Goal: Task Accomplishment & Management: Complete application form

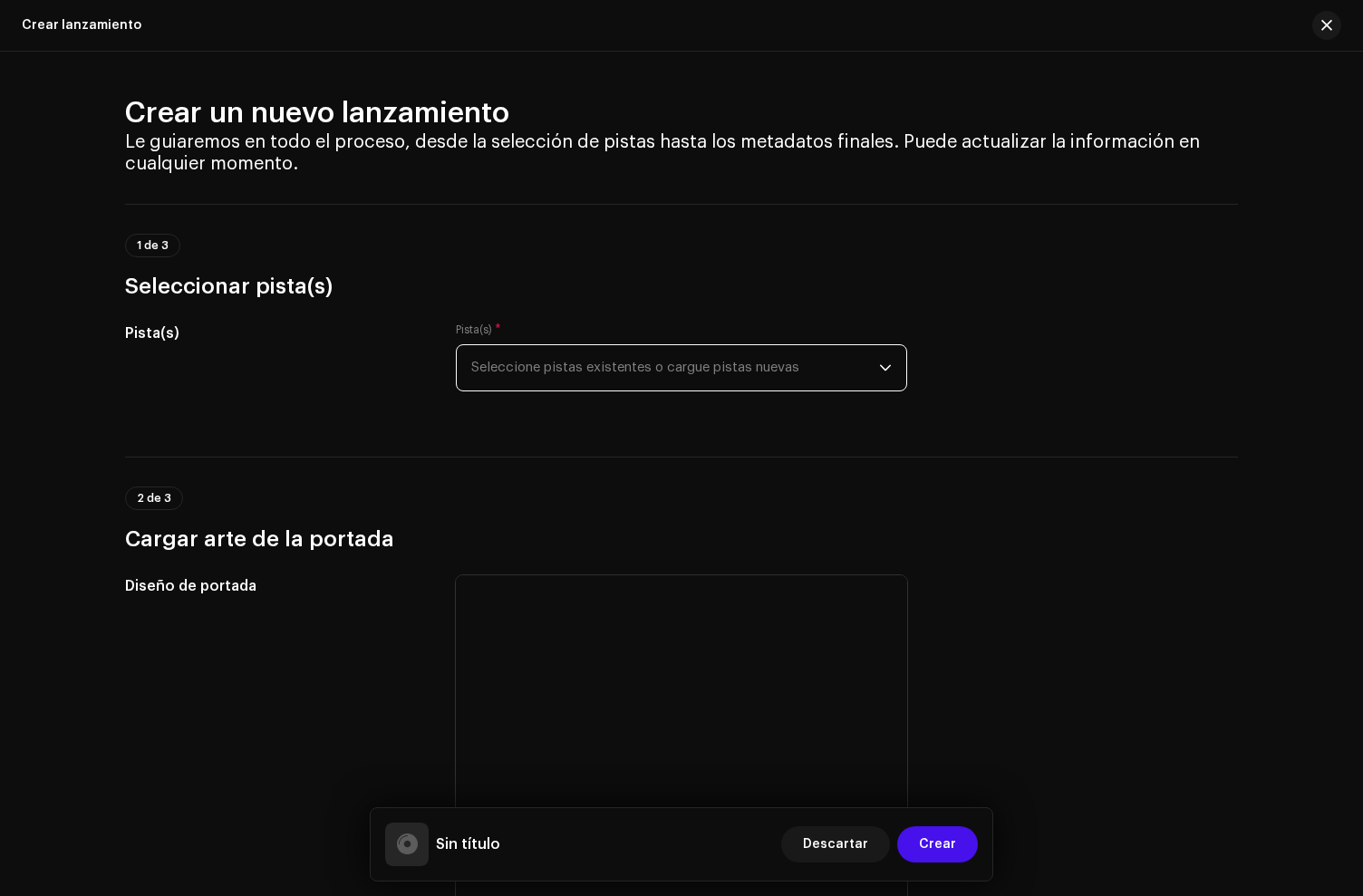
click at [560, 390] on span "Seleccione pistas existentes o cargue pistas nuevas" at bounding box center [675, 367] width 408 height 46
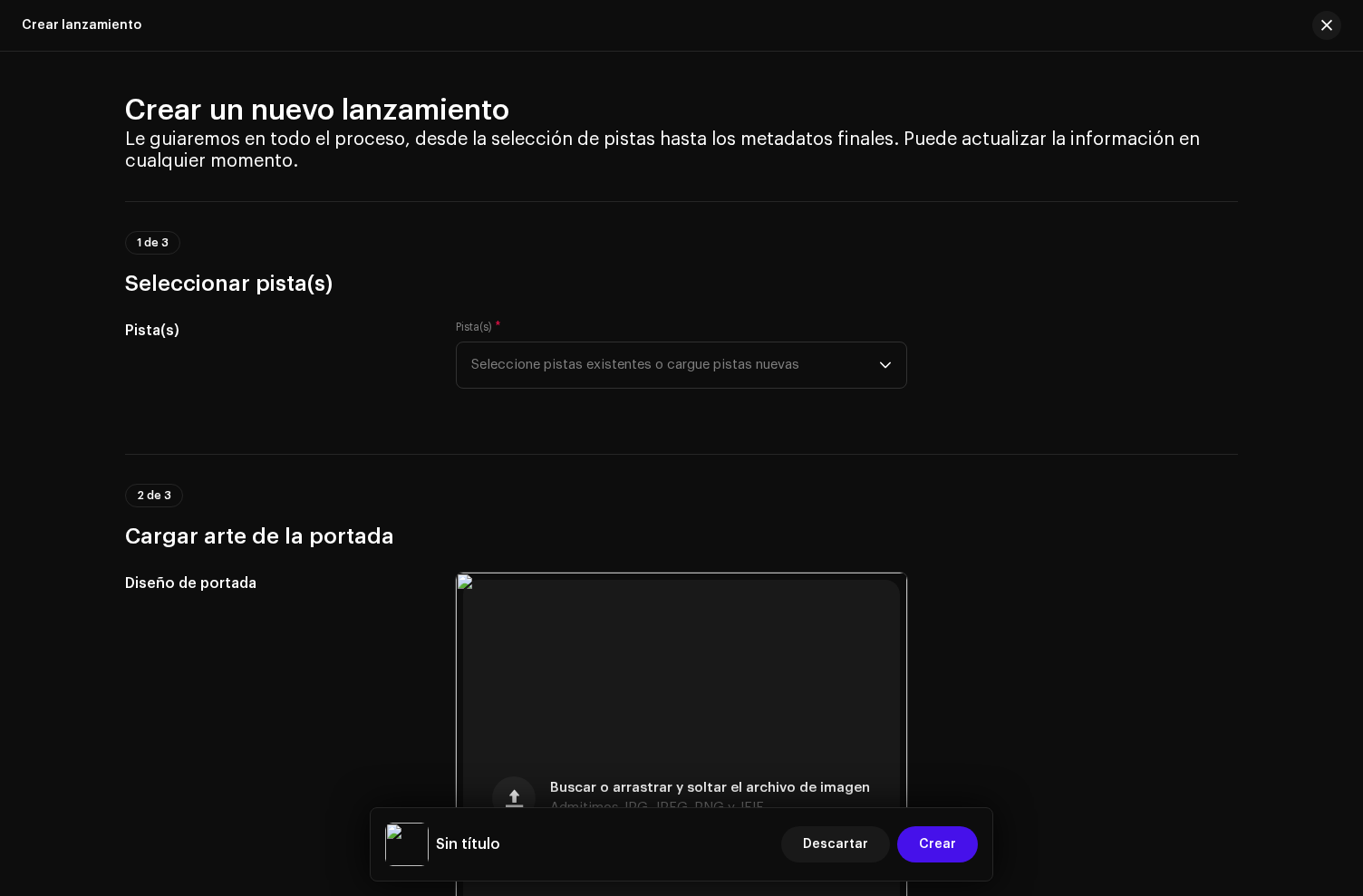
scroll to position [276, 0]
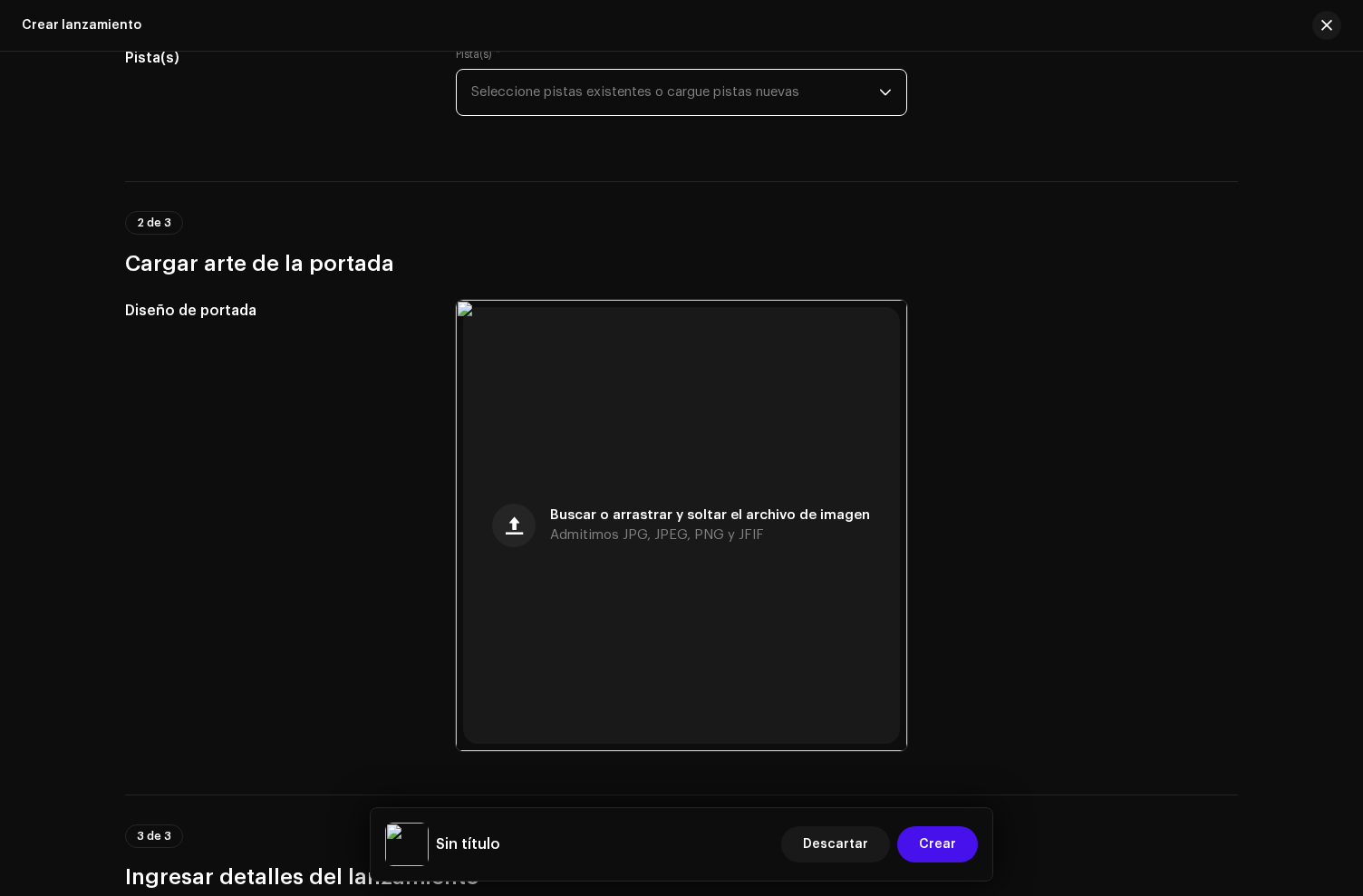
click at [642, 89] on span "Seleccione pistas existentes o cargue pistas nuevas" at bounding box center [675, 93] width 408 height 46
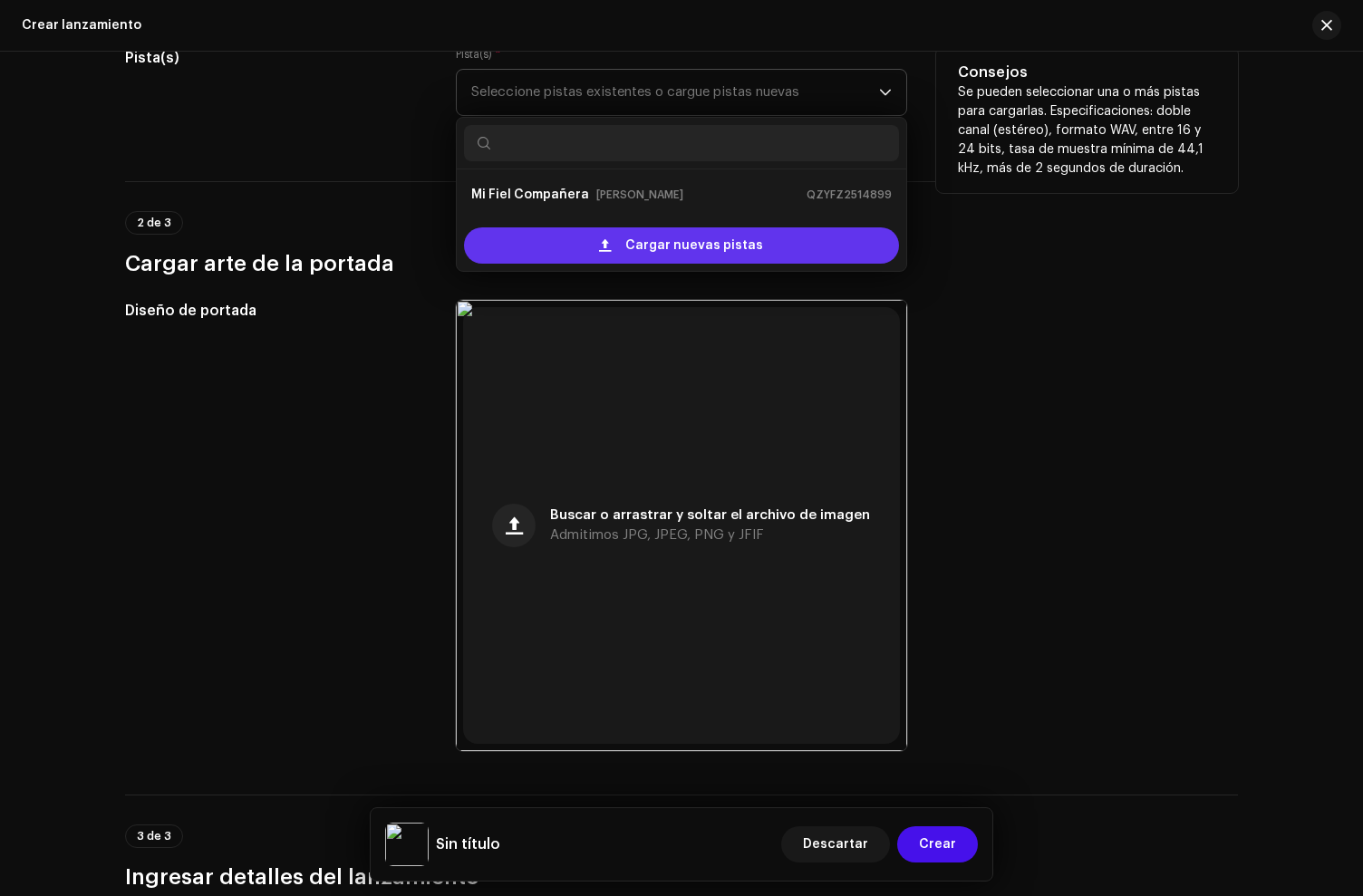
click at [536, 243] on div "Cargar nuevas pistas" at bounding box center [681, 244] width 435 height 36
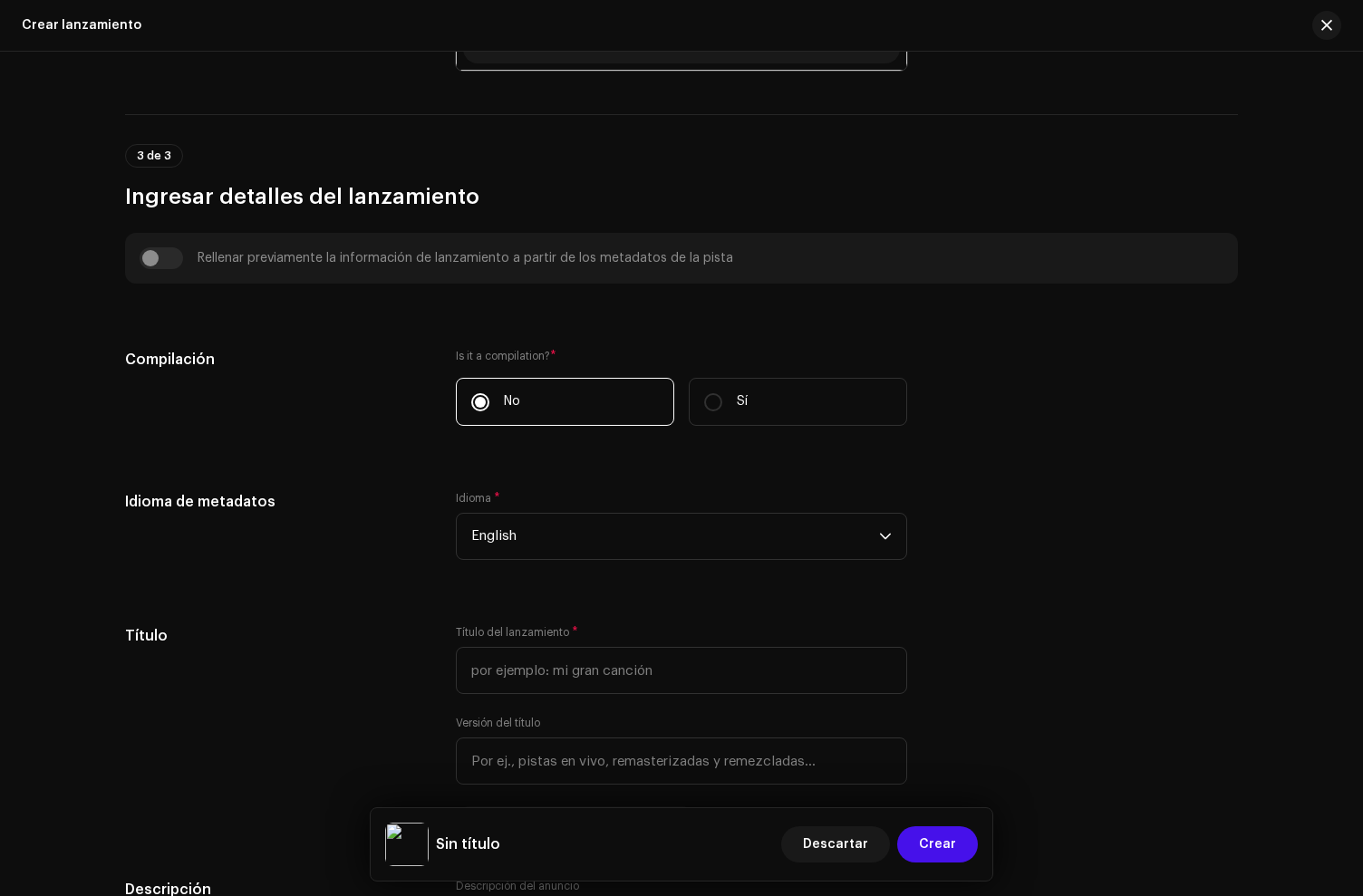
scroll to position [1164, 0]
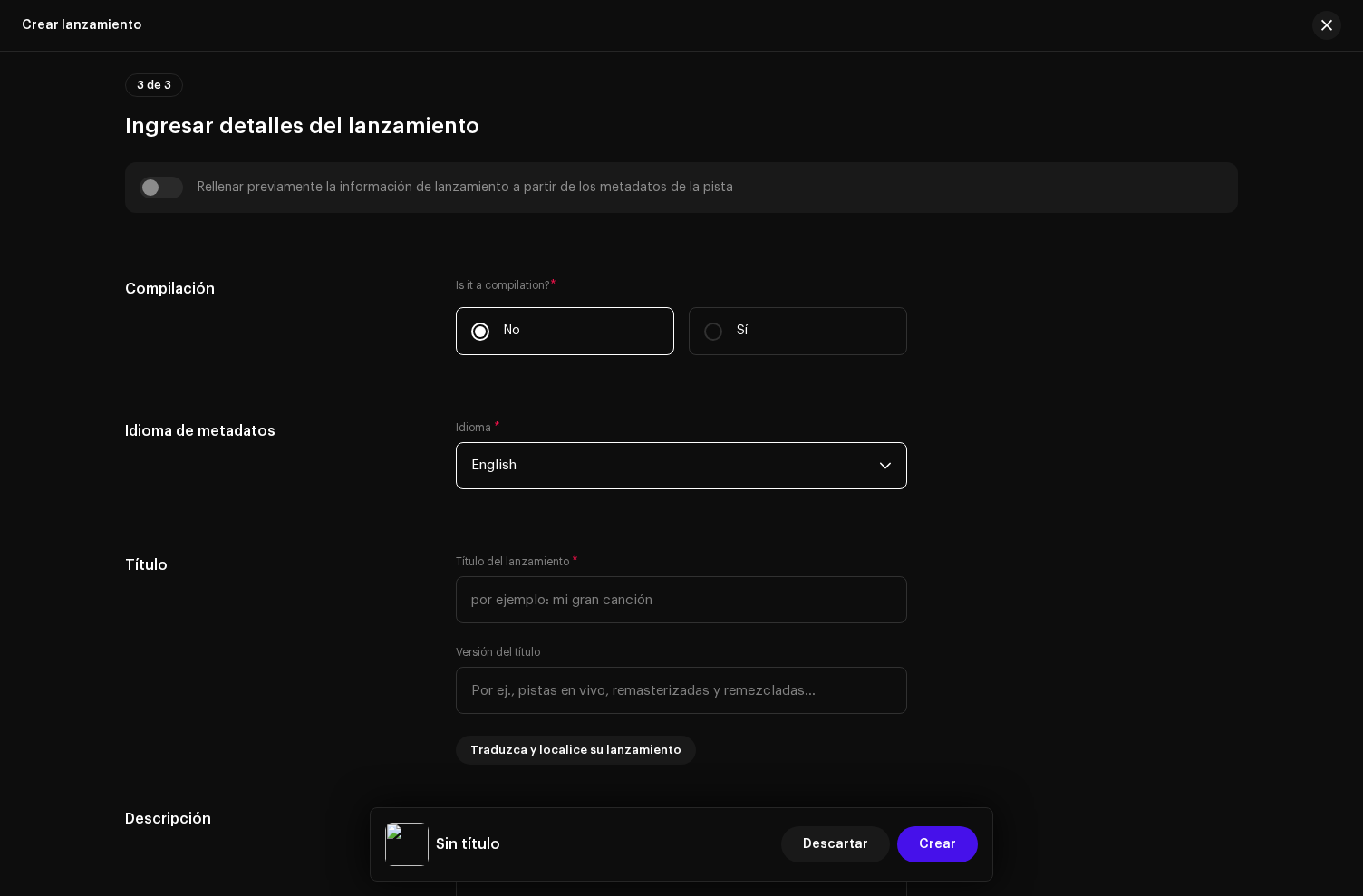
click at [519, 467] on span "English" at bounding box center [675, 466] width 408 height 46
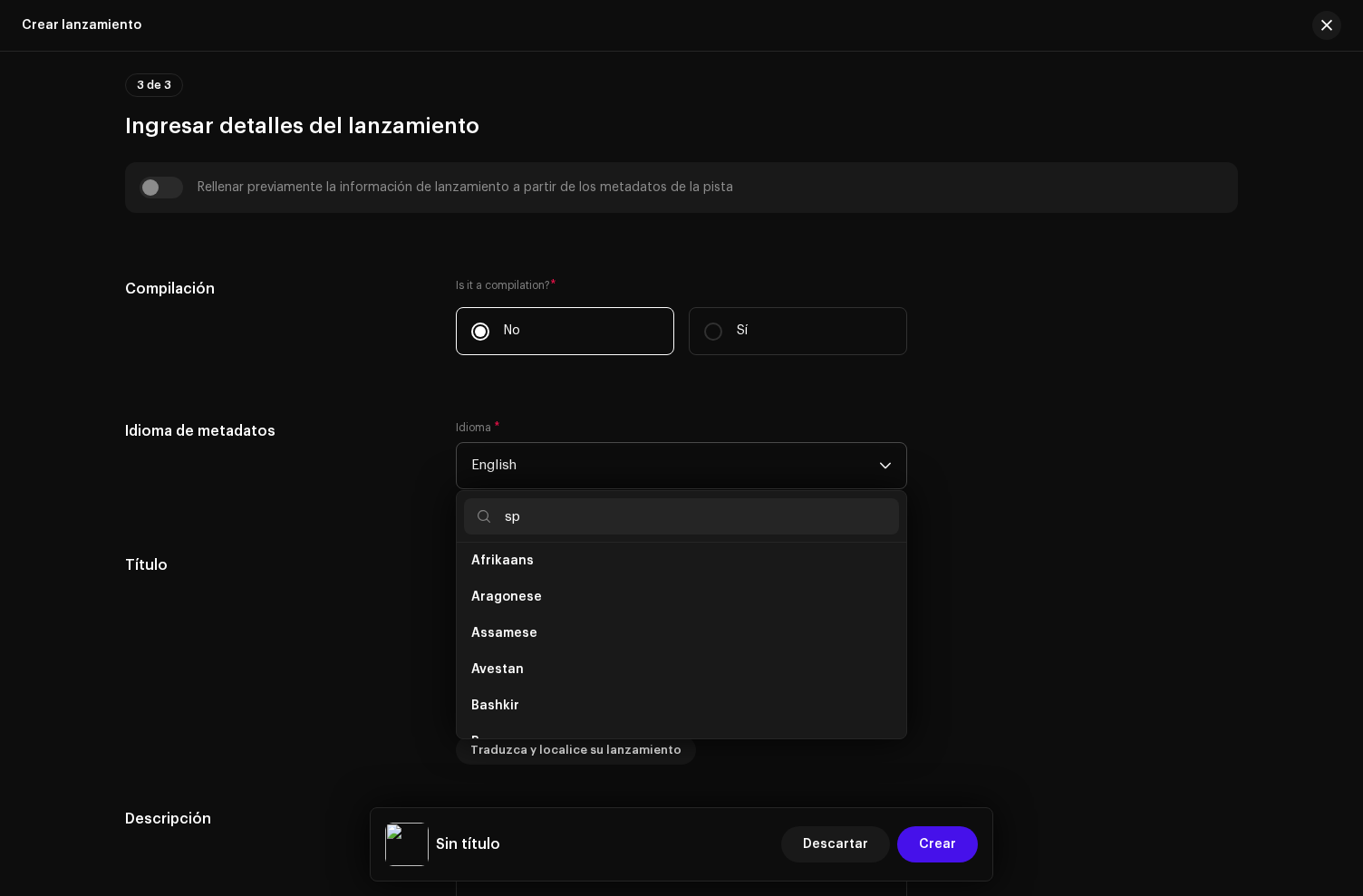
scroll to position [0, 0]
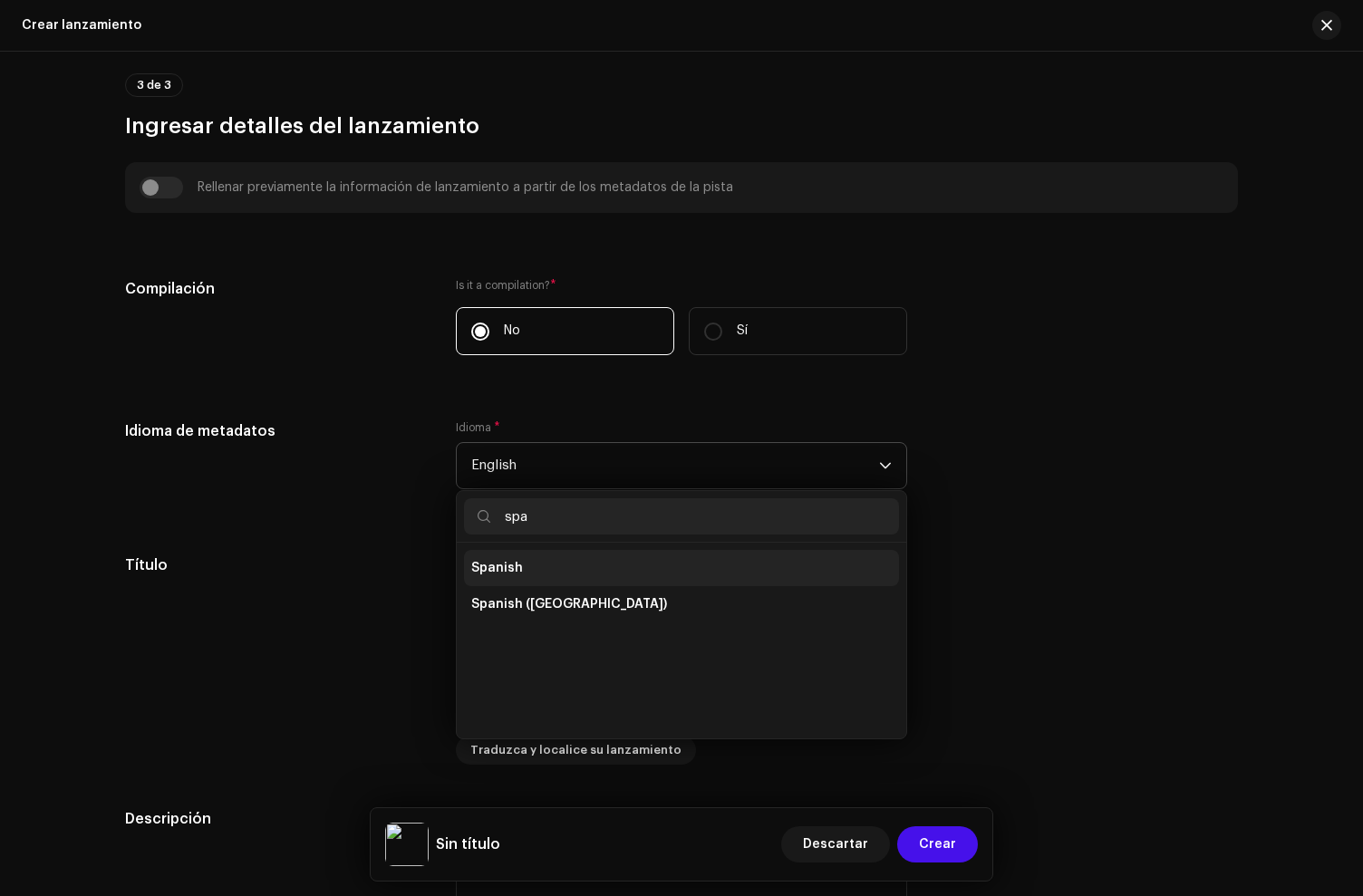
type input "spa"
click at [510, 571] on span "Spanish" at bounding box center [497, 568] width 52 height 19
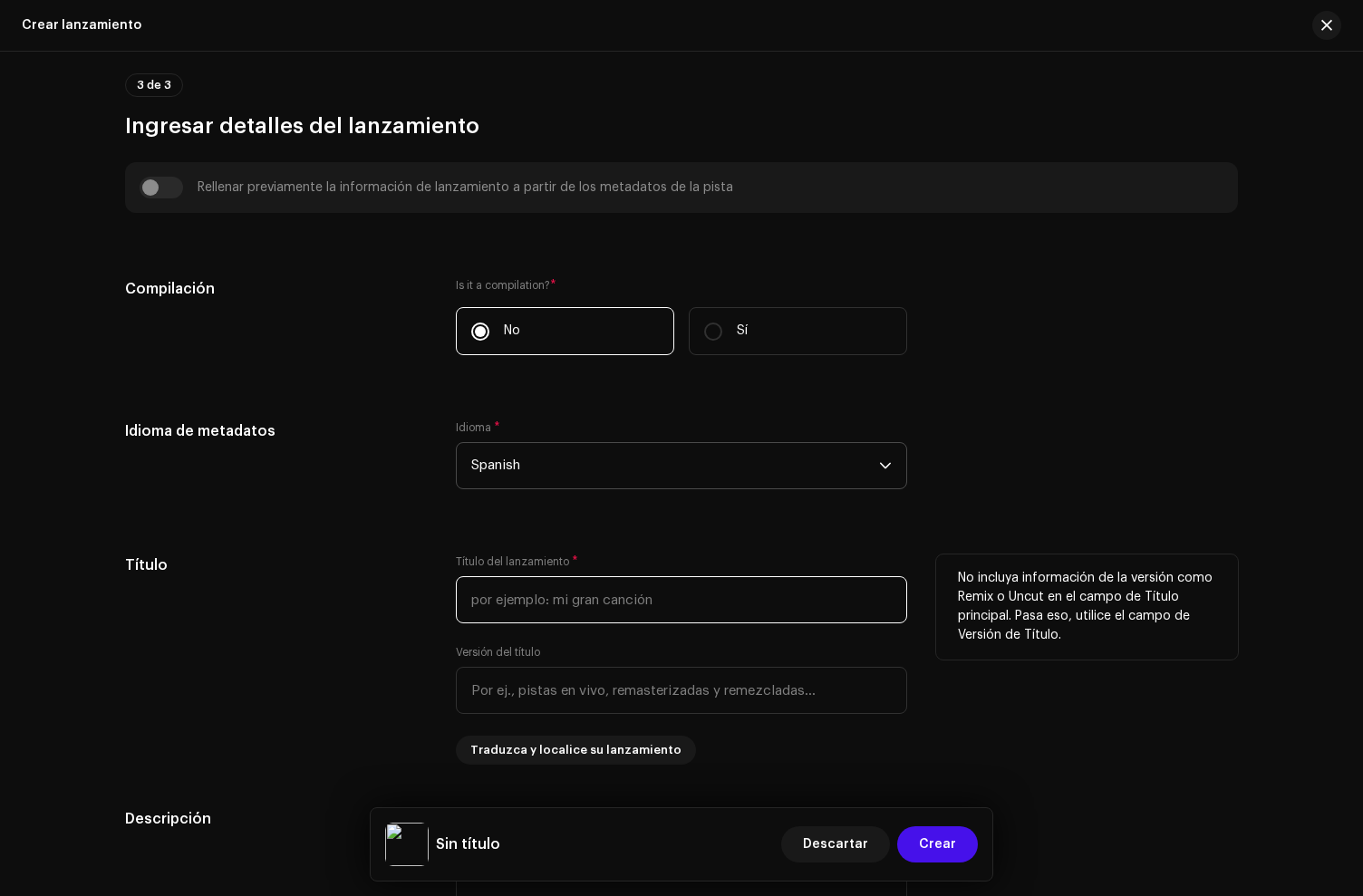
click at [511, 591] on input "text" at bounding box center [681, 600] width 451 height 47
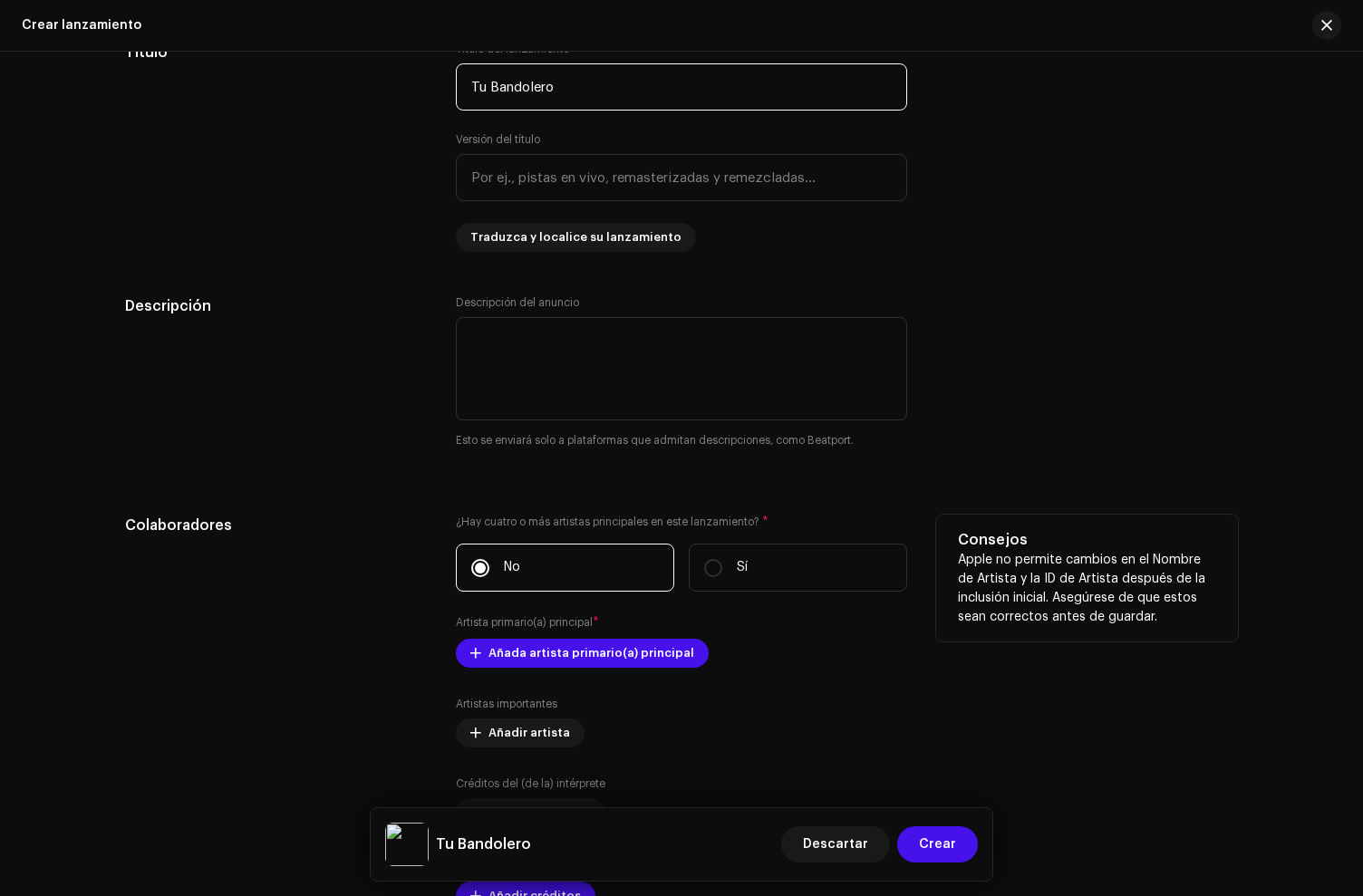
scroll to position [1731, 0]
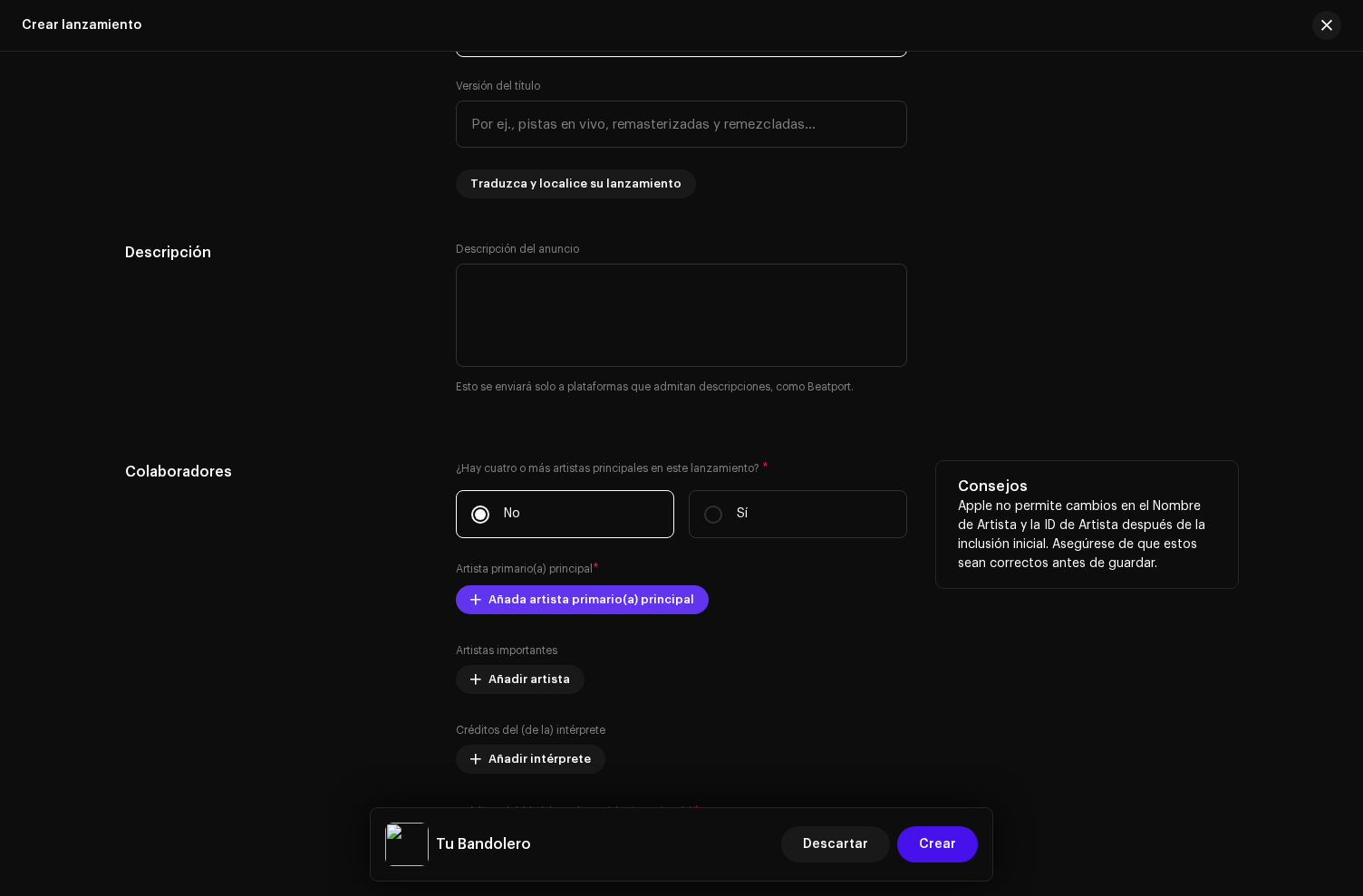
type input "Tu Bandolero"
click at [518, 606] on span "Añada artista primario(a) principal" at bounding box center [590, 599] width 206 height 36
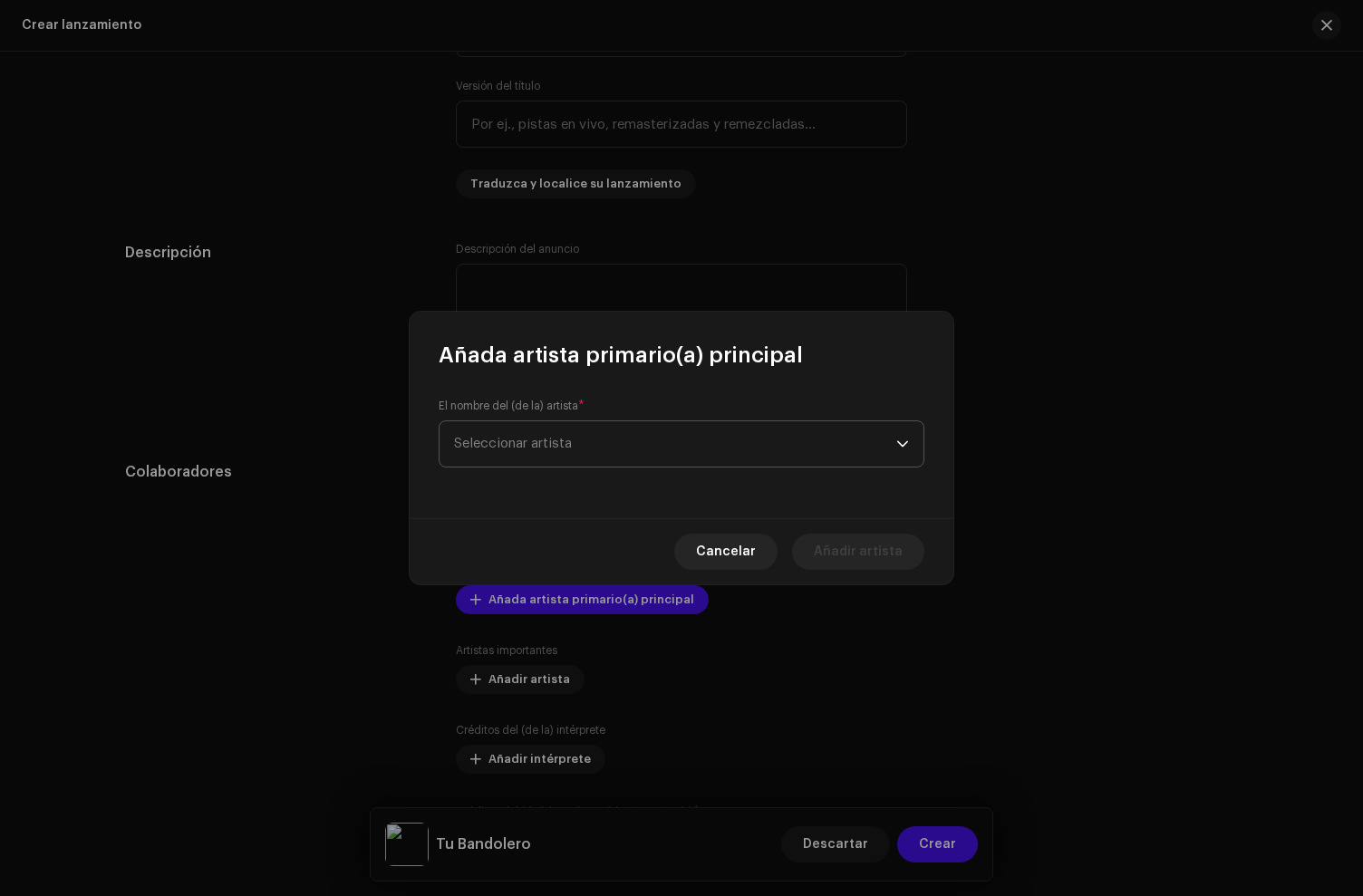
click at [511, 434] on span "Seleccionar artista" at bounding box center [675, 444] width 442 height 46
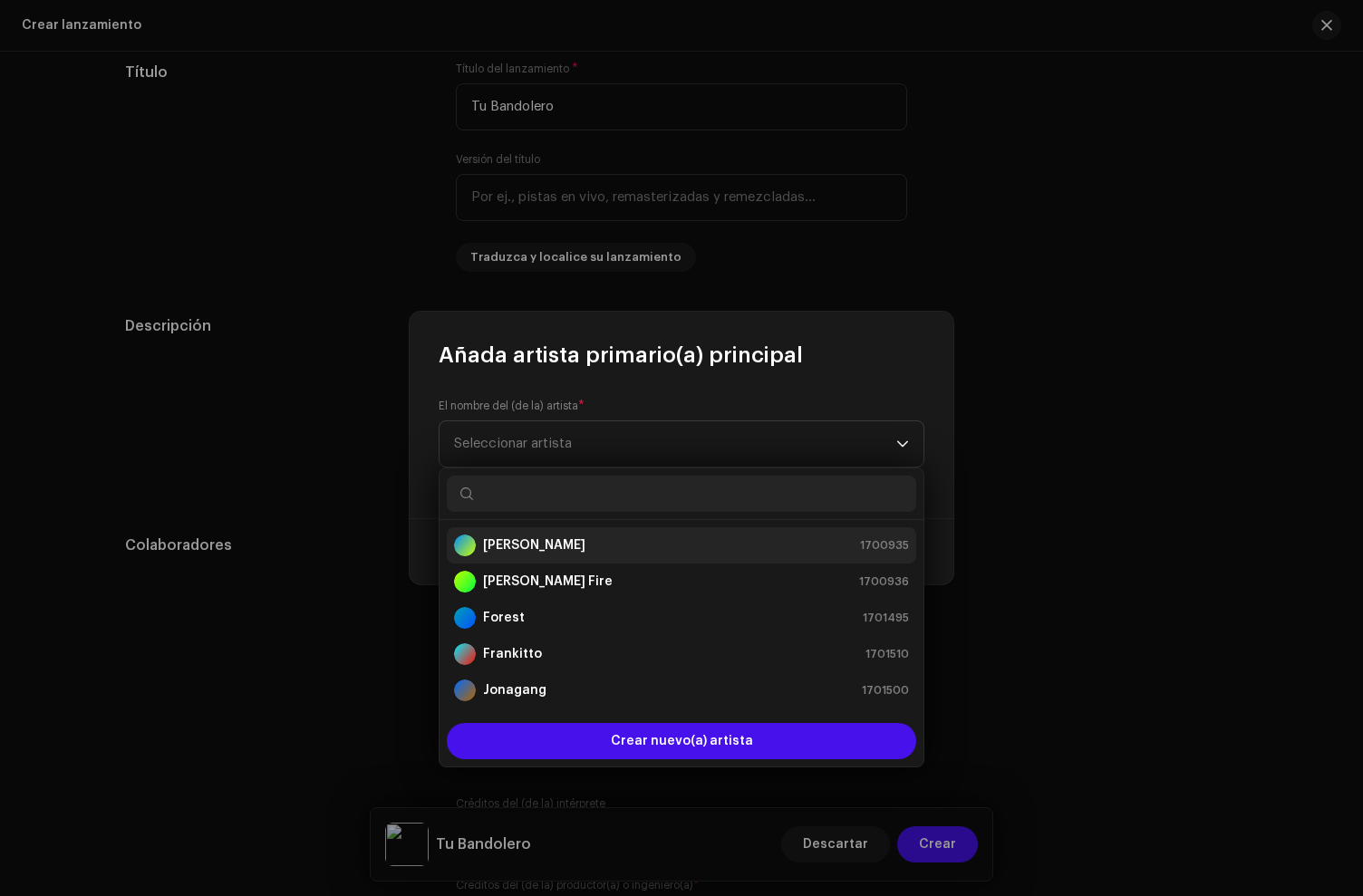
scroll to position [1803, 0]
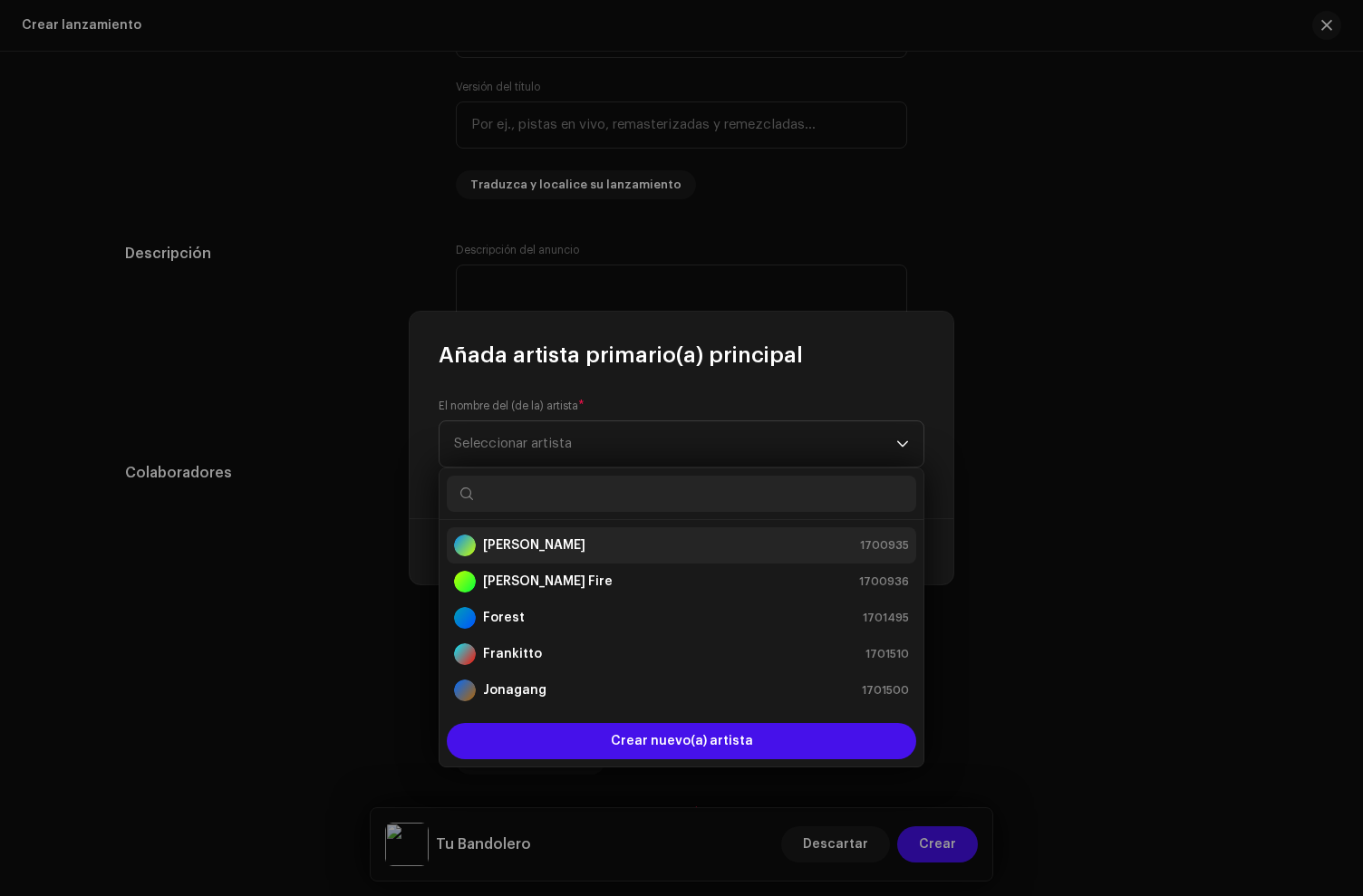
click at [508, 541] on strong "[PERSON_NAME]" at bounding box center [534, 545] width 102 height 19
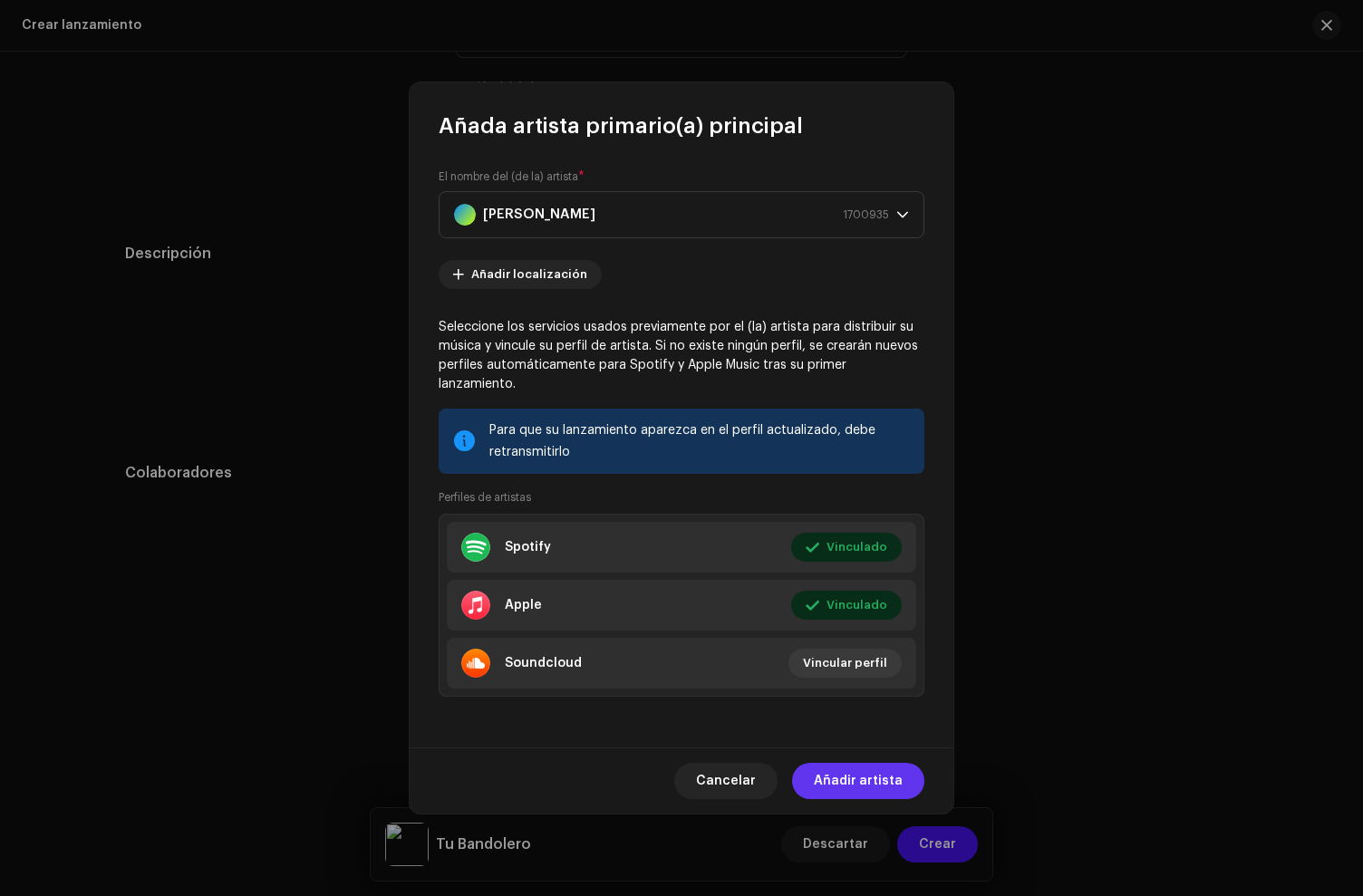
click at [892, 779] on span "Añadir artista" at bounding box center [857, 780] width 89 height 36
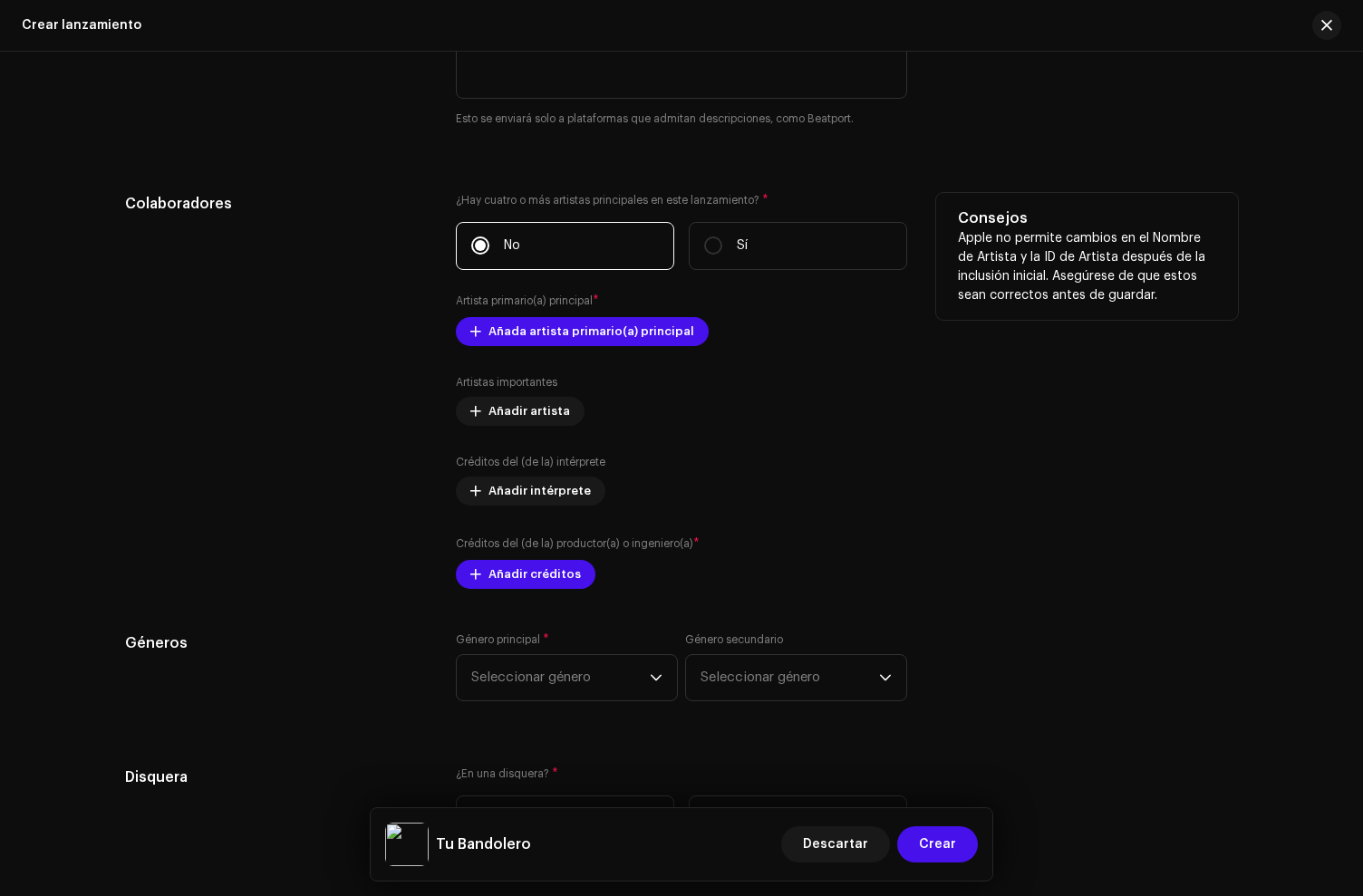
scroll to position [2075, 0]
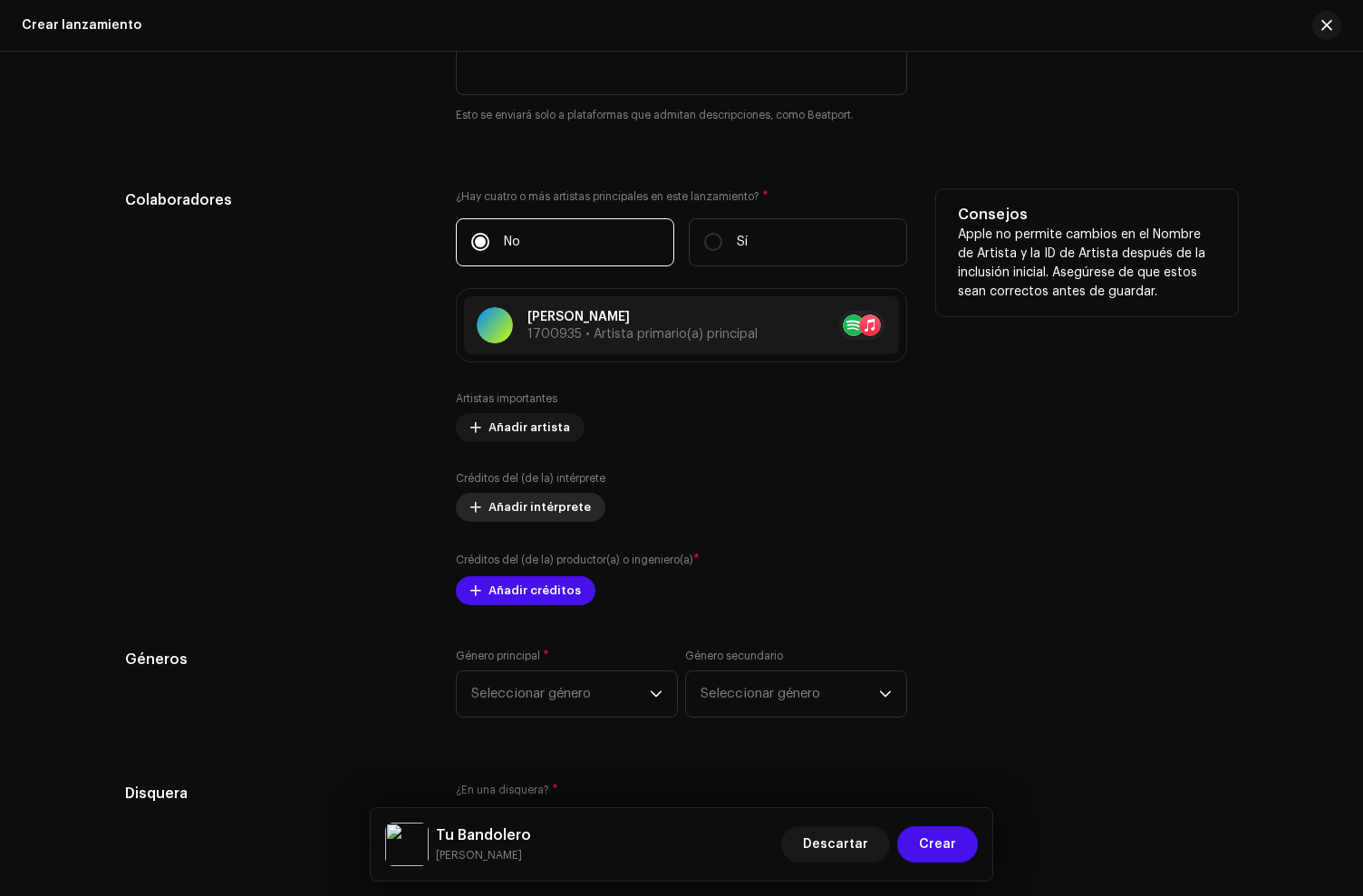
click at [493, 505] on span "Añadir intérprete" at bounding box center [539, 506] width 102 height 36
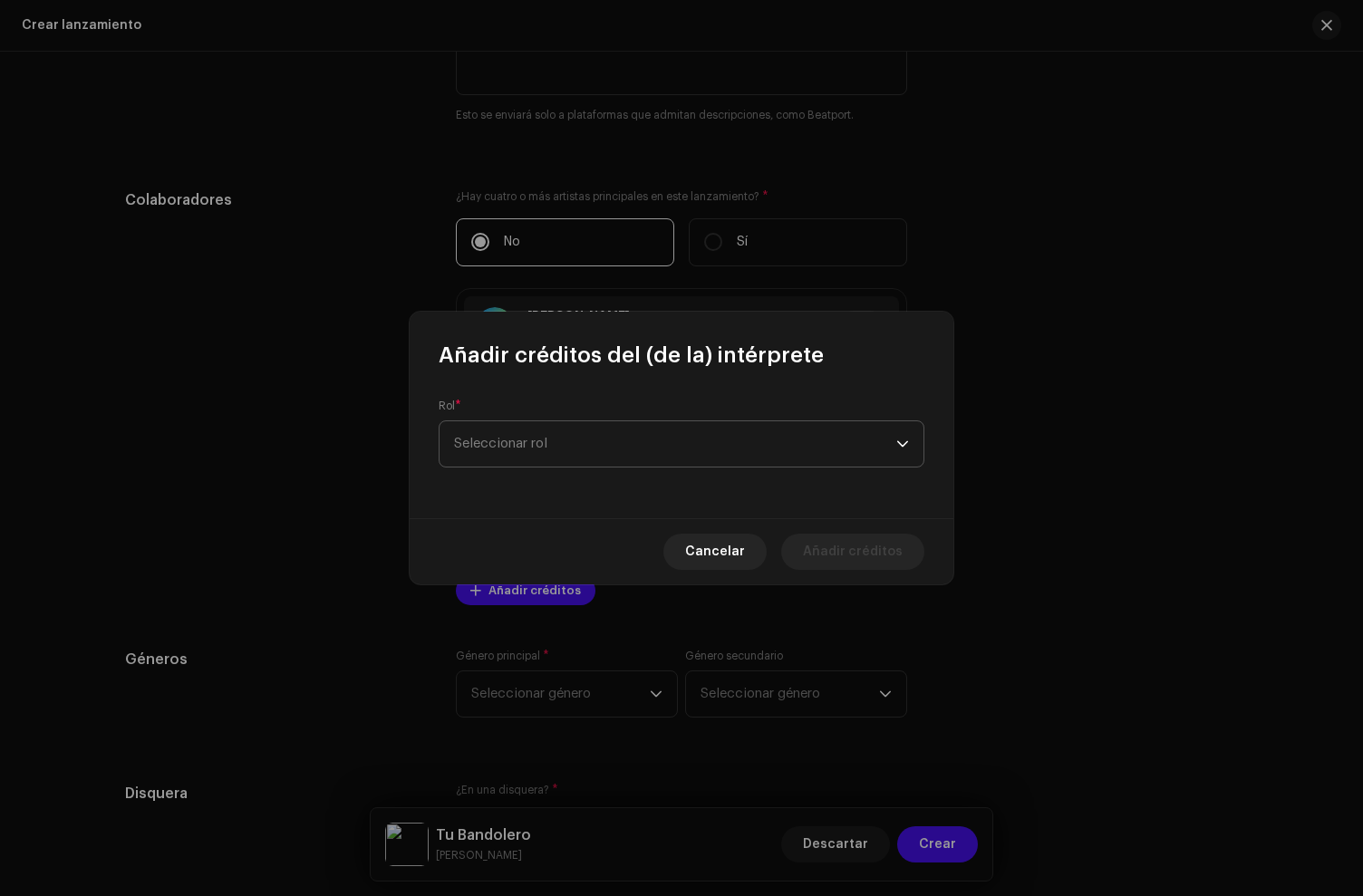
click at [501, 434] on span "Seleccionar rol" at bounding box center [675, 444] width 442 height 46
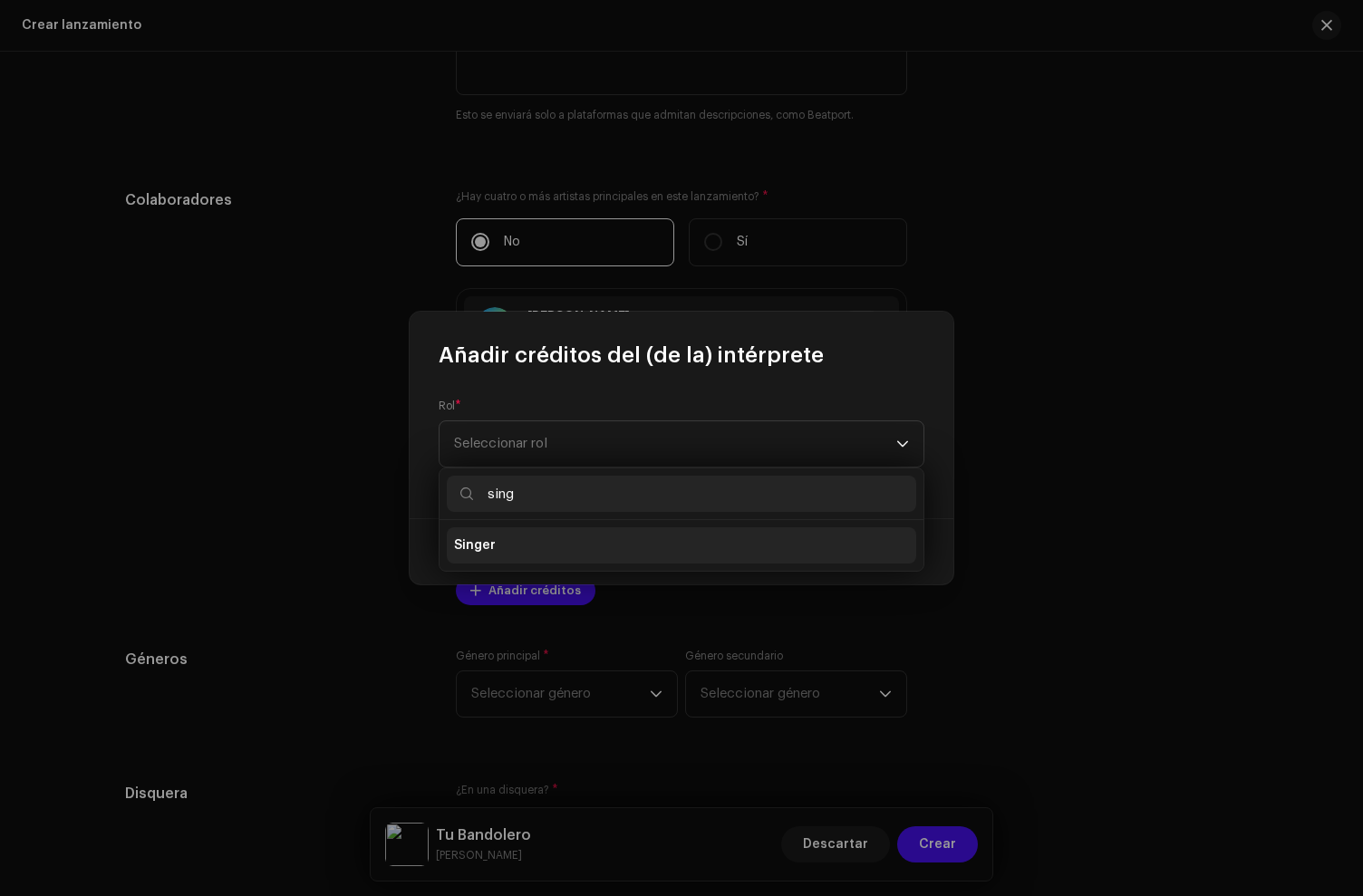
type input "sing"
click at [505, 548] on li "Singer" at bounding box center [682, 544] width 470 height 36
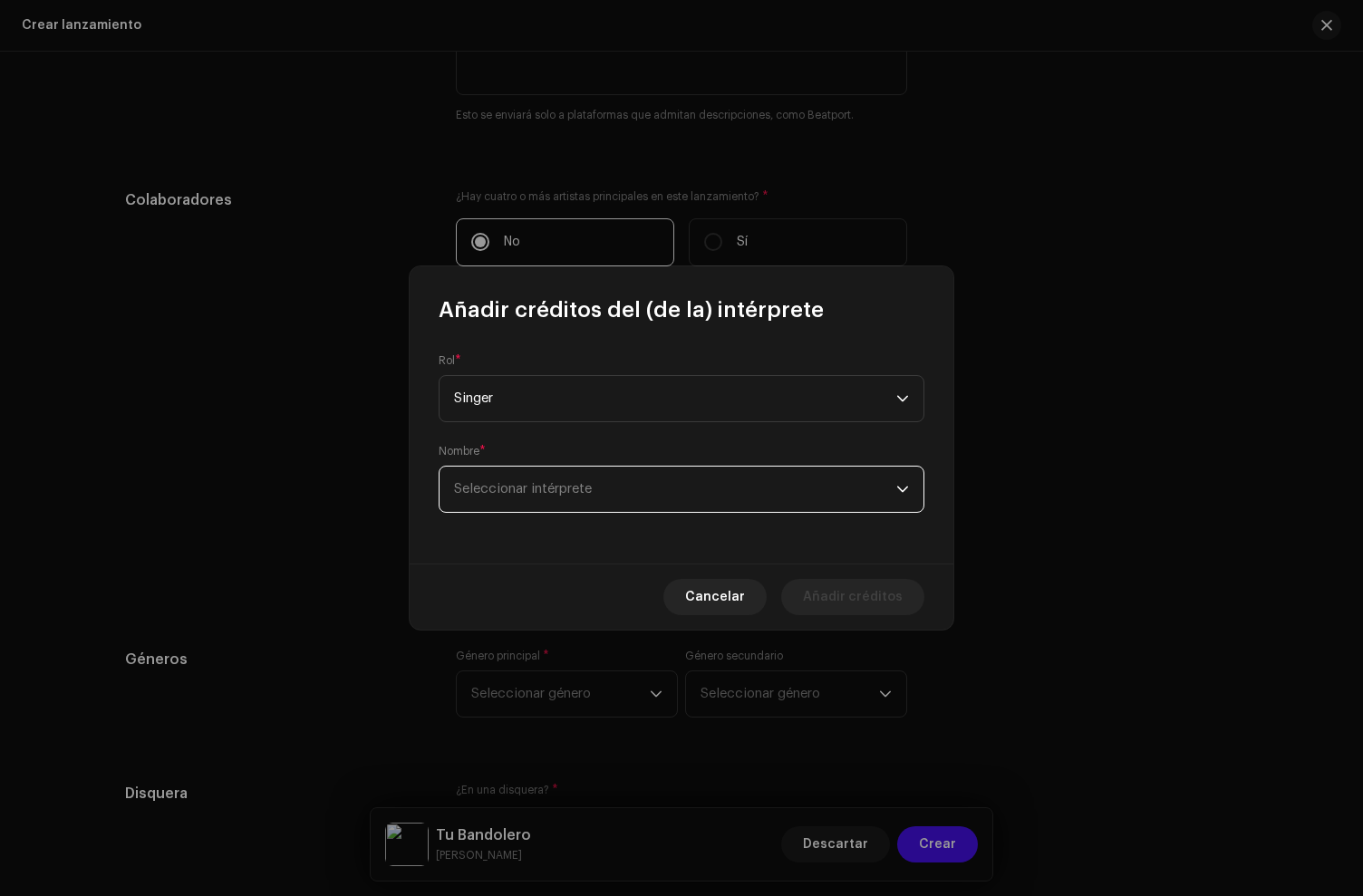
click at [499, 492] on span "Seleccionar intérprete" at bounding box center [522, 489] width 137 height 14
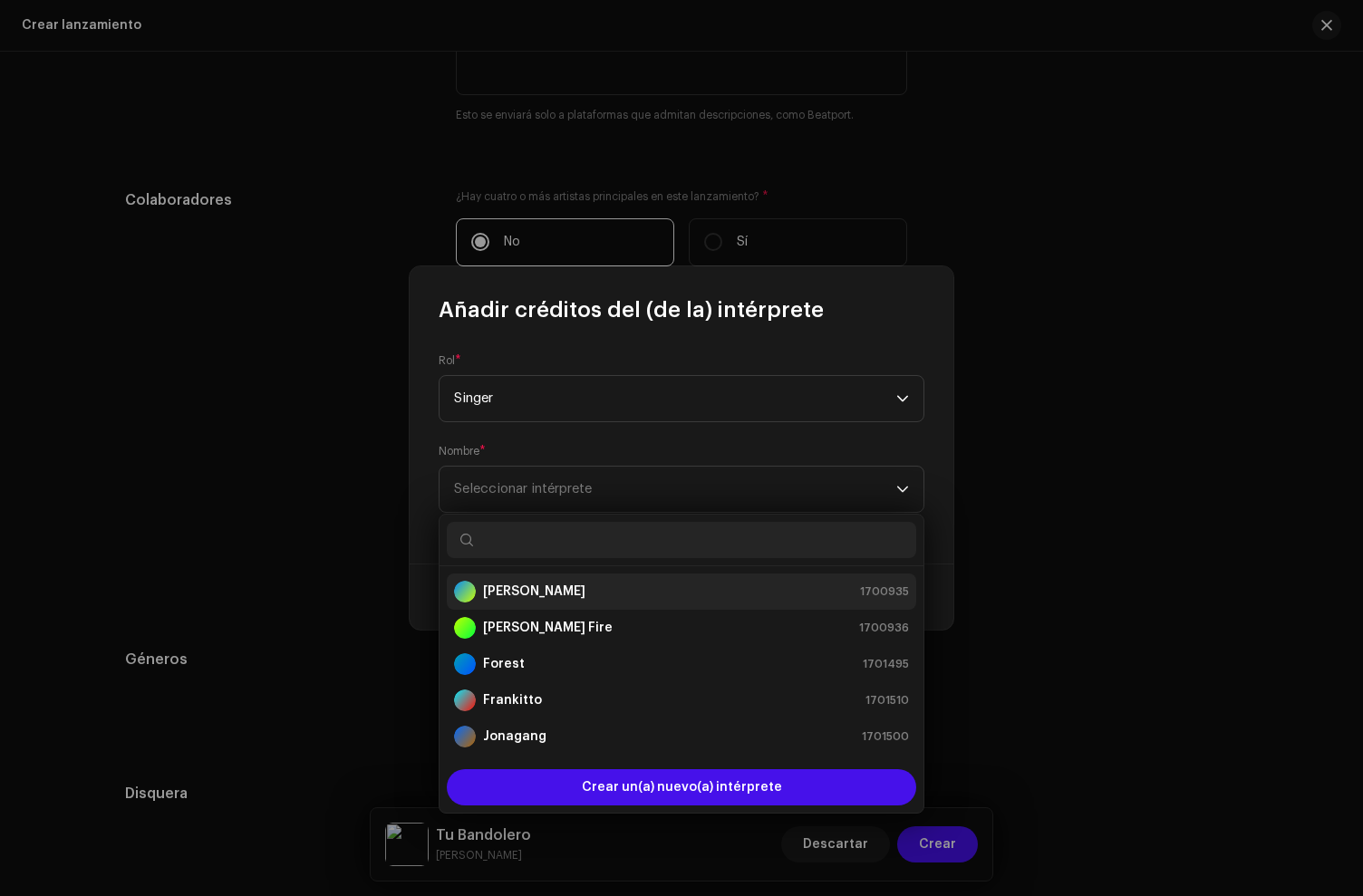
click at [498, 584] on strong "[PERSON_NAME]" at bounding box center [534, 591] width 102 height 19
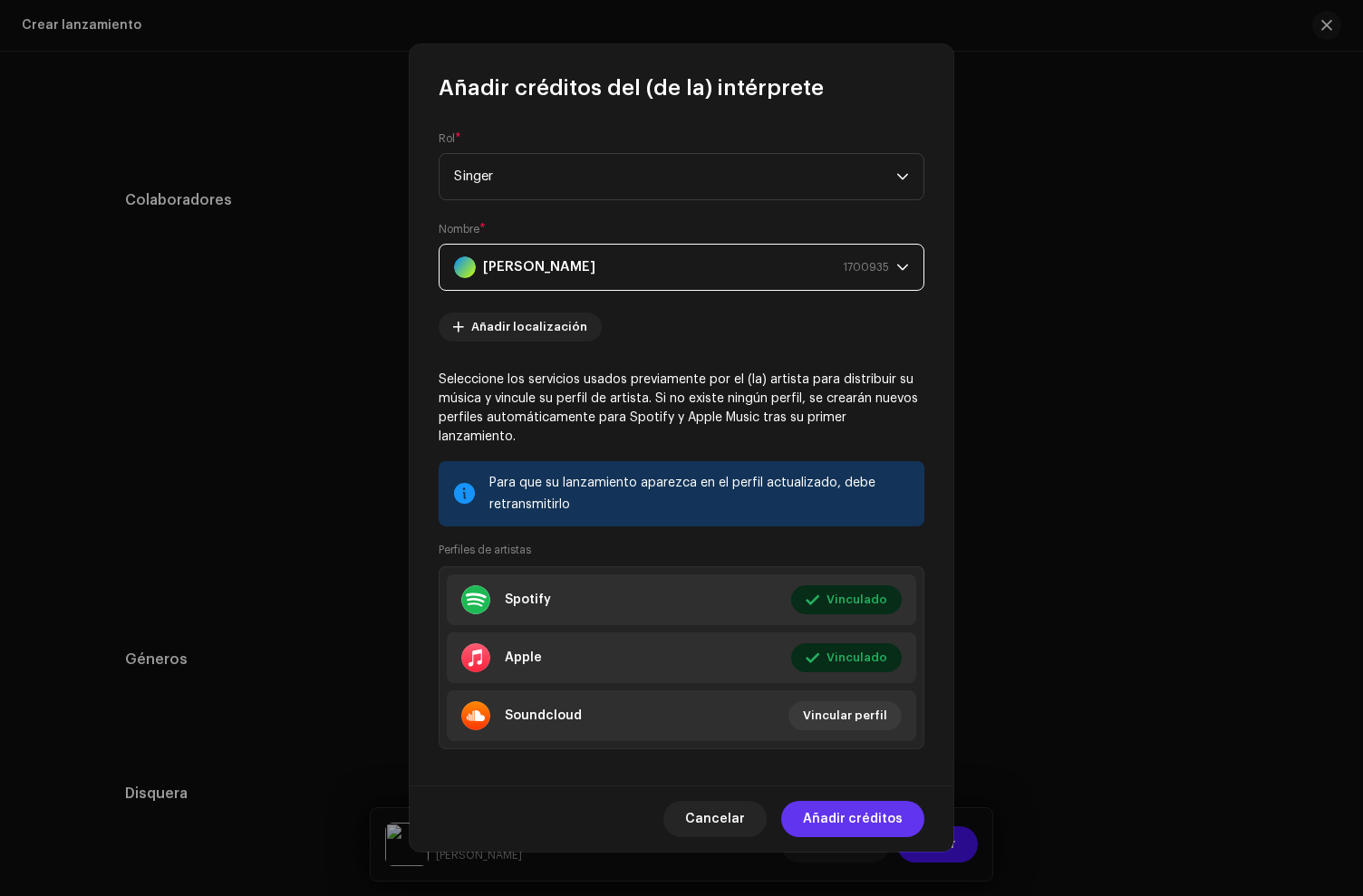
click at [854, 816] on span "Añadir créditos" at bounding box center [852, 818] width 99 height 36
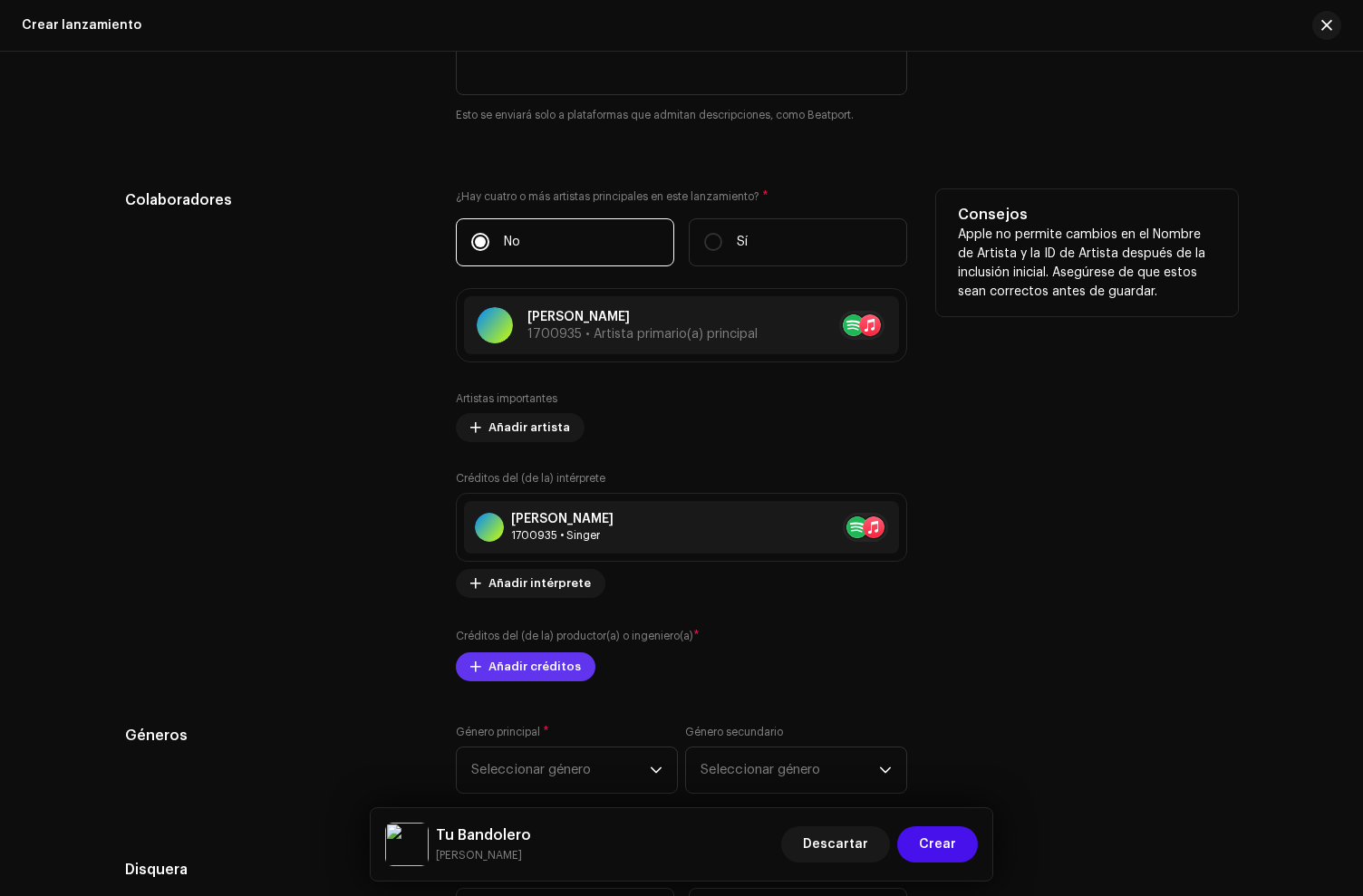
click at [547, 670] on span "Añadir créditos" at bounding box center [534, 666] width 93 height 36
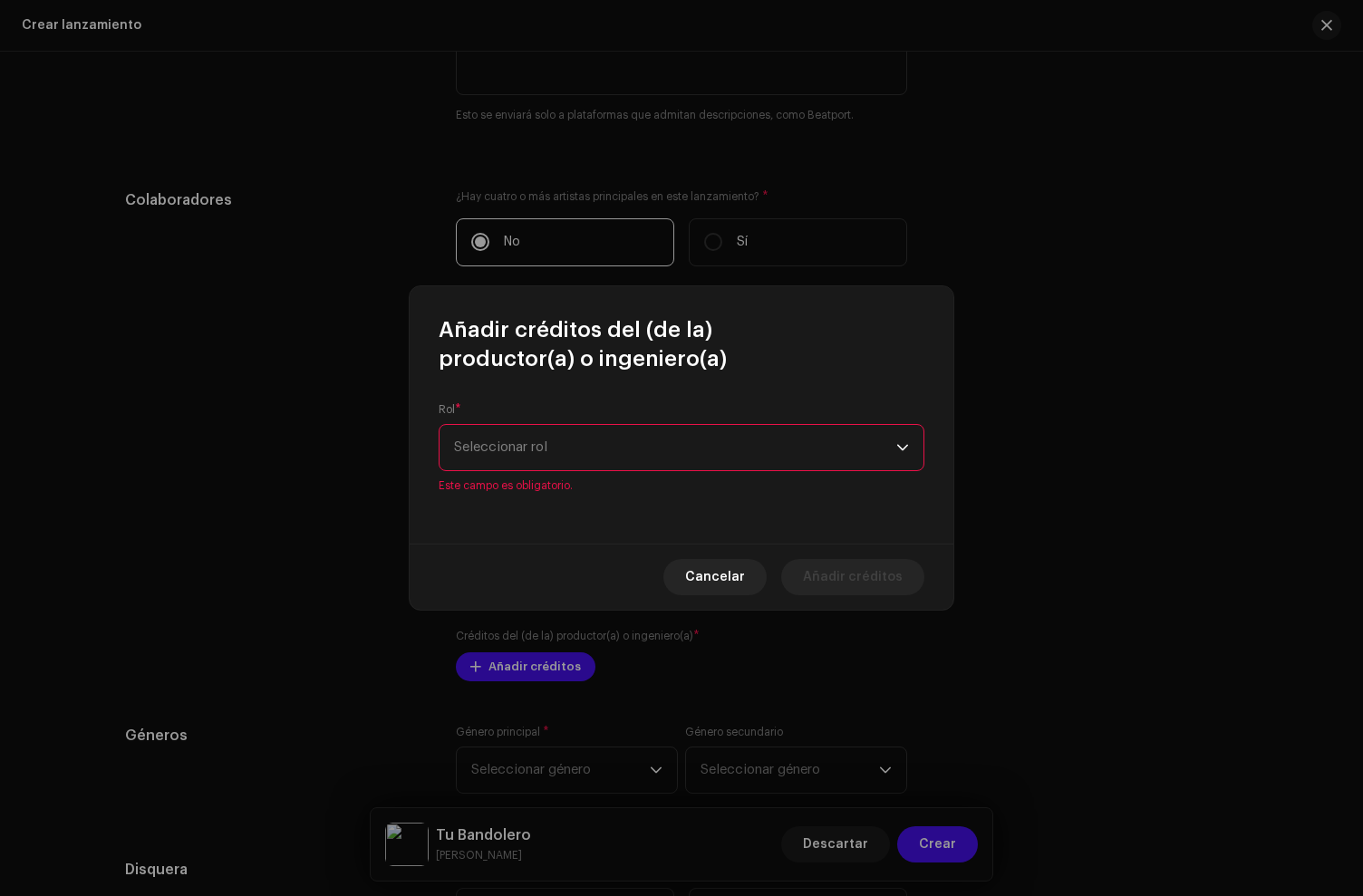
click at [549, 441] on span "Seleccionar rol" at bounding box center [675, 447] width 442 height 46
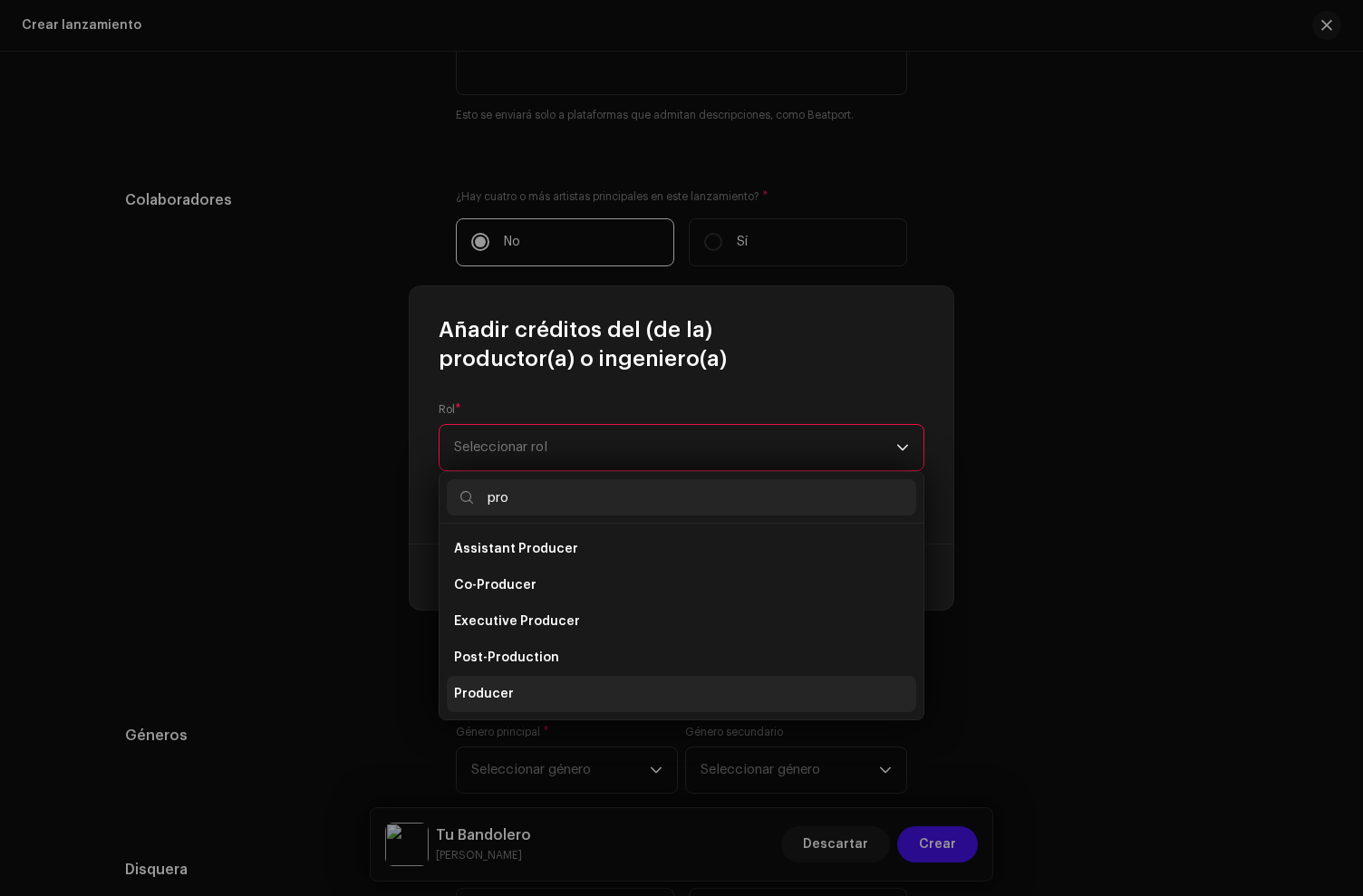
type input "pro"
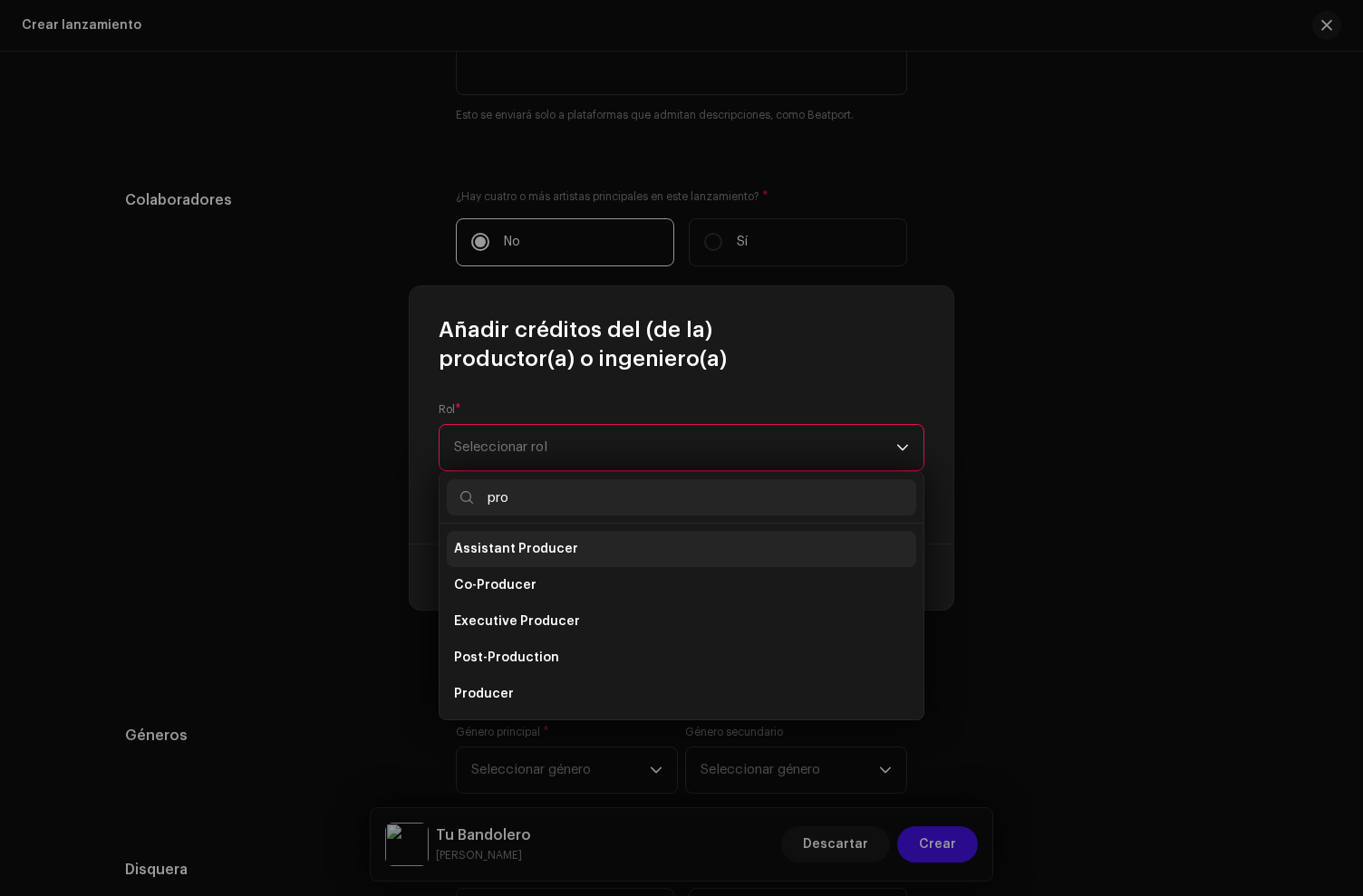
drag, startPoint x: 500, startPoint y: 688, endPoint x: 532, endPoint y: 535, distance: 156.3
click at [500, 688] on span "Producer" at bounding box center [483, 693] width 59 height 19
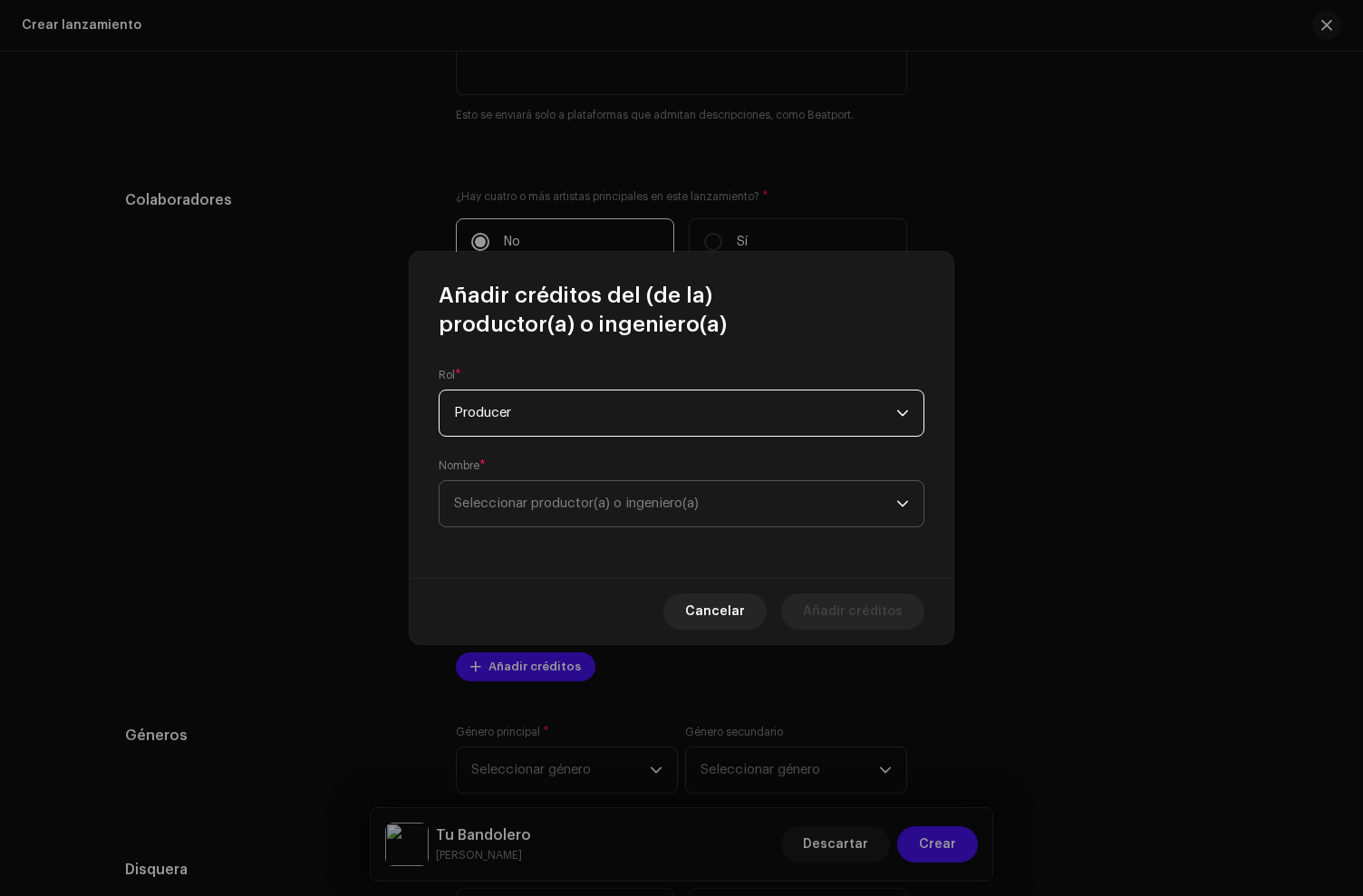
click at [538, 493] on span "Seleccionar productor(a) o ingeniero(a)" at bounding box center [675, 504] width 442 height 46
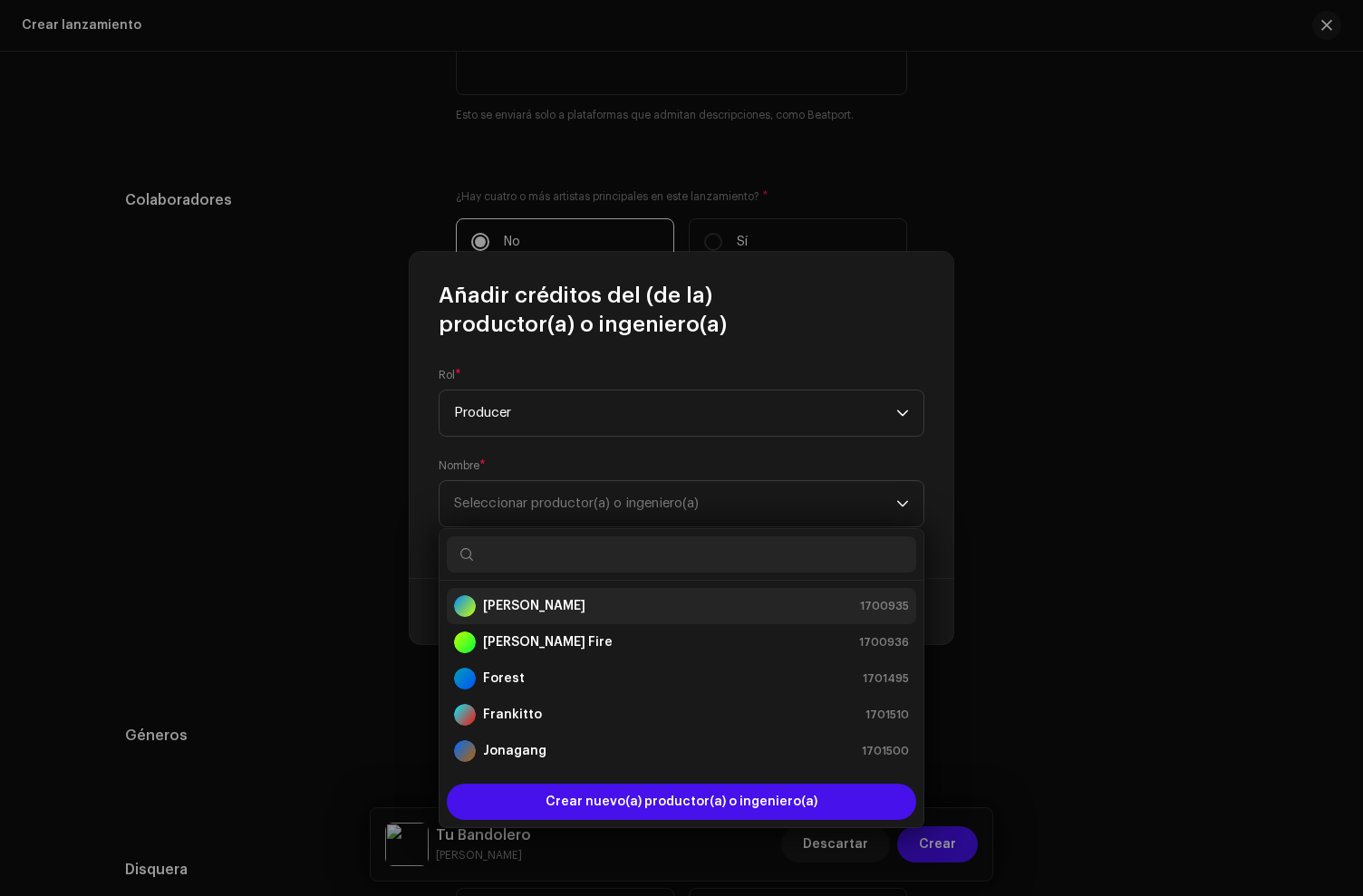
click at [515, 595] on div "[PERSON_NAME]" at bounding box center [519, 606] width 132 height 21
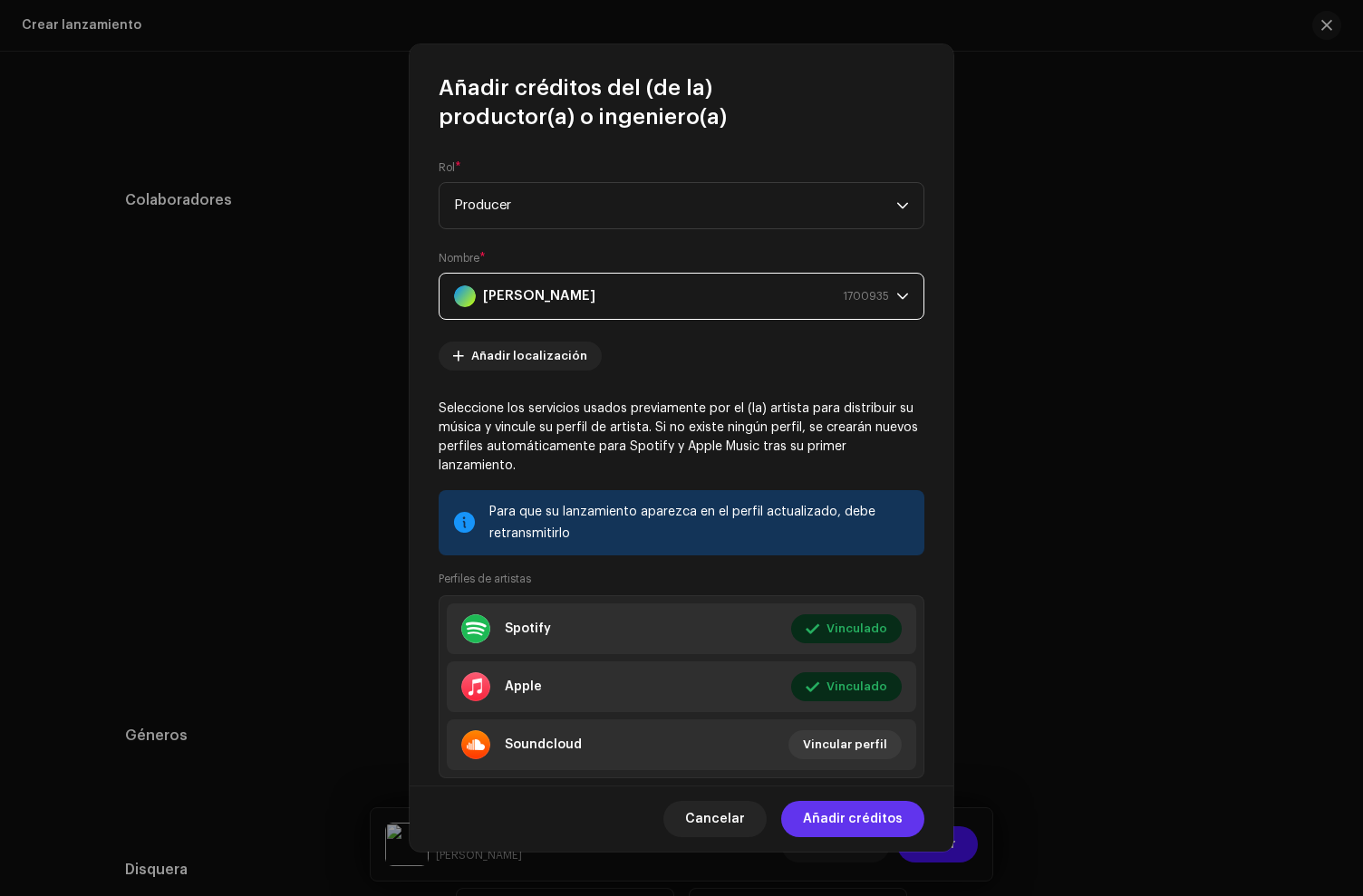
click at [841, 803] on span "Añadir créditos" at bounding box center [852, 818] width 99 height 36
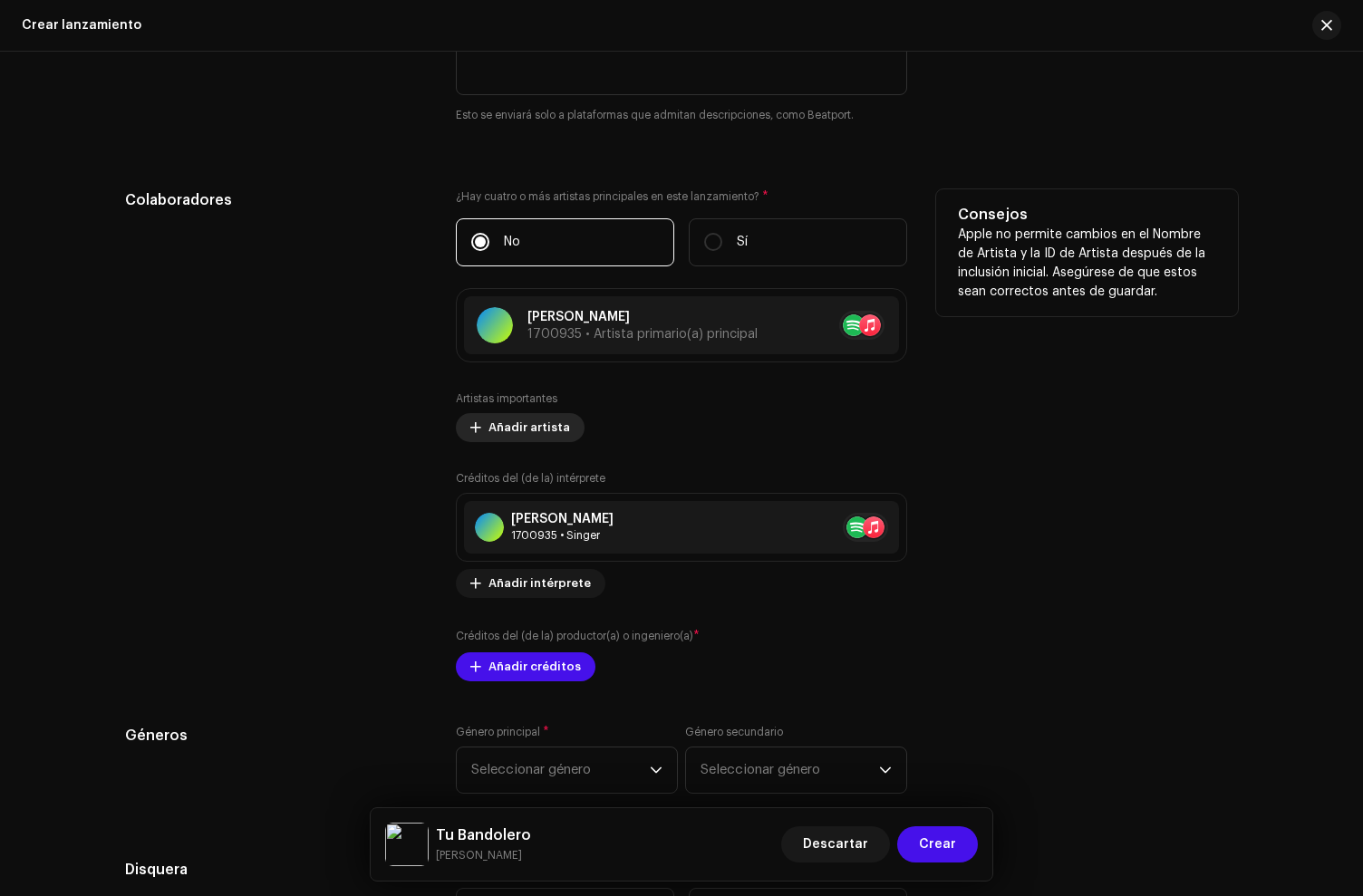
click at [529, 433] on span "Añadir artista" at bounding box center [529, 427] width 82 height 36
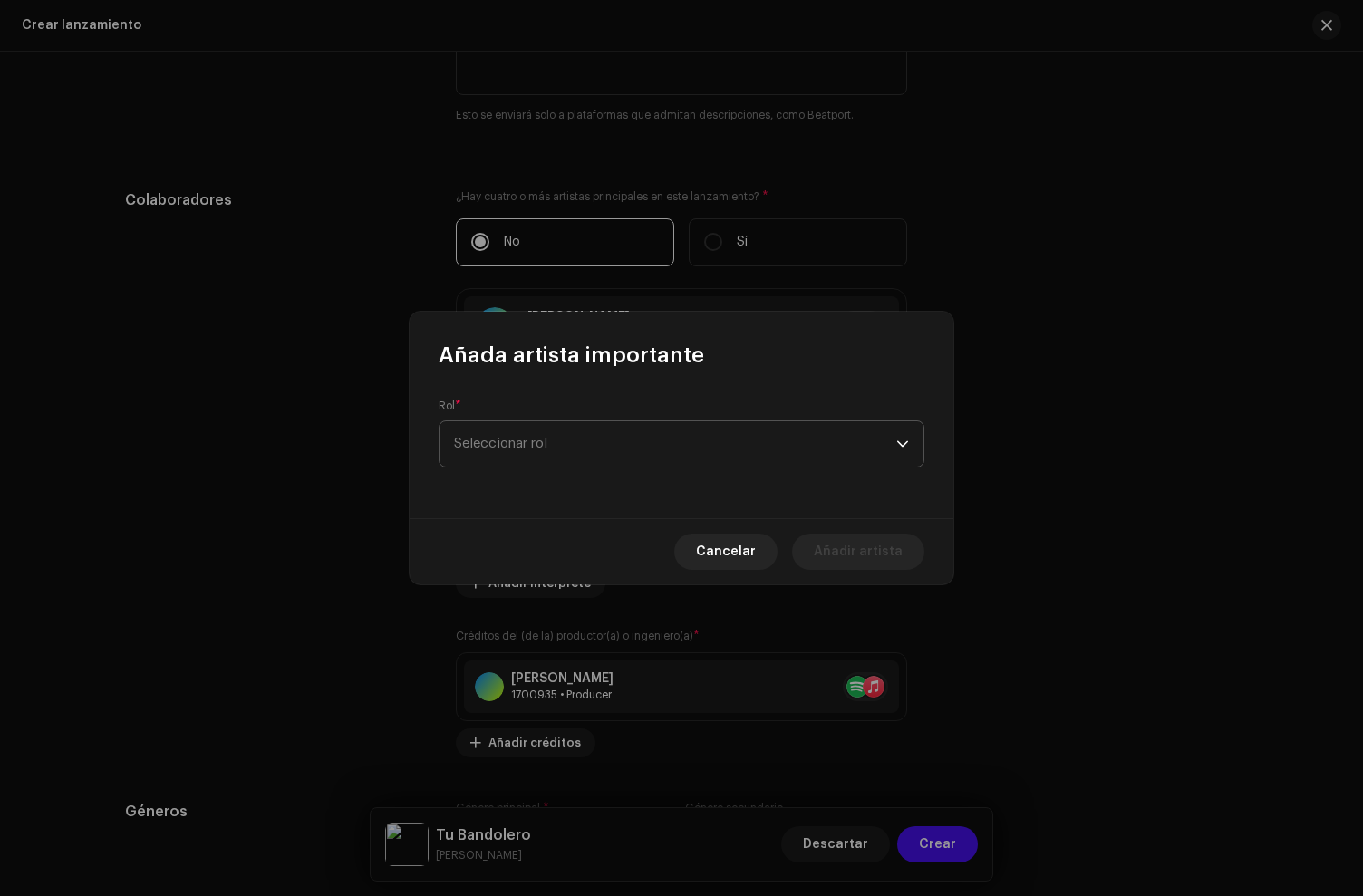
click at [533, 447] on span "Seleccionar rol" at bounding box center [675, 444] width 442 height 46
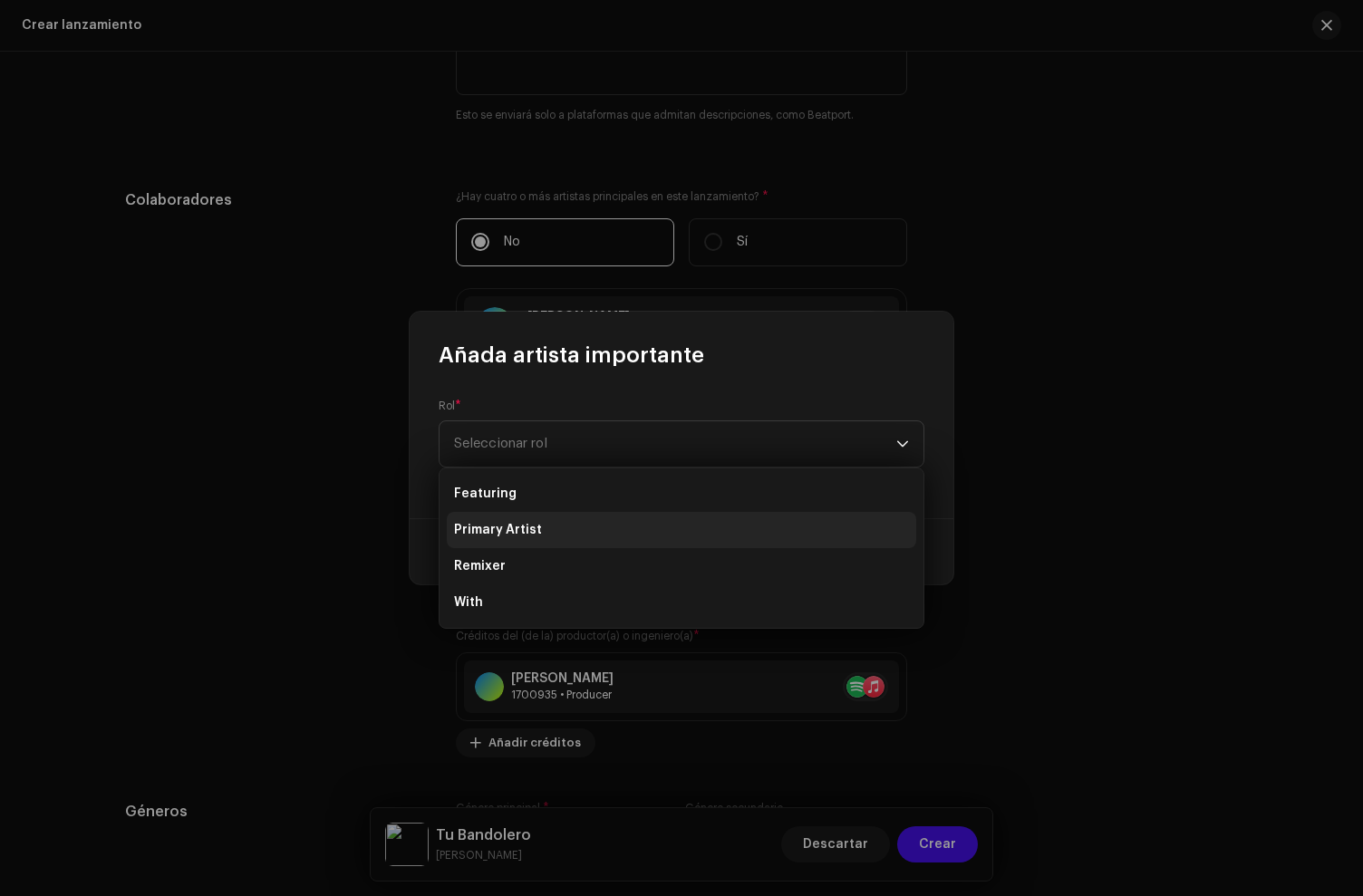
drag, startPoint x: 539, startPoint y: 530, endPoint x: 540, endPoint y: 500, distance: 30.0
click at [539, 530] on li "Primary Artist" at bounding box center [682, 530] width 470 height 36
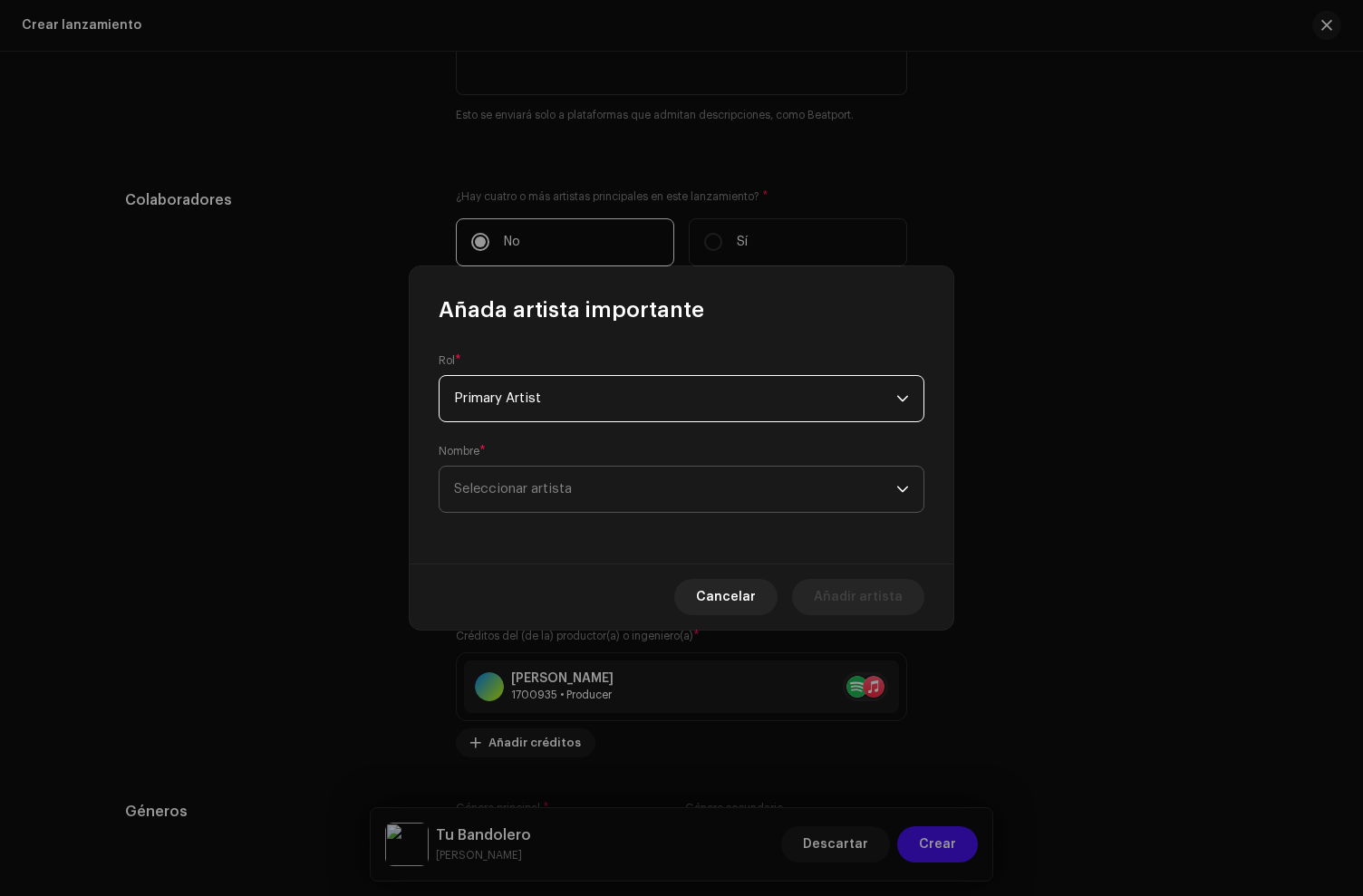
click at [539, 493] on span "Seleccionar artista" at bounding box center [512, 489] width 118 height 14
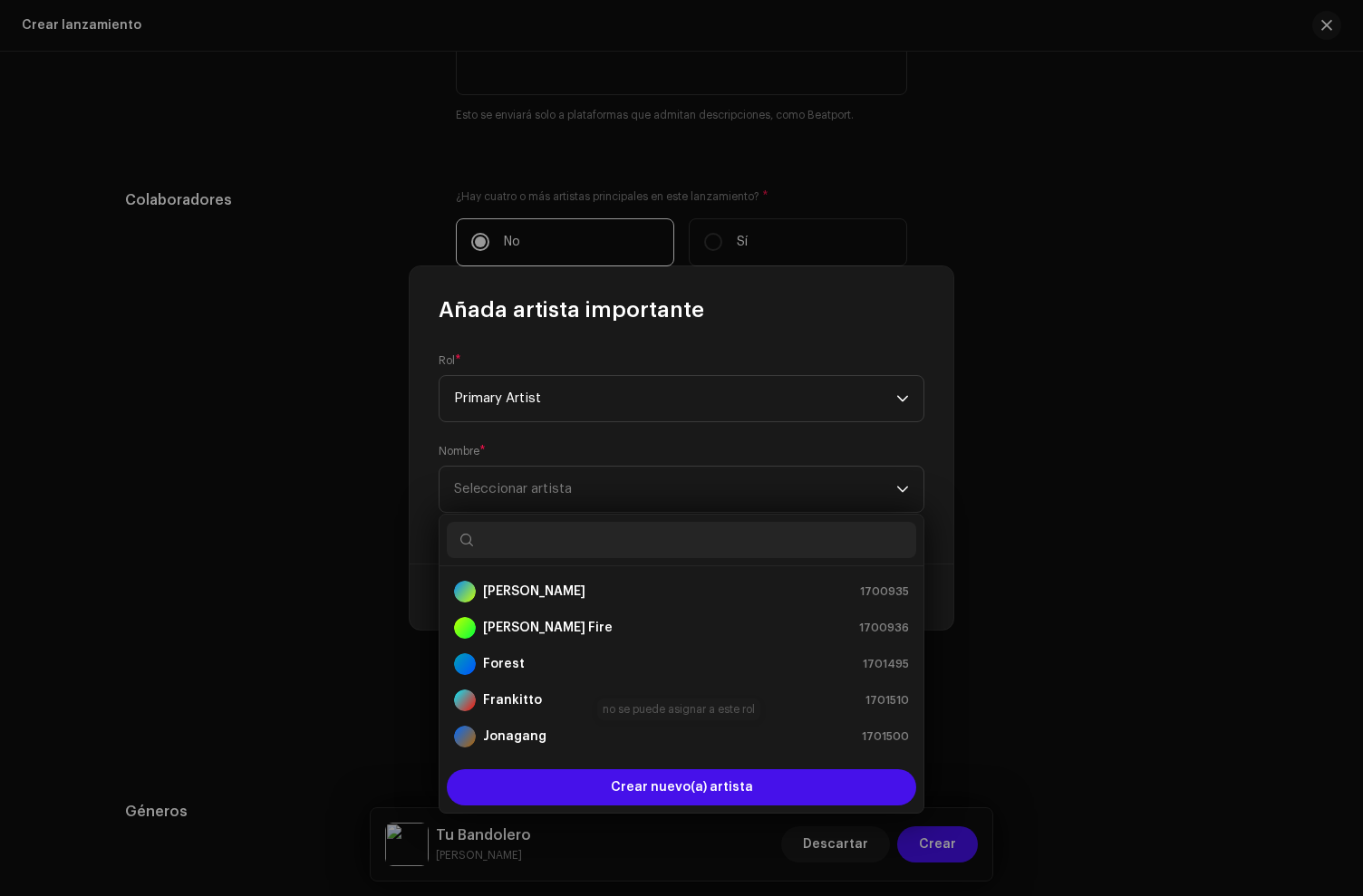
scroll to position [29, 0]
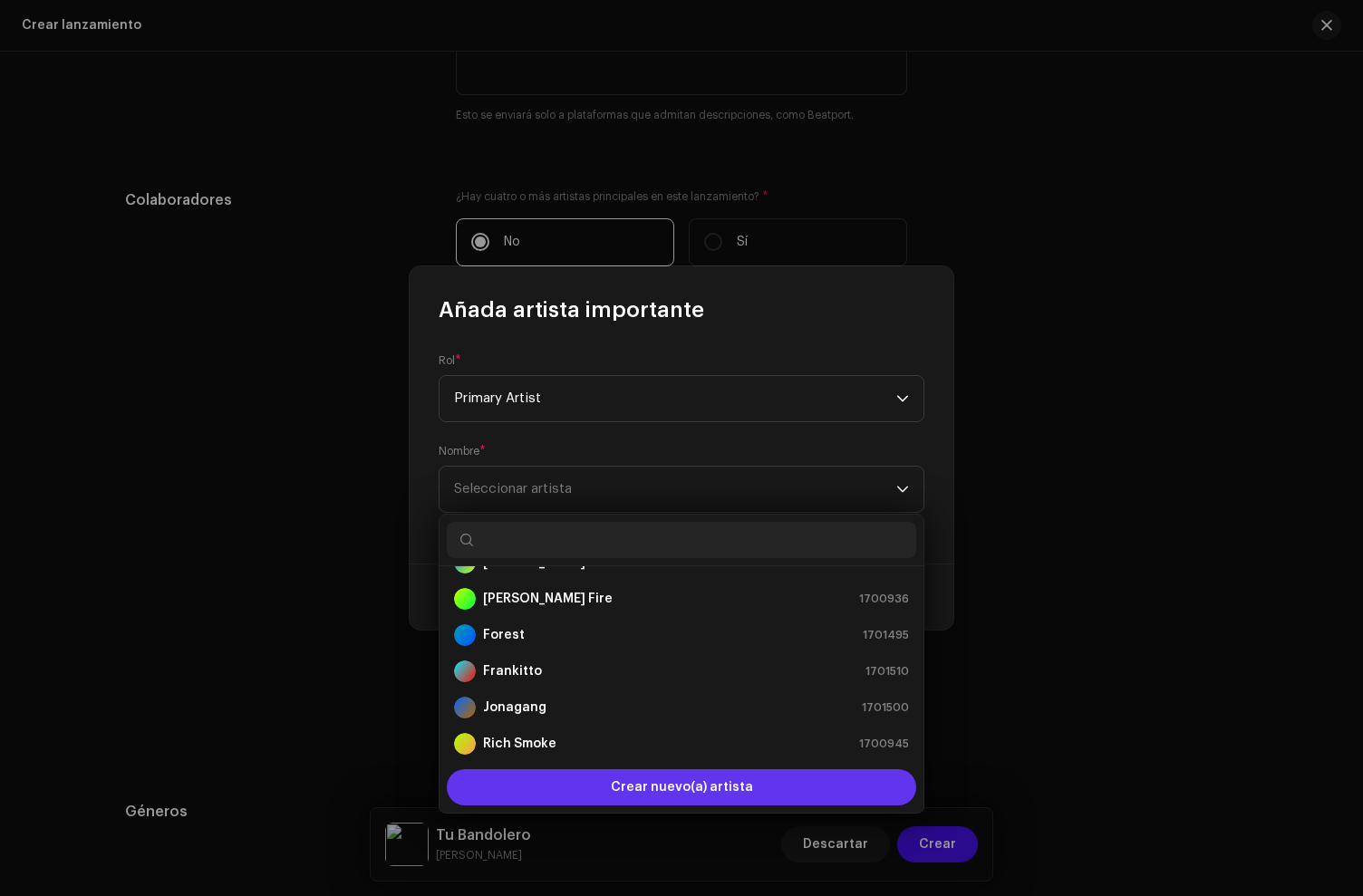
click at [600, 784] on div "Crear nuevo(a) artista" at bounding box center [682, 787] width 470 height 36
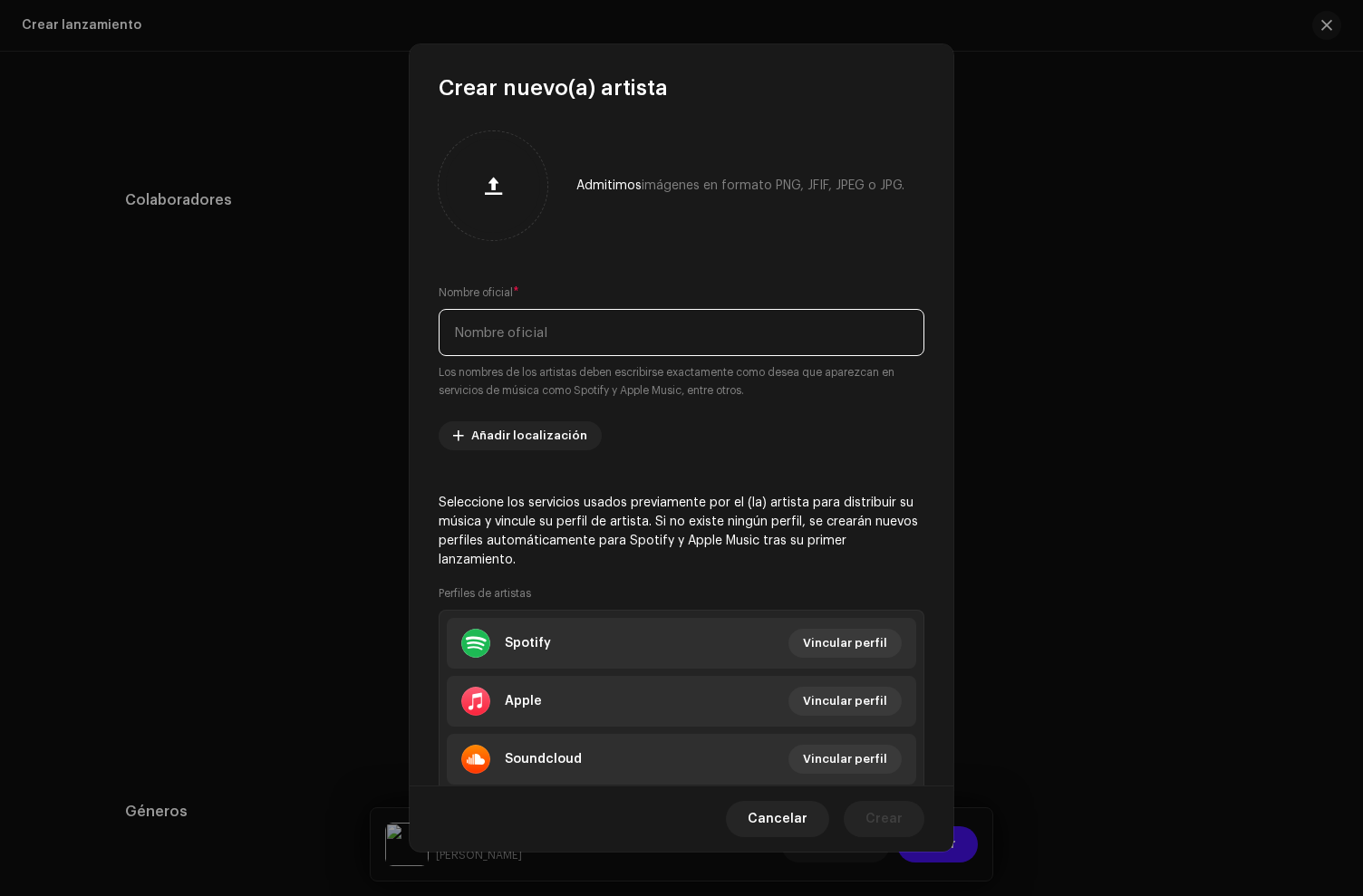
click at [531, 330] on input "text" at bounding box center [681, 332] width 486 height 47
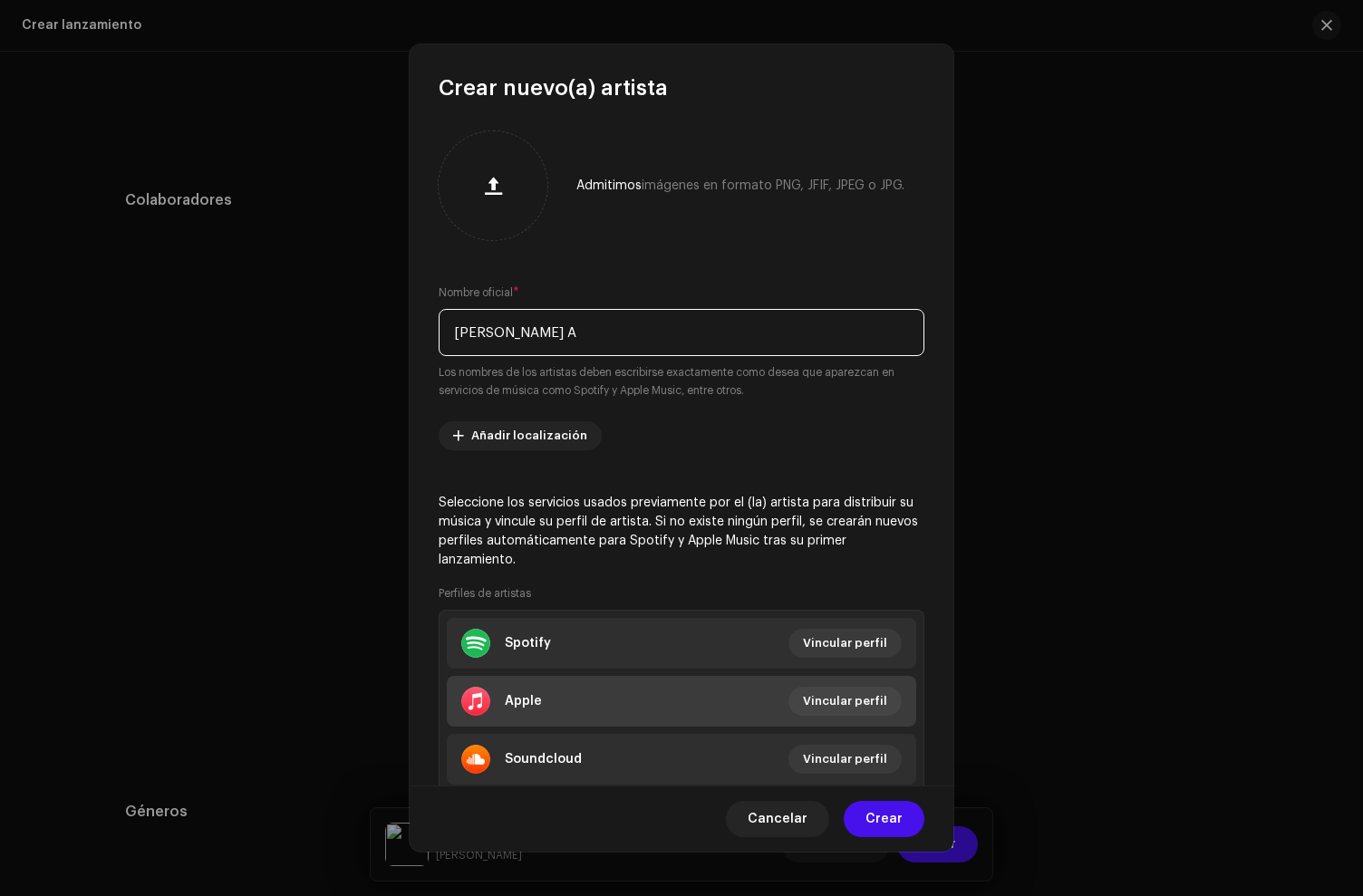
type input "[PERSON_NAME] A"
click at [575, 684] on li "Apple Vincular perfil" at bounding box center [682, 701] width 470 height 51
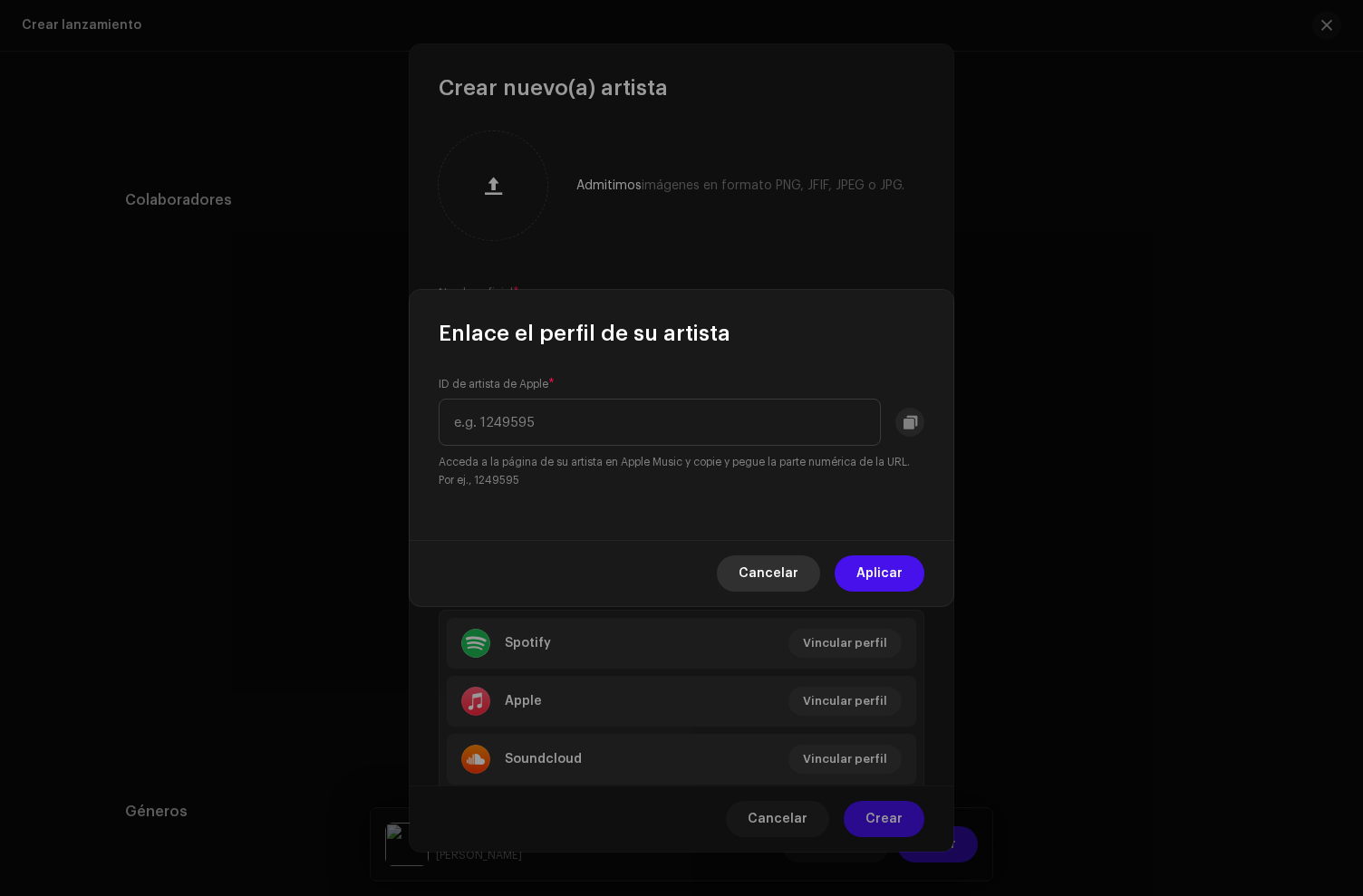
drag, startPoint x: 775, startPoint y: 571, endPoint x: 764, endPoint y: 576, distance: 12.1
click at [774, 572] on span "Cancelar" at bounding box center [768, 573] width 59 height 36
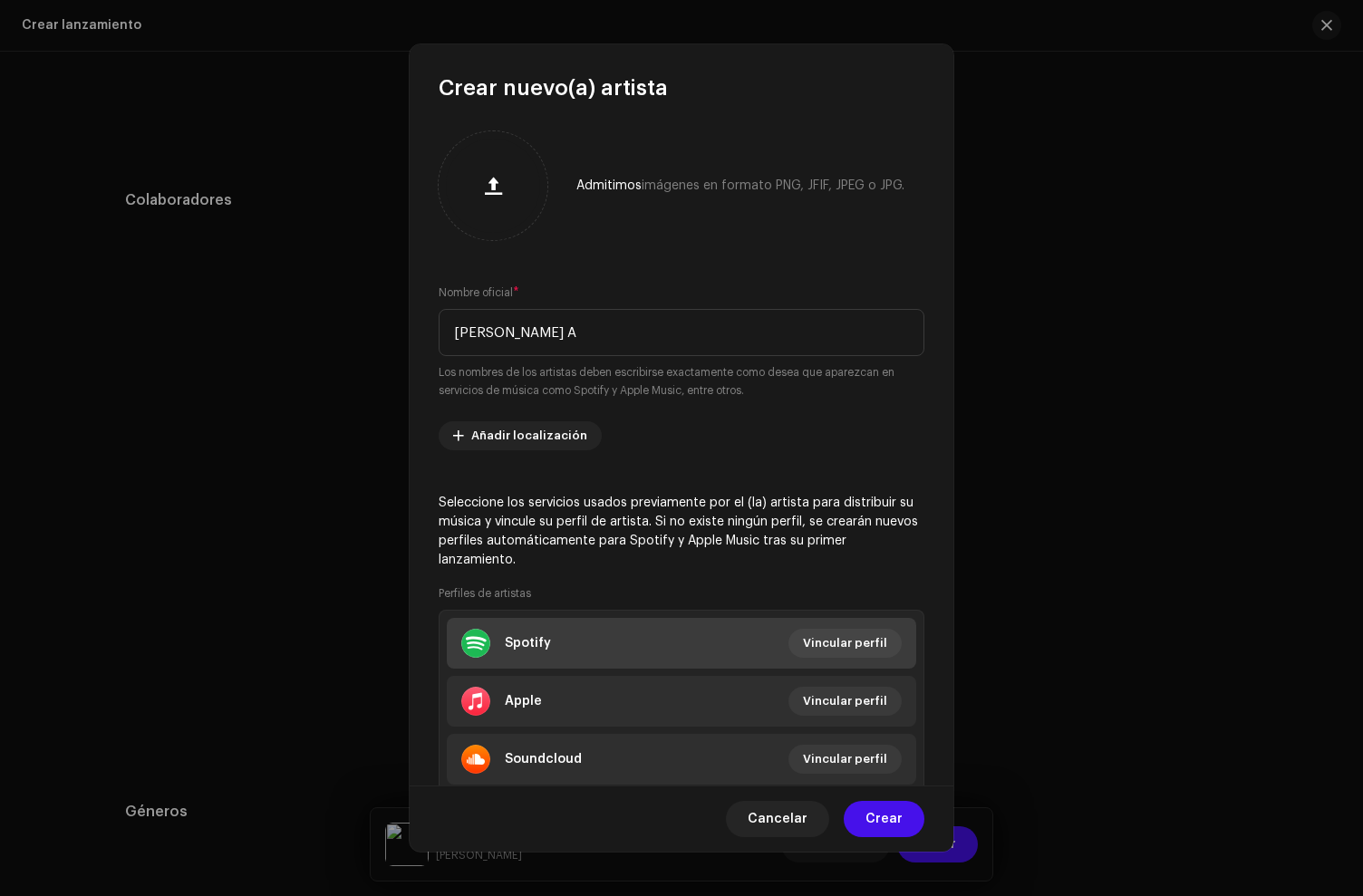
click at [595, 635] on li "Spotify Vincular perfil" at bounding box center [682, 643] width 470 height 51
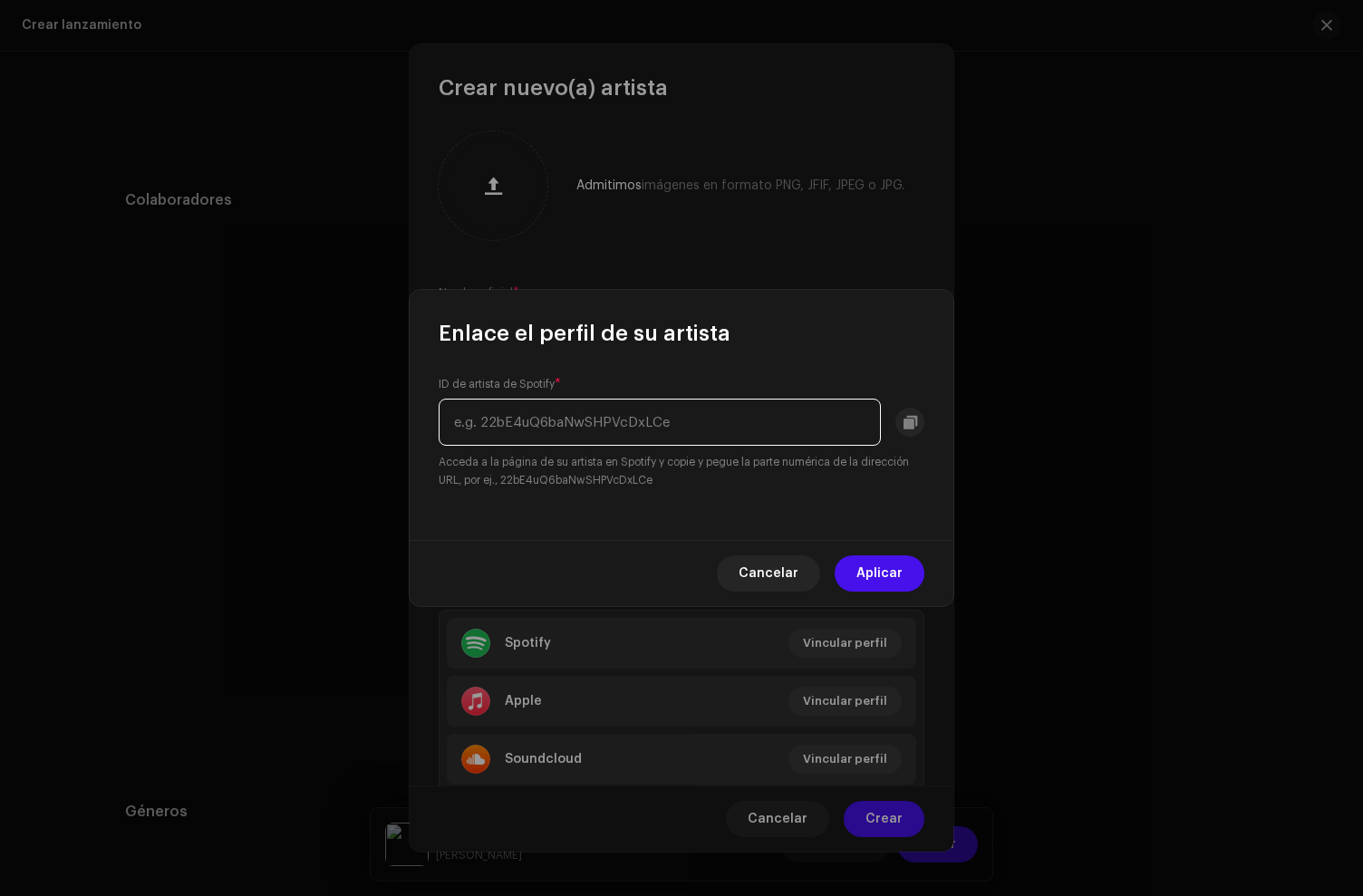
paste input "[URL][DOMAIN_NAME]"
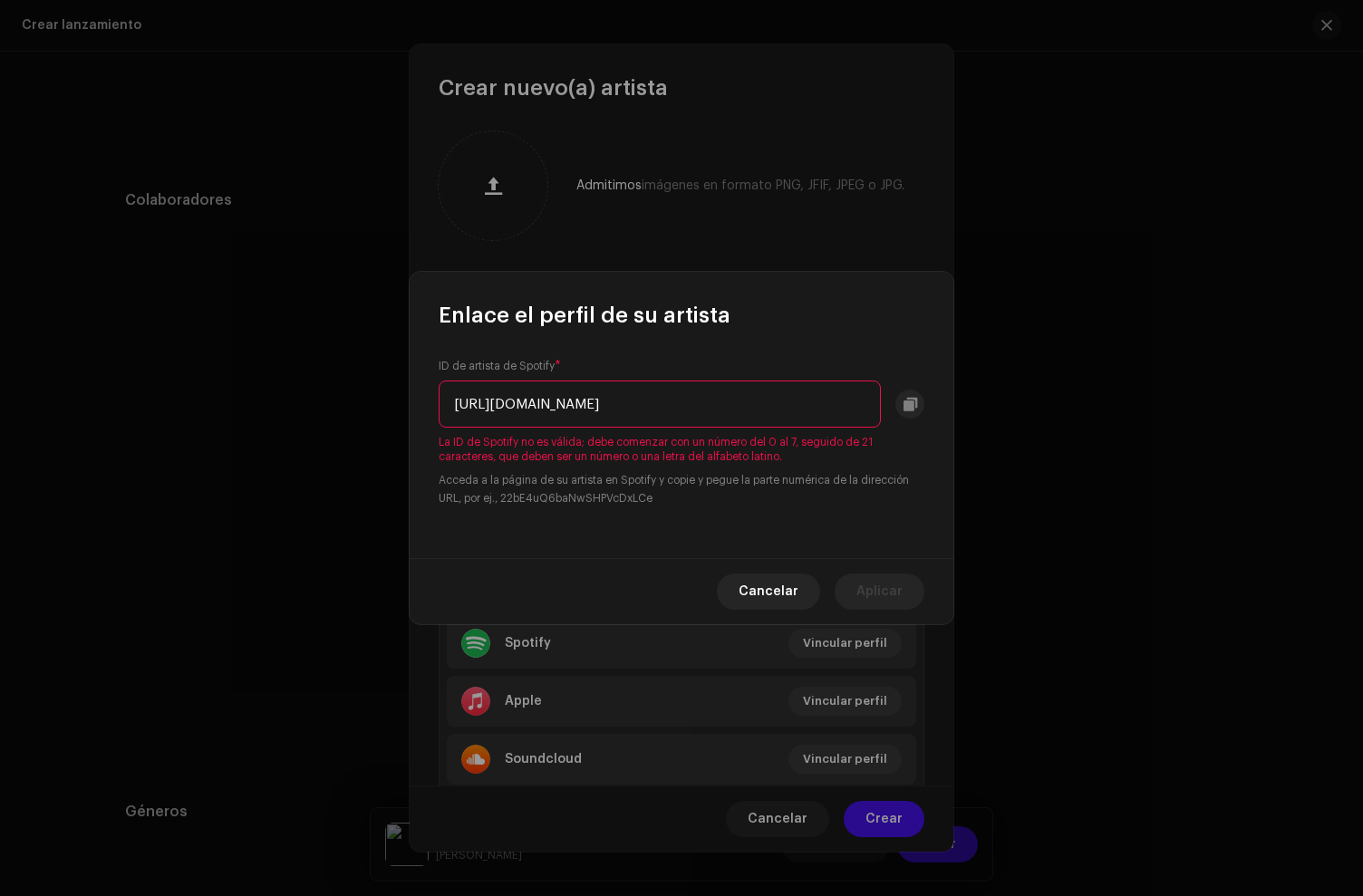
scroll to position [0, 187]
drag, startPoint x: 509, startPoint y: 400, endPoint x: 423, endPoint y: 391, distance: 86.5
click at [424, 392] on div "ID de artista de Spotify * [URL][DOMAIN_NAME] La ID de Spotify no es válida; de…" at bounding box center [681, 444] width 544 height 228
drag, startPoint x: 621, startPoint y: 406, endPoint x: 1038, endPoint y: 418, distance: 417.2
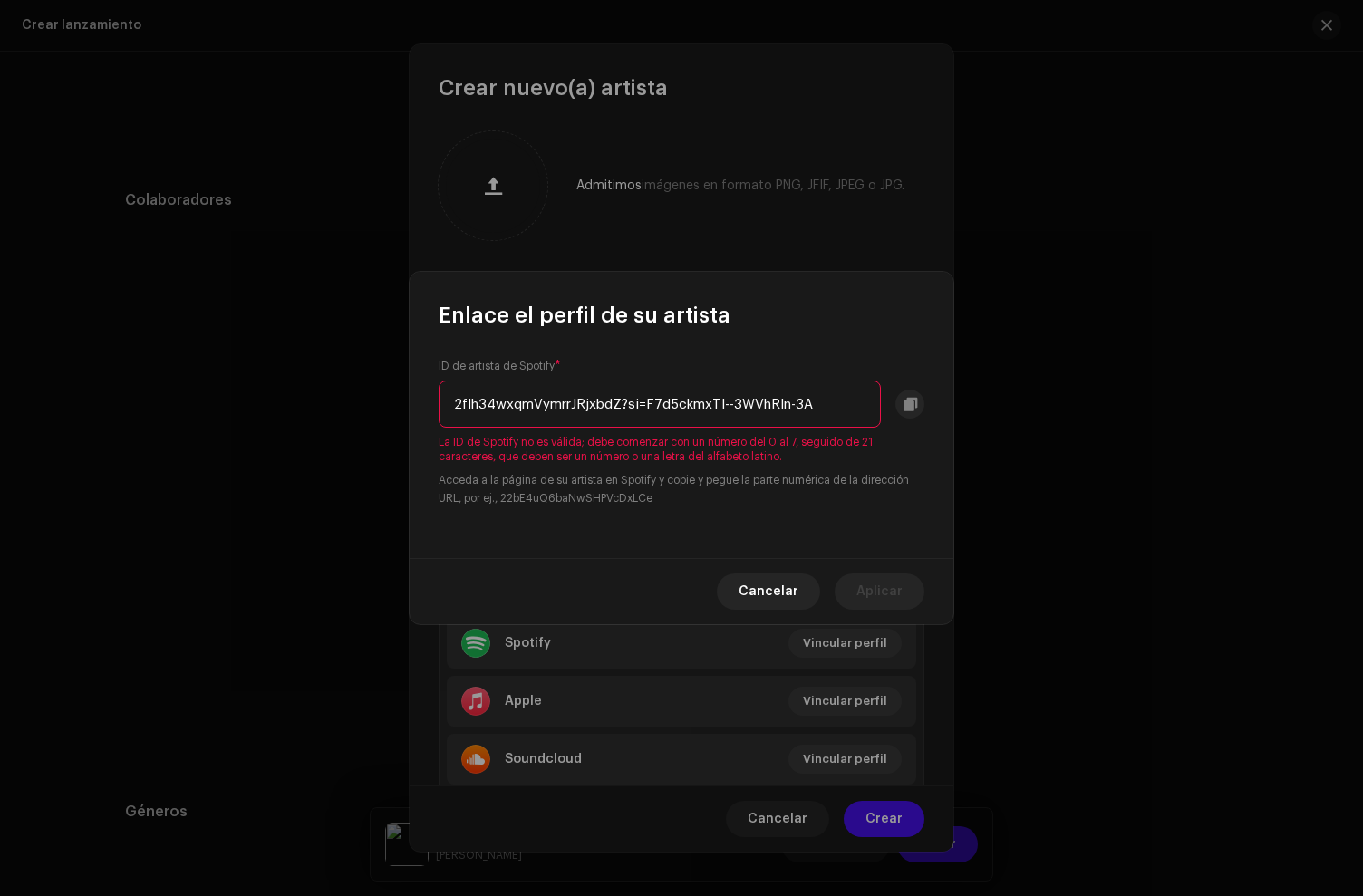
click at [1038, 418] on div "Enlace el perfil de su artista ID de artista de Spotify * 2fIh34wxqmVymrrJRjxbd…" at bounding box center [681, 448] width 1363 height 896
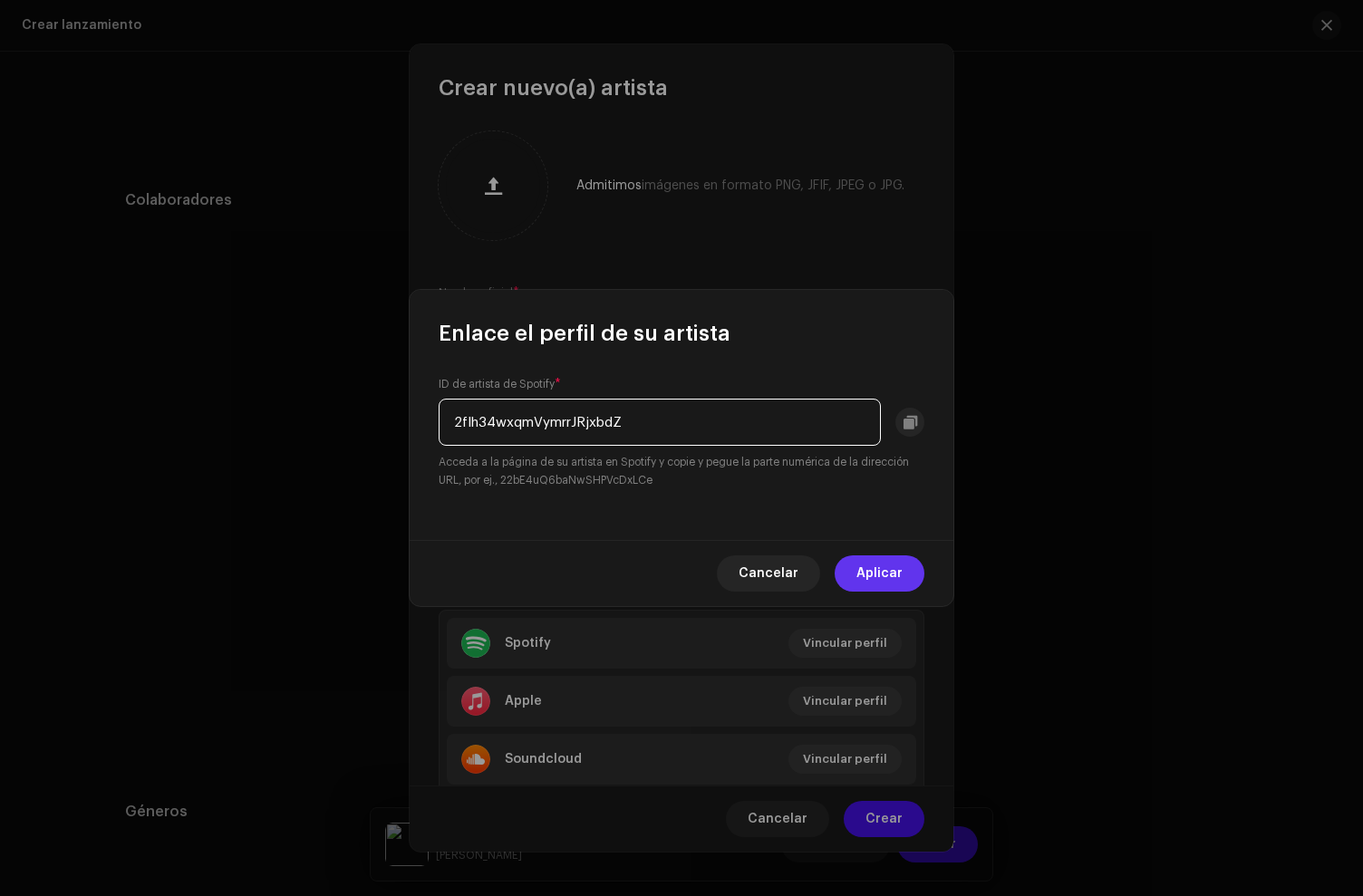
type input "2fIh34wxqmVymrrJRjxbdZ"
click at [886, 573] on span "Aplicar" at bounding box center [879, 573] width 46 height 36
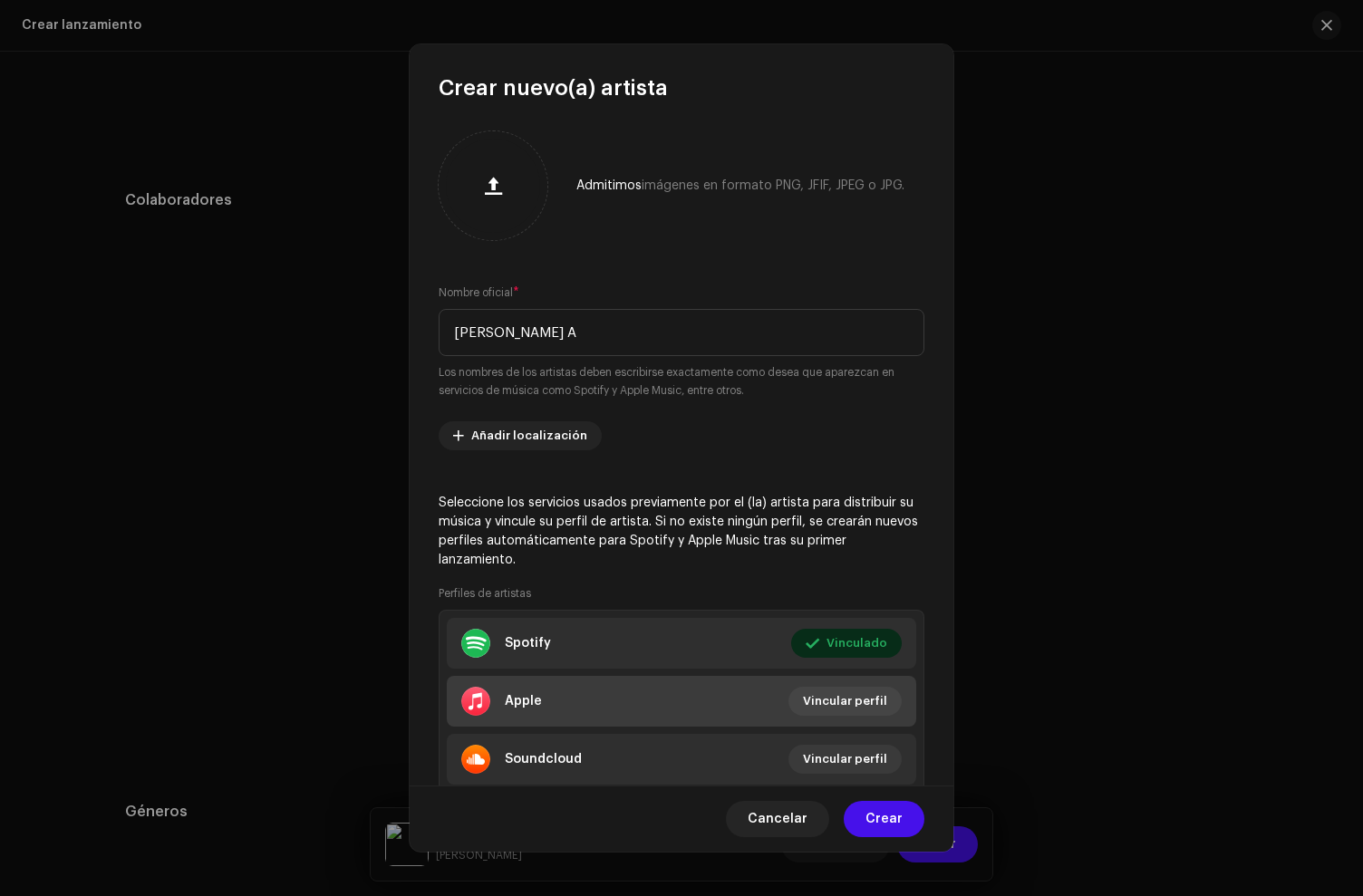
click at [619, 705] on li "Apple Vincular perfil" at bounding box center [682, 701] width 470 height 51
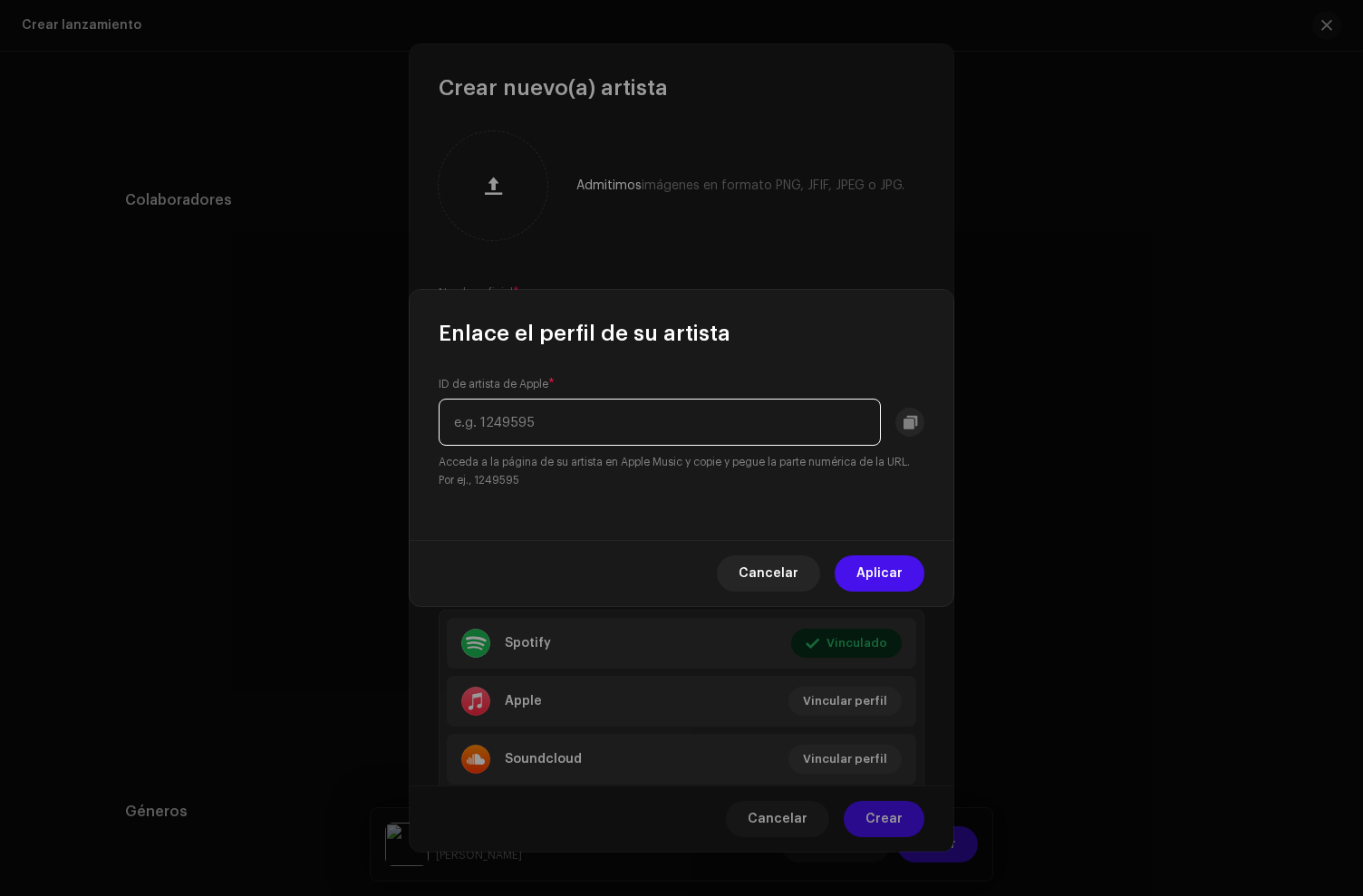
click at [536, 423] on input "text" at bounding box center [660, 422] width 442 height 47
paste input "1457146233"
type input "1457146233"
click at [875, 575] on span "Aplicar" at bounding box center [879, 573] width 46 height 36
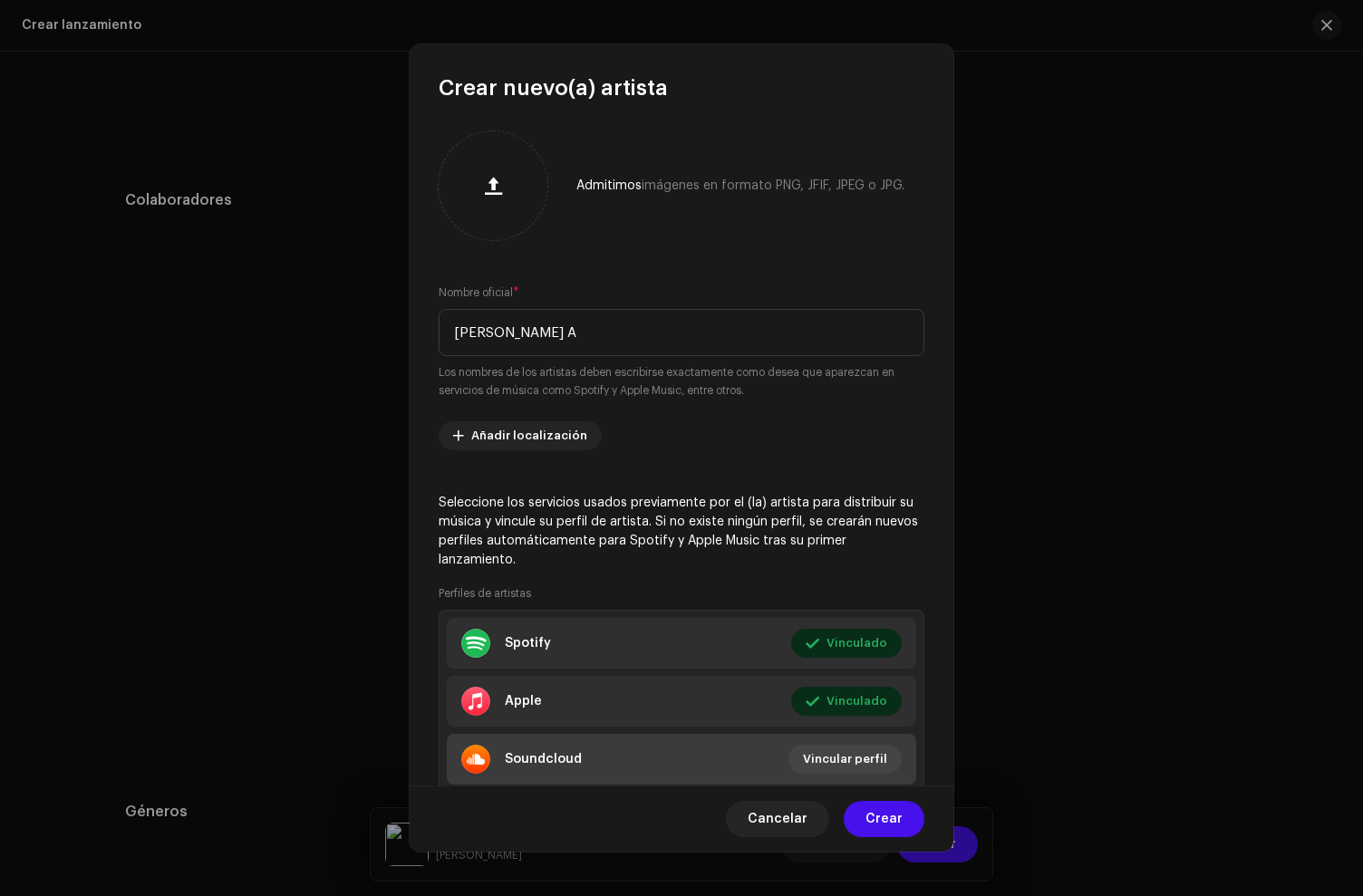
scroll to position [58, 0]
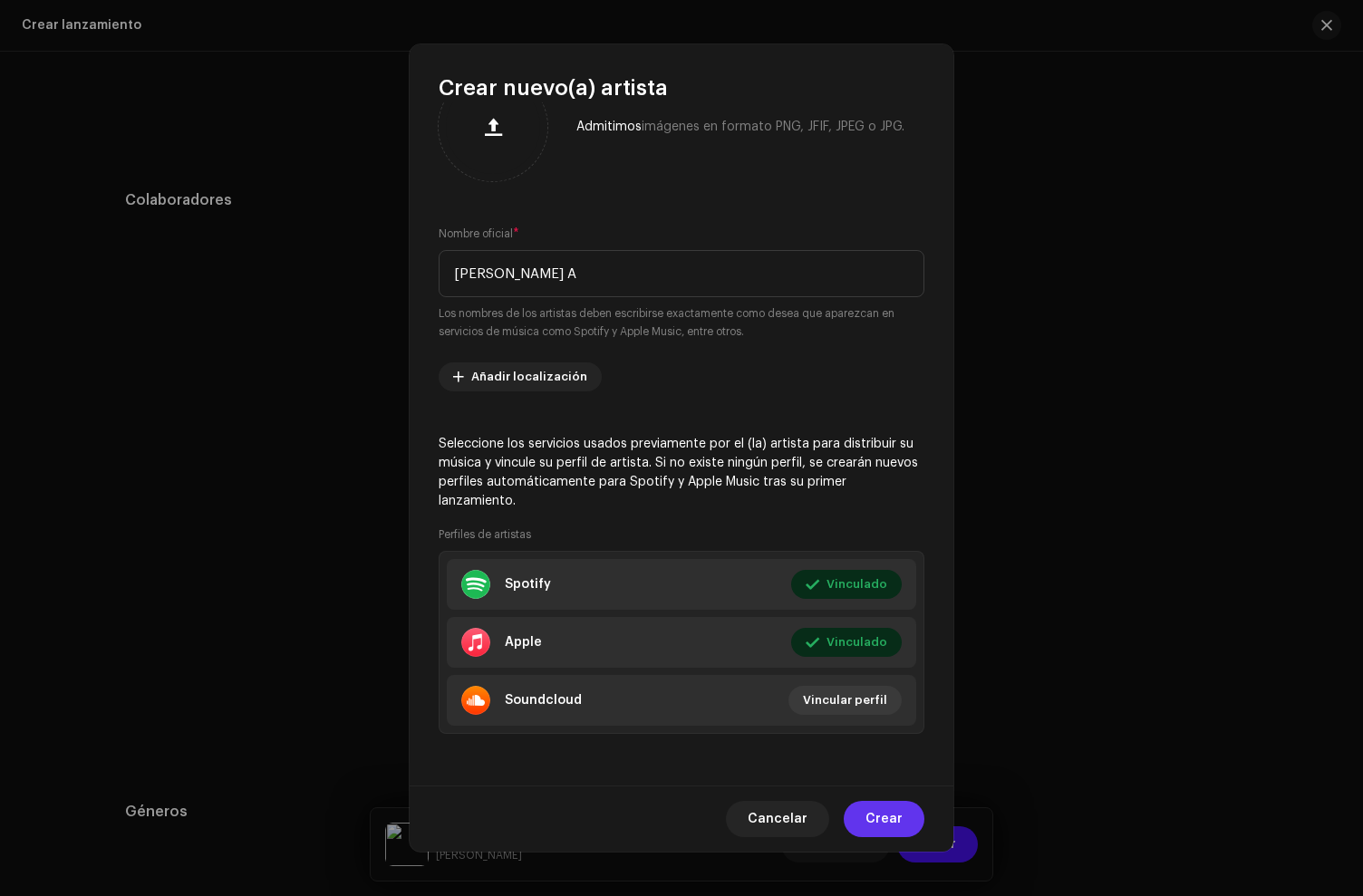
click at [887, 816] on span "Crear" at bounding box center [884, 818] width 37 height 36
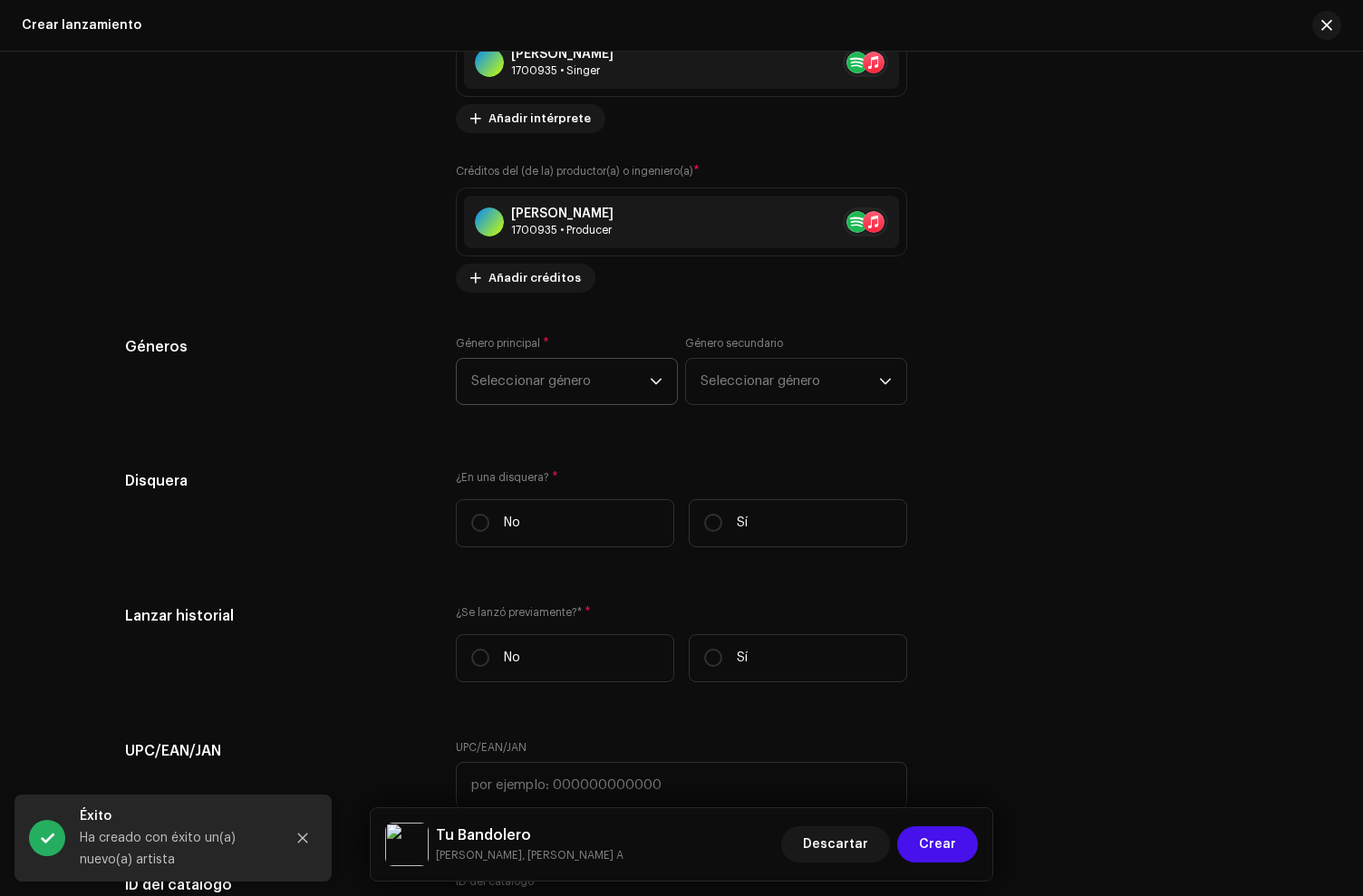
scroll to position [2620, 0]
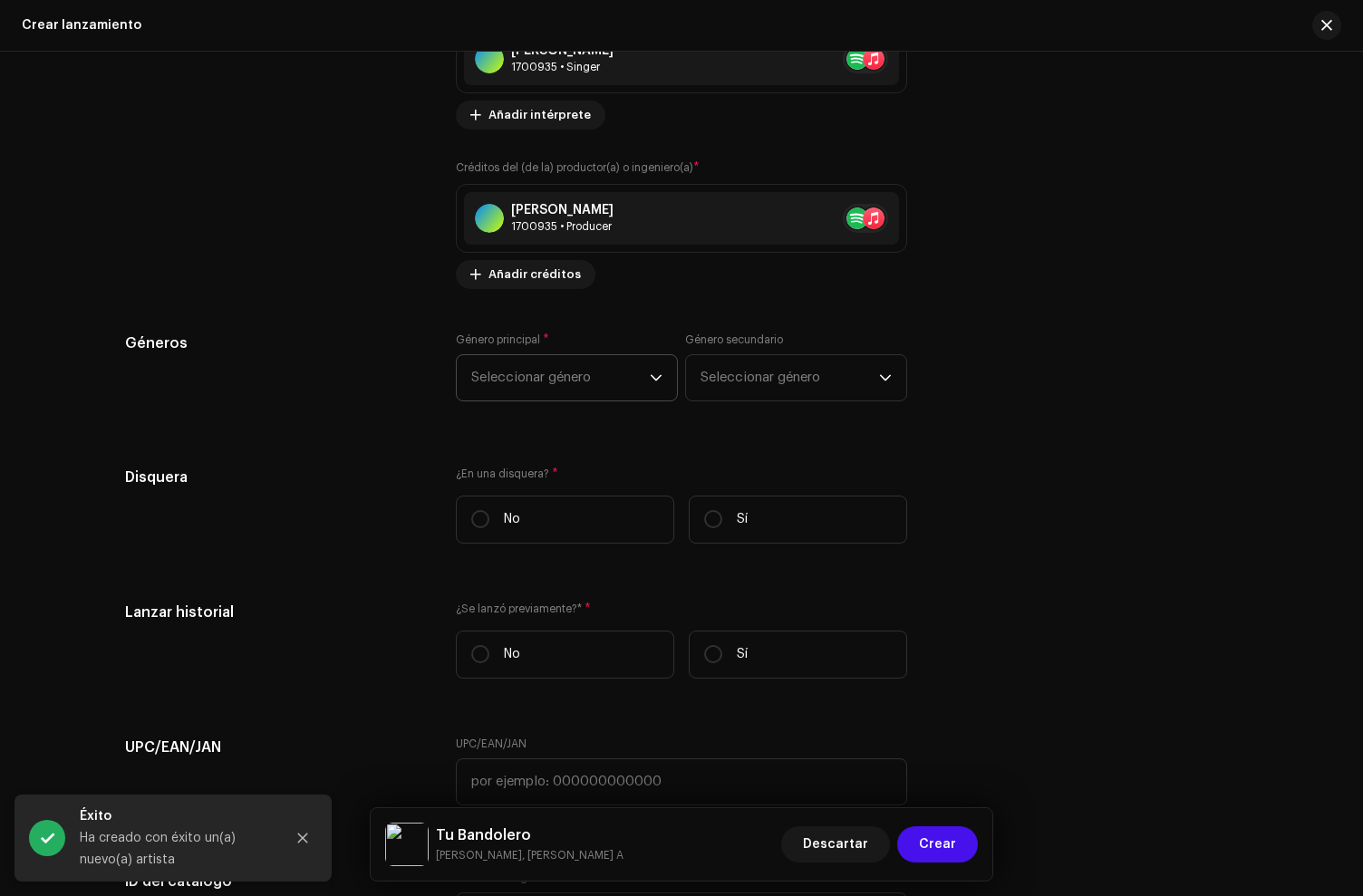
drag, startPoint x: 535, startPoint y: 401, endPoint x: 533, endPoint y: 389, distance: 12.2
click at [536, 393] on span "Seleccionar género" at bounding box center [560, 378] width 178 height 46
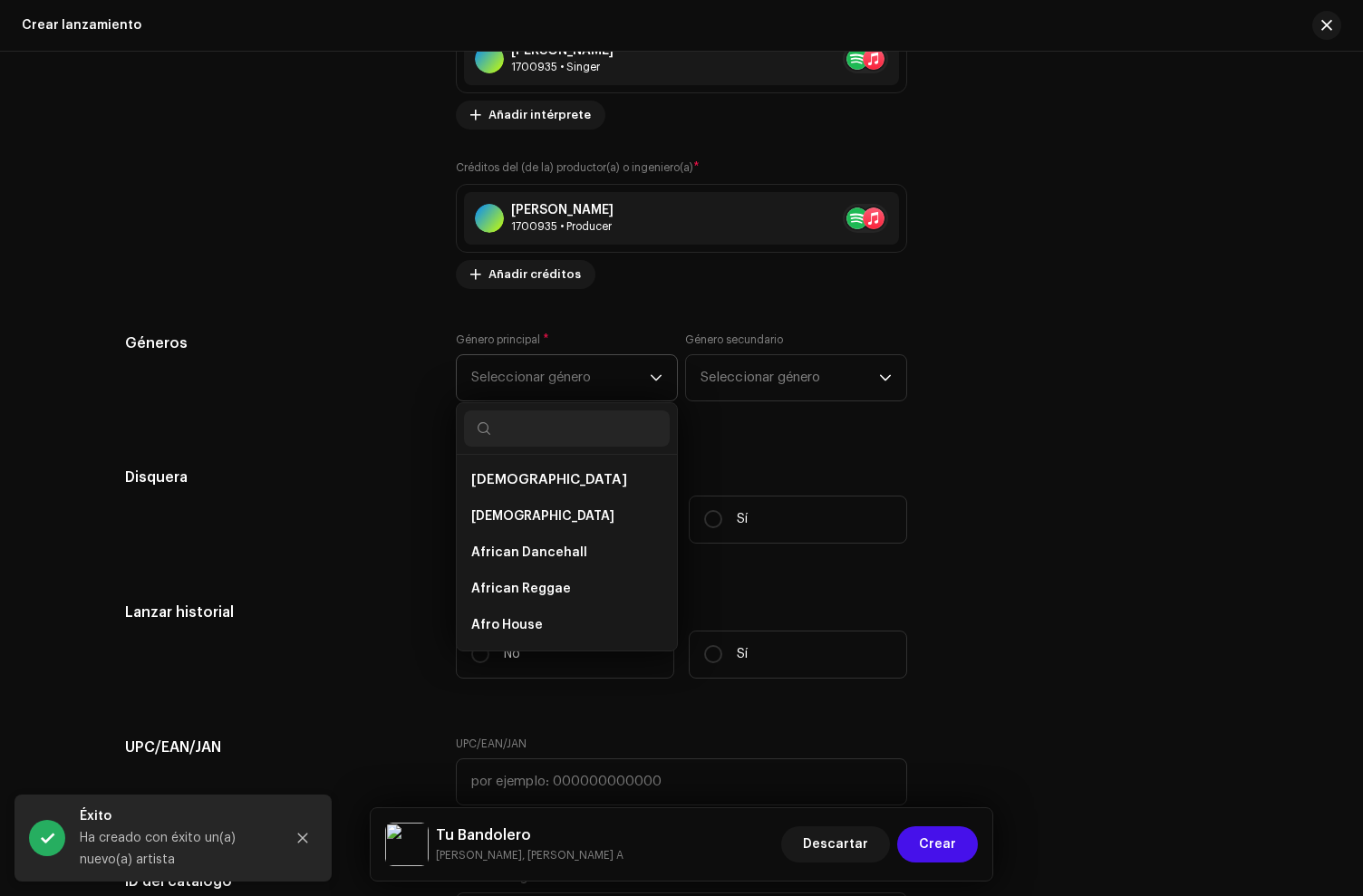
click at [533, 389] on span "Seleccionar género" at bounding box center [560, 378] width 178 height 46
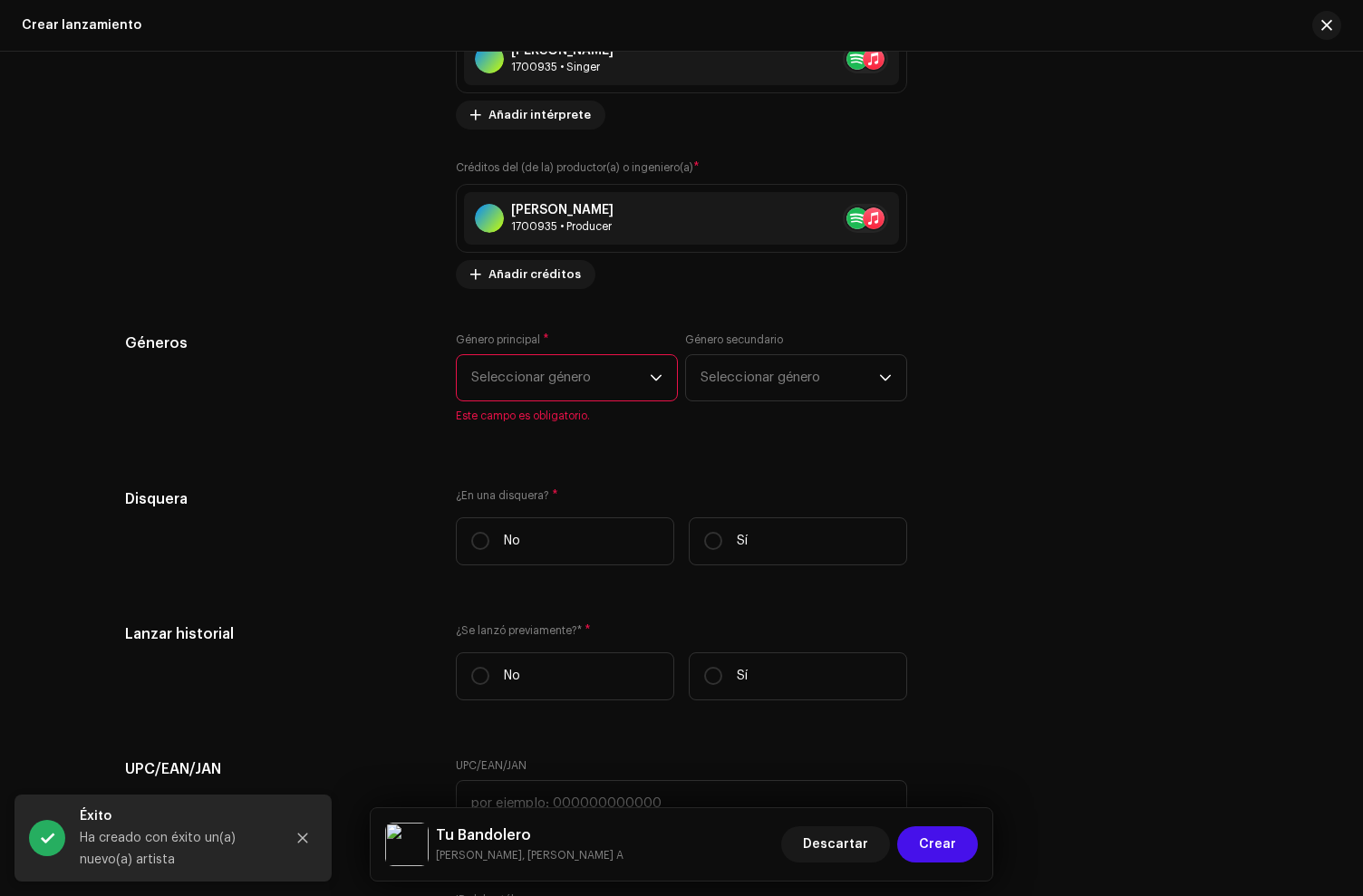
click at [533, 389] on span "Seleccionar género" at bounding box center [560, 378] width 178 height 46
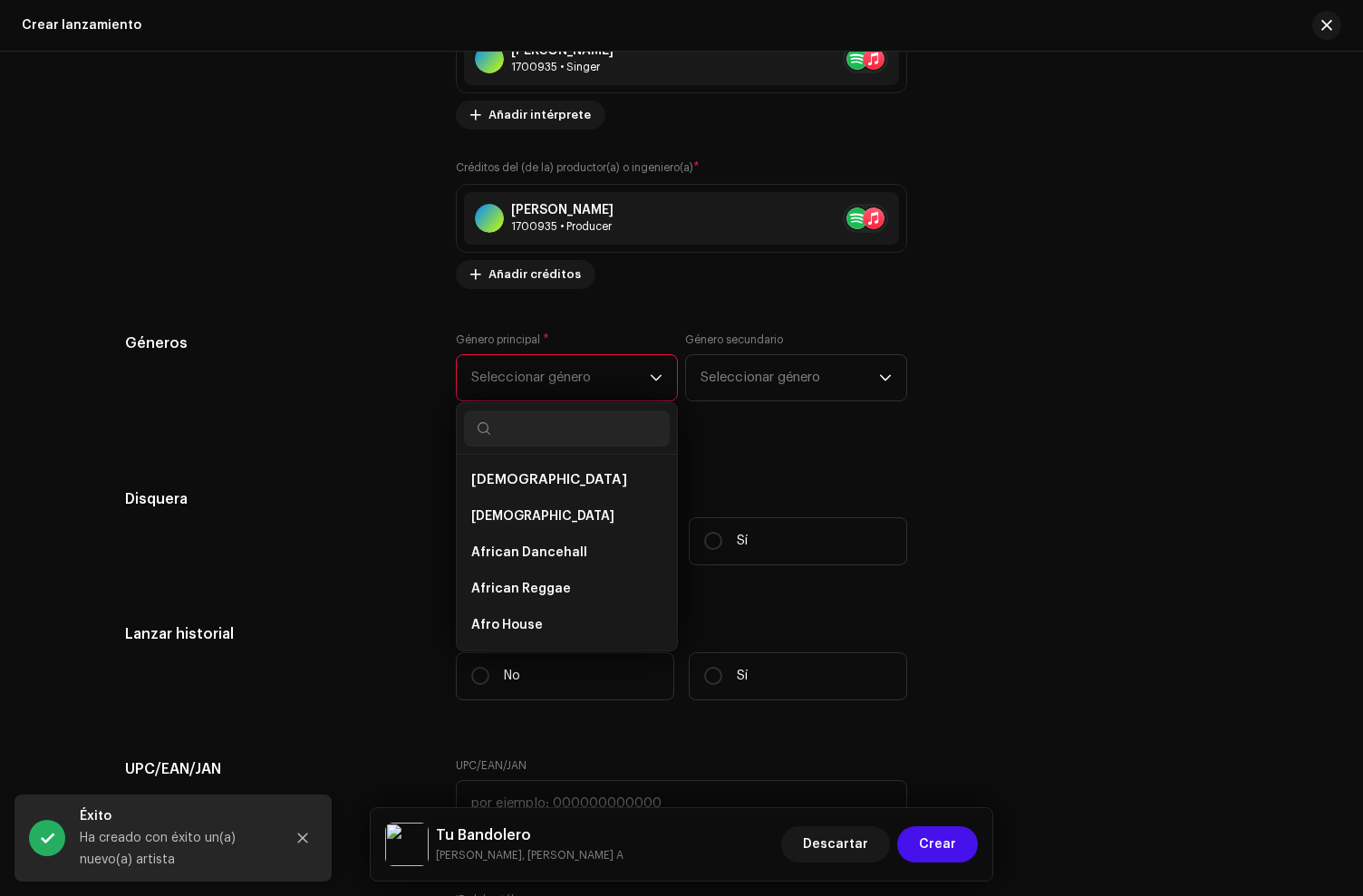
scroll to position [2623, 0]
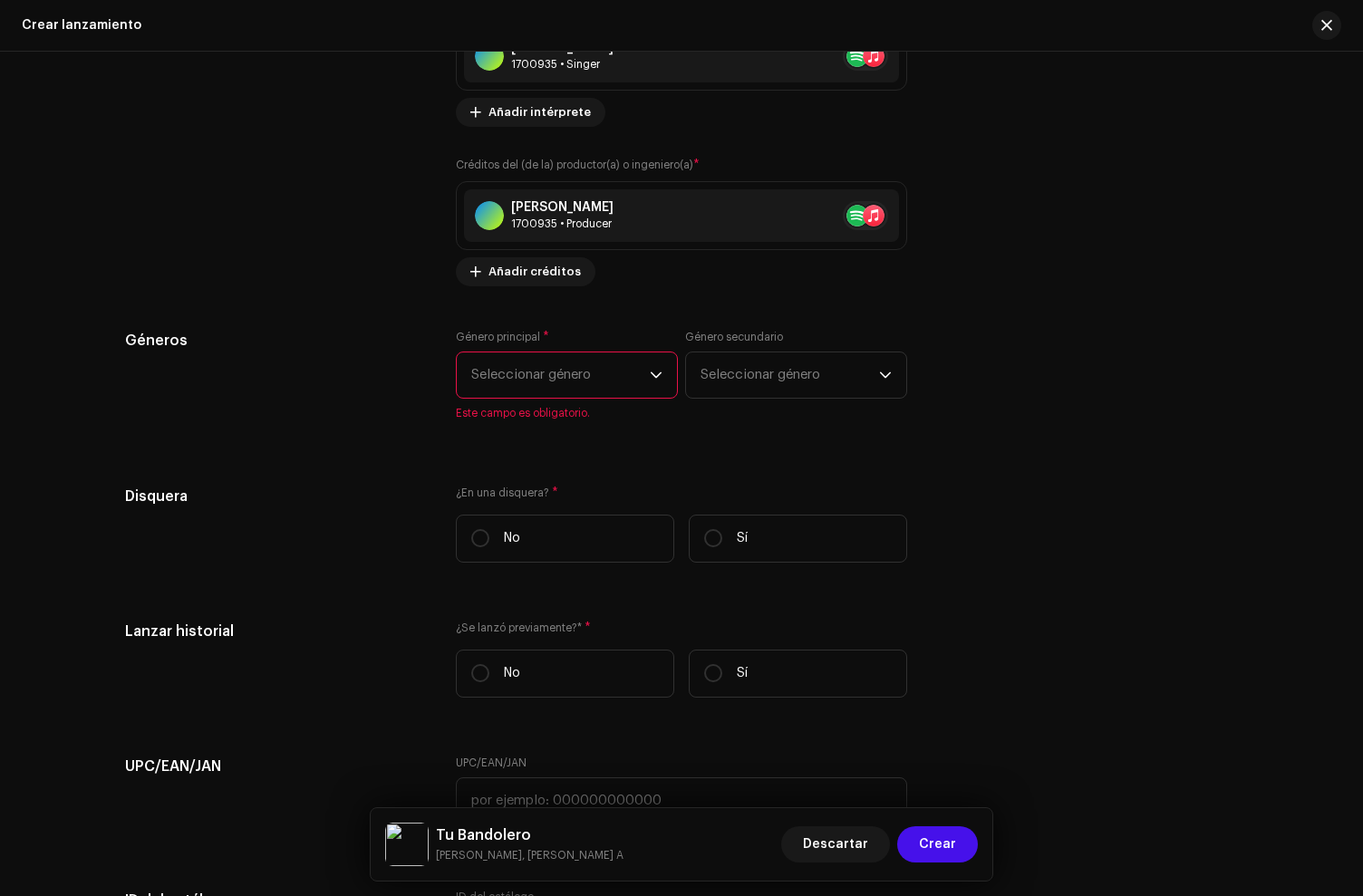
click at [588, 392] on span "Seleccionar género" at bounding box center [560, 375] width 178 height 46
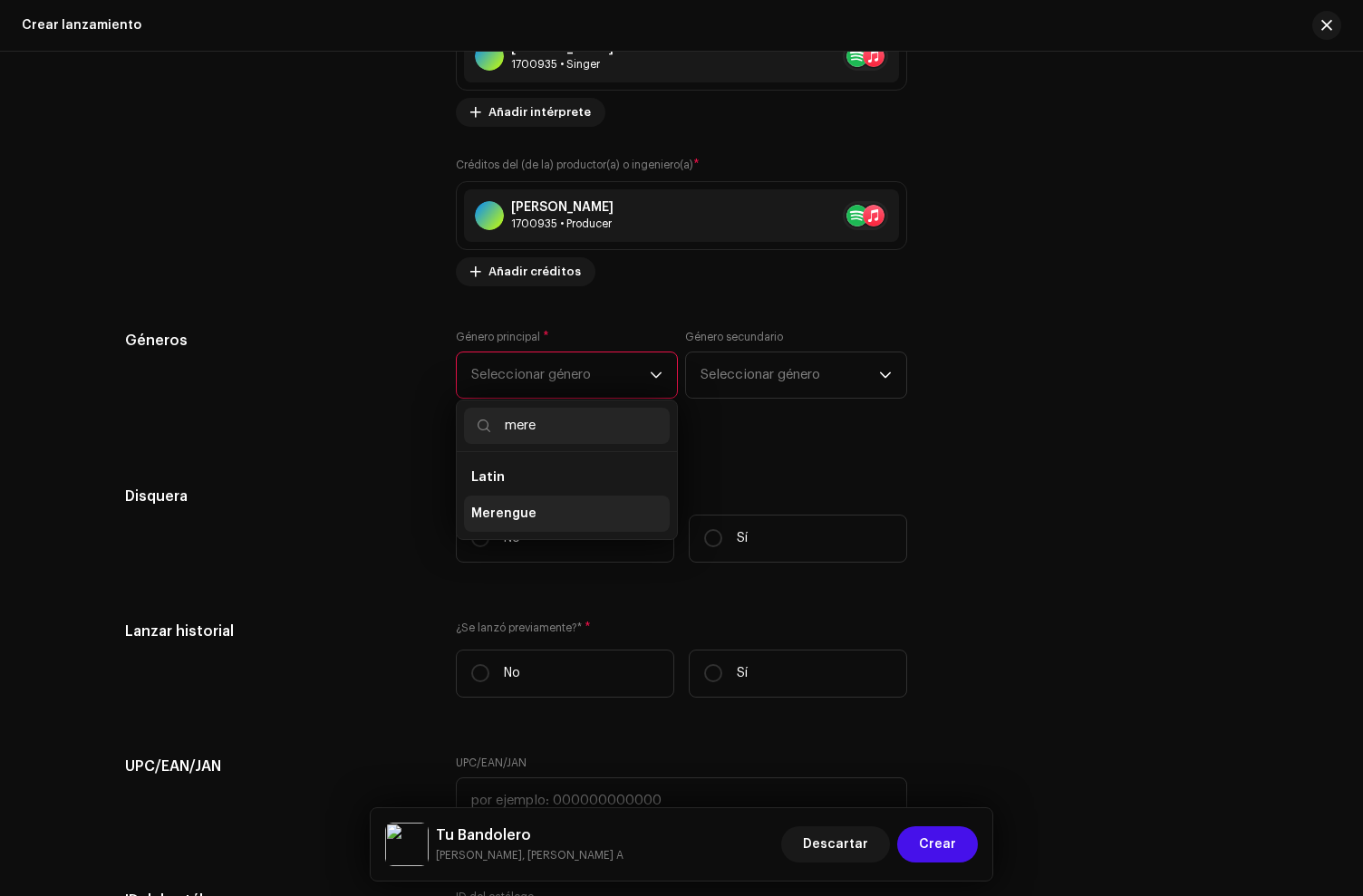
type input "mere"
click at [545, 507] on li "Merengue" at bounding box center [566, 513] width 206 height 36
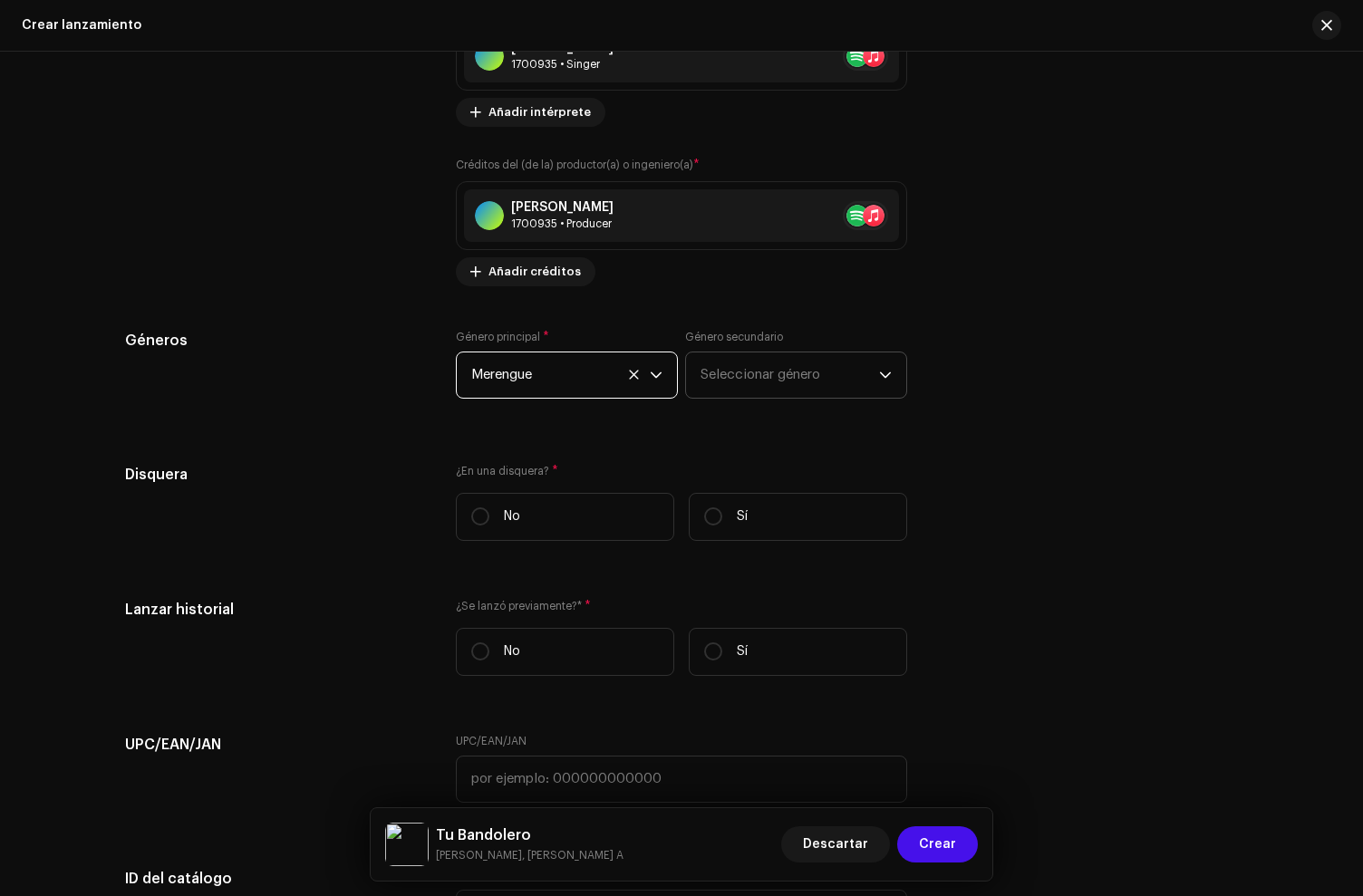
click at [783, 369] on span "Seleccionar género" at bounding box center [789, 375] width 178 height 46
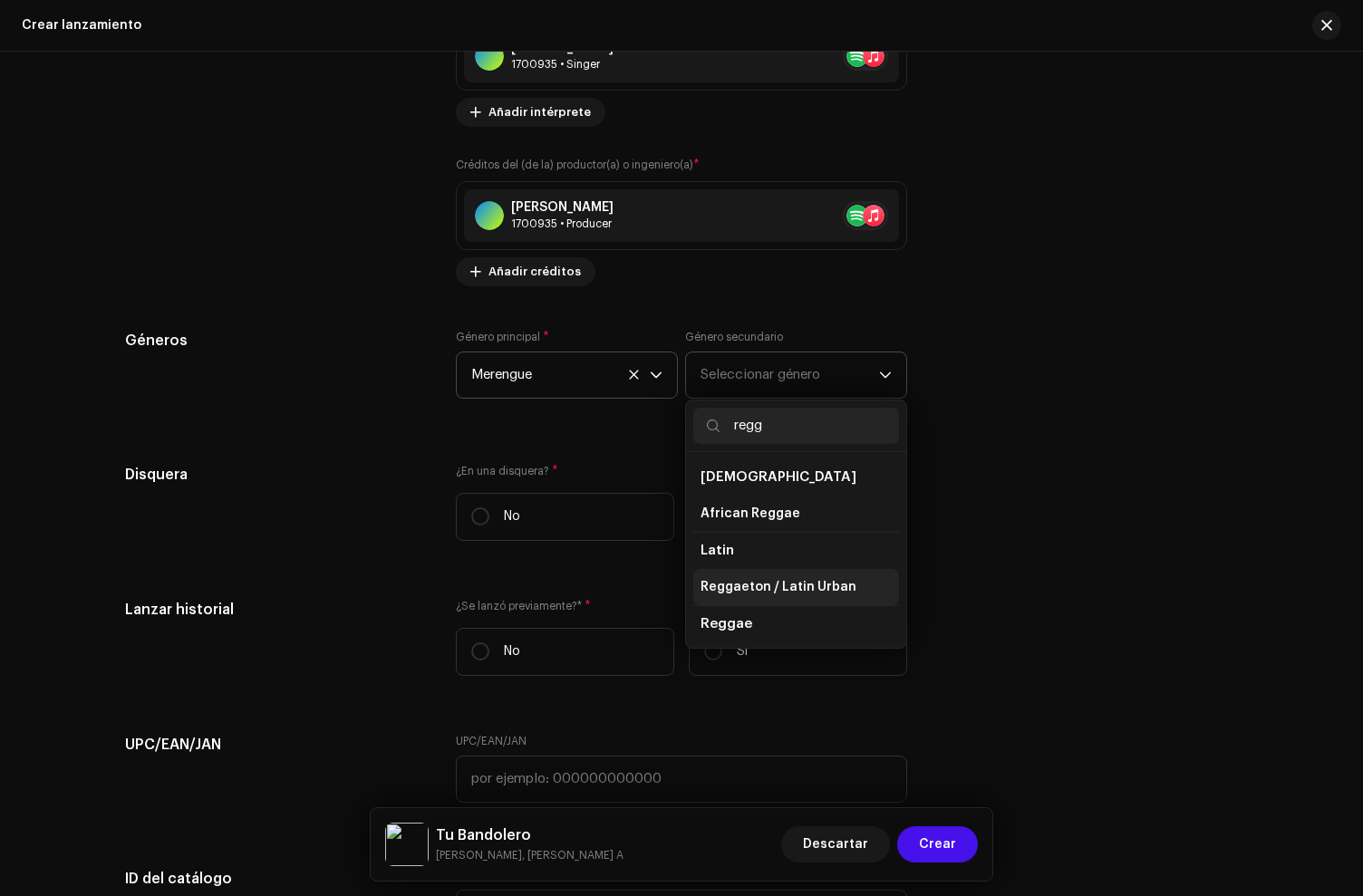
type input "regg"
click at [764, 588] on span "Reggaeton / Latin Urban" at bounding box center [778, 586] width 156 height 19
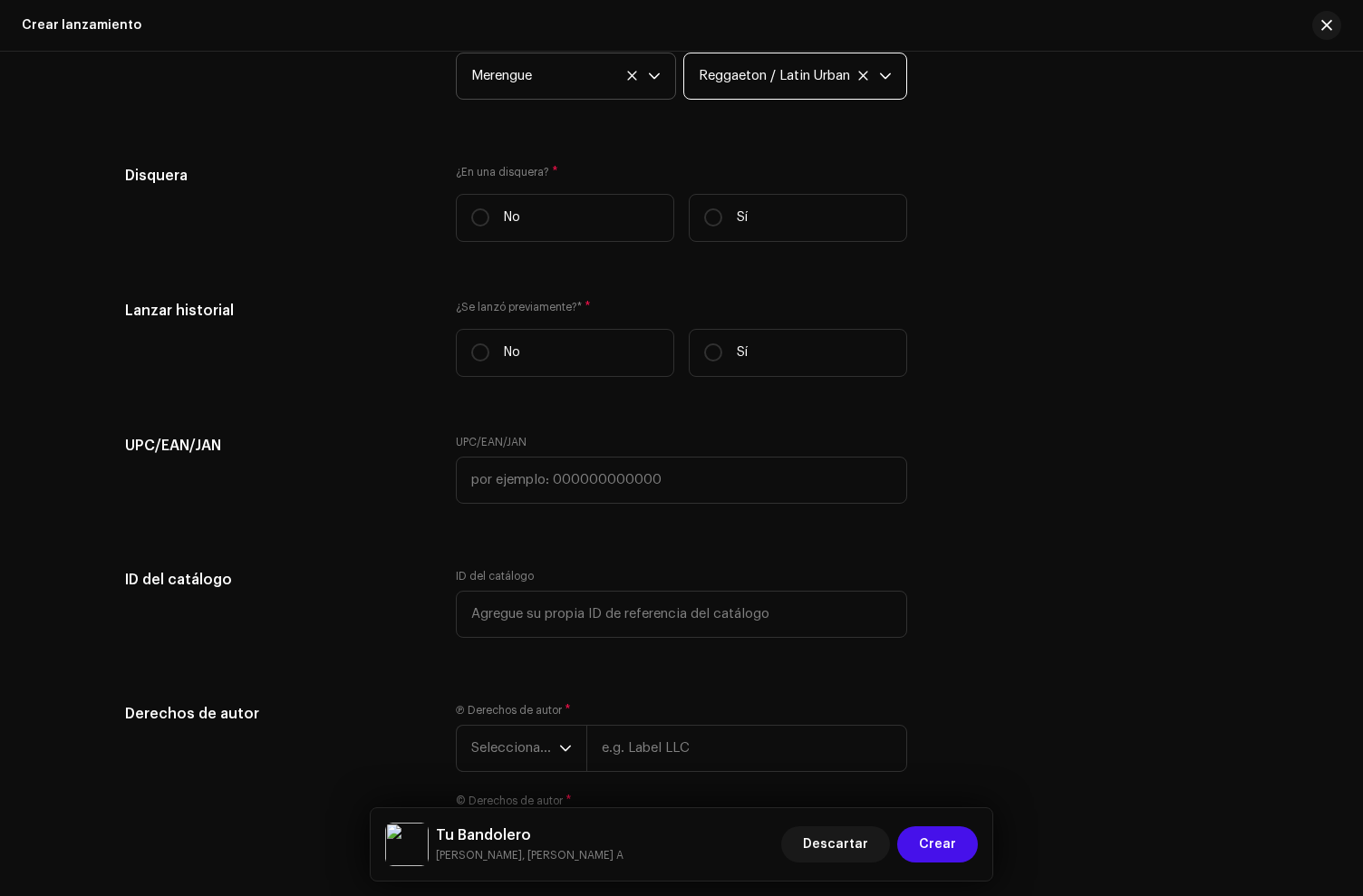
scroll to position [2925, 0]
click at [581, 212] on label "No" at bounding box center [565, 214] width 218 height 48
click at [489, 212] on input "No" at bounding box center [480, 214] width 19 height 19
radio input "true"
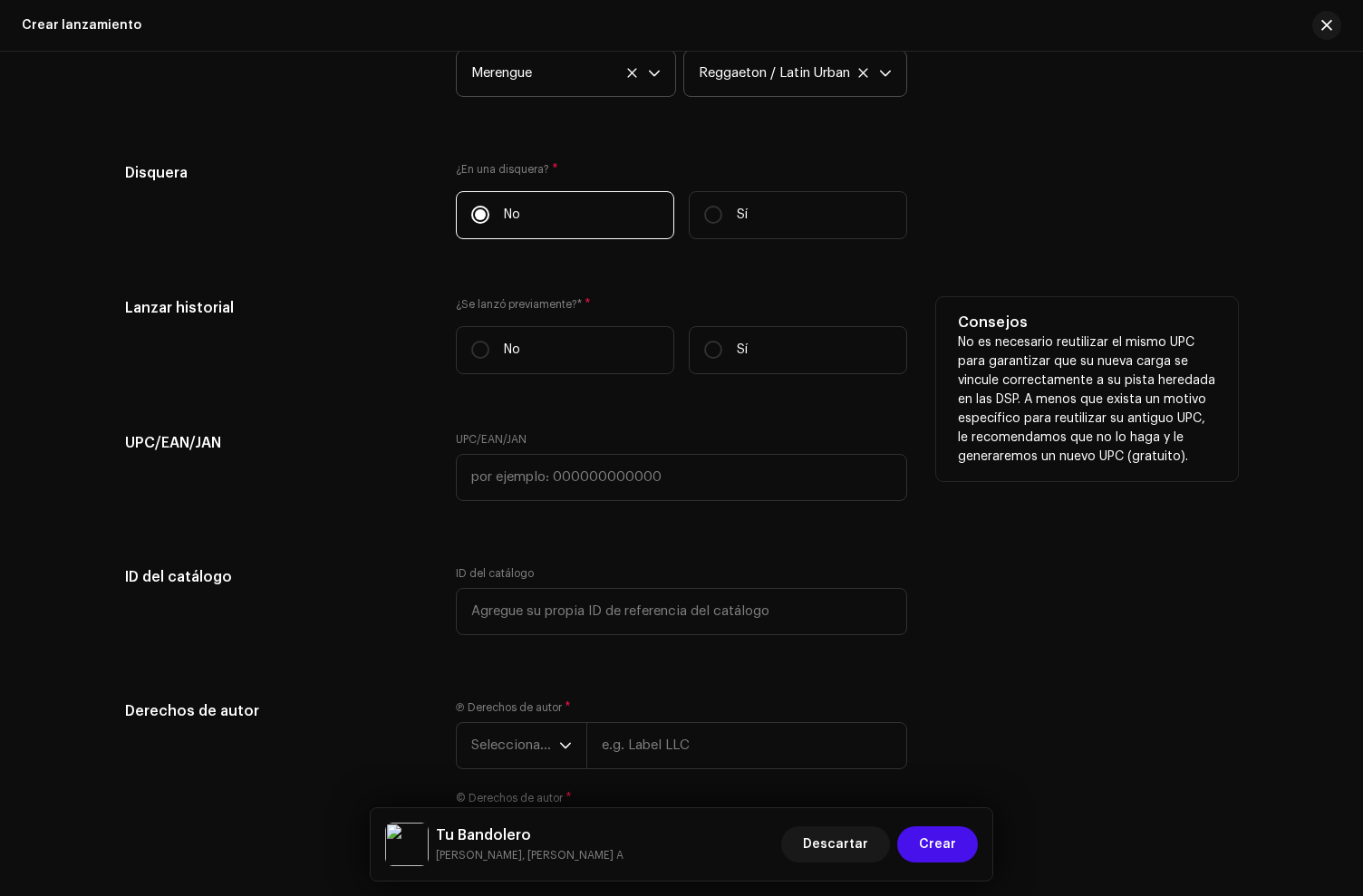
click at [767, 377] on div "¿Se lanzó previamente?* * No Sí" at bounding box center [681, 343] width 451 height 92
click at [760, 366] on label "Sí" at bounding box center [798, 350] width 218 height 48
click at [722, 358] on input "Sí" at bounding box center [713, 350] width 19 height 19
radio input "true"
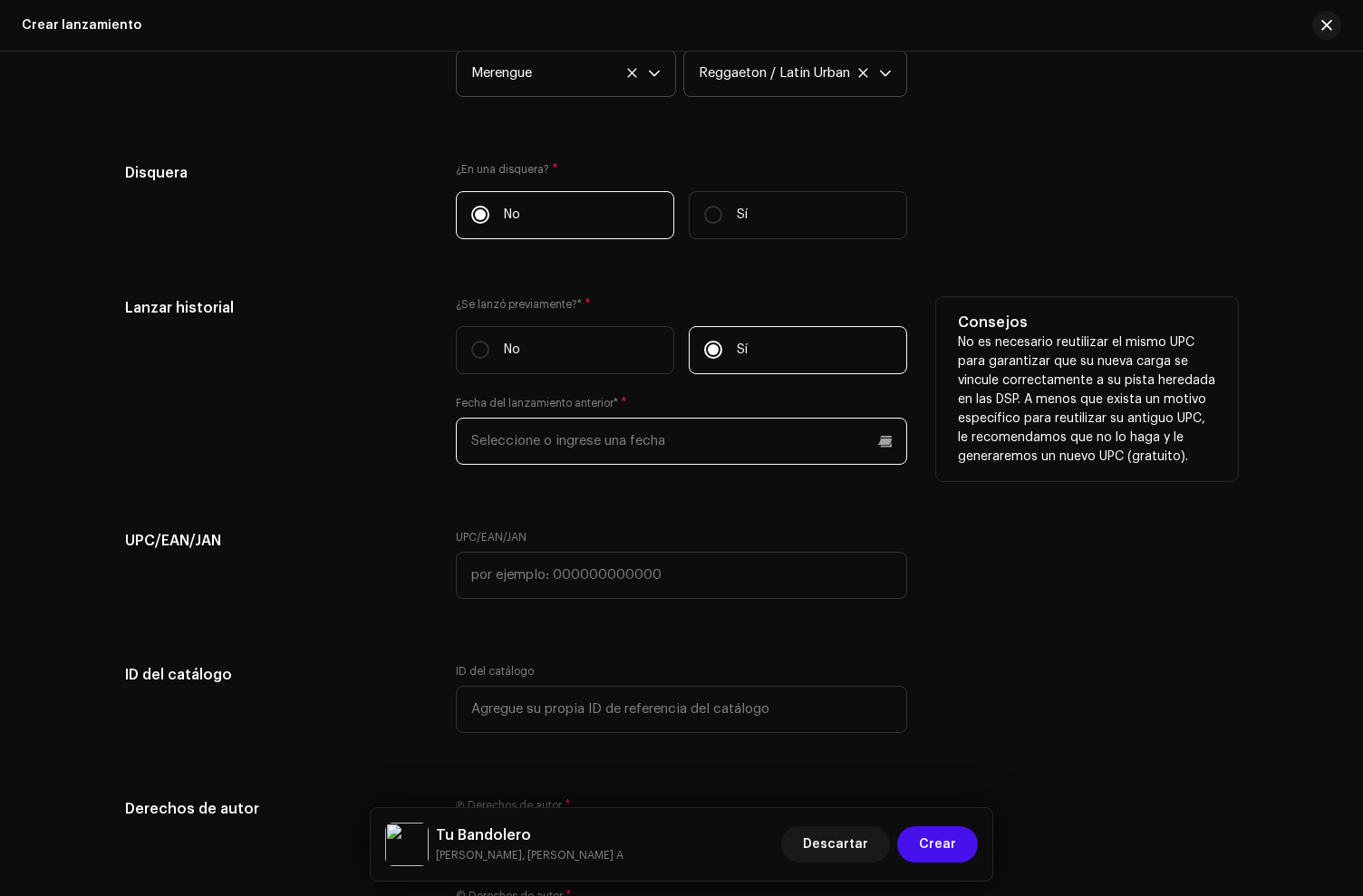
click at [500, 450] on input "text" at bounding box center [681, 441] width 451 height 47
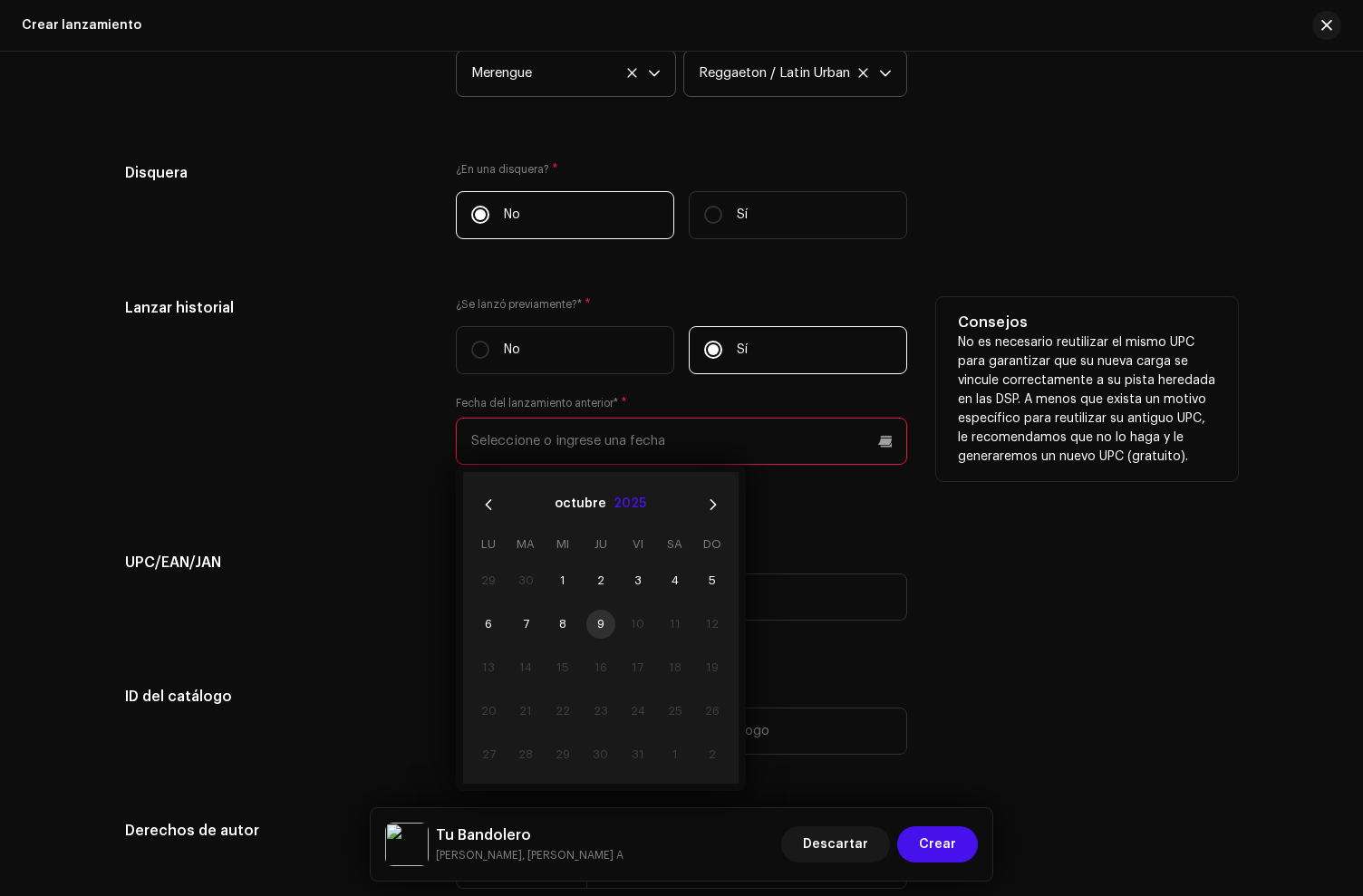
click at [631, 512] on button "2025" at bounding box center [629, 504] width 32 height 29
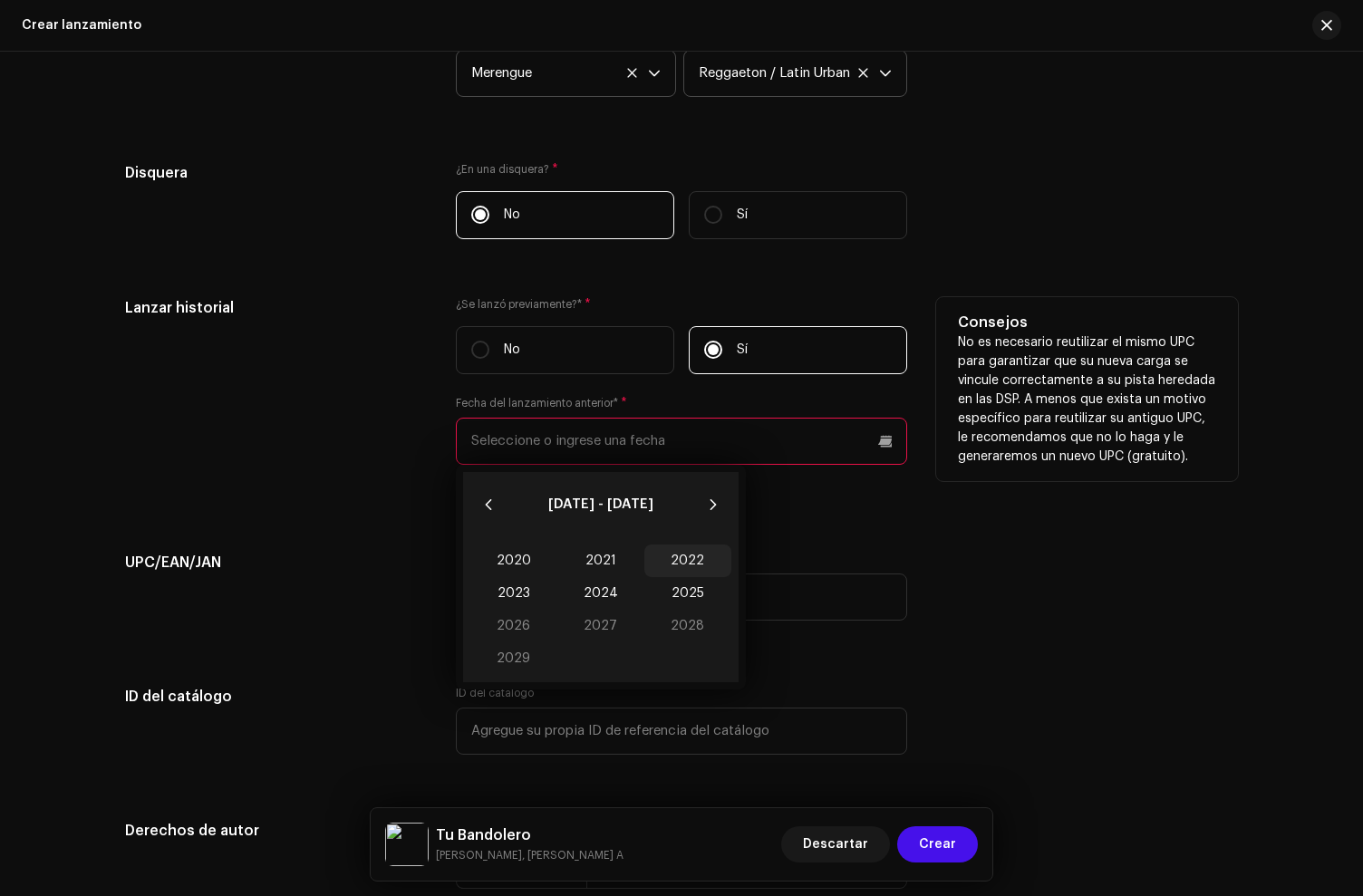
click at [680, 562] on span "2022" at bounding box center [687, 560] width 87 height 32
click at [498, 599] on span "Abr" at bounding box center [509, 595] width 77 height 29
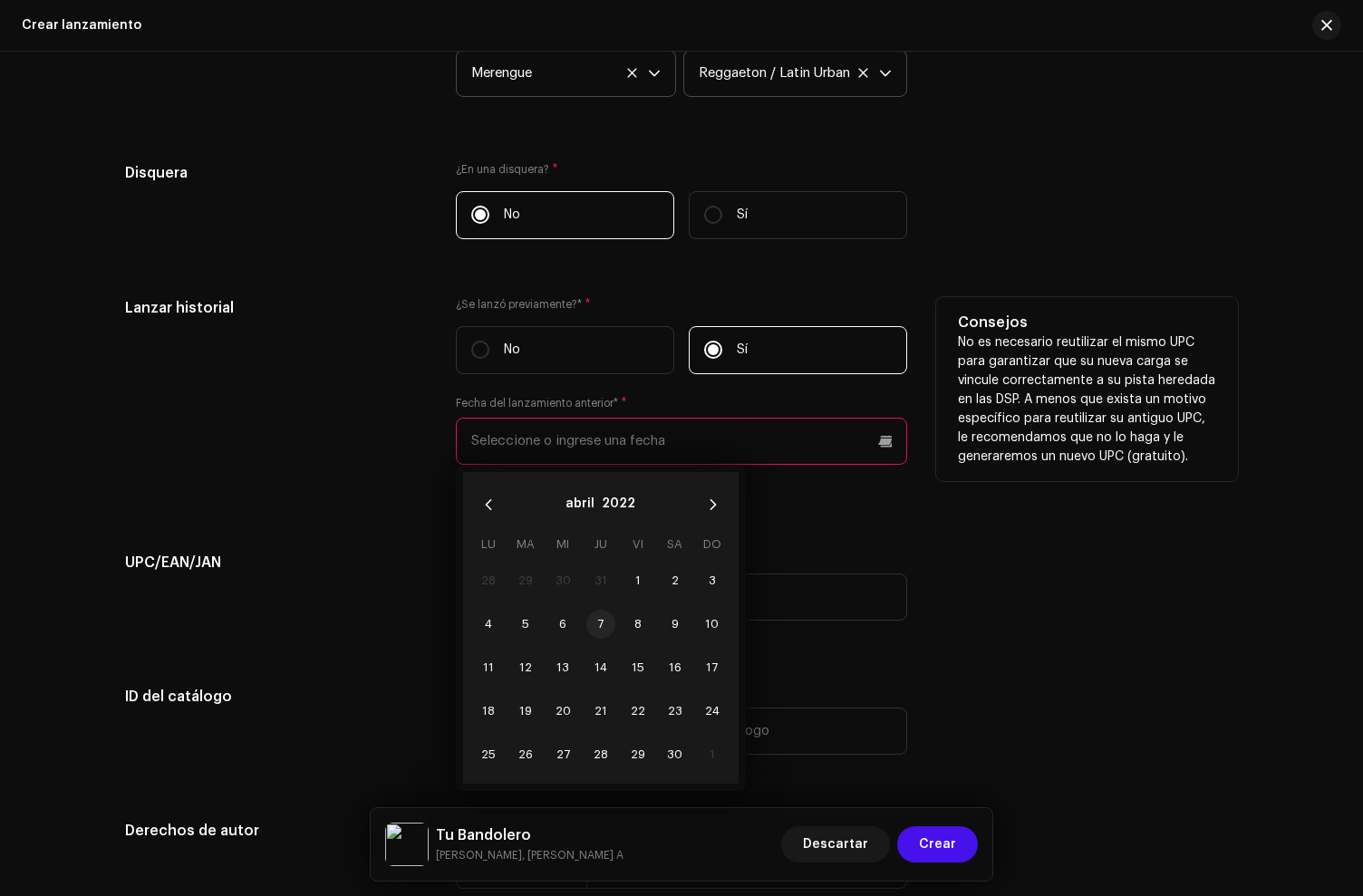
click at [592, 630] on span "7" at bounding box center [601, 624] width 29 height 29
type input "[DATE]"
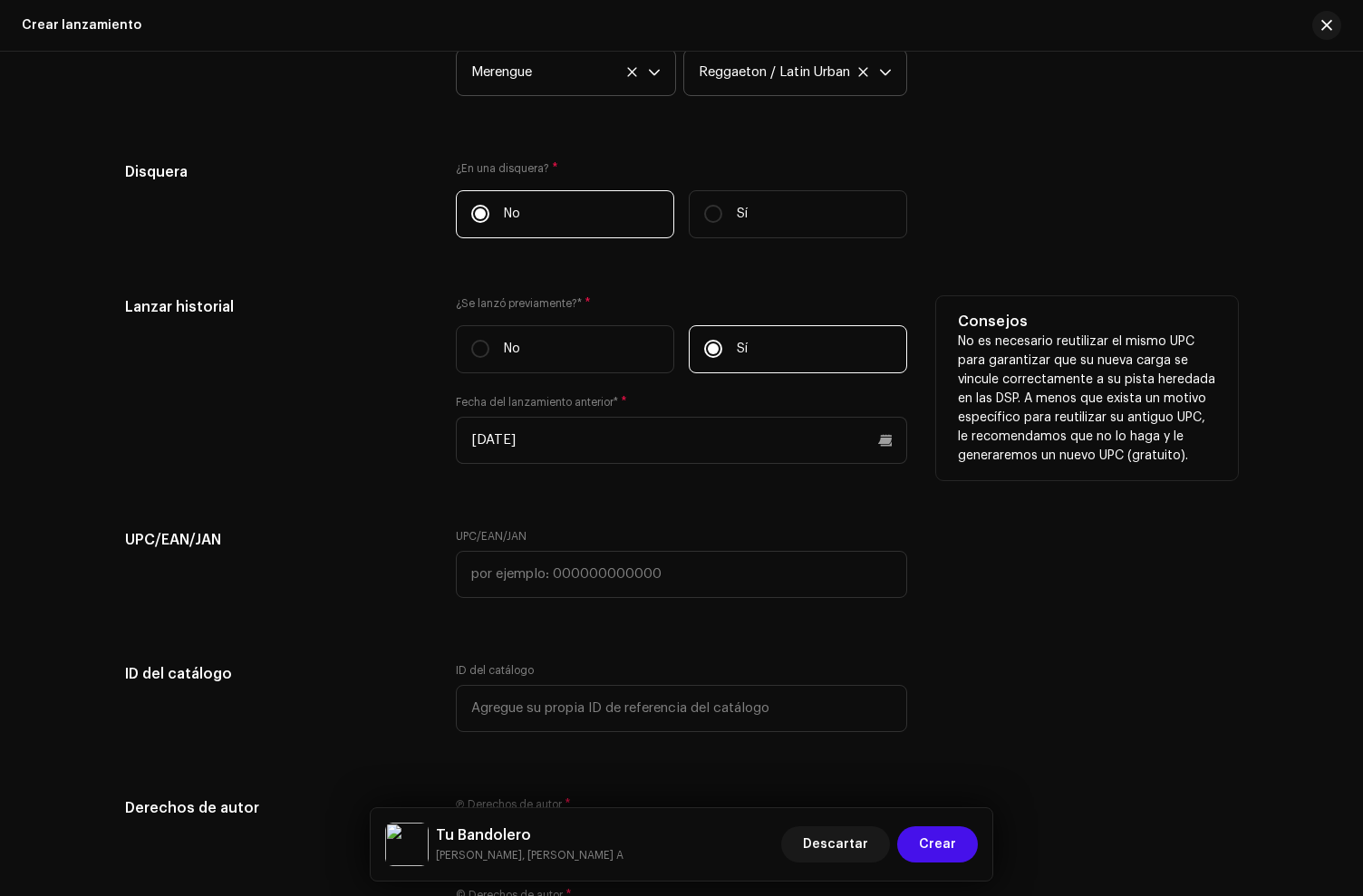
click at [371, 539] on h5 "UPC/EAN/JAN" at bounding box center [276, 540] width 302 height 21
drag, startPoint x: 570, startPoint y: 589, endPoint x: 658, endPoint y: 788, distance: 217.6
click at [570, 589] on input "text" at bounding box center [681, 575] width 451 height 47
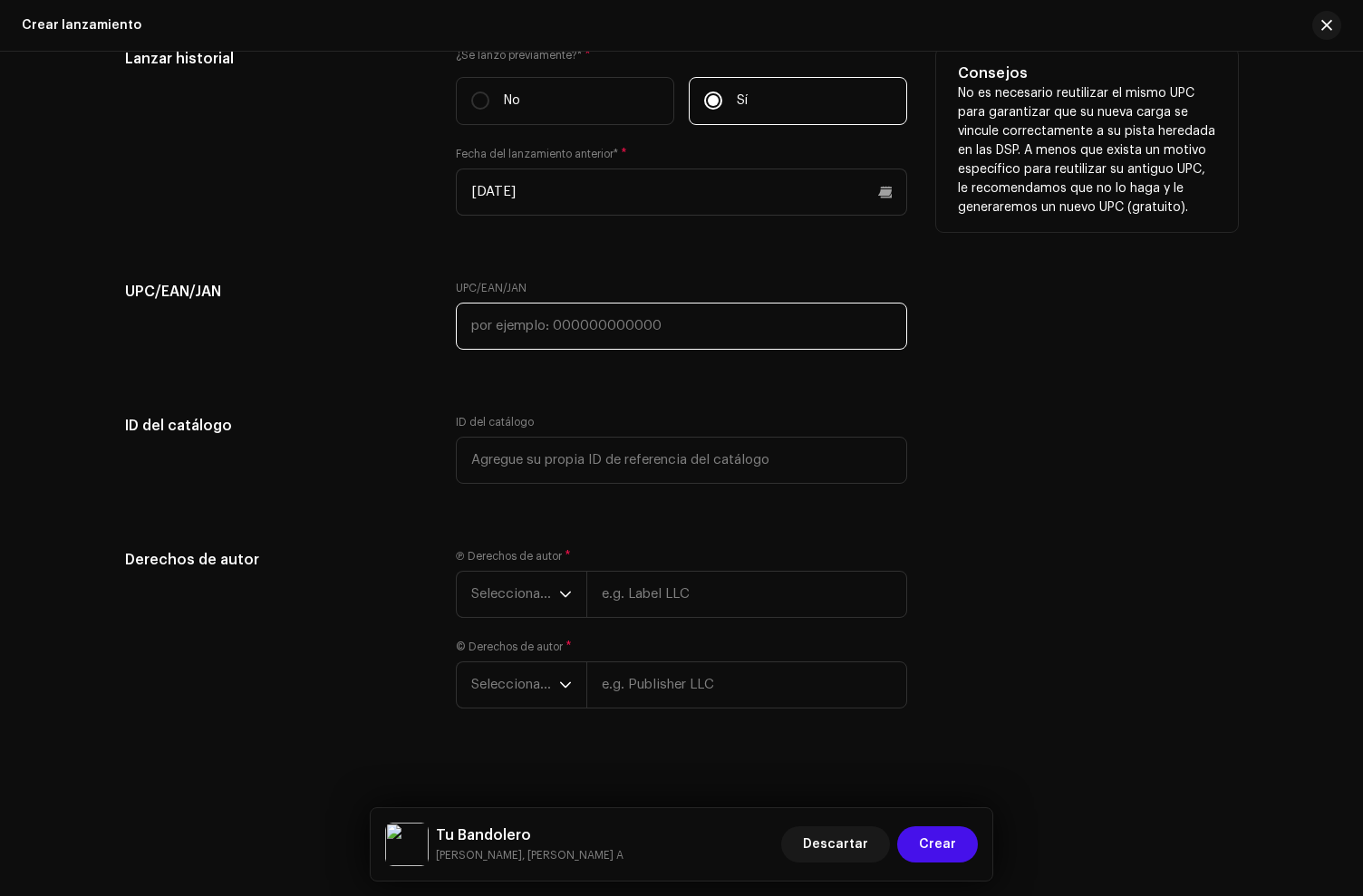
scroll to position [3187, 0]
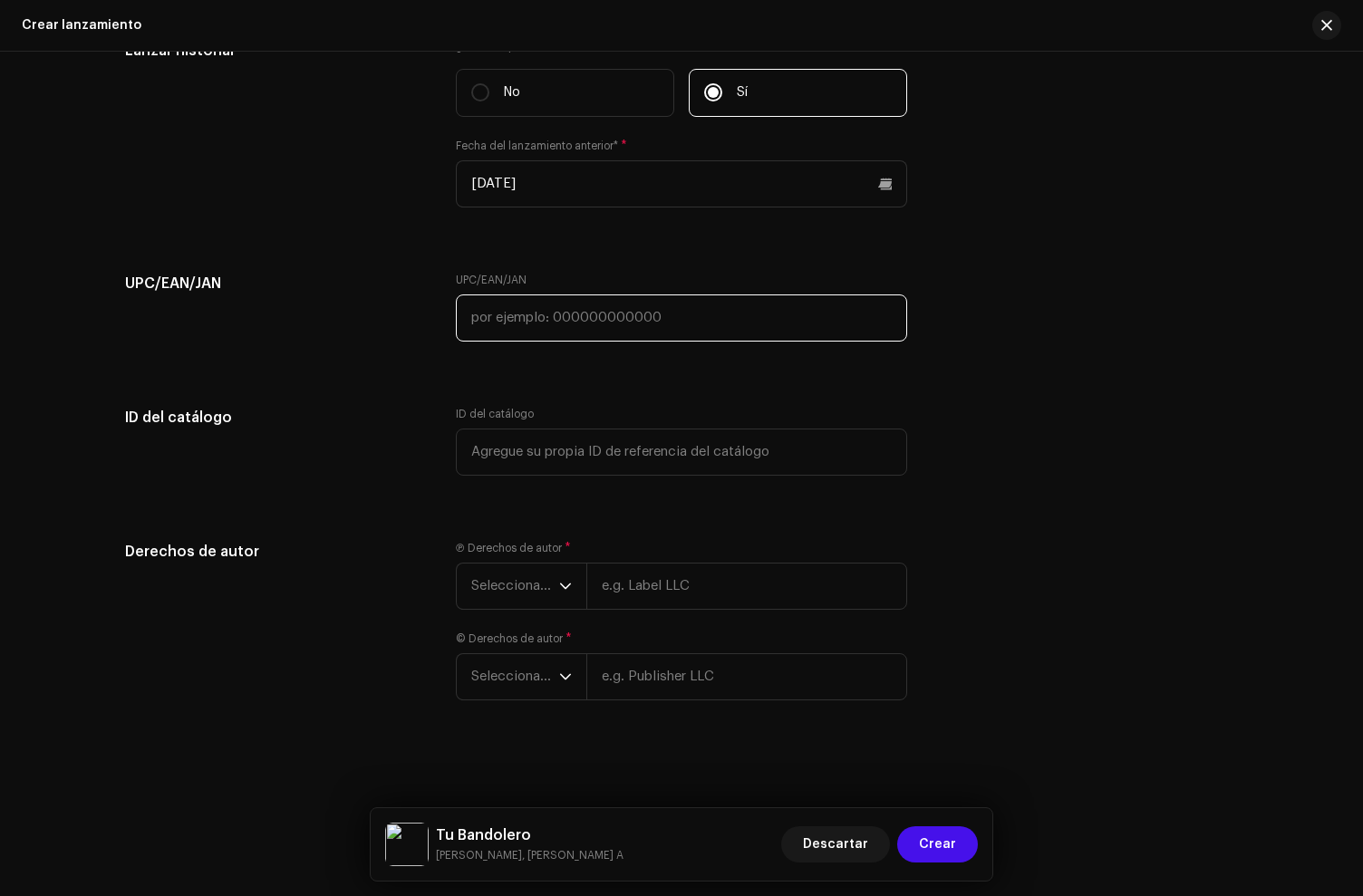
click at [527, 326] on input "text" at bounding box center [681, 317] width 451 height 47
paste input "798339038244"
type input "798339038244"
click at [512, 593] on span "Seleccionar año" at bounding box center [515, 586] width 88 height 46
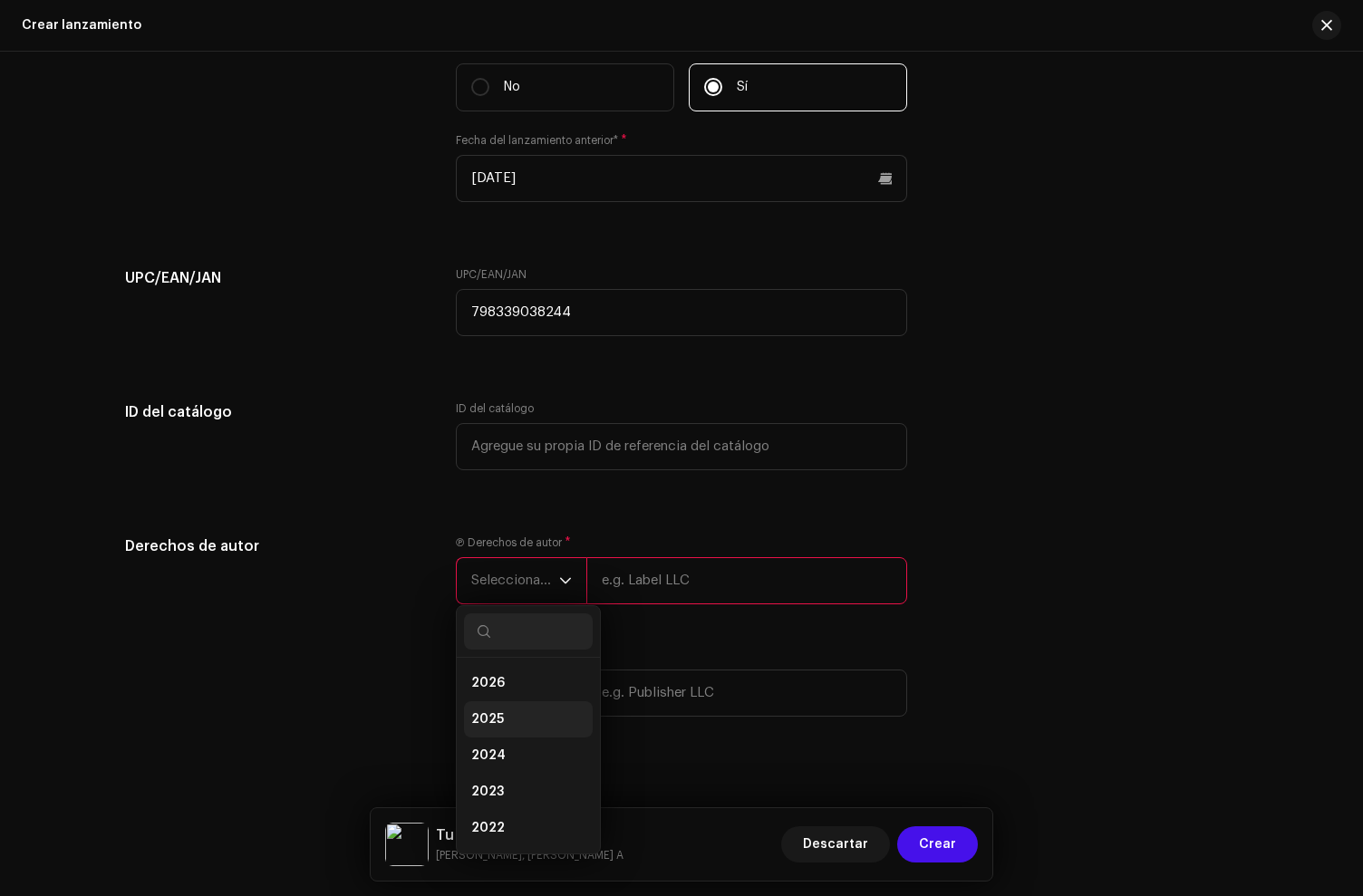
click at [515, 713] on li "2025" at bounding box center [528, 719] width 129 height 36
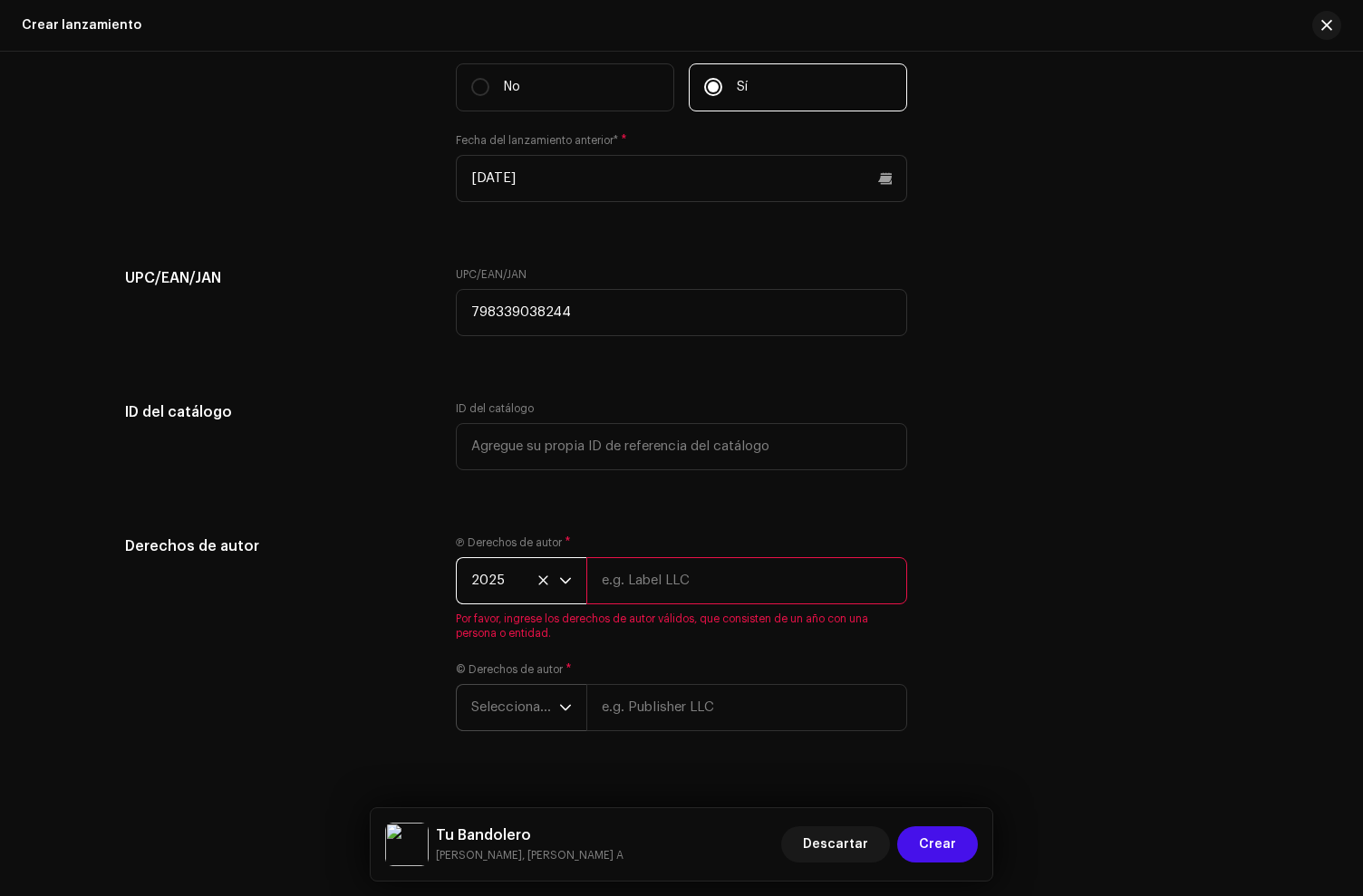
click at [526, 691] on span "Seleccionar año" at bounding box center [515, 707] width 88 height 46
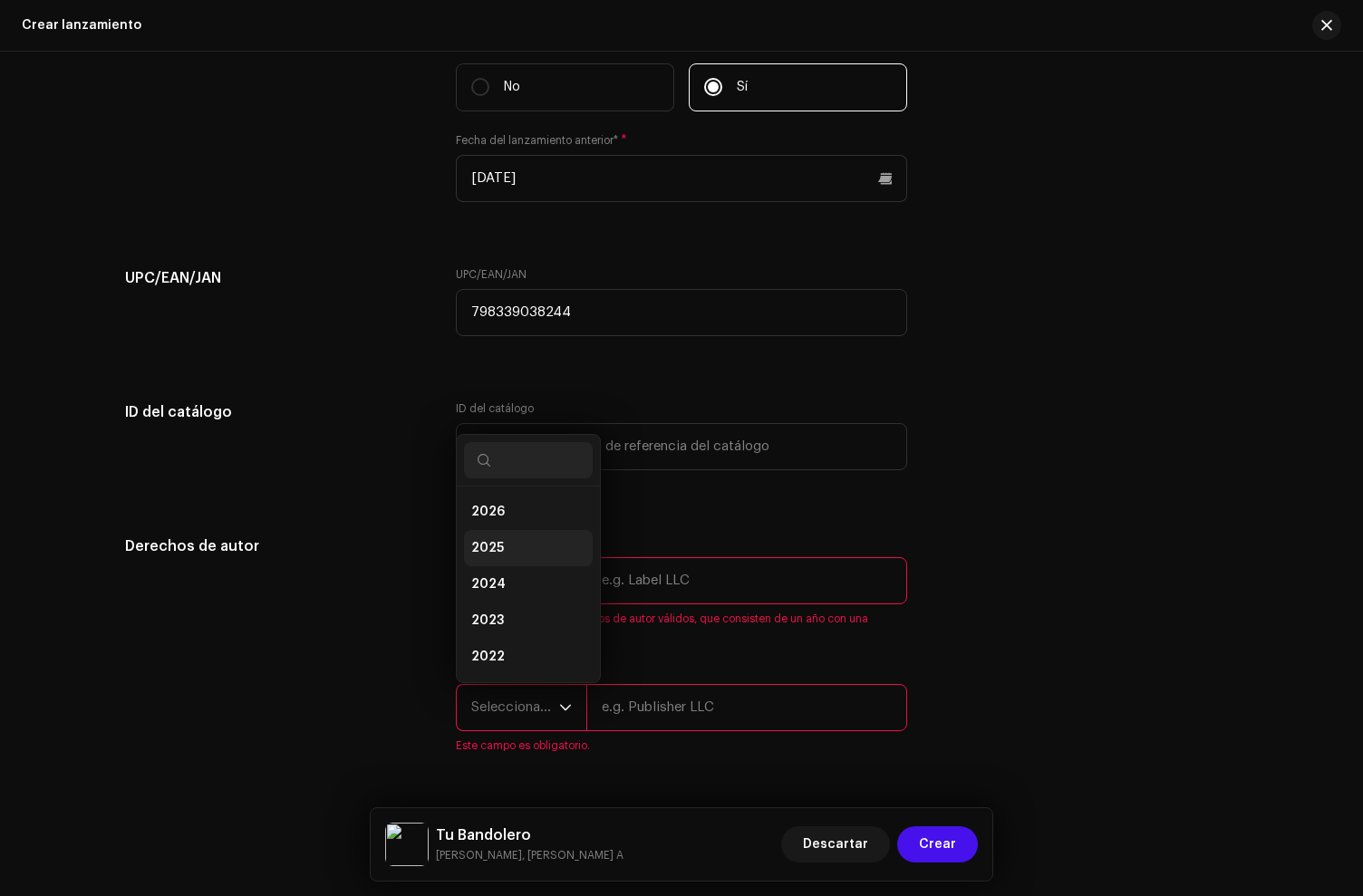
scroll to position [1, 0]
click at [516, 557] on li "2025" at bounding box center [528, 546] width 129 height 36
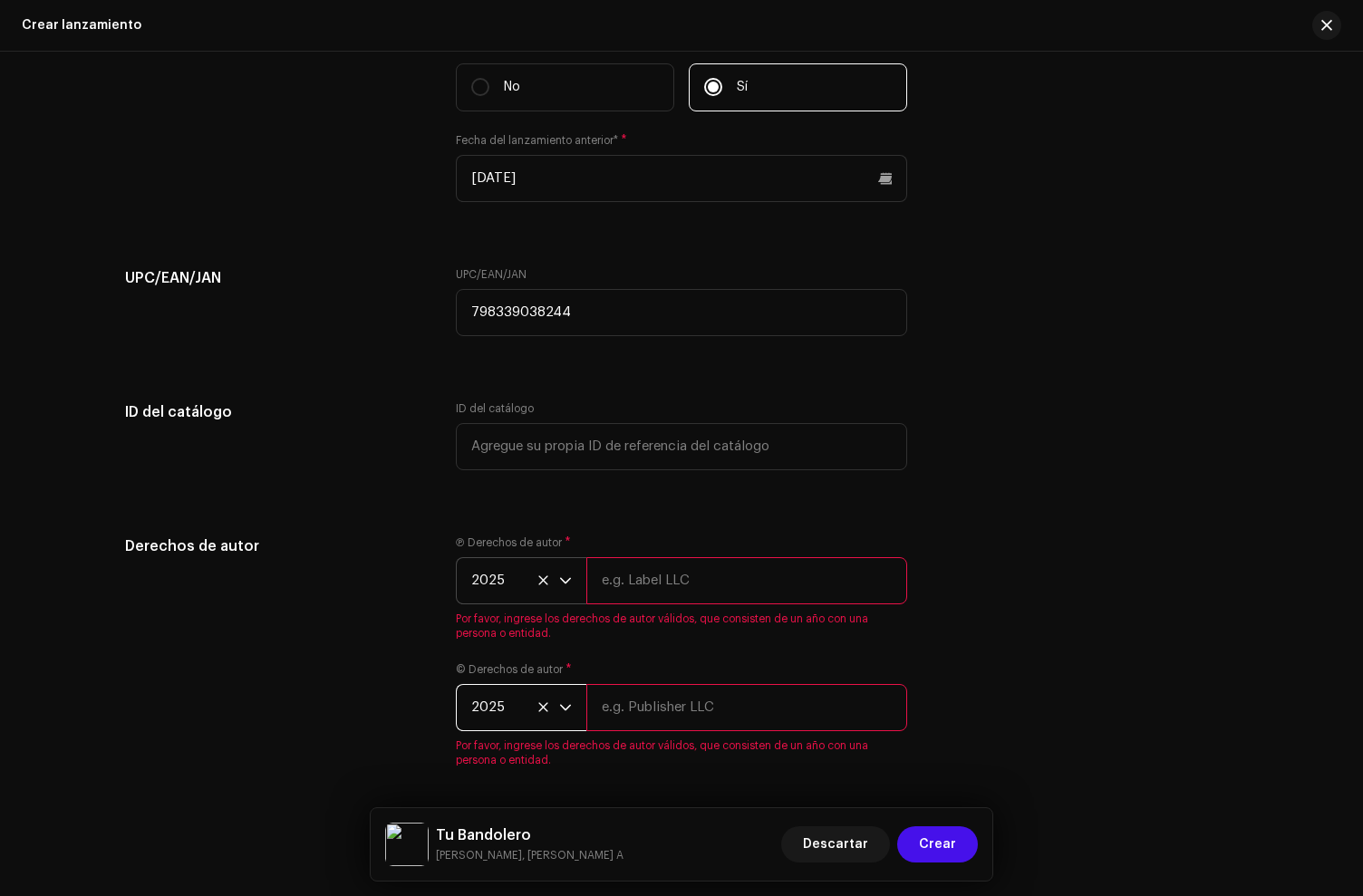
drag, startPoint x: 749, startPoint y: 593, endPoint x: 793, endPoint y: 524, distance: 81.8
click at [749, 593] on input "text" at bounding box center [746, 580] width 321 height 47
click at [704, 586] on input "text" at bounding box center [746, 580] width 321 height 47
paste input "[PERSON_NAME], under exclusive license to [PERSON_NAME] Music LLC"
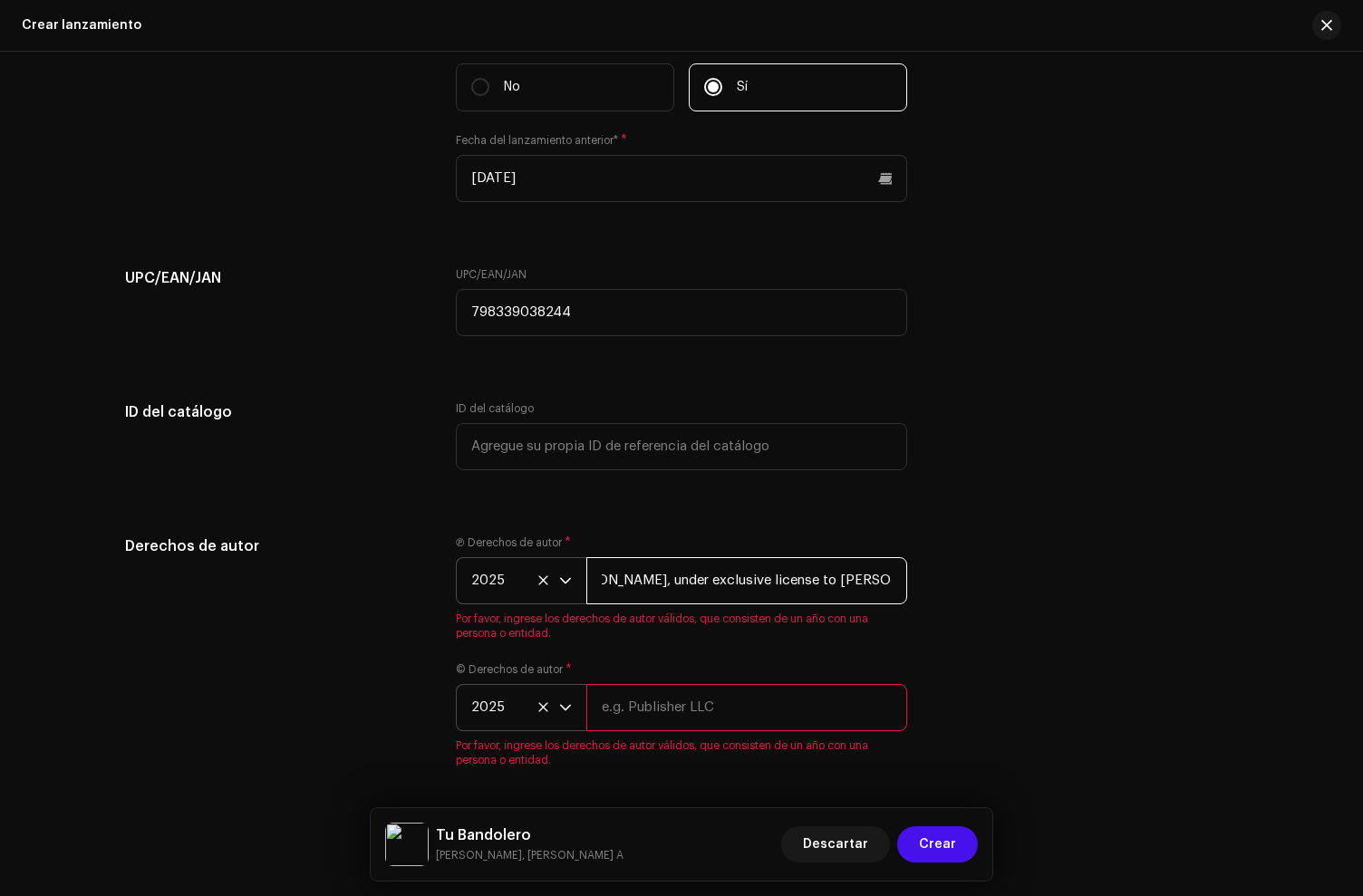
type input "[PERSON_NAME], under exclusive license to [PERSON_NAME] Music LLC"
click at [709, 717] on div "© Derechos de autor * 2025 Por favor, ingrese los derechos de autor válidos, qu…" at bounding box center [681, 715] width 451 height 105
paste input "[PERSON_NAME], under exclusive license to [PERSON_NAME] Music LLC"
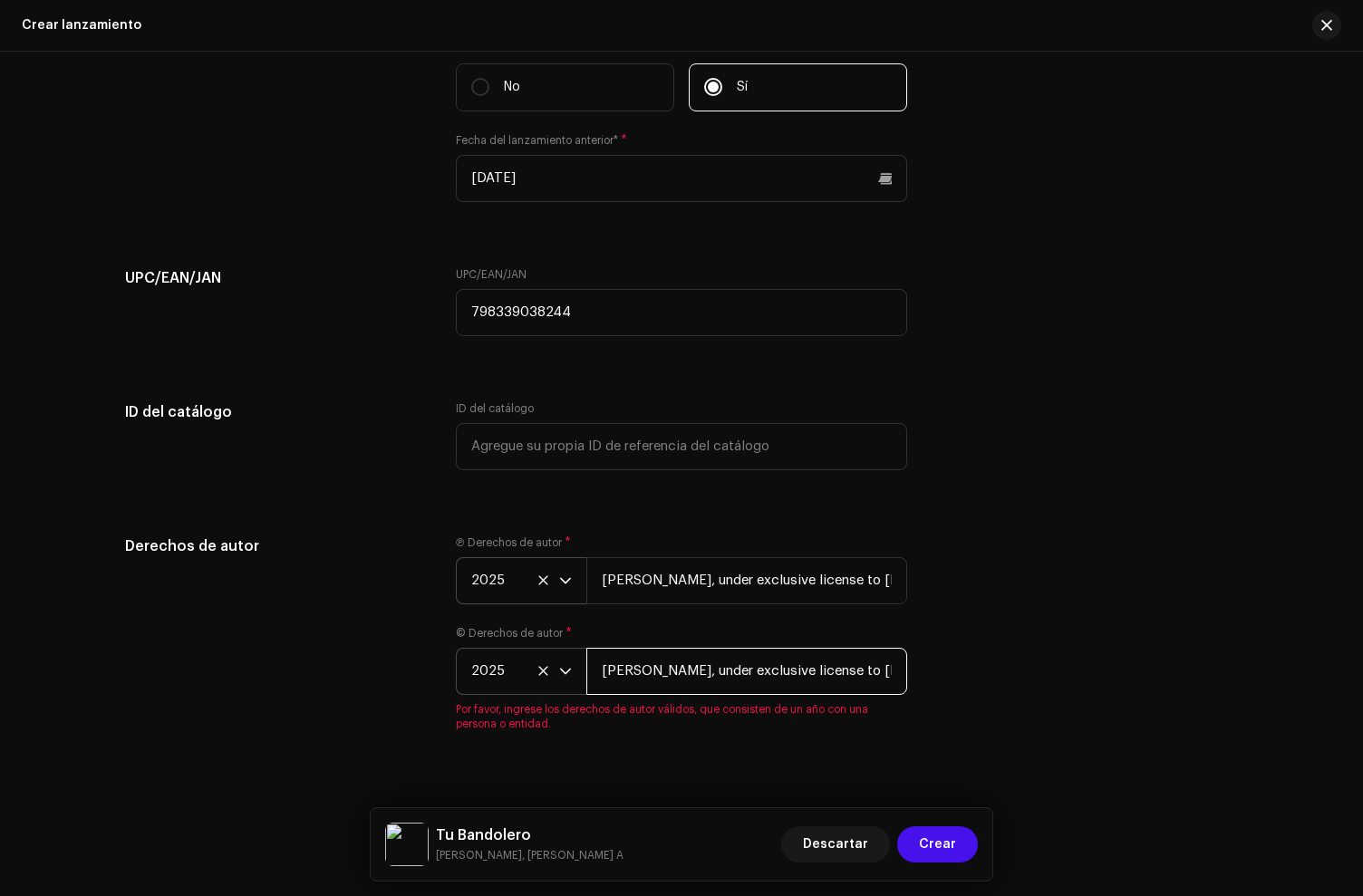
scroll to position [0, 45]
type input "[PERSON_NAME], under exclusive license to [PERSON_NAME] Music LLC"
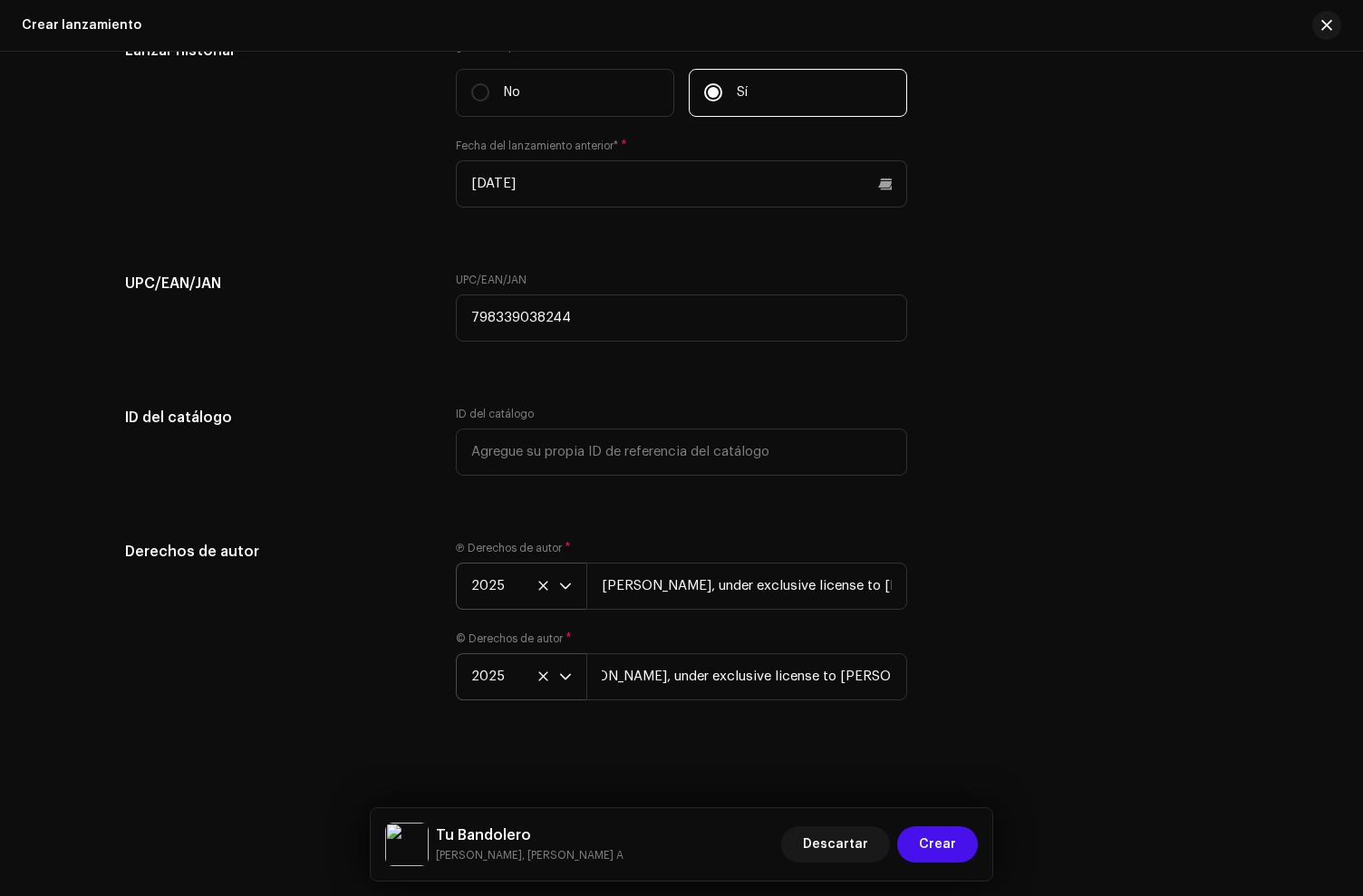
scroll to position [0, 0]
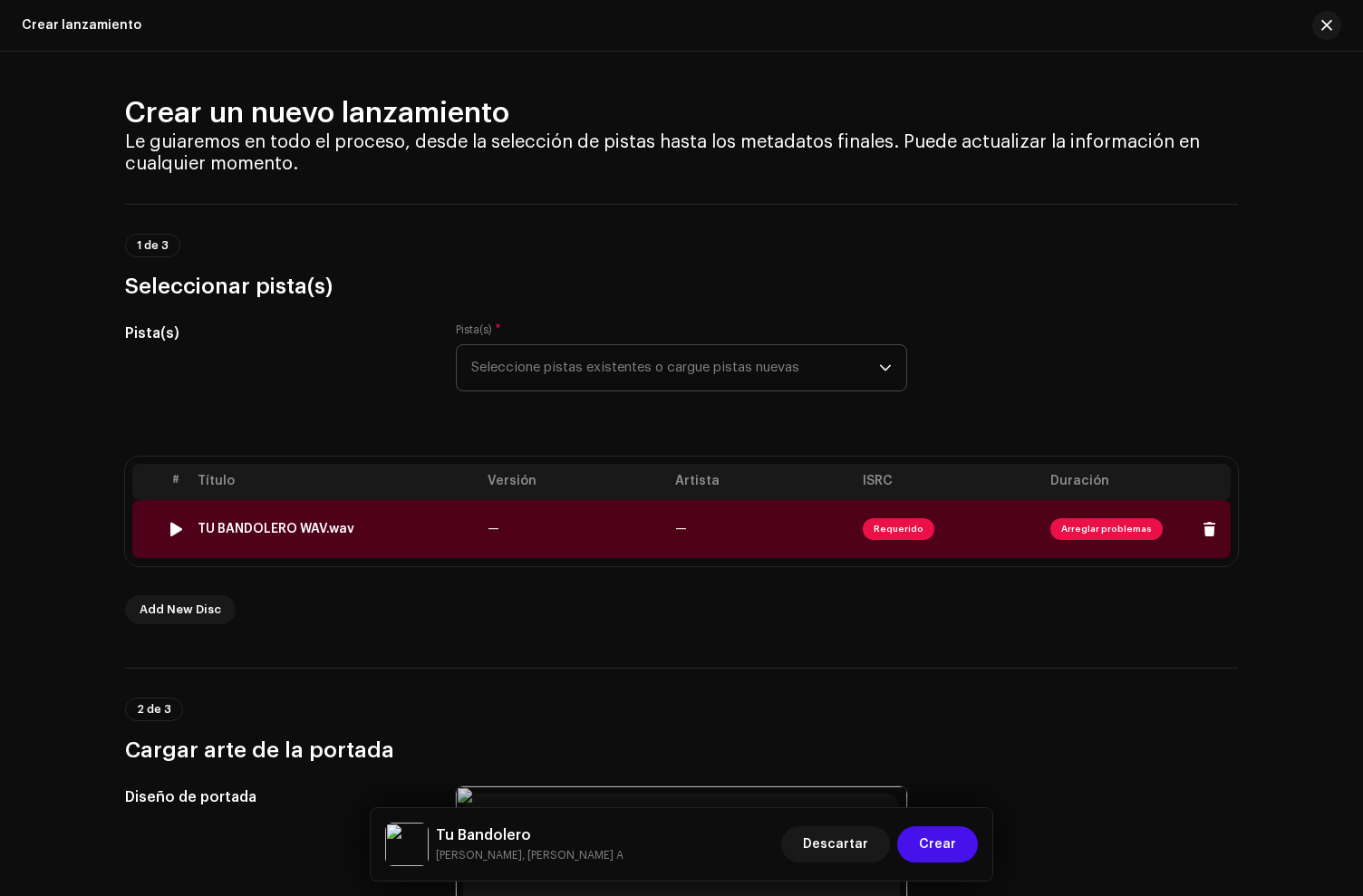
click at [339, 520] on td "TU BANDOLERO WAV.wav" at bounding box center [335, 529] width 290 height 58
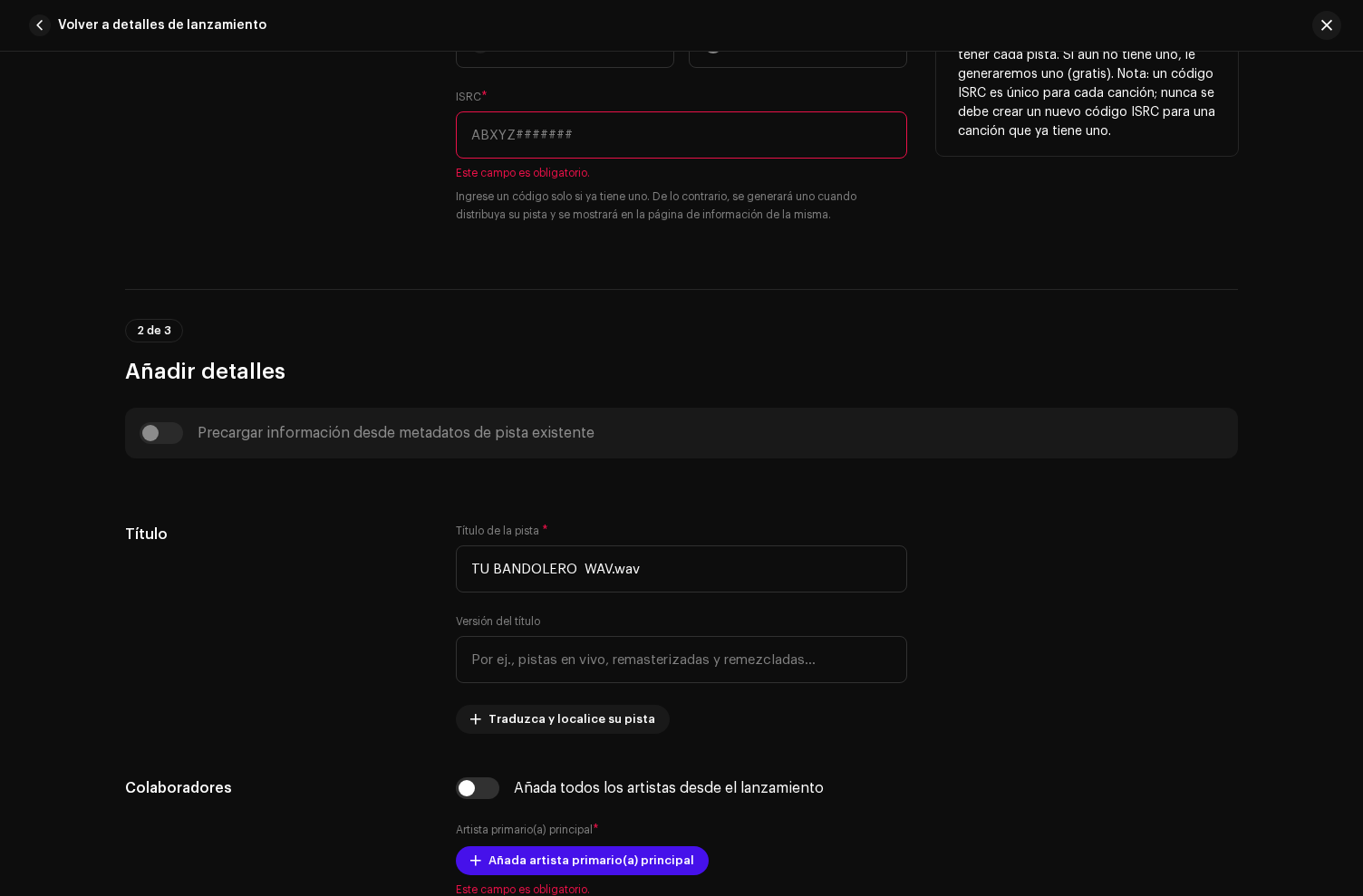
click at [522, 138] on input "text" at bounding box center [681, 134] width 451 height 47
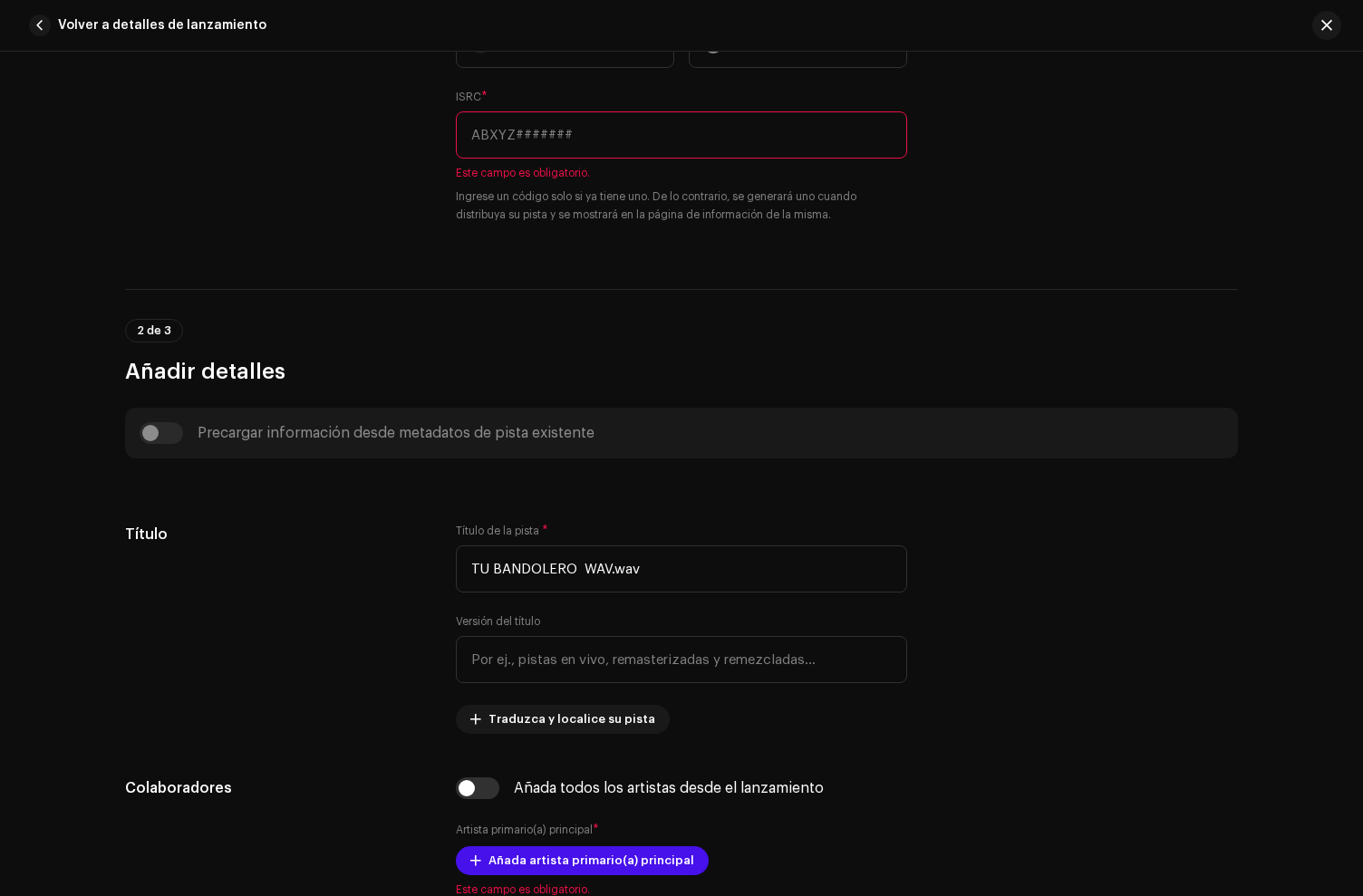
scroll to position [538, 0]
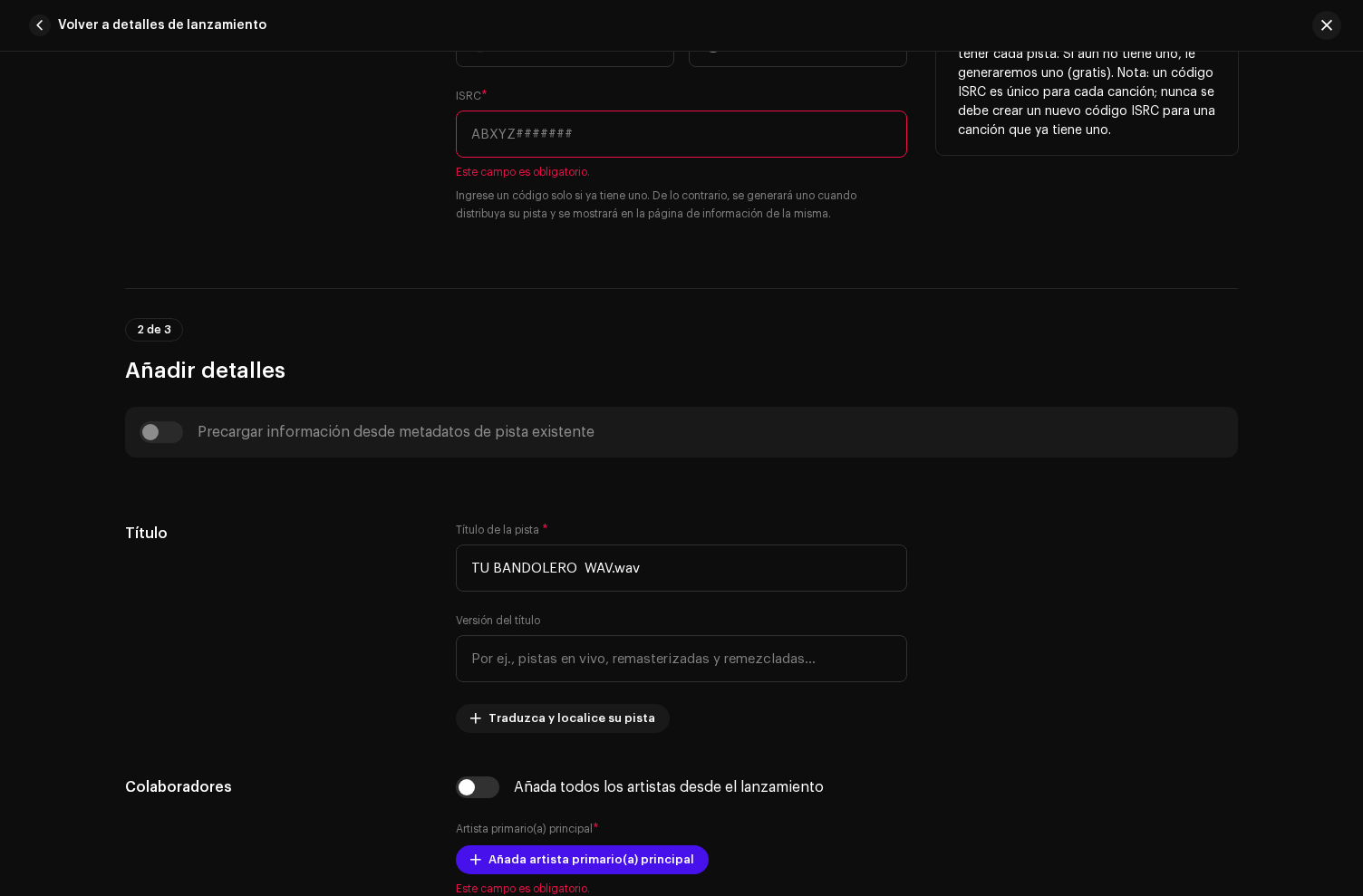
click at [536, 145] on input "text" at bounding box center [681, 133] width 451 height 47
paste input "QZHZ32292886"
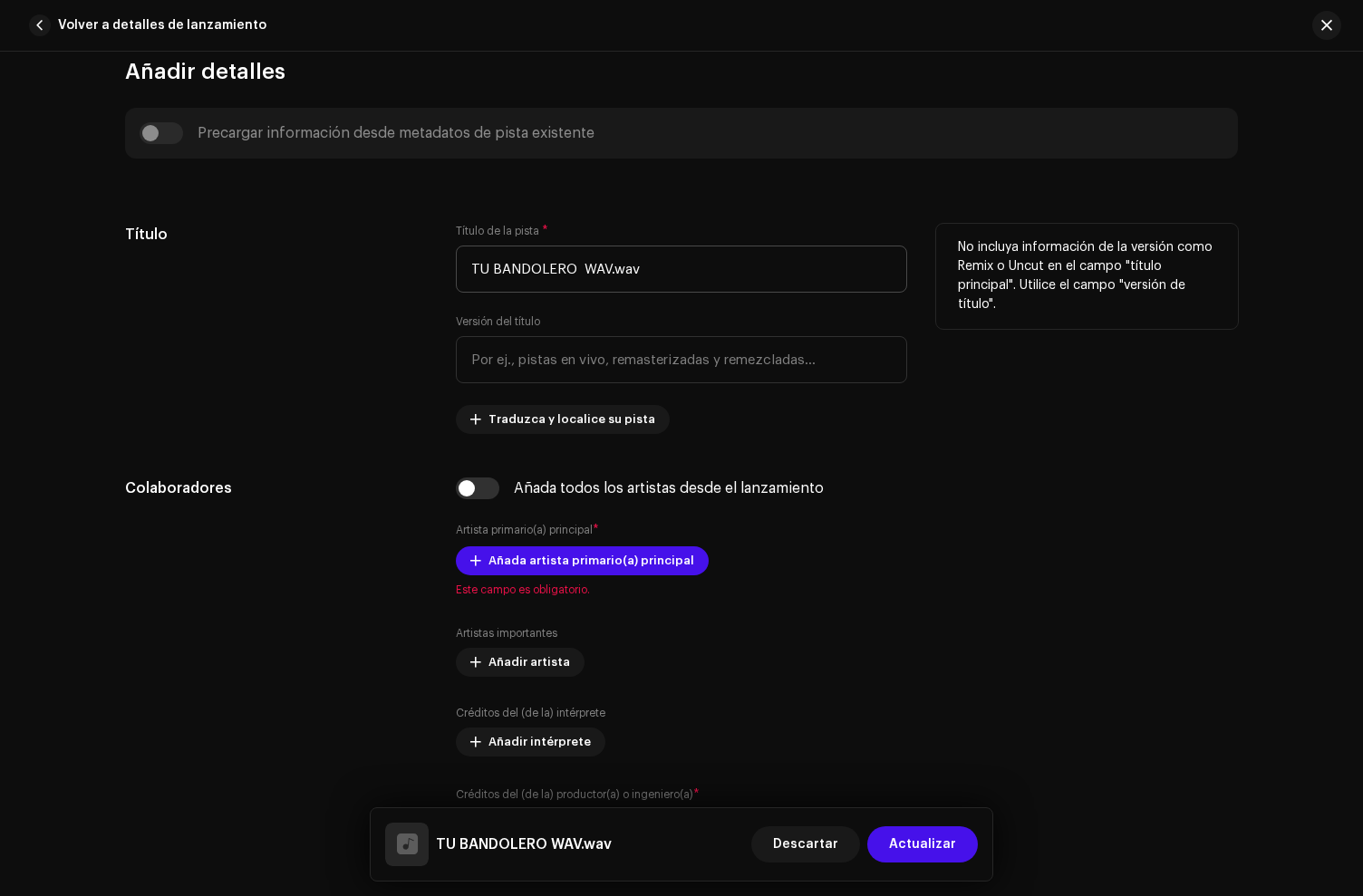
scroll to position [817, 0]
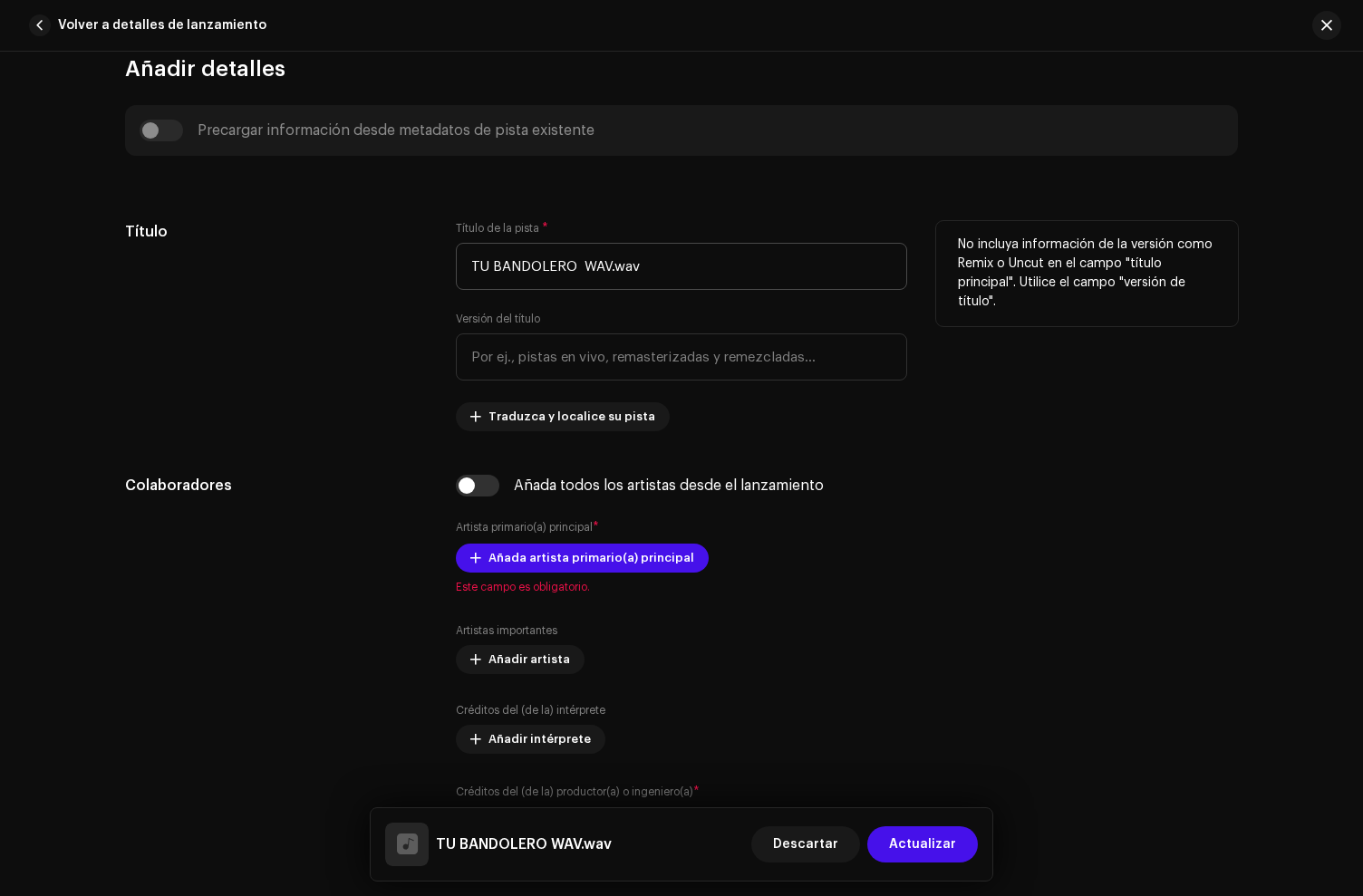
type input "QZHZ32292886"
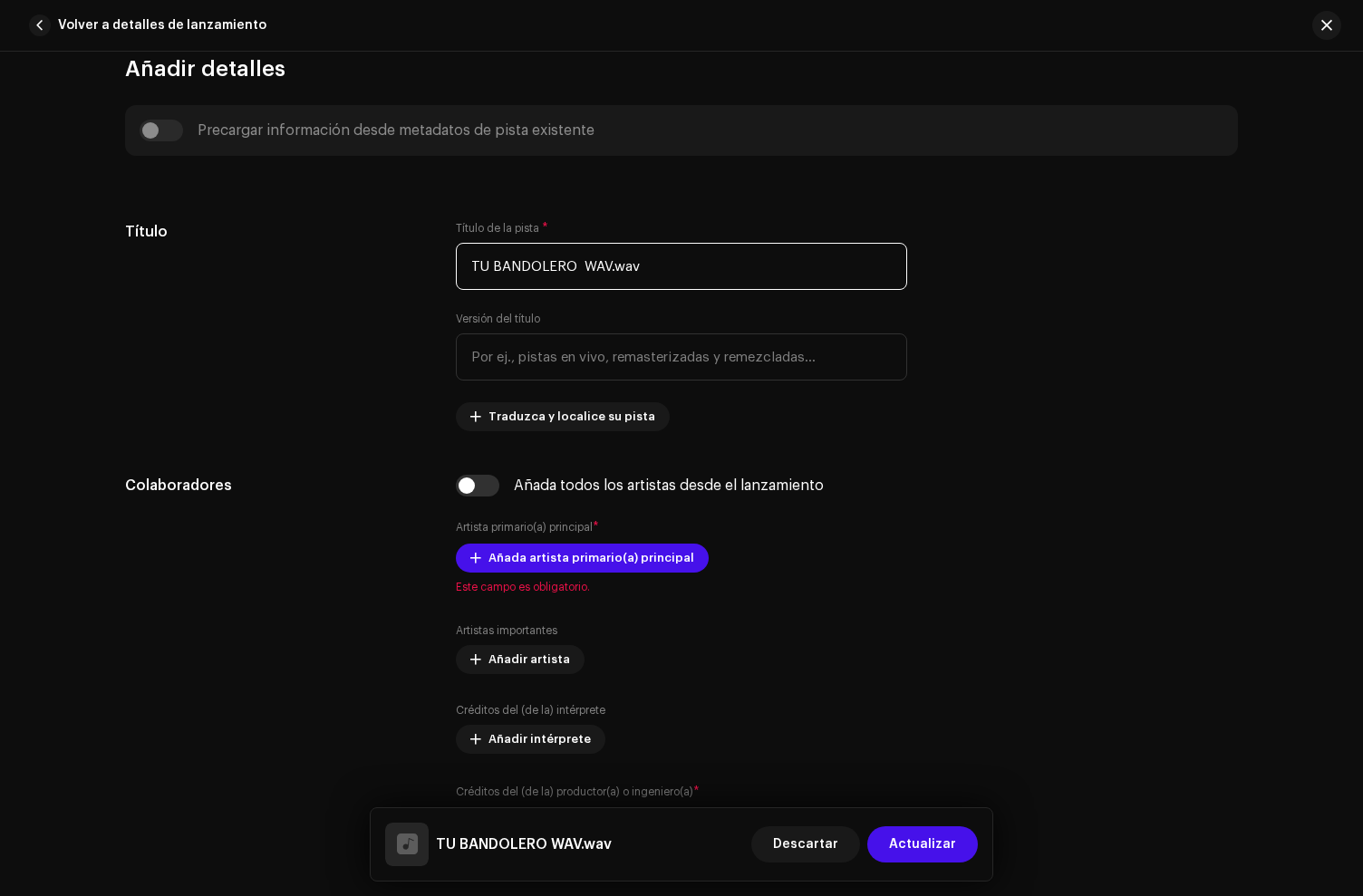
drag, startPoint x: 573, startPoint y: 258, endPoint x: 343, endPoint y: 214, distance: 234.2
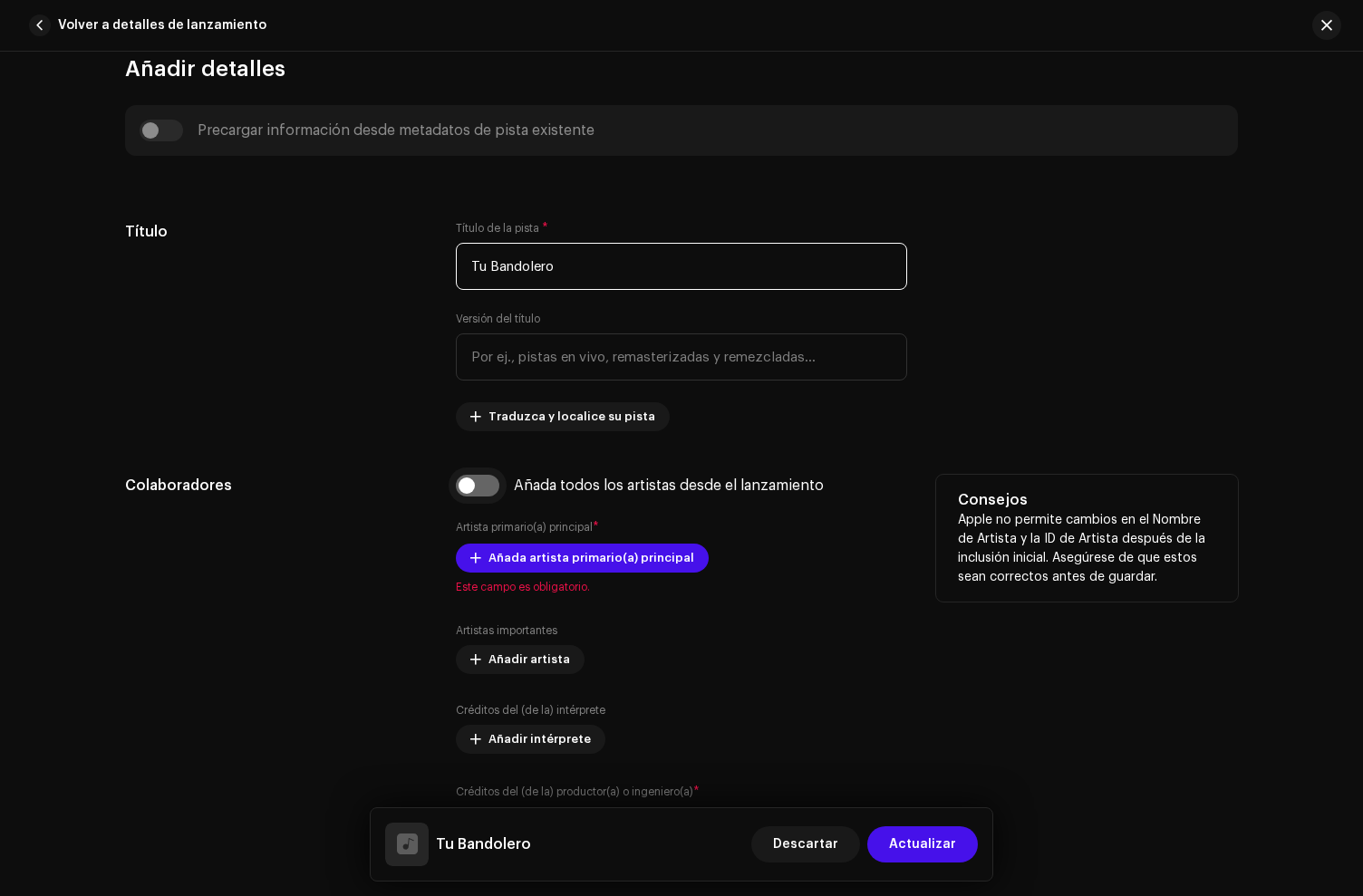
type input "Tu Bandolero"
click at [487, 485] on input "checkbox" at bounding box center [477, 485] width 44 height 21
checkbox input "true"
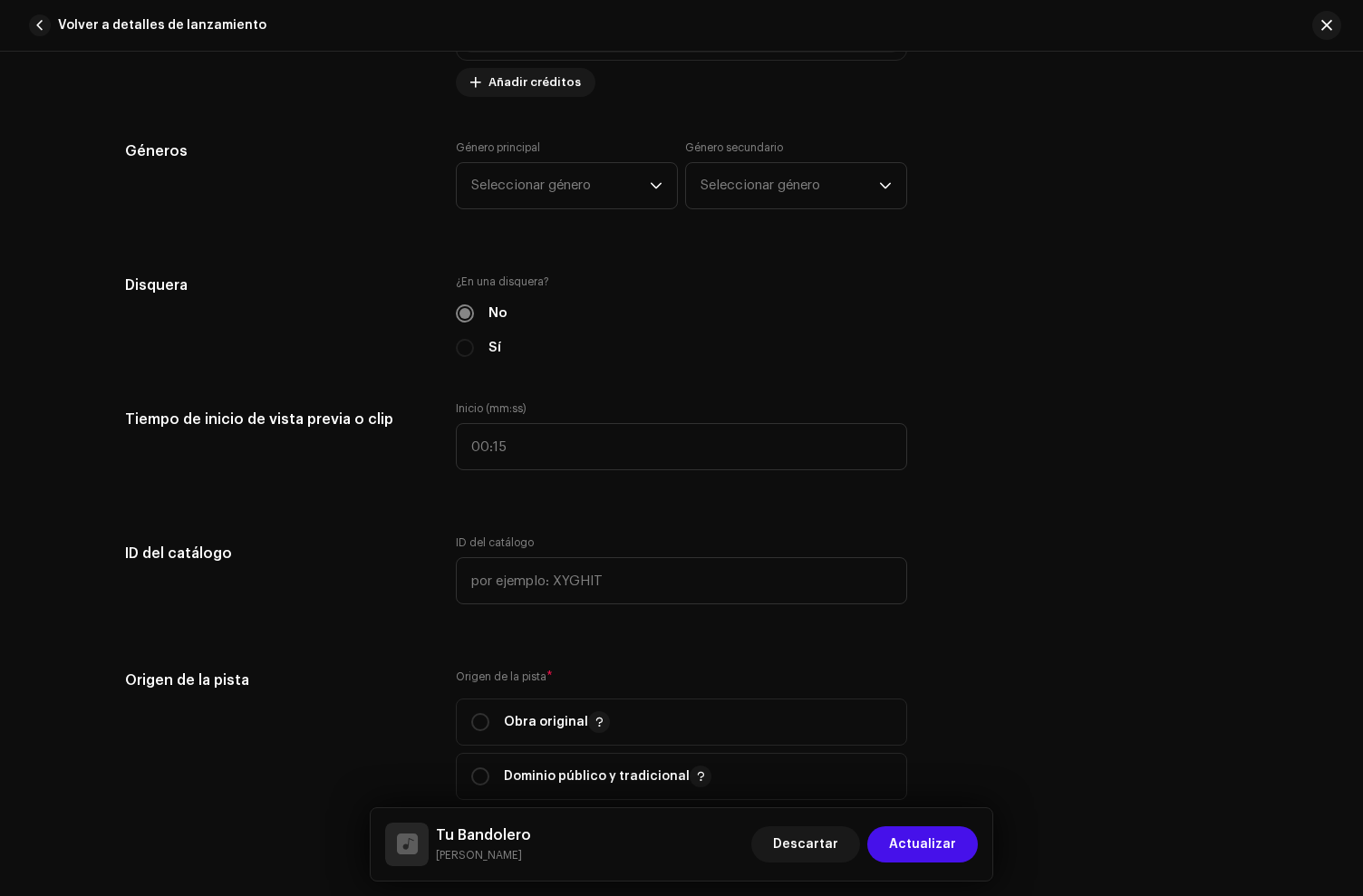
scroll to position [1845, 0]
click at [535, 180] on span "Seleccionar género" at bounding box center [560, 184] width 178 height 46
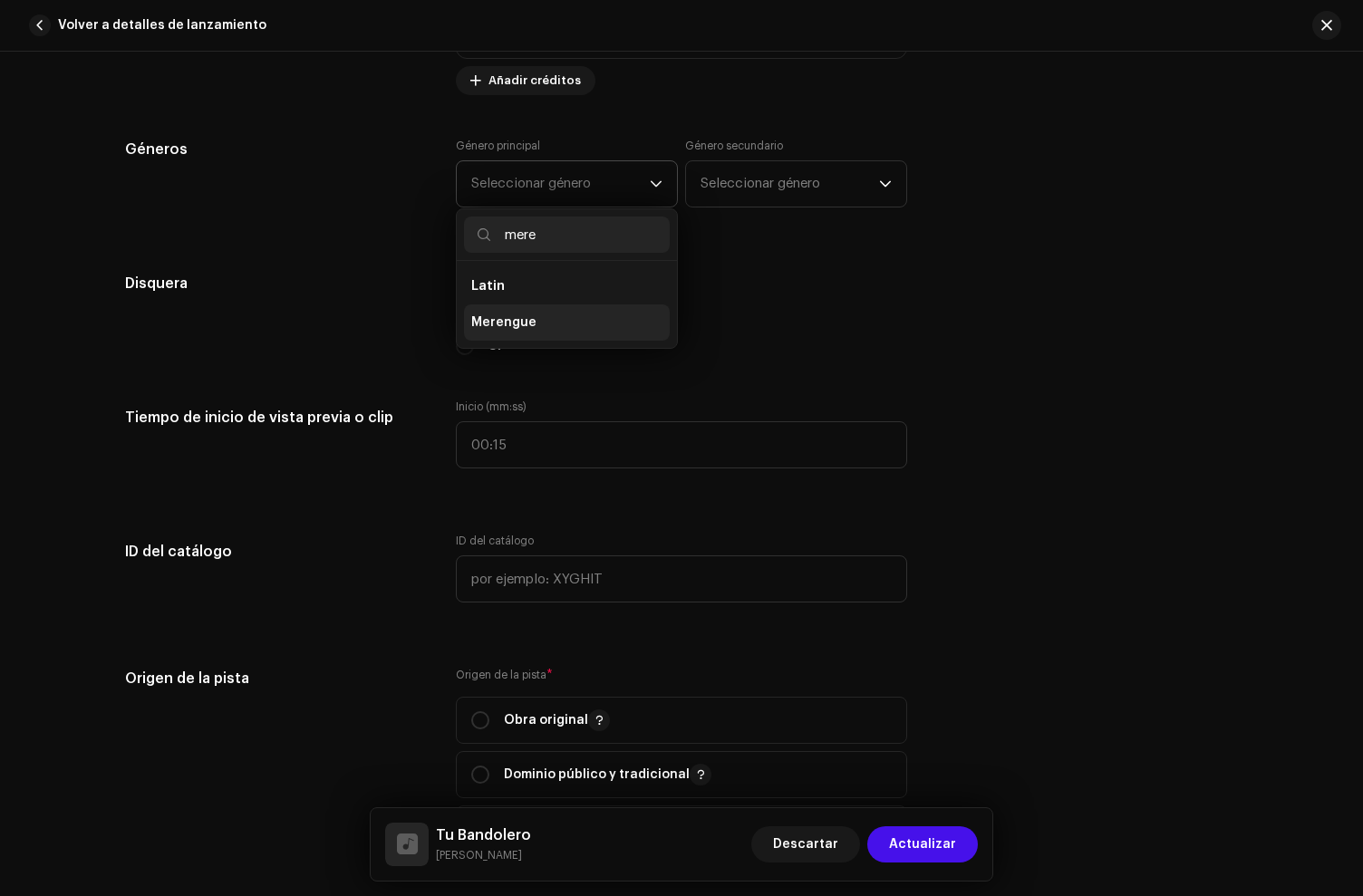
type input "mere"
drag, startPoint x: 513, startPoint y: 326, endPoint x: 527, endPoint y: 320, distance: 15.2
click at [514, 326] on span "Merengue" at bounding box center [504, 322] width 65 height 19
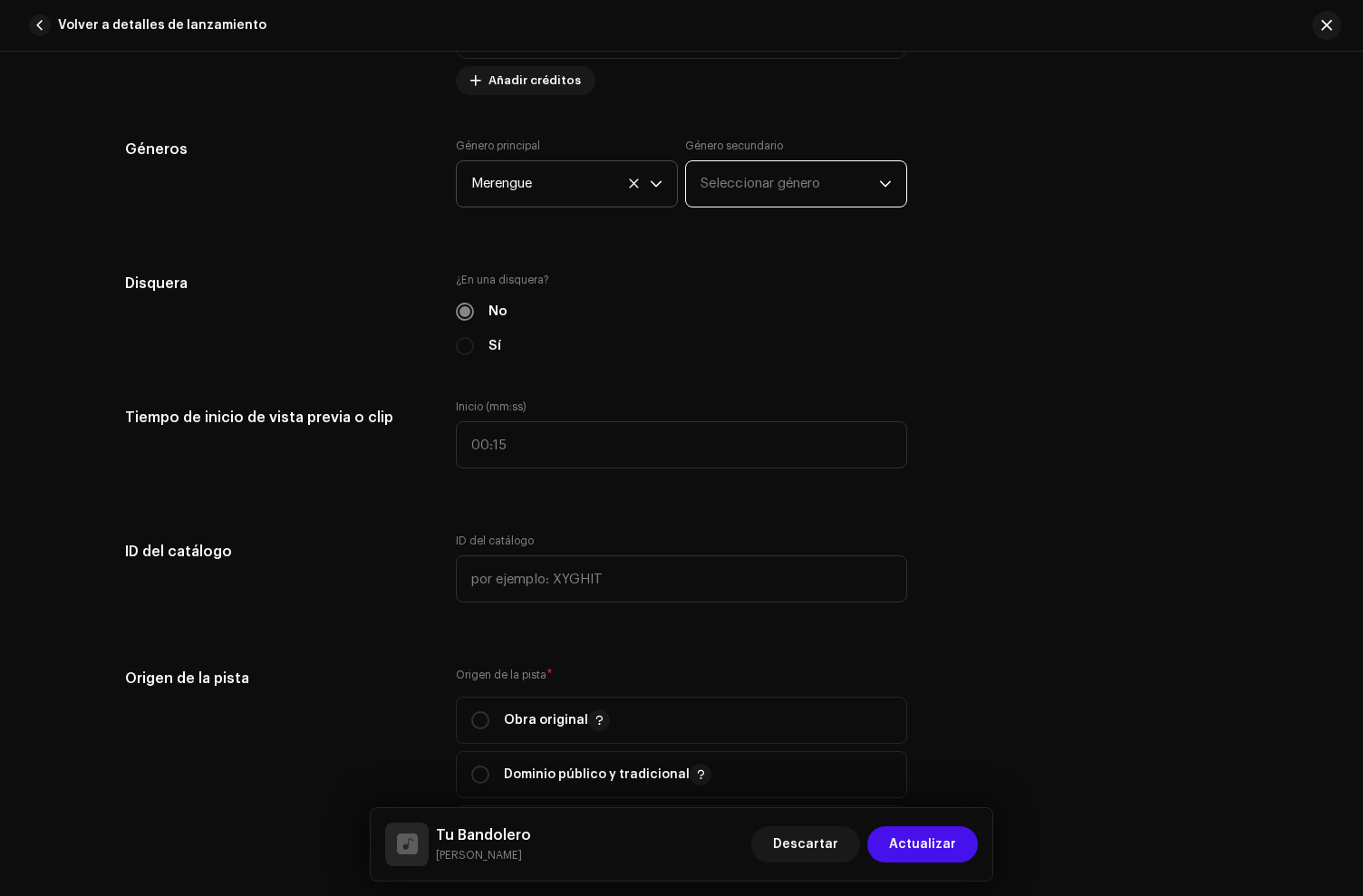
click at [729, 204] on span "Seleccionar género" at bounding box center [789, 184] width 178 height 46
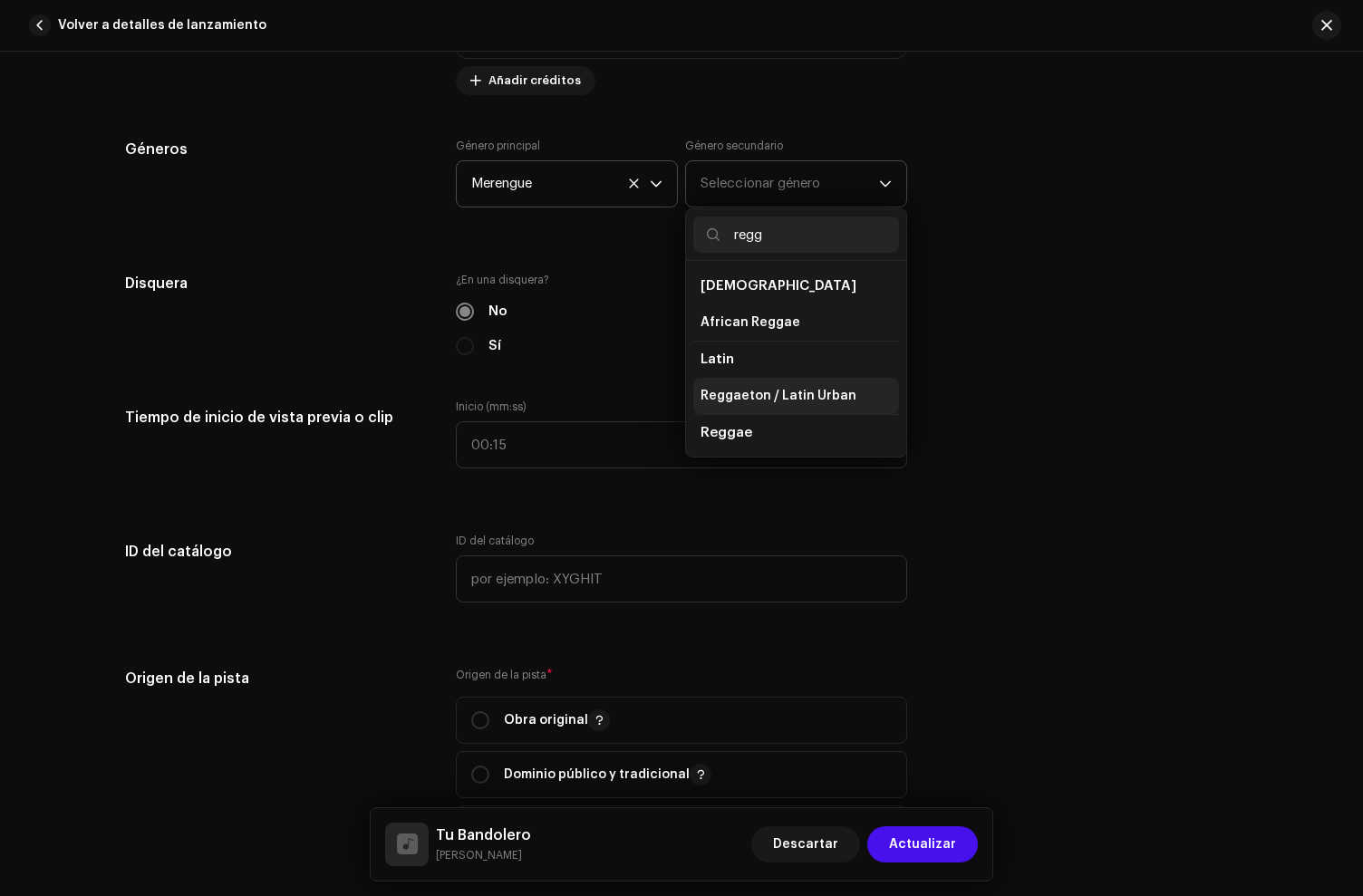
type input "regg"
drag, startPoint x: 757, startPoint y: 395, endPoint x: 654, endPoint y: 274, distance: 158.9
click at [758, 395] on span "Reggaeton / Latin Urban" at bounding box center [778, 395] width 156 height 19
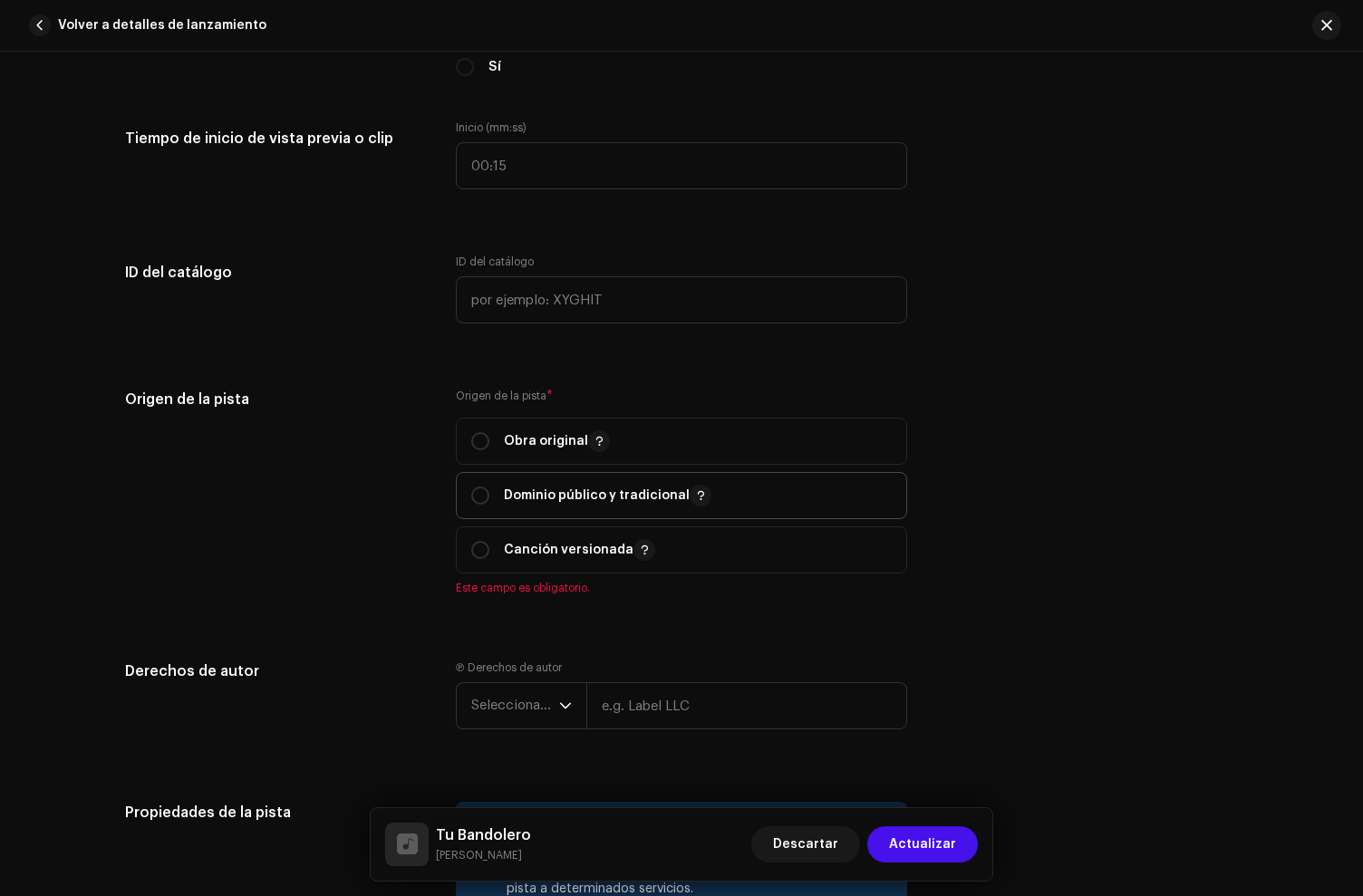
scroll to position [2124, 0]
click at [511, 444] on p "Obra original" at bounding box center [556, 440] width 106 height 21
radio input "true"
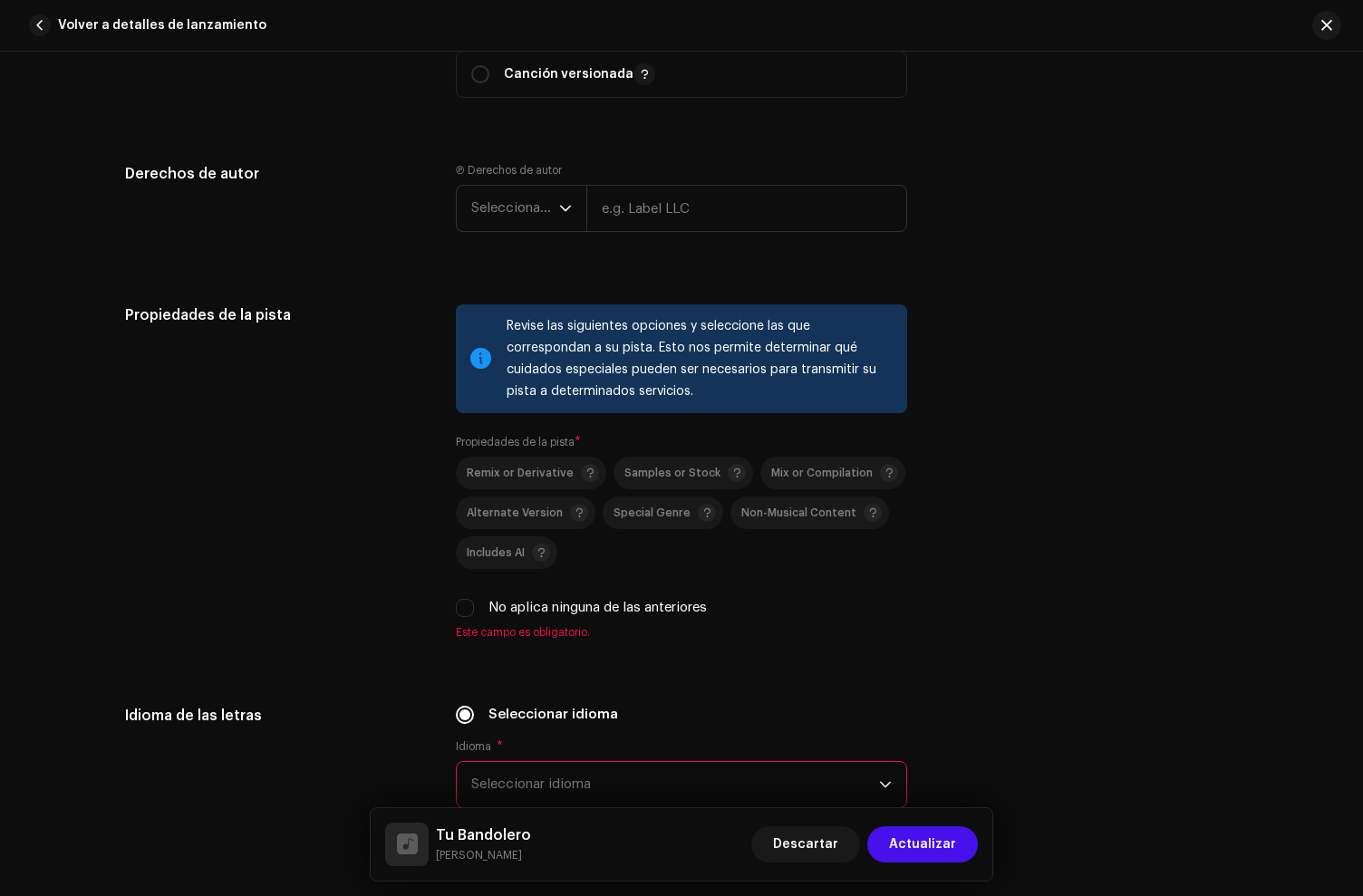
scroll to position [2605, 0]
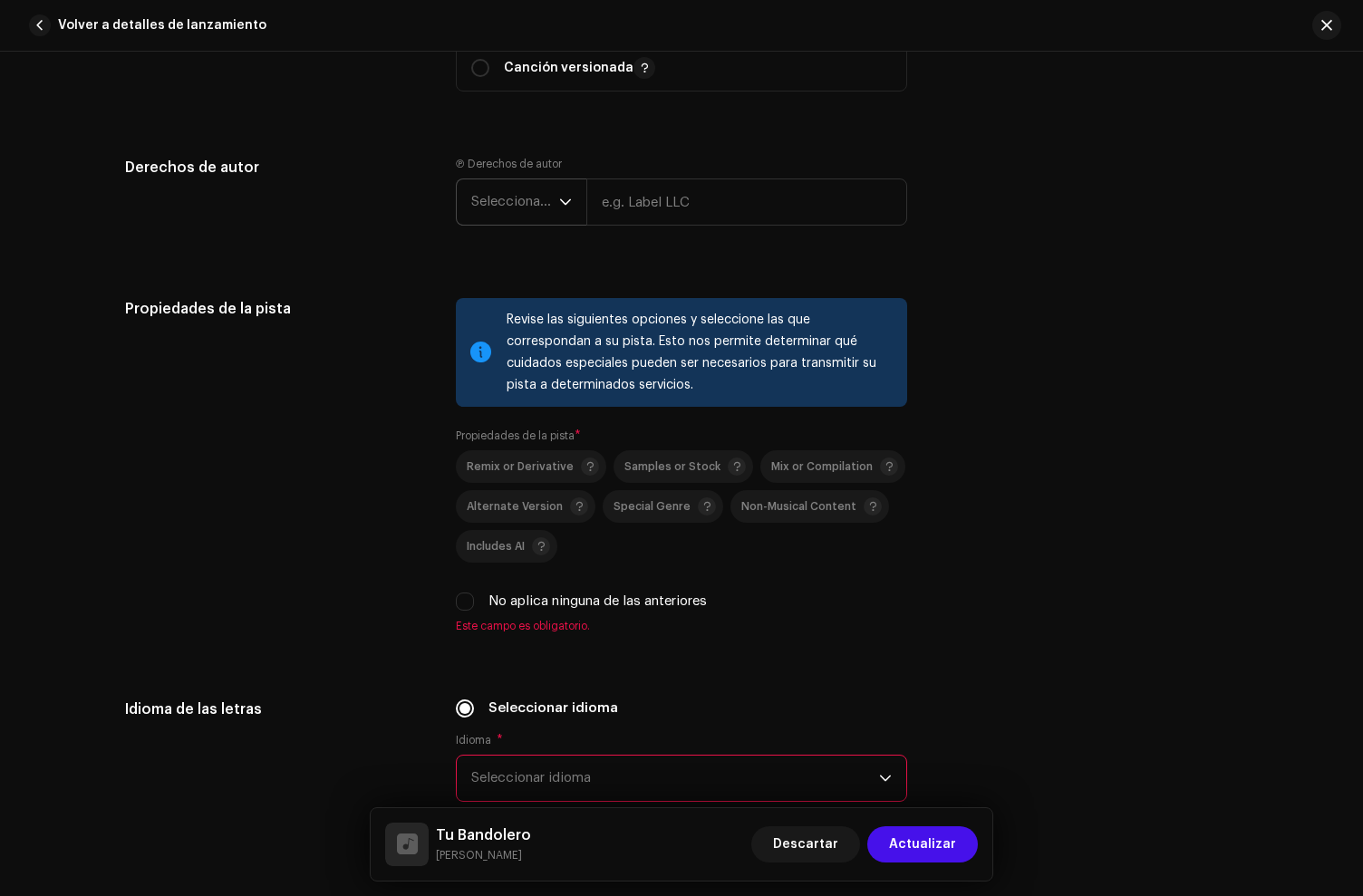
drag, startPoint x: 502, startPoint y: 233, endPoint x: 502, endPoint y: 219, distance: 14.0
click at [502, 232] on re-m-copyright "Seleccionar año" at bounding box center [681, 205] width 451 height 55
click at [502, 219] on span "Seleccionar año" at bounding box center [515, 202] width 88 height 46
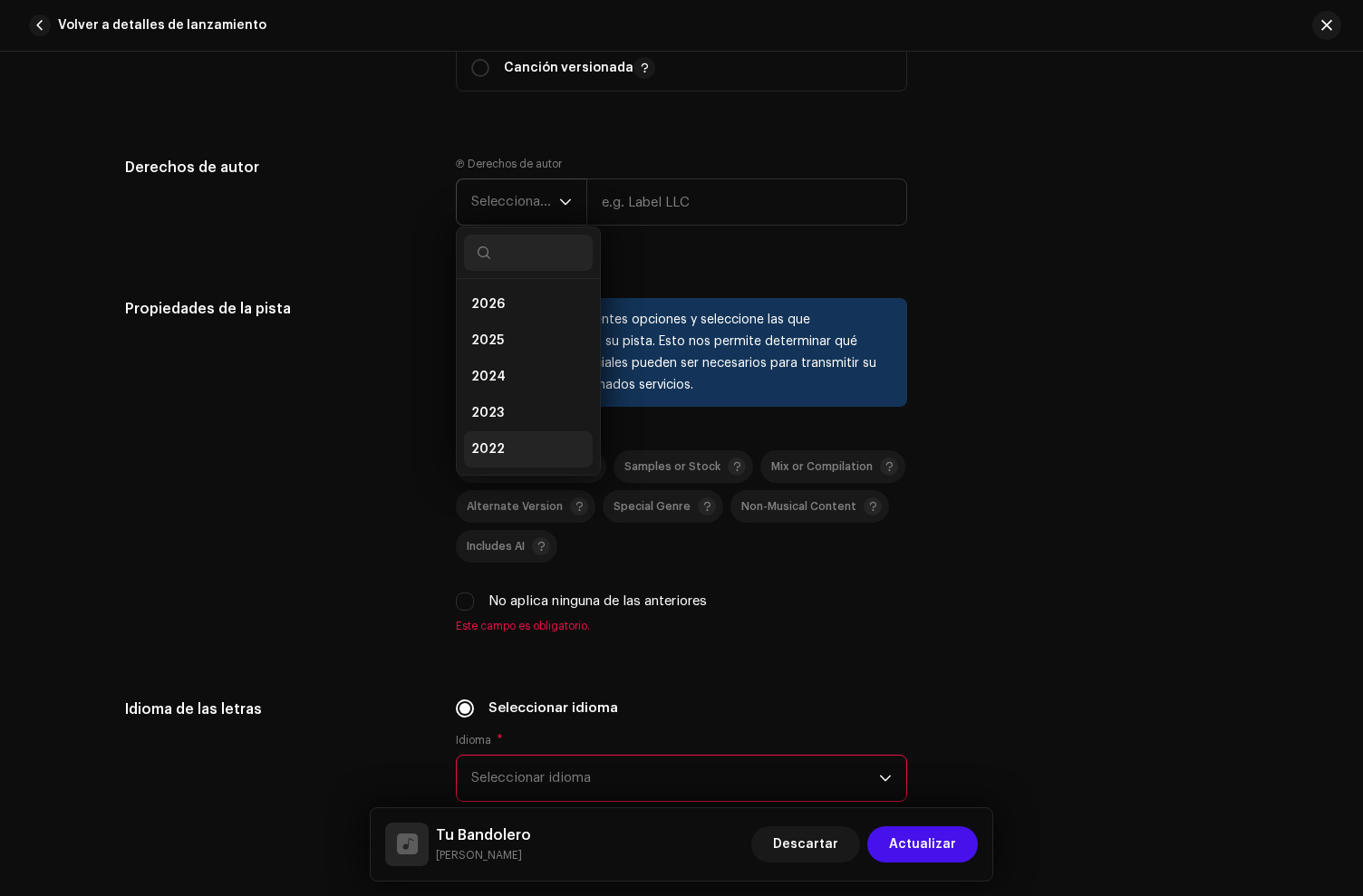
click at [494, 459] on span "2022" at bounding box center [488, 449] width 33 height 19
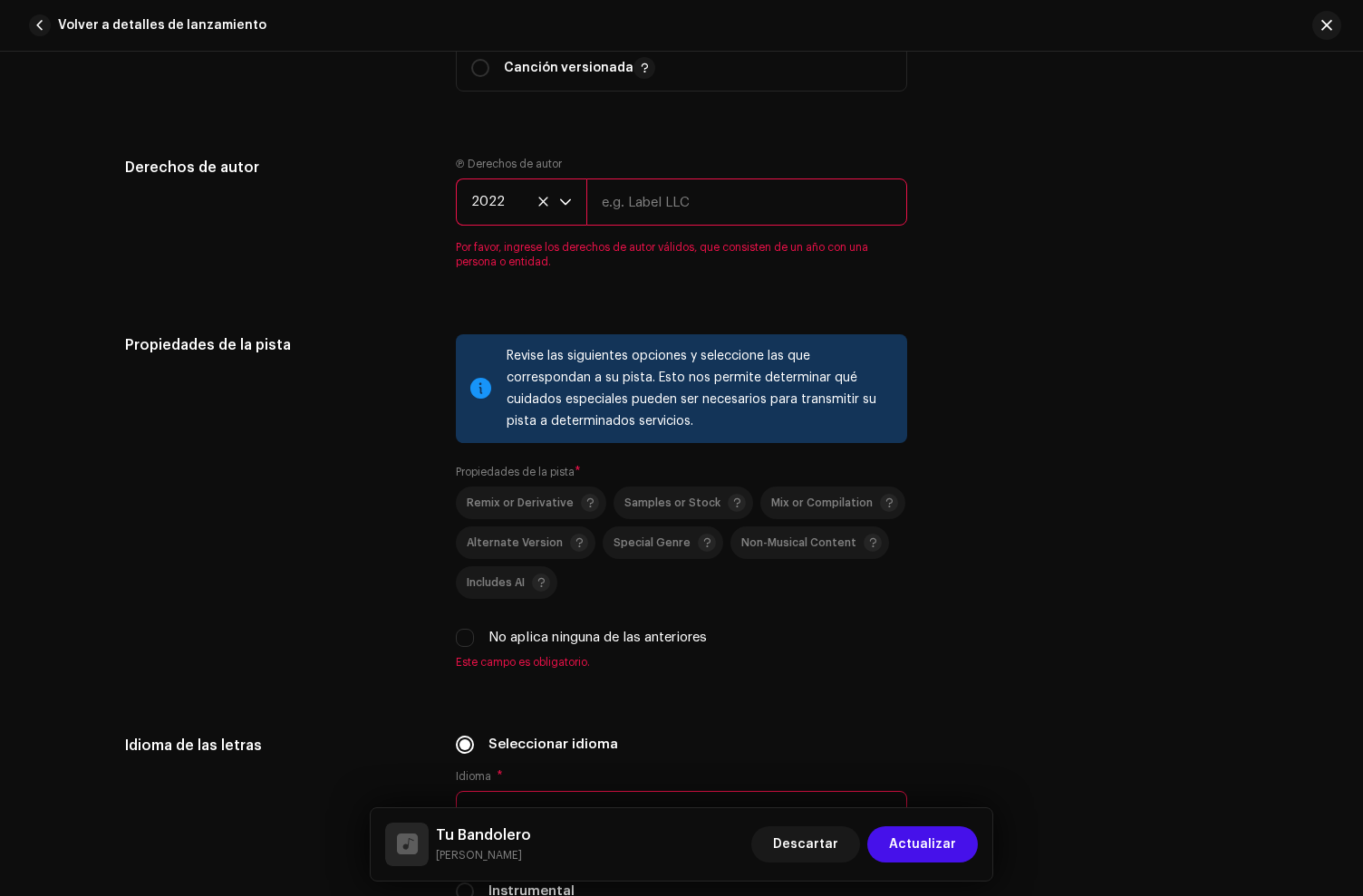
click at [664, 203] on input "text" at bounding box center [746, 202] width 321 height 47
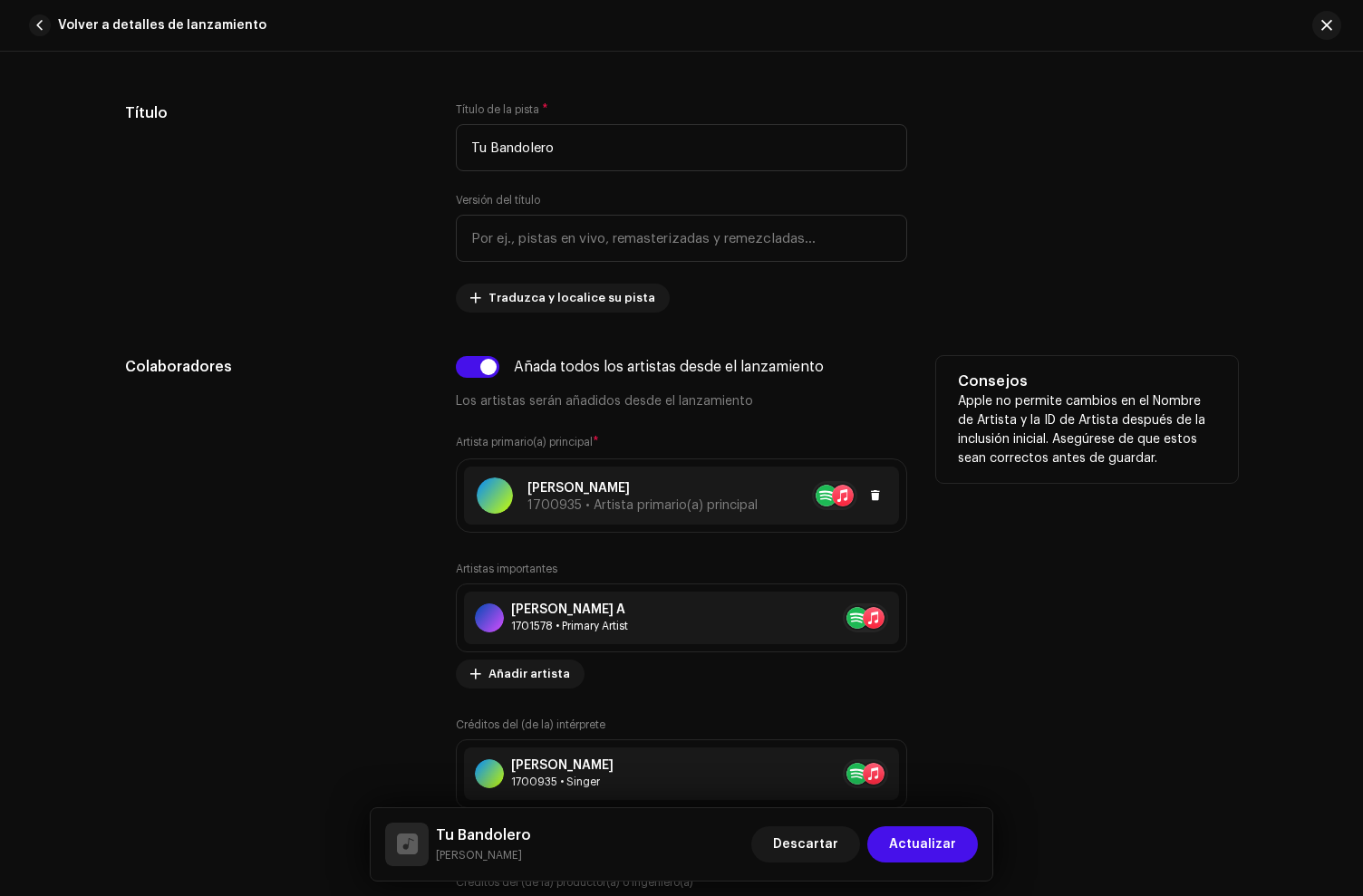
scroll to position [1136, 0]
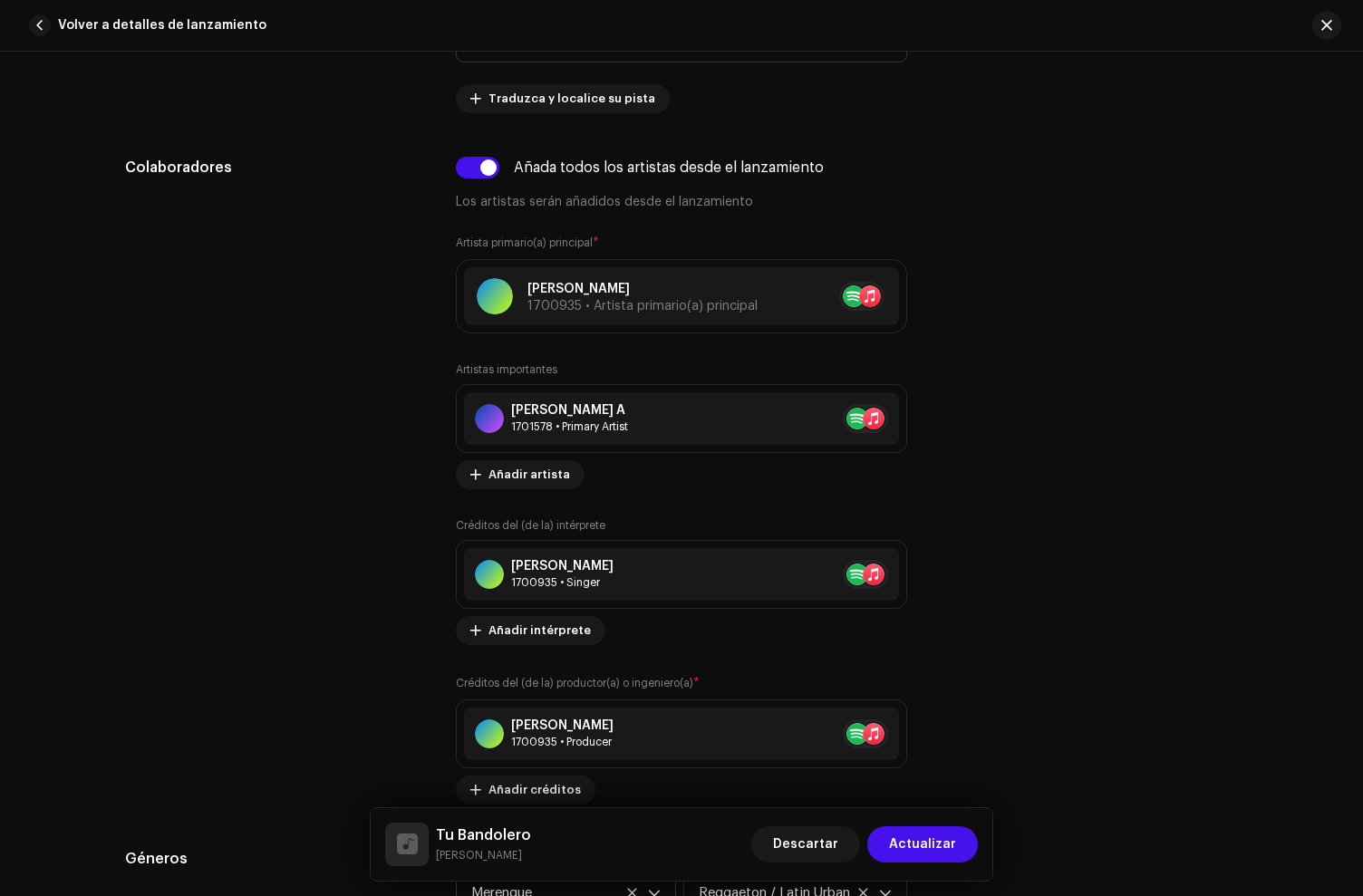
type input "[PERSON_NAME]"
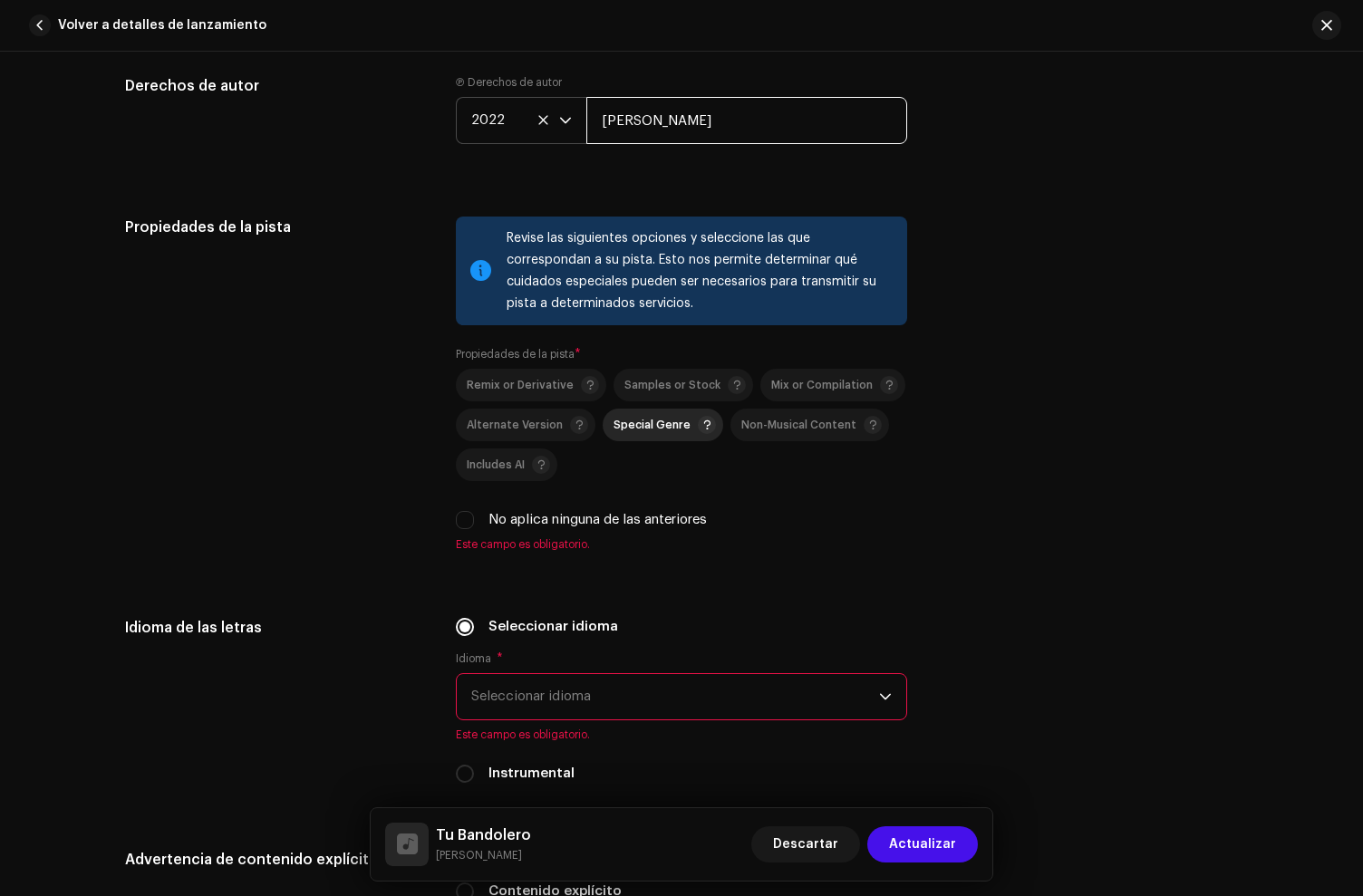
scroll to position [2729, 0]
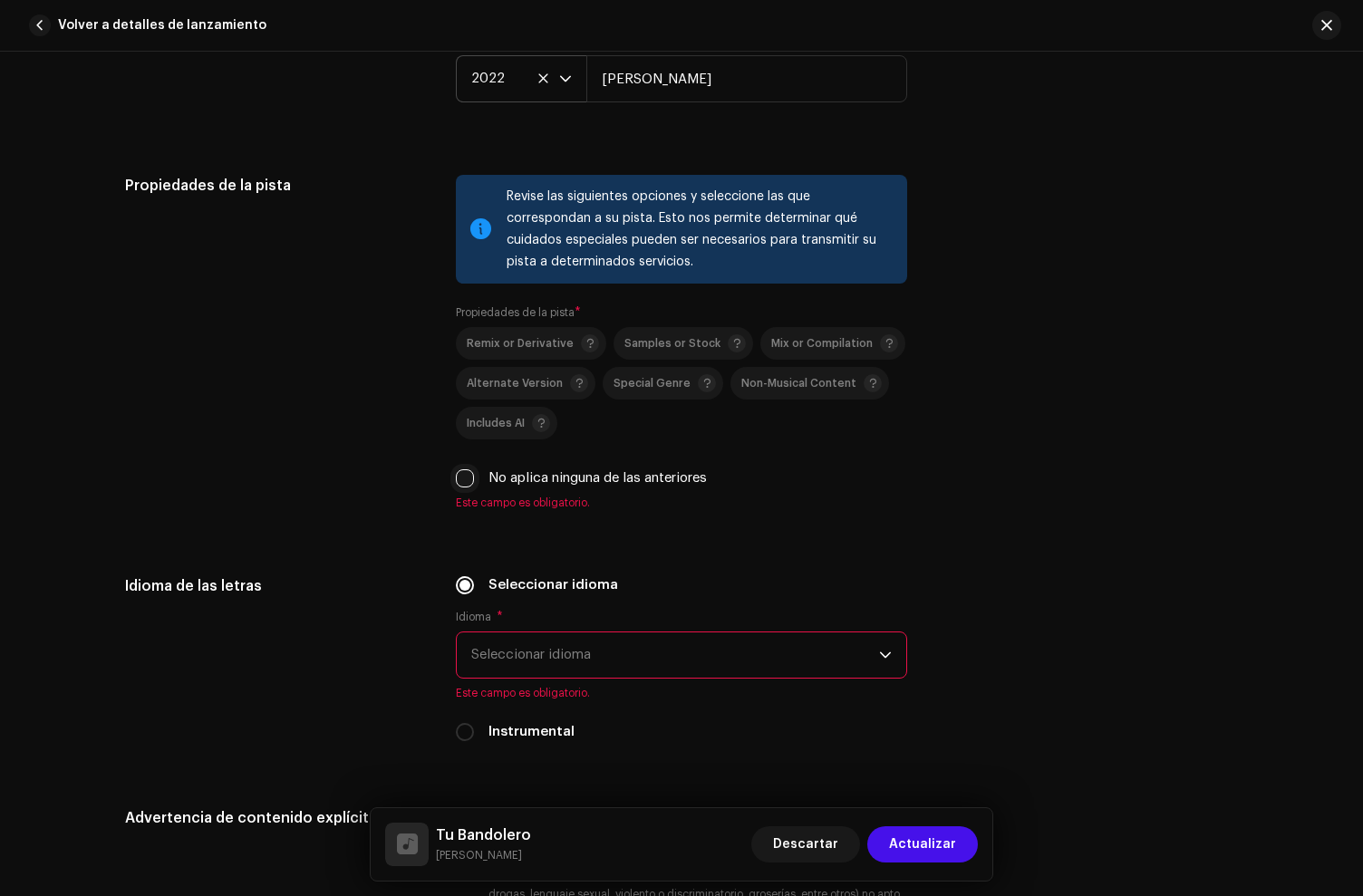
click at [456, 480] on input "No aplica ninguna de las anteriores" at bounding box center [465, 478] width 19 height 19
checkbox input "true"
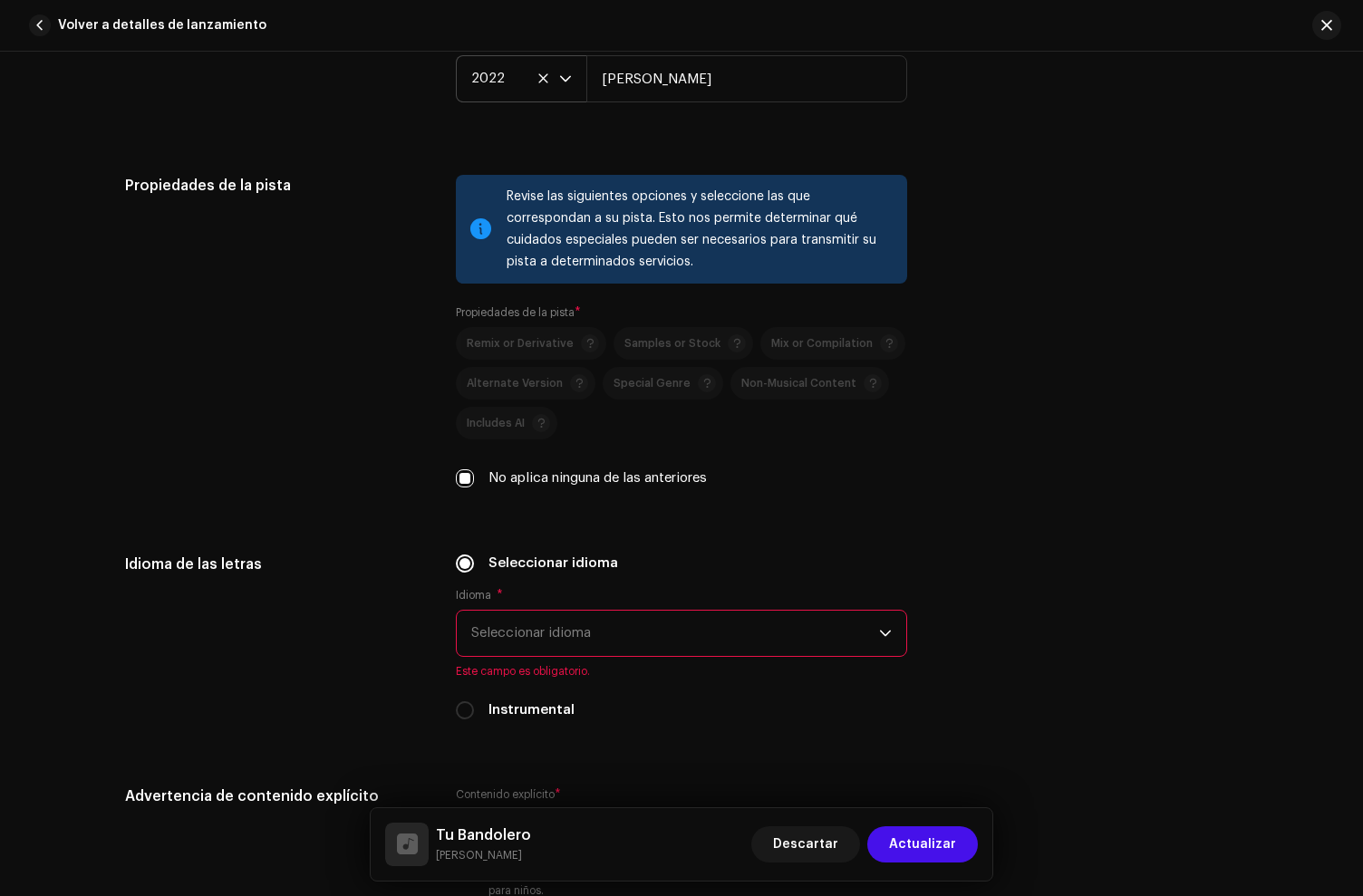
click at [587, 629] on span "Seleccionar idioma" at bounding box center [675, 633] width 408 height 46
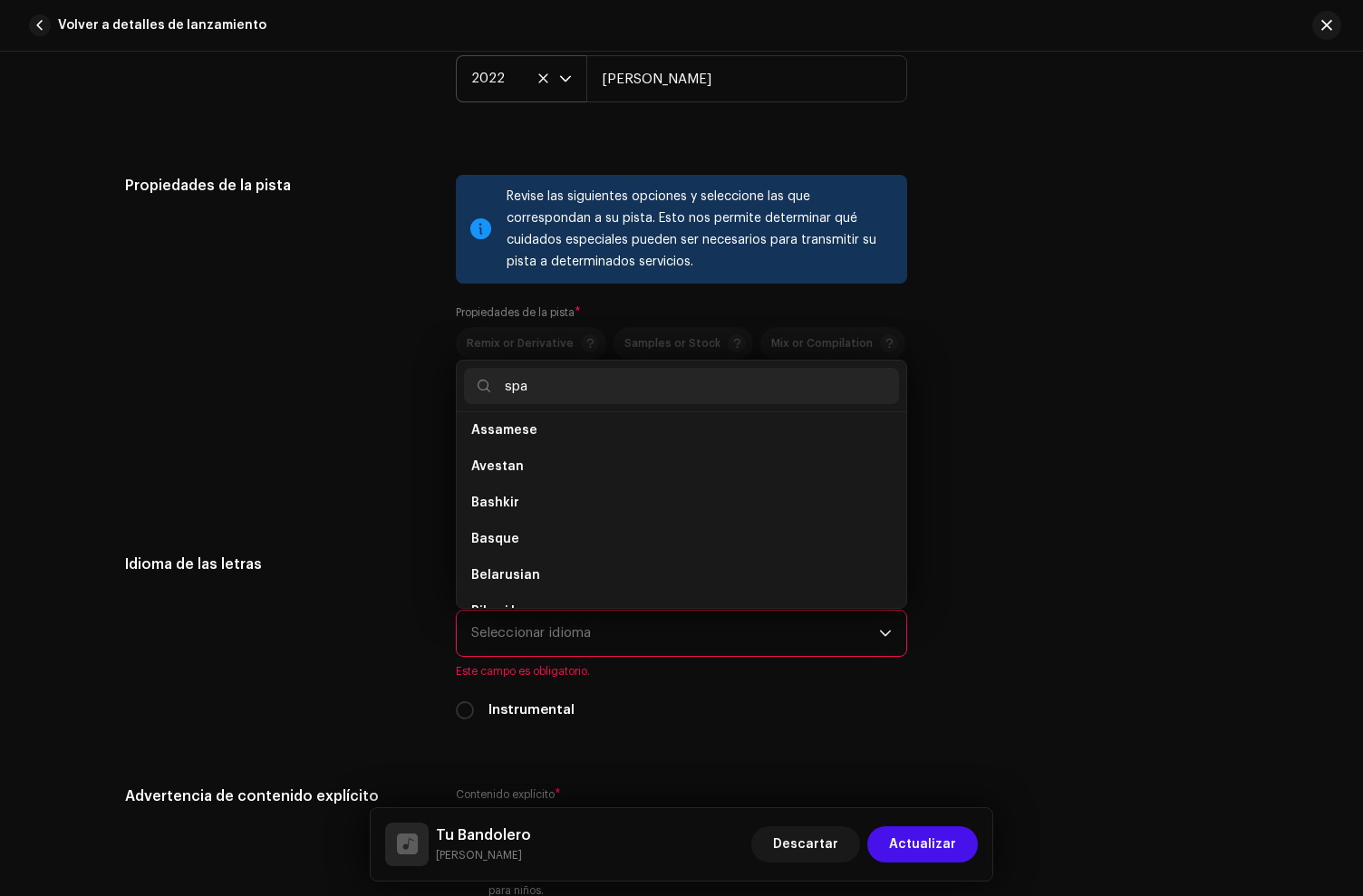
scroll to position [0, 0]
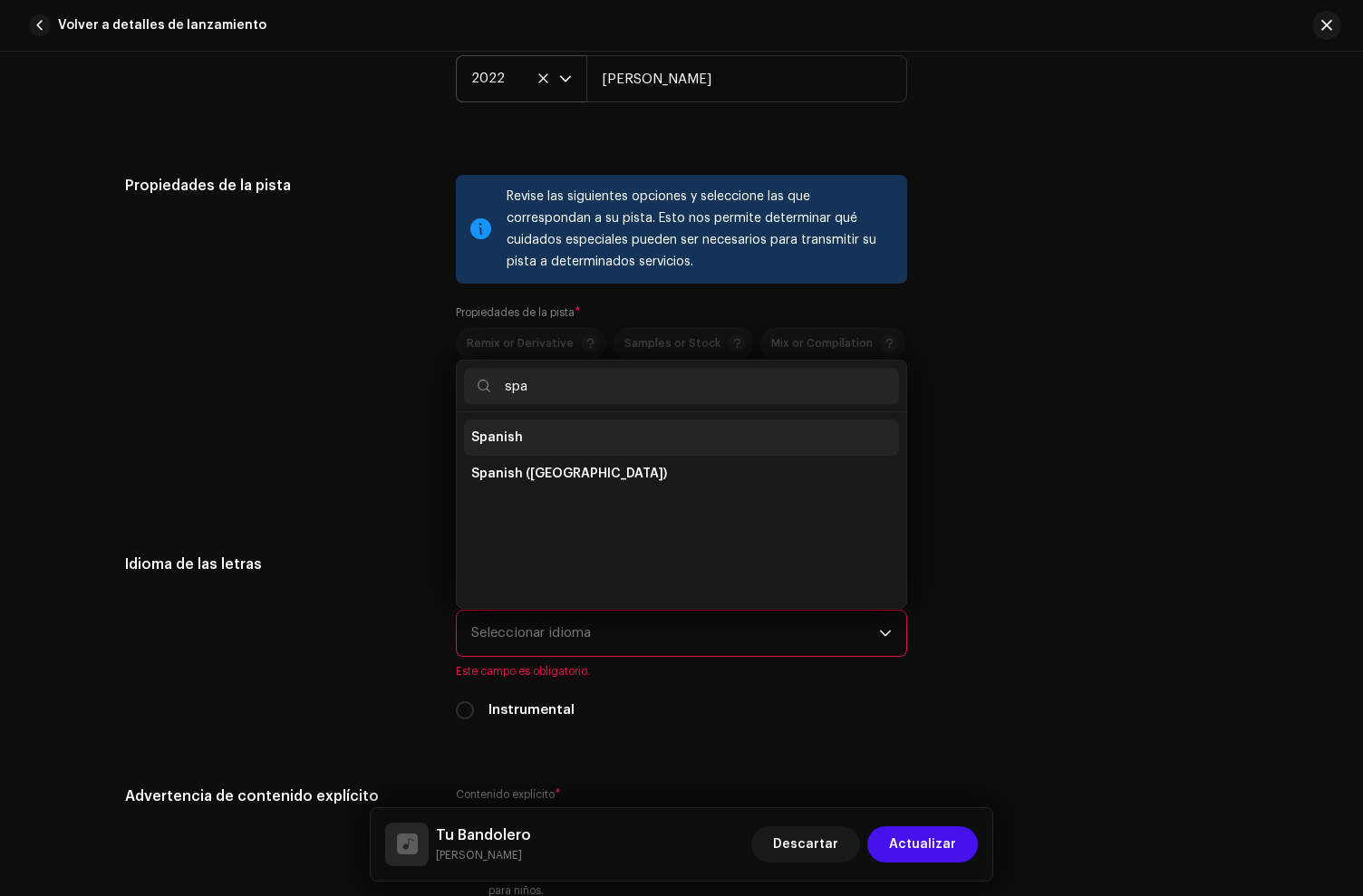
type input "spa"
click at [539, 445] on li "Spanish" at bounding box center [681, 437] width 435 height 36
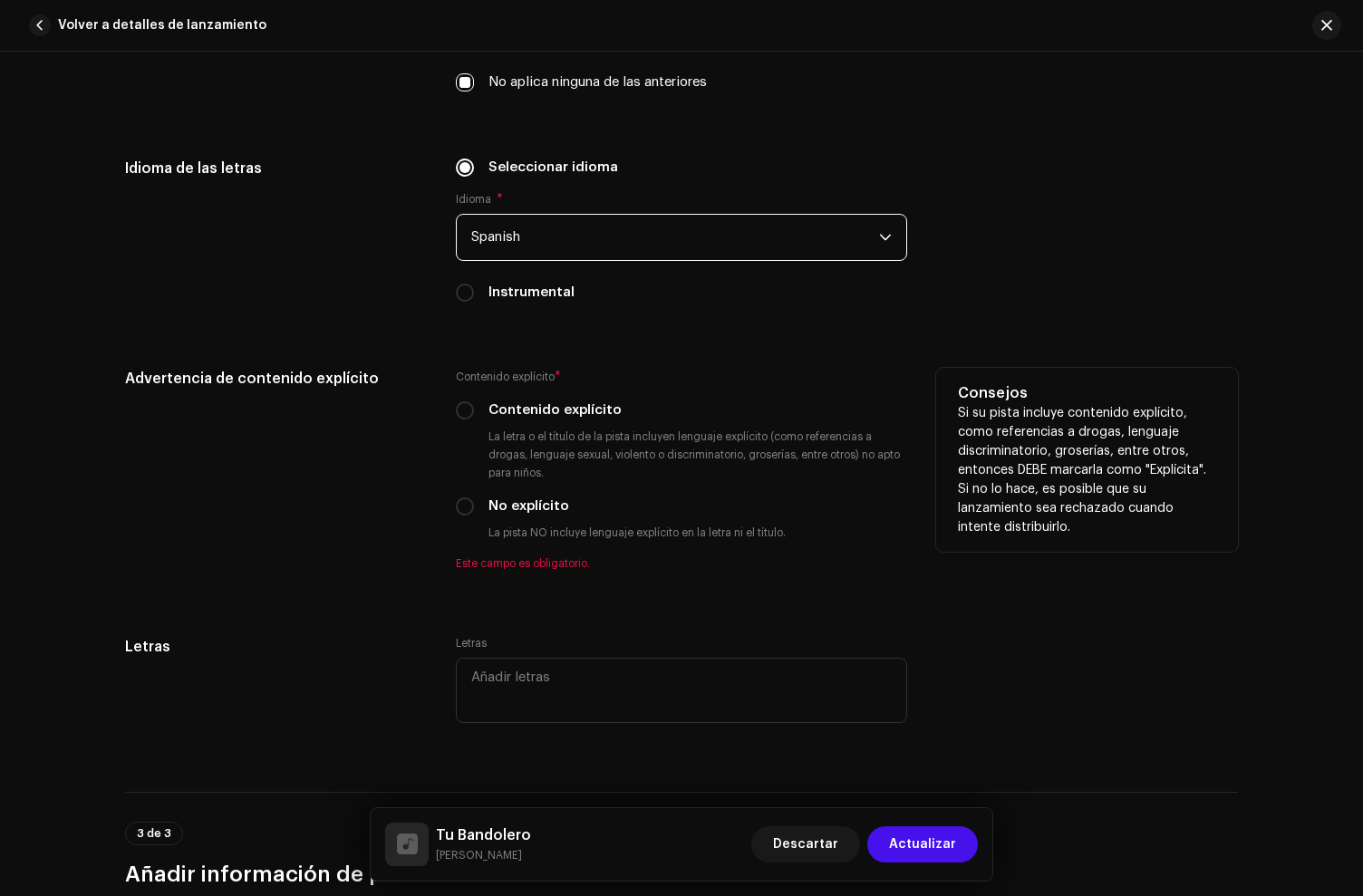
scroll to position [3127, 0]
click at [460, 407] on input "Contenido explícito" at bounding box center [465, 407] width 19 height 19
radio input "true"
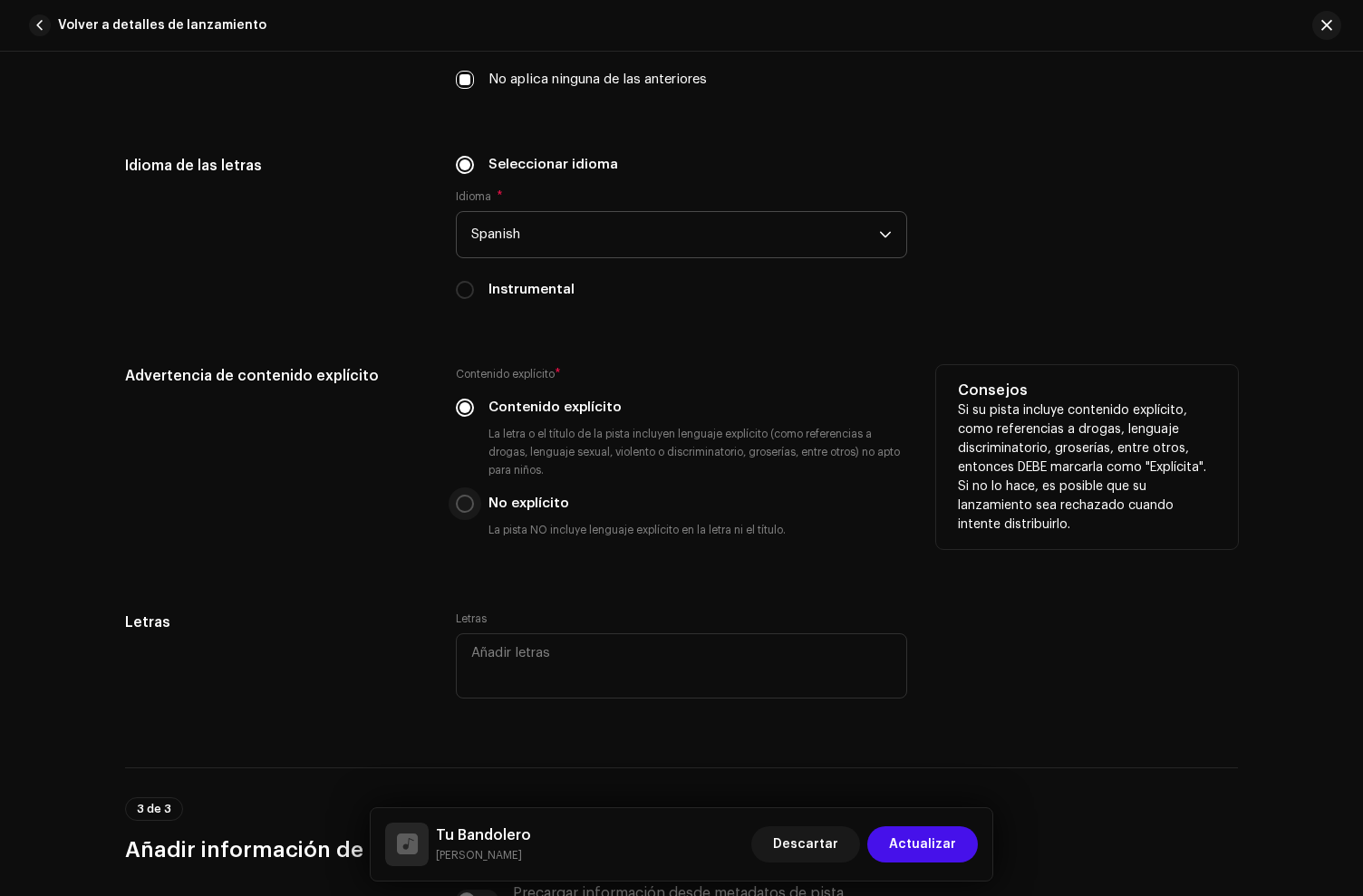
click at [460, 506] on input "No explícito" at bounding box center [465, 504] width 19 height 19
radio input "true"
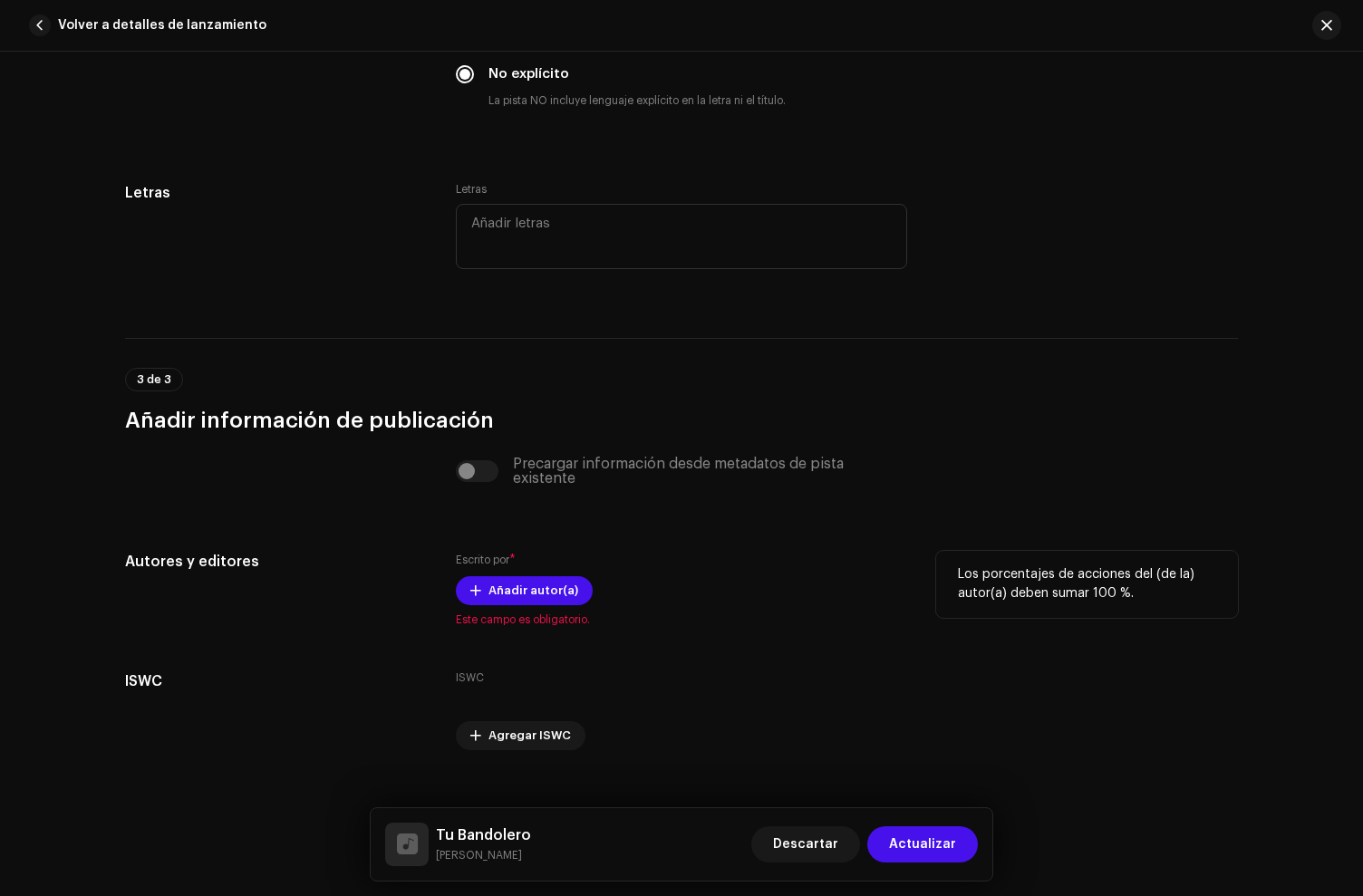
scroll to position [3589, 0]
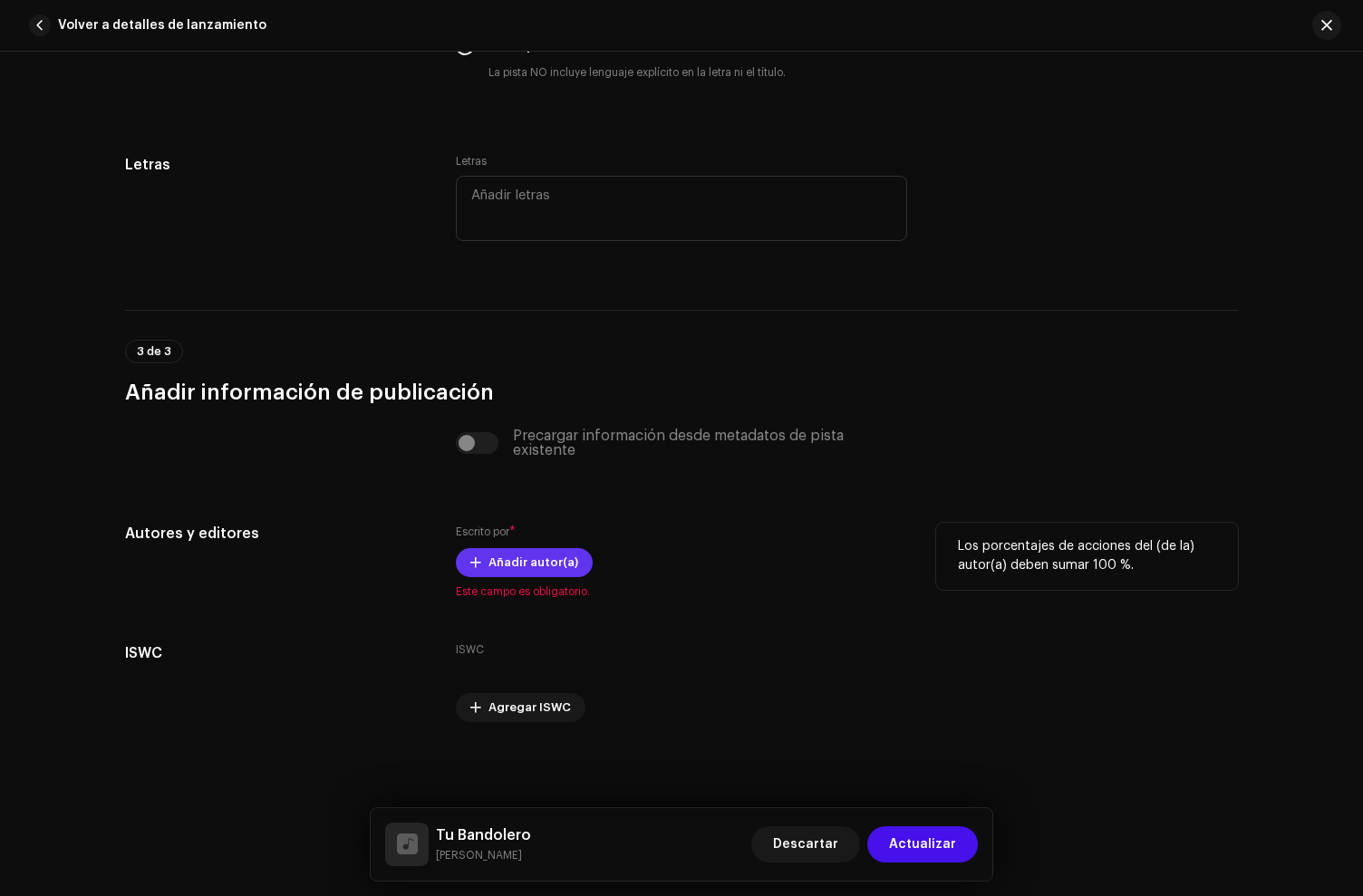
click at [508, 564] on span "Añadir autor(a)" at bounding box center [533, 562] width 90 height 36
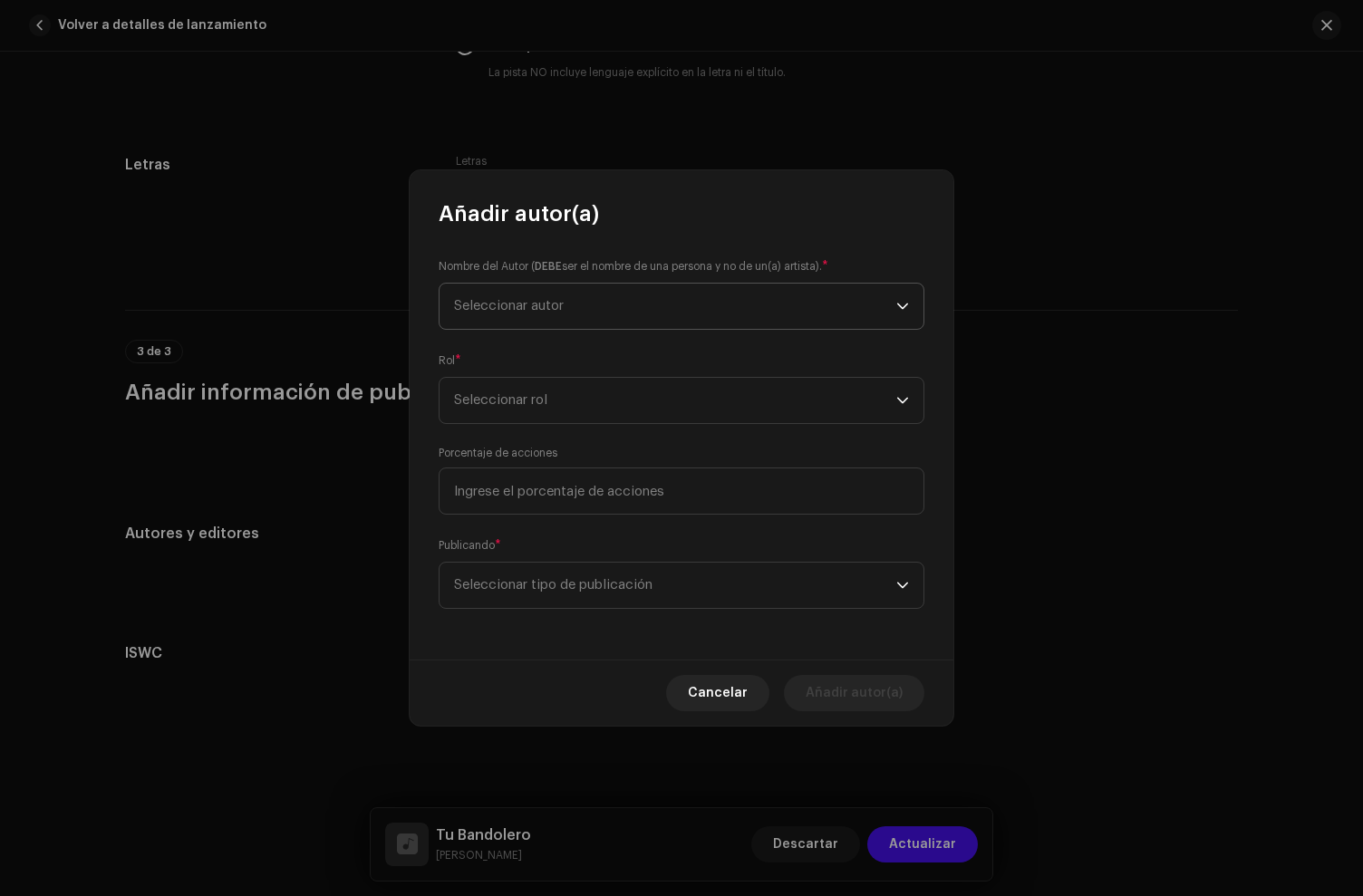
click at [507, 317] on span "Seleccionar autor" at bounding box center [675, 306] width 442 height 46
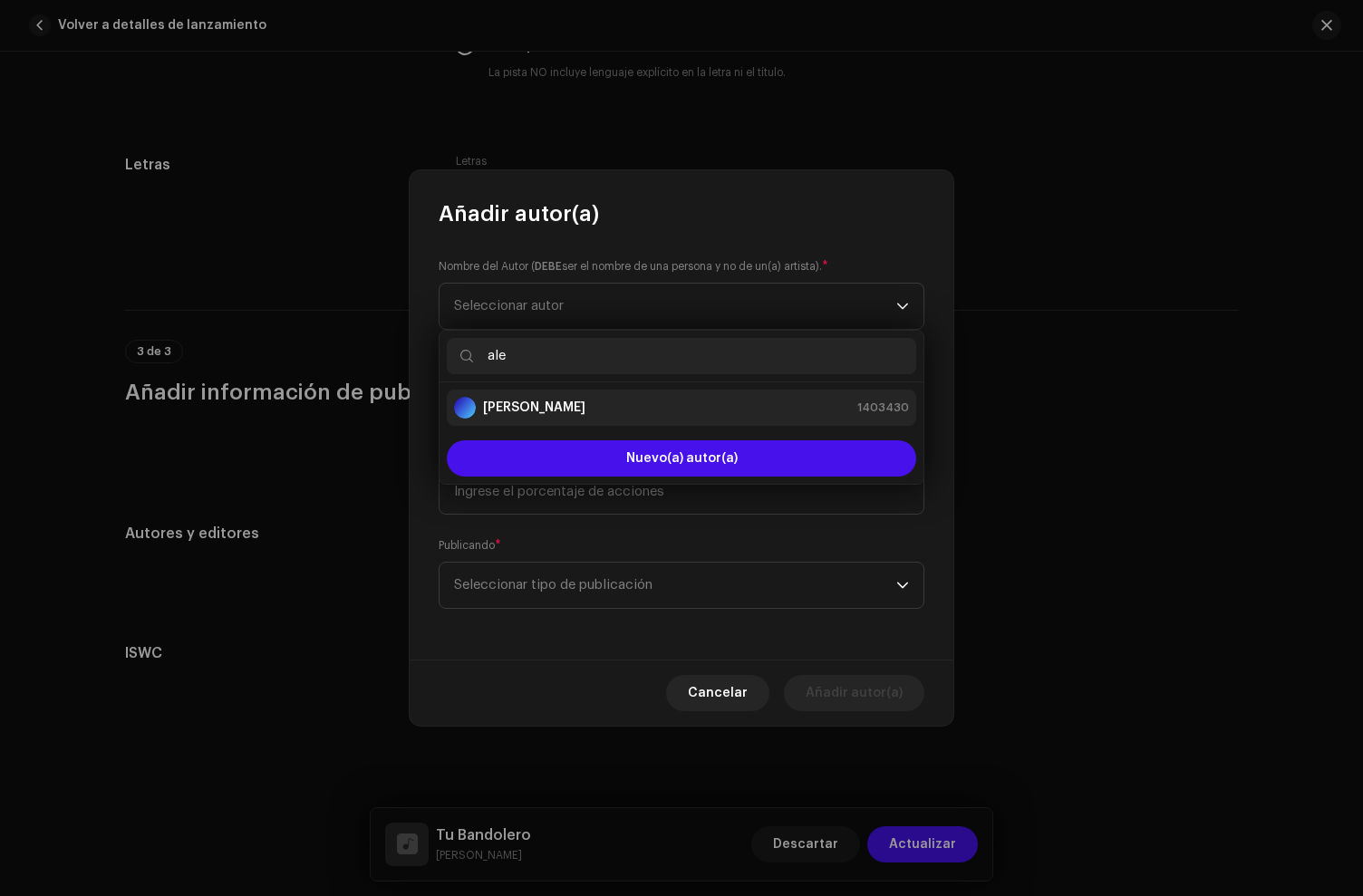
type input "ale"
click at [513, 408] on strong "[PERSON_NAME]" at bounding box center [534, 407] width 102 height 19
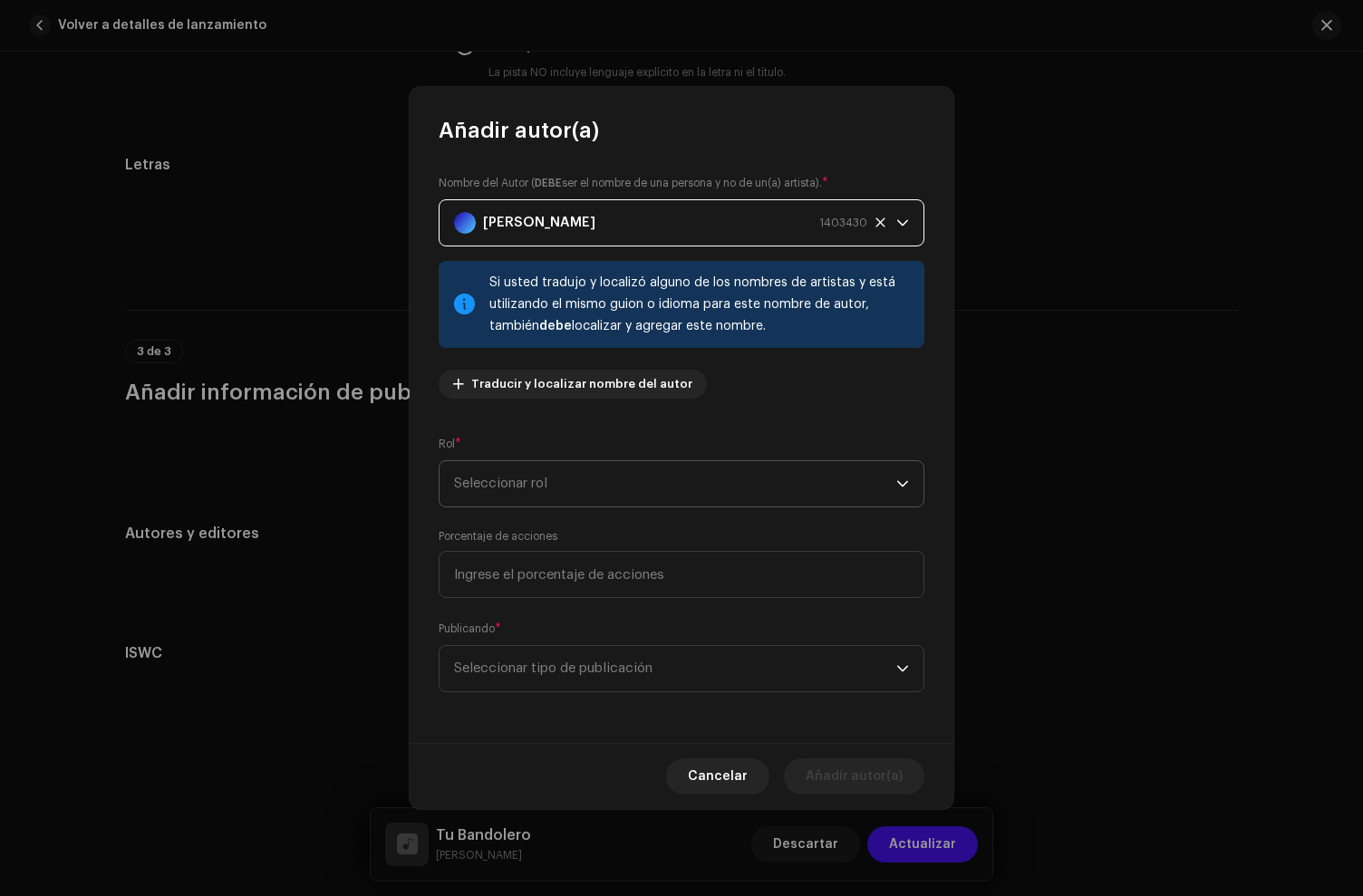
click at [531, 476] on span "Seleccionar rol" at bounding box center [675, 483] width 442 height 46
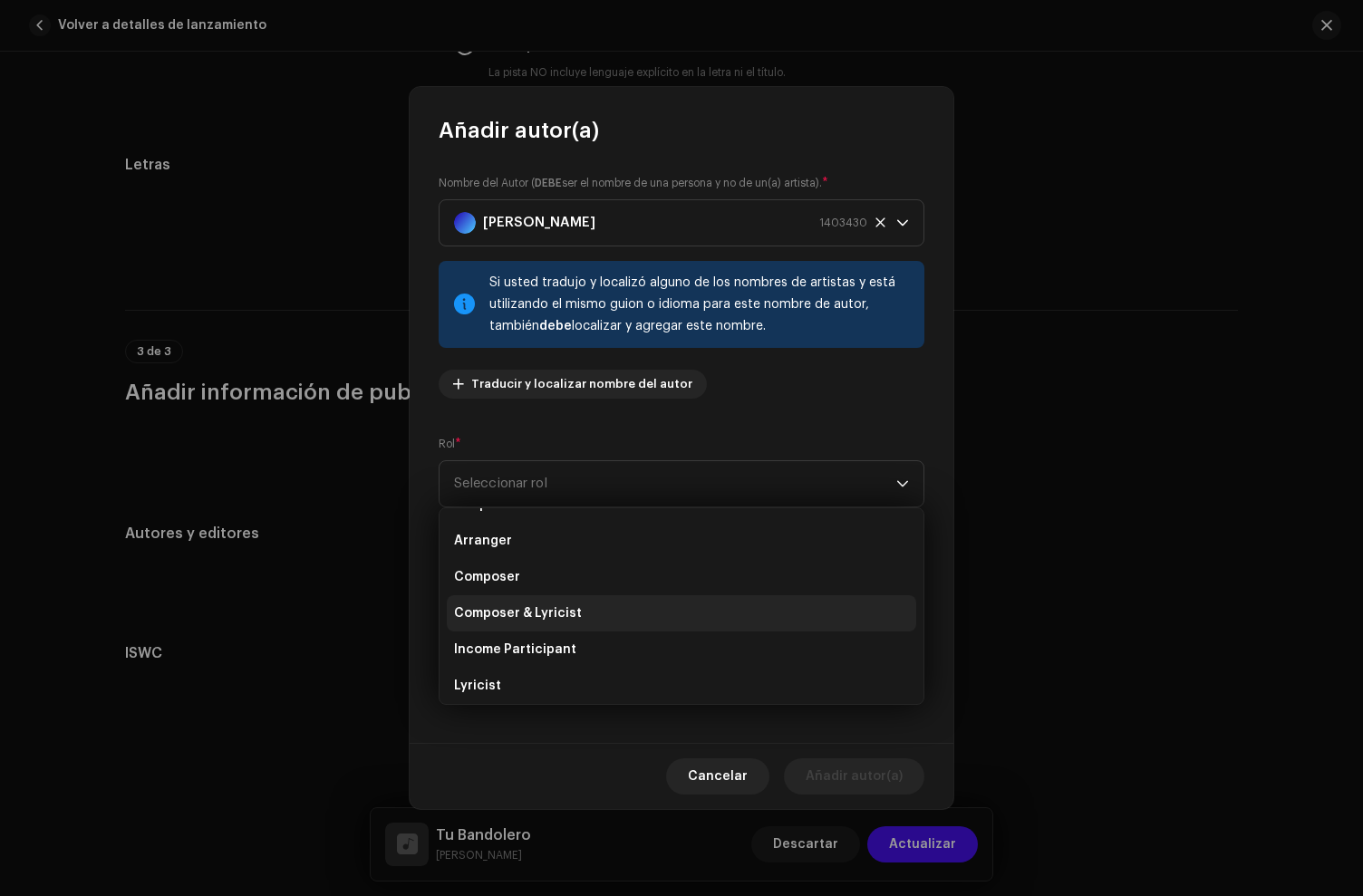
click at [537, 607] on span "Composer & Lyricist" at bounding box center [517, 613] width 128 height 19
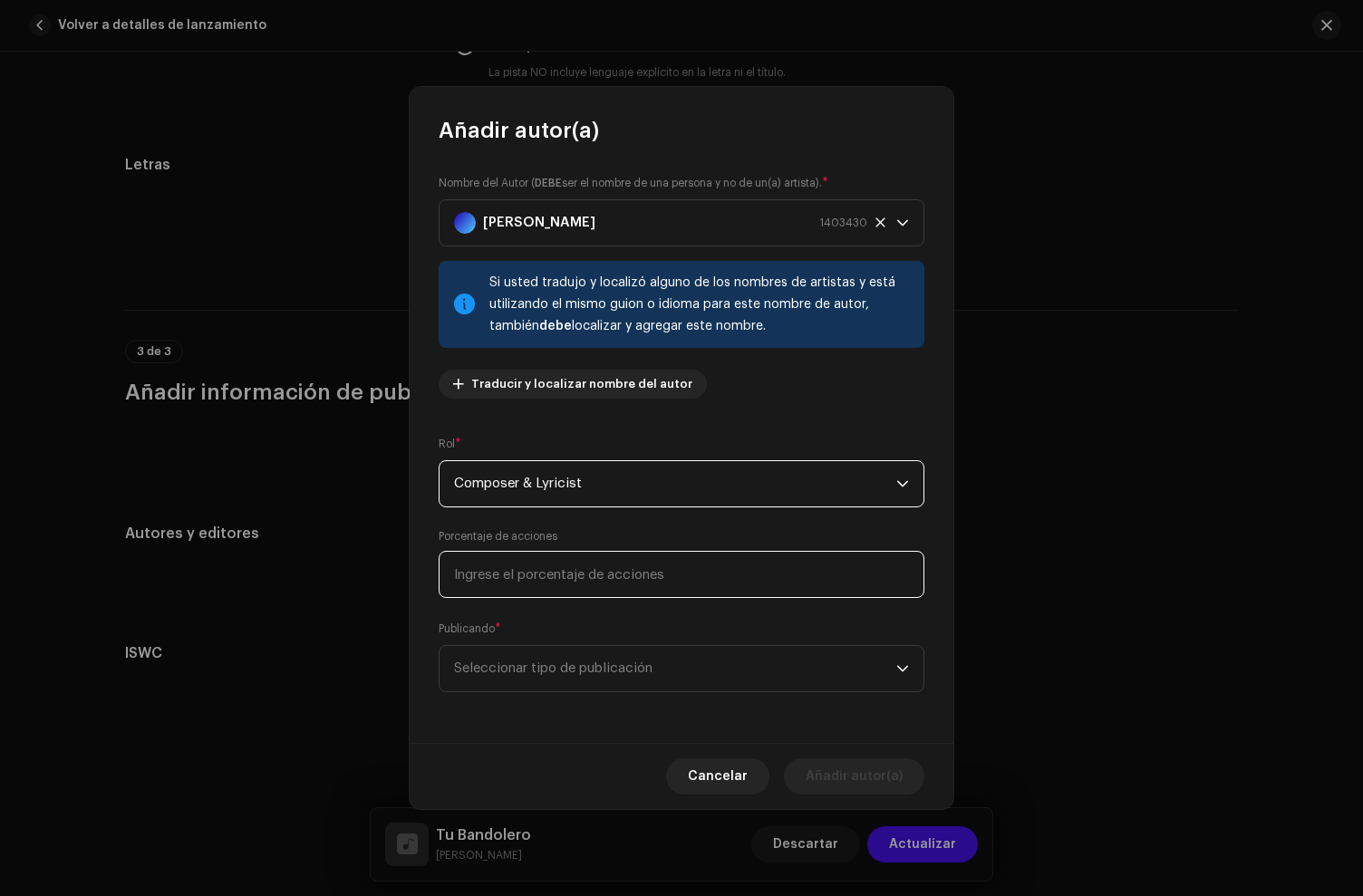
click at [539, 588] on input at bounding box center [681, 575] width 486 height 47
type input "100,00"
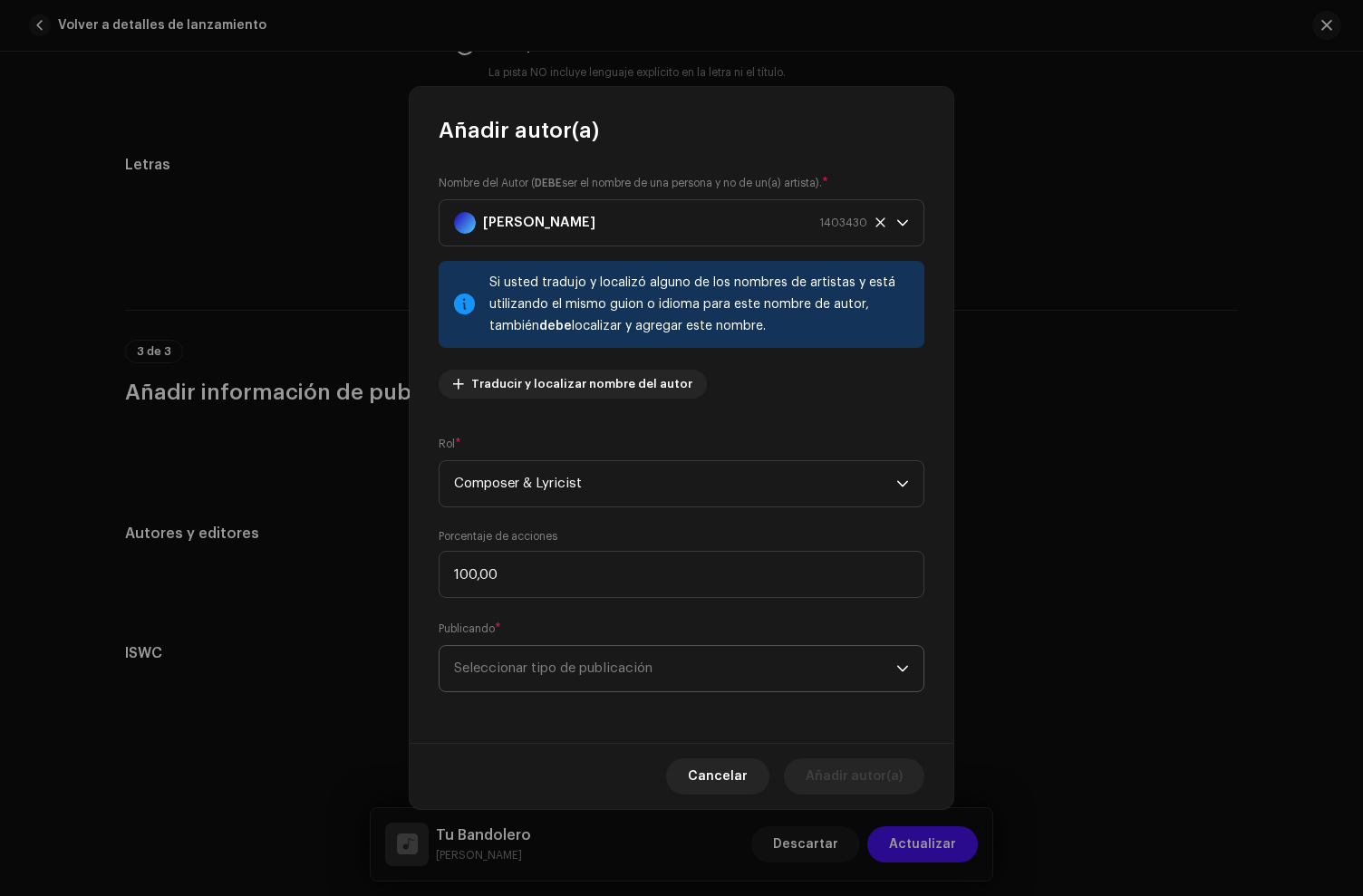
click at [558, 656] on span "Seleccionar tipo de publicación" at bounding box center [675, 668] width 442 height 46
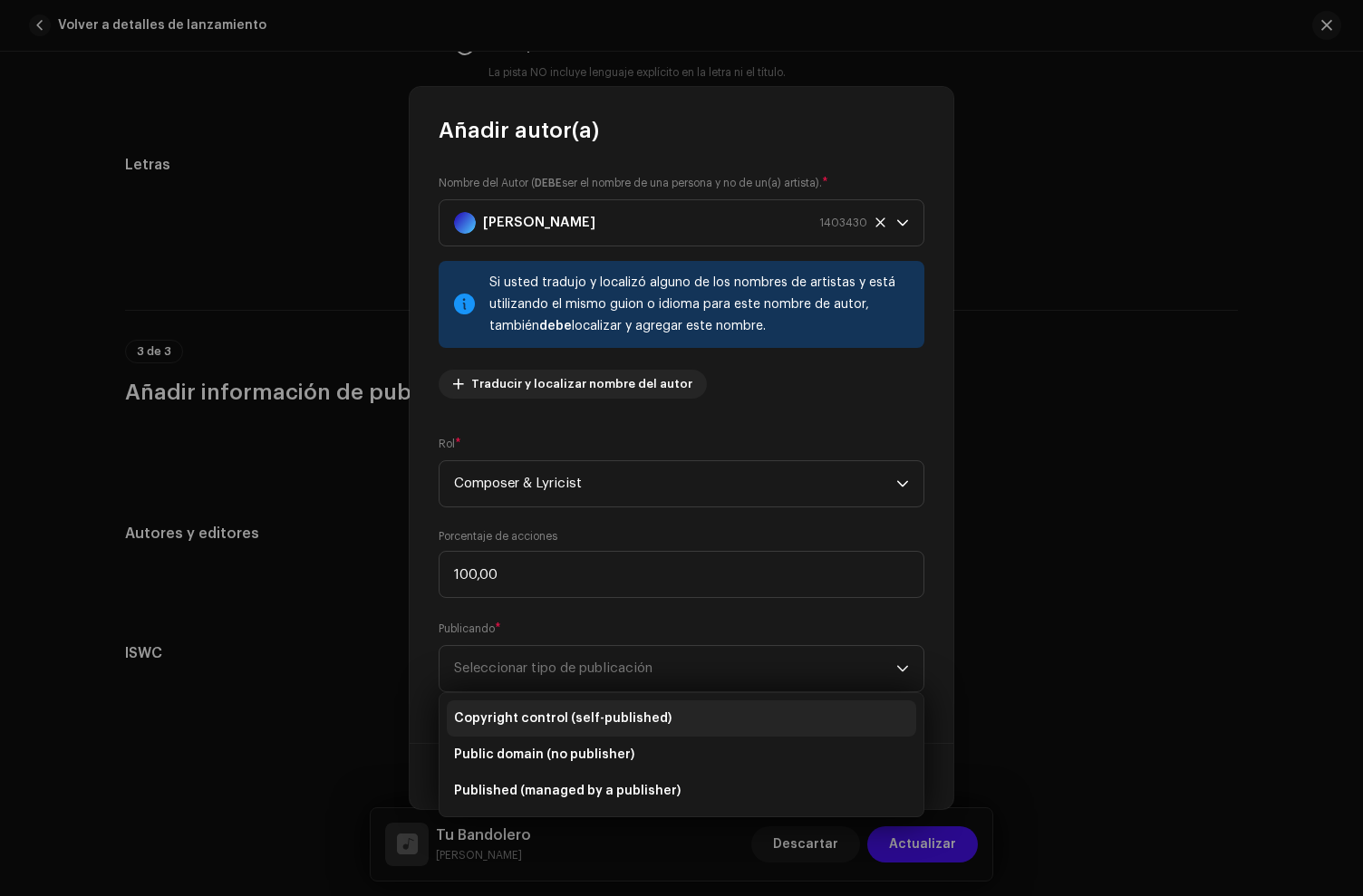
click at [587, 718] on span "Copyright control (self-published)" at bounding box center [562, 718] width 217 height 19
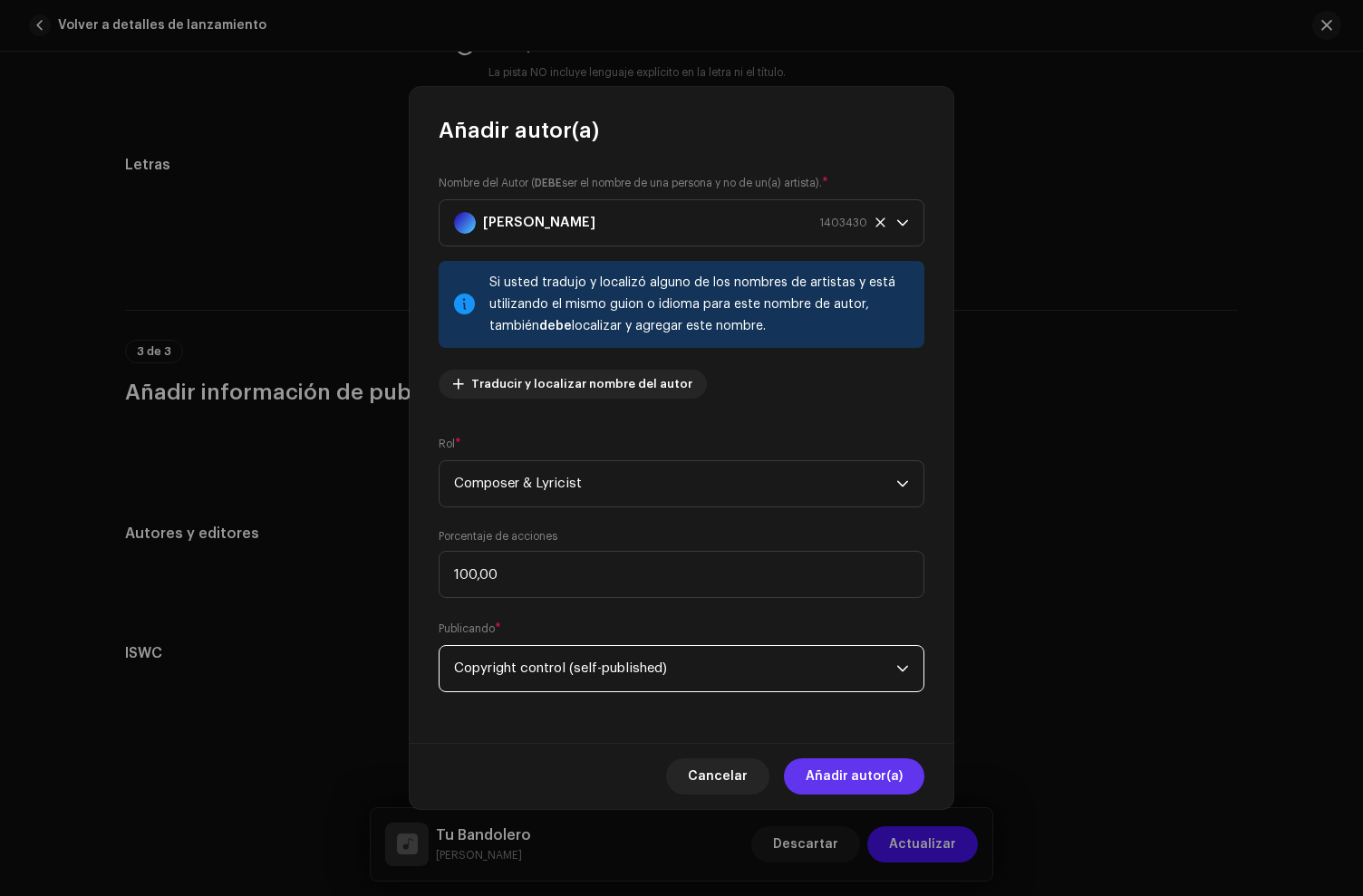
click at [875, 783] on span "Añadir autor(a)" at bounding box center [854, 776] width 97 height 36
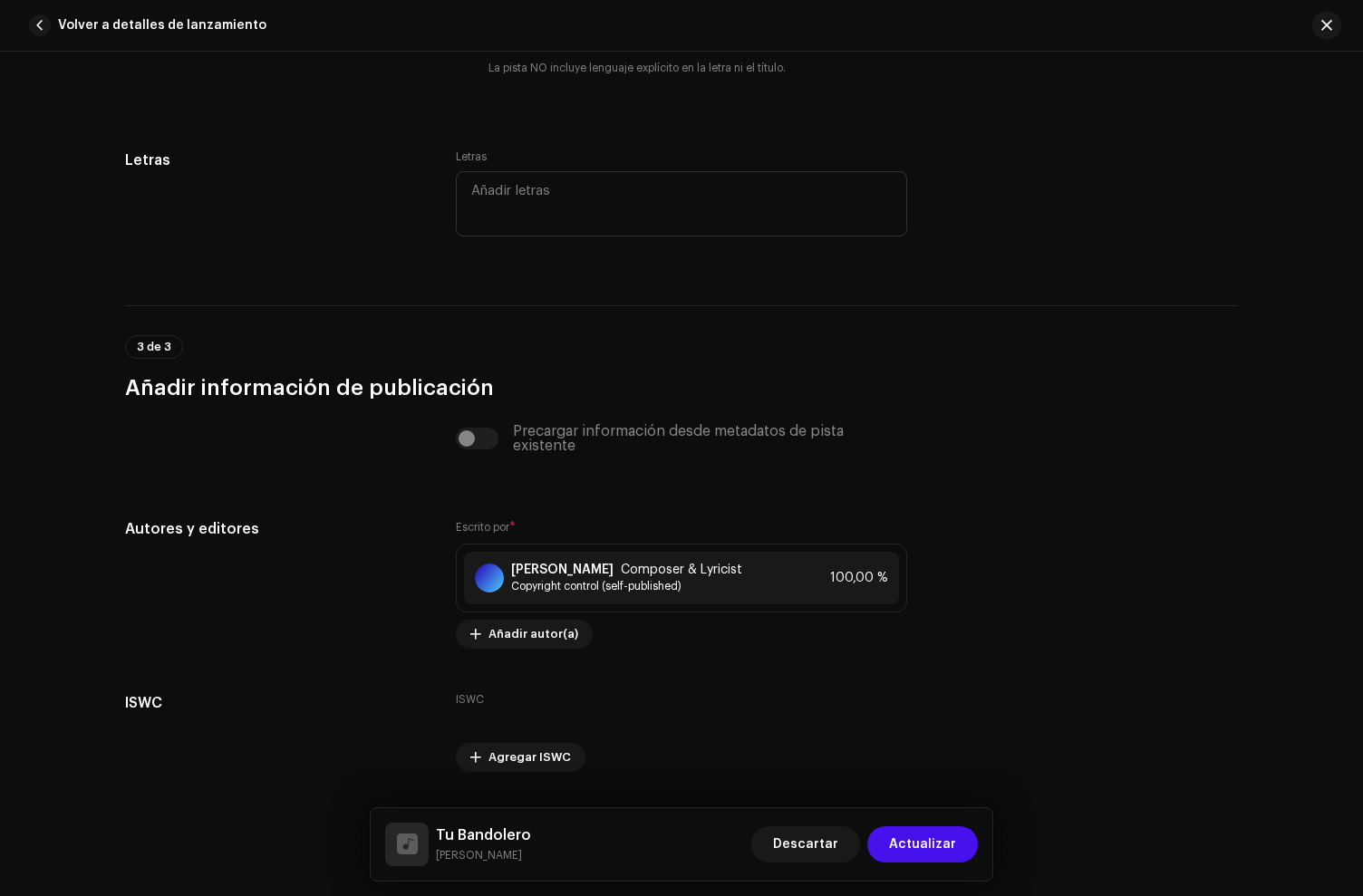
drag, startPoint x: 925, startPoint y: 845, endPoint x: 918, endPoint y: 828, distance: 18.4
click at [925, 844] on span "Actualizar" at bounding box center [923, 843] width 67 height 36
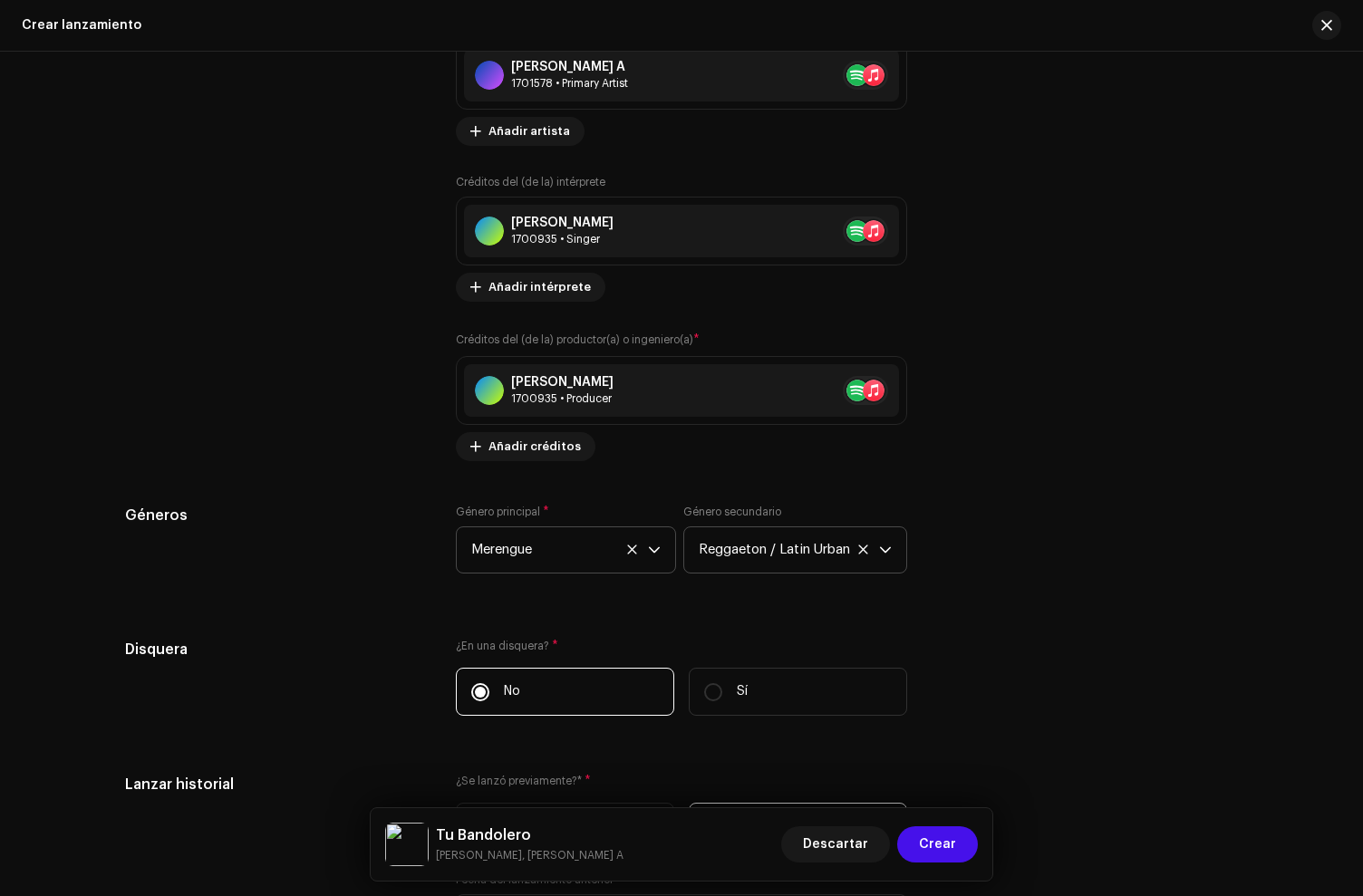
scroll to position [2642, 0]
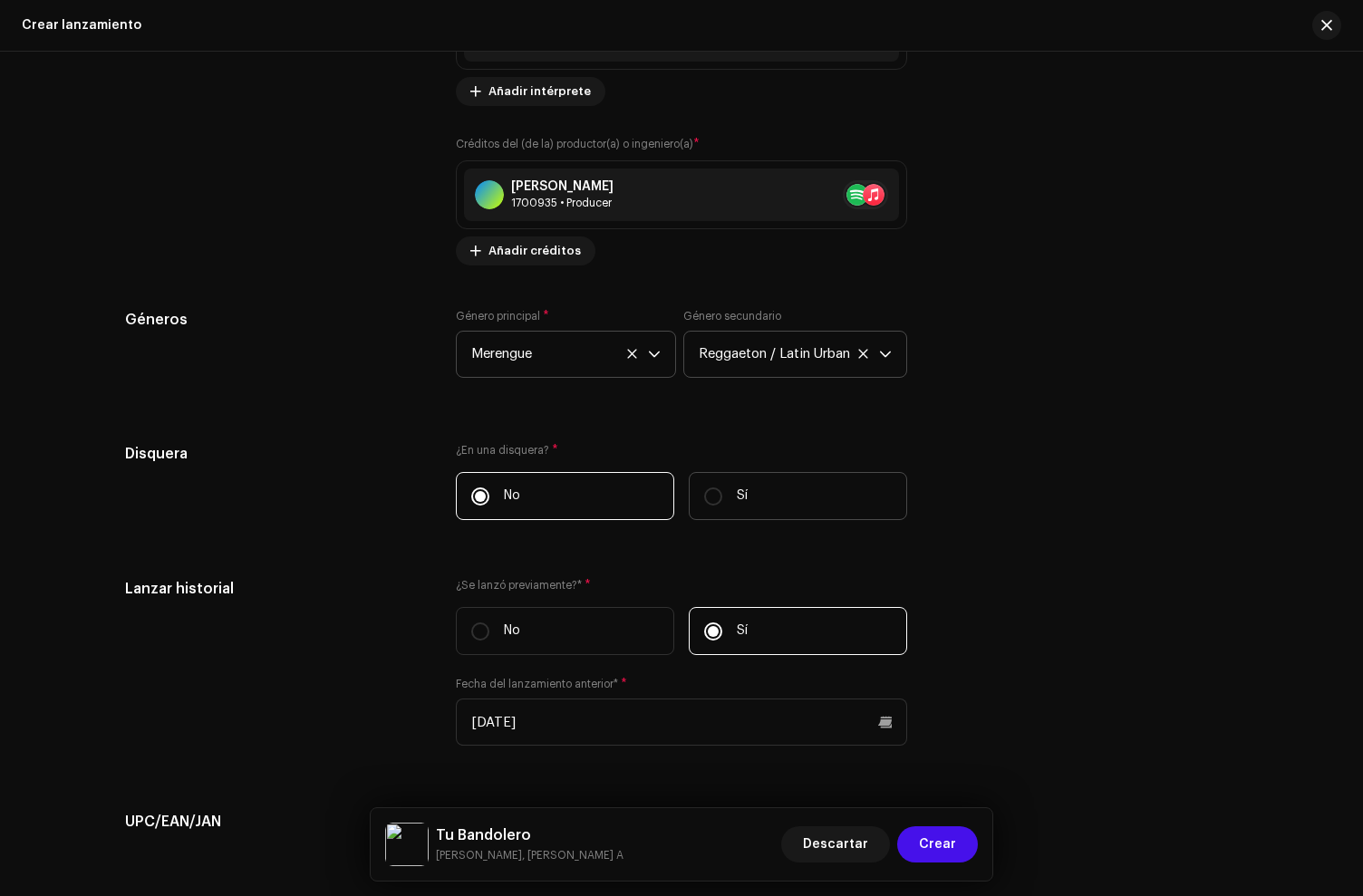
click at [744, 498] on label "Sí" at bounding box center [798, 496] width 218 height 48
click at [722, 498] on input "Sí" at bounding box center [713, 496] width 19 height 19
radio input "true"
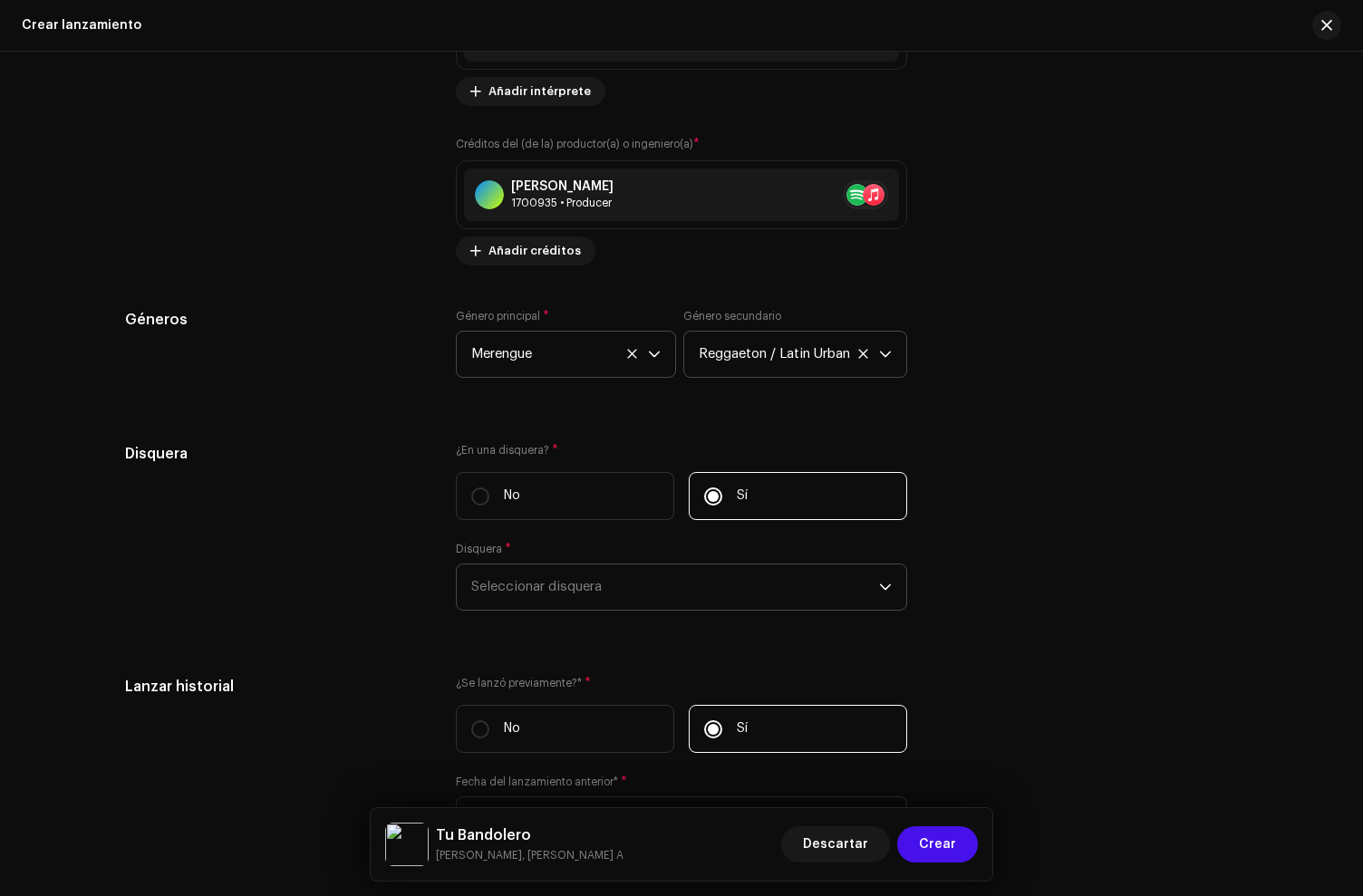
click at [615, 601] on span "Seleccionar disquera" at bounding box center [675, 586] width 408 height 46
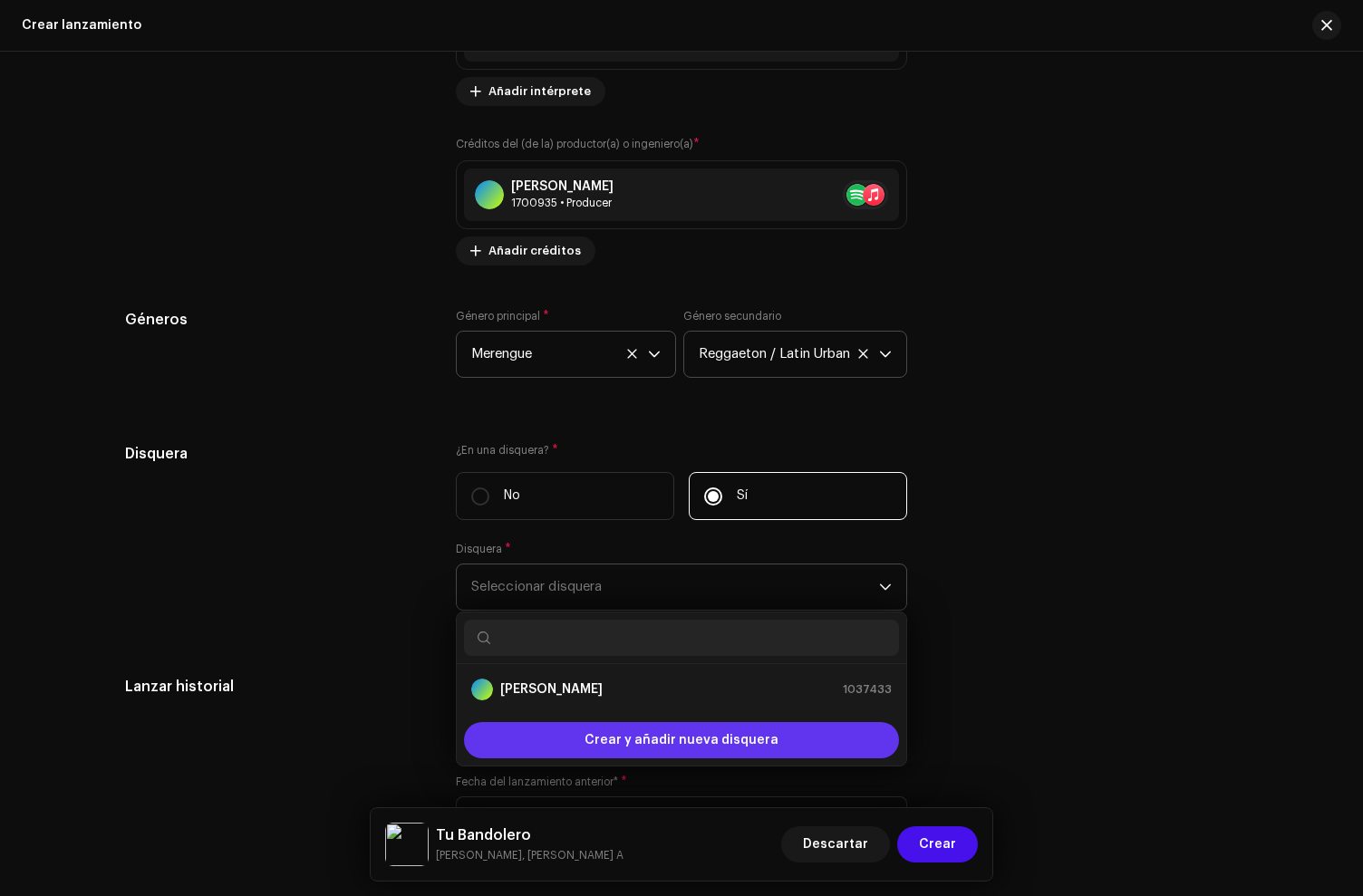
click at [553, 744] on div "Crear y añadir nueva disquera" at bounding box center [681, 739] width 435 height 36
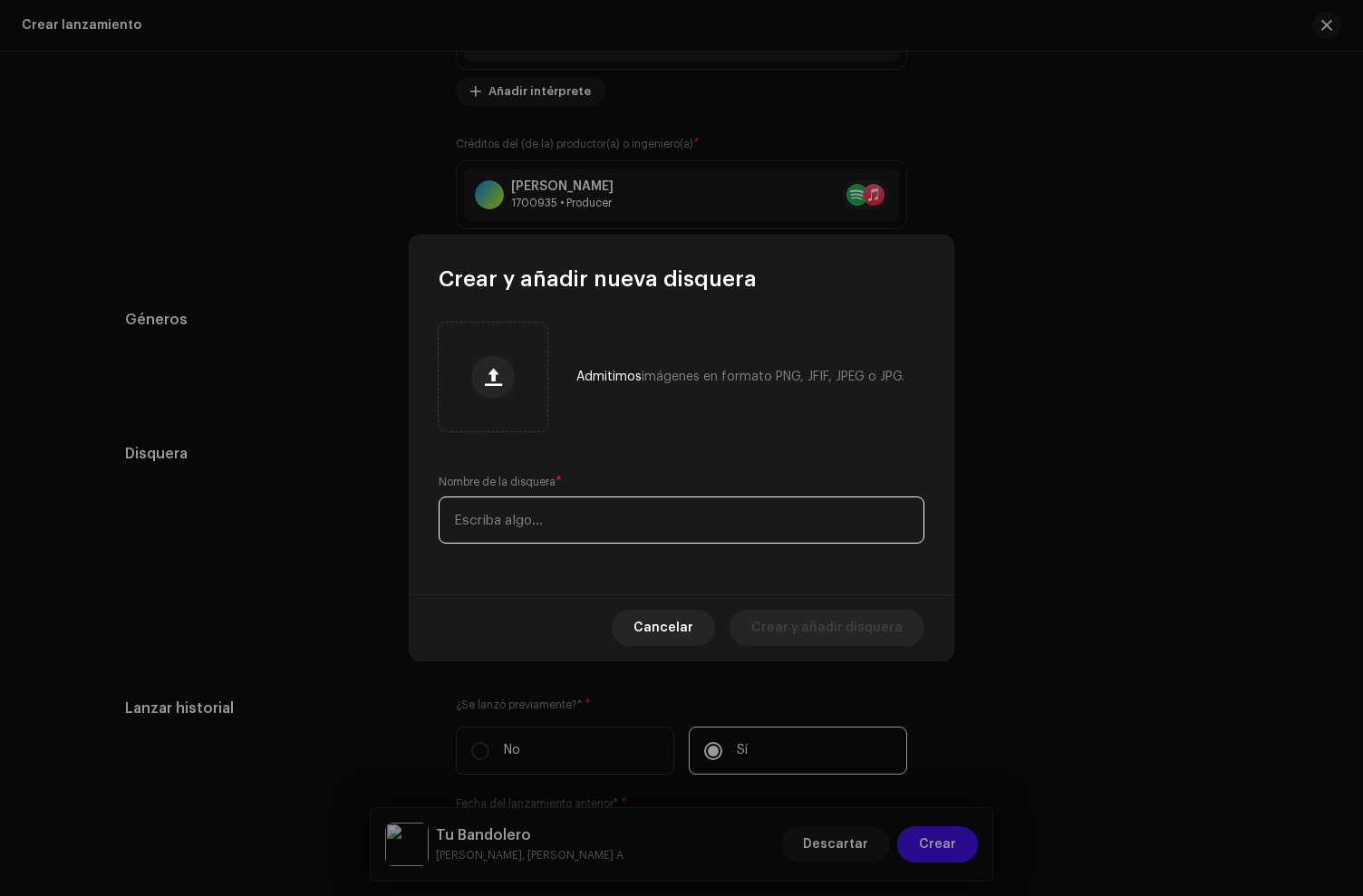
click at [544, 509] on input "text" at bounding box center [681, 520] width 486 height 47
type input "Tumbao Music"
click at [850, 629] on span "Crear y añadir disquera" at bounding box center [826, 627] width 151 height 36
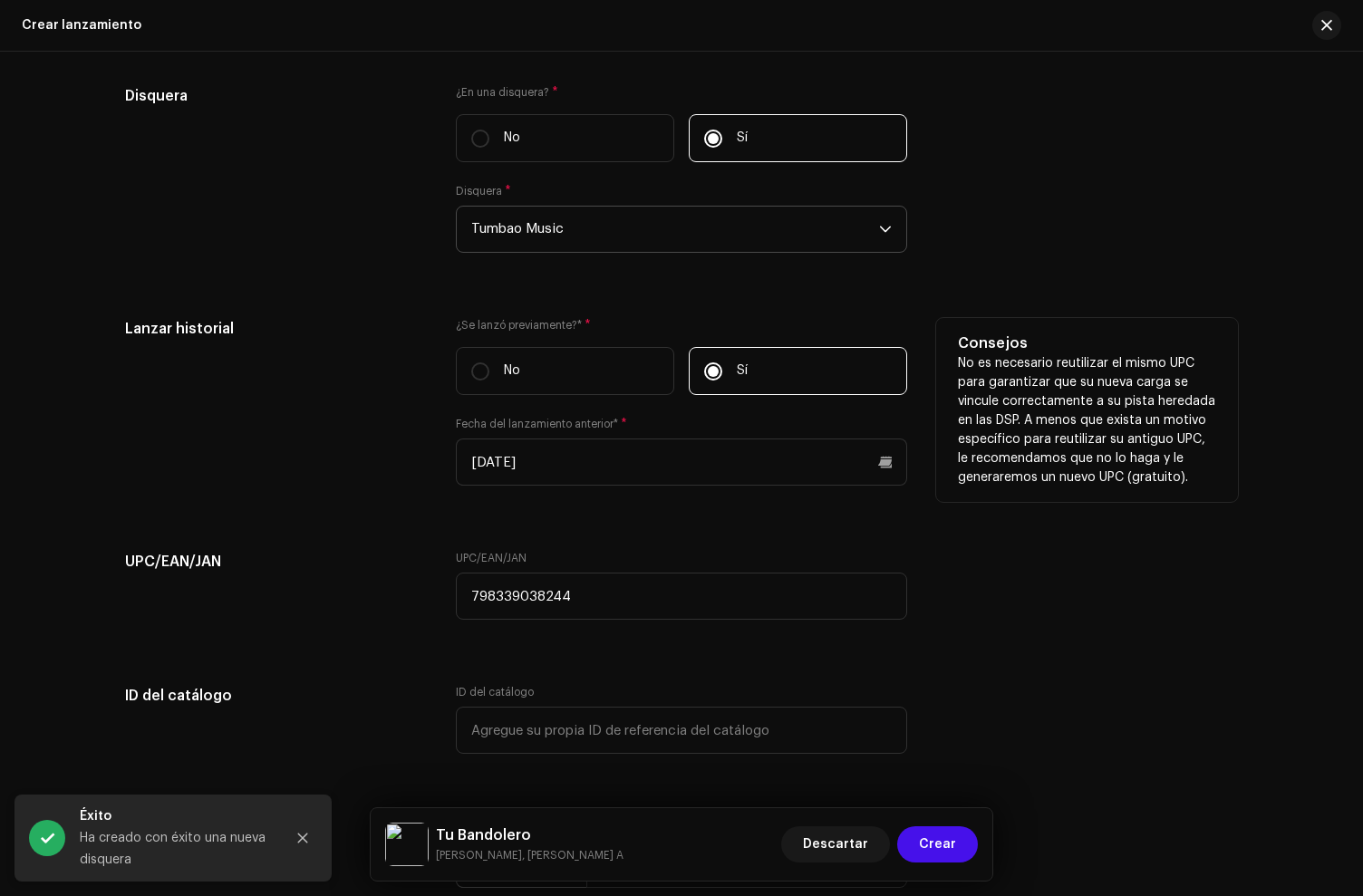
scroll to position [3285, 0]
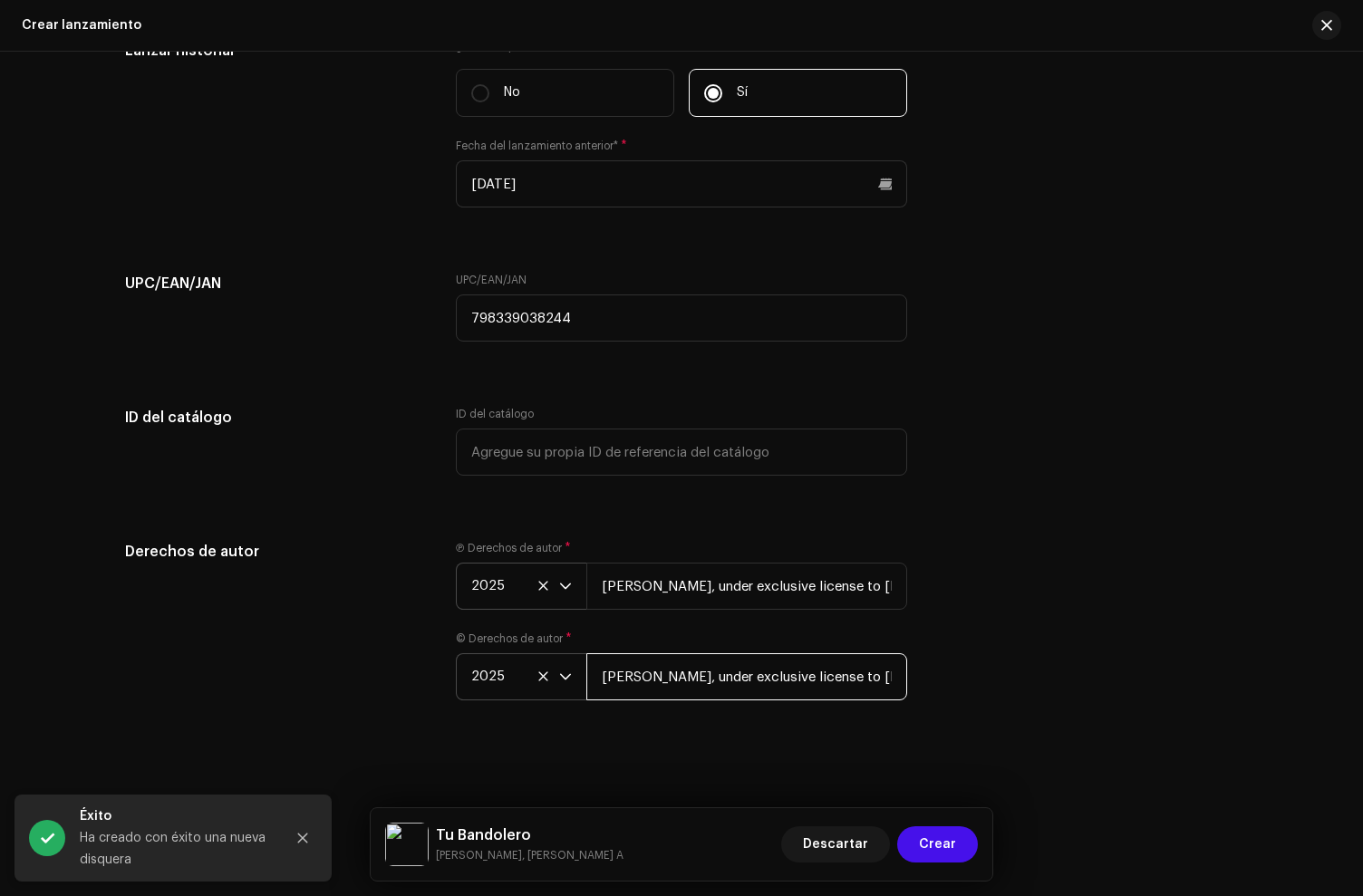
drag, startPoint x: 647, startPoint y: 679, endPoint x: 549, endPoint y: 663, distance: 99.3
click at [549, 663] on div "2025 [PERSON_NAME], under exclusive license to [PERSON_NAME] Music LLC" at bounding box center [681, 677] width 451 height 47
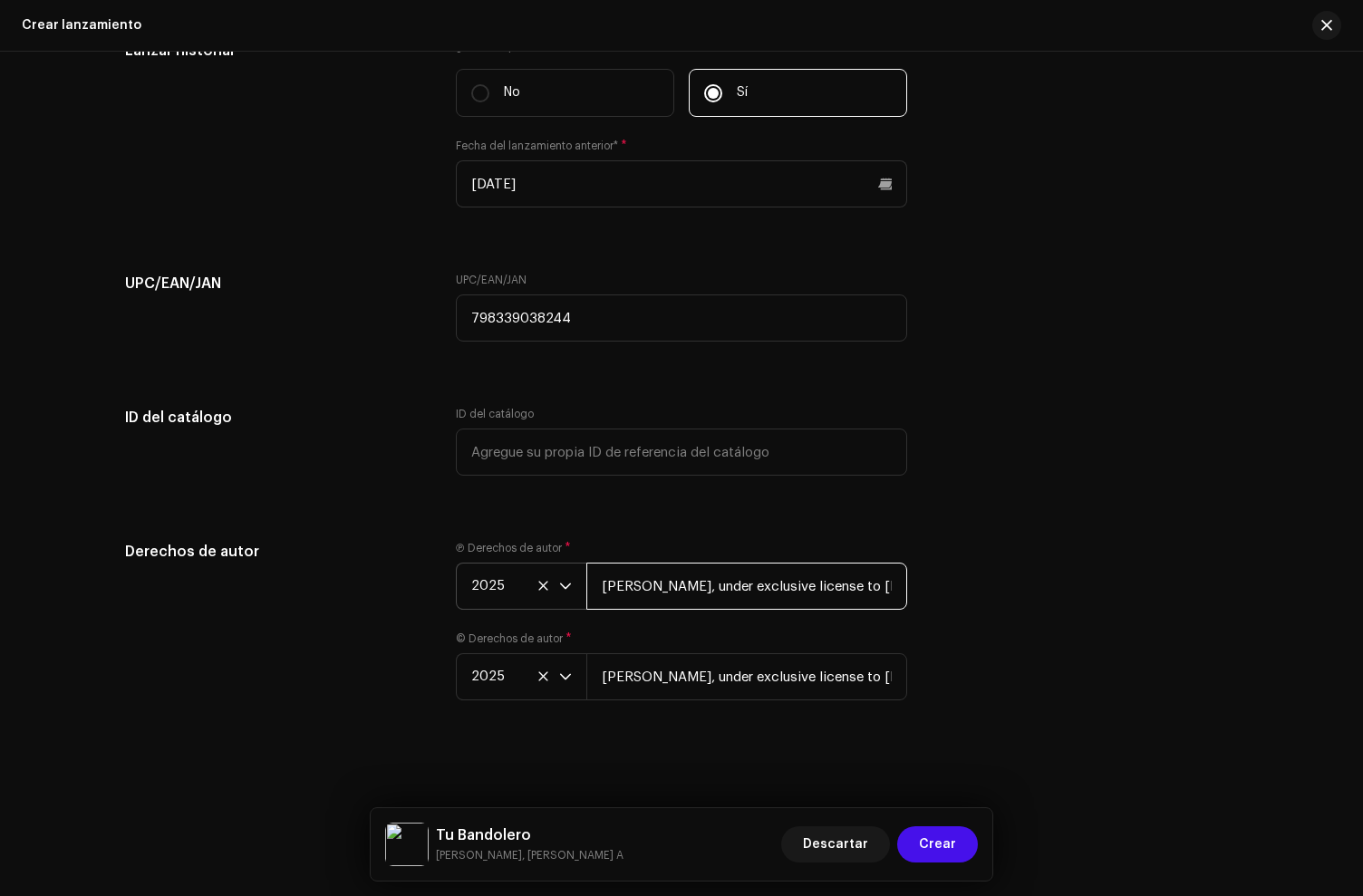
drag, startPoint x: 646, startPoint y: 584, endPoint x: 531, endPoint y: 562, distance: 117.1
click at [531, 563] on div "2025 [PERSON_NAME], under exclusive license to [PERSON_NAME] Music LLC" at bounding box center [681, 586] width 451 height 47
type input "Tumbao Music, under exclusive license to Disetti Music LLC"
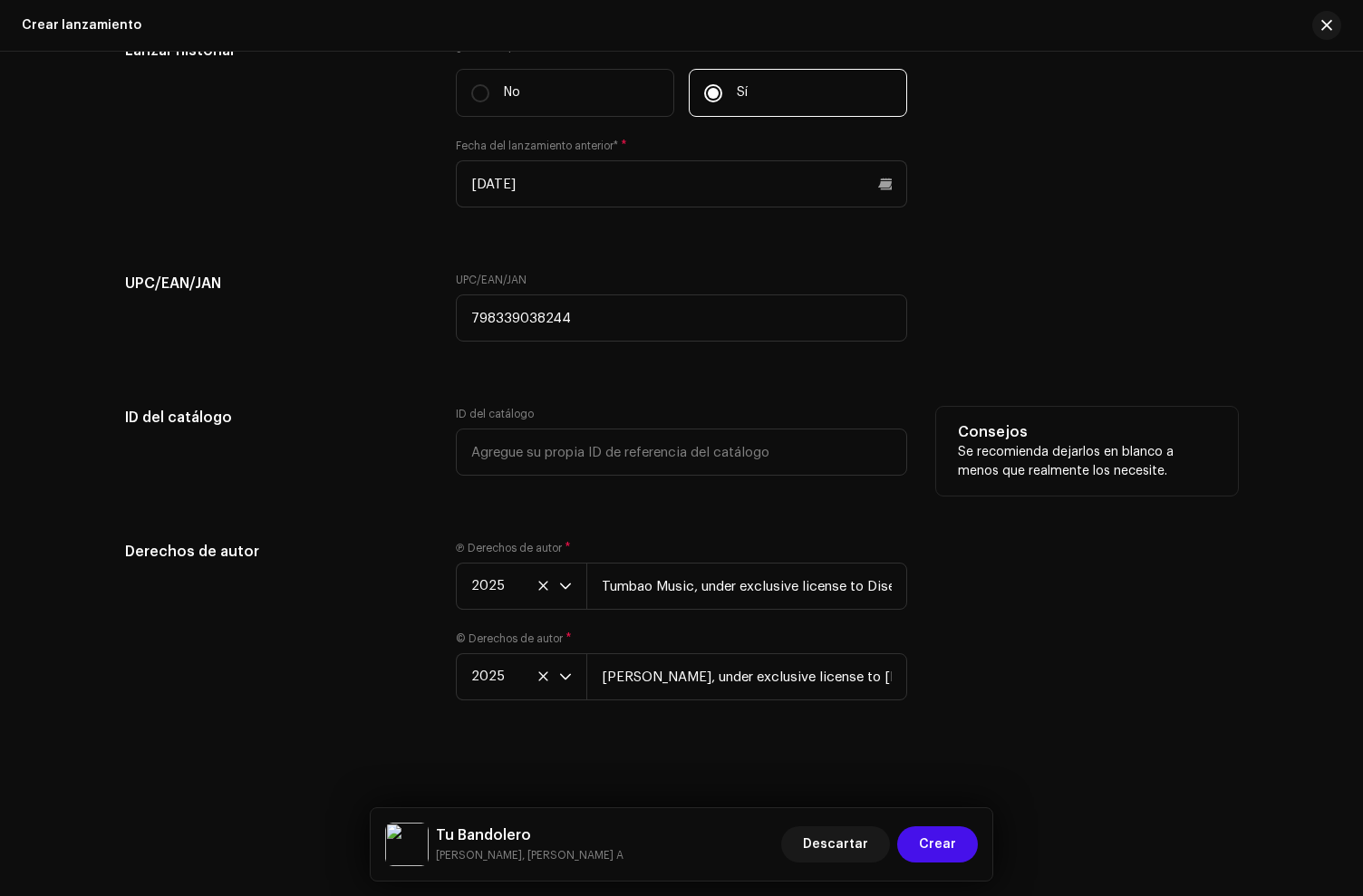
drag, startPoint x: 474, startPoint y: 407, endPoint x: 554, endPoint y: 422, distance: 81.4
click at [475, 407] on label "ID del catálogo" at bounding box center [495, 414] width 78 height 15
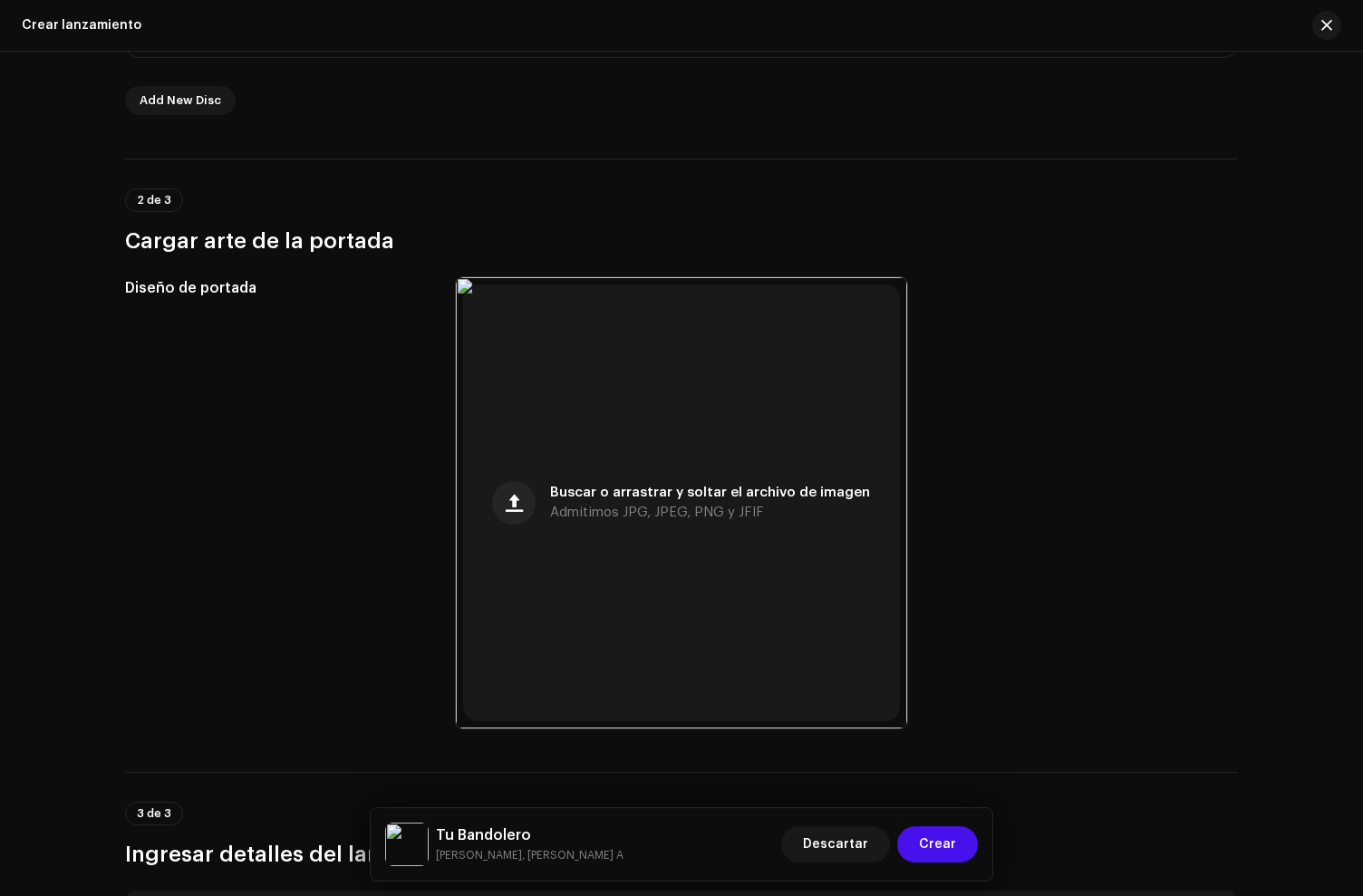
scroll to position [0, 0]
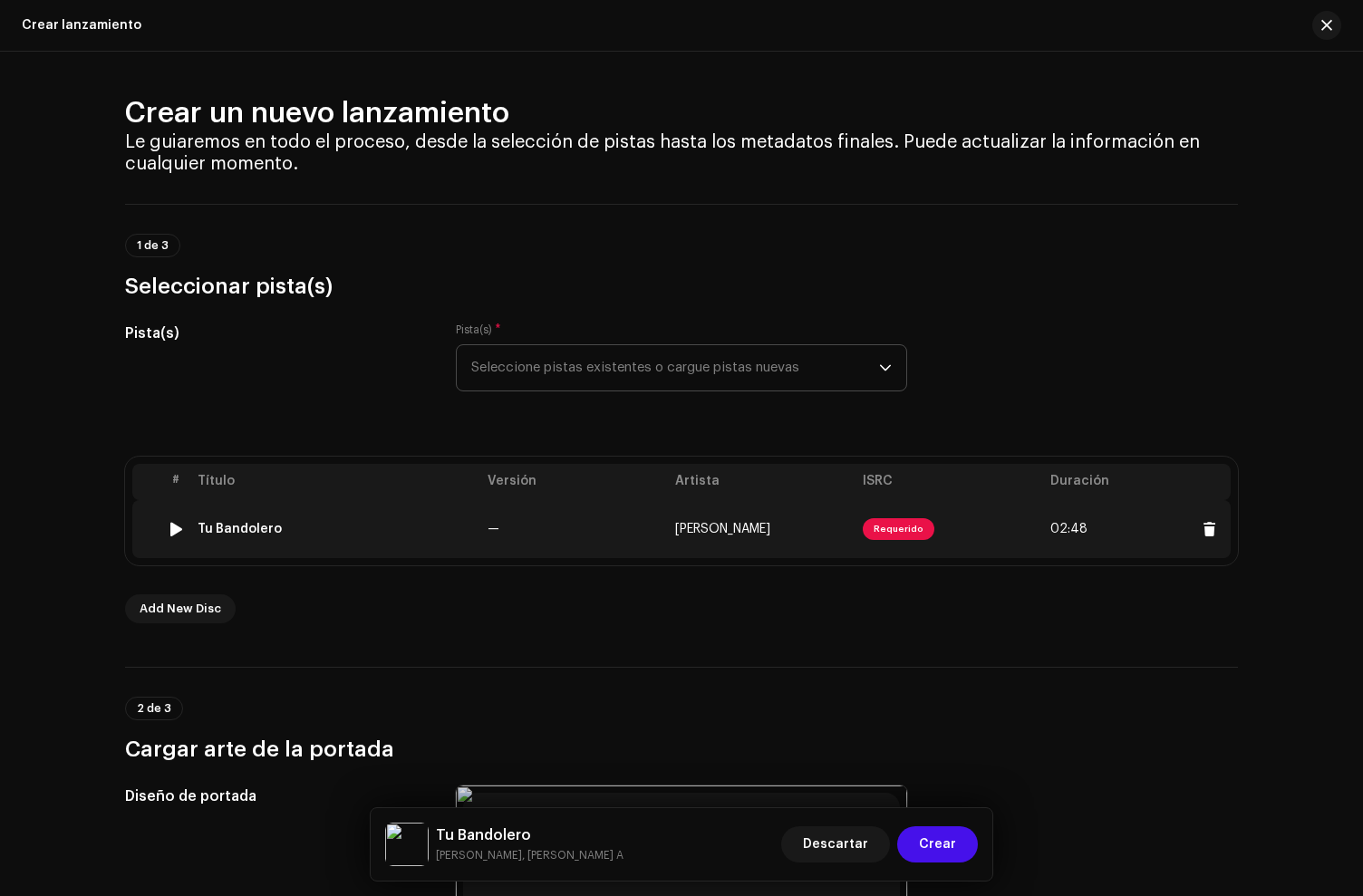
click at [351, 505] on td "Tu Bandolero" at bounding box center [335, 529] width 290 height 58
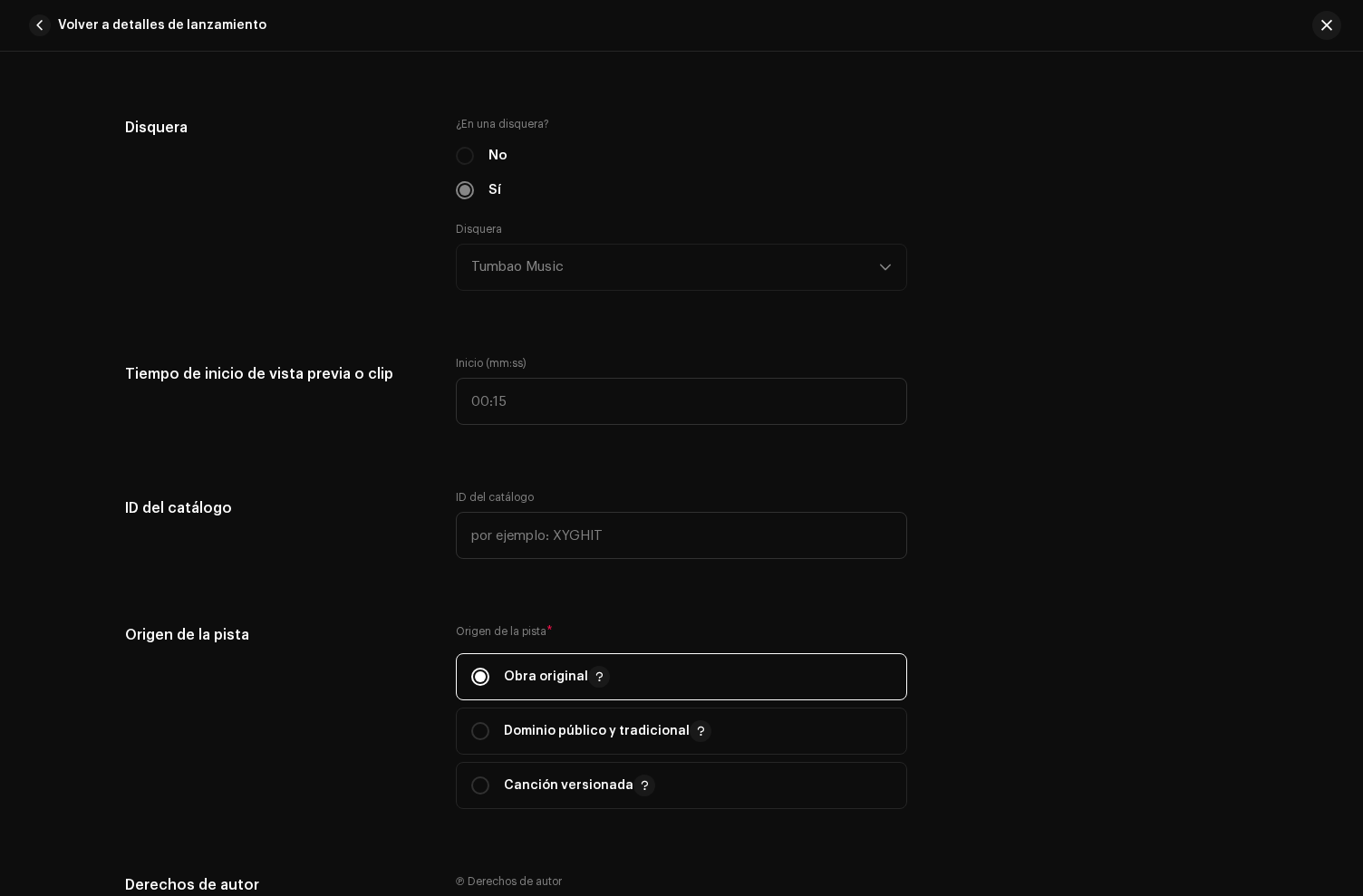
scroll to position [2703, 0]
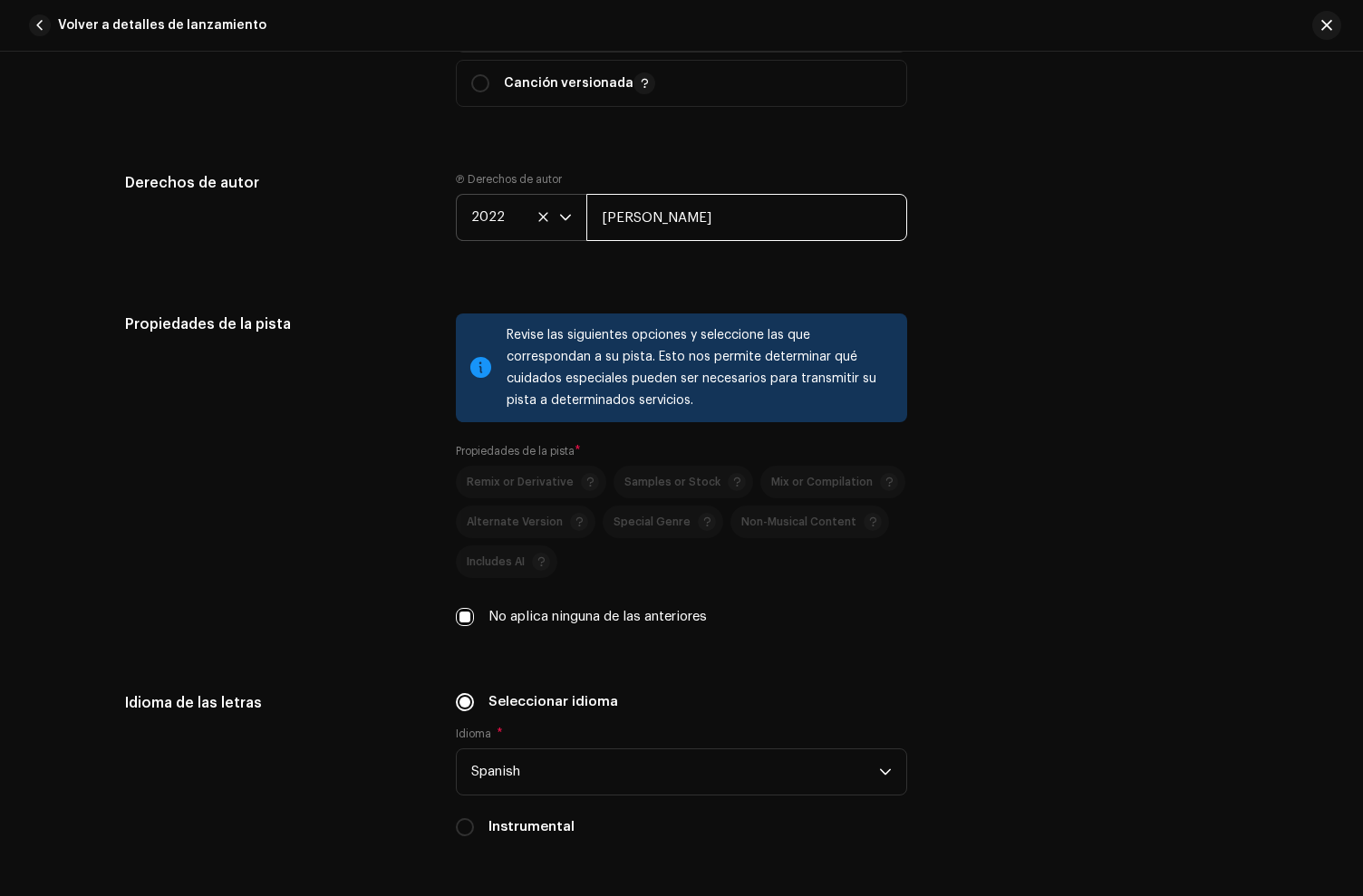
drag, startPoint x: 643, startPoint y: 226, endPoint x: 495, endPoint y: 199, distance: 150.4
click at [495, 199] on div "2022 [PERSON_NAME]" at bounding box center [681, 217] width 451 height 47
type input "Tumbao Music"
click at [872, 645] on div "Revise las siguientes opciones y seleccione las que correspondan a su pista. Es…" at bounding box center [681, 481] width 451 height 335
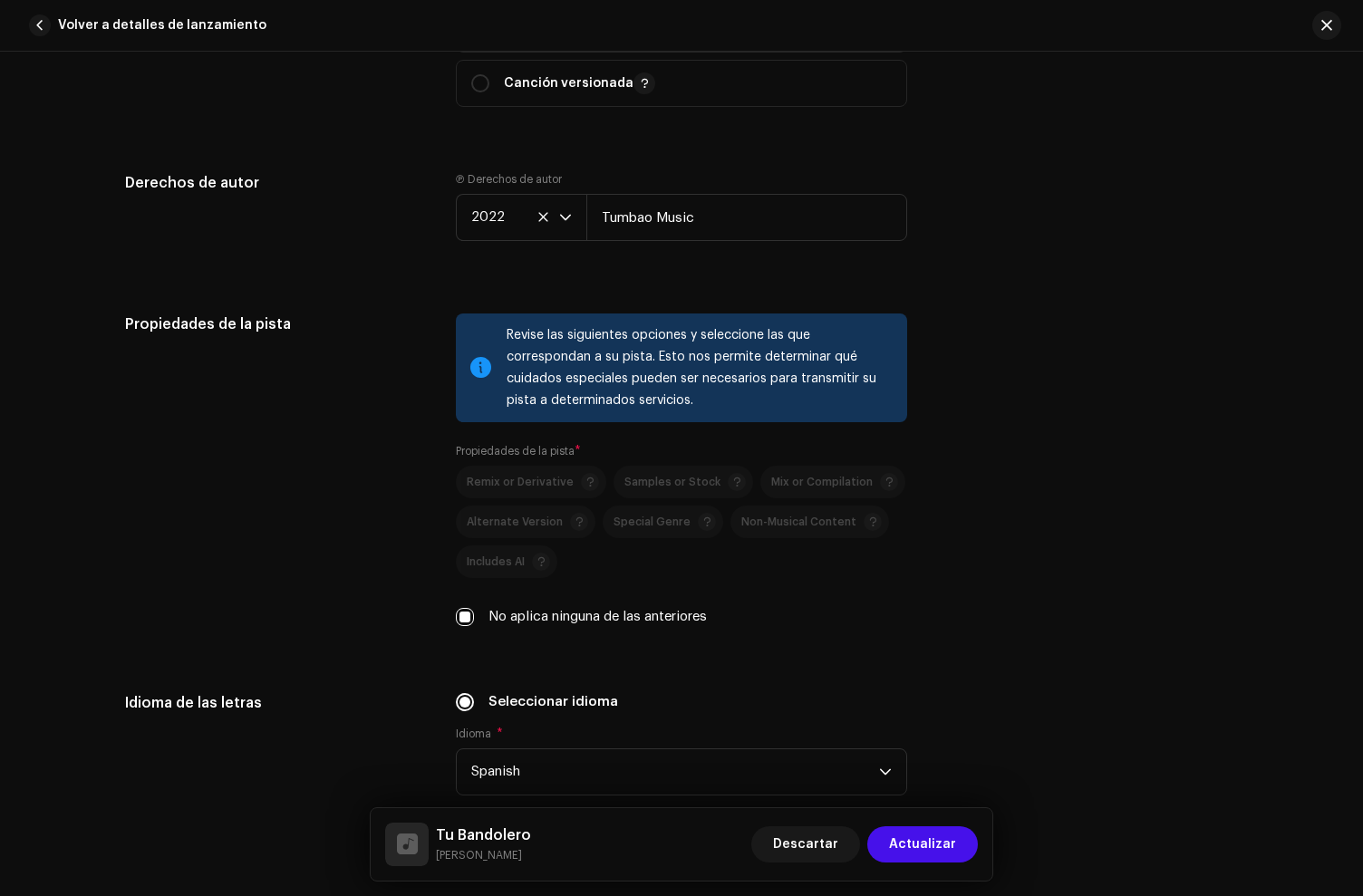
drag, startPoint x: 918, startPoint y: 842, endPoint x: 900, endPoint y: 739, distance: 104.6
click at [919, 841] on span "Actualizar" at bounding box center [923, 843] width 67 height 36
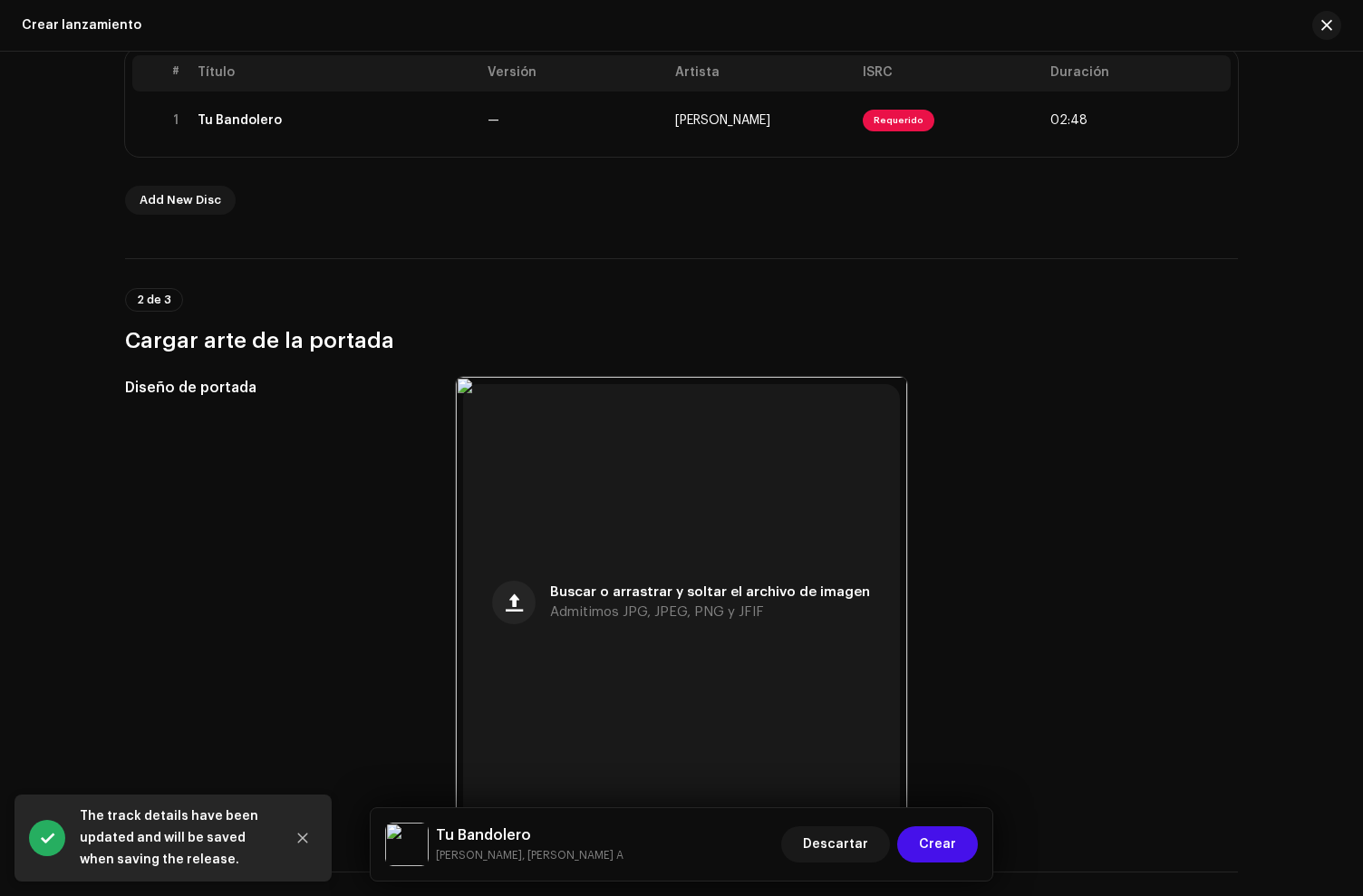
scroll to position [745, 0]
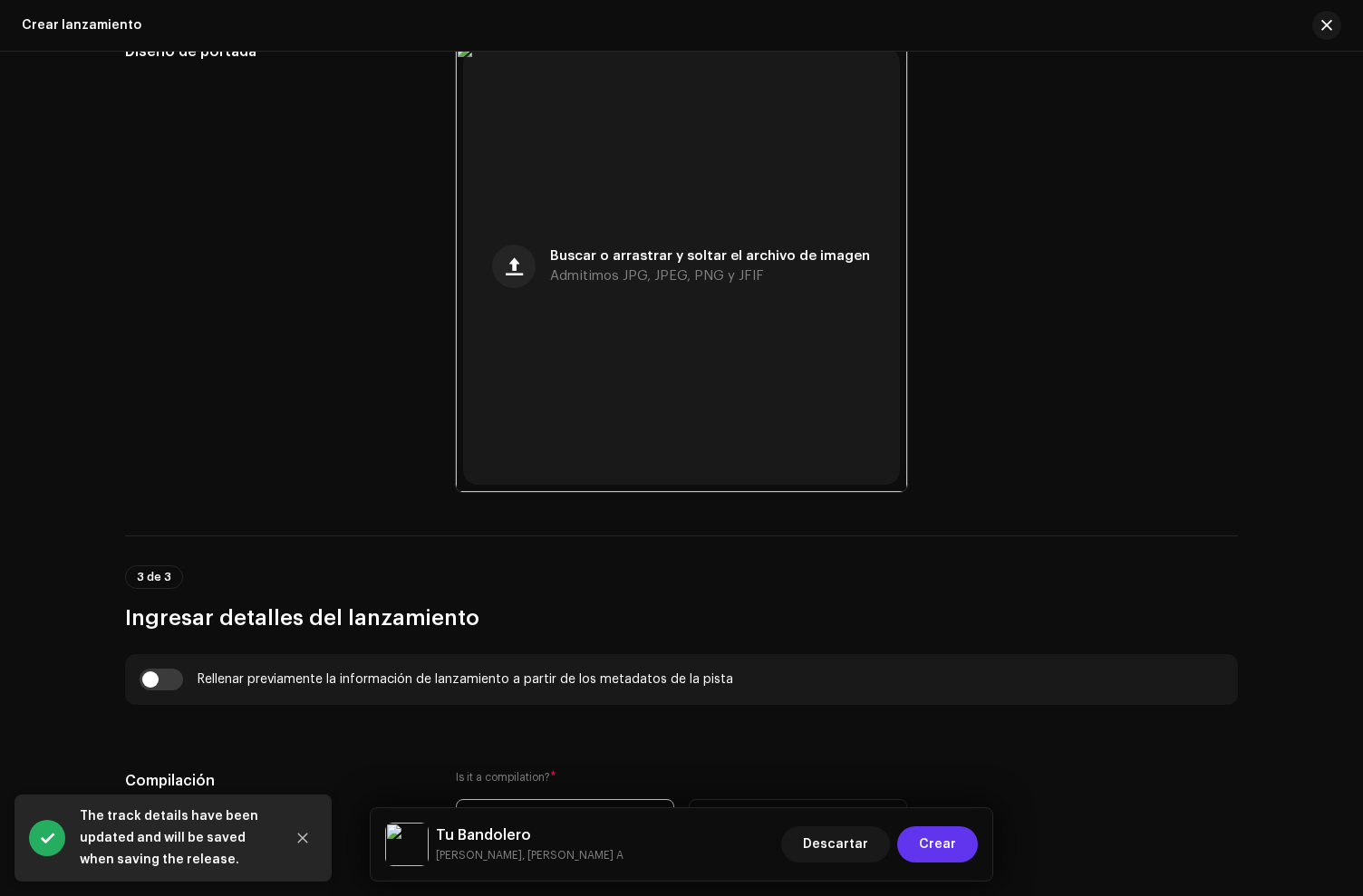
click at [921, 835] on button "Crear" at bounding box center [937, 843] width 81 height 36
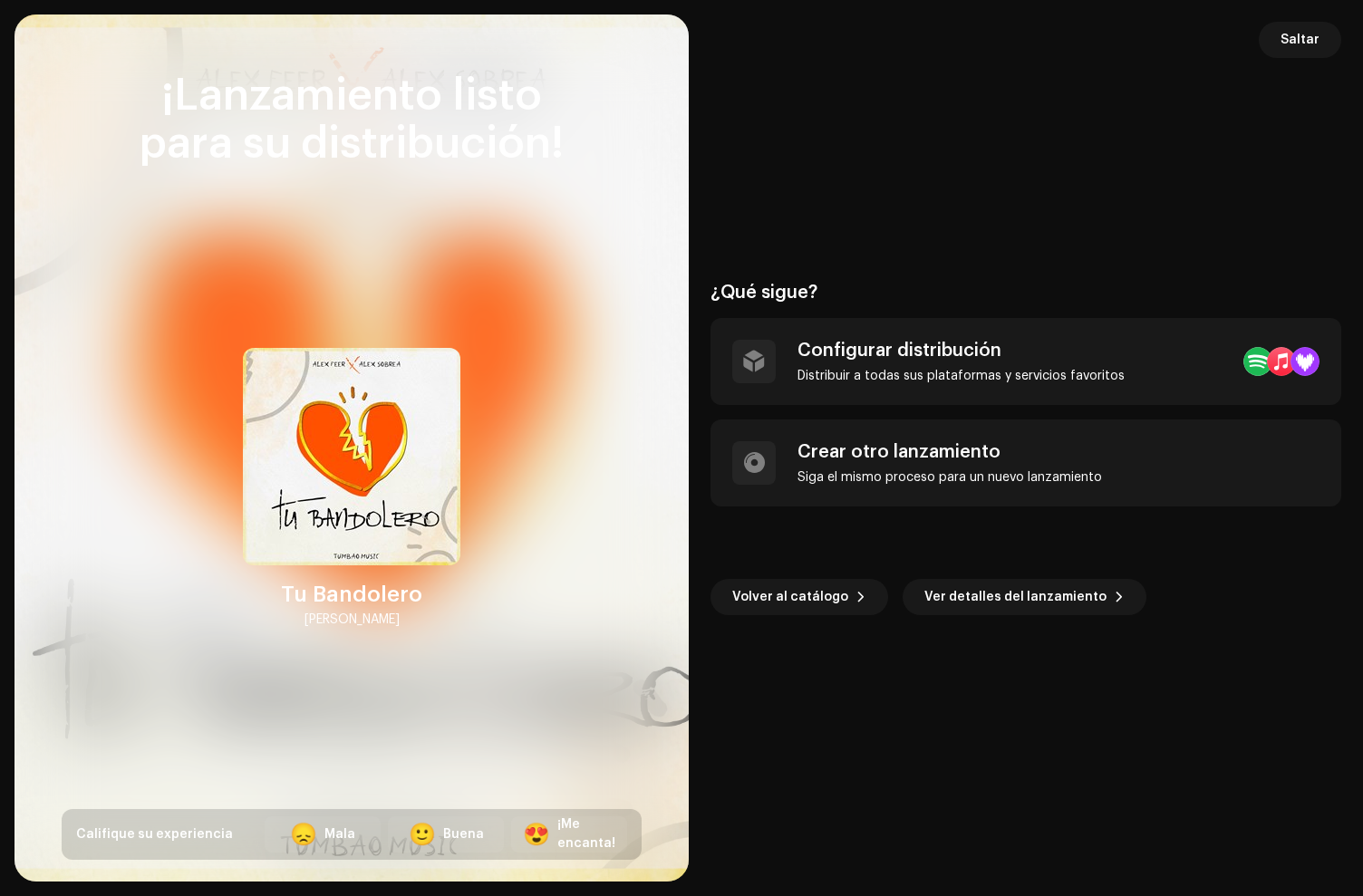
click at [394, 386] on img at bounding box center [351, 456] width 217 height 217
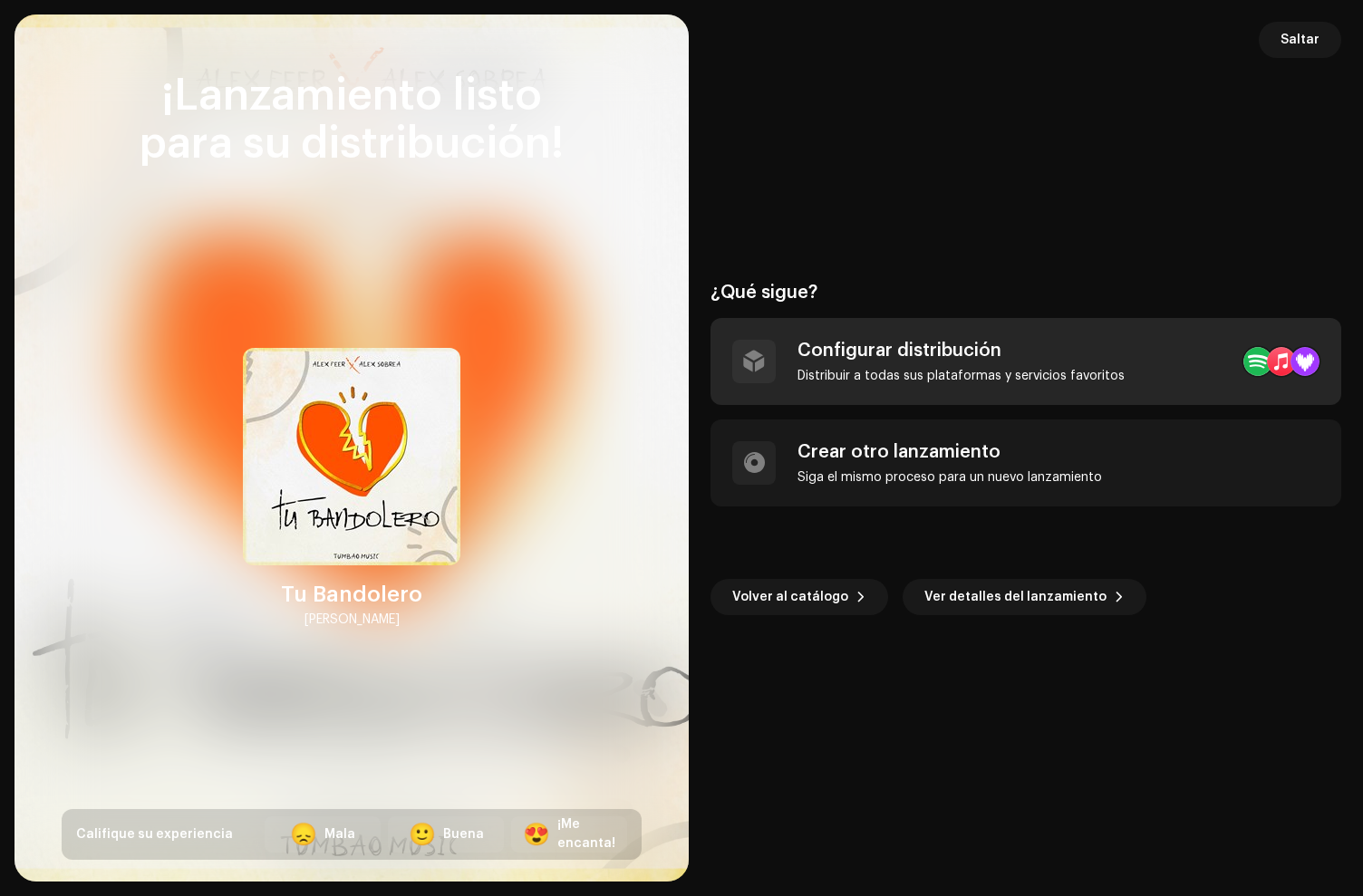
click at [871, 358] on div "Configurar distribución" at bounding box center [962, 351] width 327 height 21
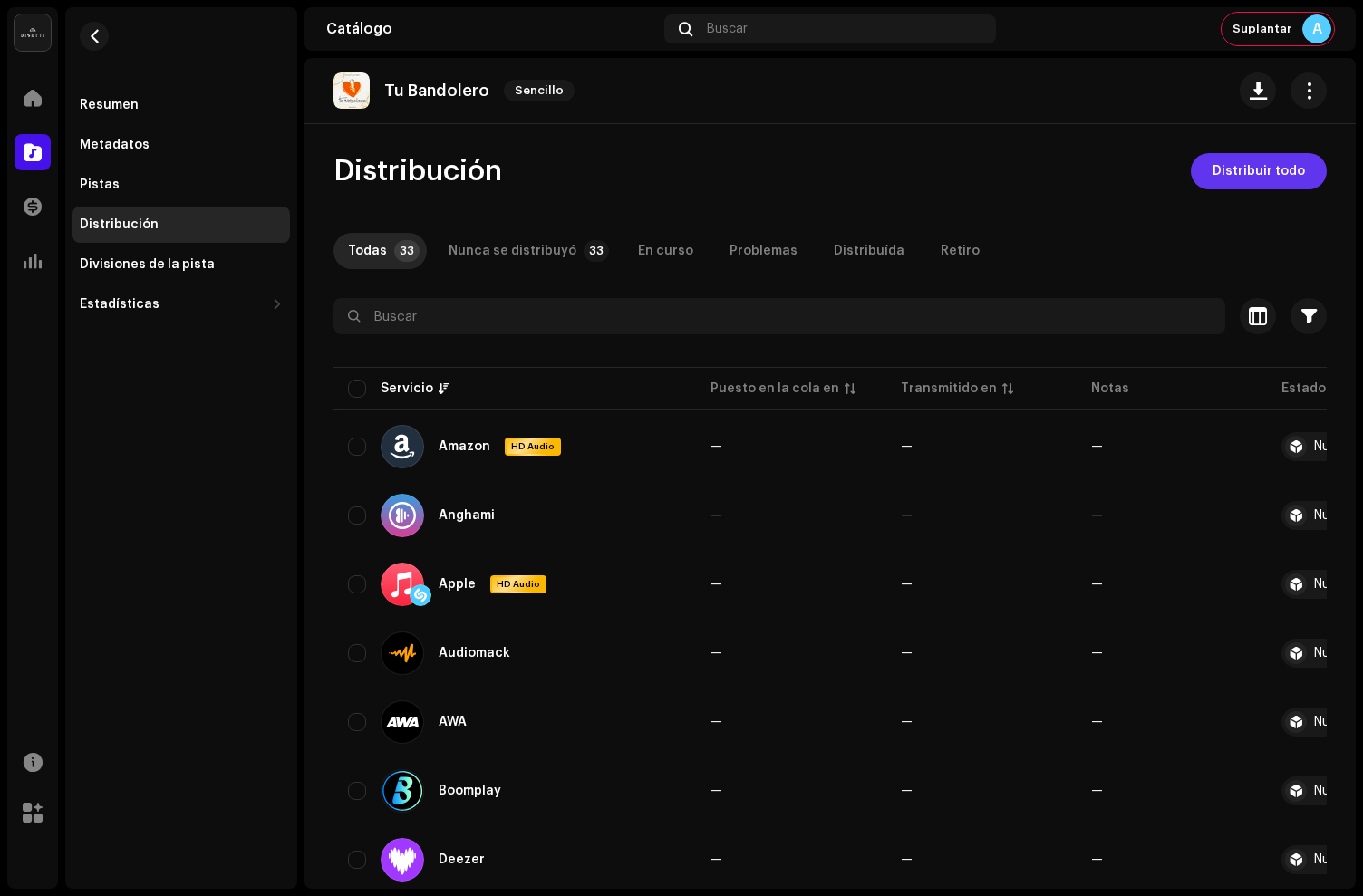
click at [1260, 175] on span "Distribuir todo" at bounding box center [1259, 170] width 93 height 36
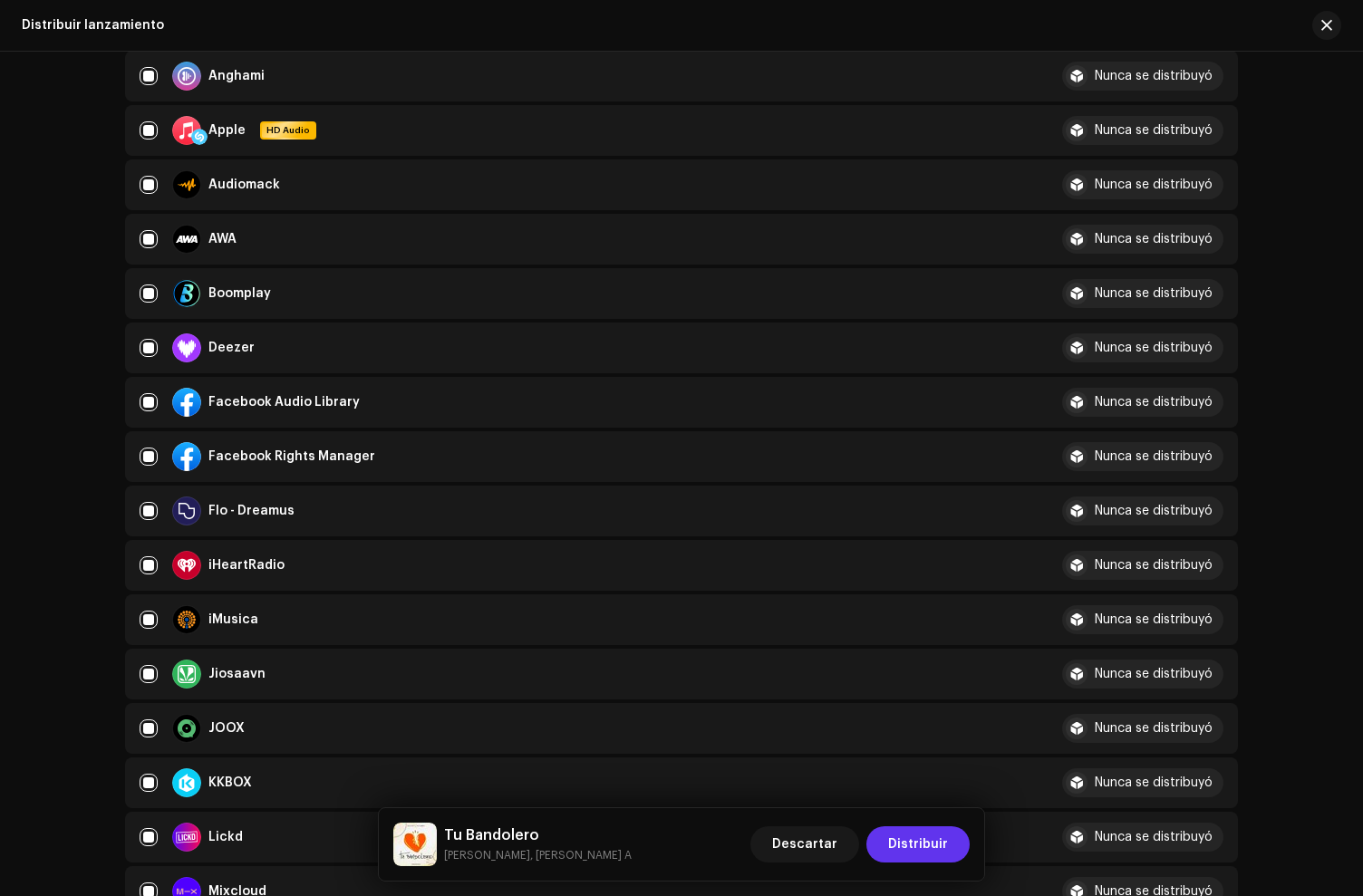
scroll to position [1058, 0]
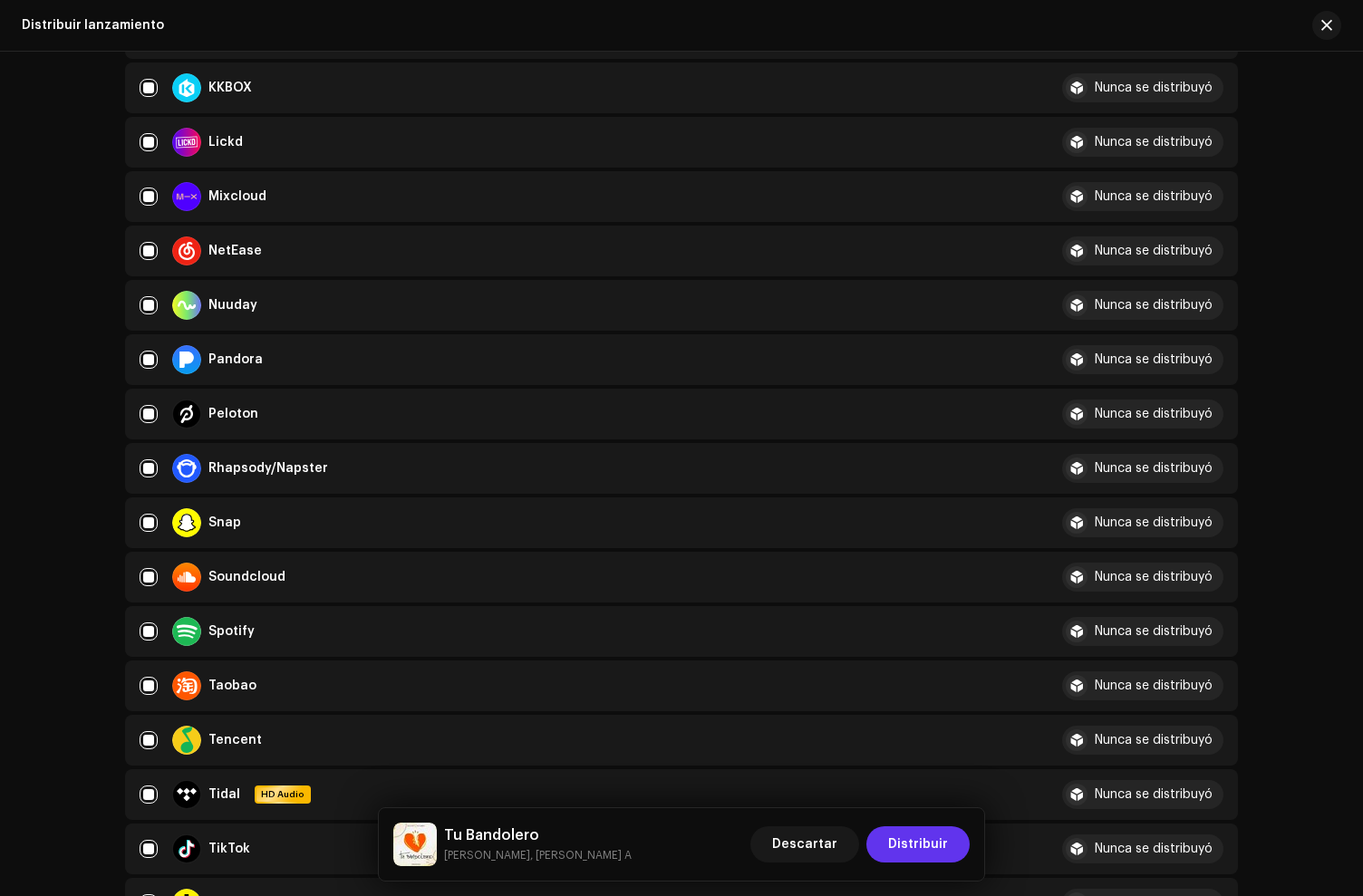
click at [936, 849] on span "Distribuir" at bounding box center [918, 843] width 59 height 36
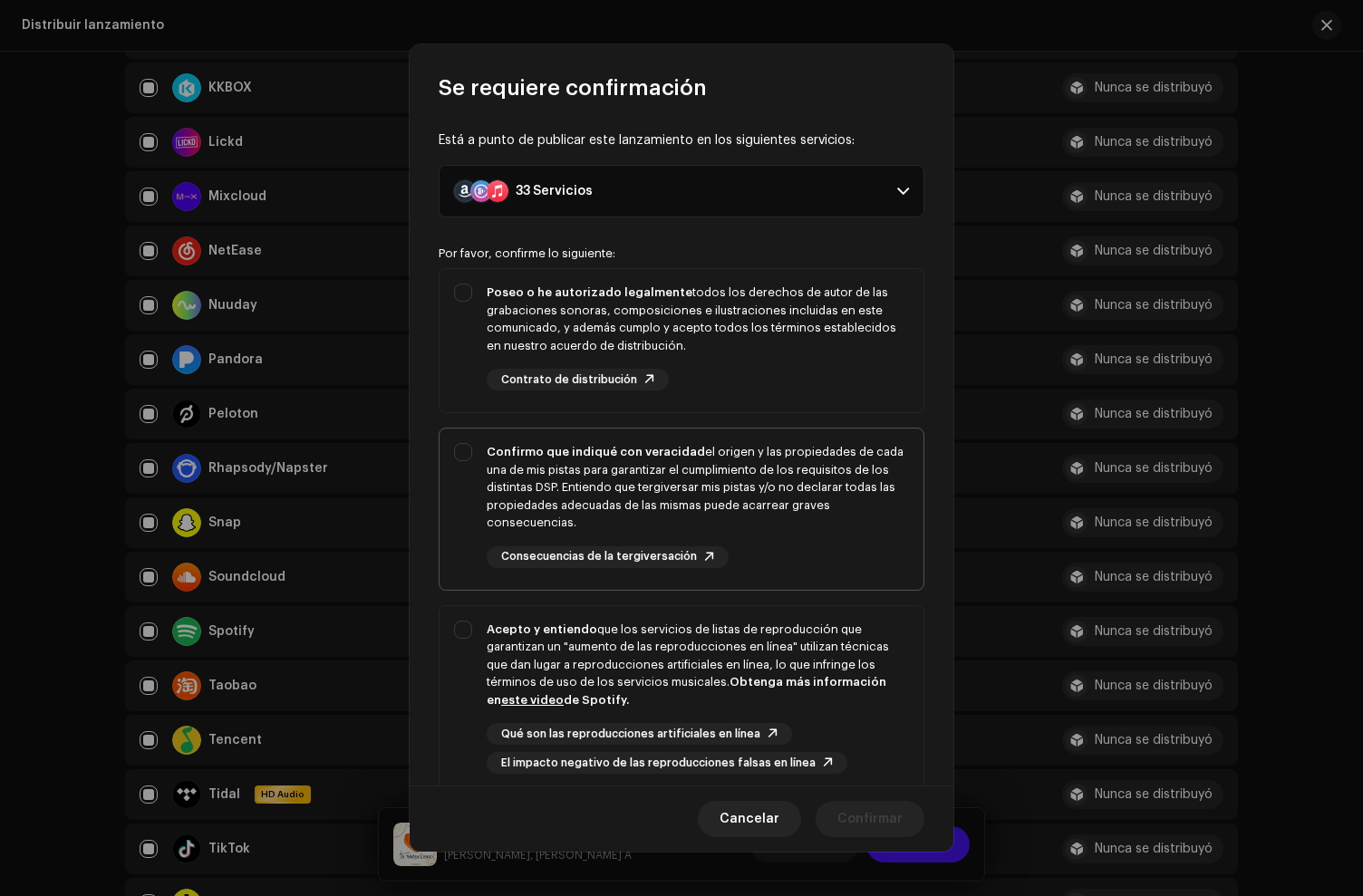
drag, startPoint x: 737, startPoint y: 355, endPoint x: 776, endPoint y: 478, distance: 129.0
click at [738, 360] on div "Poseo o he autorizado legalmente todos los derechos de autor de las grabaciones…" at bounding box center [698, 337] width 422 height 107
checkbox input "true"
drag, startPoint x: 776, startPoint y: 478, endPoint x: 824, endPoint y: 599, distance: 130.2
click at [782, 487] on div "Confirmo que indiqué con veracidad el origen y las propiedades de cada una de m…" at bounding box center [698, 487] width 422 height 89
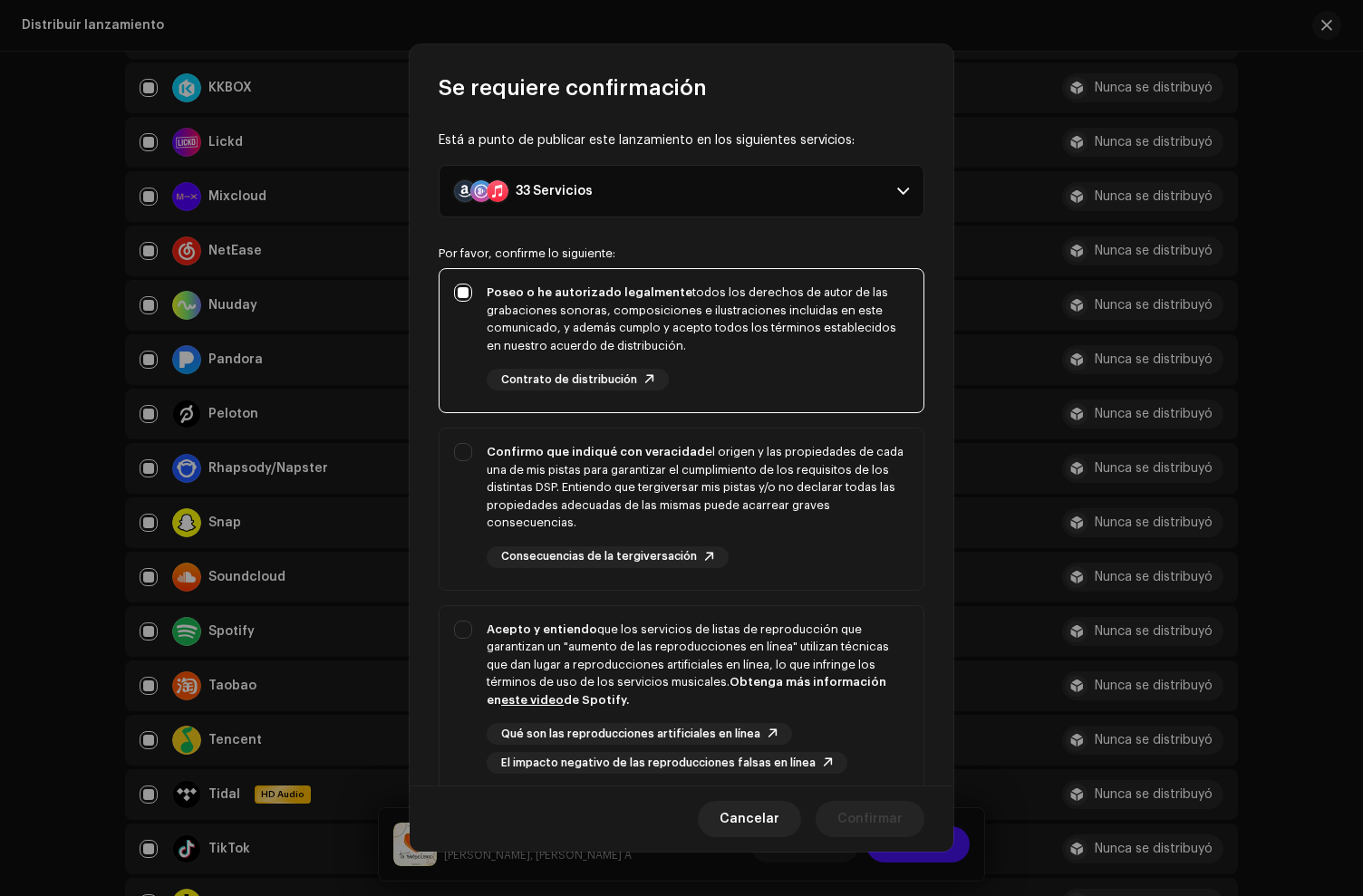
checkbox input "true"
drag, startPoint x: 824, startPoint y: 612, endPoint x: 844, endPoint y: 643, distance: 36.9
click at [824, 613] on div "Acepto y entiendo que los servicios de listas de reproducción que garantizan un…" at bounding box center [681, 697] width 484 height 183
checkbox input "true"
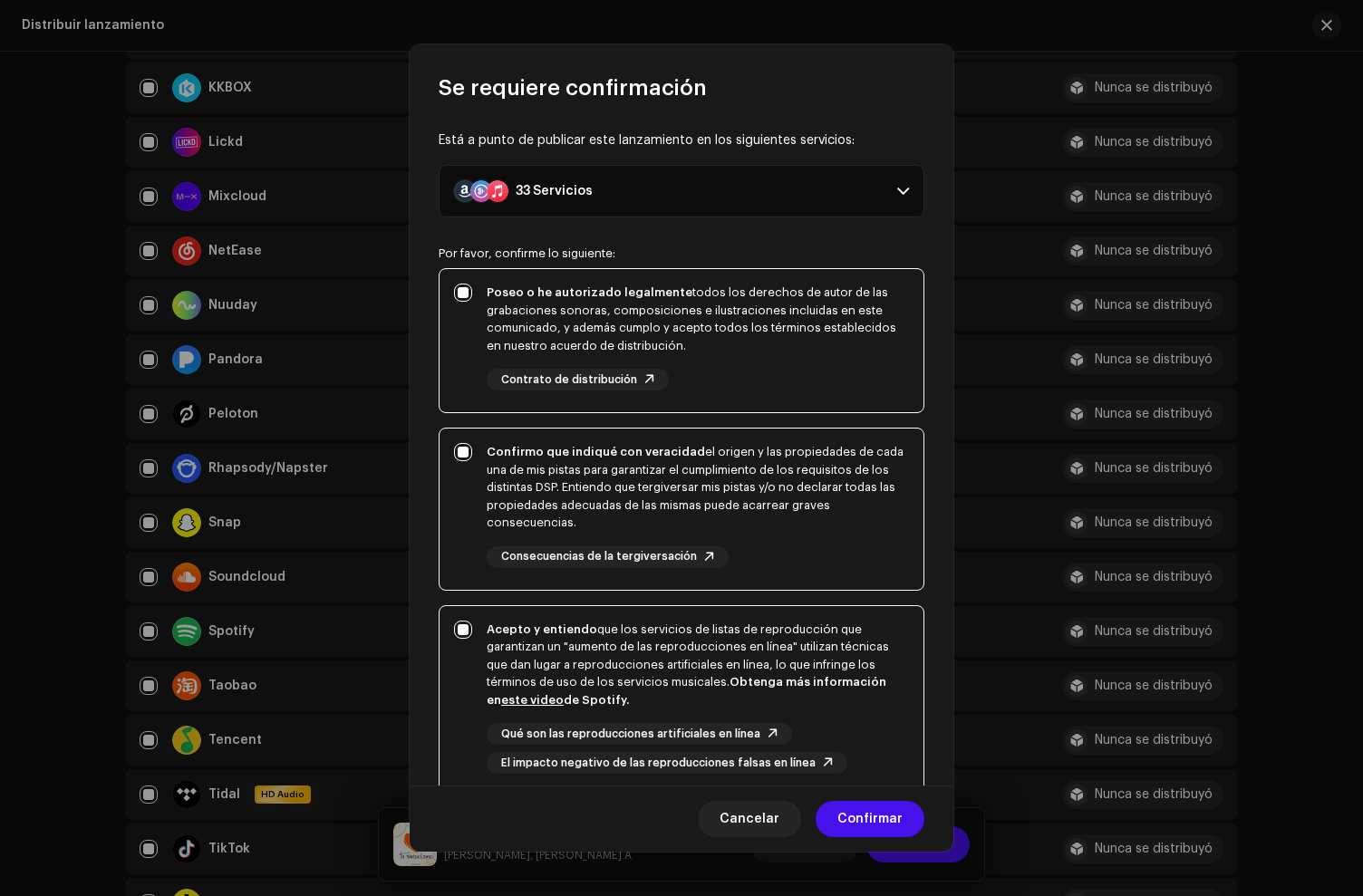
scroll to position [157, 0]
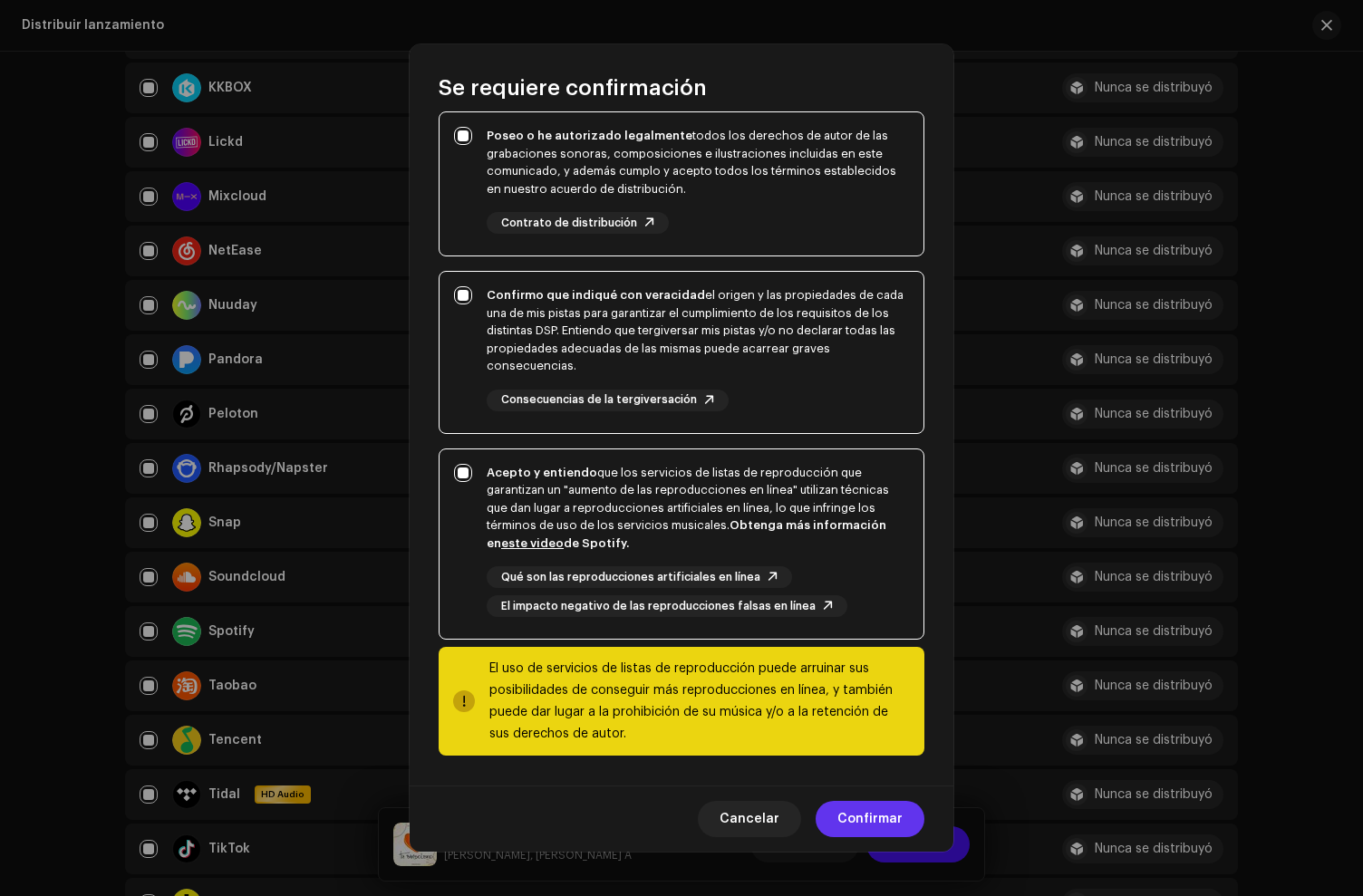
click at [904, 814] on button "Confirmar" at bounding box center [870, 818] width 109 height 36
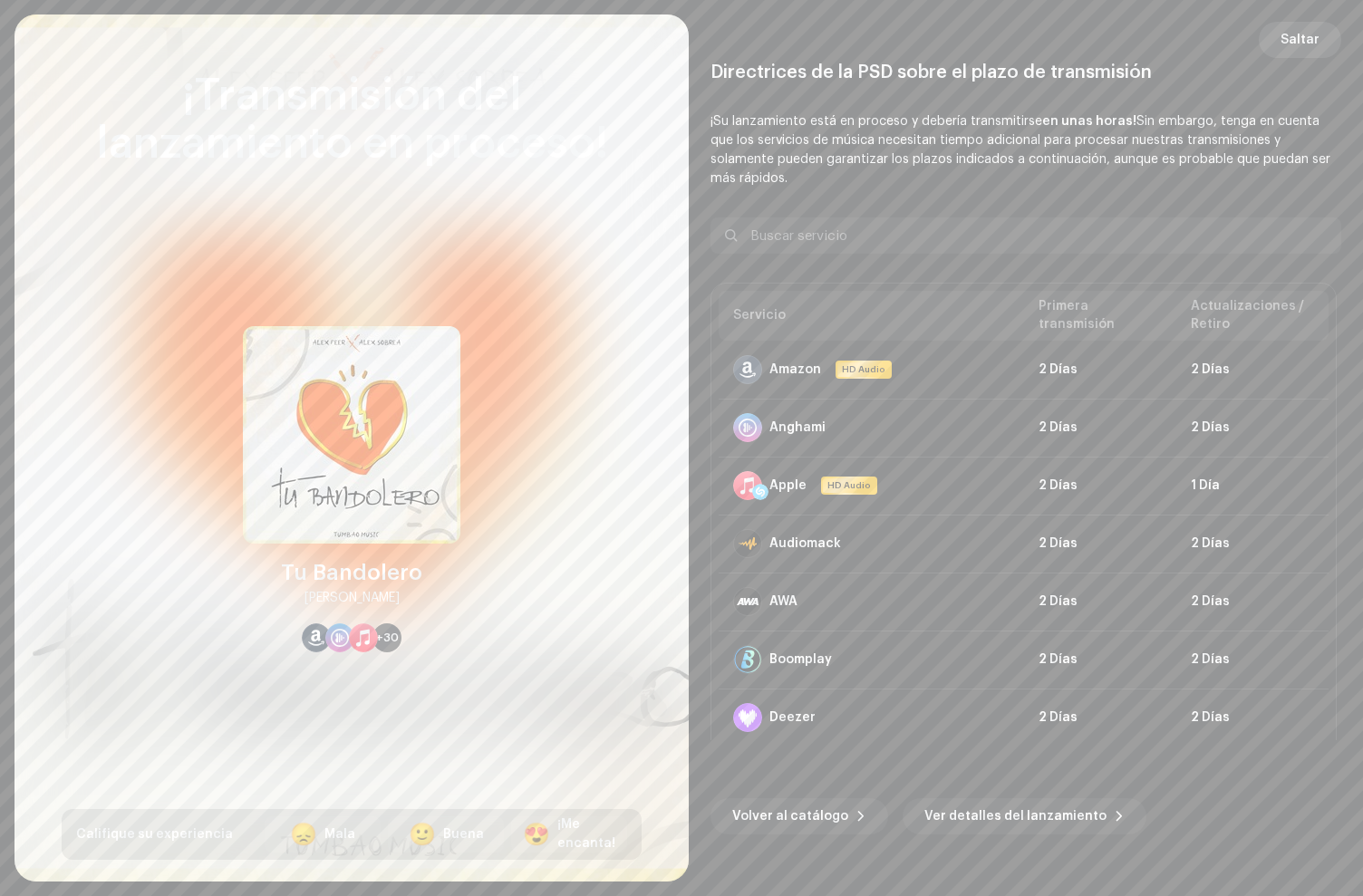
click at [1302, 45] on span "Saltar" at bounding box center [1300, 39] width 39 height 36
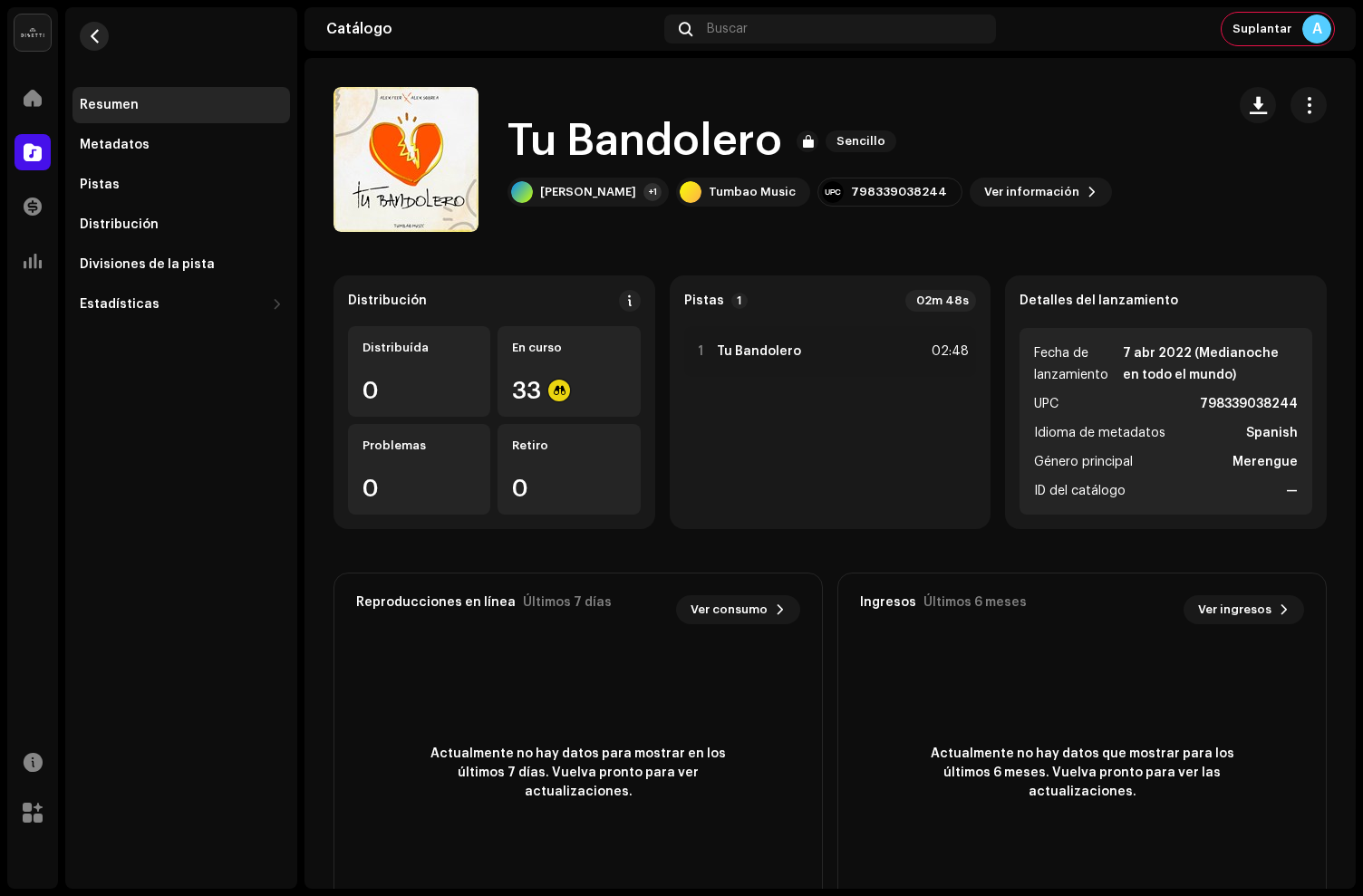
click at [103, 32] on button "button" at bounding box center [95, 36] width 29 height 29
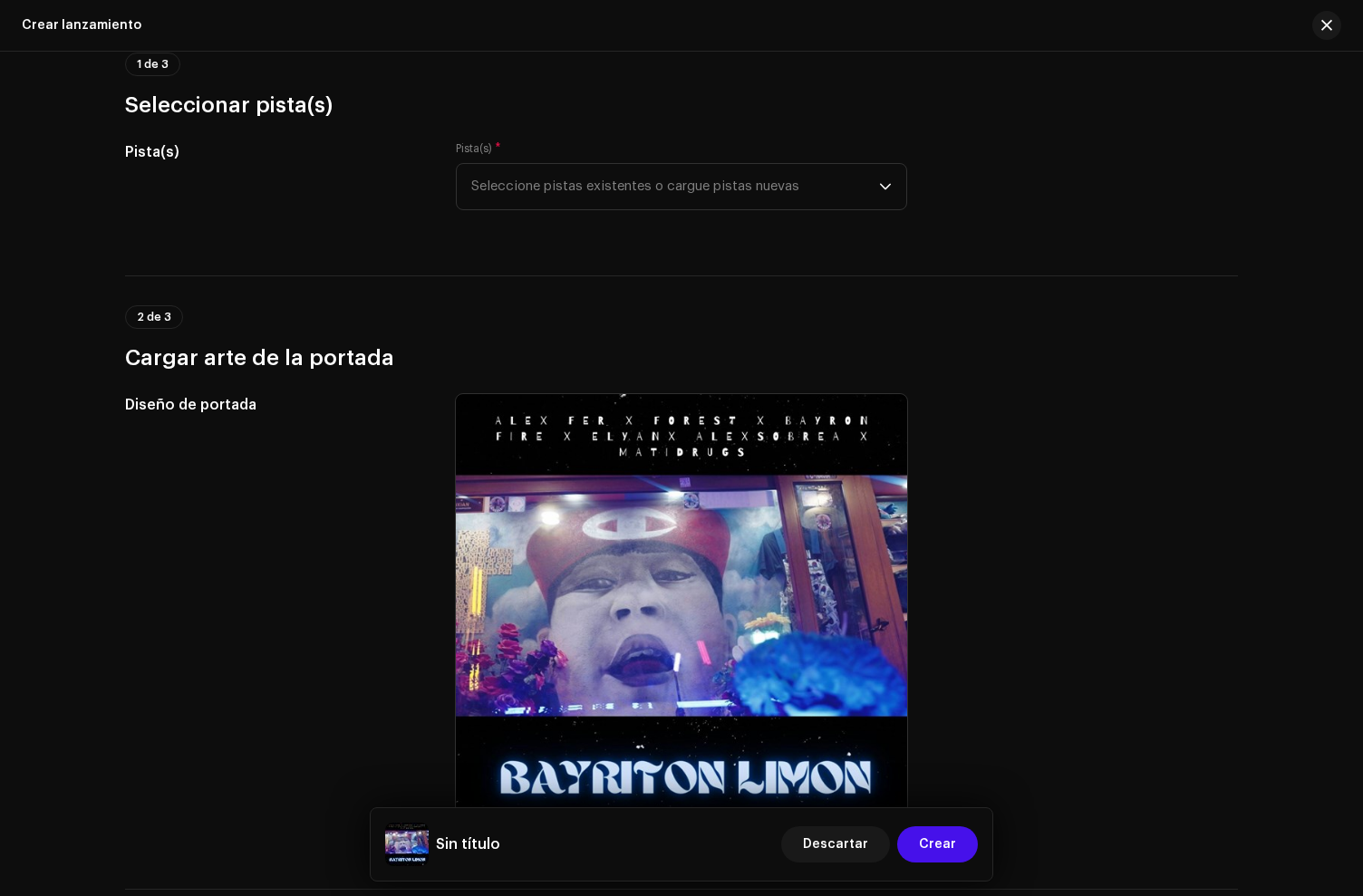
scroll to position [165, 0]
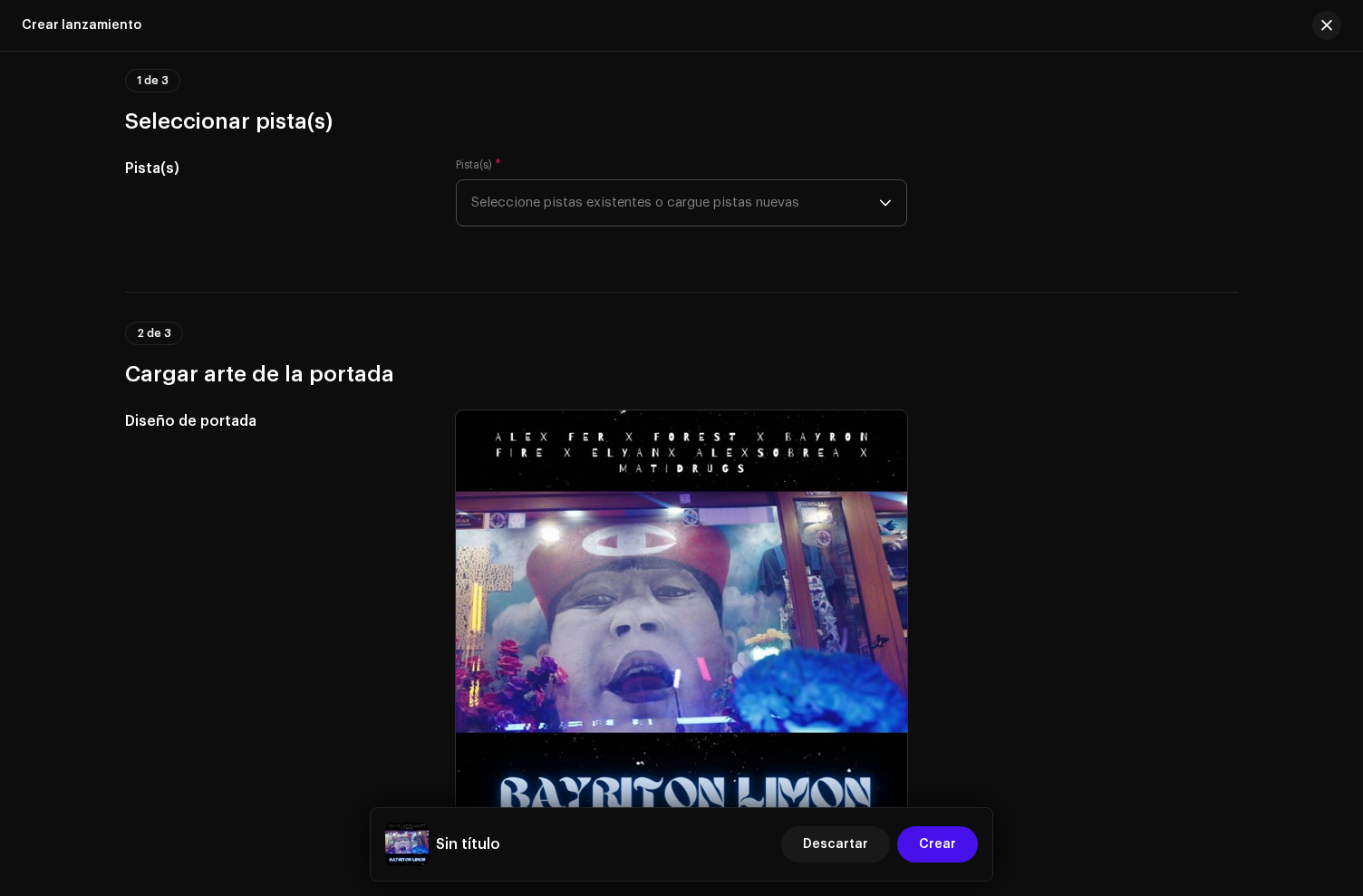
drag, startPoint x: 582, startPoint y: 239, endPoint x: 588, endPoint y: 210, distance: 29.6
click at [582, 238] on div "Pista(s) * Seleccione pistas existentes o cargue pistas nuevas" at bounding box center [681, 203] width 451 height 91
click at [588, 210] on span "Seleccione pistas existentes o cargue pistas nuevas" at bounding box center [675, 203] width 408 height 46
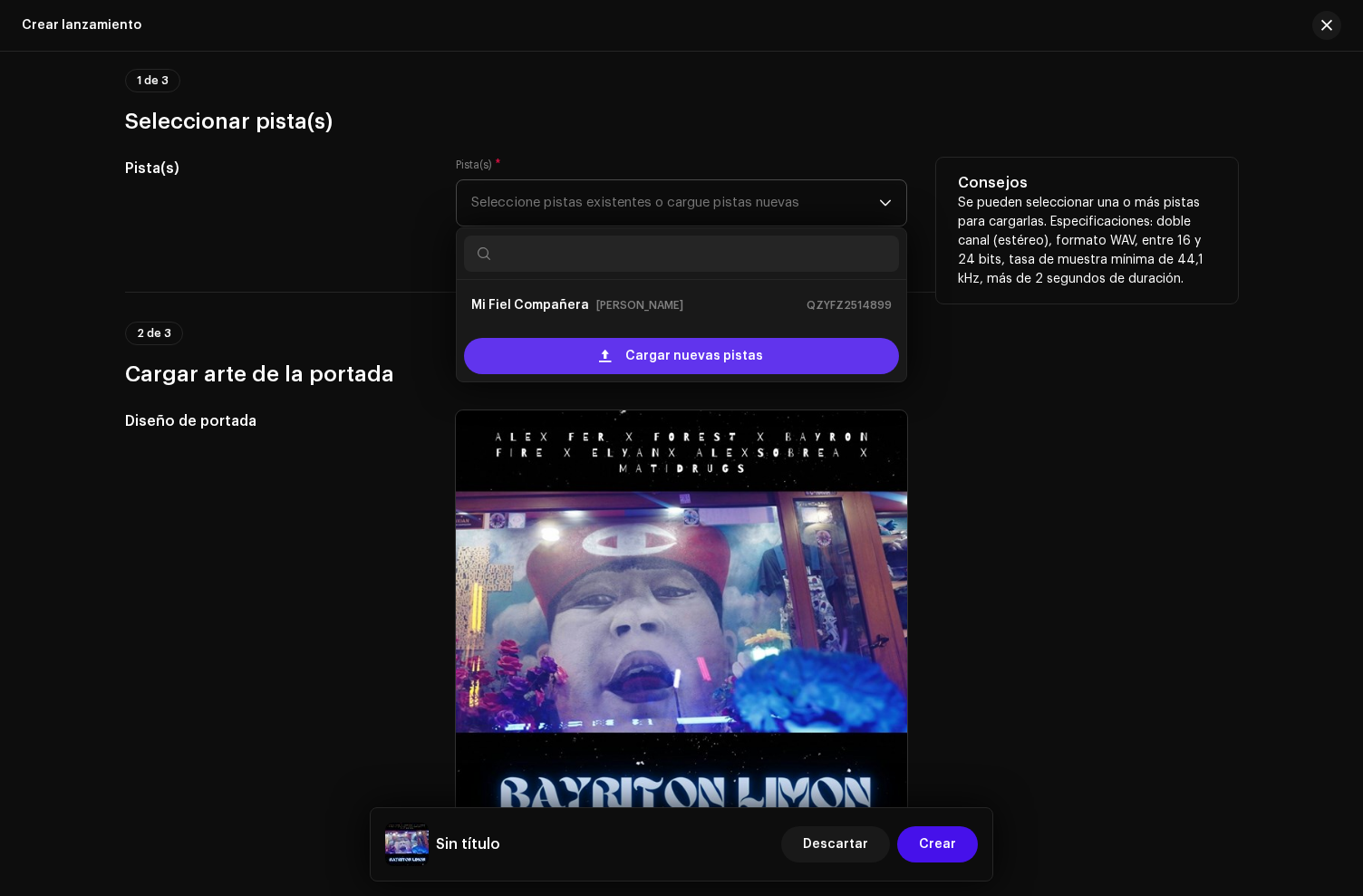
click at [547, 350] on div "Cargar nuevas pistas" at bounding box center [681, 355] width 435 height 36
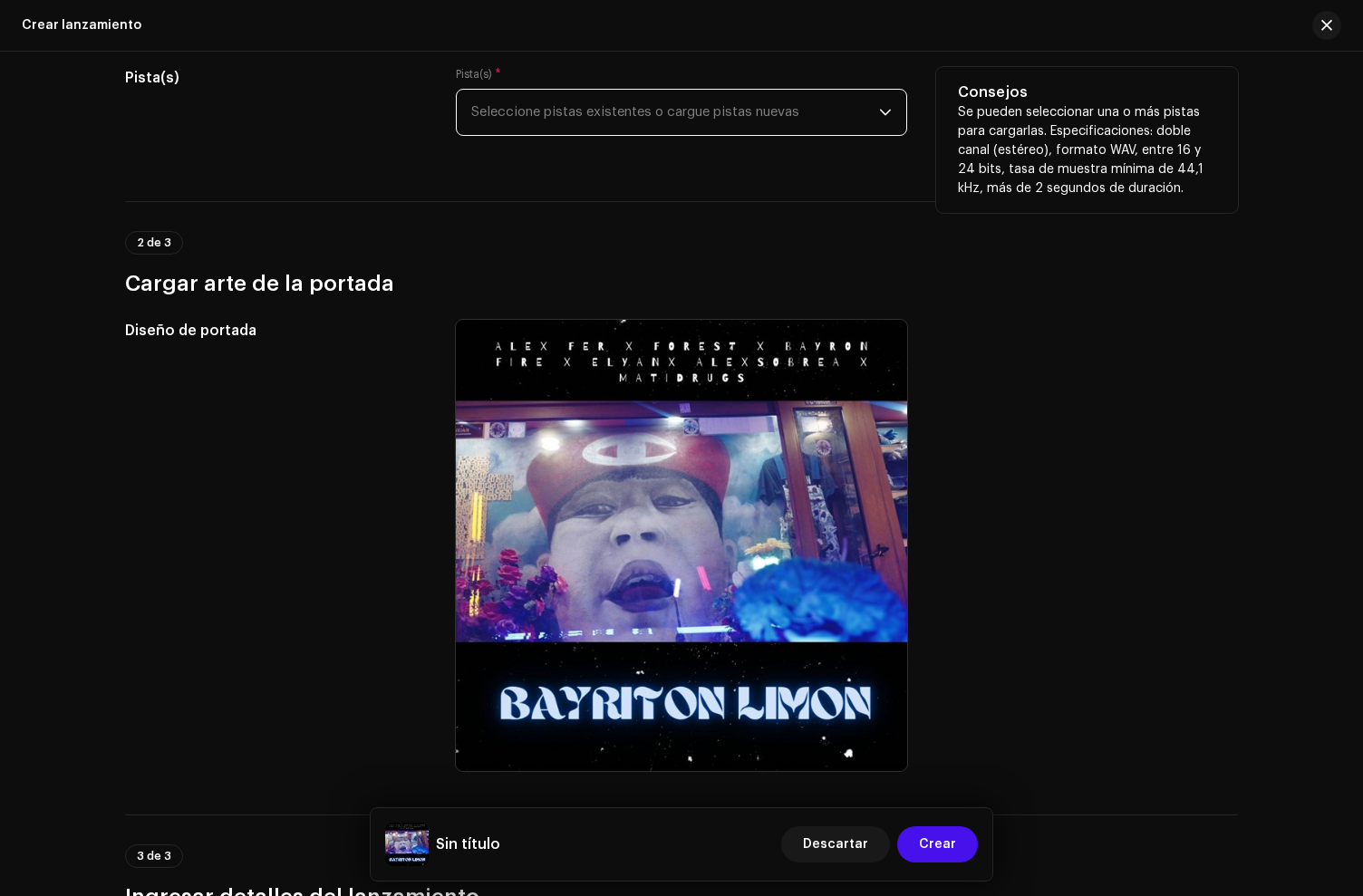
scroll to position [202, 0]
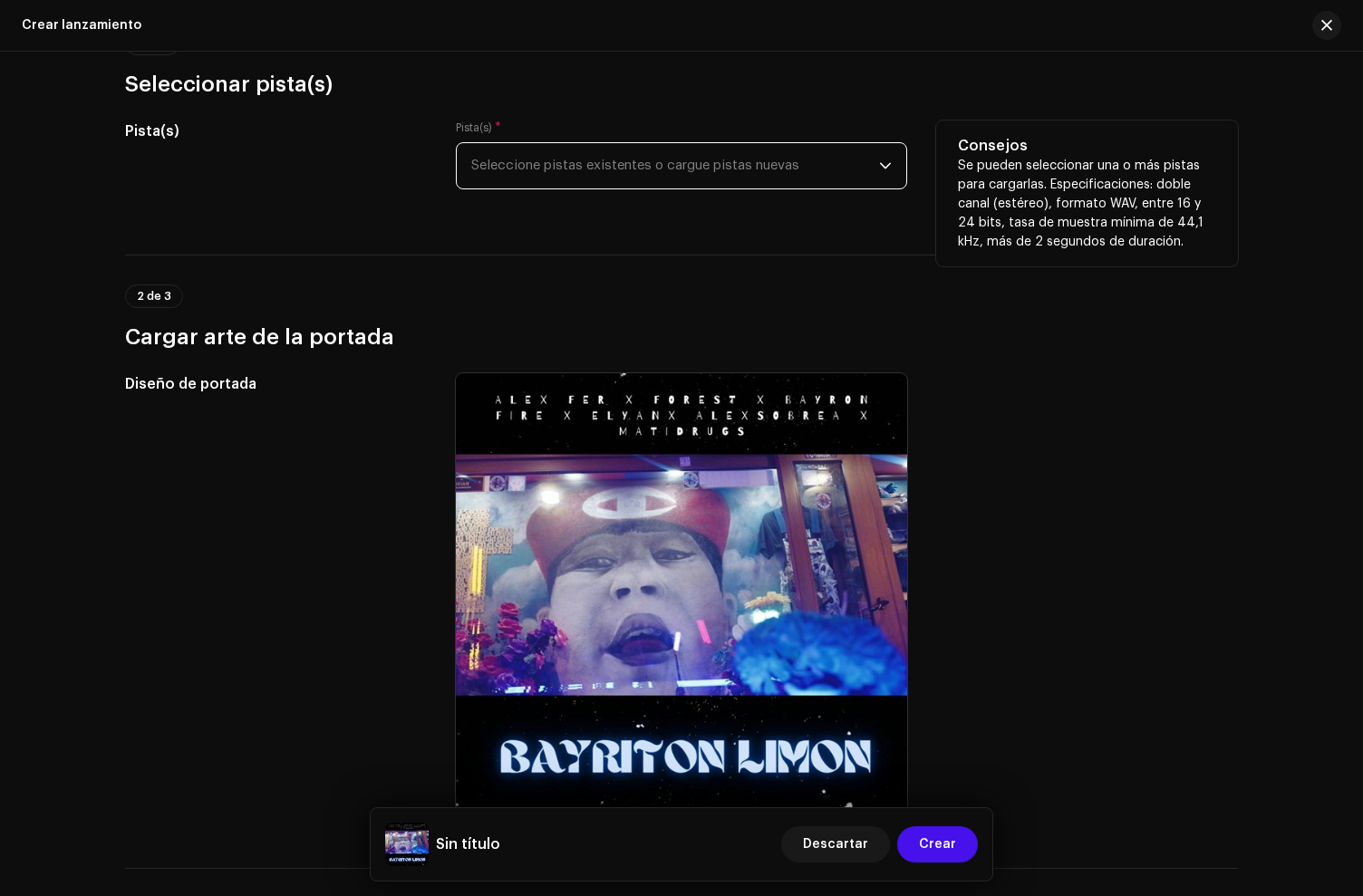
click at [697, 169] on span "Seleccione pistas existentes o cargue pistas nuevas" at bounding box center [675, 166] width 408 height 46
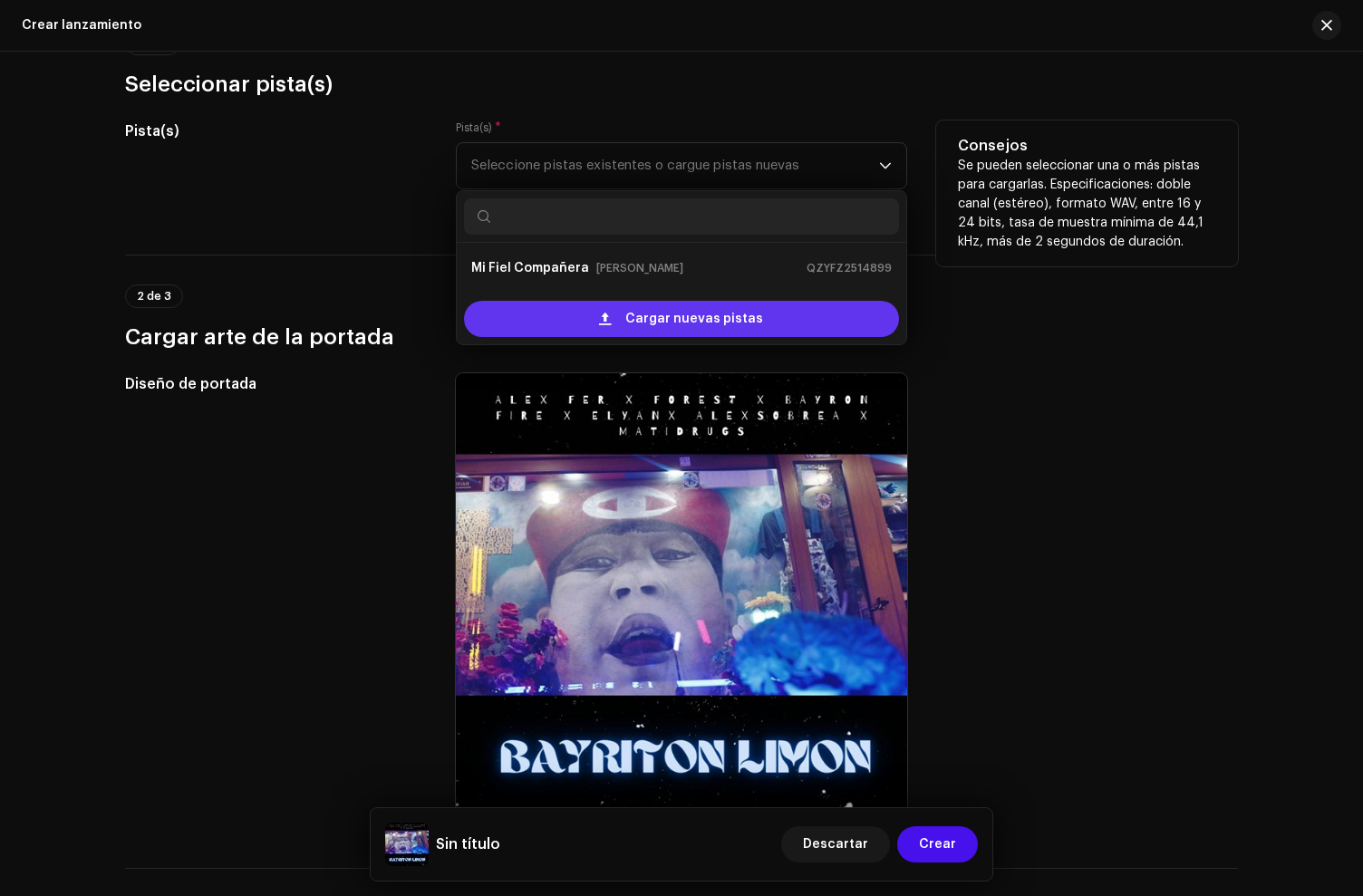
click at [634, 316] on span "Cargar nuevas pistas" at bounding box center [694, 318] width 137 height 36
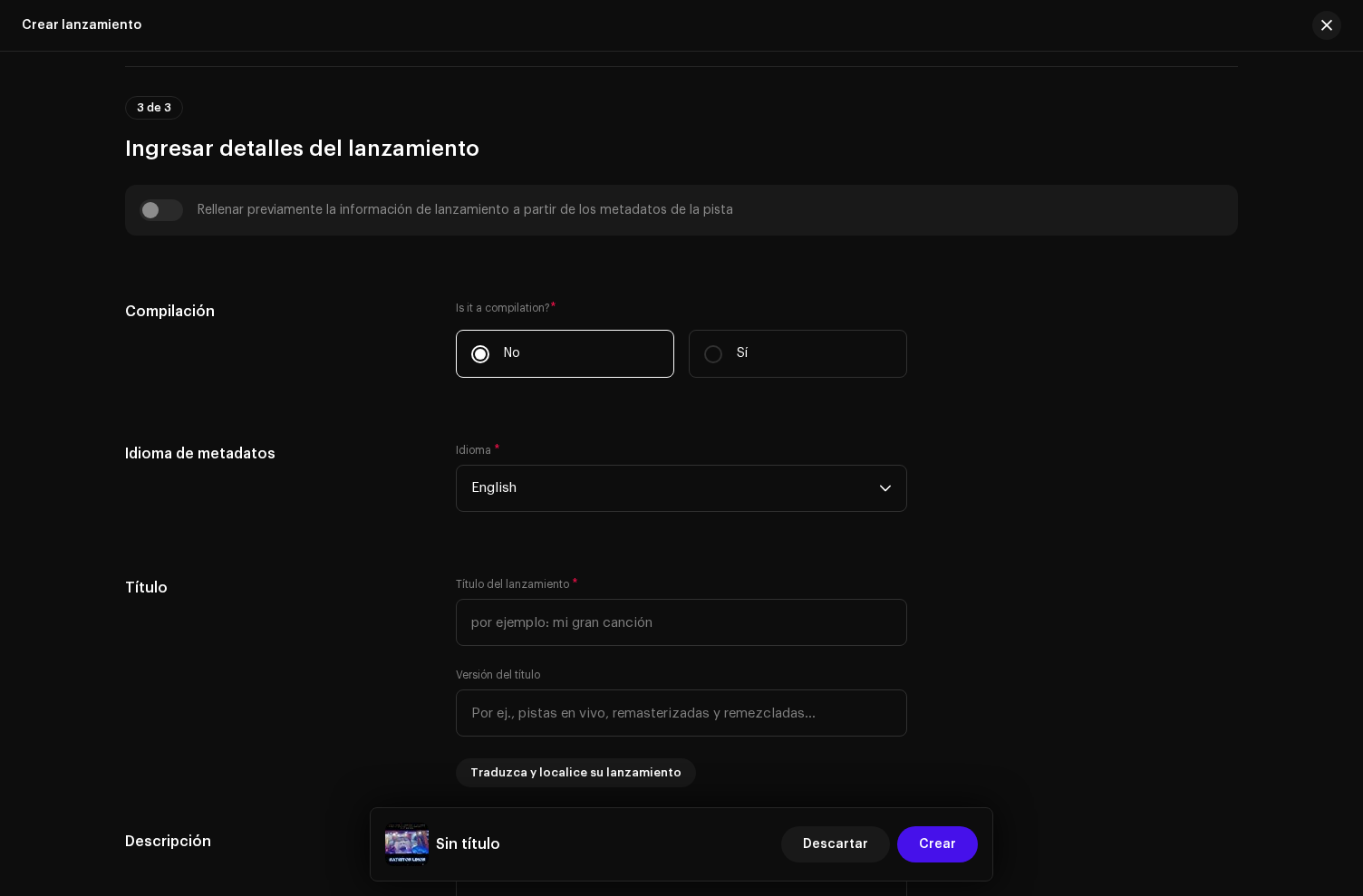
scroll to position [1400, 0]
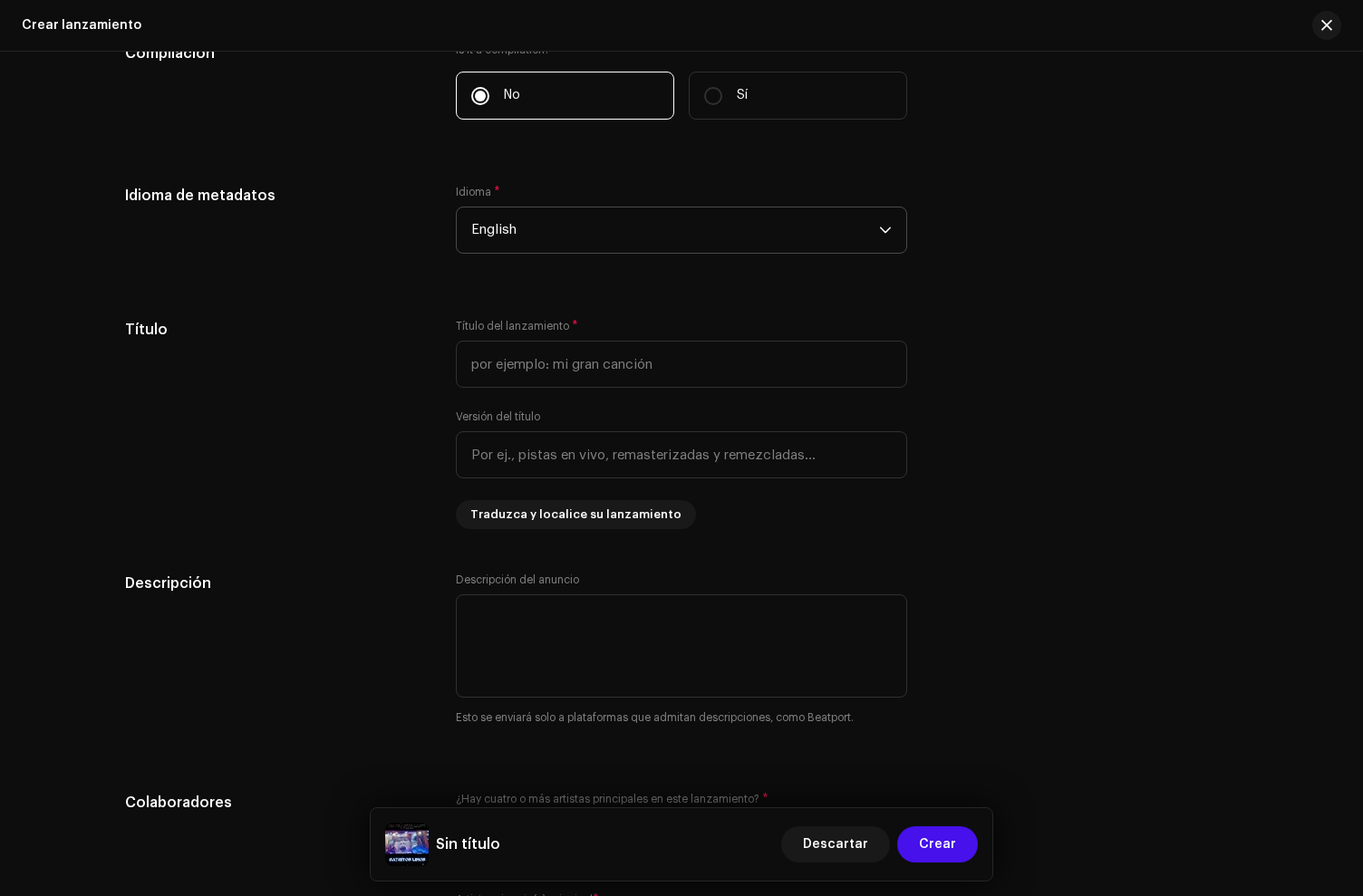
click at [514, 240] on span "English" at bounding box center [675, 230] width 408 height 46
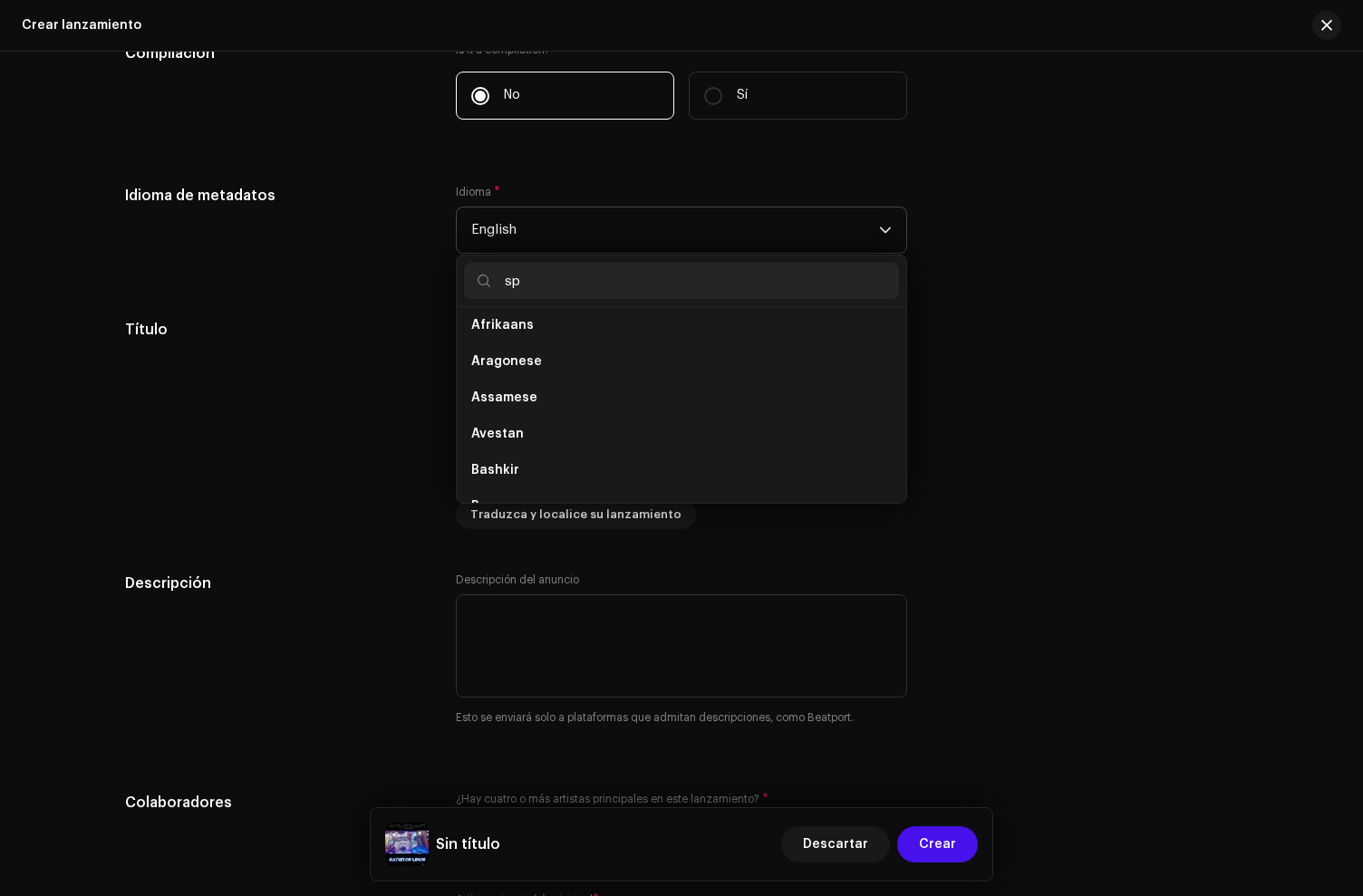
scroll to position [0, 0]
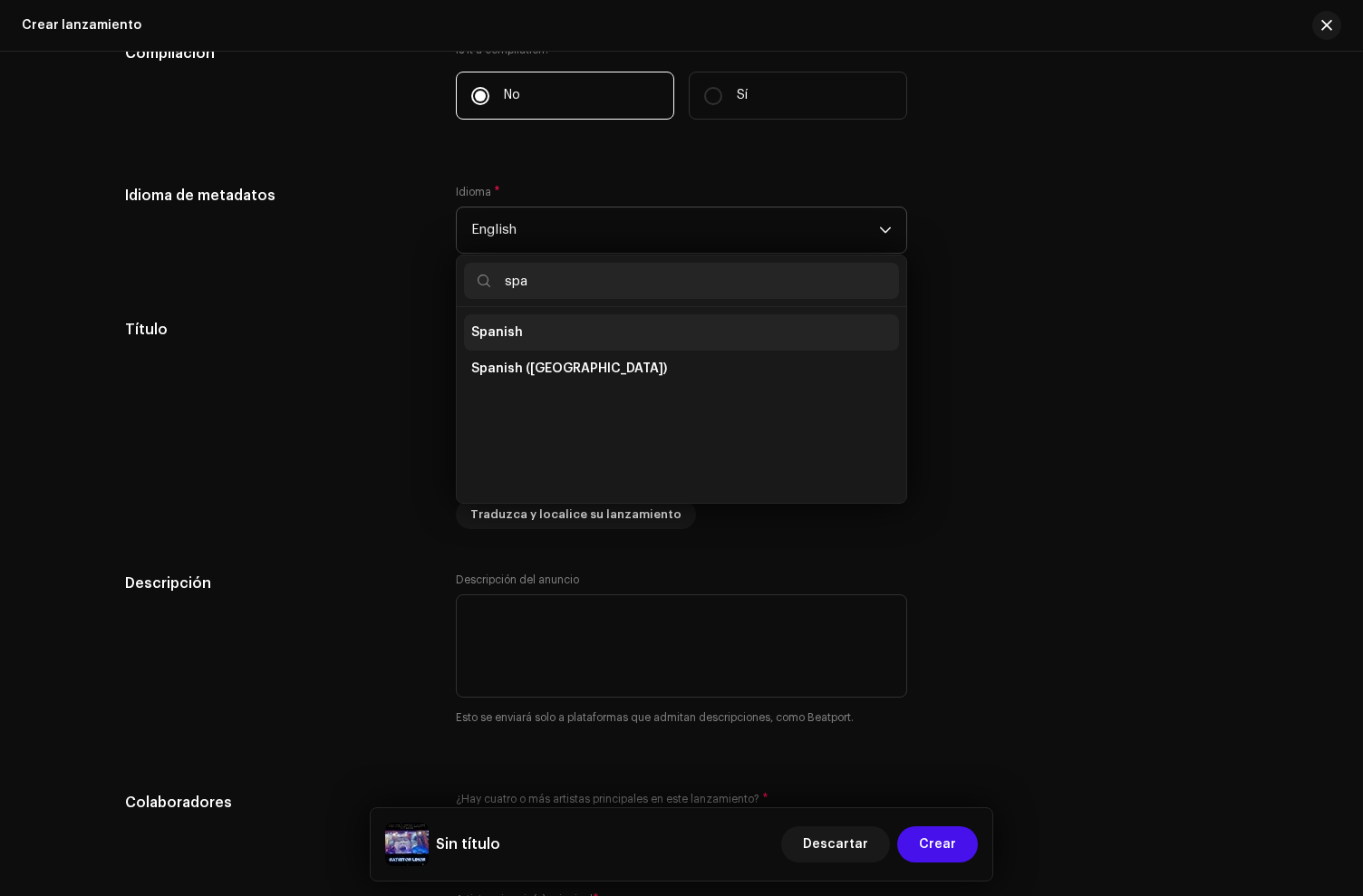
type input "spa"
click at [491, 331] on span "Spanish" at bounding box center [497, 332] width 52 height 19
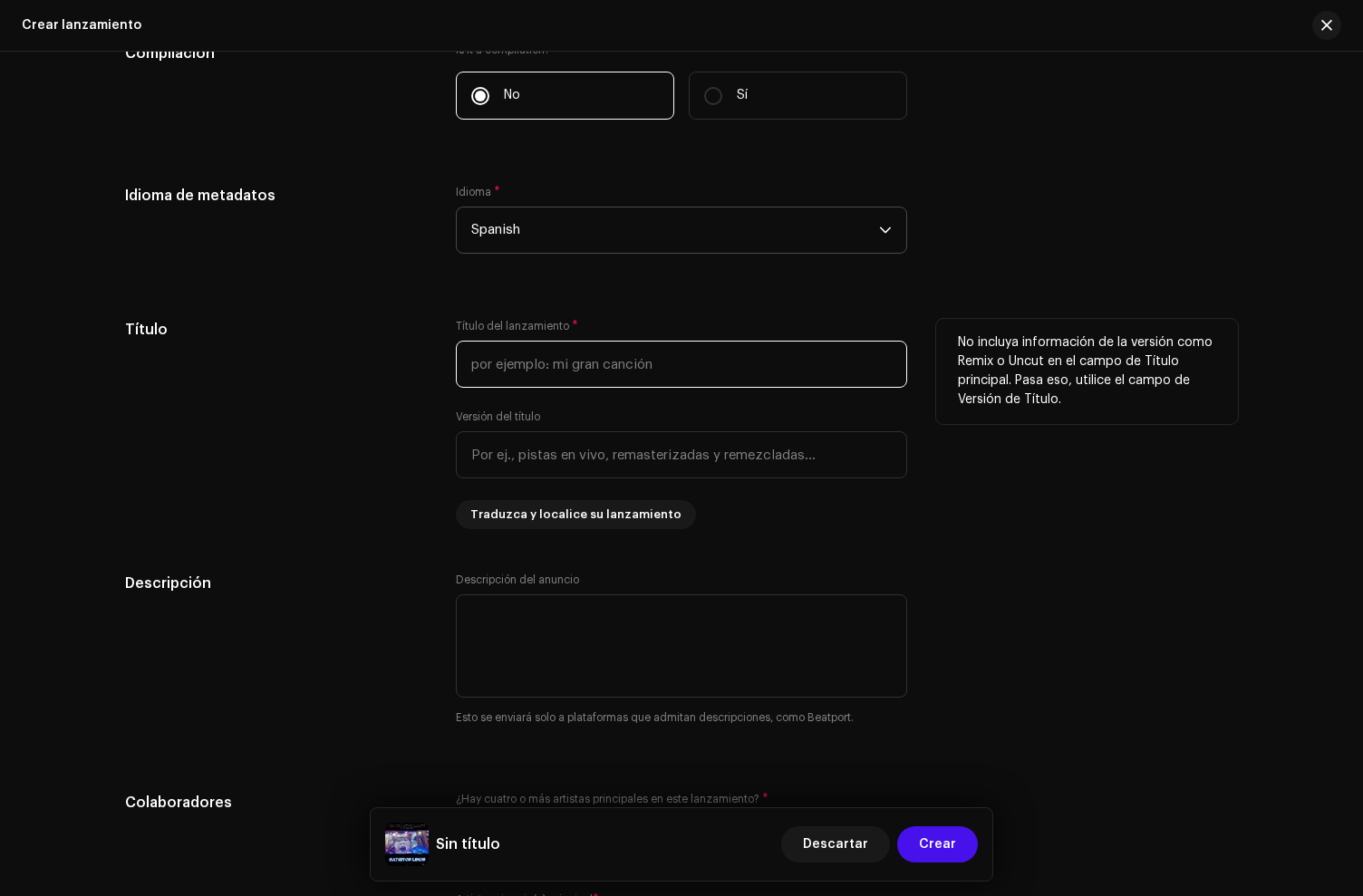
click at [521, 376] on input "text" at bounding box center [681, 364] width 451 height 47
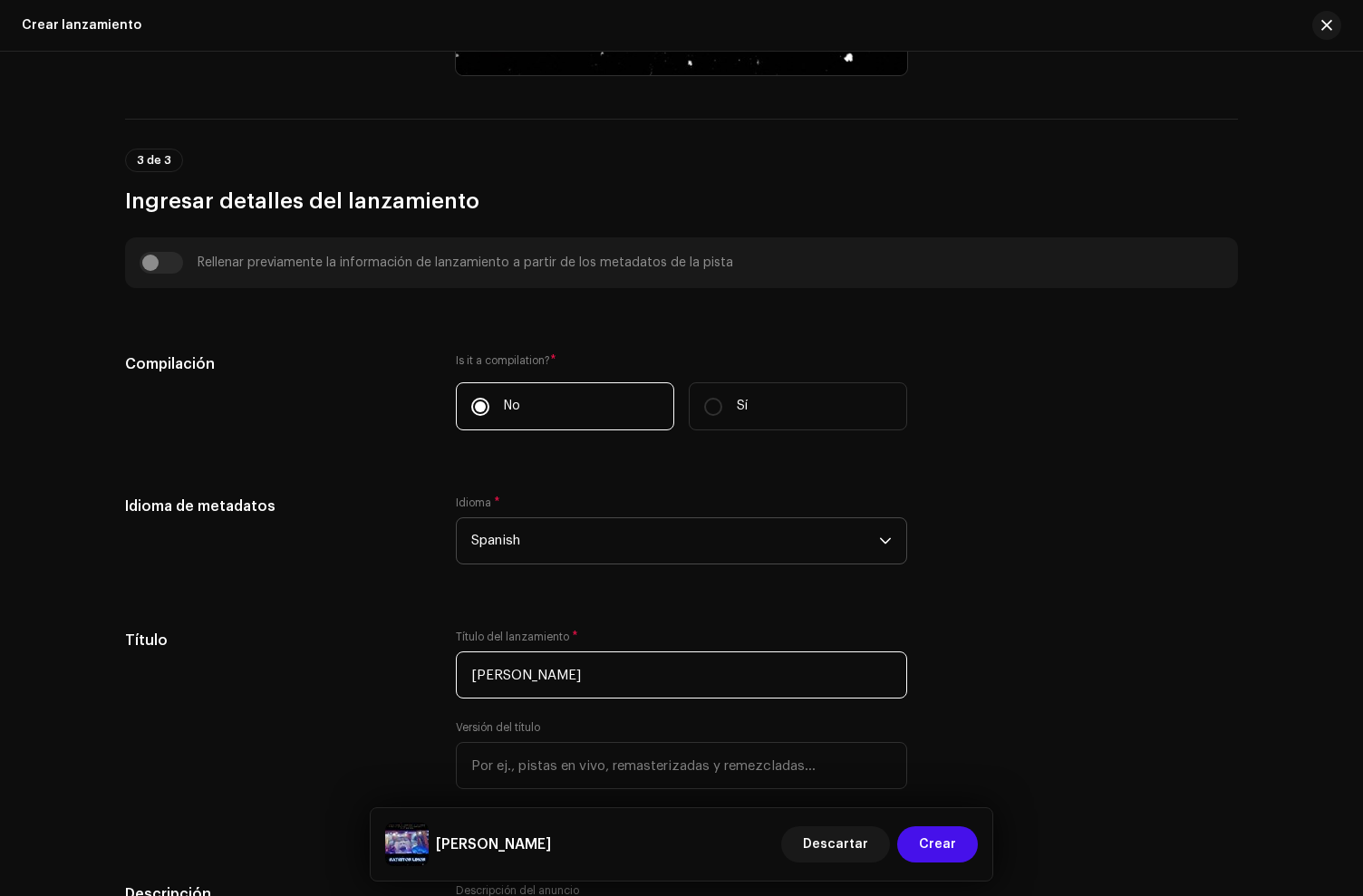
scroll to position [1356, 0]
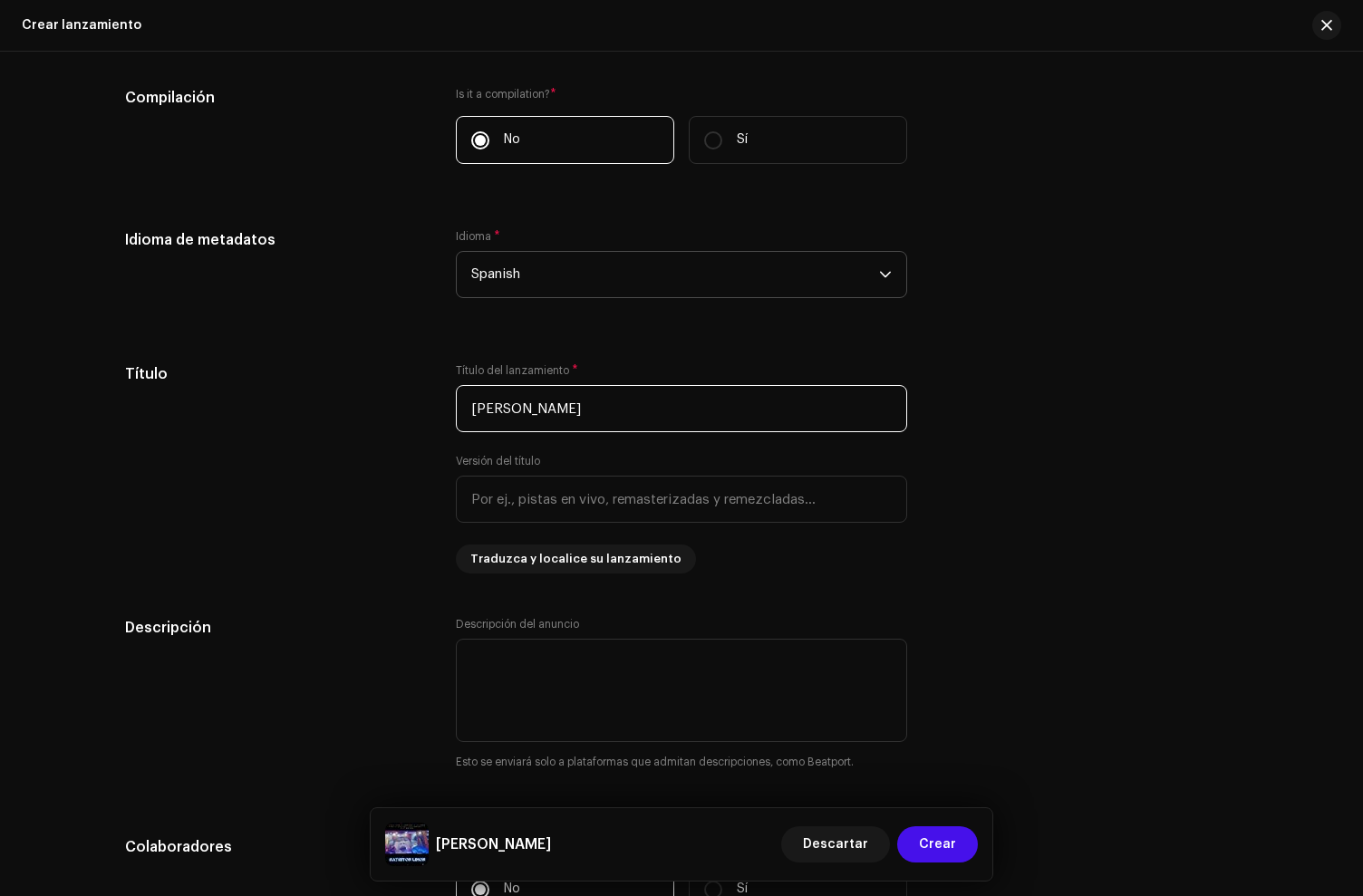
type input "[PERSON_NAME]"
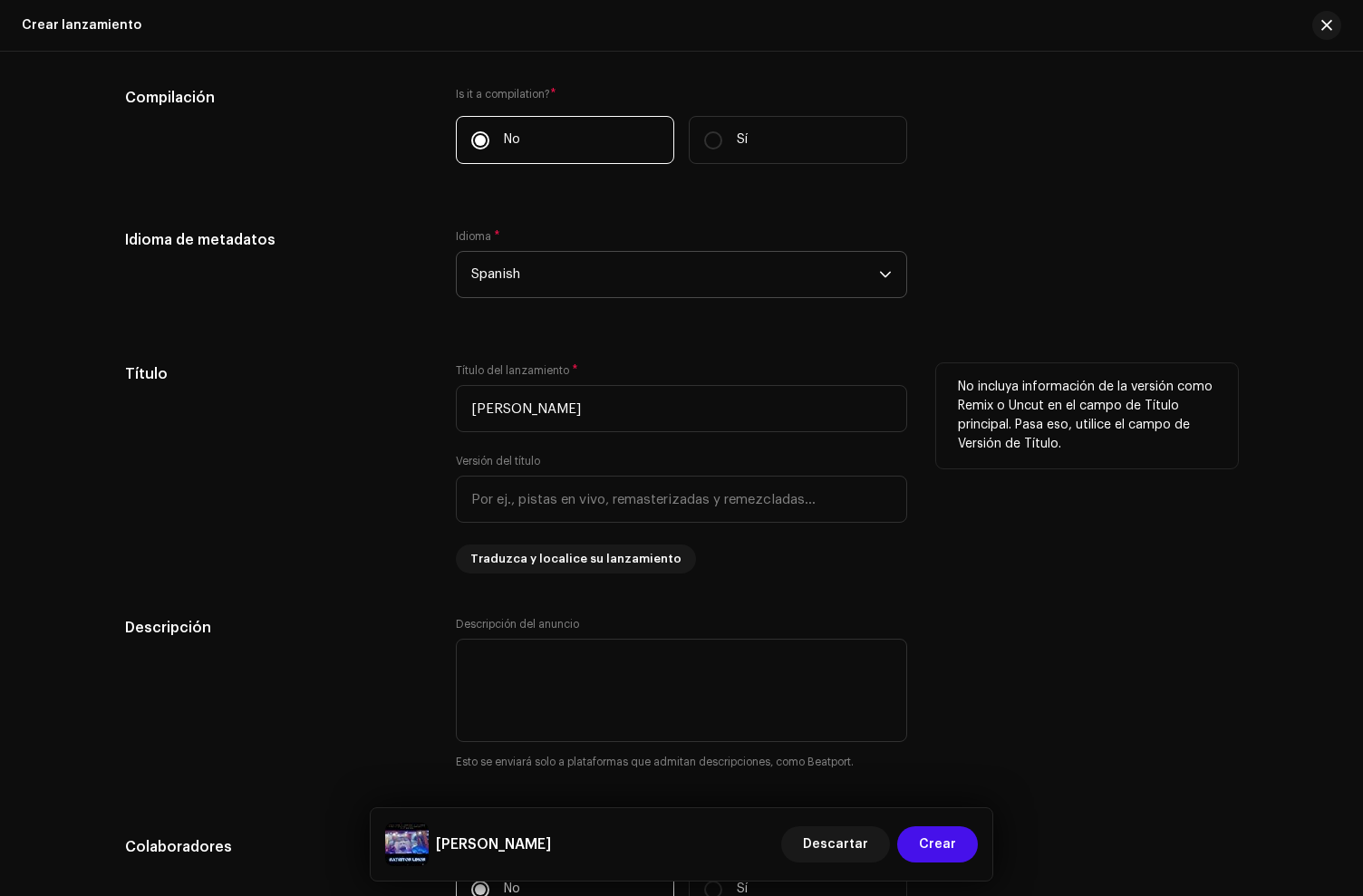
click at [310, 537] on div "Título" at bounding box center [276, 468] width 302 height 210
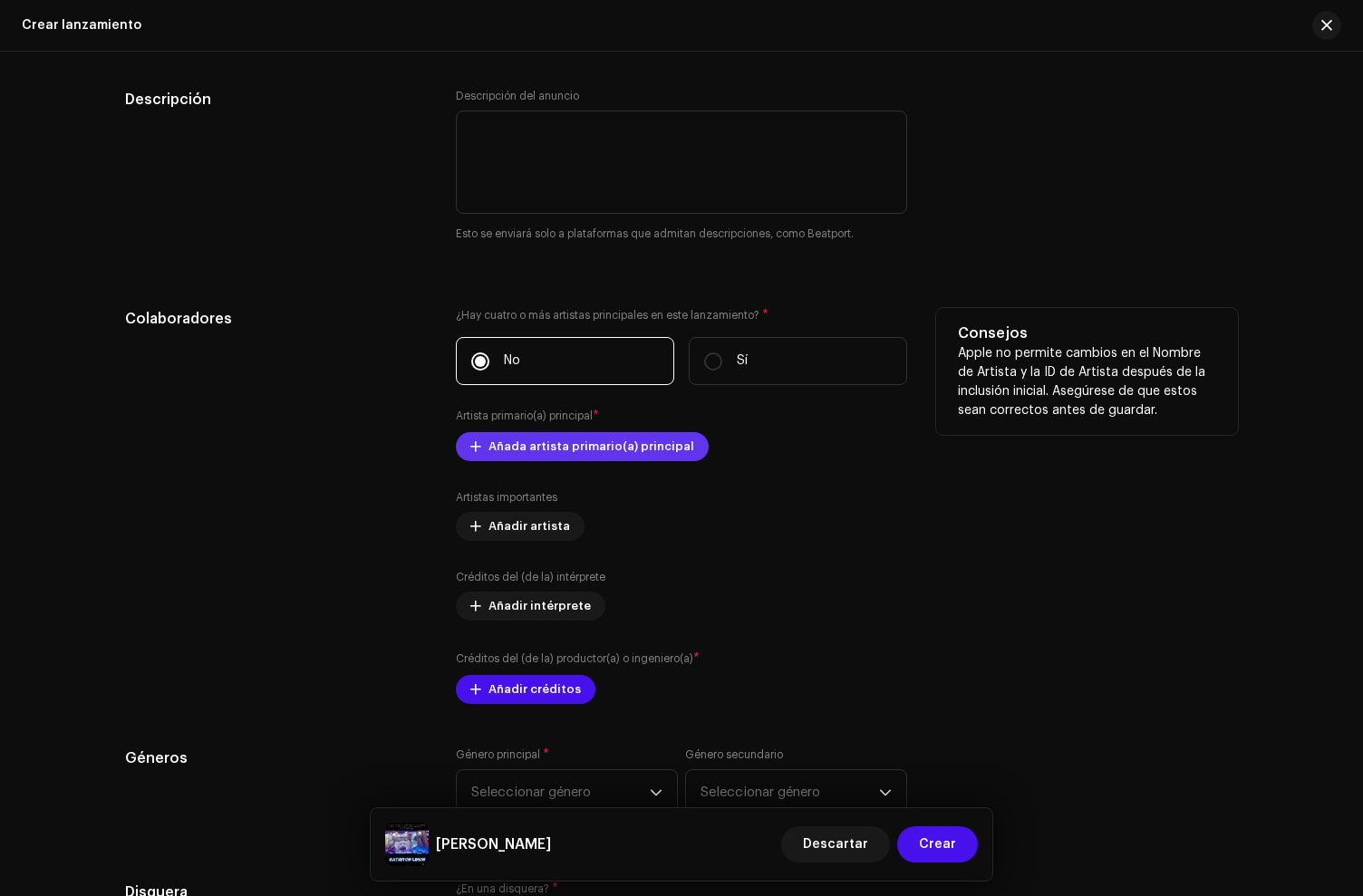
scroll to position [1885, 0]
click at [522, 459] on span "Añada artista primario(a) principal" at bounding box center [590, 444] width 206 height 36
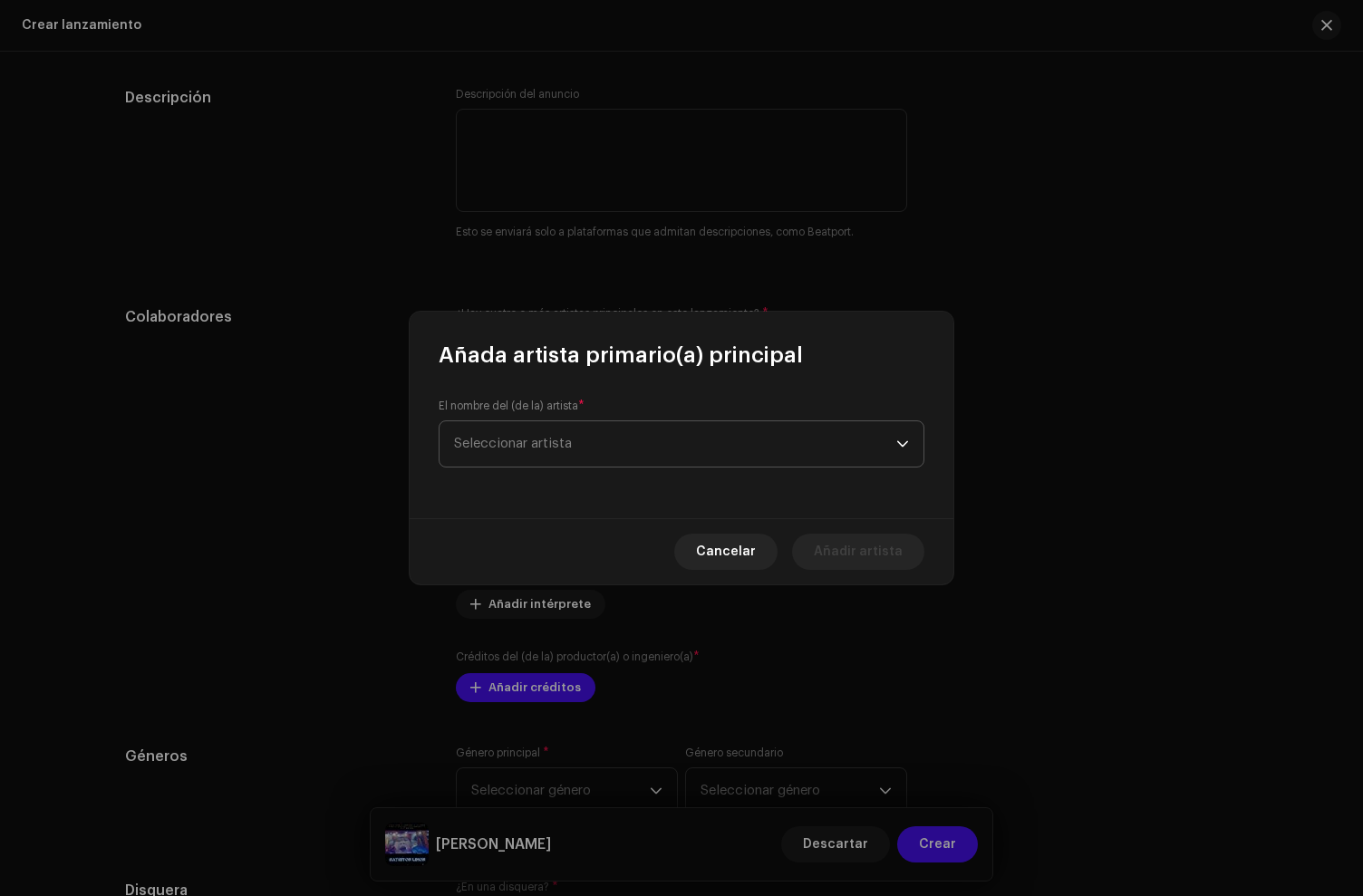
click at [537, 438] on span "Seleccionar artista" at bounding box center [512, 443] width 118 height 14
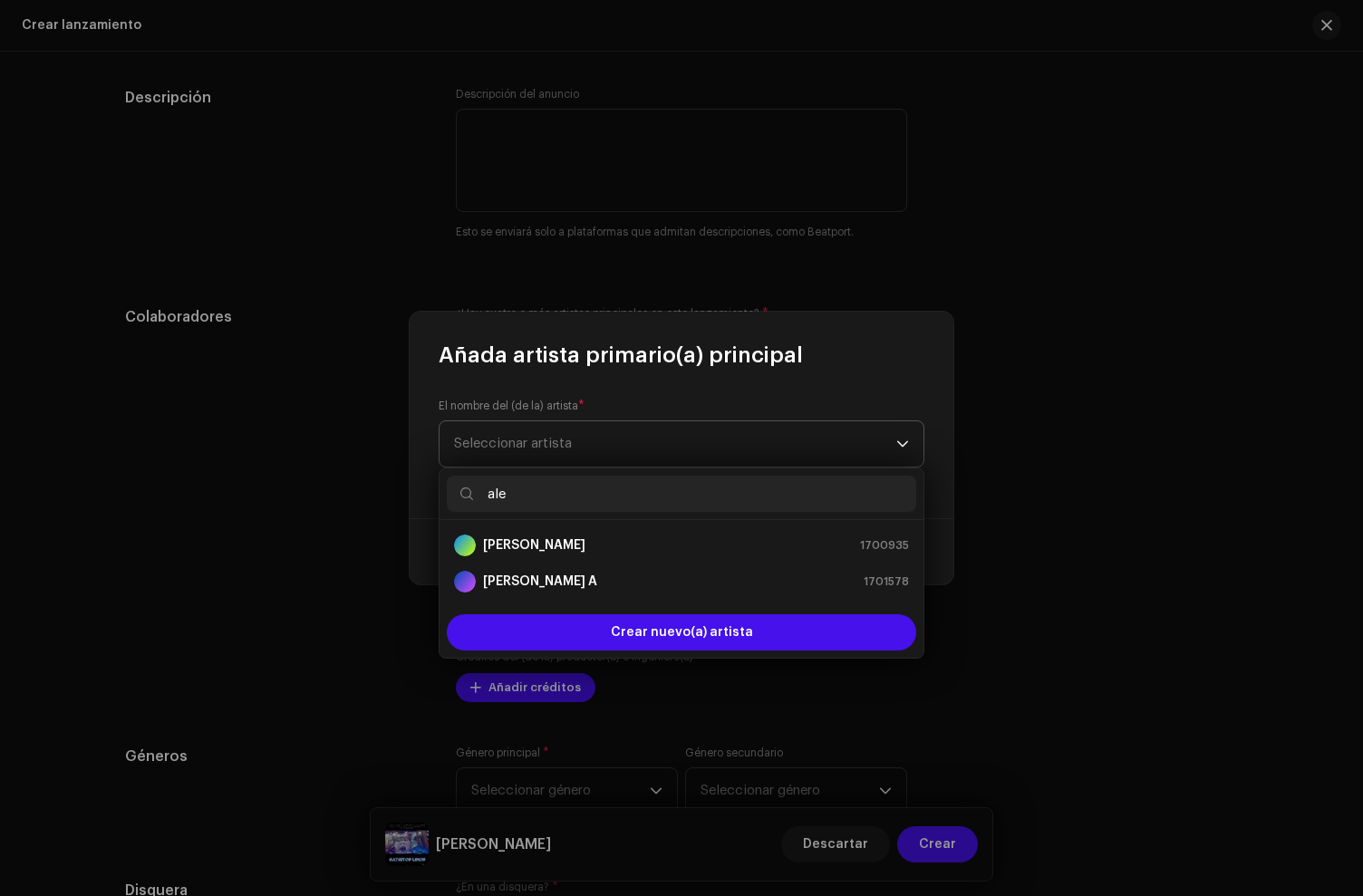
scroll to position [1958, 0]
type input "ale"
click at [536, 539] on div "[PERSON_NAME] 1700935" at bounding box center [681, 545] width 455 height 21
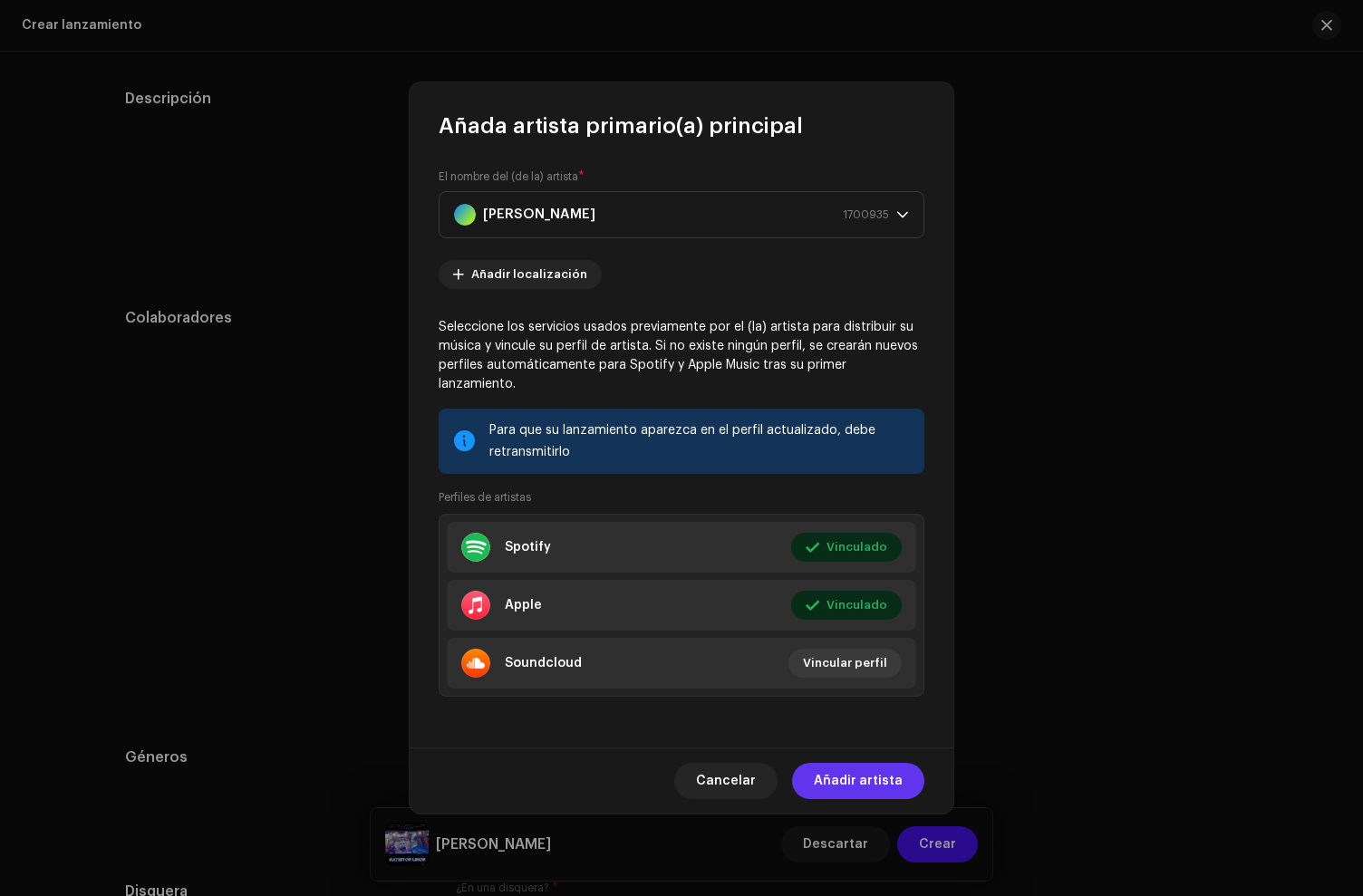
click at [848, 768] on span "Añadir artista" at bounding box center [857, 780] width 89 height 36
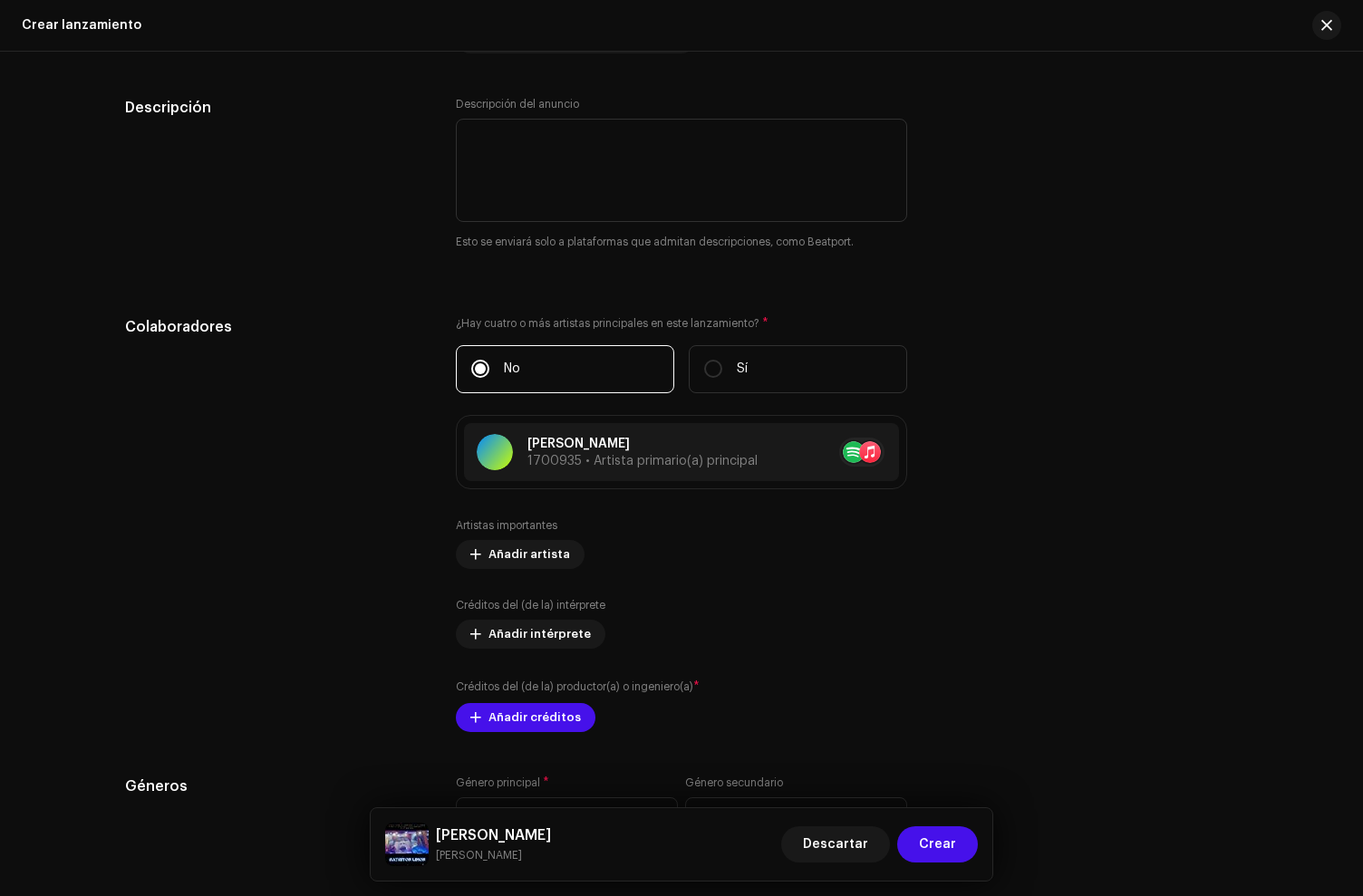
scroll to position [2045, 0]
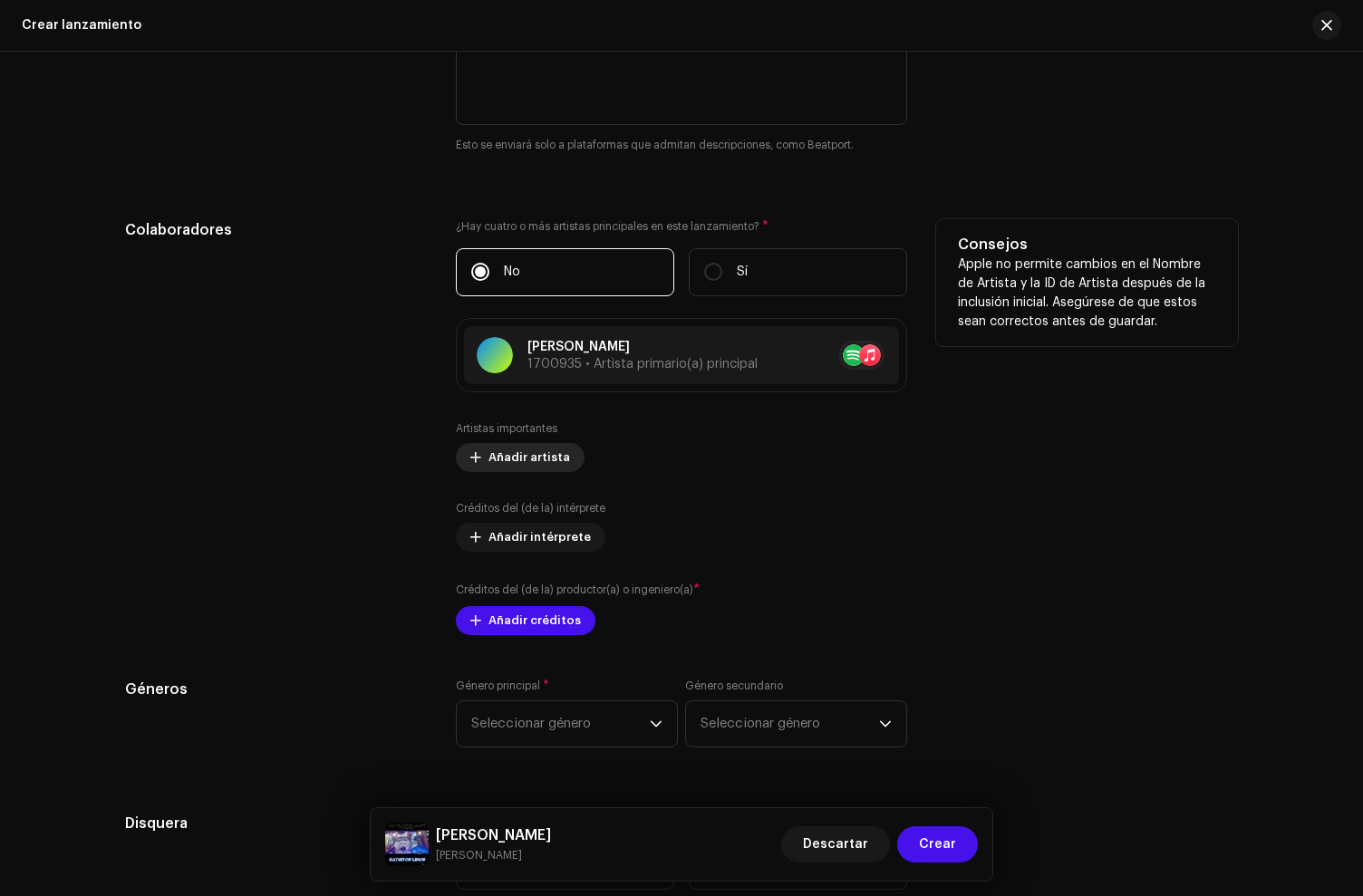
click at [521, 458] on span "Añadir artista" at bounding box center [529, 457] width 82 height 36
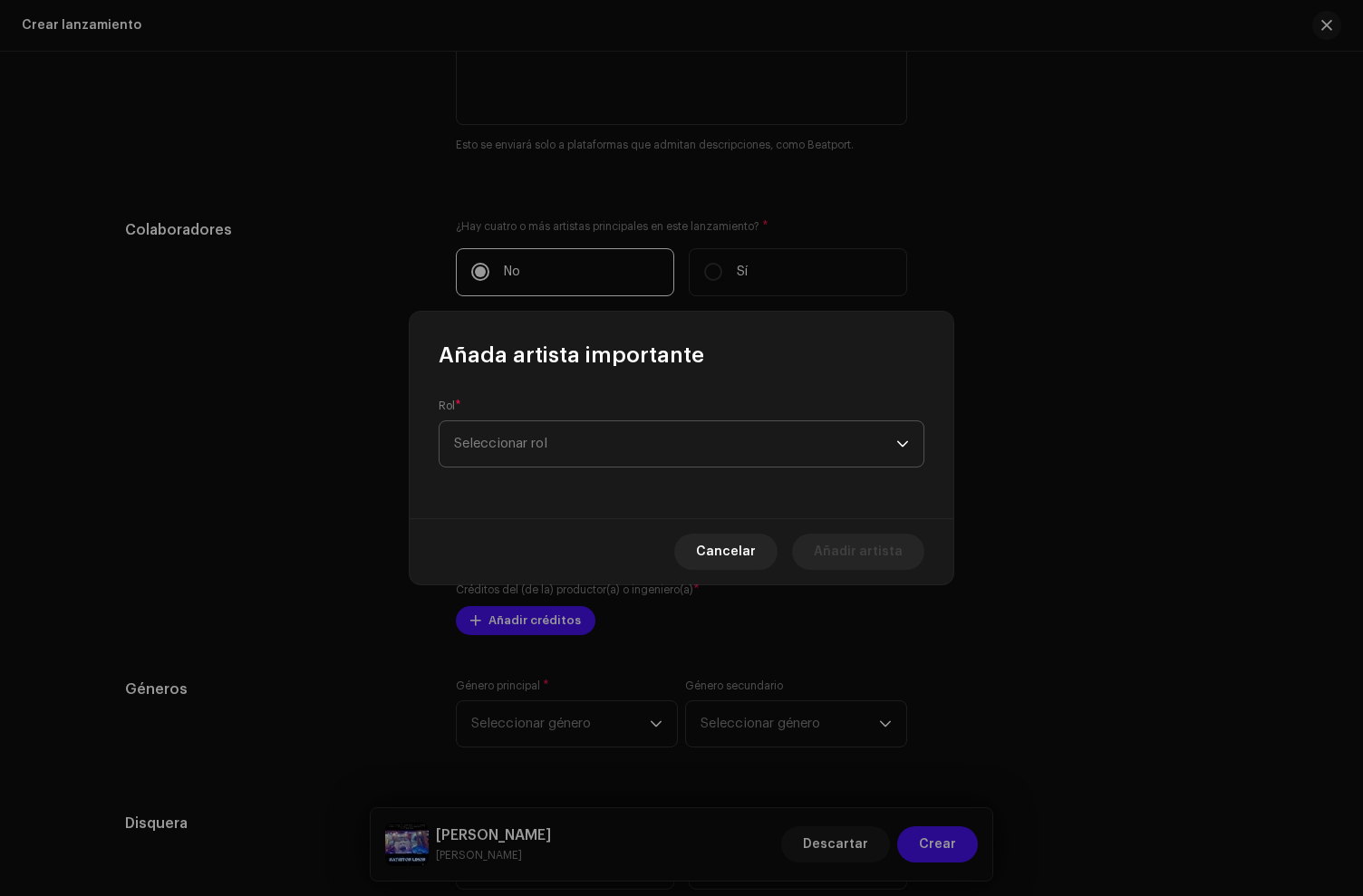
click at [526, 460] on span "Seleccionar rol" at bounding box center [675, 444] width 442 height 46
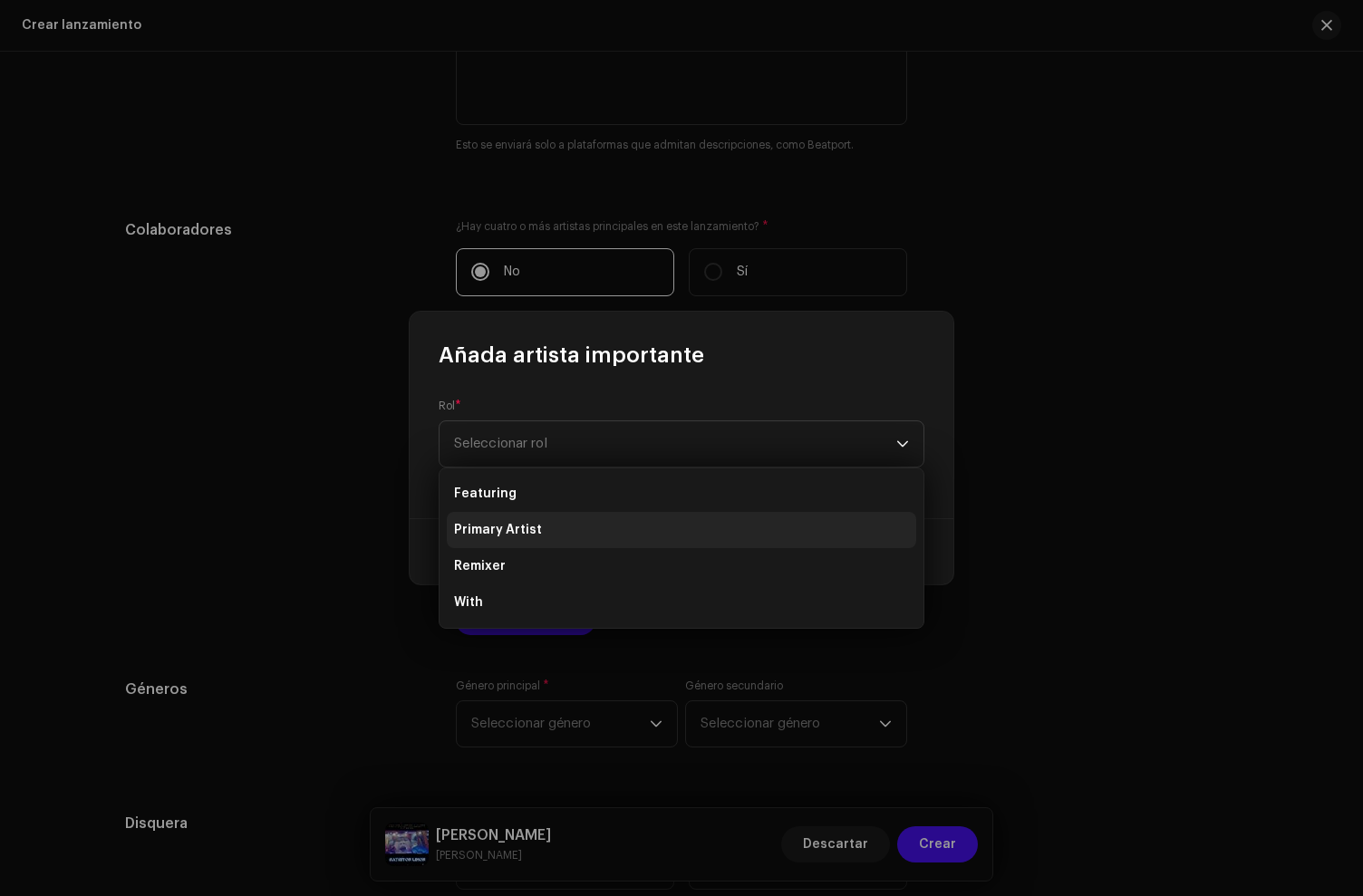
click at [556, 529] on li "Primary Artist" at bounding box center [682, 530] width 470 height 36
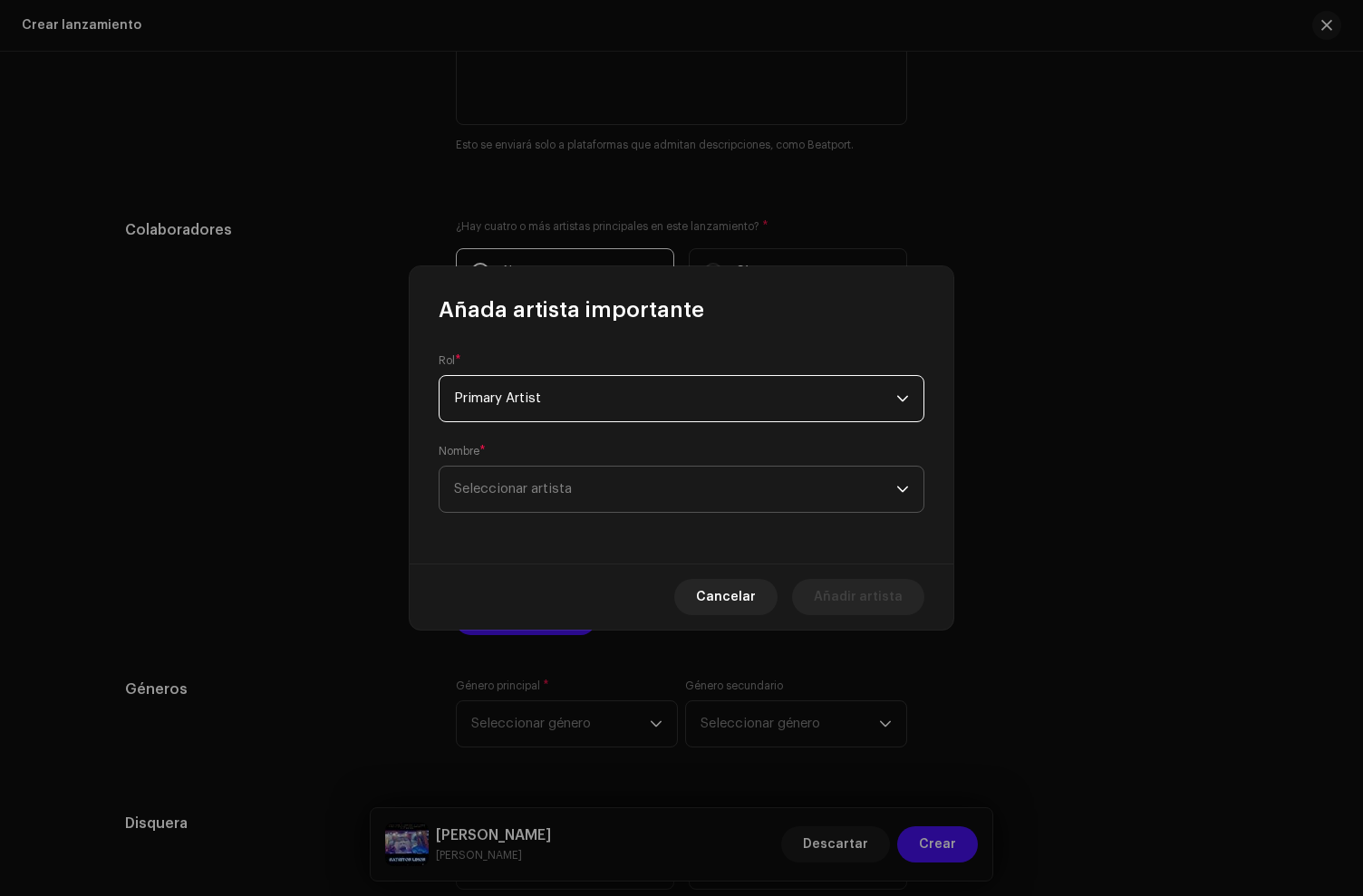
click at [550, 474] on span "Seleccionar artista" at bounding box center [675, 489] width 442 height 46
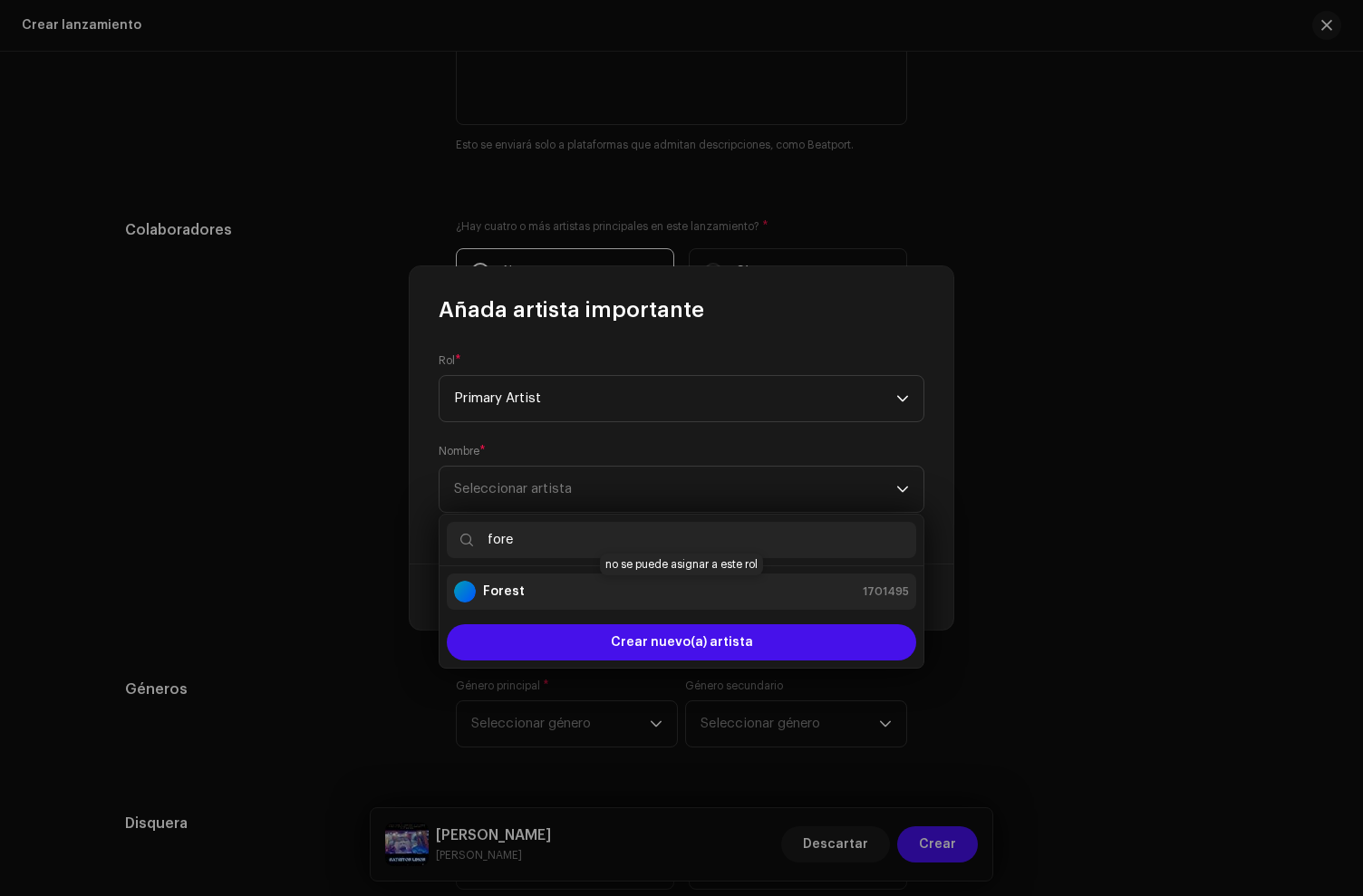
type input "fore"
click at [545, 581] on div "Forest 1701495" at bounding box center [681, 591] width 455 height 21
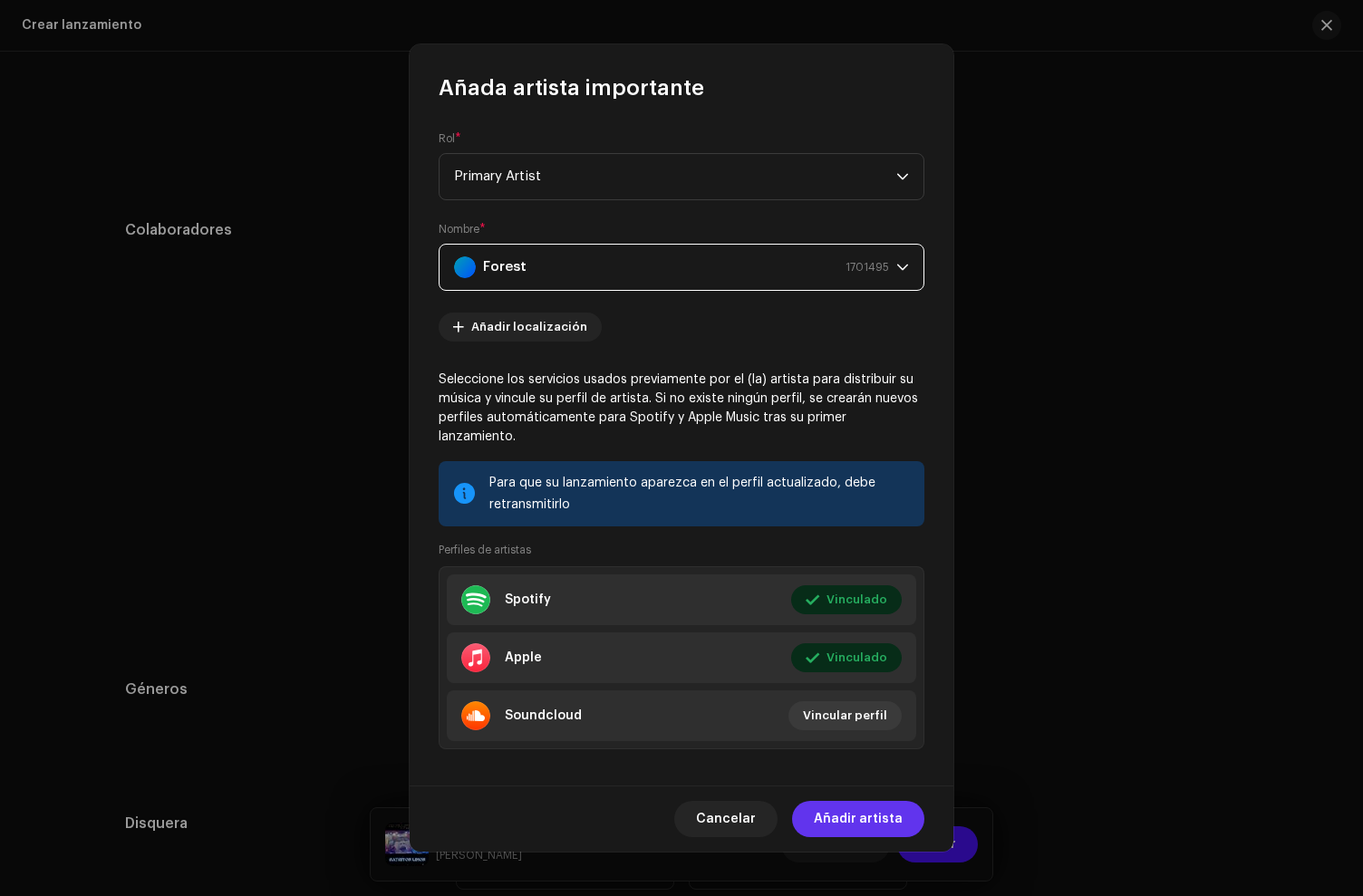
click at [852, 824] on span "Añadir artista" at bounding box center [857, 818] width 89 height 36
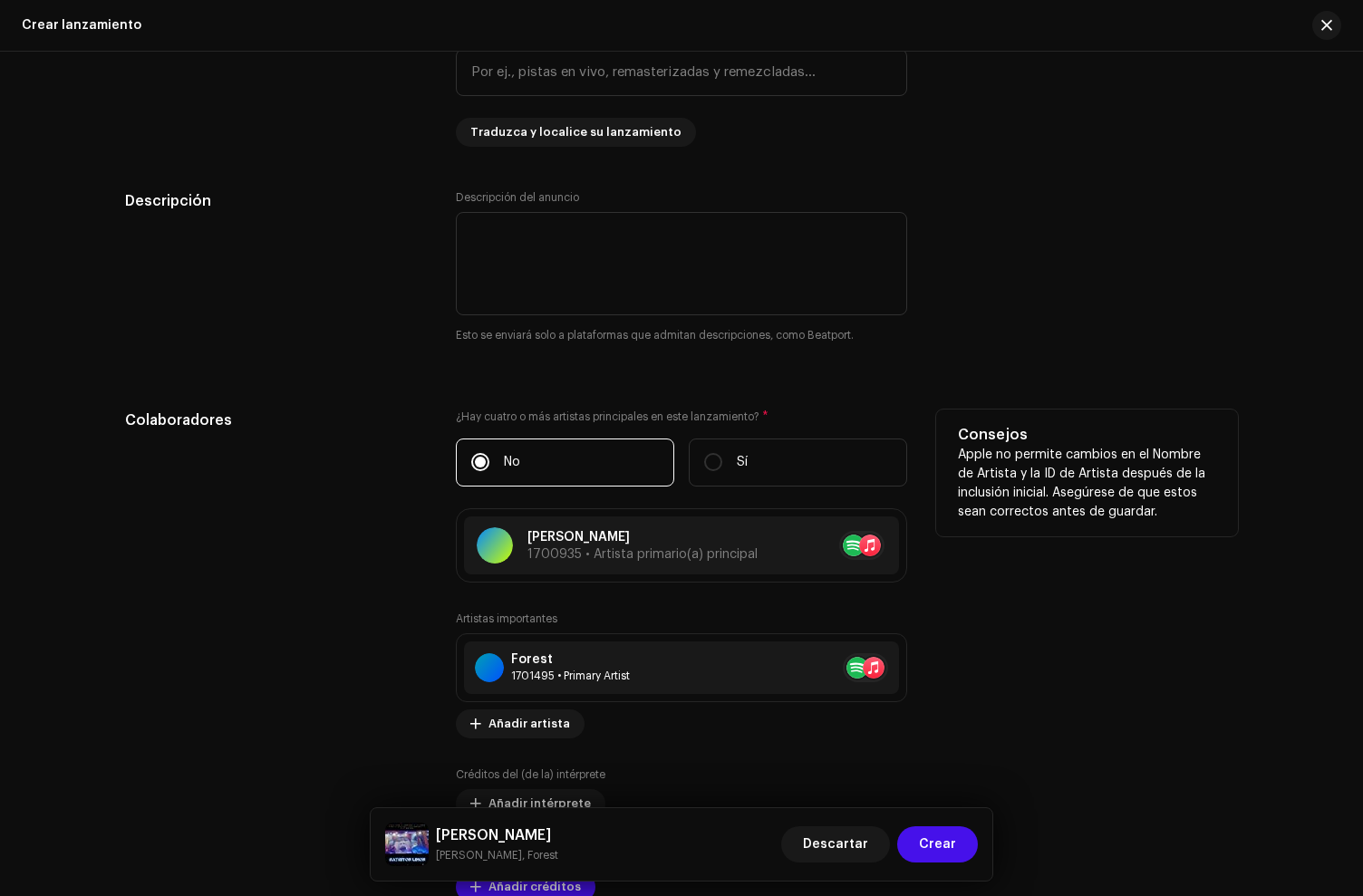
scroll to position [1979, 0]
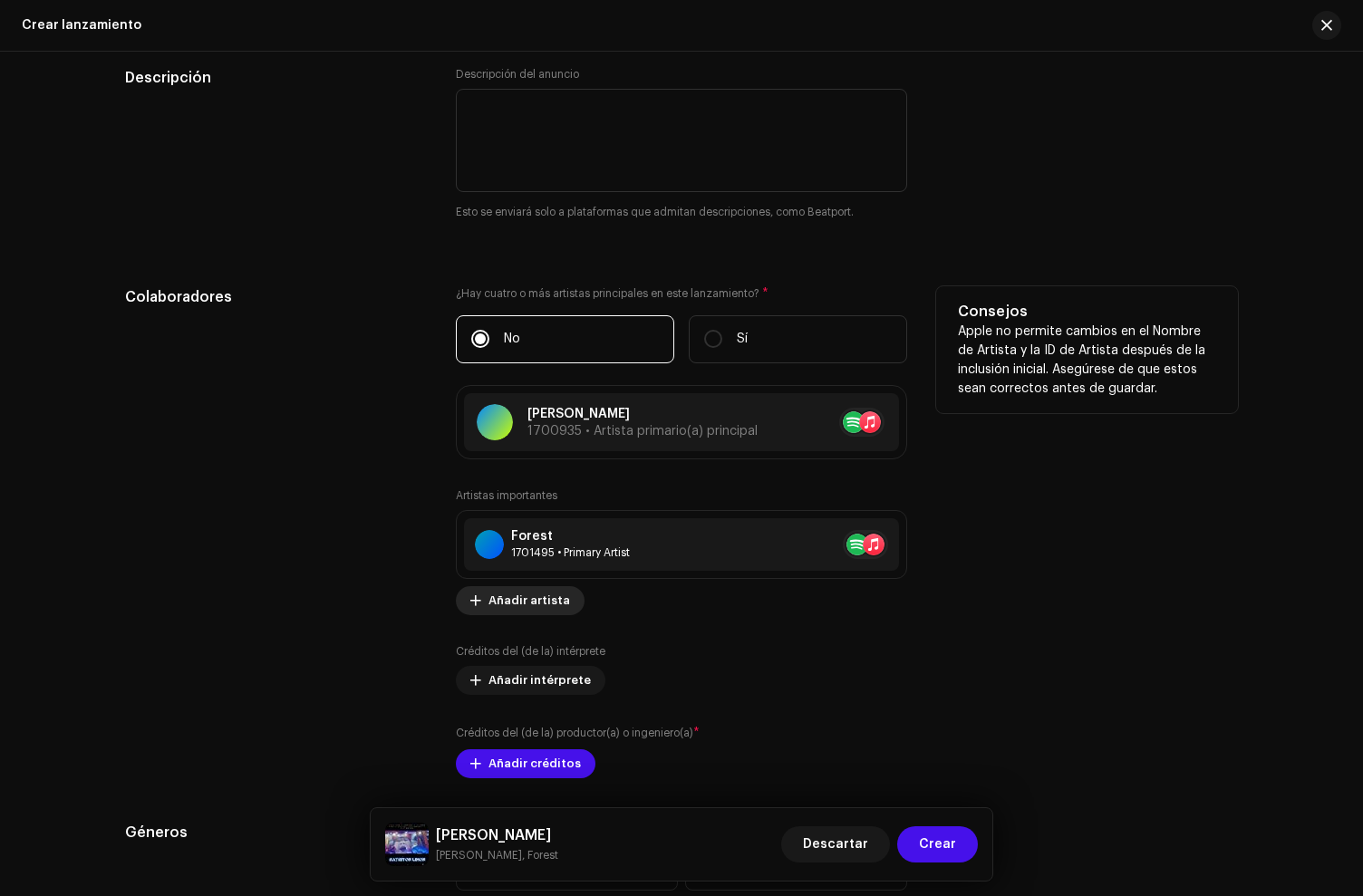
click at [526, 596] on span "Añadir artista" at bounding box center [529, 600] width 82 height 36
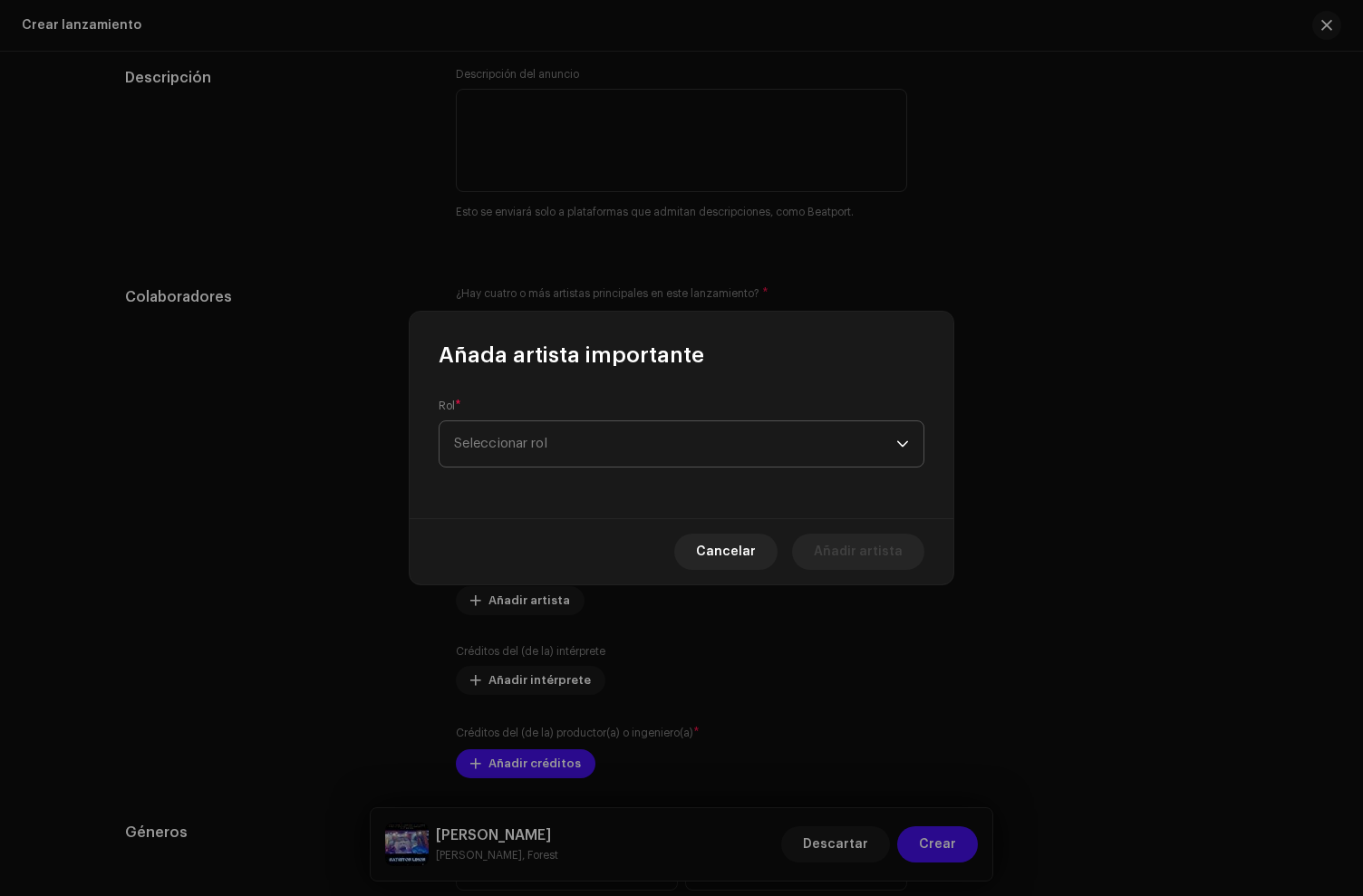
click at [528, 457] on span "Seleccionar rol" at bounding box center [675, 444] width 442 height 46
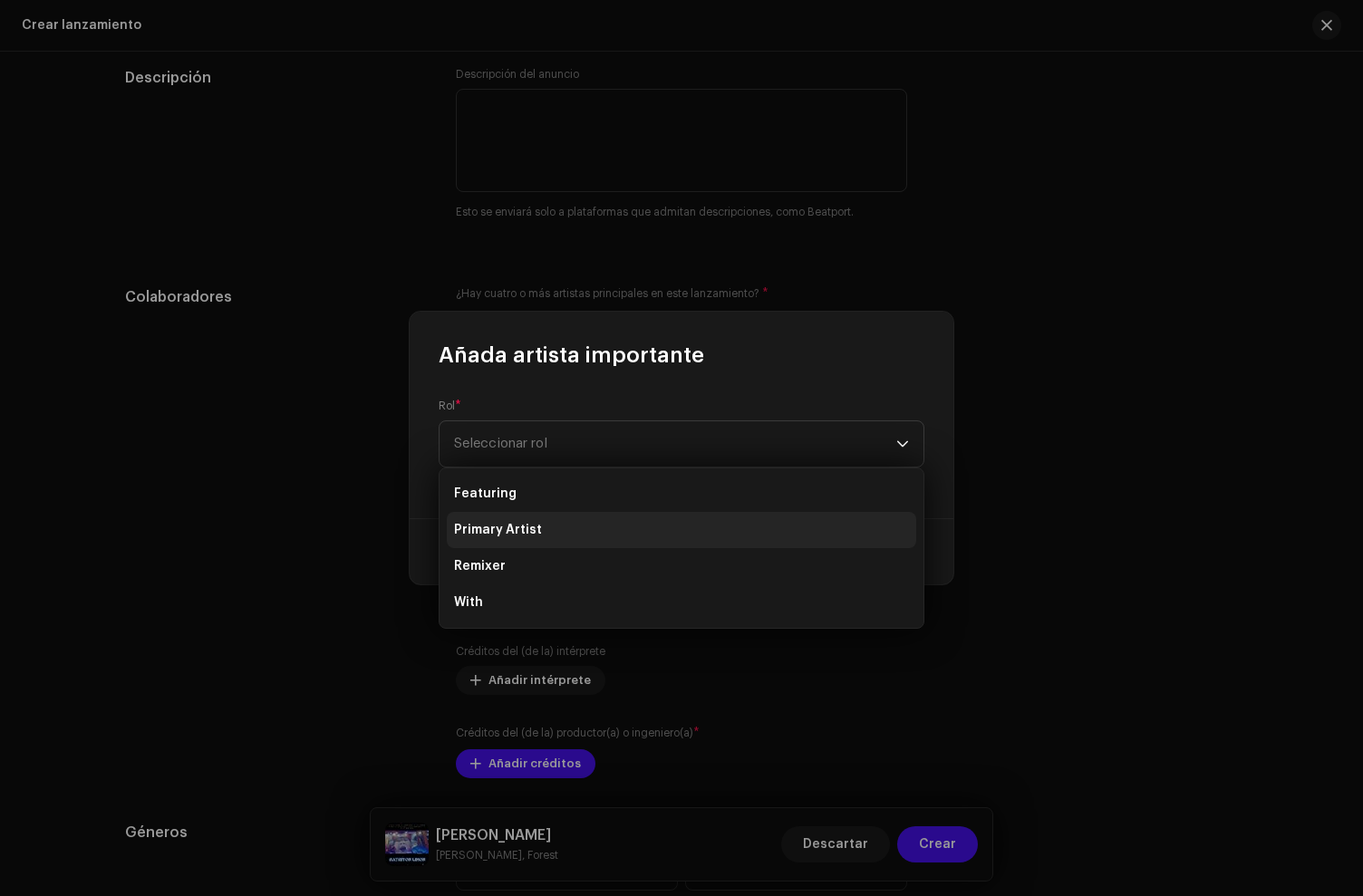
drag, startPoint x: 502, startPoint y: 543, endPoint x: 511, endPoint y: 516, distance: 28.5
click at [502, 543] on li "Primary Artist" at bounding box center [682, 530] width 470 height 36
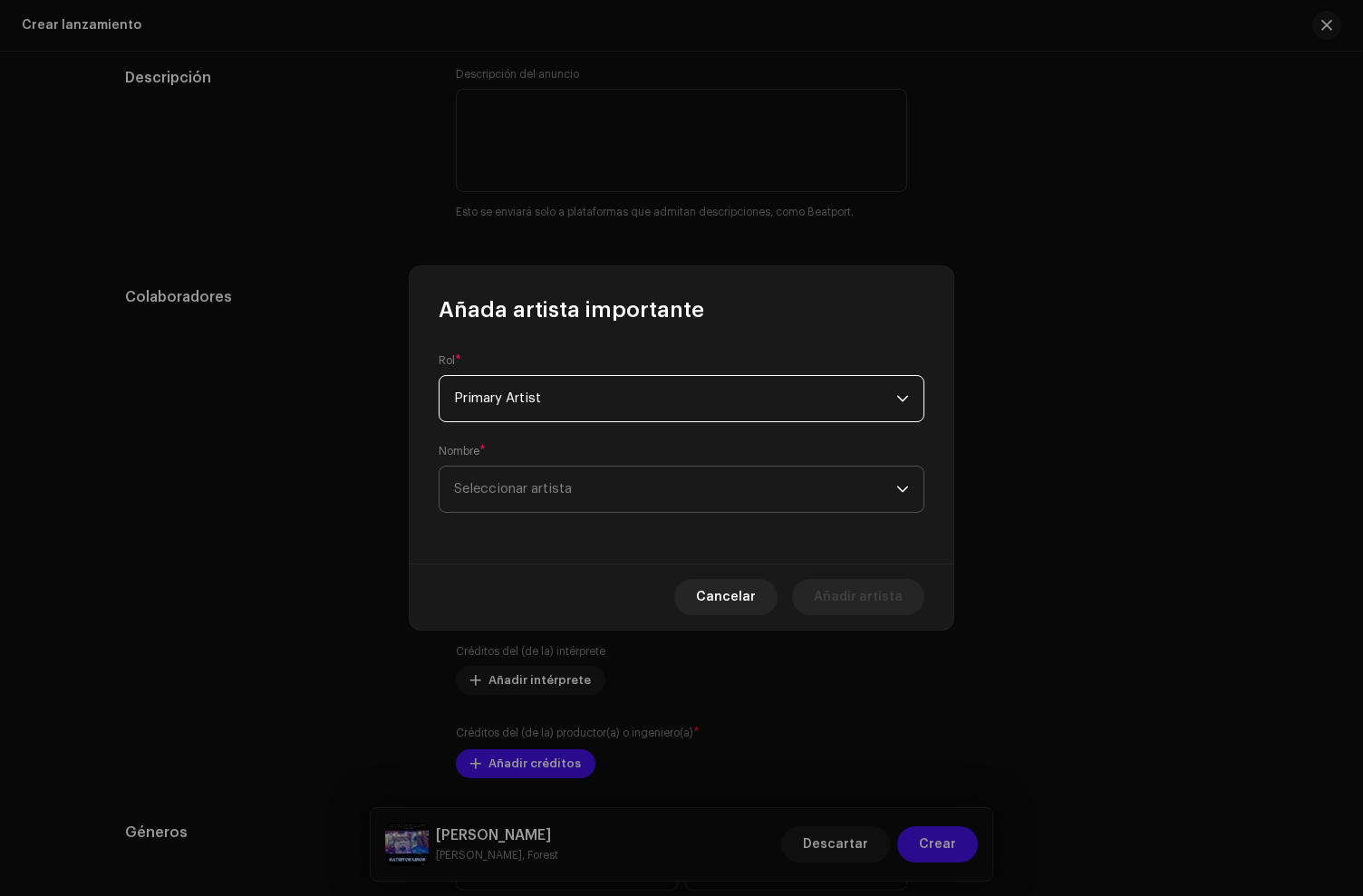
click at [512, 503] on span "Seleccionar artista" at bounding box center [675, 489] width 442 height 46
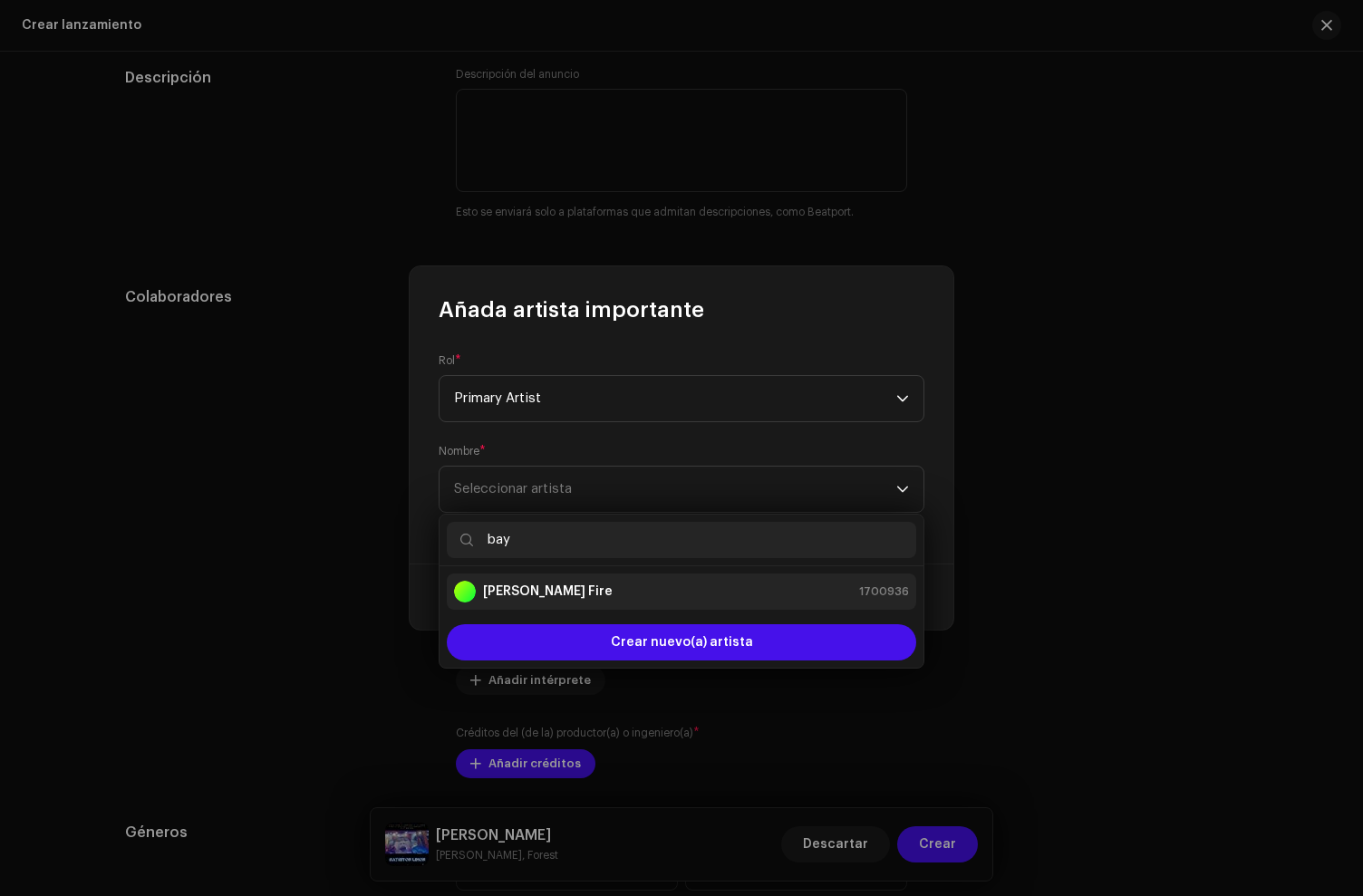
type input "bay"
click at [546, 590] on strong "[PERSON_NAME] Fire" at bounding box center [548, 591] width 130 height 19
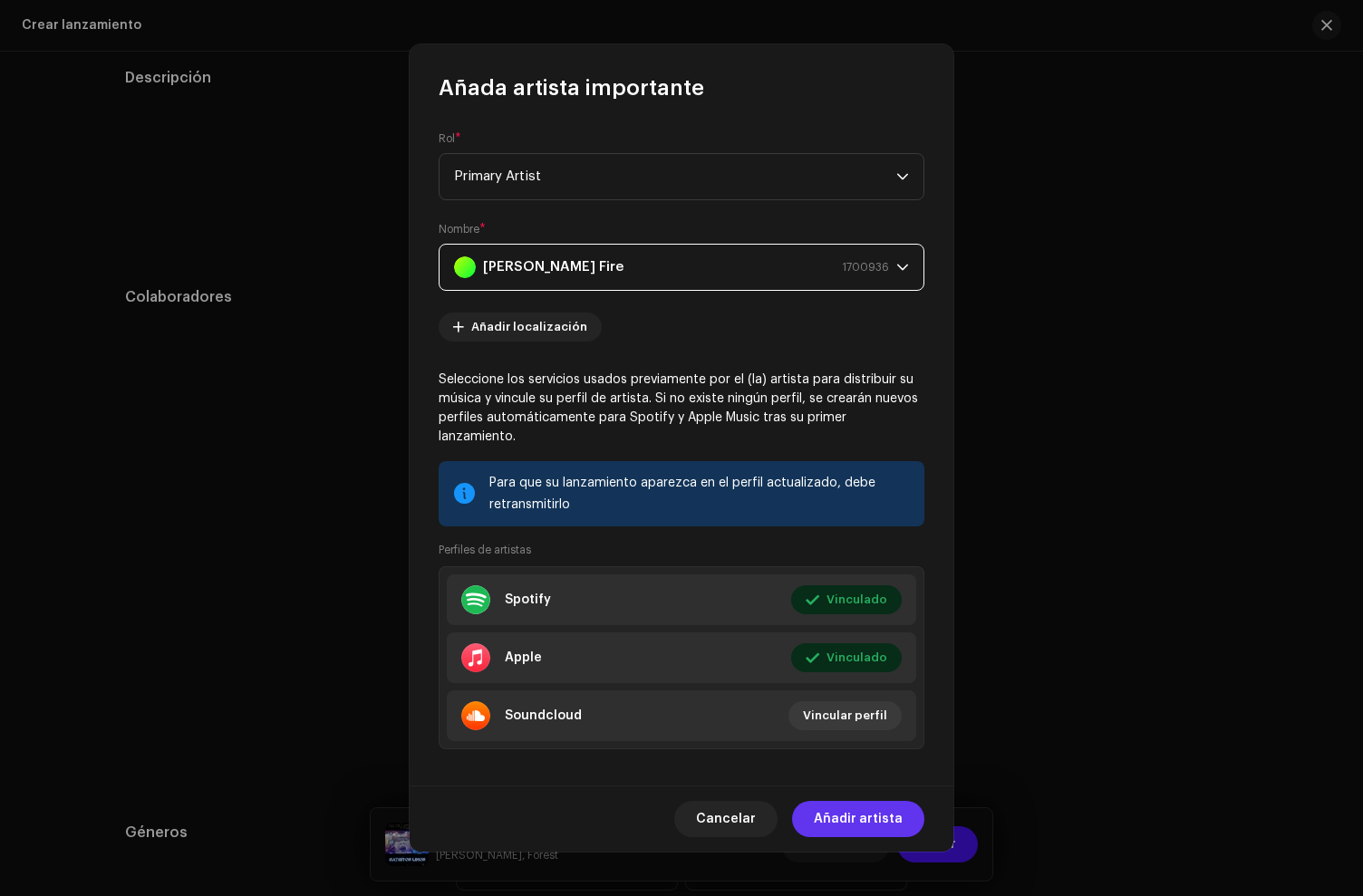
click at [864, 818] on span "Añadir artista" at bounding box center [857, 818] width 89 height 36
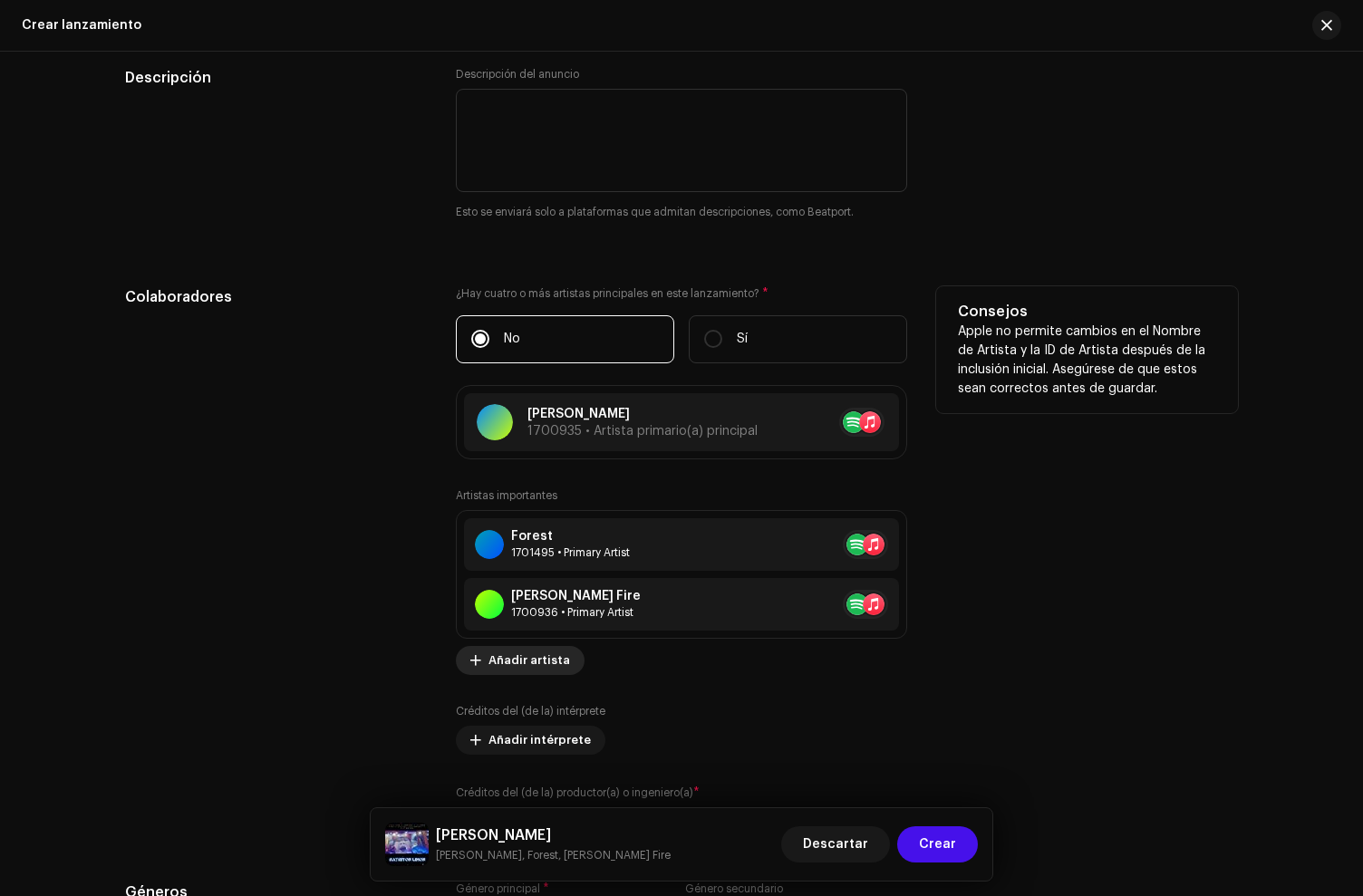
click at [521, 660] on span "Añadir artista" at bounding box center [529, 659] width 82 height 36
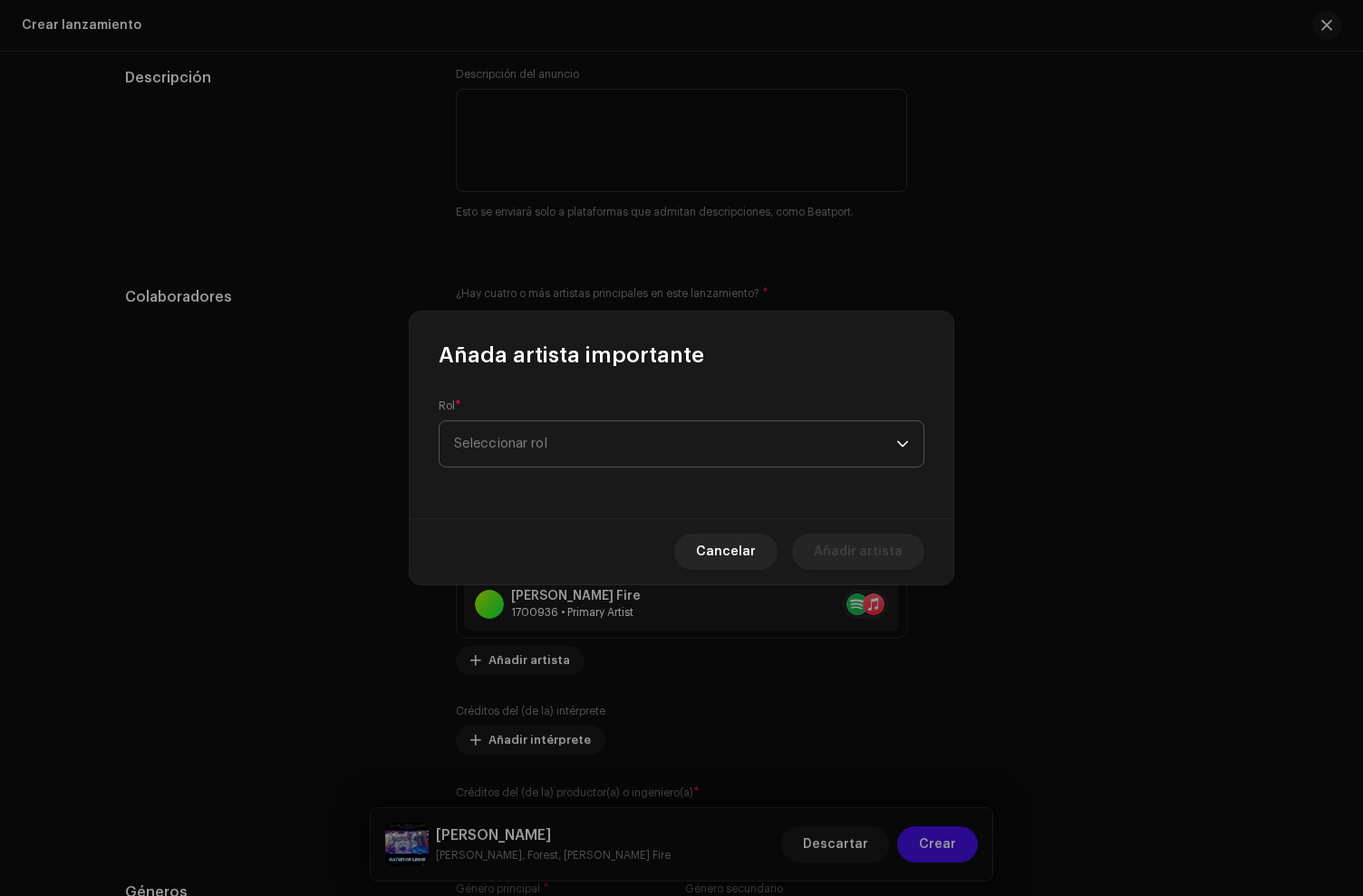
click at [541, 435] on span "Seleccionar rol" at bounding box center [675, 444] width 442 height 46
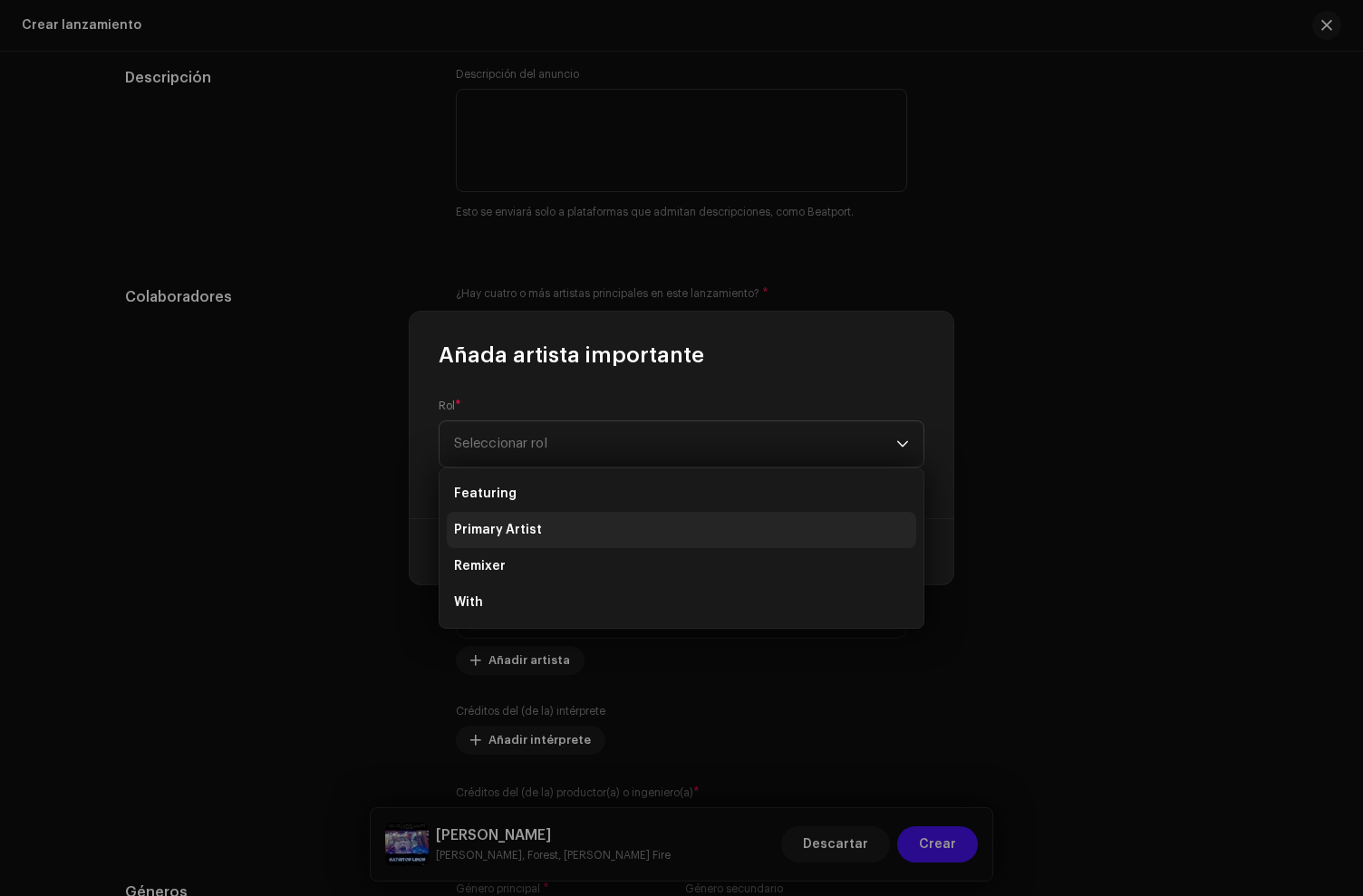
click at [511, 524] on span "Primary Artist" at bounding box center [498, 530] width 88 height 19
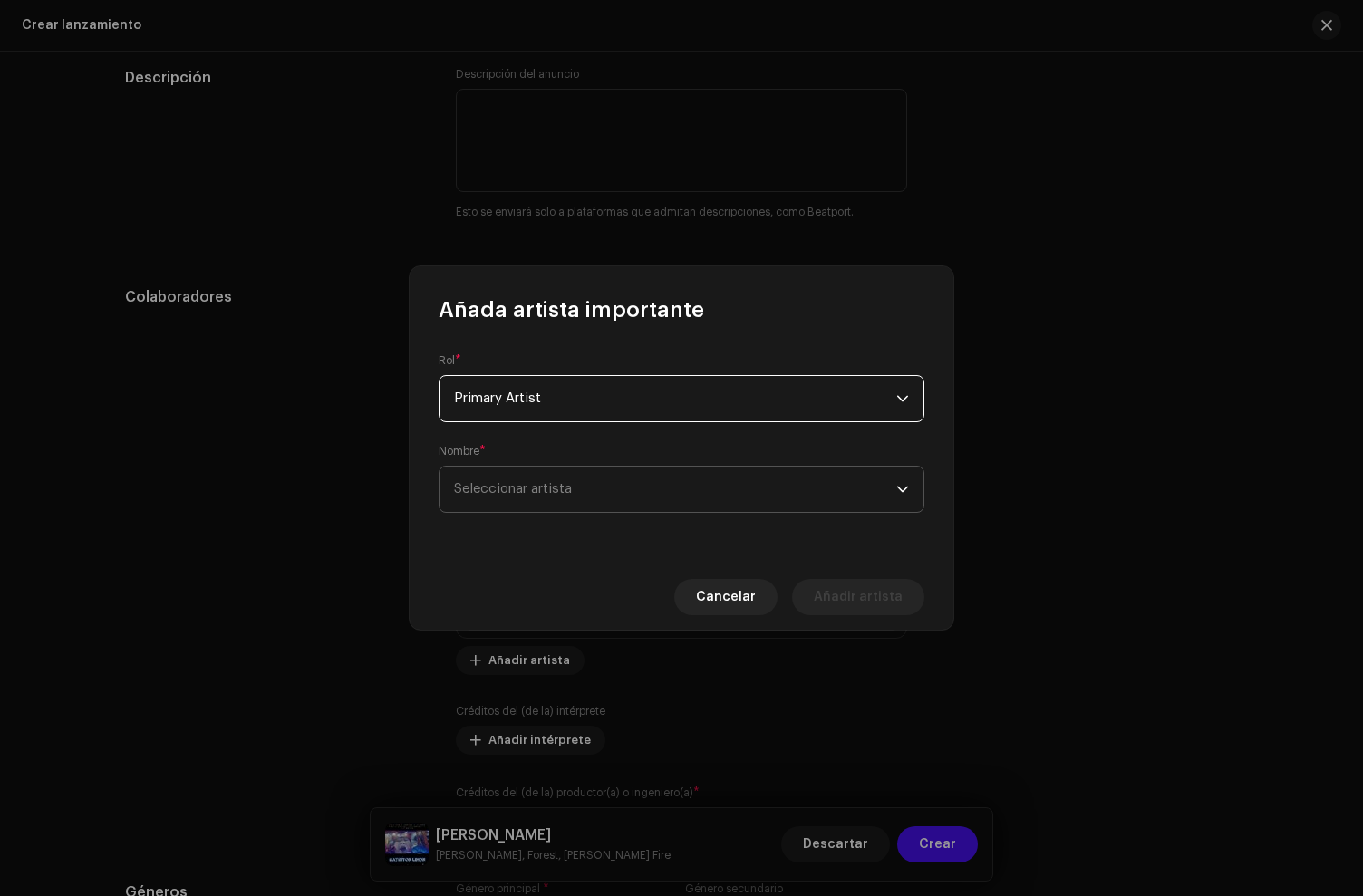
click at [520, 486] on span "Seleccionar artista" at bounding box center [512, 489] width 118 height 14
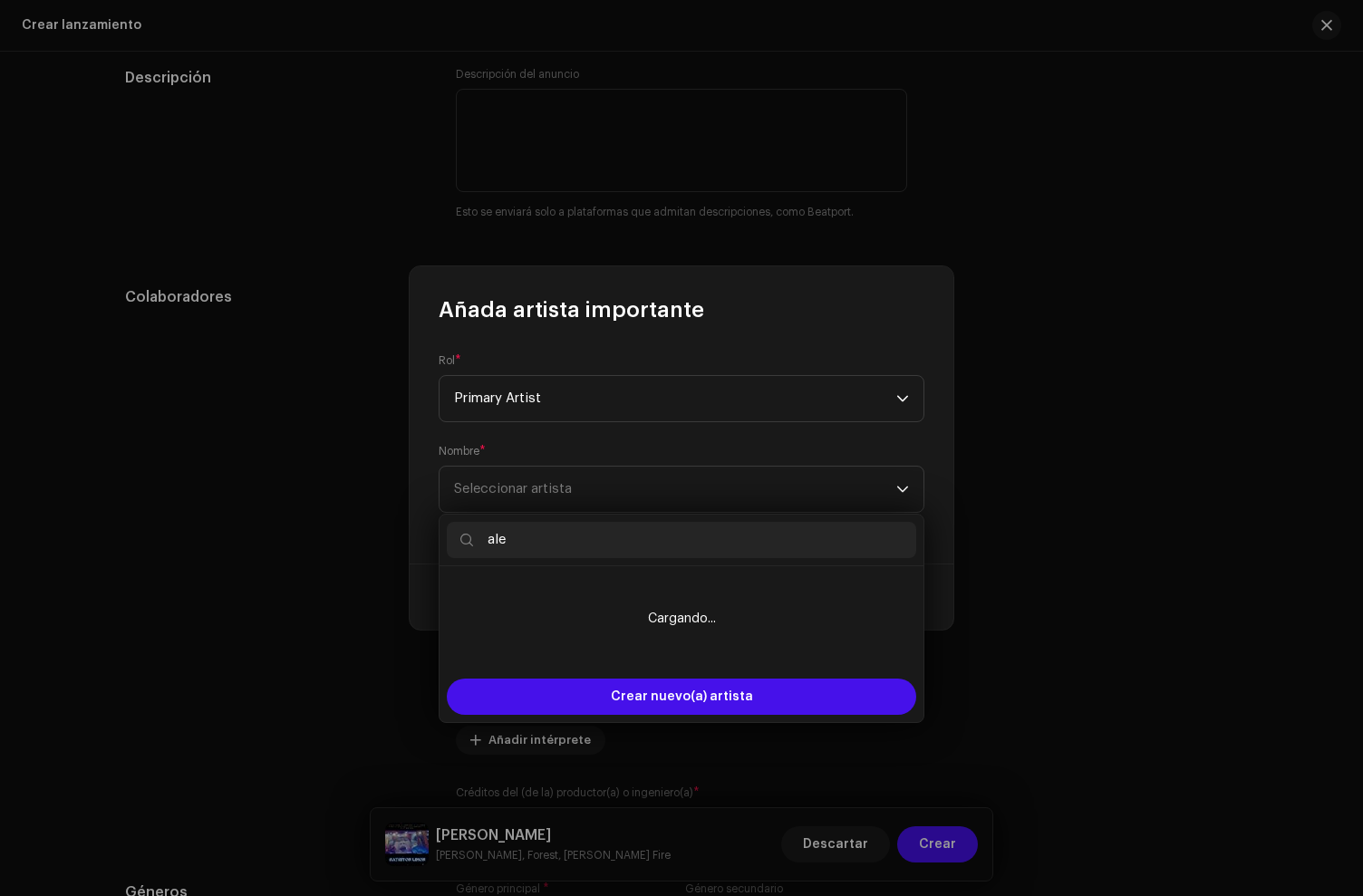
type input "ale"
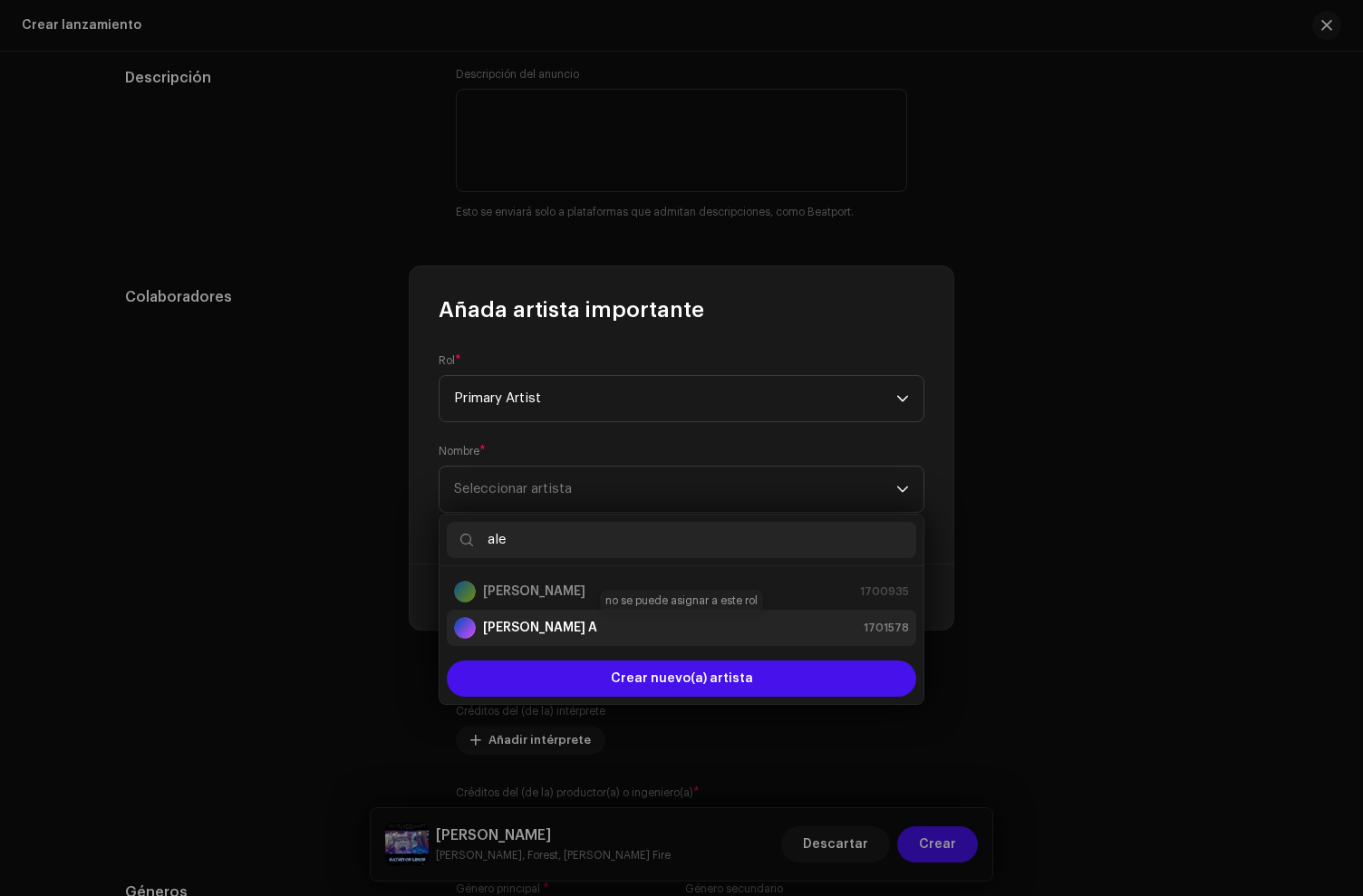
click at [519, 621] on strong "[PERSON_NAME] A" at bounding box center [540, 627] width 114 height 19
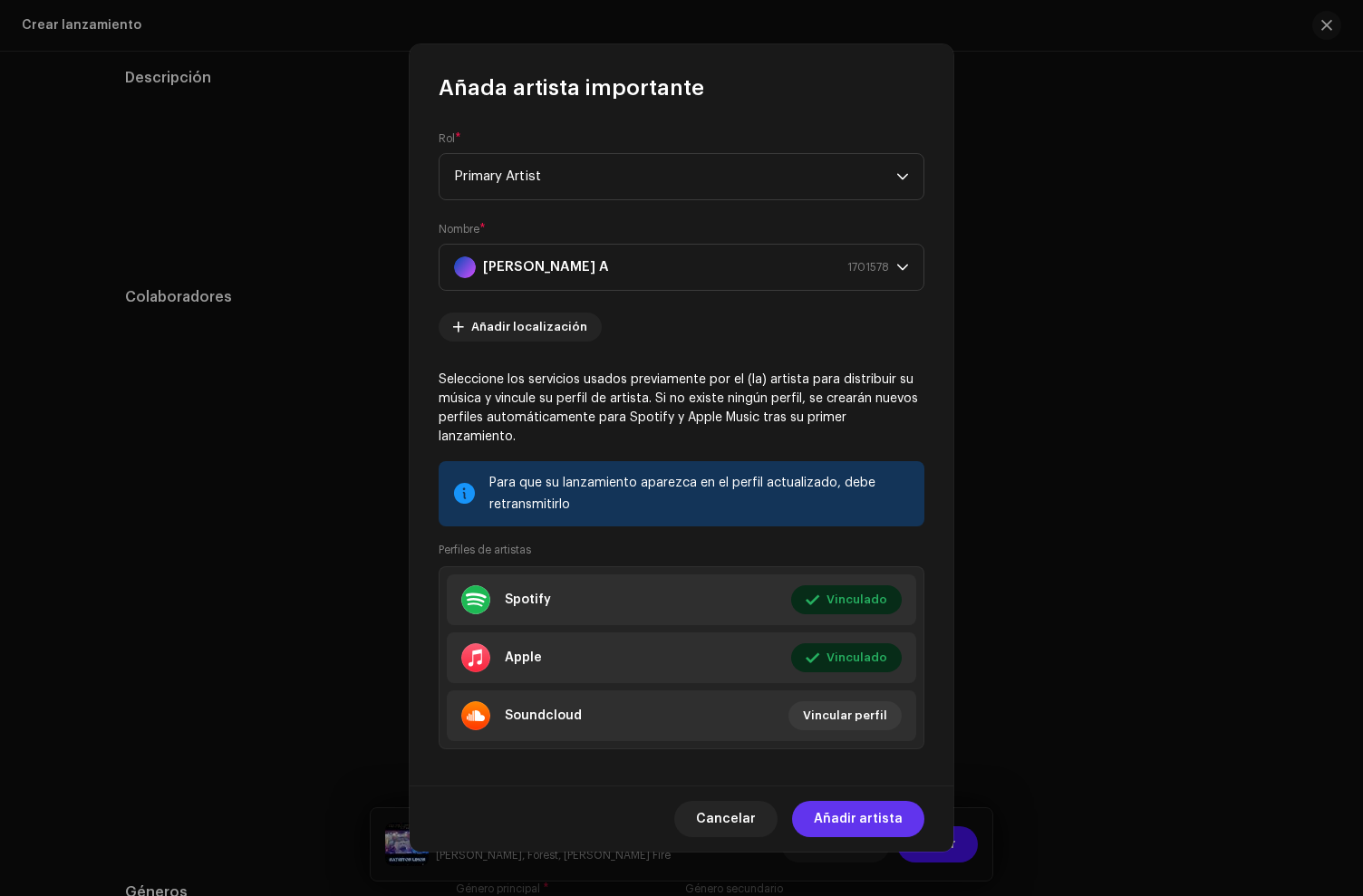
click at [905, 805] on button "Añadir artista" at bounding box center [858, 818] width 133 height 36
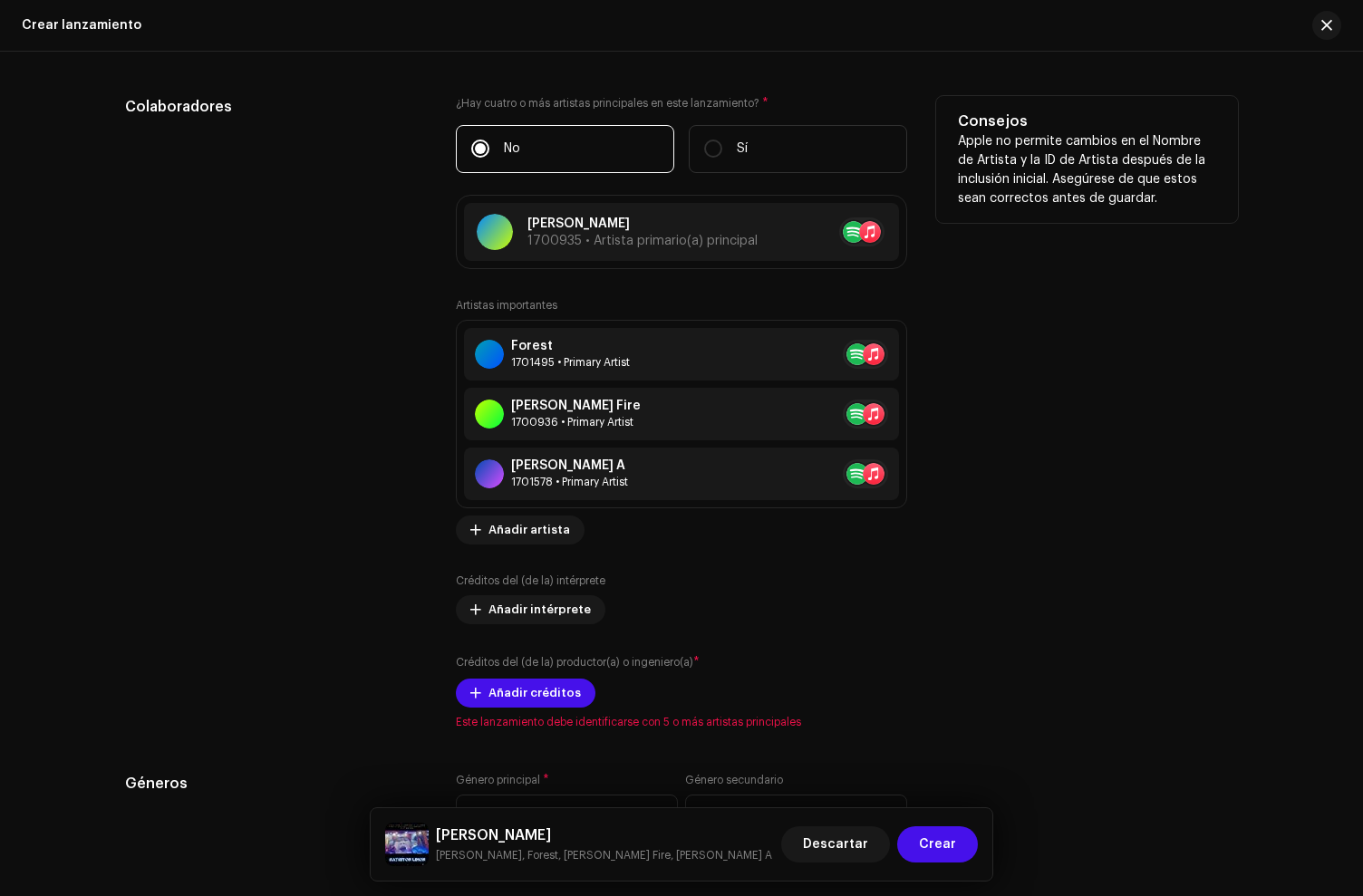
scroll to position [2208, 0]
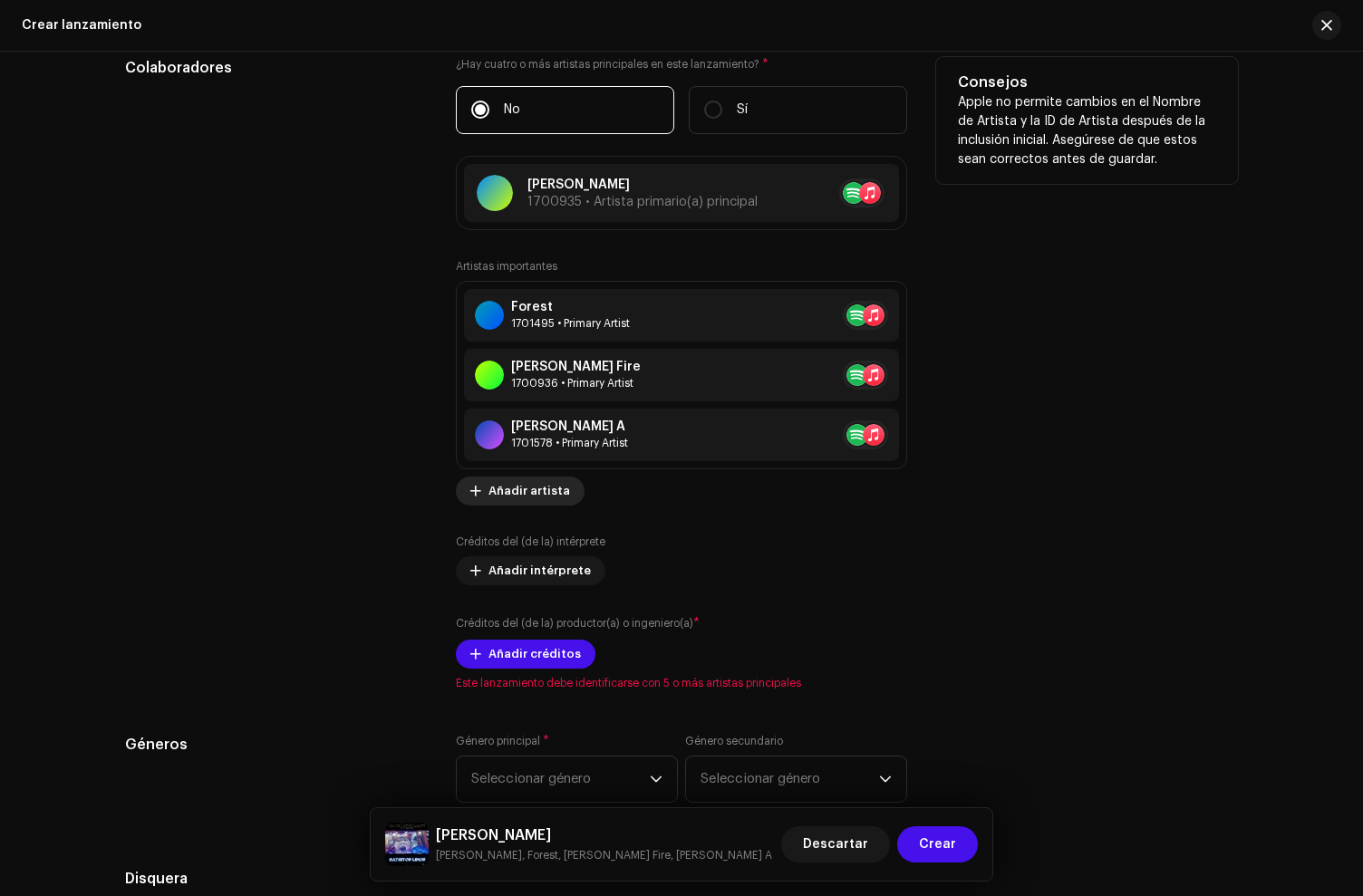
click at [532, 492] on span "Añadir artista" at bounding box center [529, 491] width 82 height 36
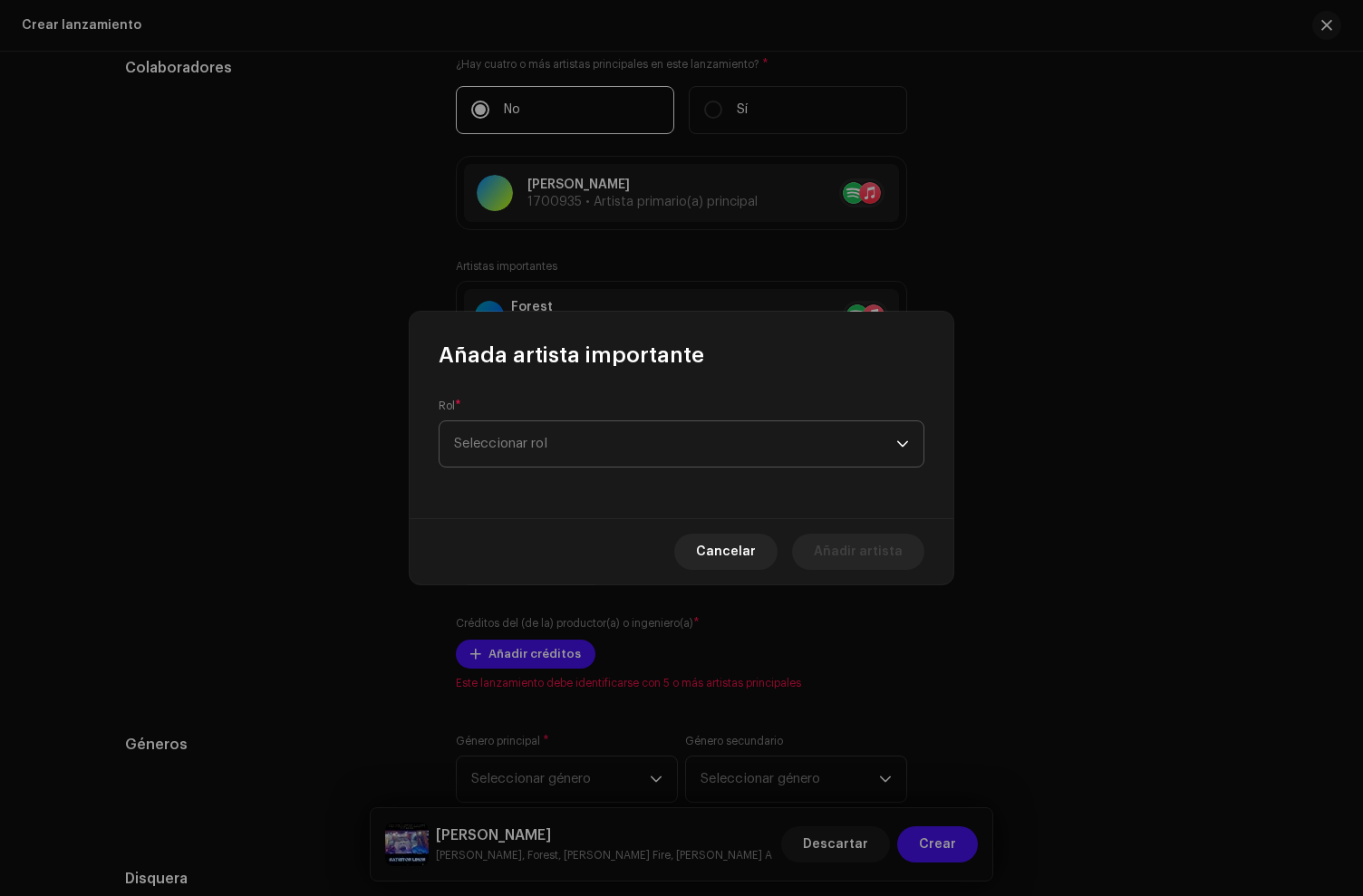
click at [527, 464] on span "Seleccionar rol" at bounding box center [675, 444] width 442 height 46
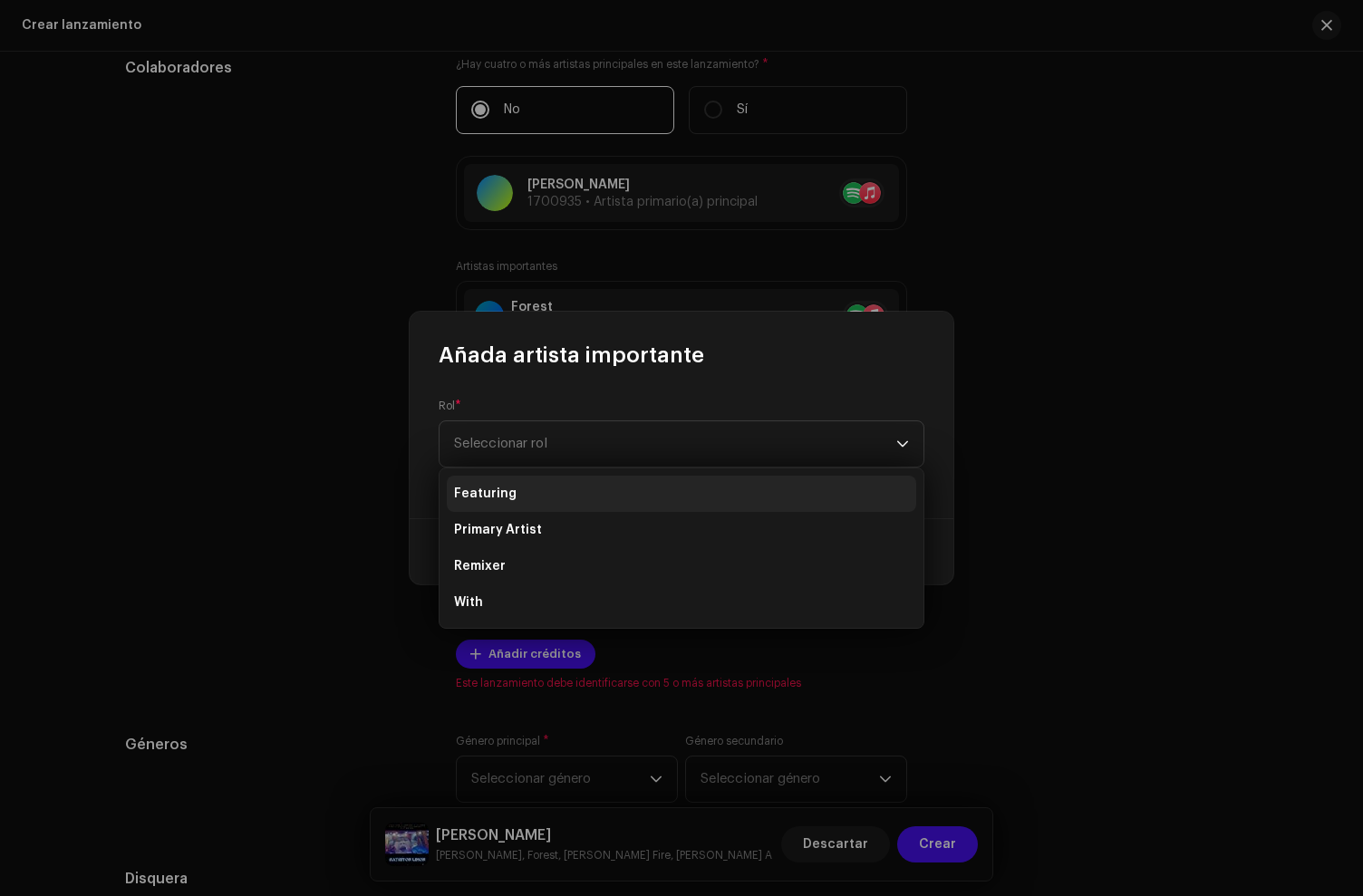
click at [499, 497] on span "Featuring" at bounding box center [485, 494] width 62 height 19
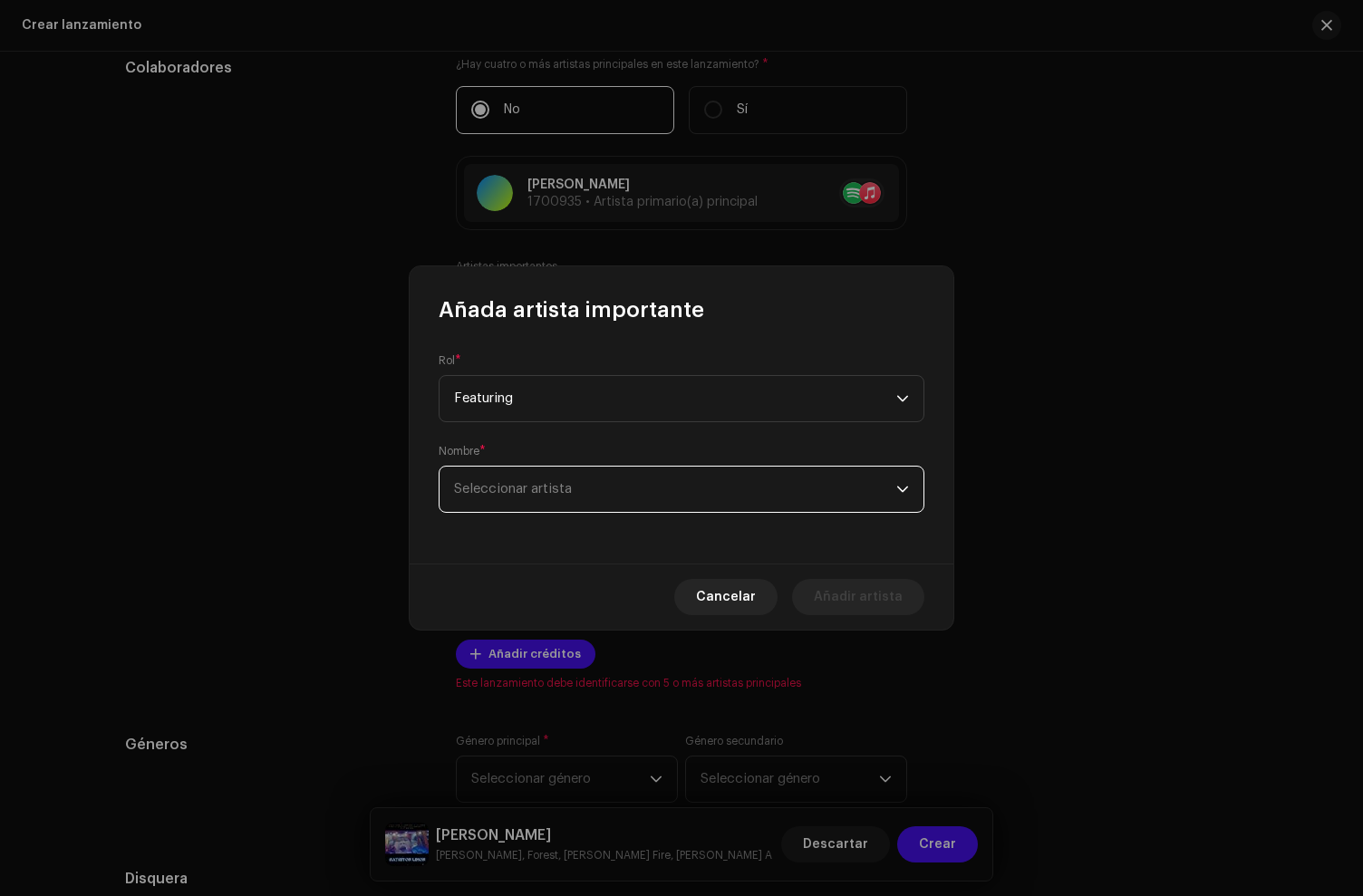
click at [518, 490] on span "Seleccionar artista" at bounding box center [512, 489] width 118 height 14
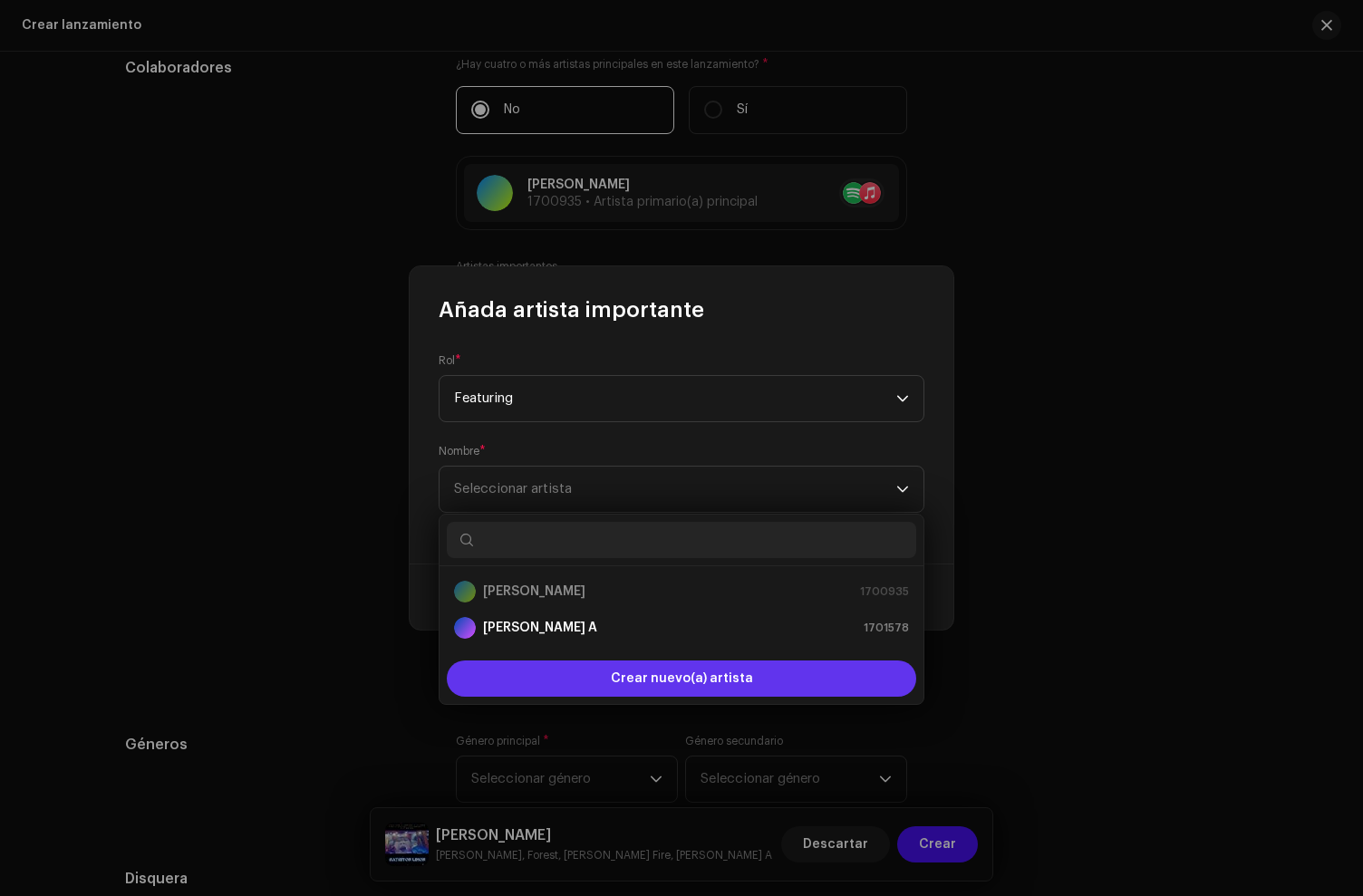
click at [564, 684] on div "Crear nuevo(a) artista" at bounding box center [682, 678] width 470 height 36
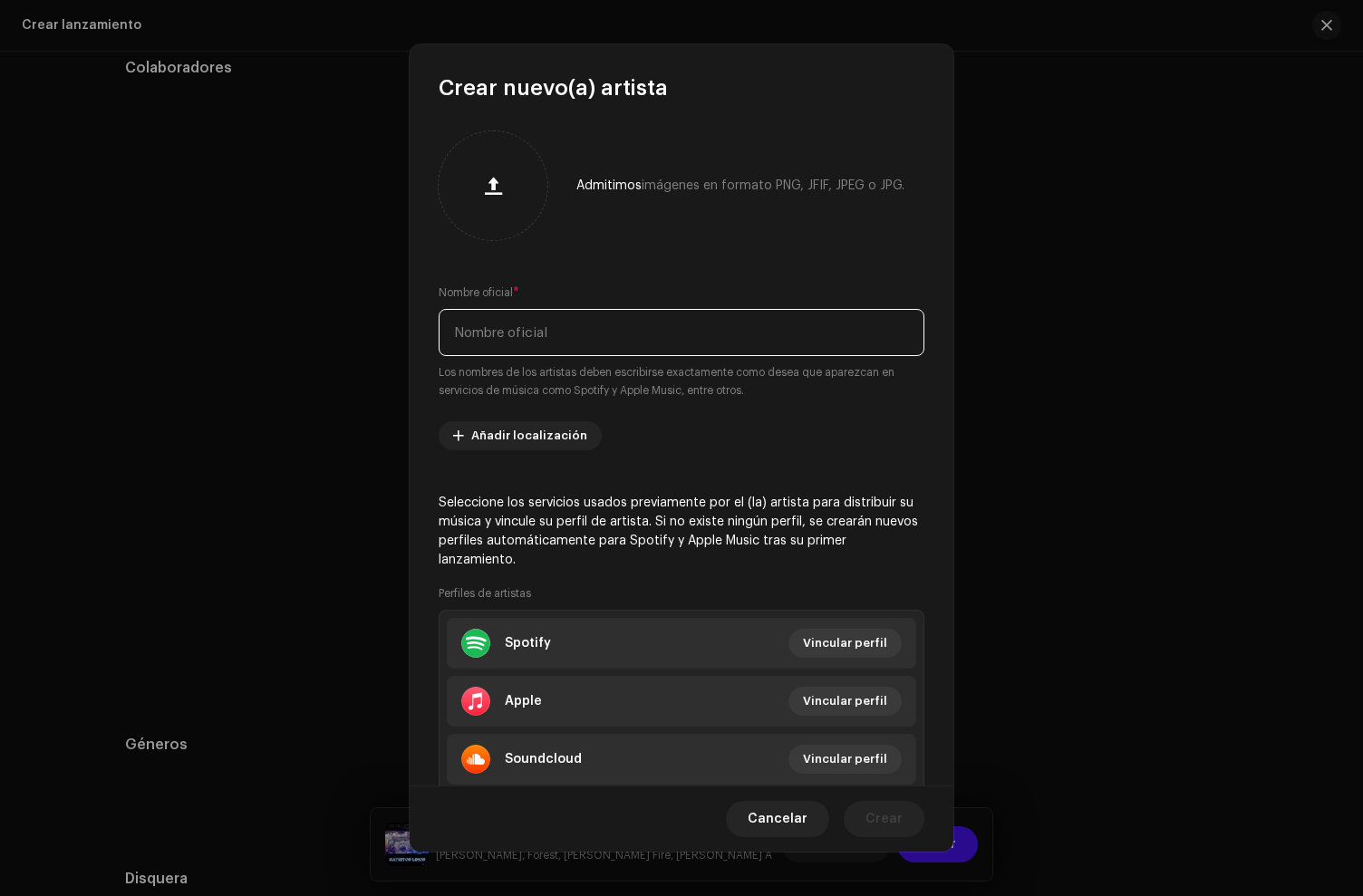
click at [539, 354] on input "text" at bounding box center [681, 332] width 486 height 47
type input "Elyanx"
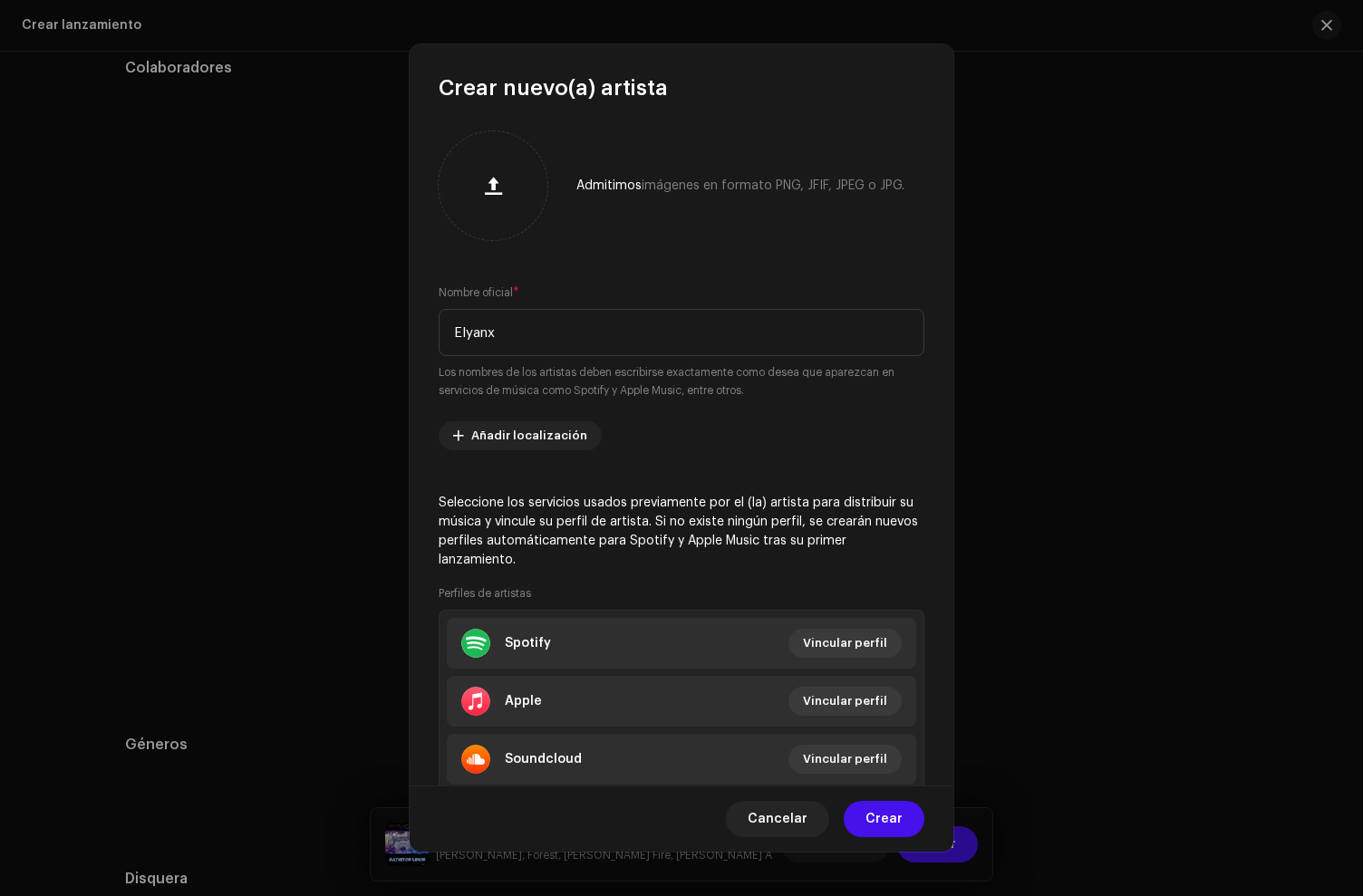
drag, startPoint x: 890, startPoint y: 819, endPoint x: 861, endPoint y: 697, distance: 125.4
click at [890, 816] on span "Crear" at bounding box center [884, 818] width 37 height 36
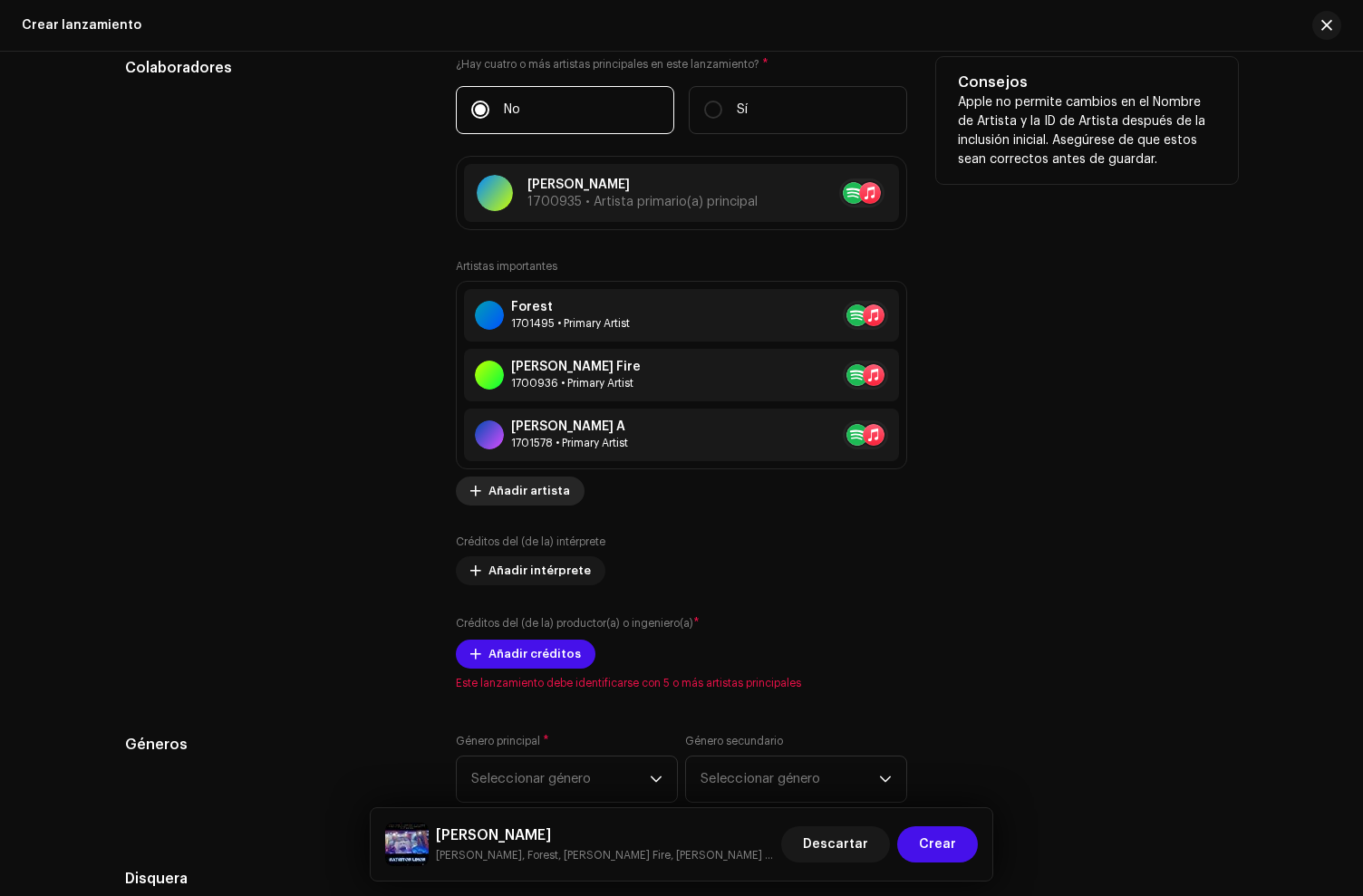
click at [518, 498] on span "Añadir artista" at bounding box center [529, 491] width 82 height 36
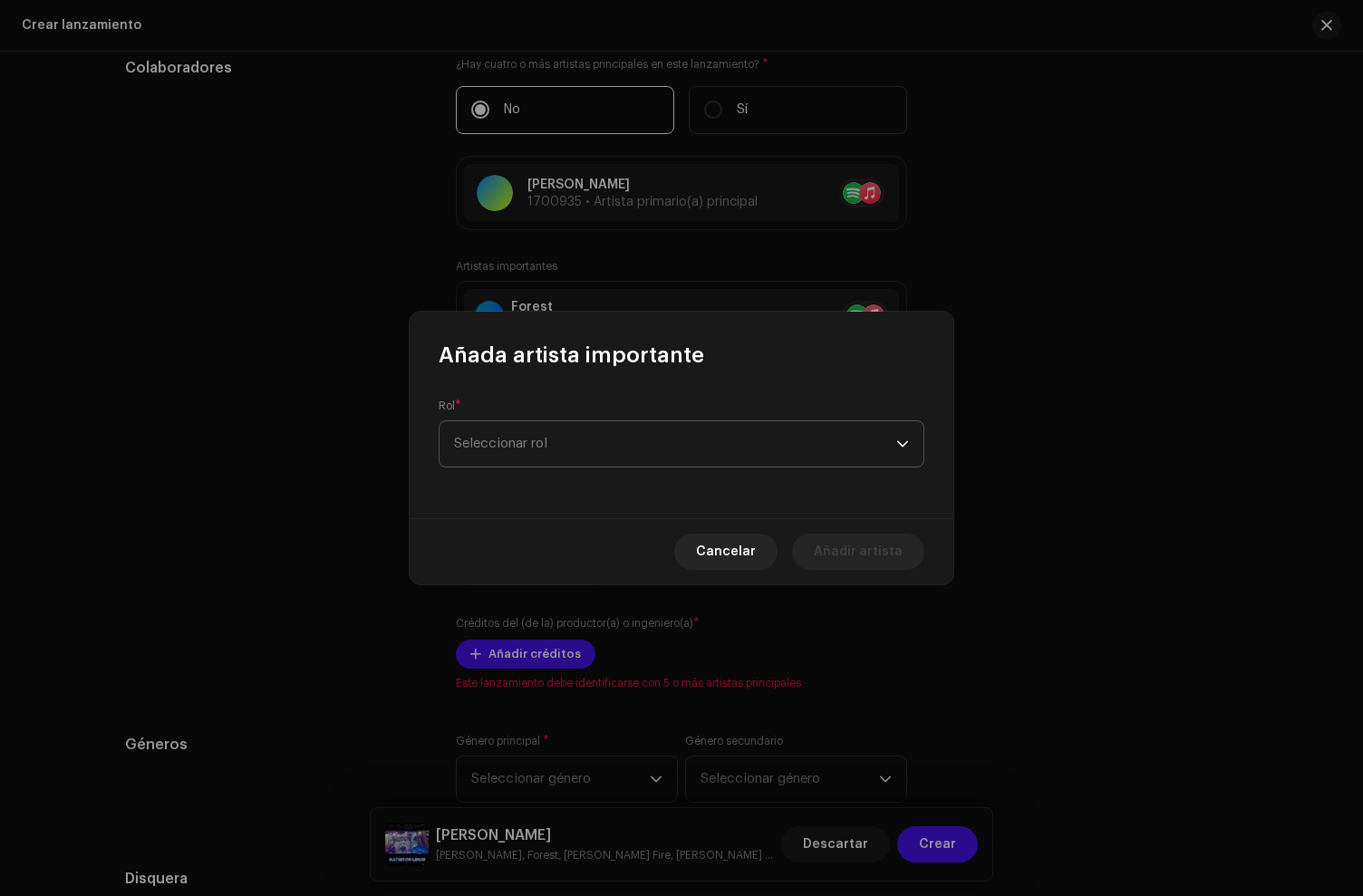
click at [539, 435] on span "Seleccionar rol" at bounding box center [675, 444] width 442 height 46
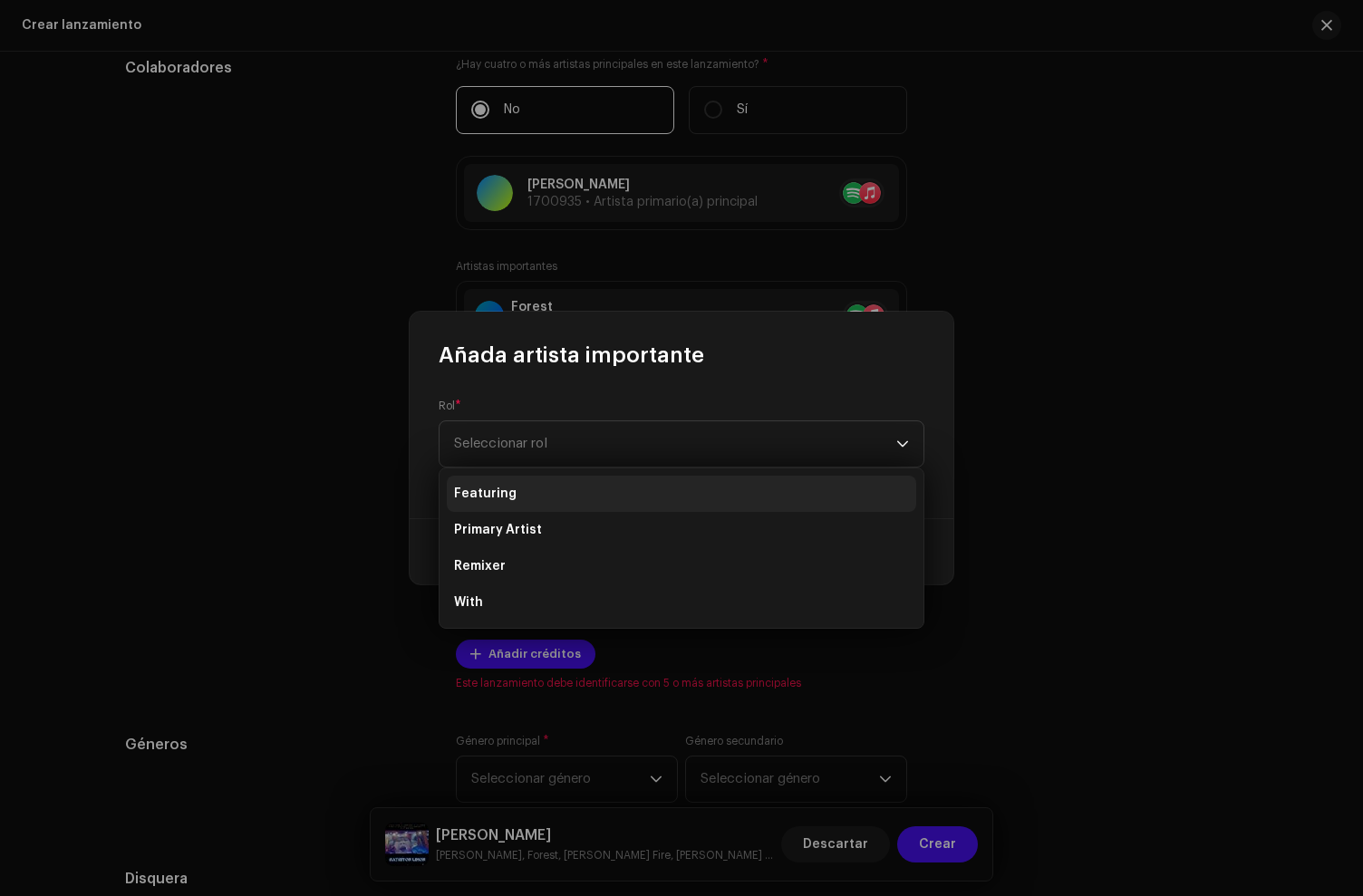
click at [515, 496] on li "Featuring" at bounding box center [682, 493] width 470 height 36
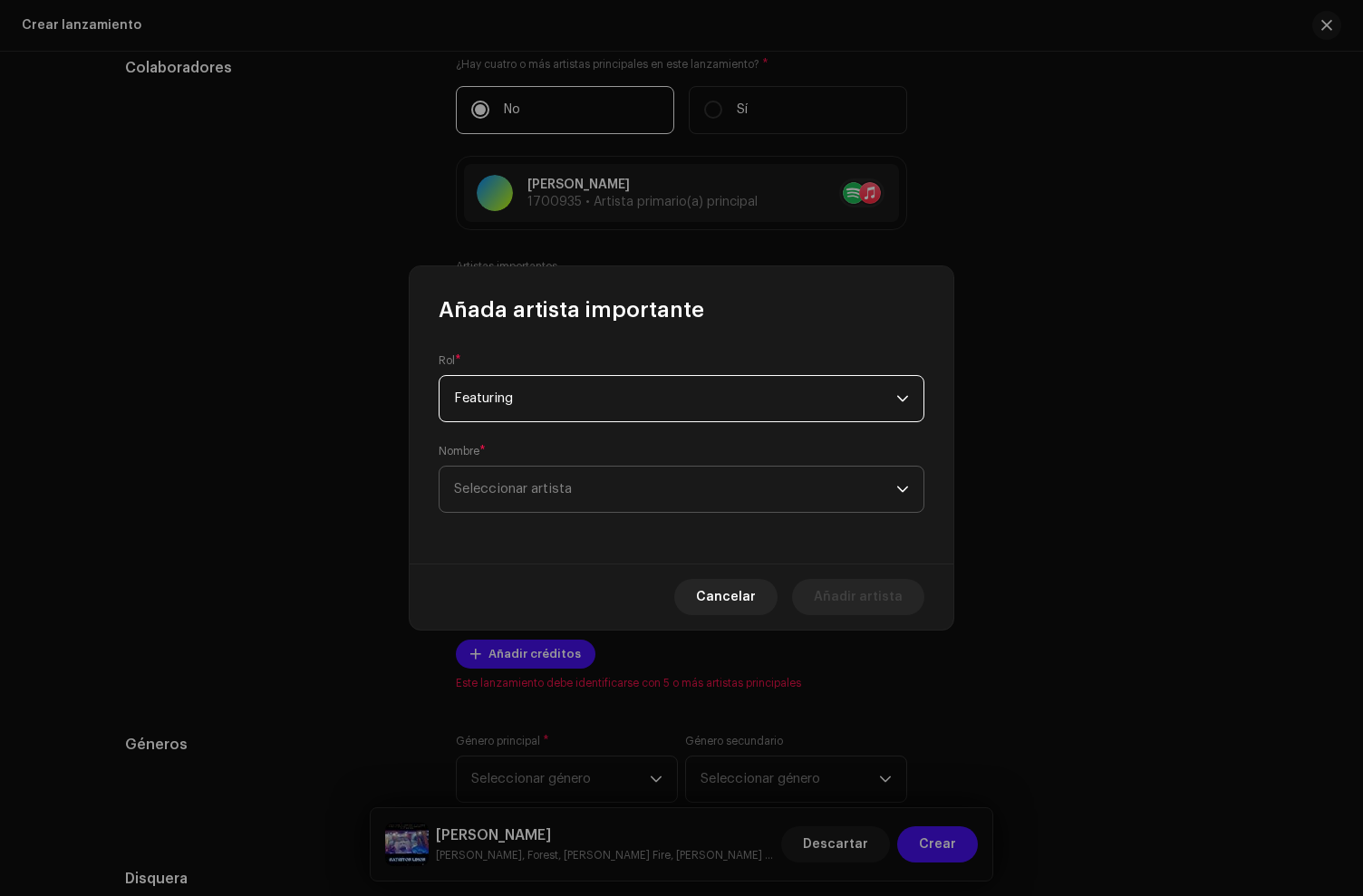
click at [539, 485] on span "Seleccionar artista" at bounding box center [512, 489] width 118 height 14
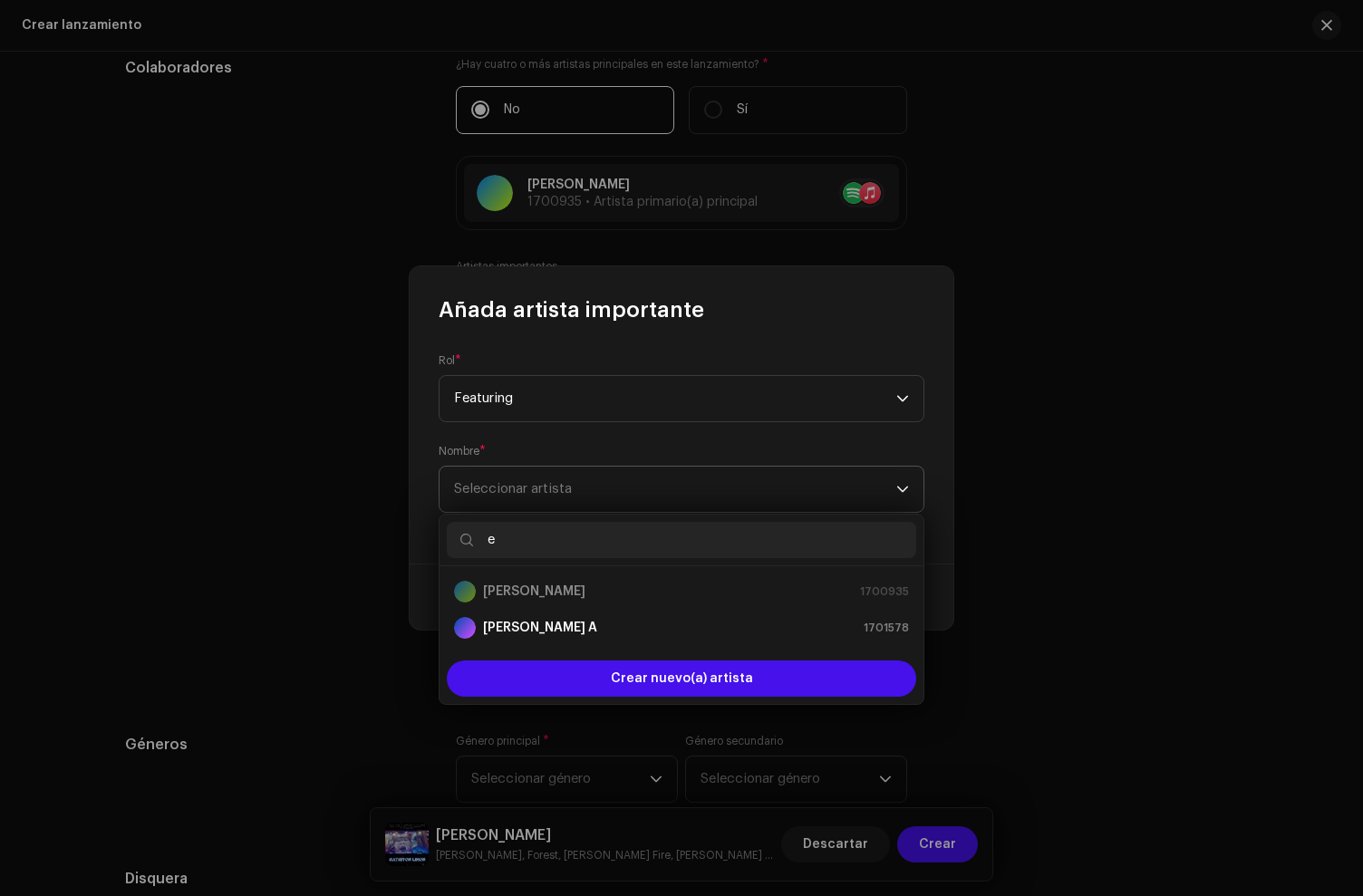
type input "el"
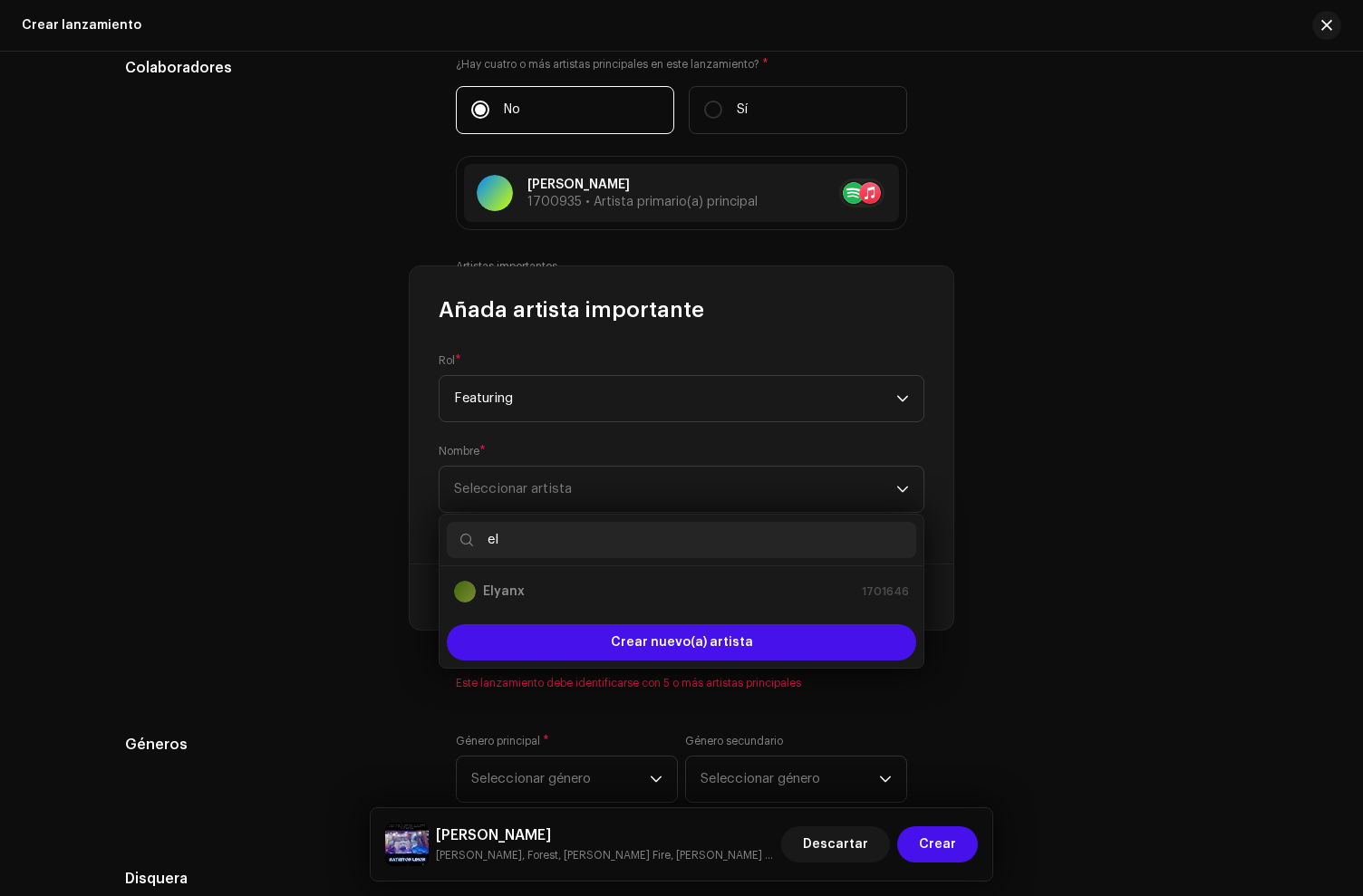
click at [305, 543] on div "Añada artista importante Rol * Featuring Nombre * Seleccionar artista [PERSON_N…" at bounding box center [681, 448] width 1363 height 896
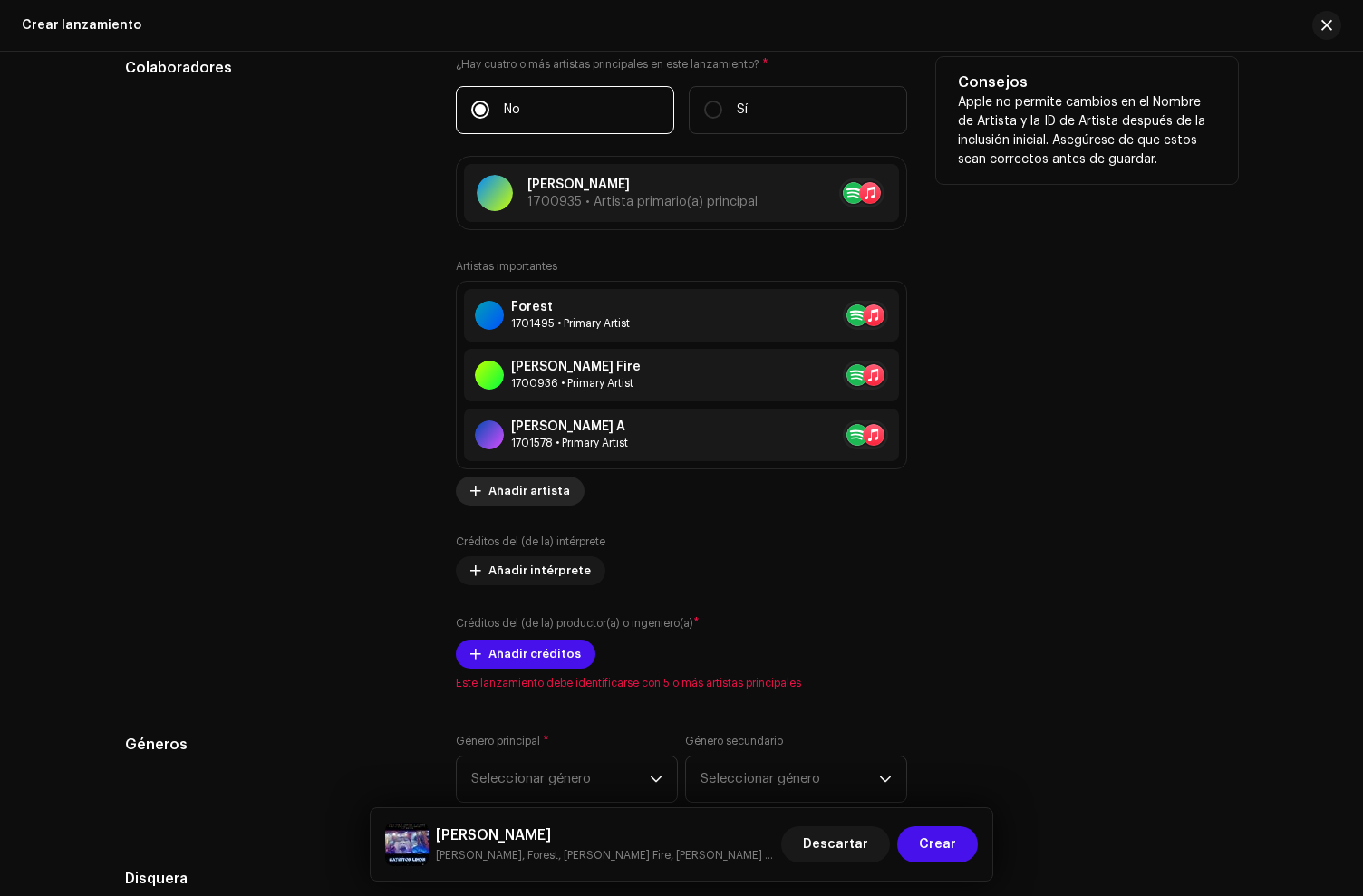
click at [488, 492] on span "Añadir artista" at bounding box center [529, 491] width 82 height 36
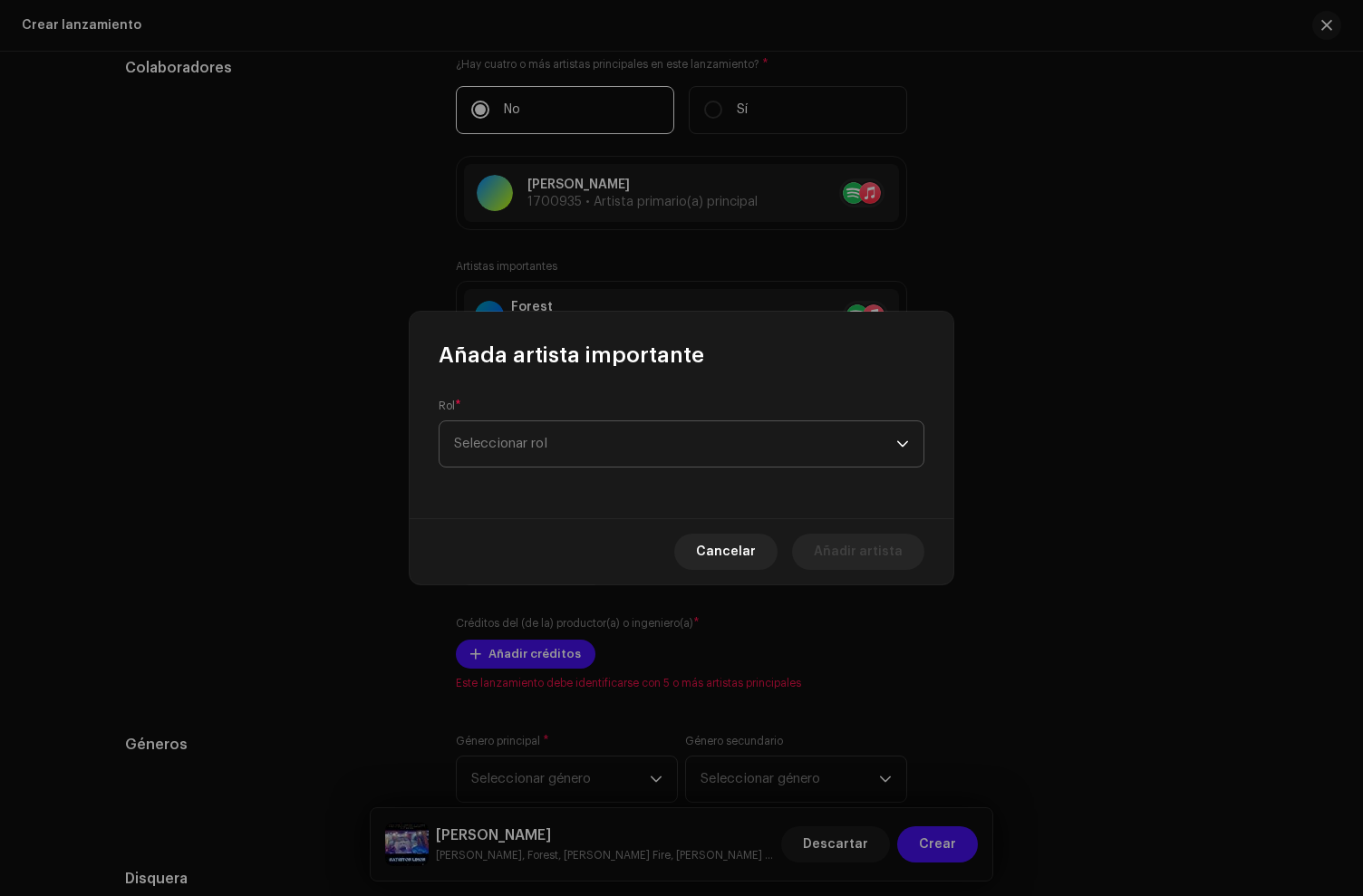
click at [538, 437] on span "Seleccionar rol" at bounding box center [675, 444] width 442 height 46
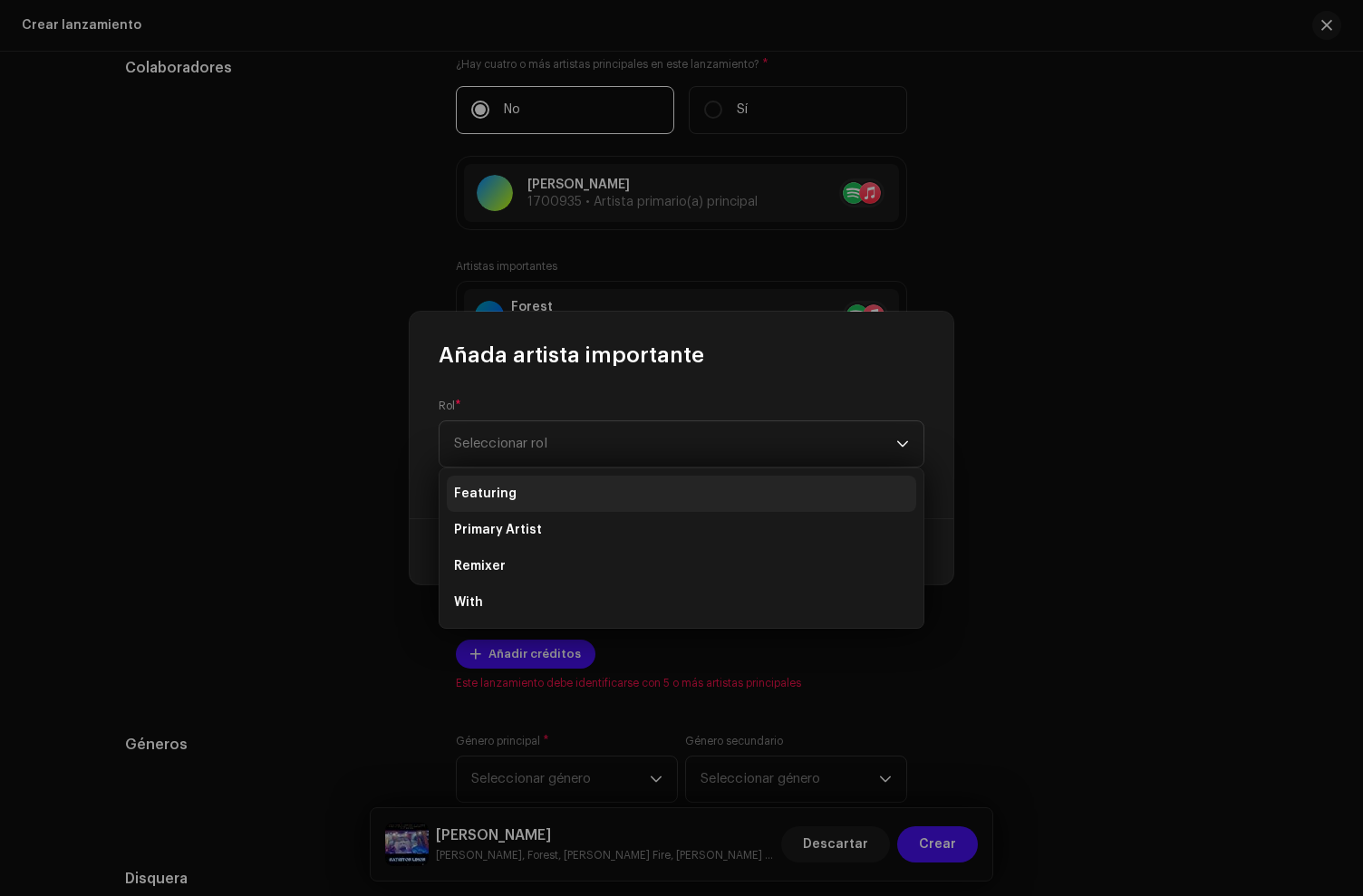
click at [526, 502] on li "Featuring" at bounding box center [682, 493] width 470 height 36
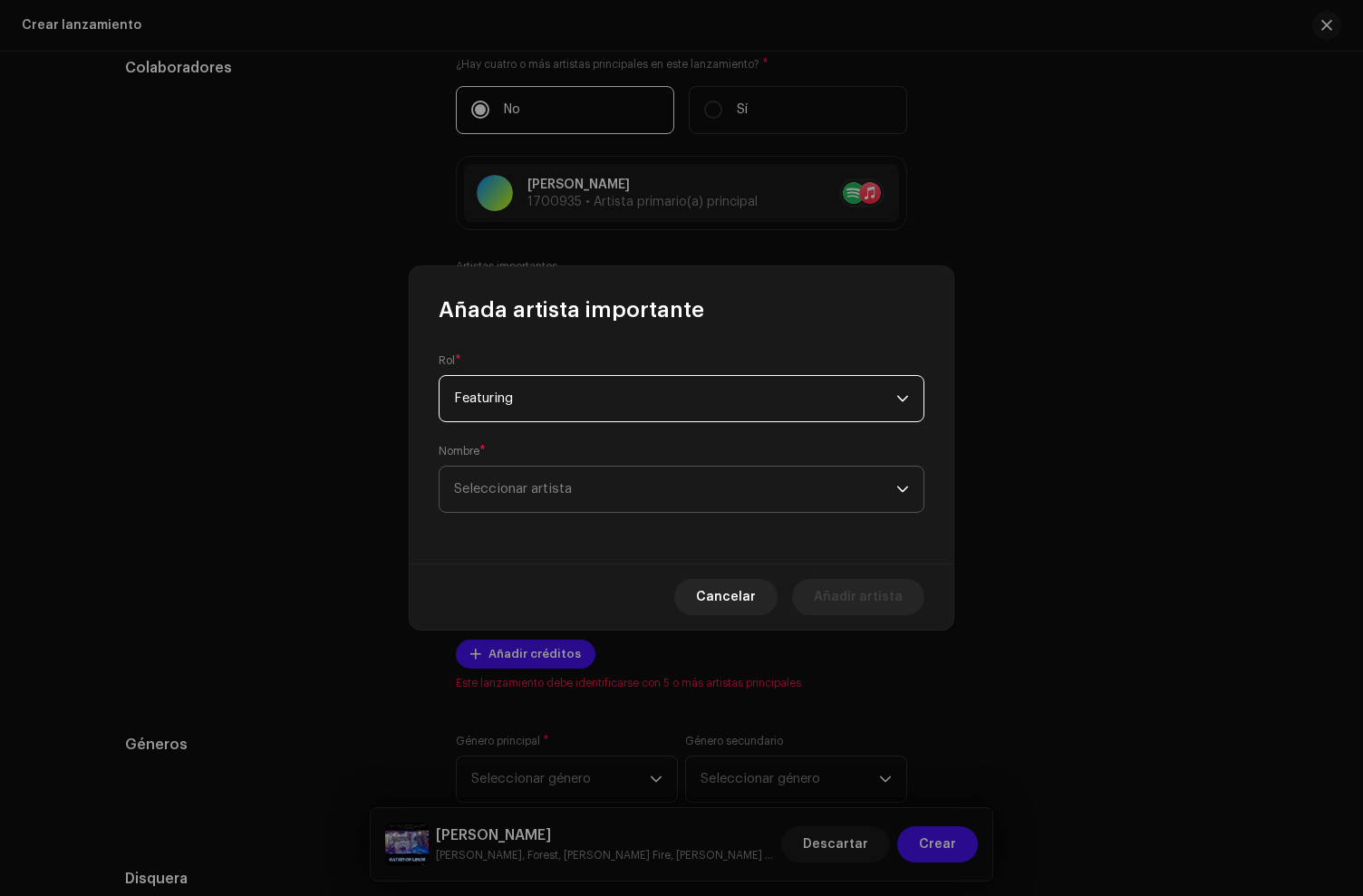
click at [525, 501] on span "Seleccionar artista" at bounding box center [675, 489] width 442 height 46
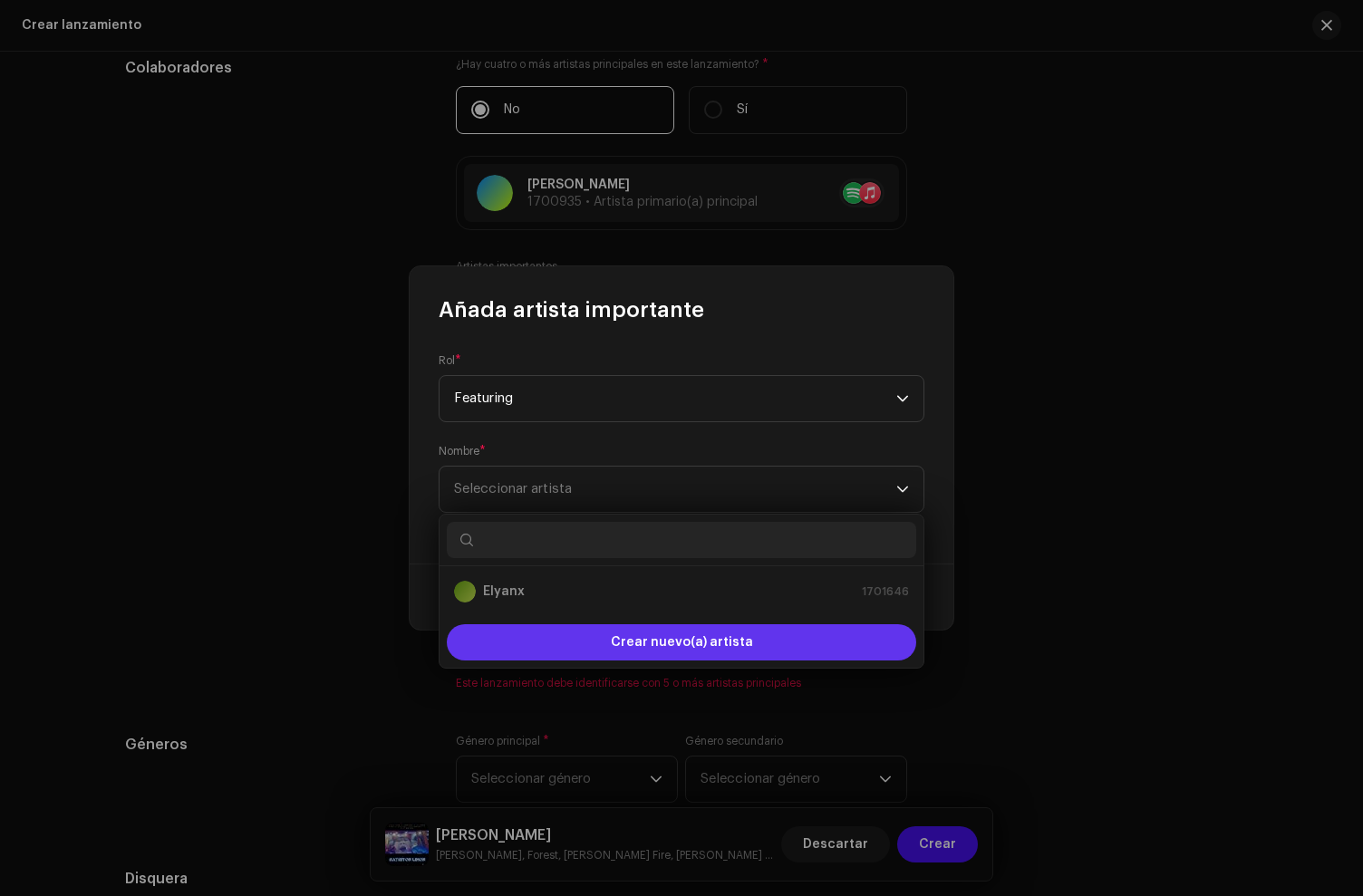
click at [684, 642] on span "Crear nuevo(a) artista" at bounding box center [682, 642] width 142 height 36
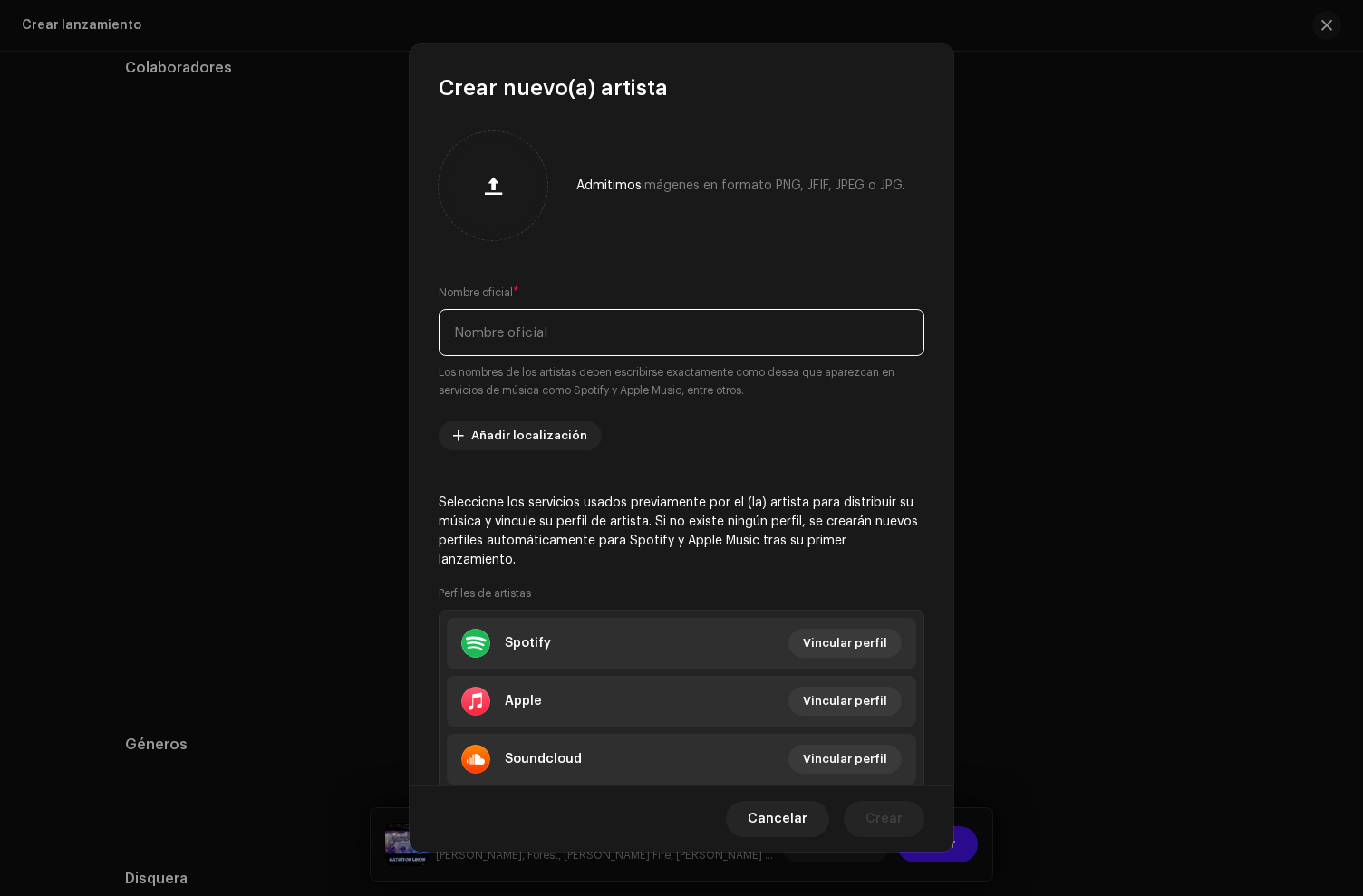
click at [503, 335] on input "text" at bounding box center [681, 332] width 486 height 47
click at [485, 337] on input "Meta Drugs" at bounding box center [681, 332] width 486 height 47
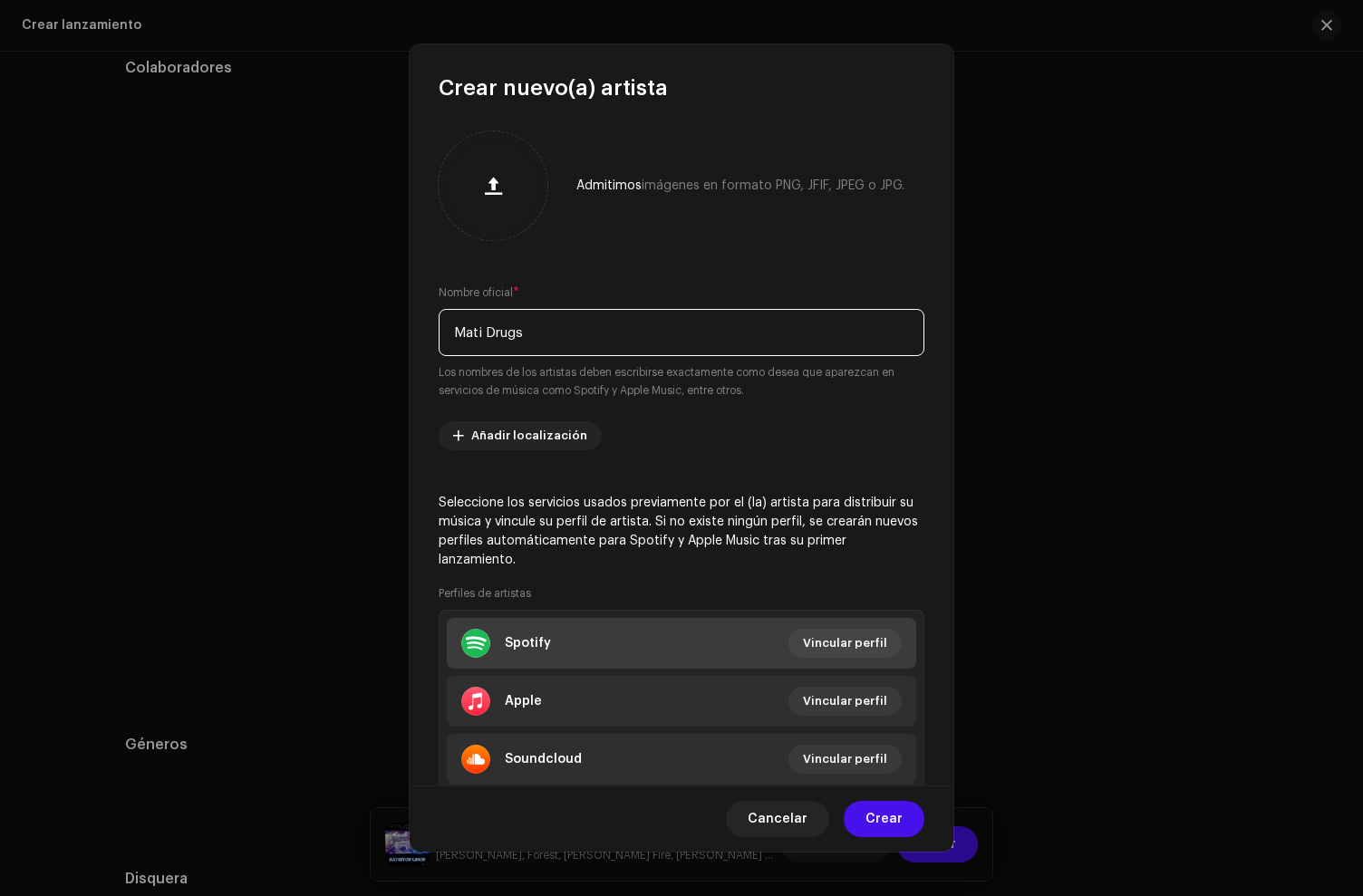
scroll to position [7, 0]
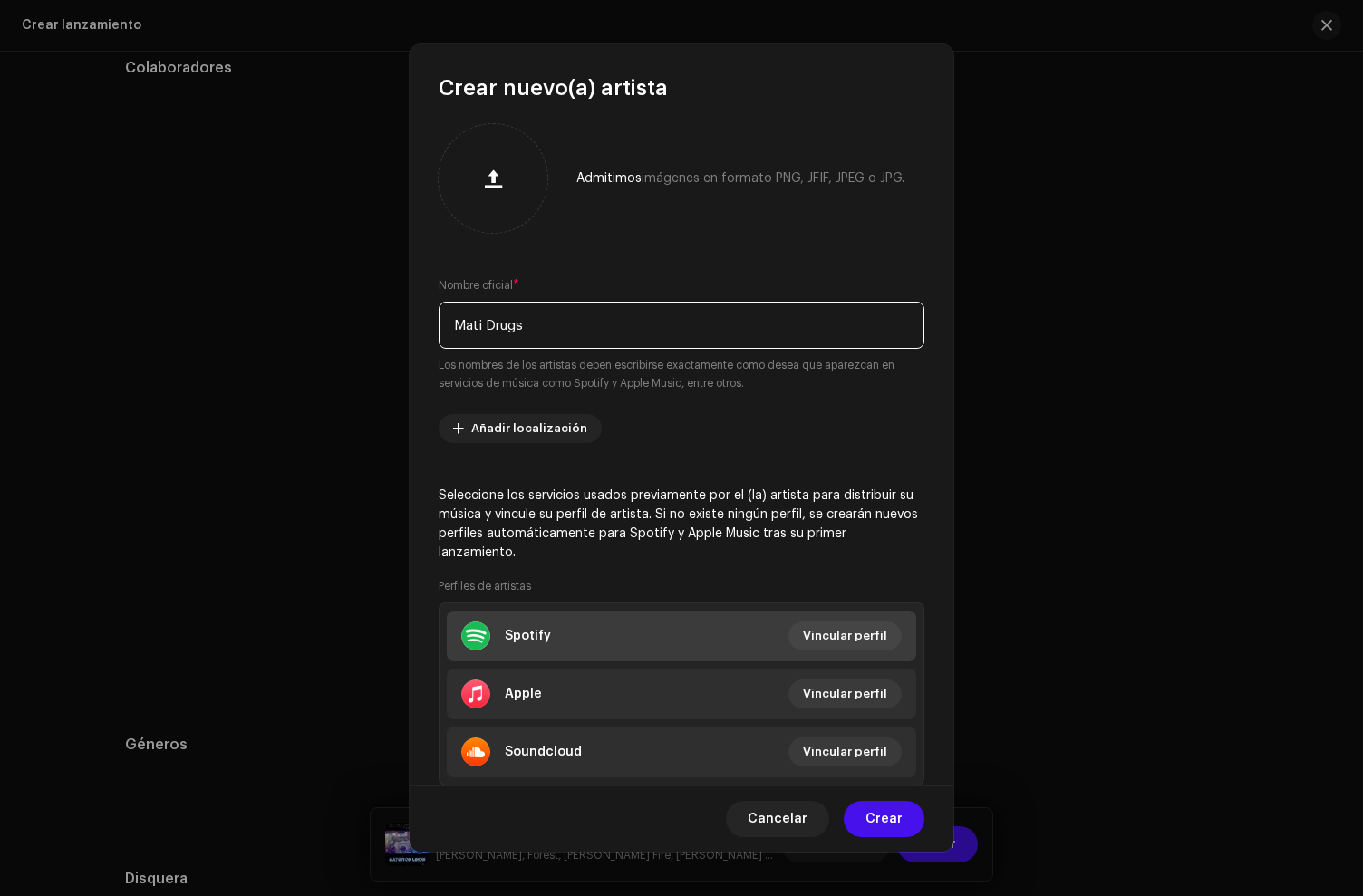
type input "Mati Drugs"
click at [600, 642] on li "Spotify Vincular perfil" at bounding box center [682, 636] width 470 height 51
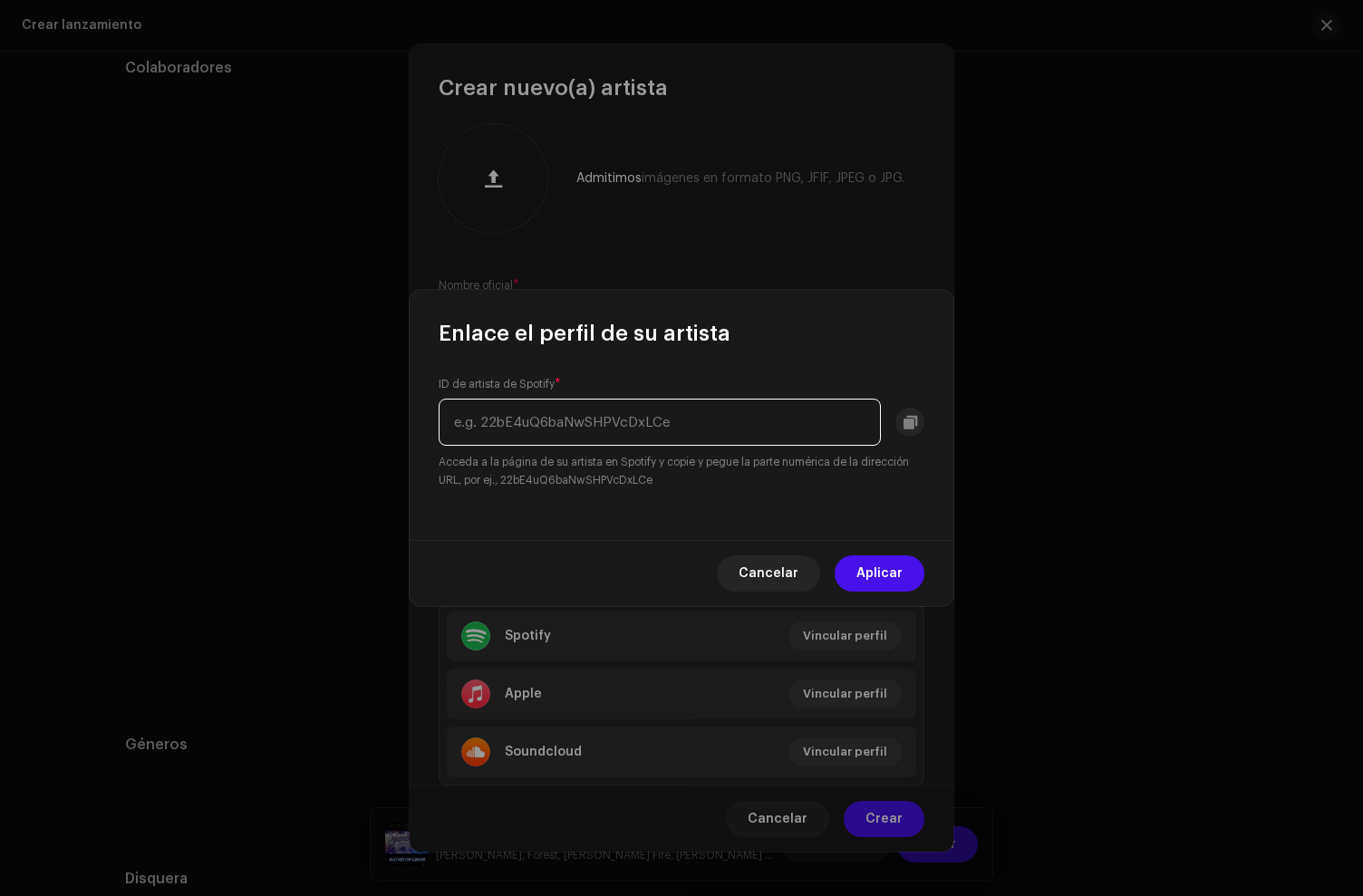
paste input "[URL][DOMAIN_NAME]"
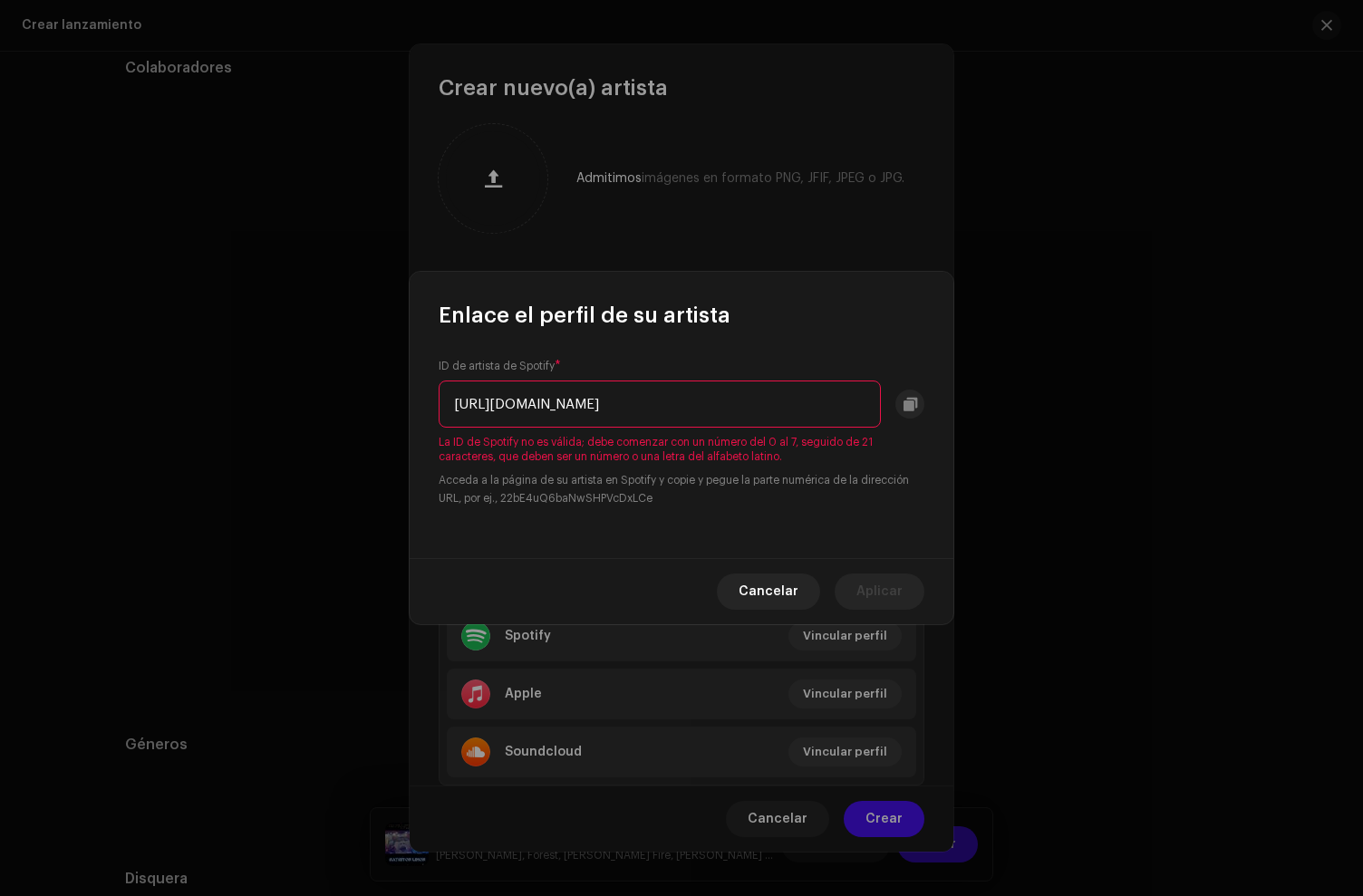
scroll to position [0, 182]
drag, startPoint x: 514, startPoint y: 404, endPoint x: 327, endPoint y: 376, distance: 189.1
click at [327, 376] on div "Enlace el perfil de su artista ID de artista de Spotify * [URL][DOMAIN_NAME] La…" at bounding box center [681, 448] width 1363 height 896
drag, startPoint x: 618, startPoint y: 402, endPoint x: 1055, endPoint y: 441, distance: 438.7
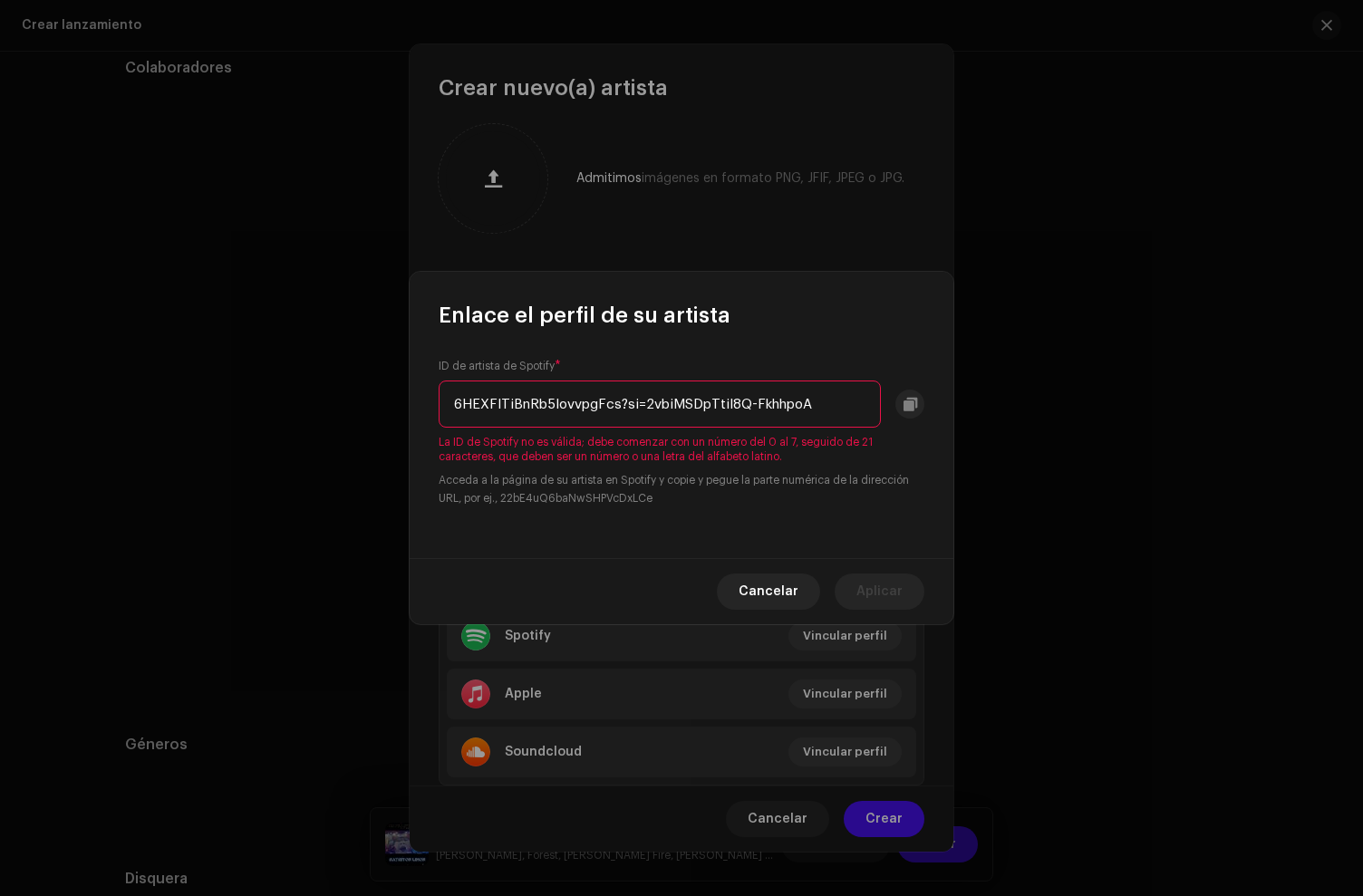
click at [1055, 441] on div "Enlace el perfil de su artista ID de artista de Spotify * 6HEXFITiBnRb5lovvpgFc…" at bounding box center [681, 448] width 1363 height 896
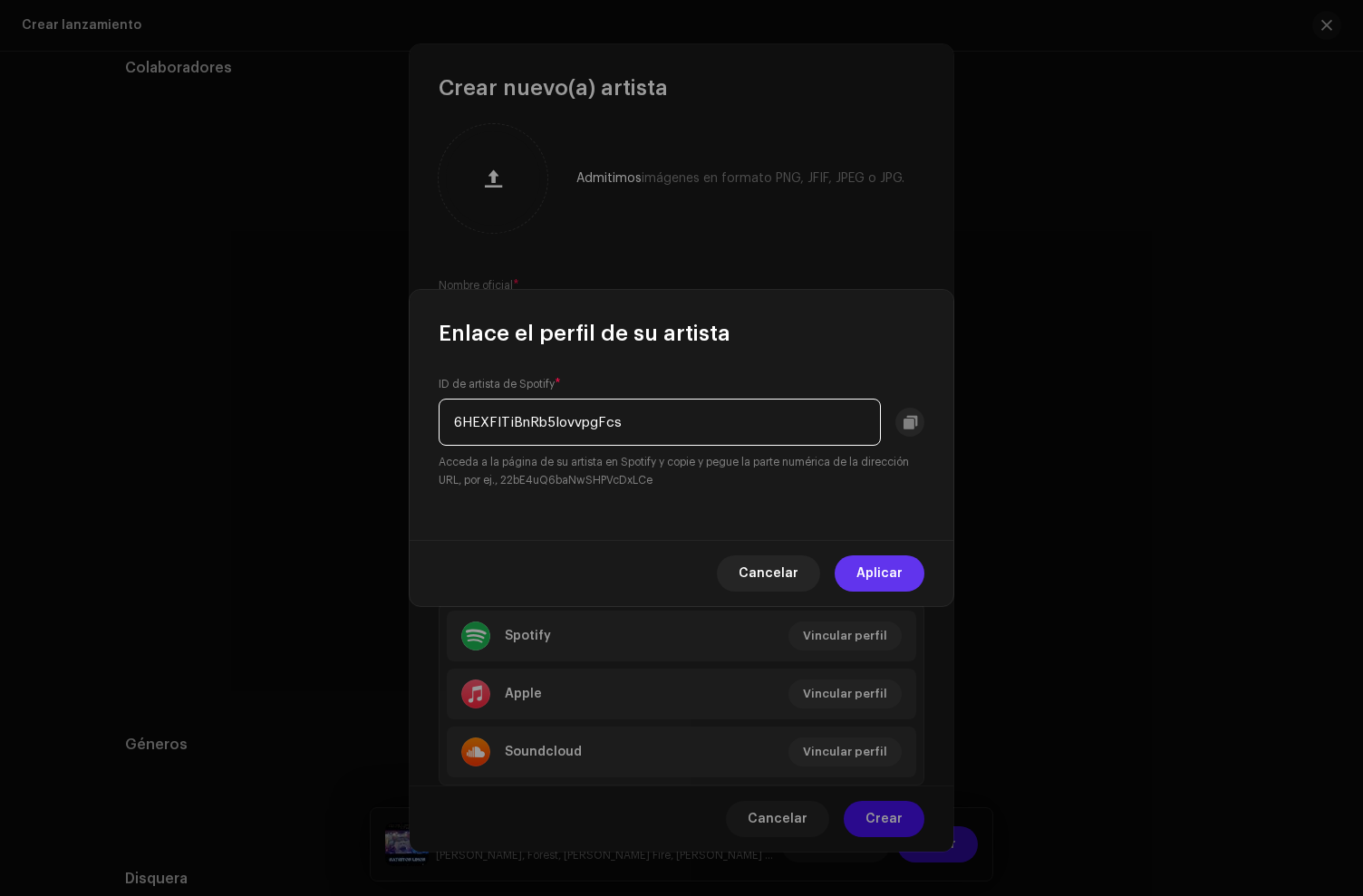
type input "6HEXFITiBnRb5lovvpgFcs"
click at [890, 575] on span "Aplicar" at bounding box center [879, 573] width 46 height 36
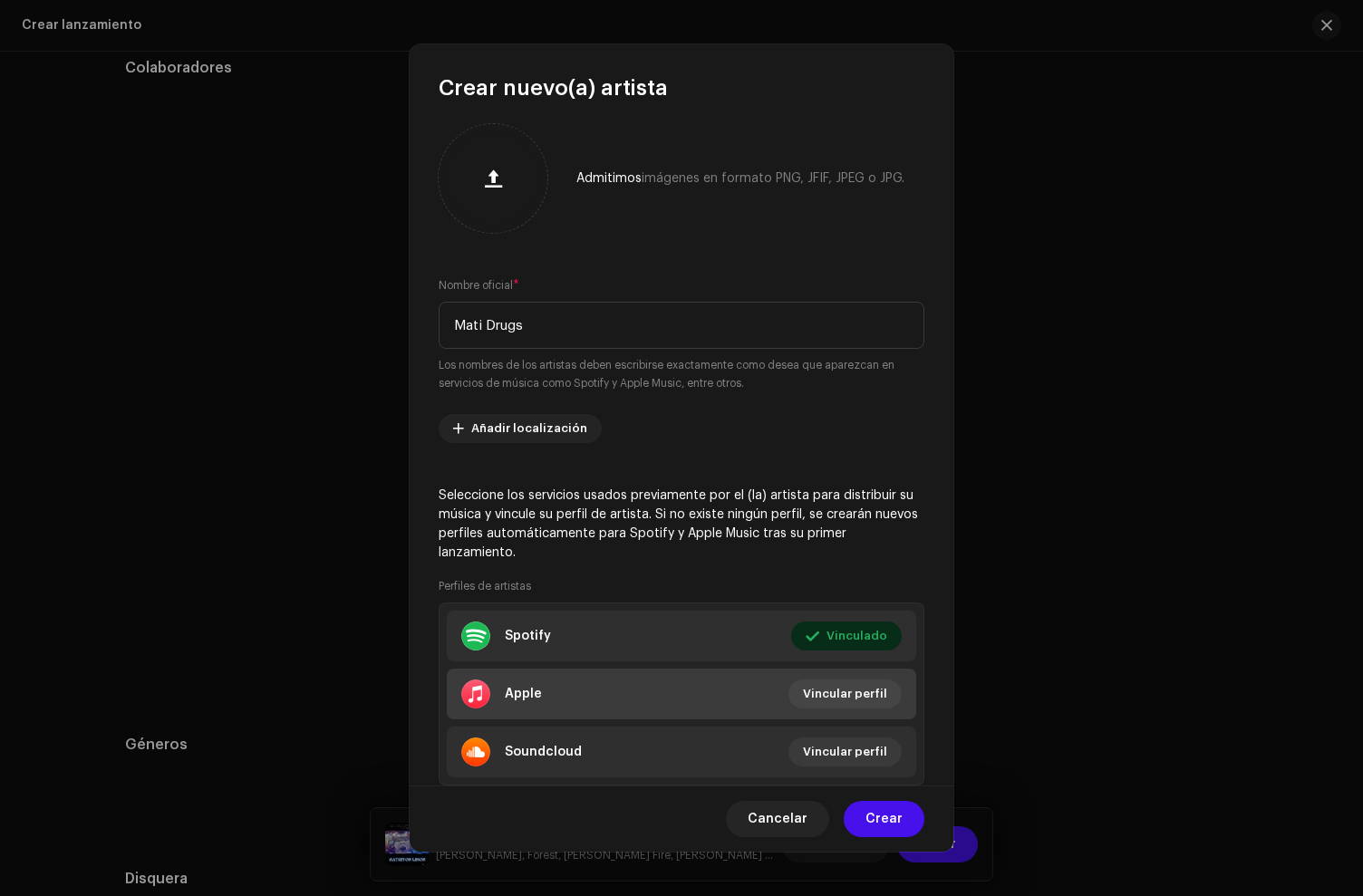
click at [614, 704] on li "Apple Vincular perfil" at bounding box center [682, 693] width 470 height 51
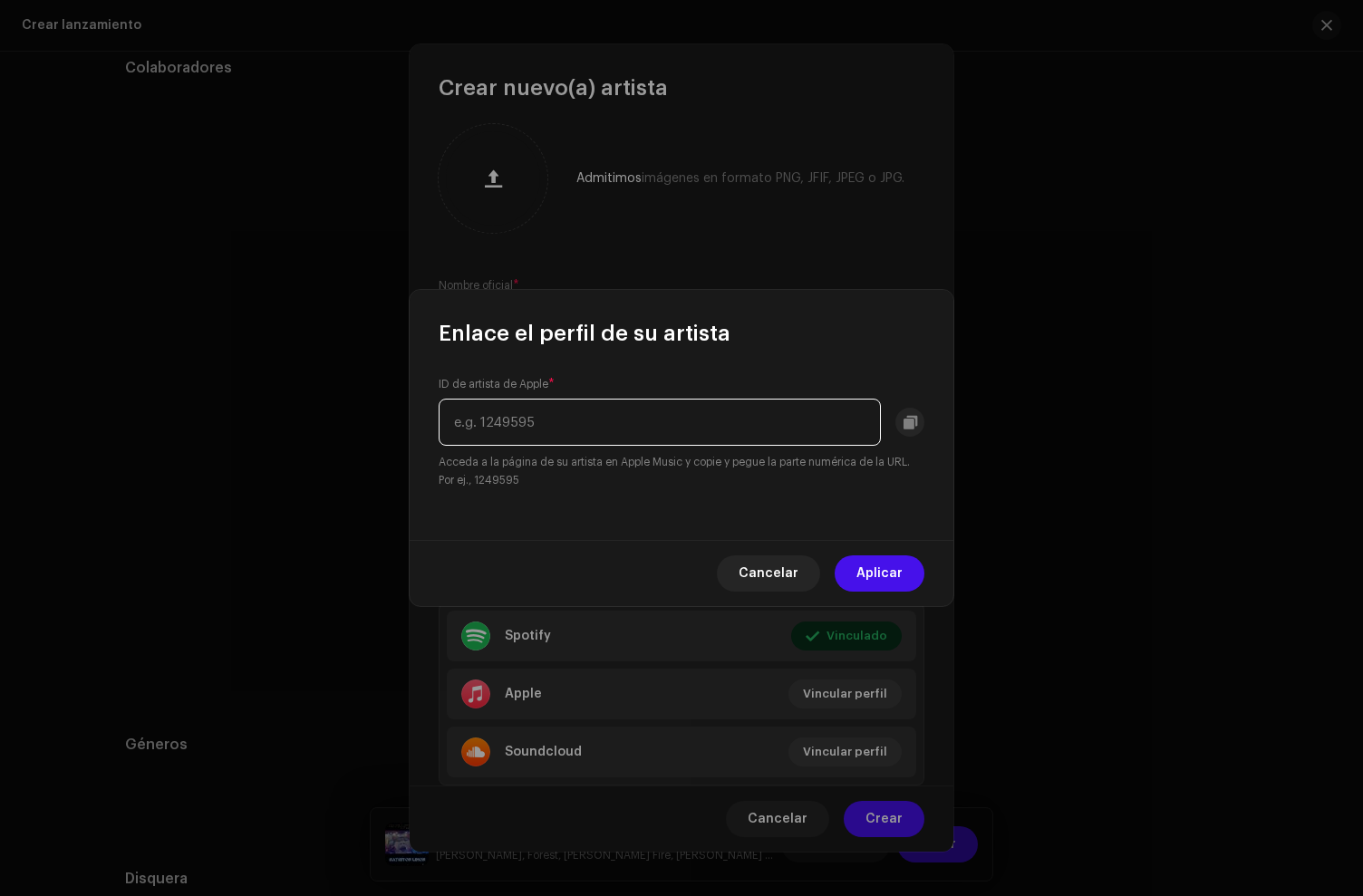
click at [512, 428] on input "text" at bounding box center [660, 422] width 442 height 47
paste input "1356316099"
type input "1356316099"
click at [902, 571] on span "Aplicar" at bounding box center [879, 573] width 46 height 36
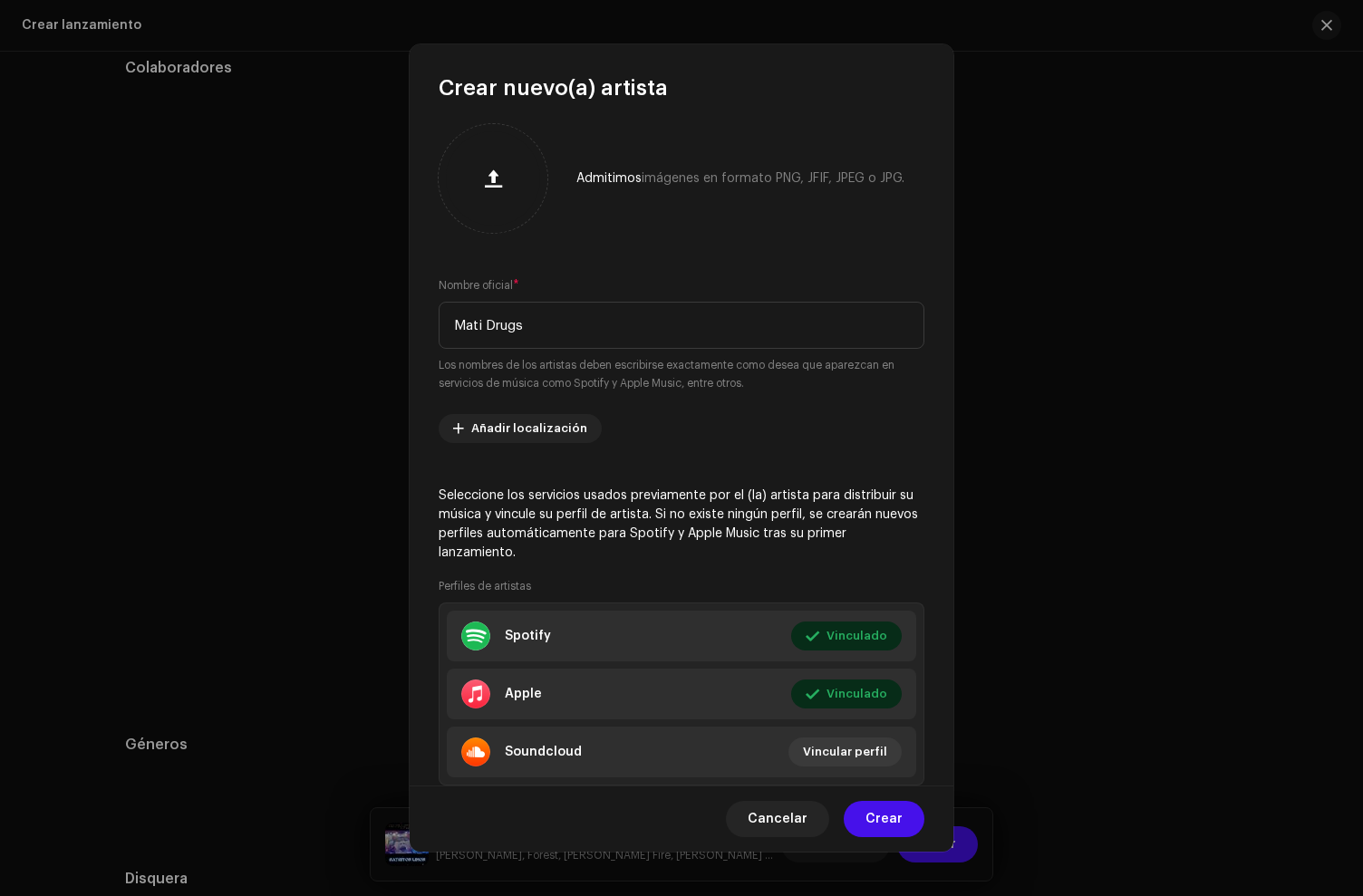
scroll to position [58, 0]
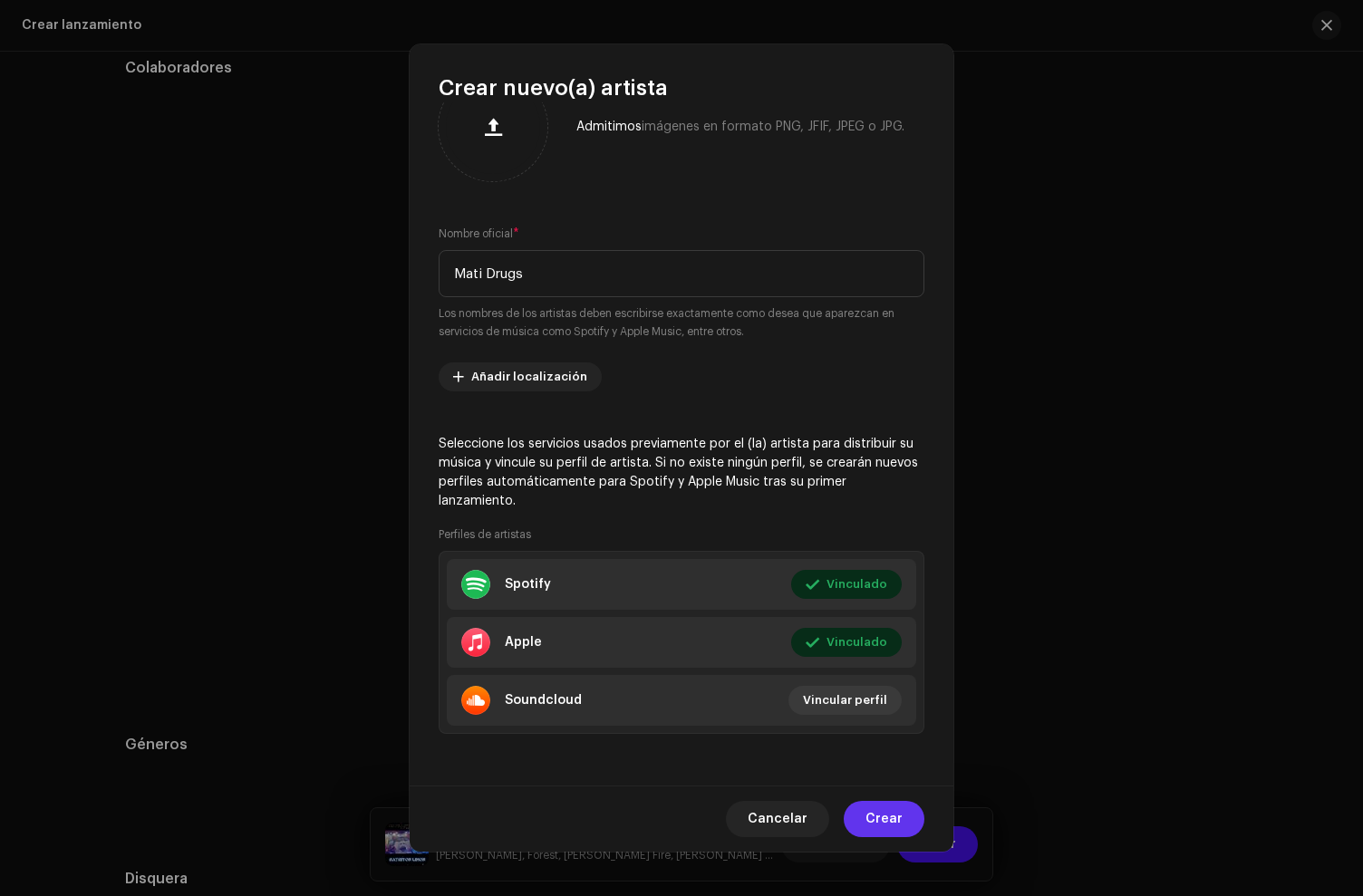
click at [882, 811] on span "Crear" at bounding box center [884, 818] width 37 height 36
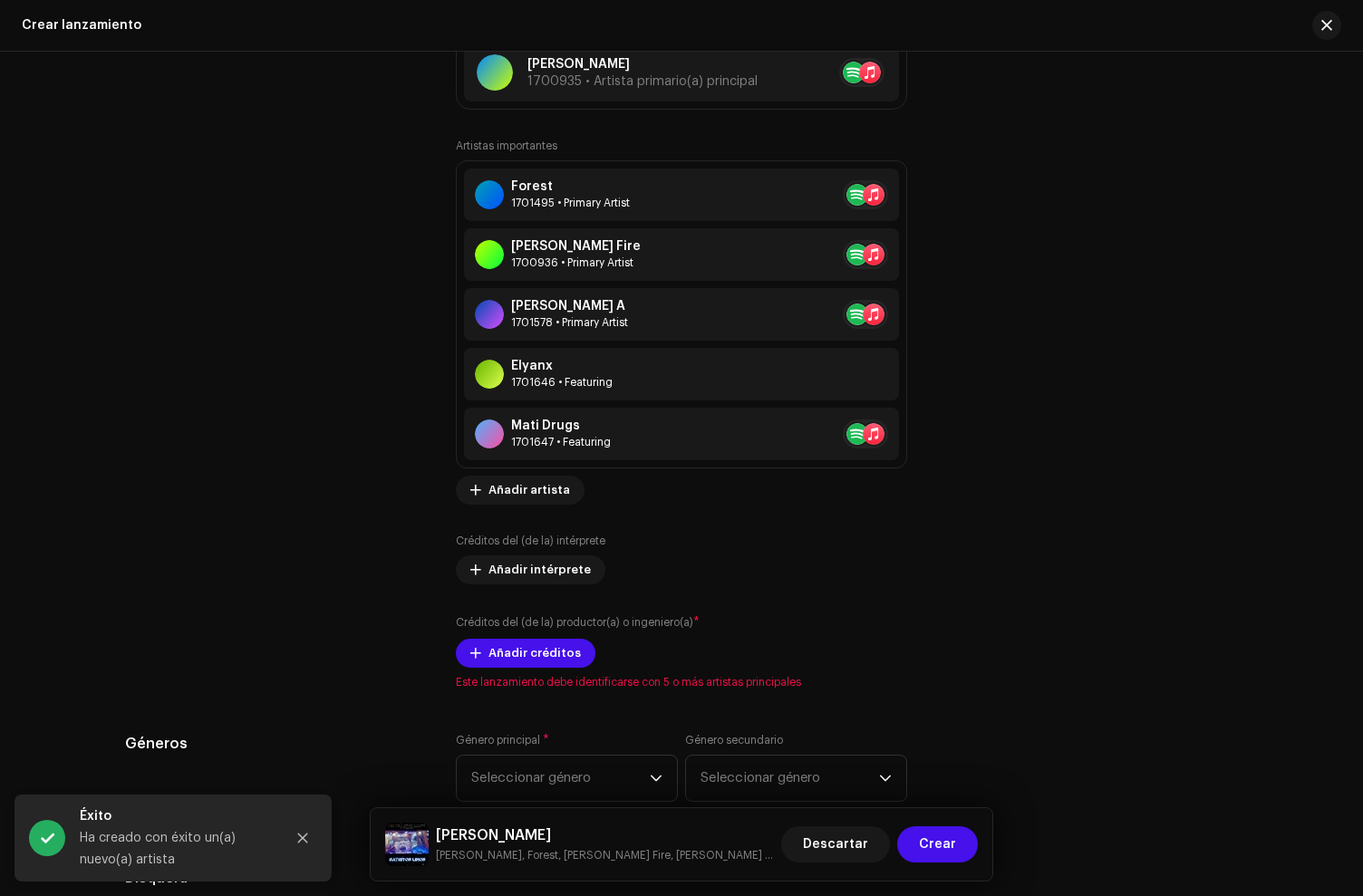
scroll to position [2354, 0]
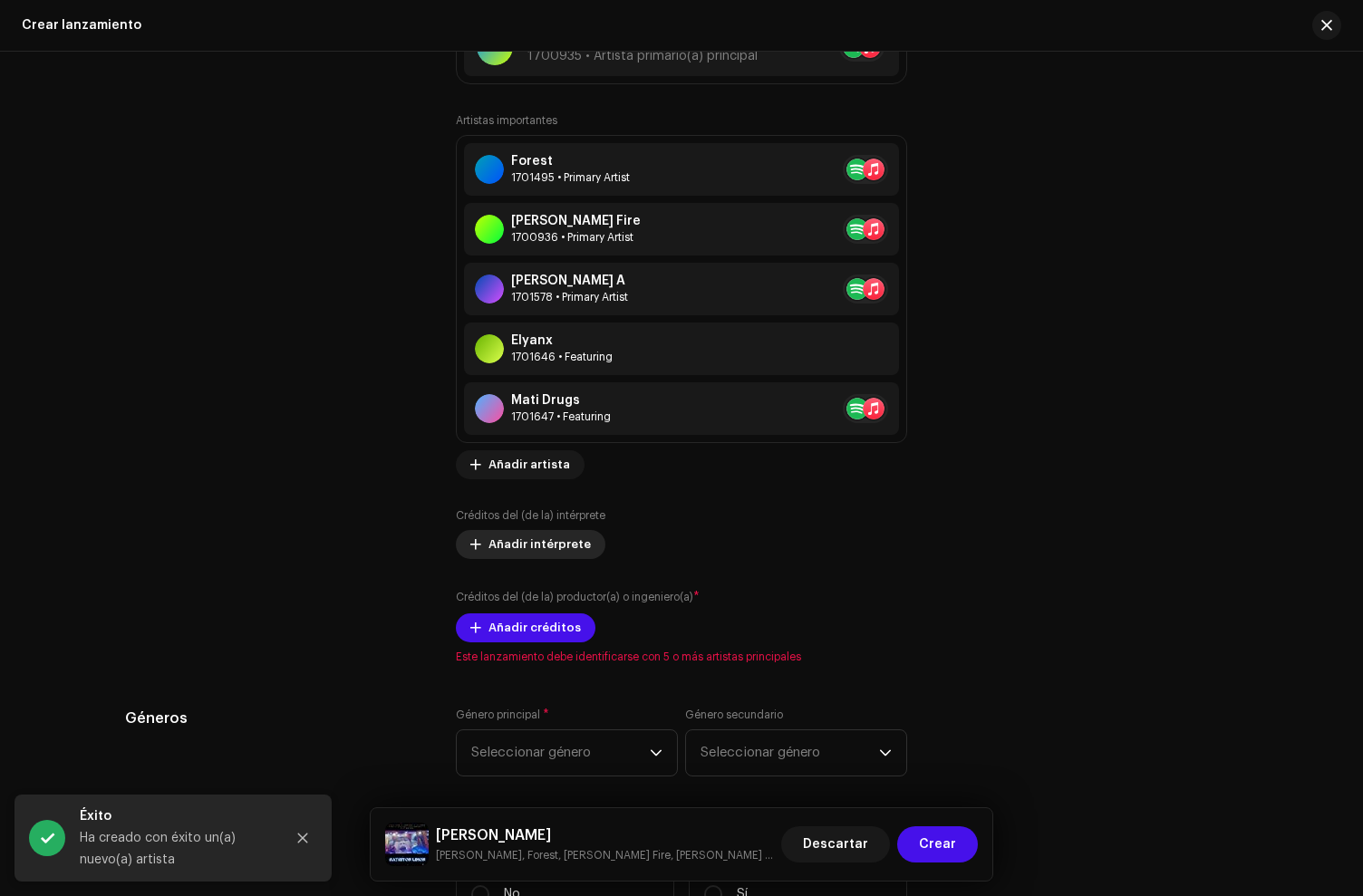
click at [512, 550] on span "Añadir intérprete" at bounding box center [539, 543] width 102 height 36
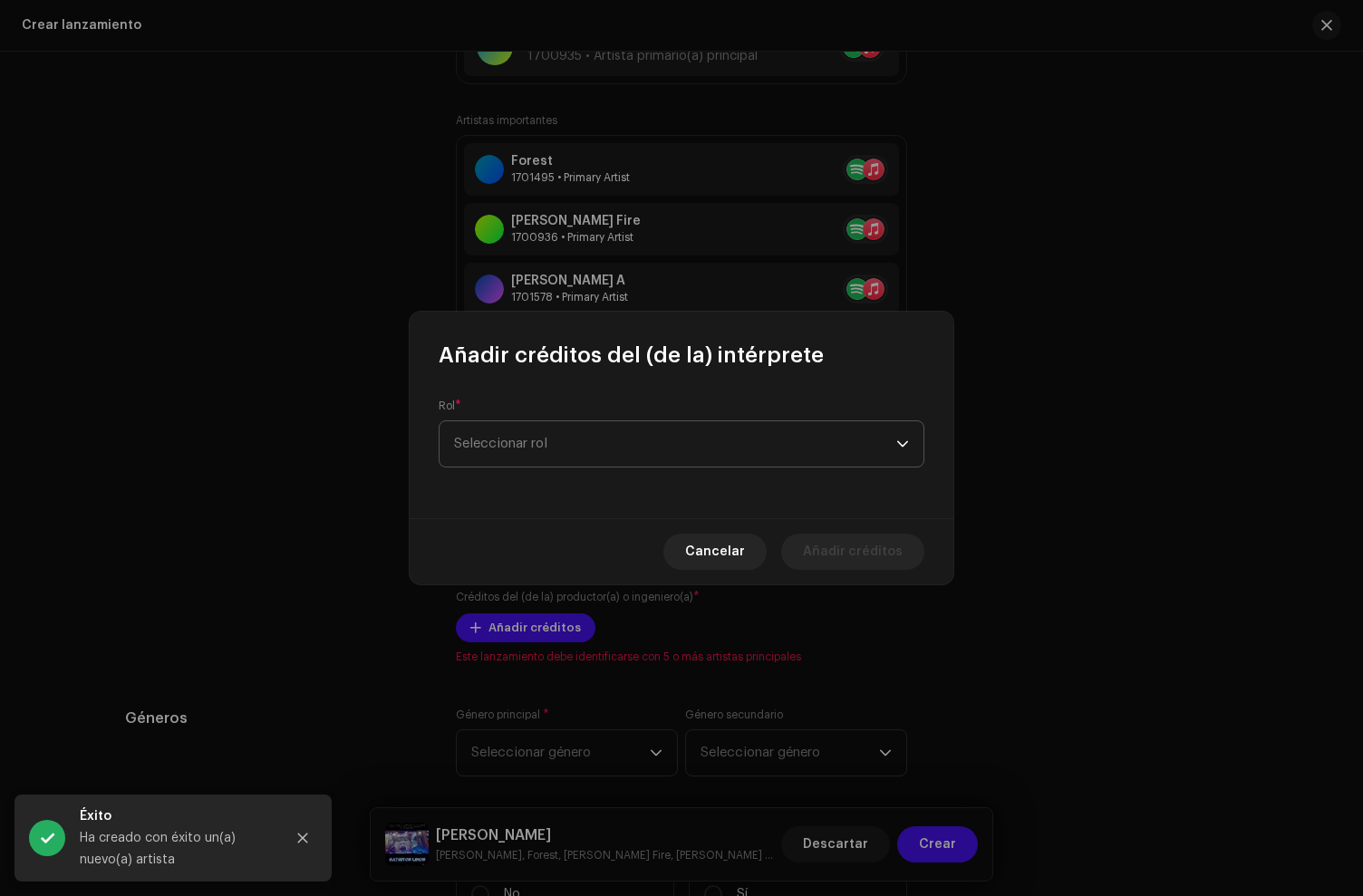
click at [531, 455] on span "Seleccionar rol" at bounding box center [675, 444] width 442 height 46
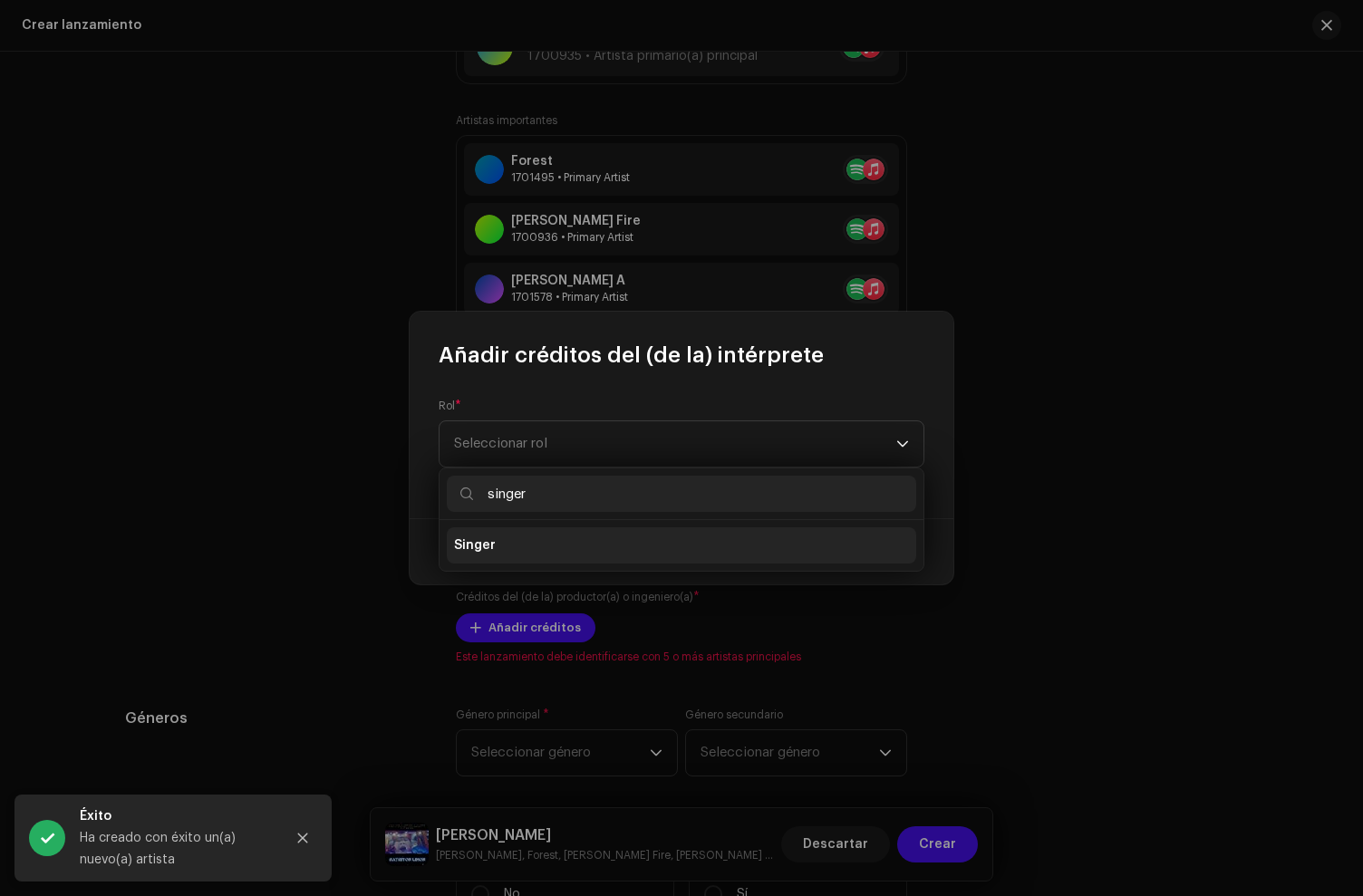
type input "singer"
click at [503, 547] on li "Singer" at bounding box center [682, 544] width 470 height 36
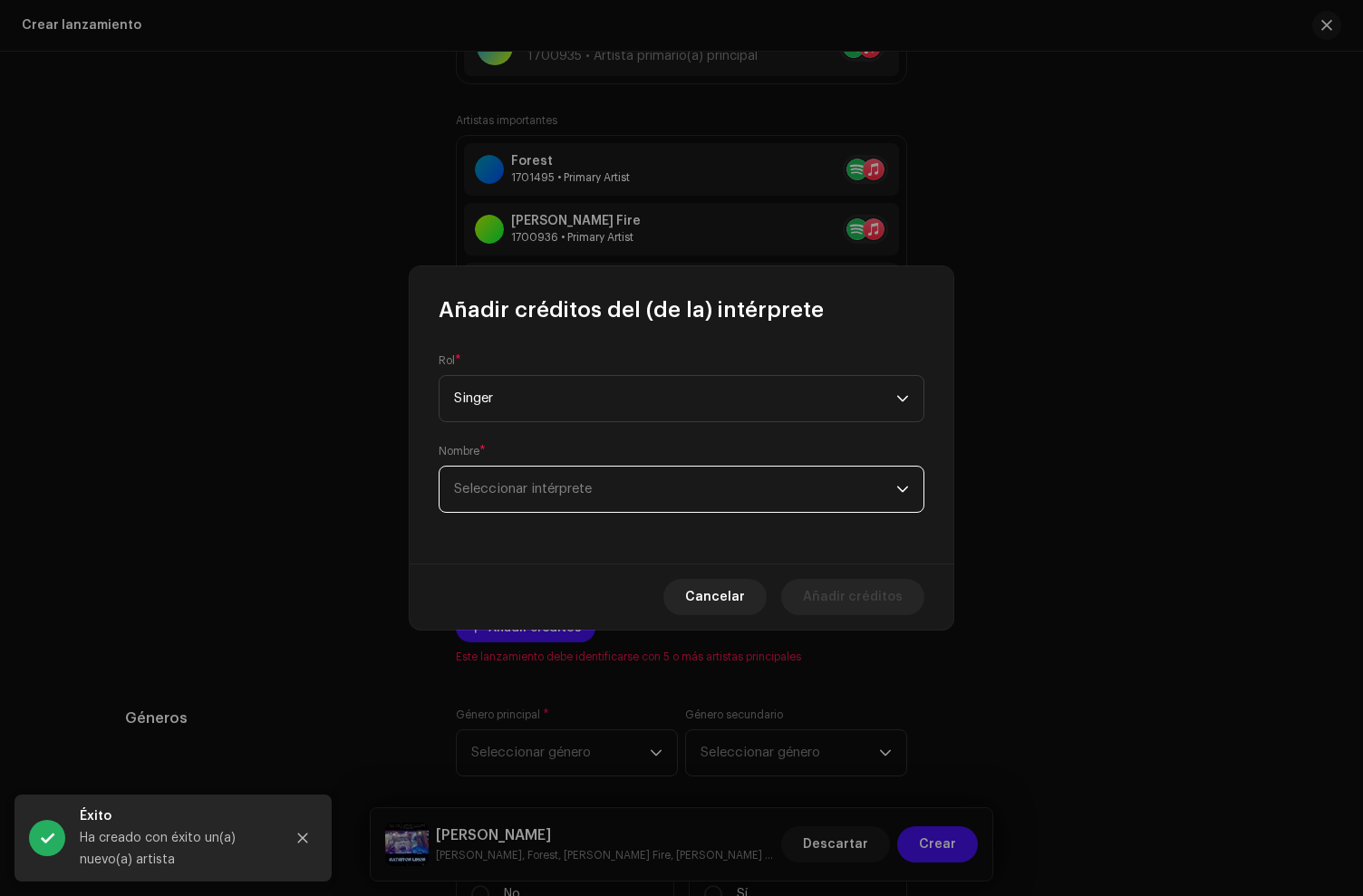
click at [512, 487] on span "Seleccionar intérprete" at bounding box center [522, 489] width 137 height 14
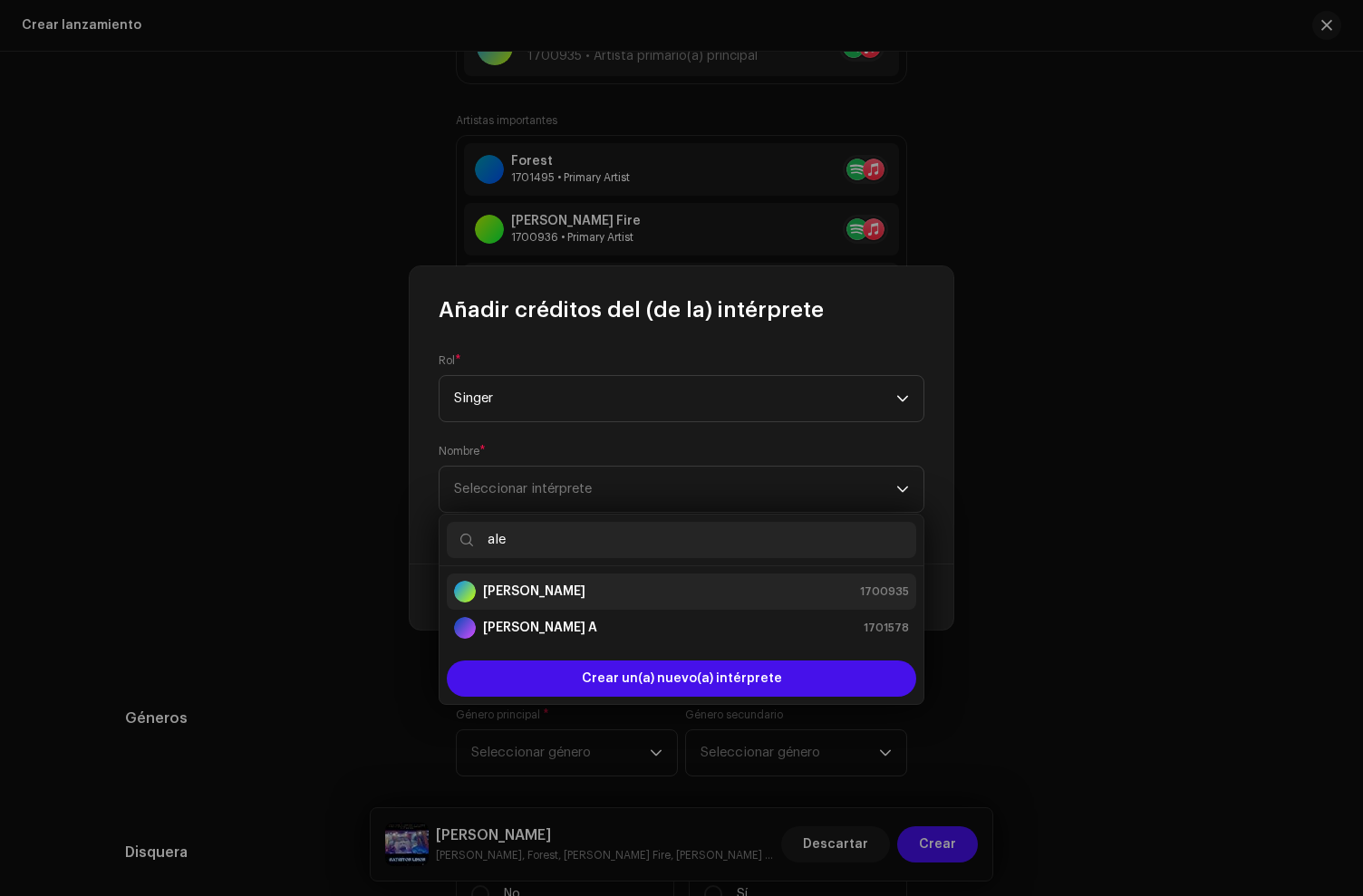
type input "ale"
click at [528, 591] on strong "[PERSON_NAME]" at bounding box center [534, 591] width 102 height 19
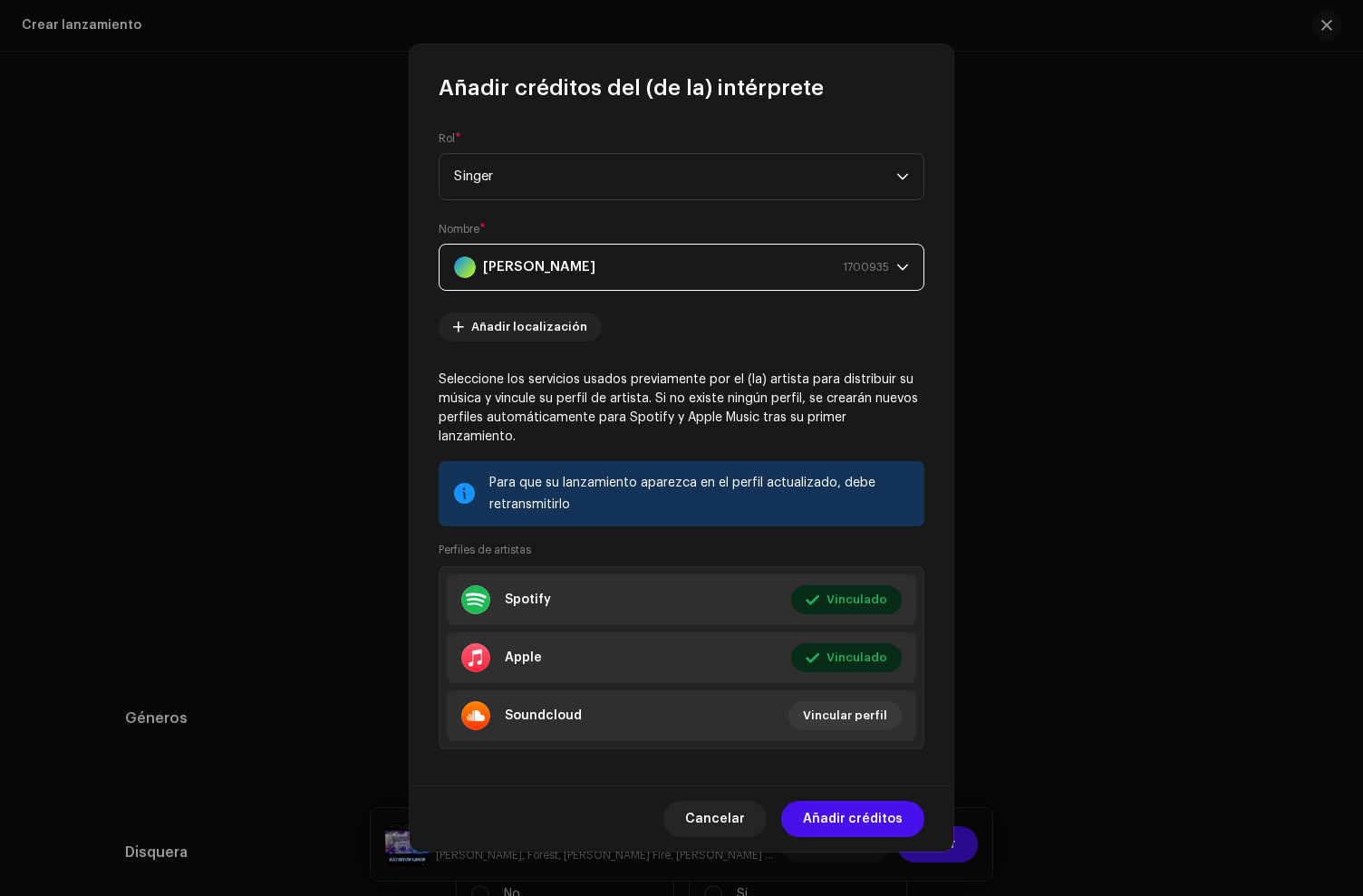
click at [887, 819] on span "Añadir créditos" at bounding box center [852, 818] width 99 height 36
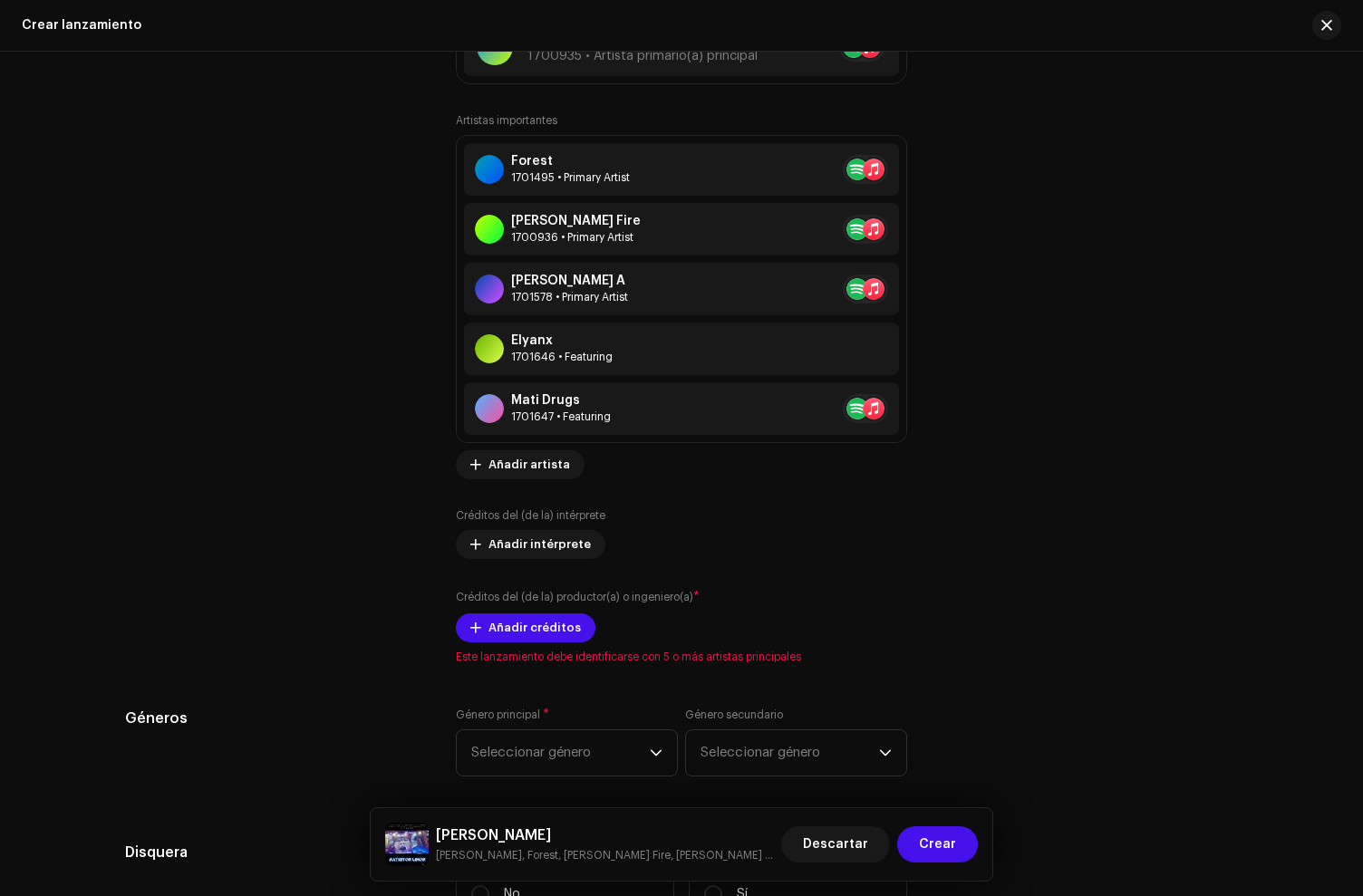
scroll to position [2595, 0]
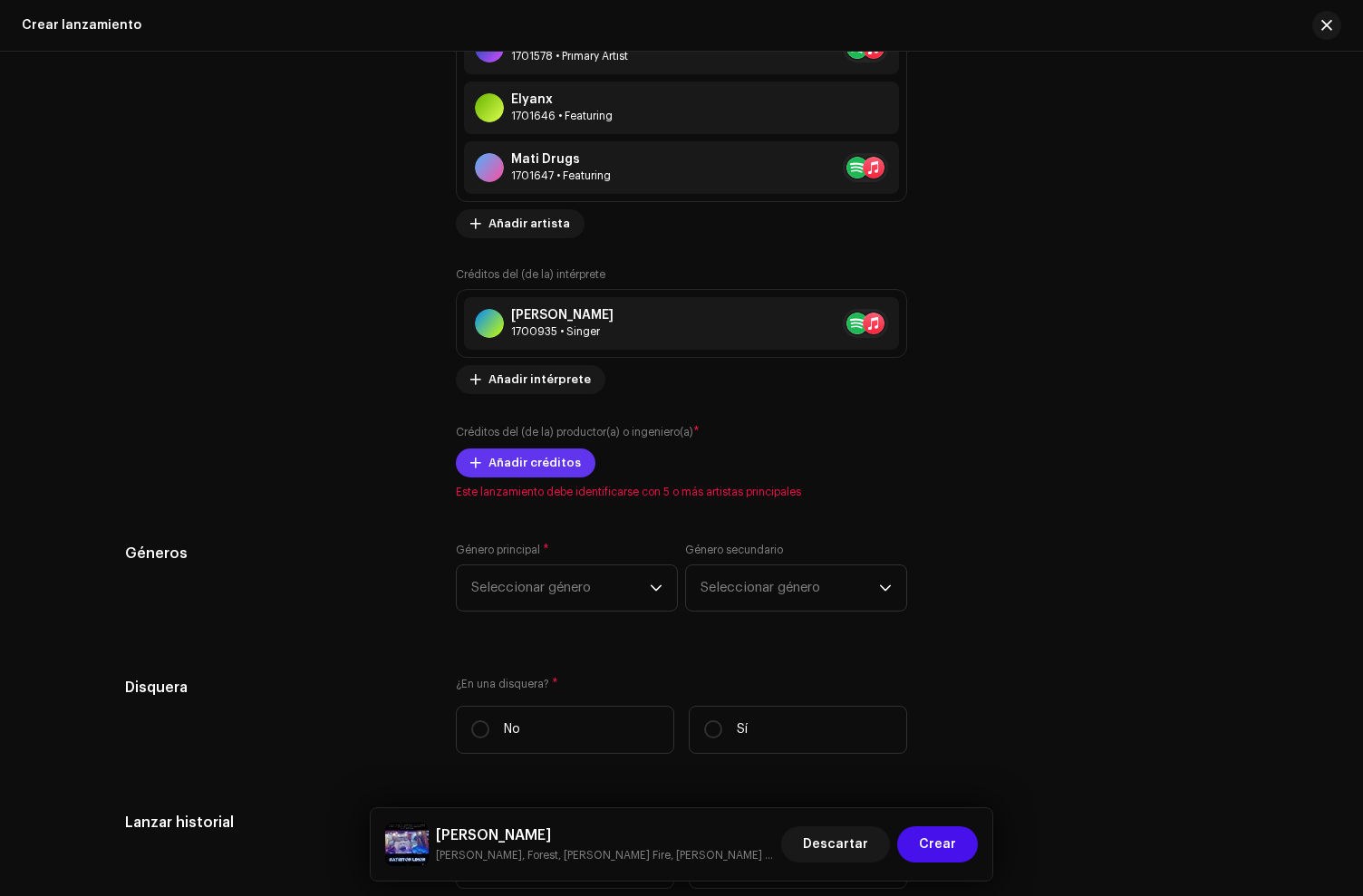
click at [515, 451] on span "Añadir créditos" at bounding box center [534, 463] width 93 height 36
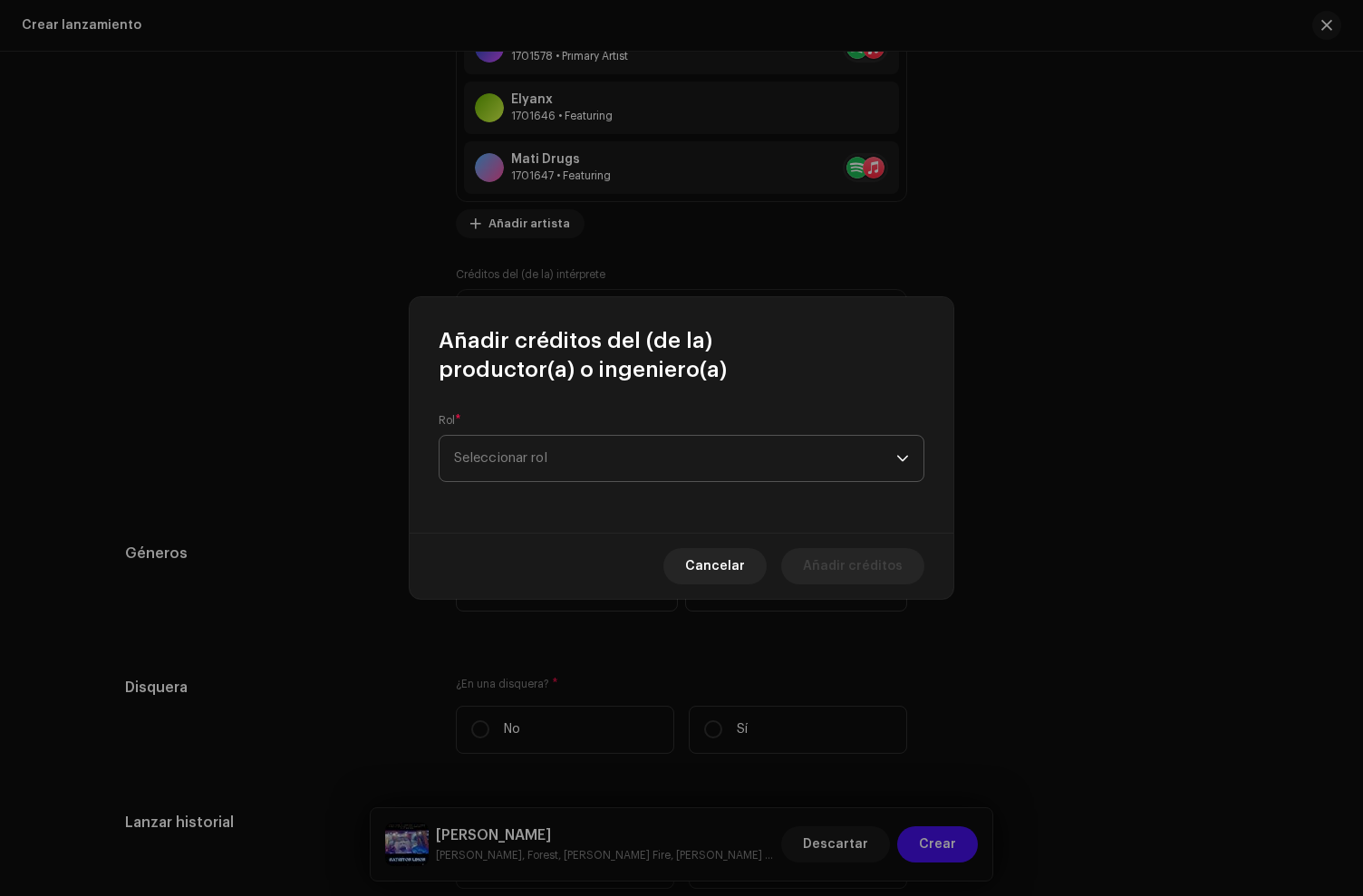
click at [530, 445] on span "Seleccionar rol" at bounding box center [675, 458] width 442 height 46
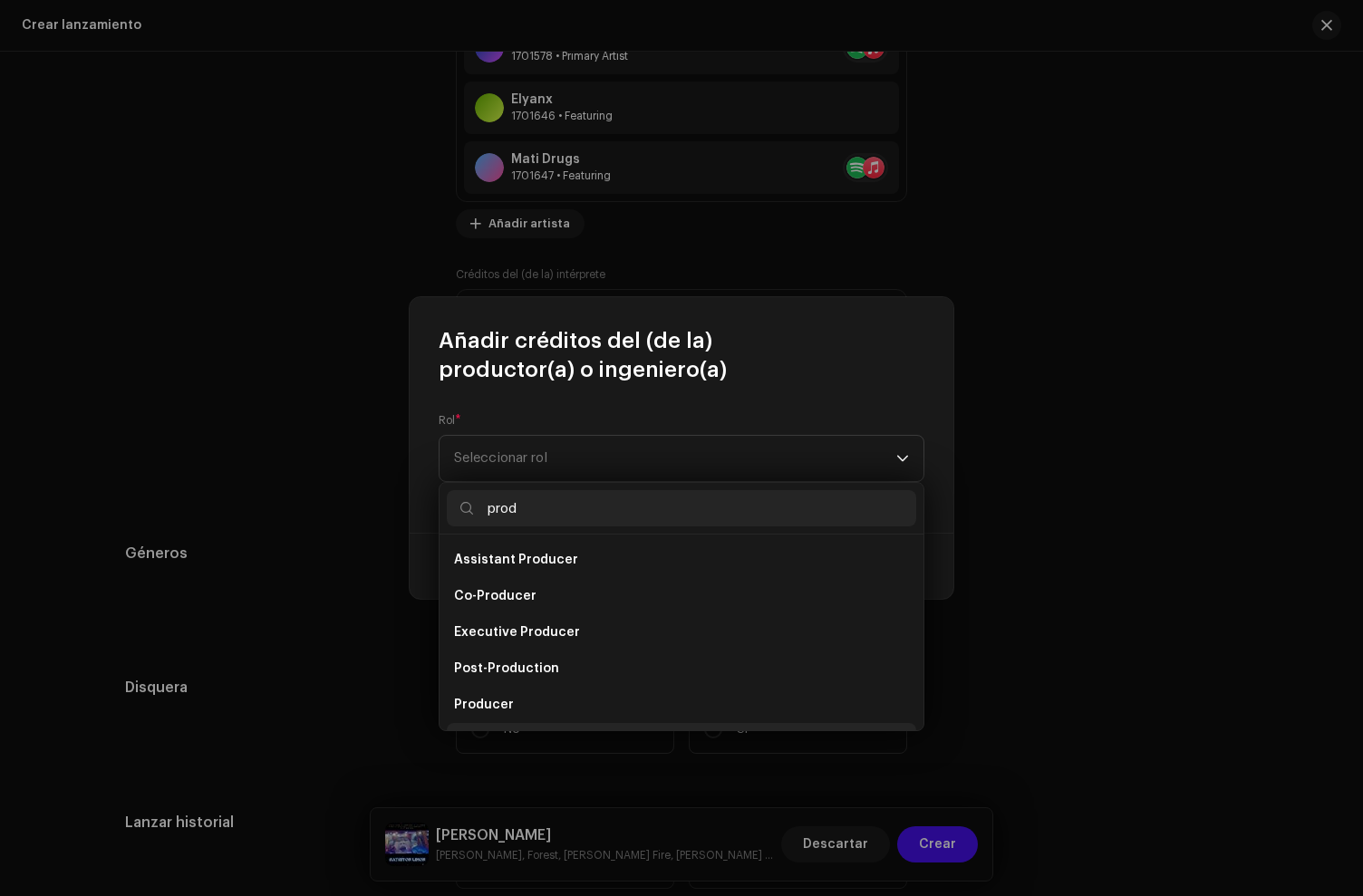
scroll to position [29, 0]
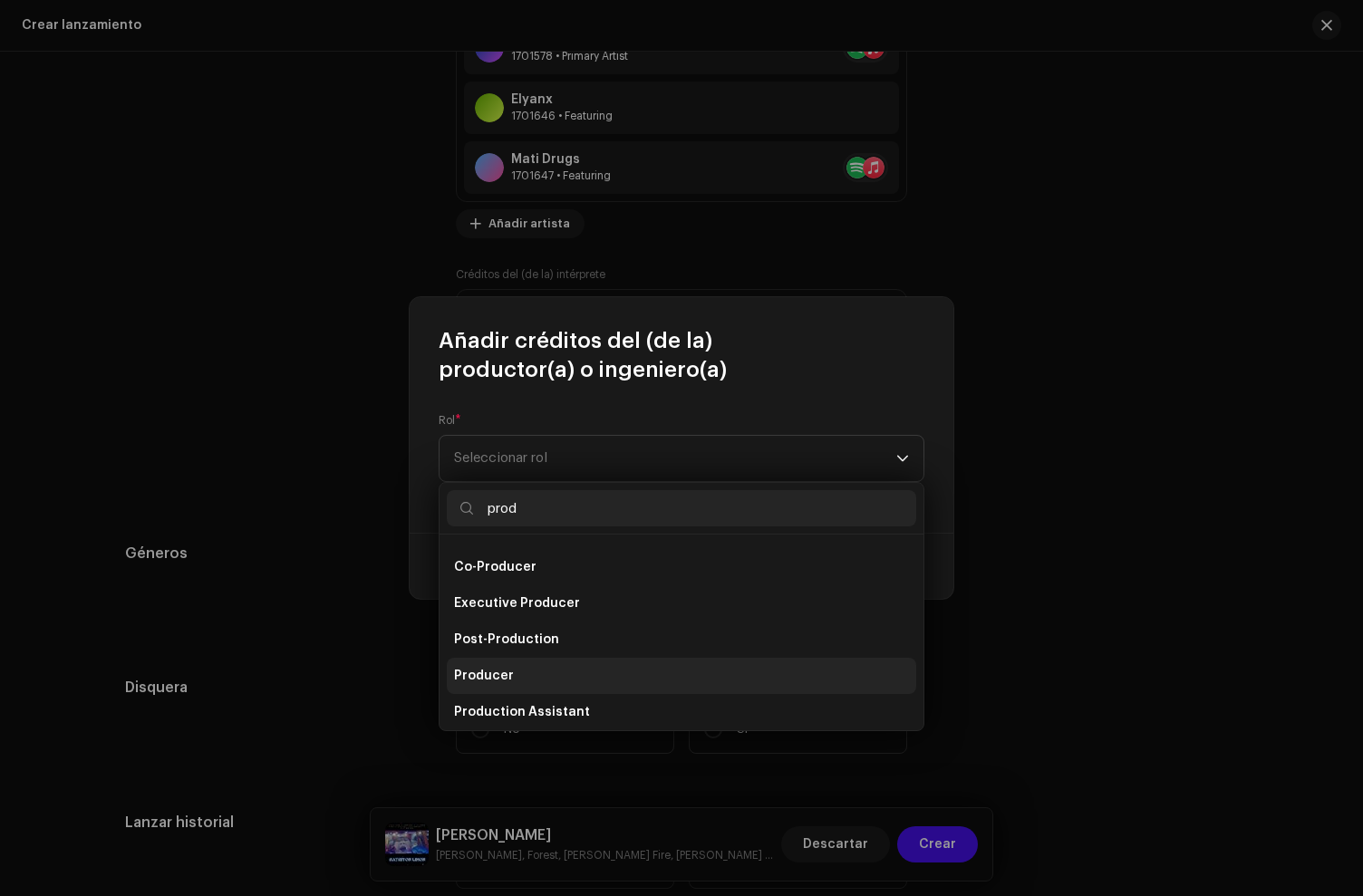
type input "prod"
click at [504, 669] on span "Producer" at bounding box center [483, 676] width 59 height 19
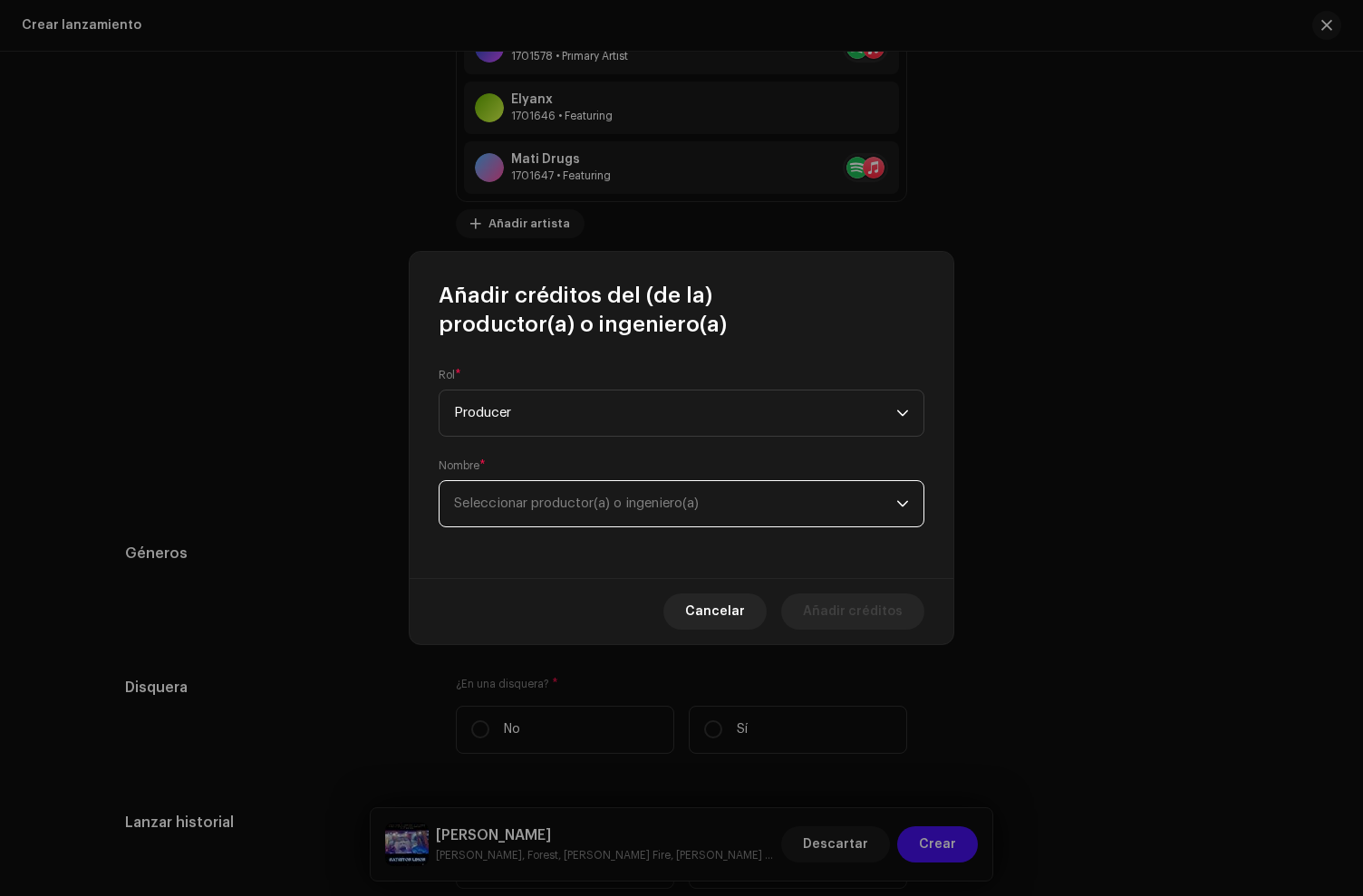
click at [521, 502] on span "Seleccionar productor(a) o ingeniero(a)" at bounding box center [576, 504] width 245 height 14
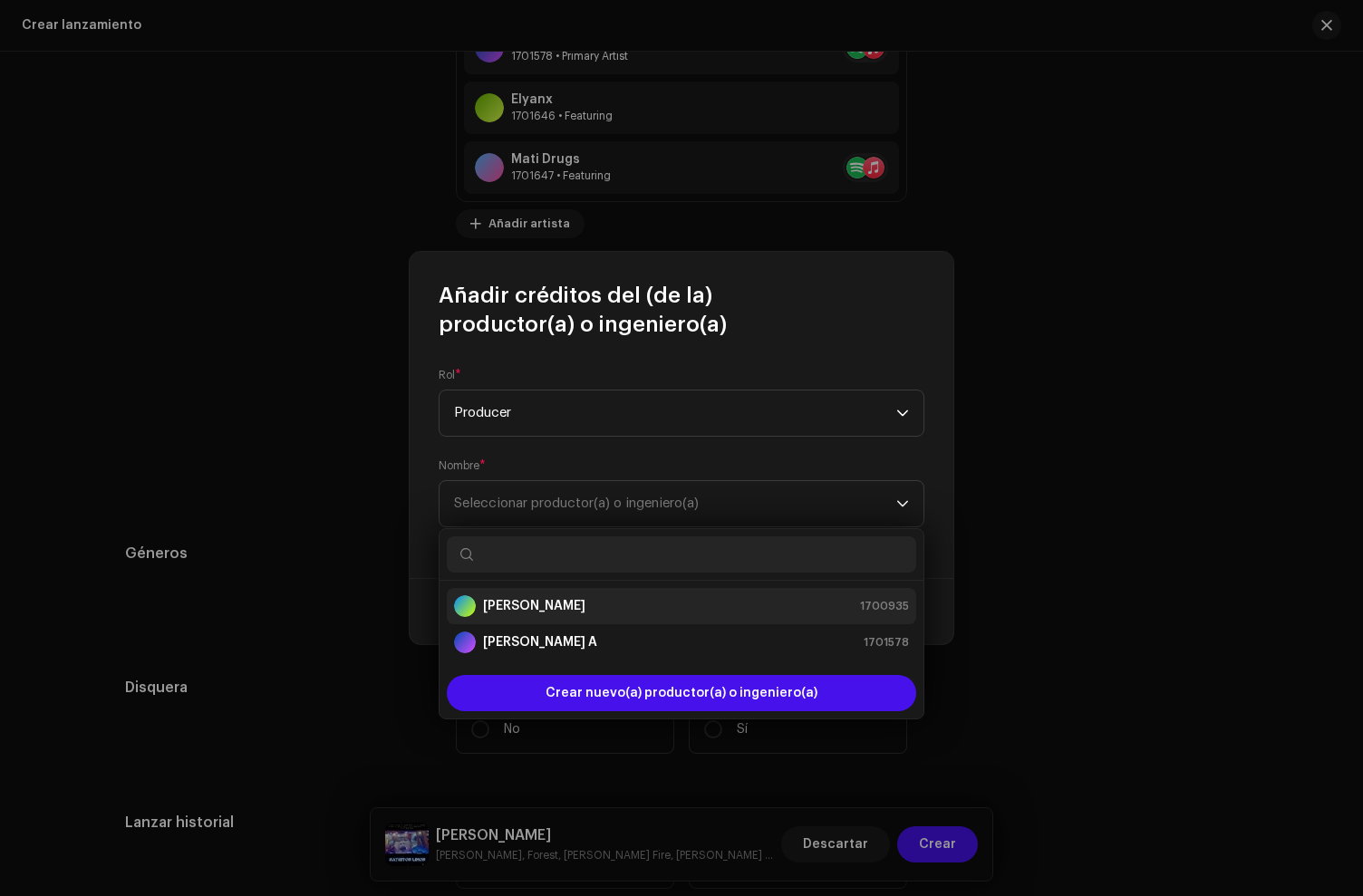
click at [550, 608] on div "[PERSON_NAME] 1700935" at bounding box center [681, 606] width 455 height 21
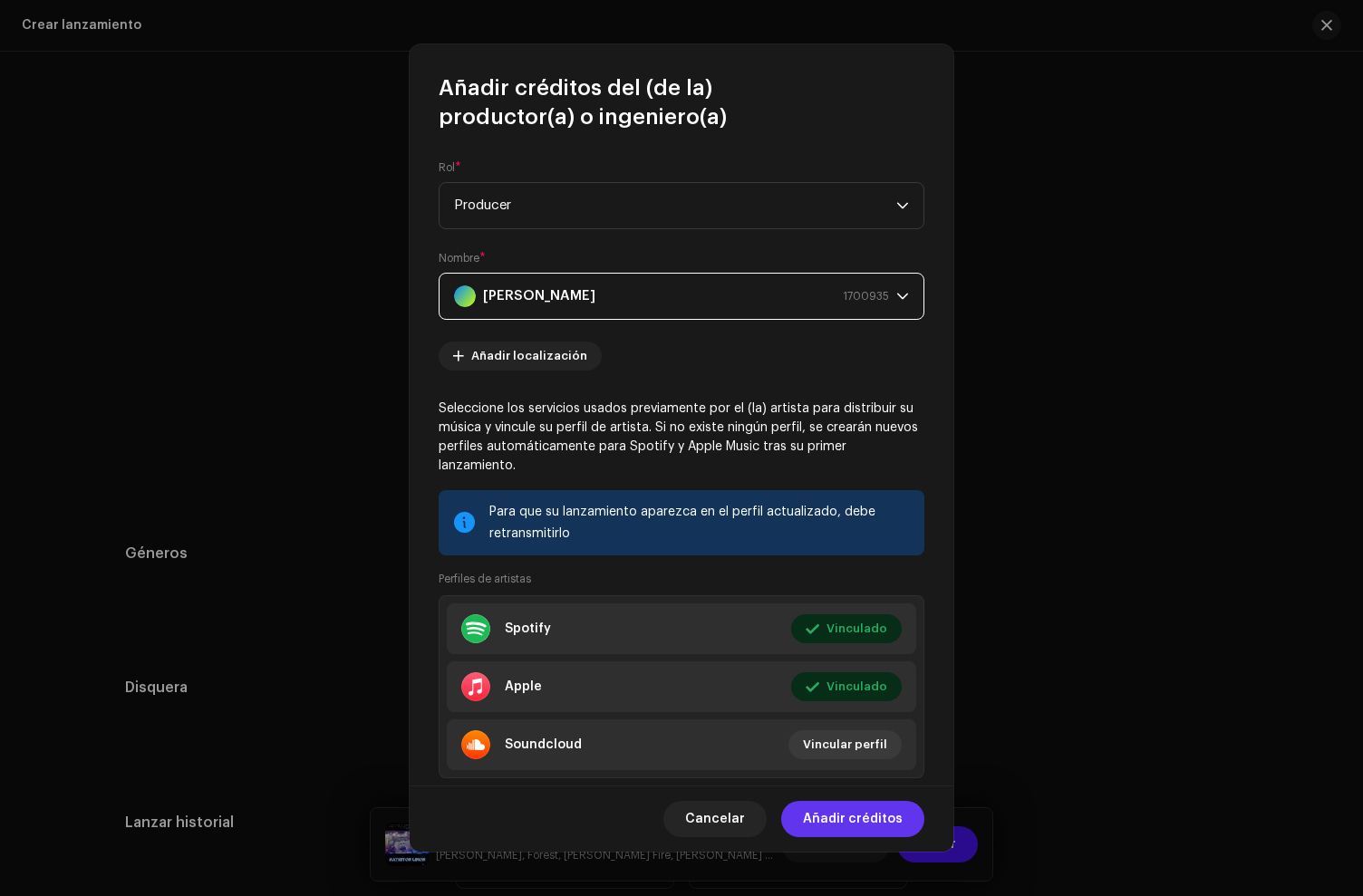
click at [874, 817] on span "Añadir créditos" at bounding box center [852, 818] width 99 height 36
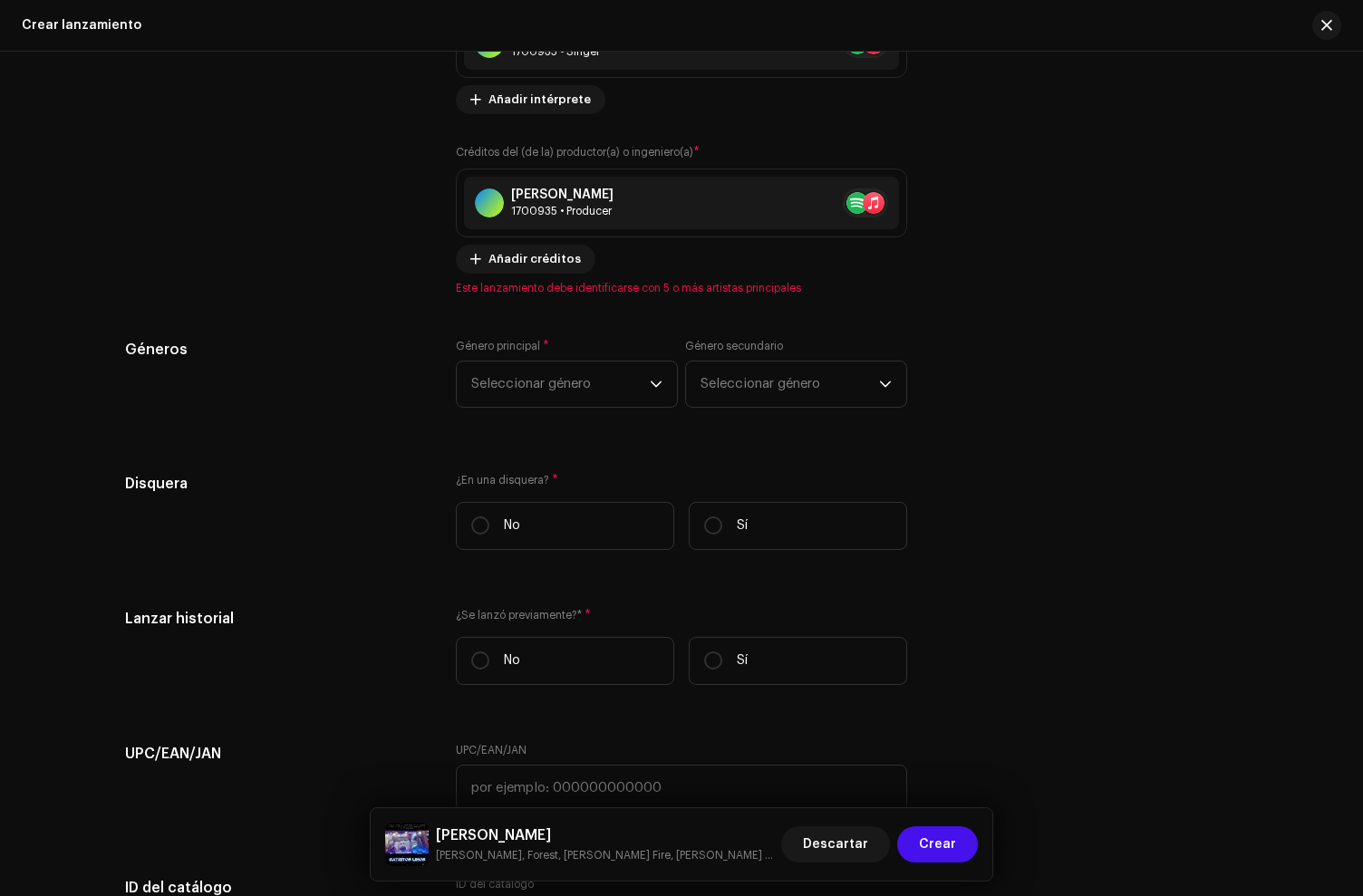
scroll to position [2875, 0]
click at [547, 392] on span "Seleccionar género" at bounding box center [560, 383] width 178 height 46
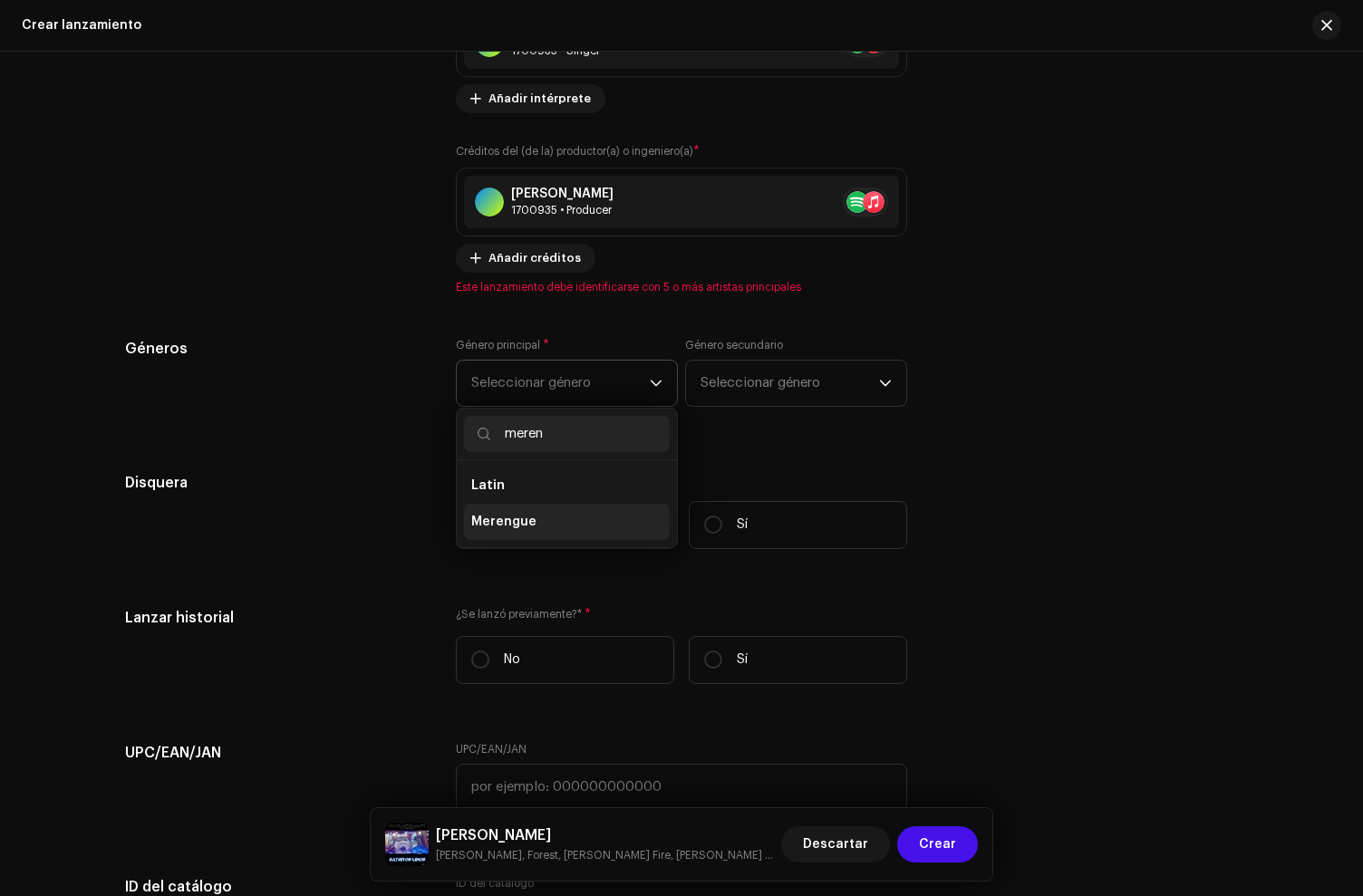
type input "meren"
click at [519, 523] on span "Merengue" at bounding box center [504, 521] width 65 height 19
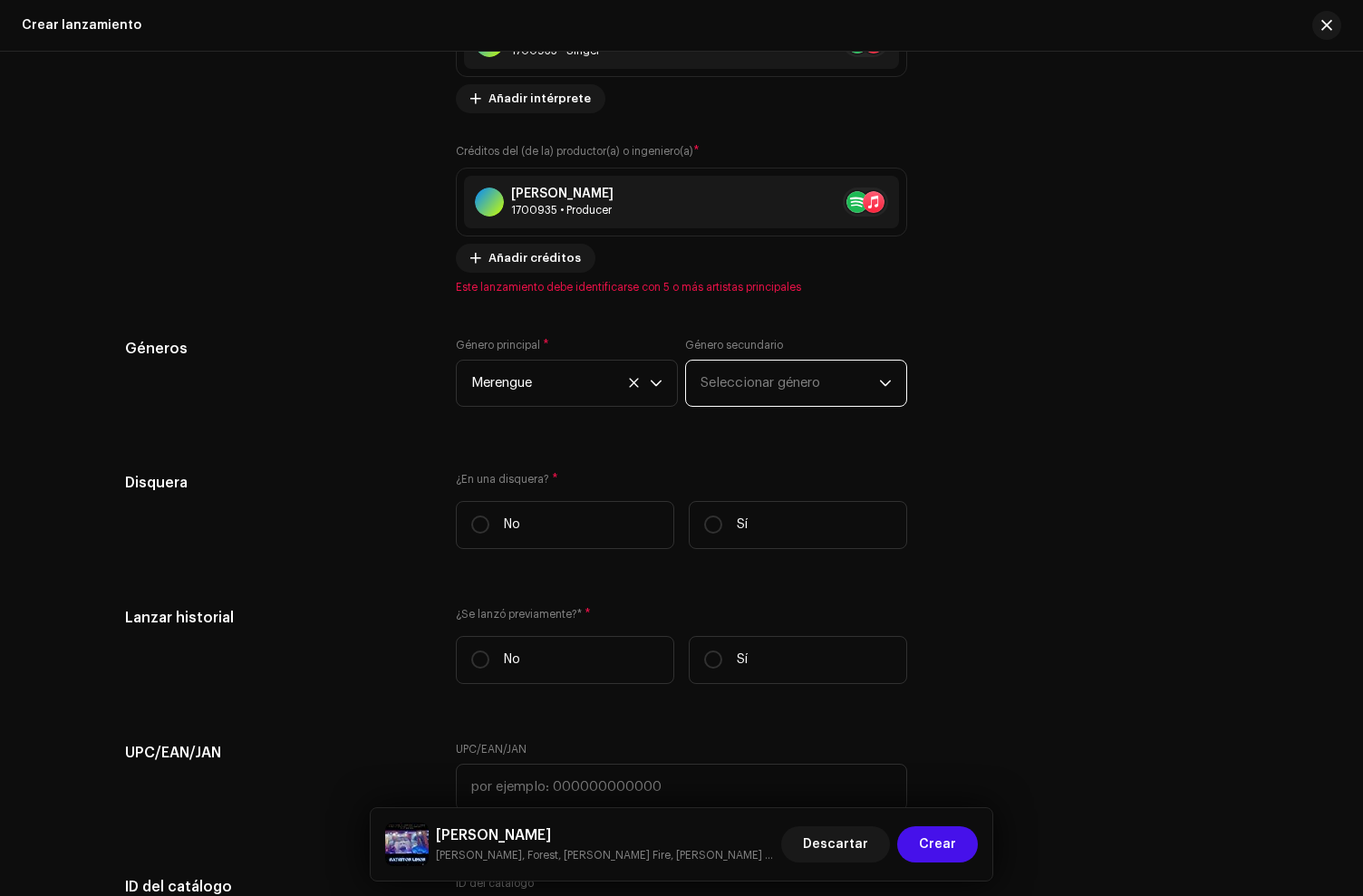
click at [746, 391] on span "Seleccionar género" at bounding box center [789, 383] width 178 height 46
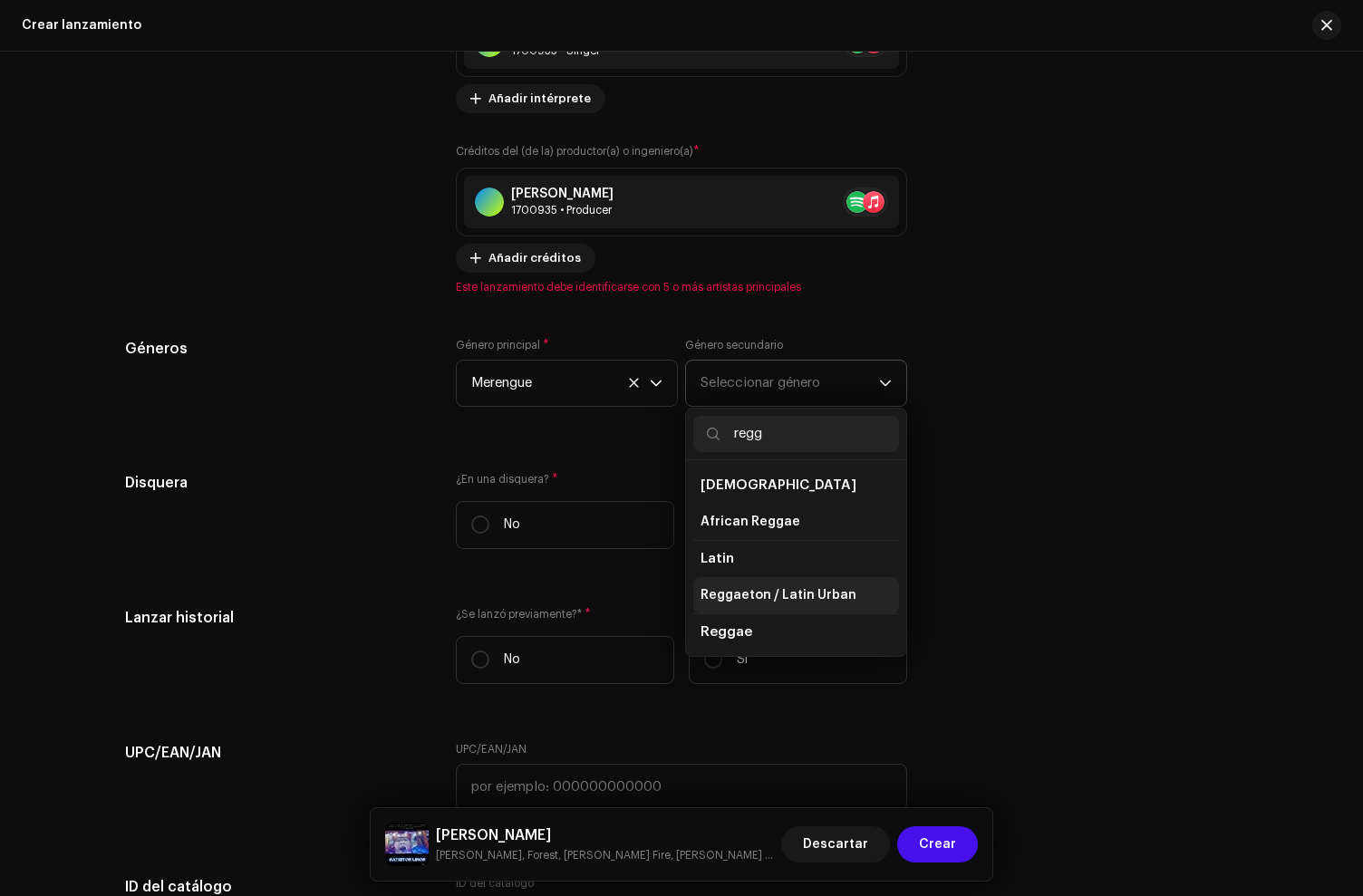
type input "regg"
click at [819, 598] on span "Reggaeton / Latin Urban" at bounding box center [778, 595] width 156 height 19
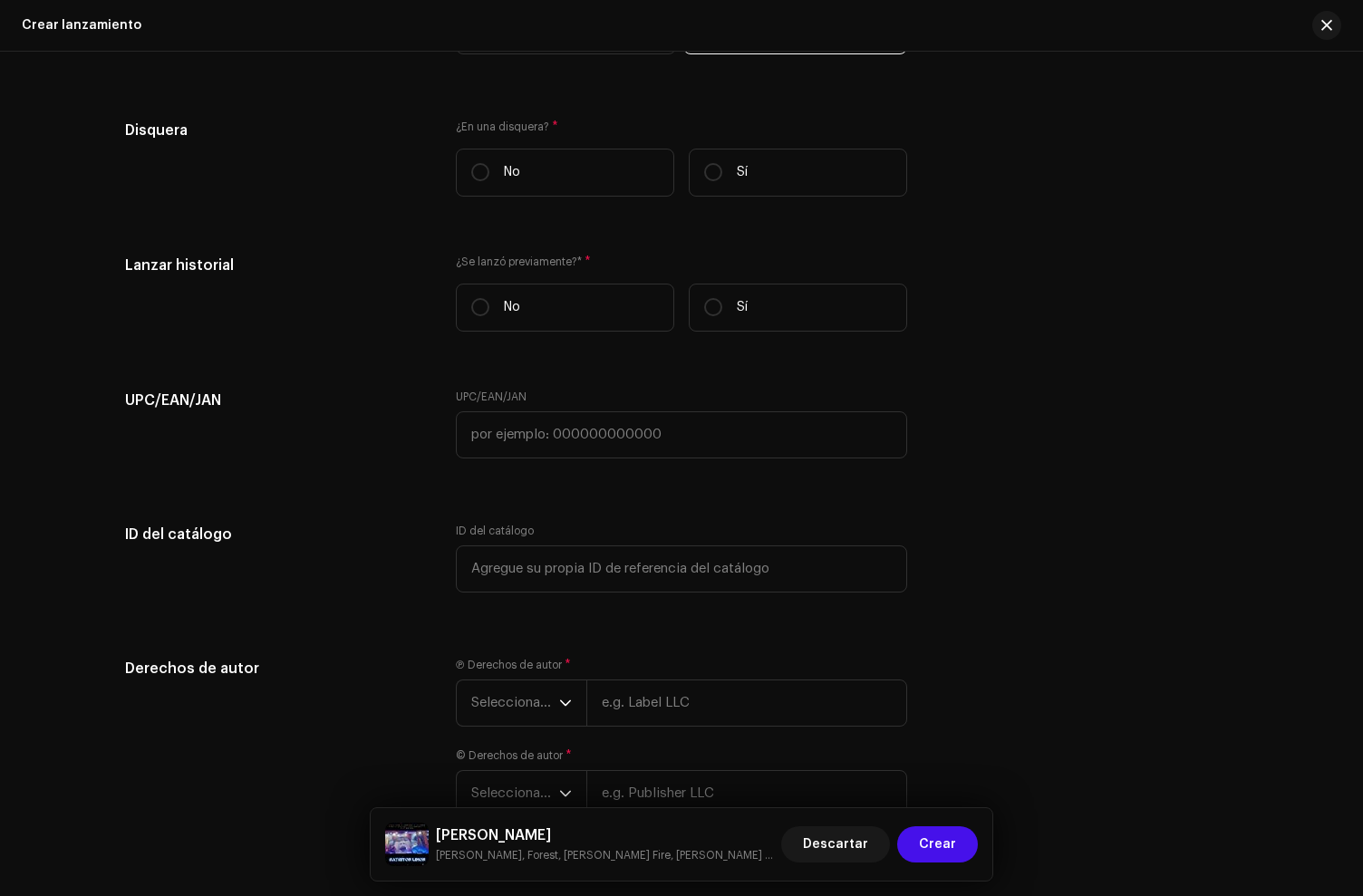
scroll to position [3233, 0]
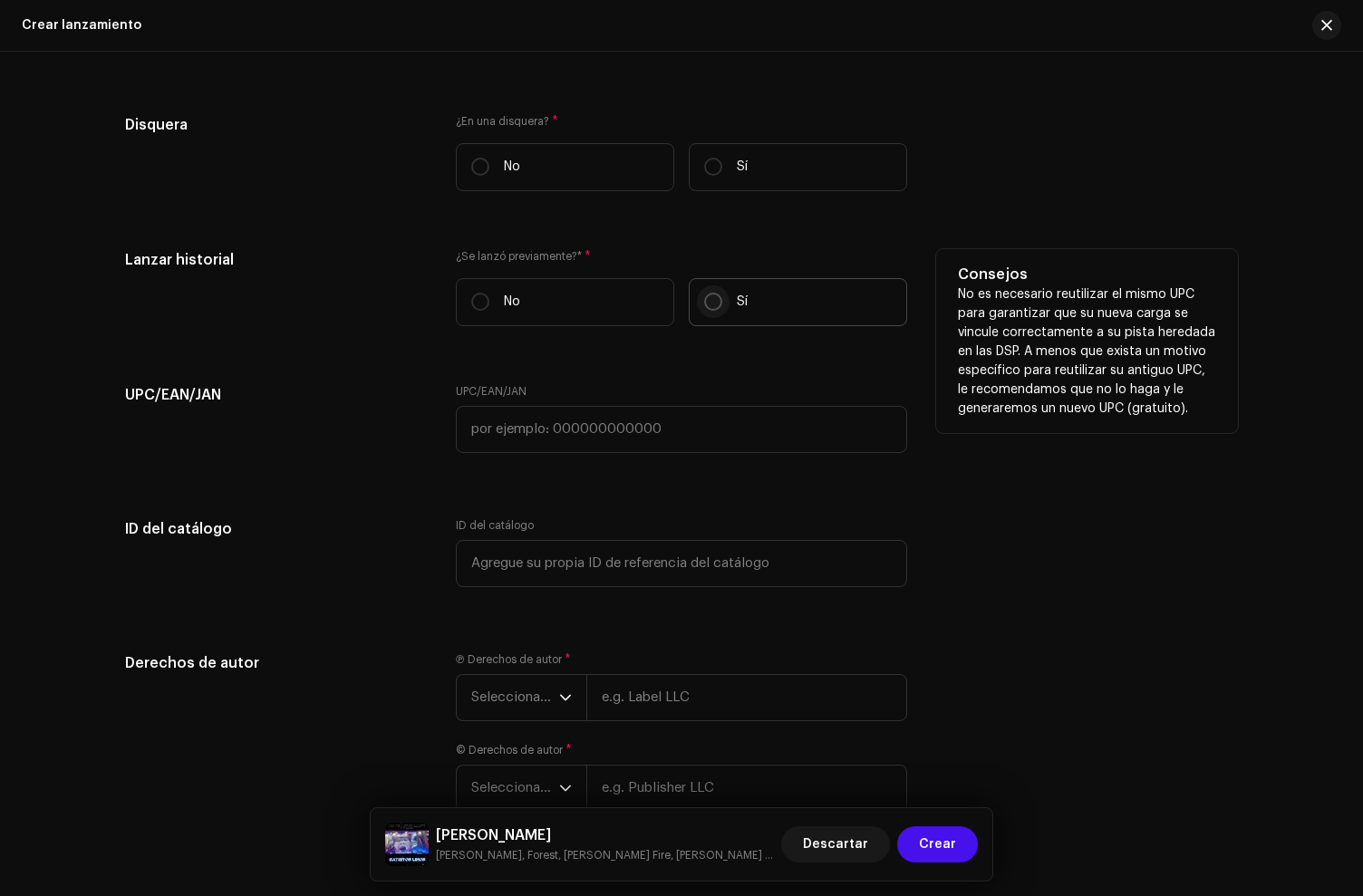
drag, startPoint x: 621, startPoint y: 184, endPoint x: 700, endPoint y: 299, distance: 139.5
click at [621, 184] on label "No" at bounding box center [565, 167] width 218 height 48
click at [489, 175] on input "No" at bounding box center [480, 167] width 19 height 19
radio input "true"
click at [789, 322] on label "Sí" at bounding box center [798, 302] width 218 height 48
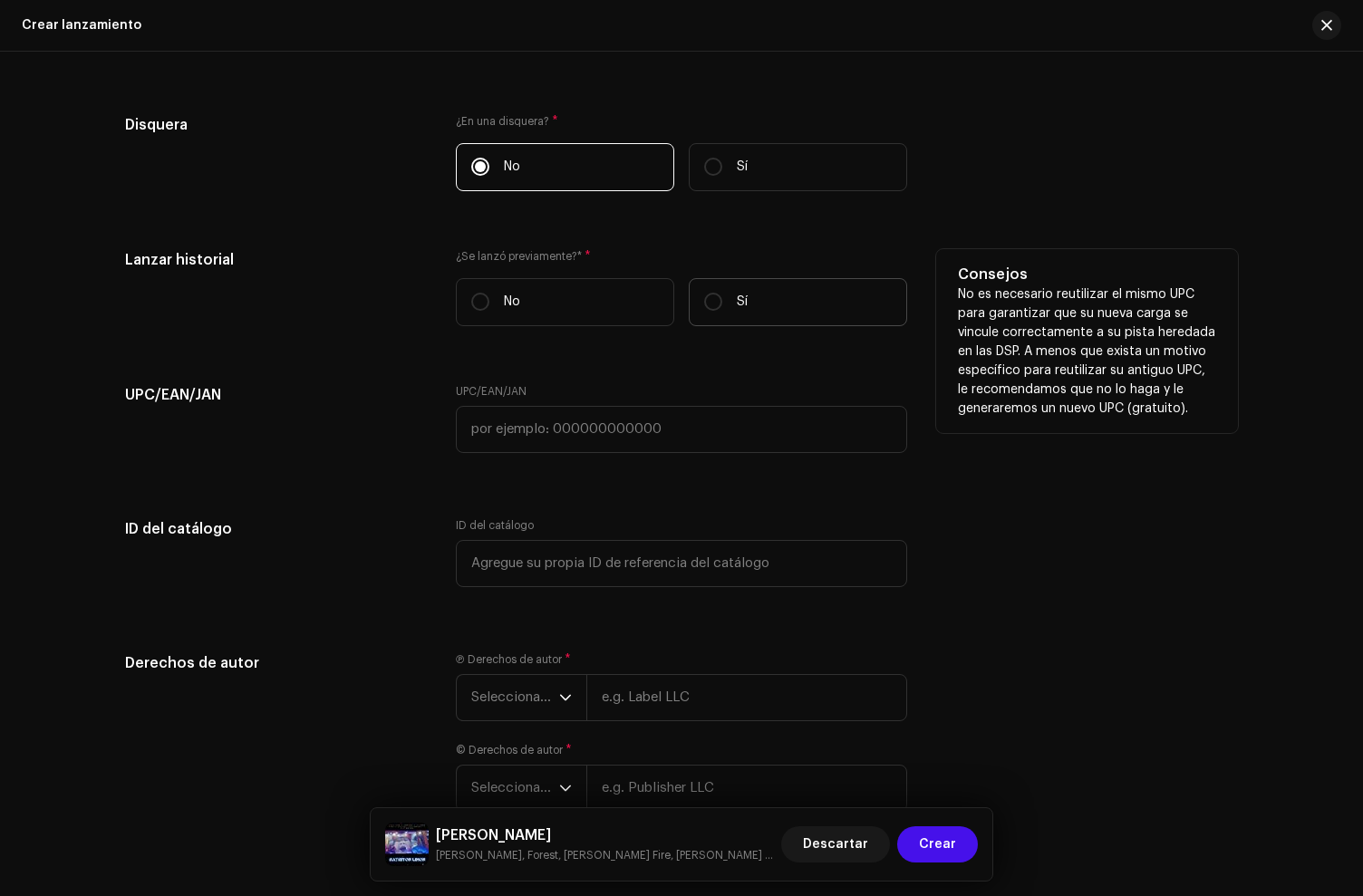
click at [722, 311] on input "Sí" at bounding box center [713, 301] width 19 height 19
radio input "true"
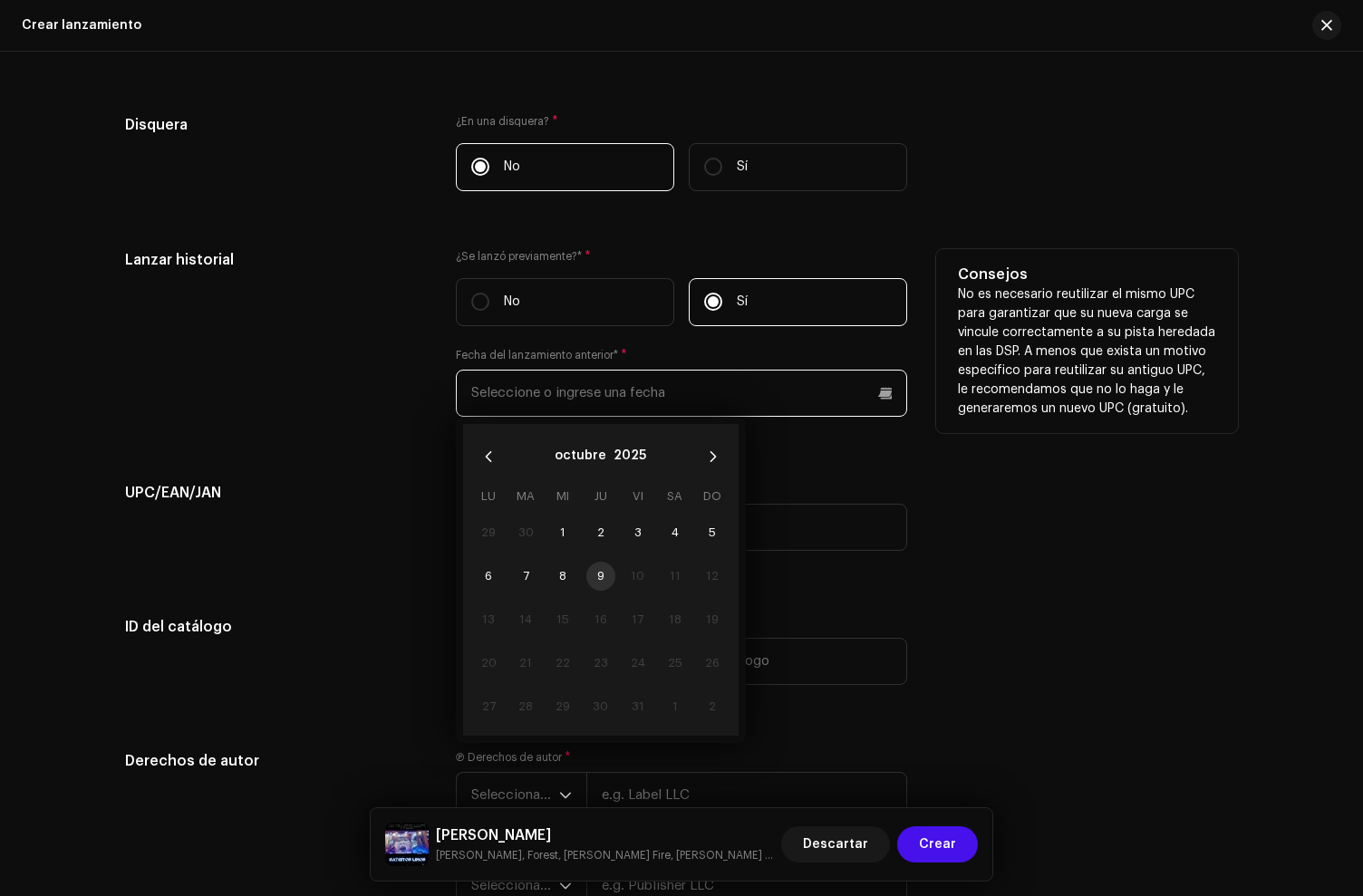
click at [551, 395] on input "text" at bounding box center [681, 393] width 451 height 47
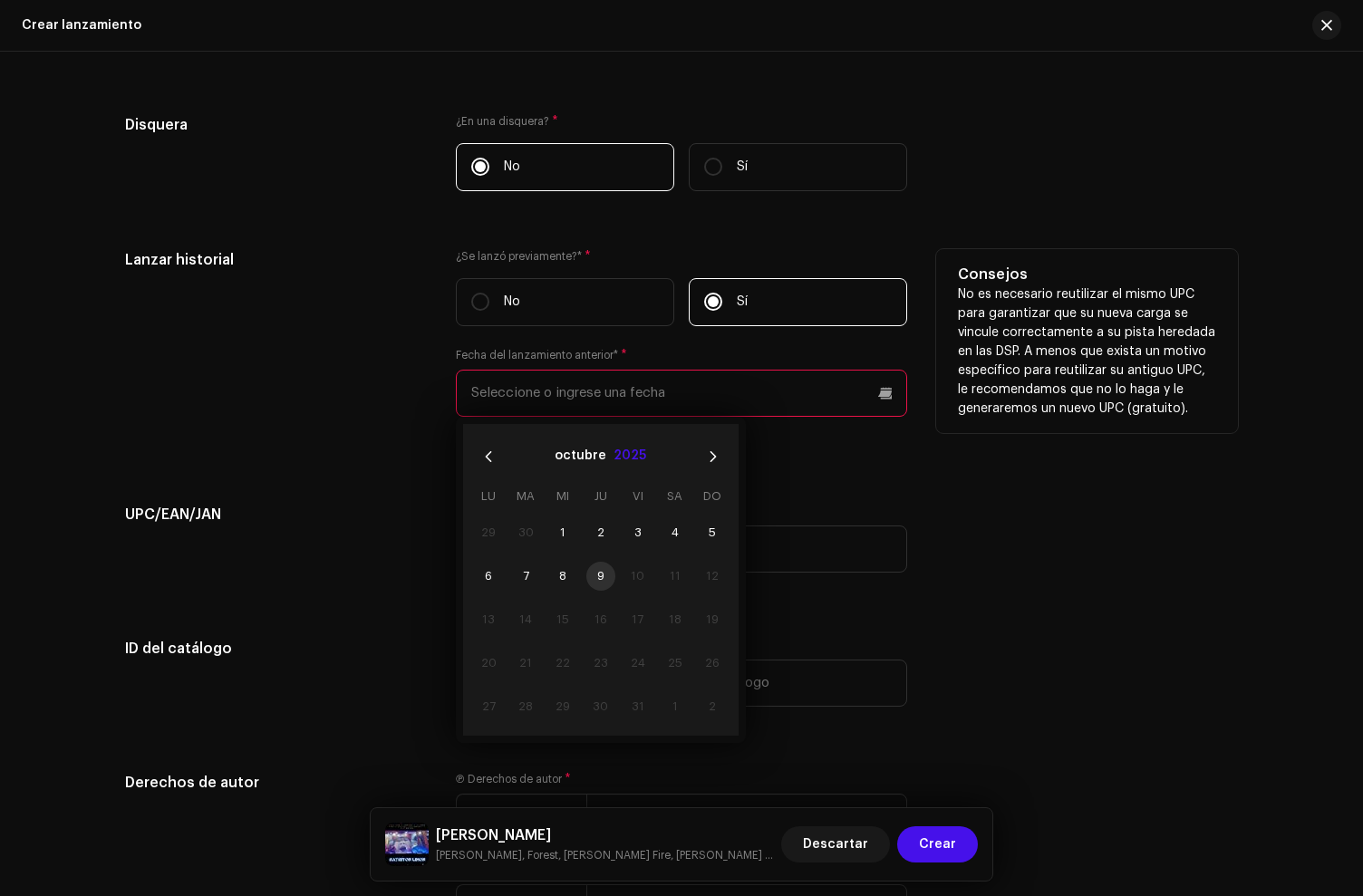
click at [622, 461] on button "2025" at bounding box center [629, 457] width 32 height 29
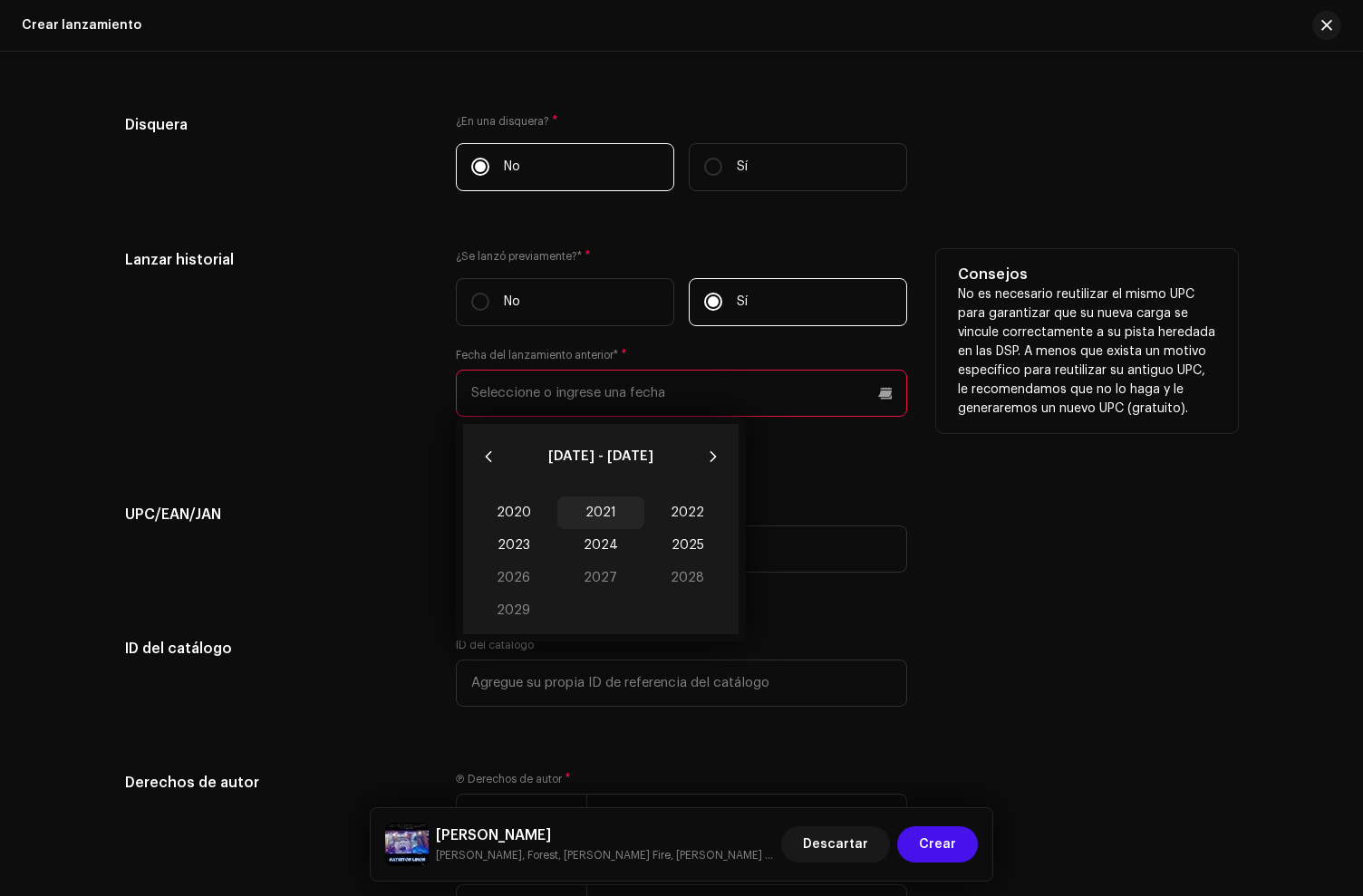
click at [603, 514] on span "2021" at bounding box center [600, 512] width 87 height 32
click at [587, 588] on span "Ago" at bounding box center [600, 583] width 77 height 29
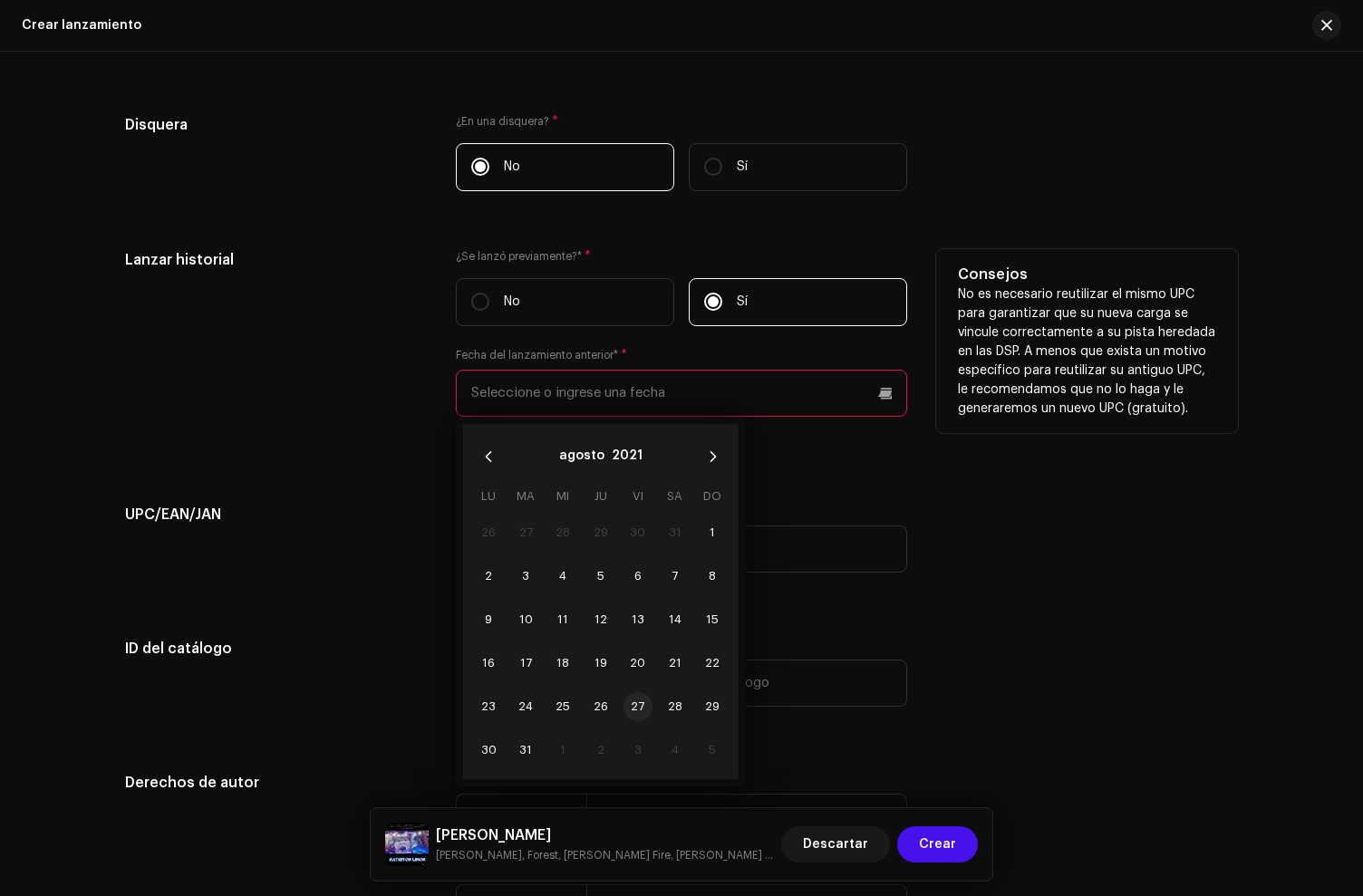
click at [636, 710] on span "27" at bounding box center [638, 707] width 29 height 29
type input "[DATE]"
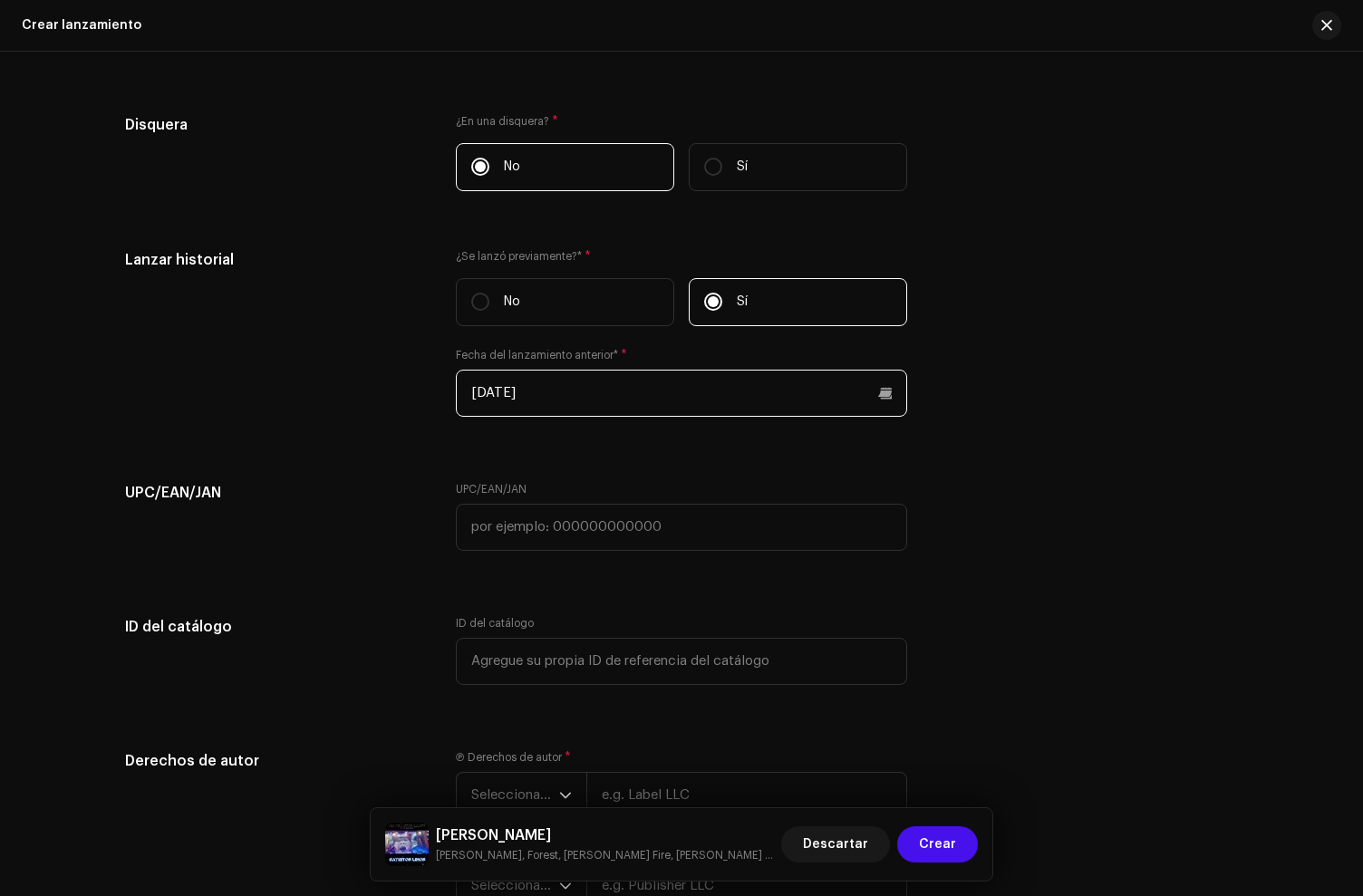
scroll to position [3448, 0]
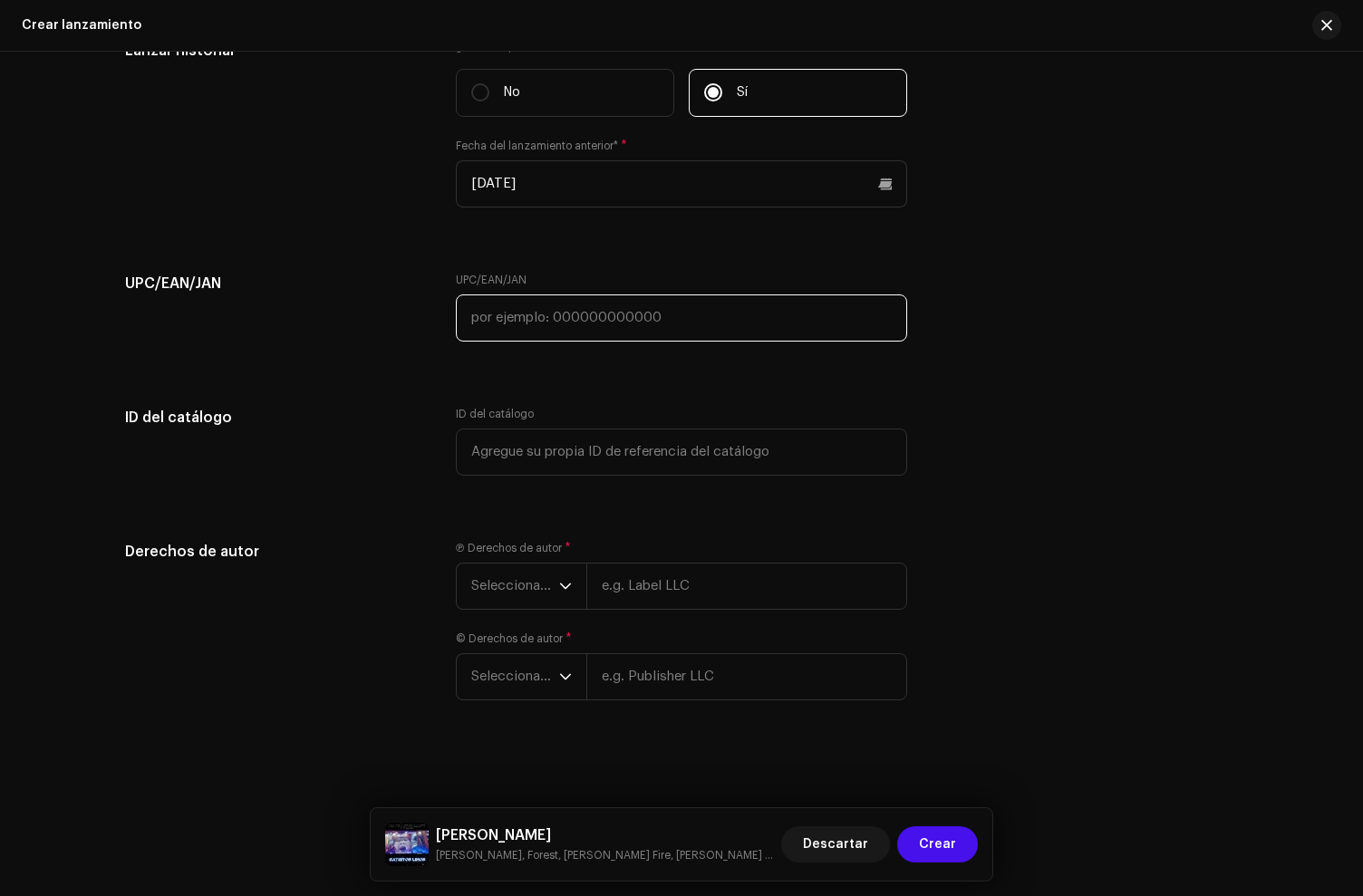
click at [580, 305] on input "text" at bounding box center [681, 317] width 451 height 47
click at [550, 317] on input "text" at bounding box center [681, 317] width 451 height 47
paste input "608539422951"
type input "608539422951"
click at [528, 593] on span "Seleccionar año" at bounding box center [515, 586] width 88 height 46
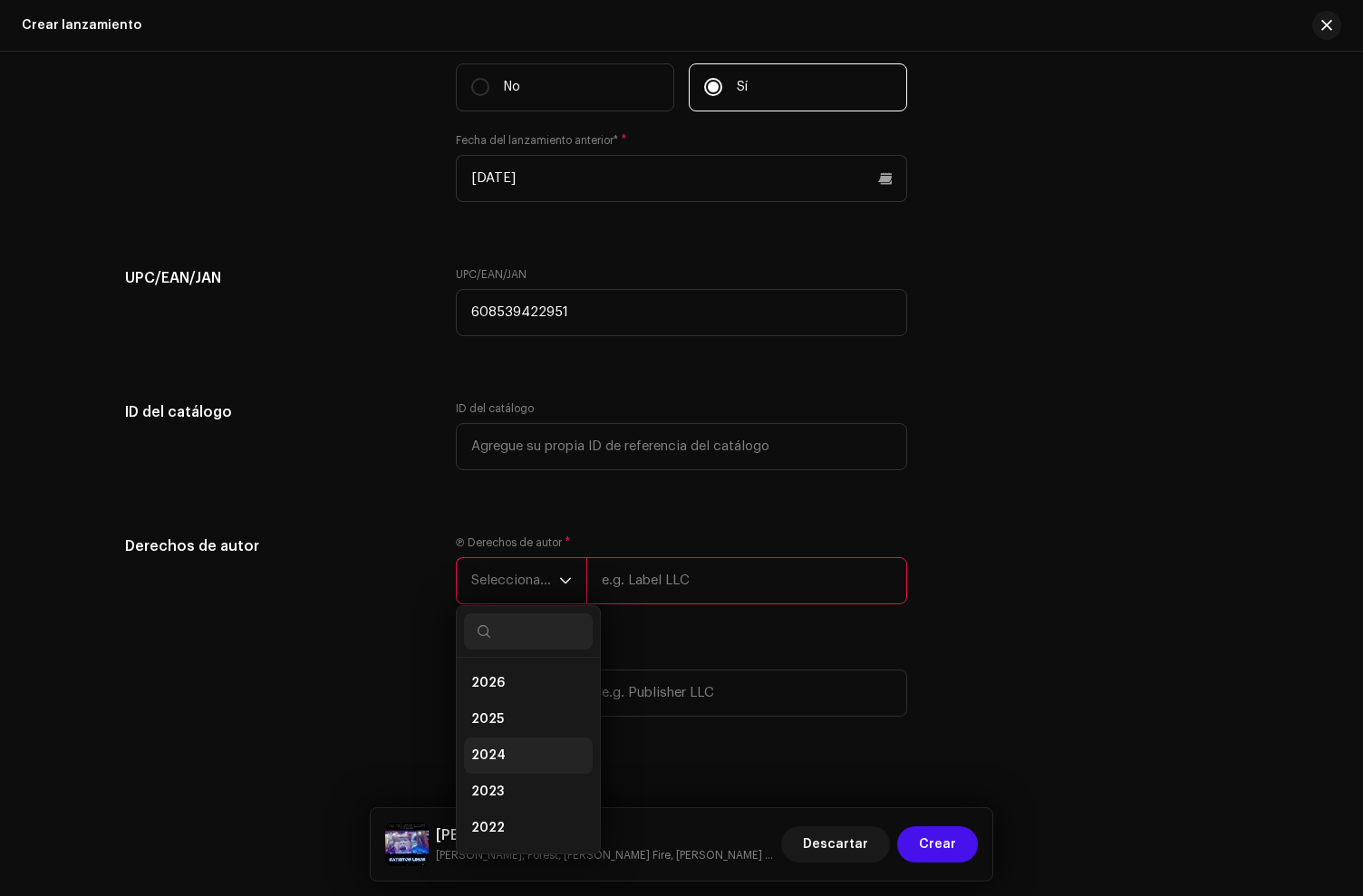
scroll to position [33, 0]
drag, startPoint x: 495, startPoint y: 823, endPoint x: 505, endPoint y: 786, distance: 38.3
click at [495, 823] on li "2021" at bounding box center [528, 830] width 129 height 36
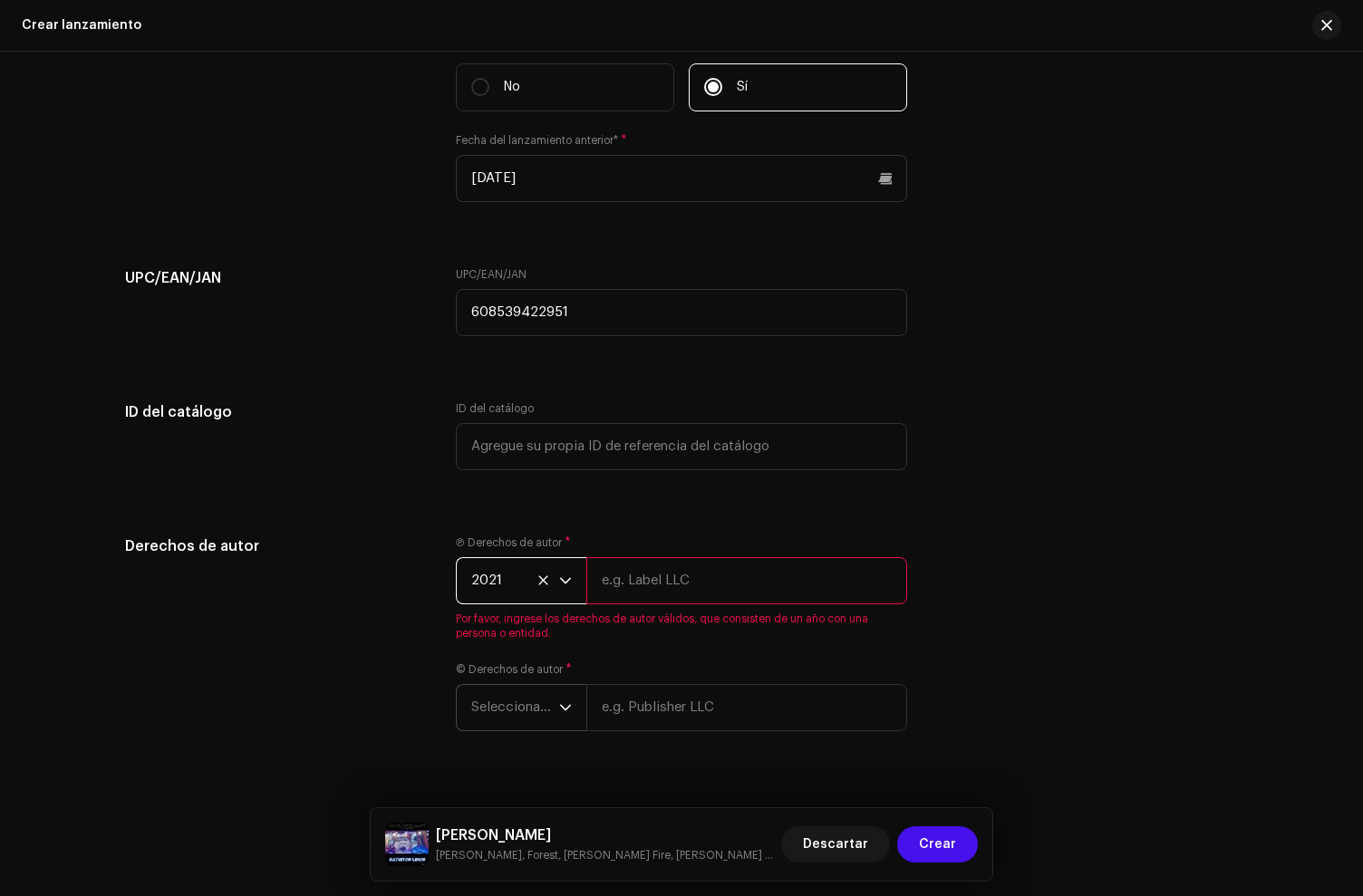
click at [500, 700] on span "Seleccionar año" at bounding box center [515, 707] width 88 height 46
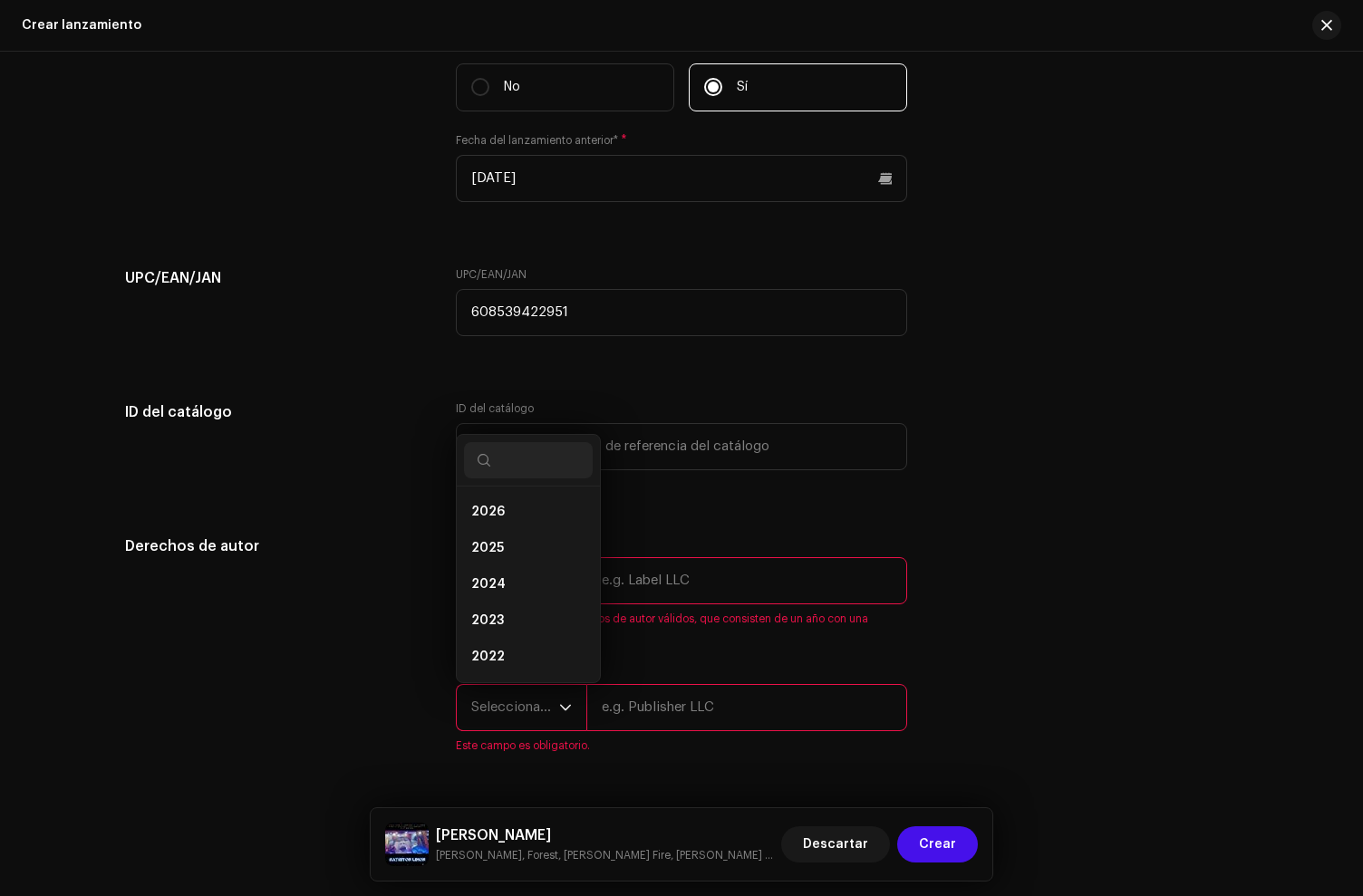
scroll to position [29, 0]
click at [502, 664] on li "2021" at bounding box center [528, 663] width 129 height 36
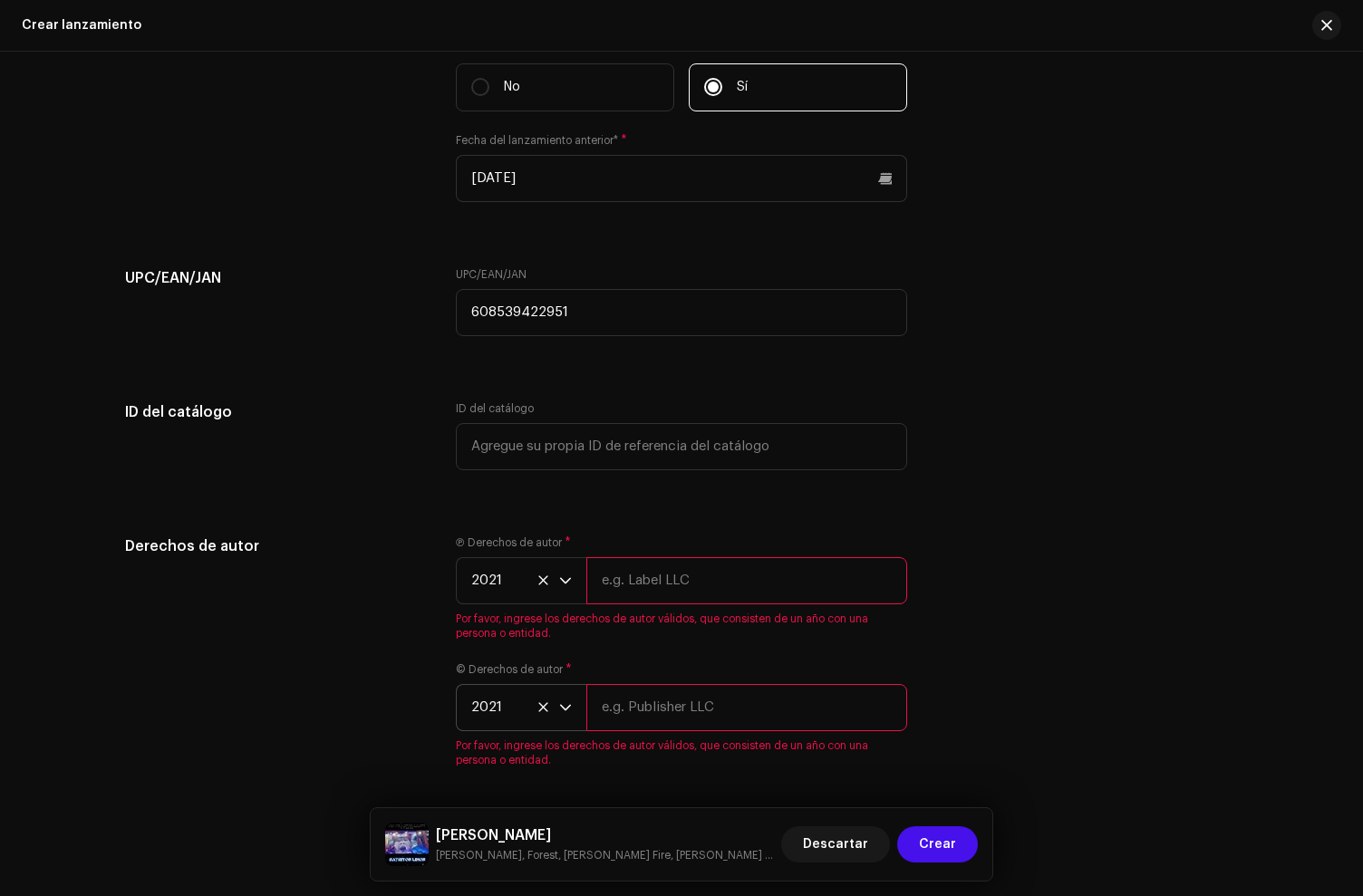
click at [668, 590] on input "text" at bounding box center [746, 580] width 321 height 47
paste input "[PERSON_NAME], under exclusive license to [PERSON_NAME] Music LLC"
type input "[PERSON_NAME], under exclusive license to [PERSON_NAME] Music LLC"
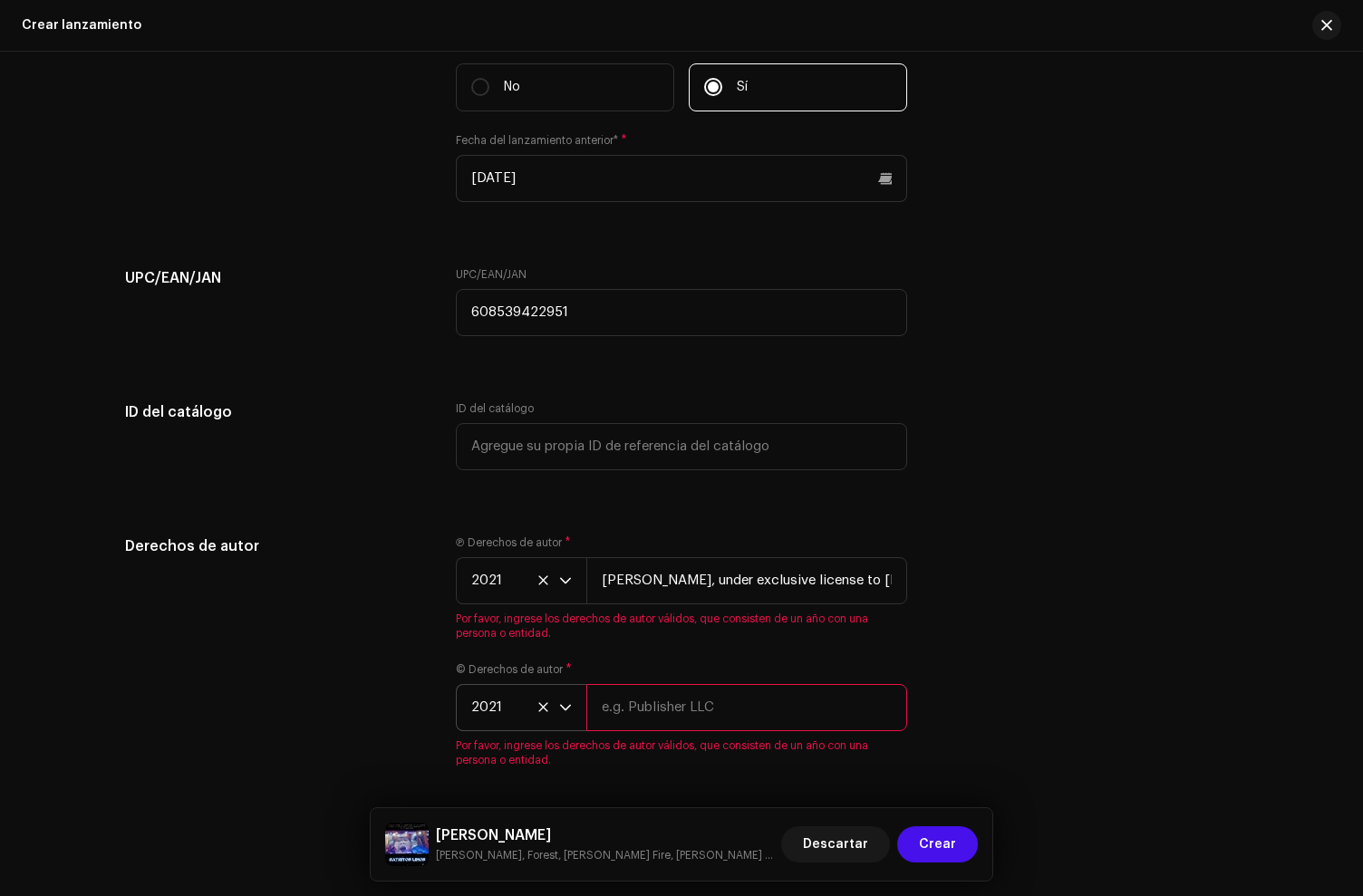
click at [697, 711] on div "© Derechos de autor * 2021 Por favor, ingrese los derechos de autor válidos, qu…" at bounding box center [681, 715] width 451 height 105
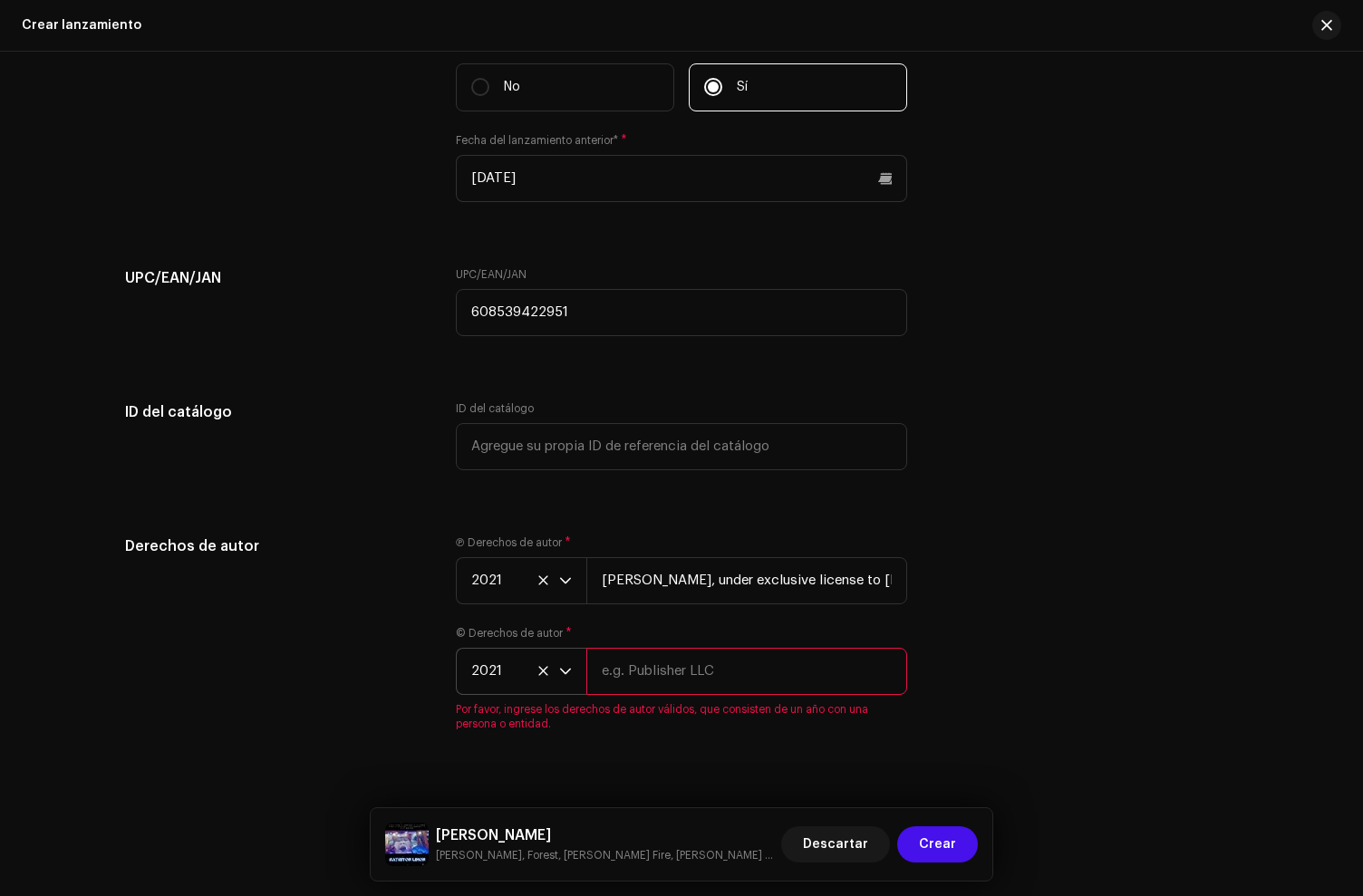
paste input "[PERSON_NAME], under exclusive license to [PERSON_NAME] Music LLC"
type input "[PERSON_NAME], under exclusive license to [PERSON_NAME] Music LLC"
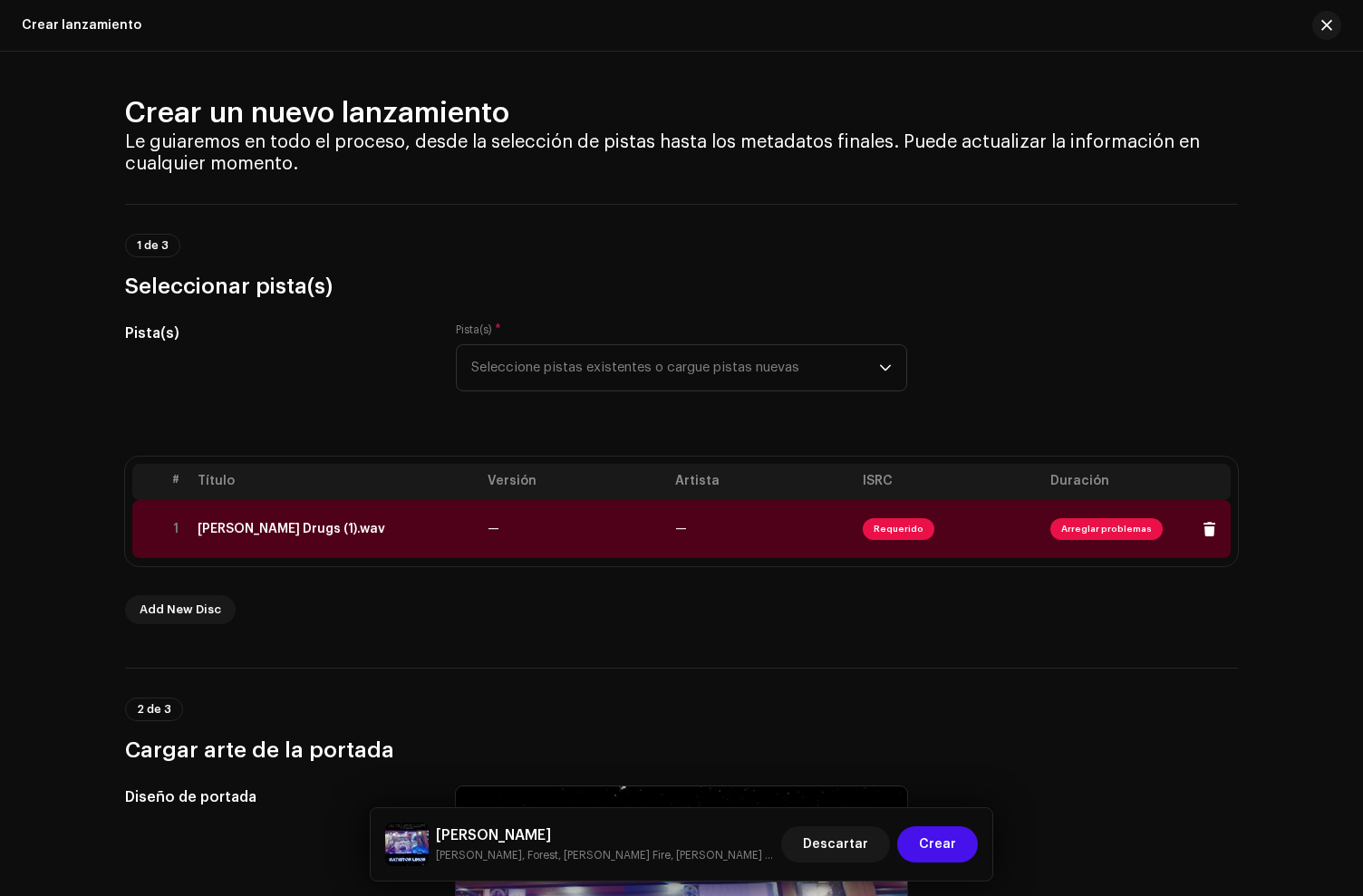
drag, startPoint x: 284, startPoint y: 573, endPoint x: 282, endPoint y: 536, distance: 37.1
click at [284, 572] on div "# Título Versión Artista ISRC Duración 1 [PERSON_NAME] Drugs (1).wav — — Requer…" at bounding box center [681, 541] width 1113 height 168
click at [284, 537] on td "[PERSON_NAME] Drugs (1).wav" at bounding box center [335, 529] width 290 height 58
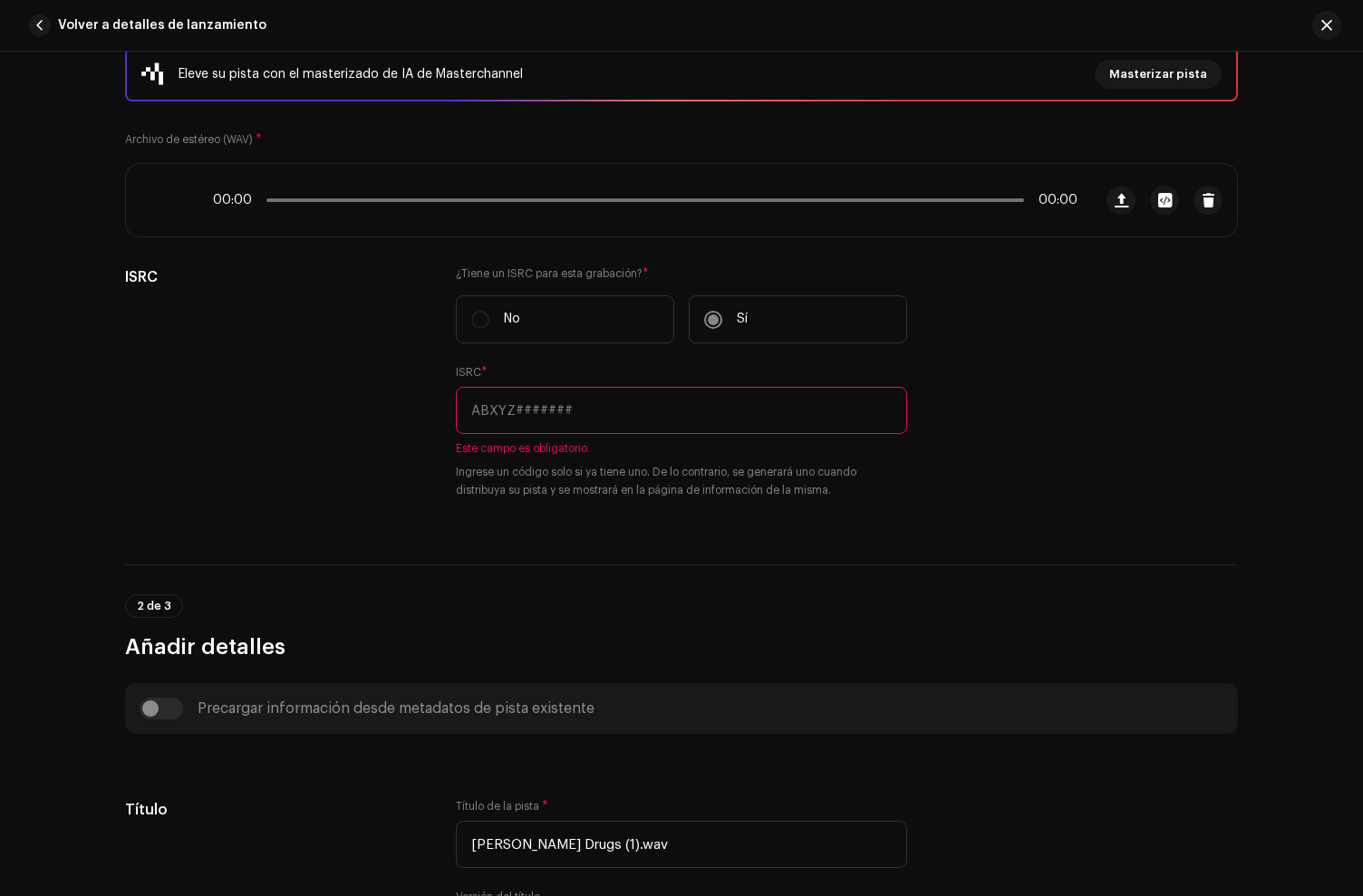
scroll to position [318, 0]
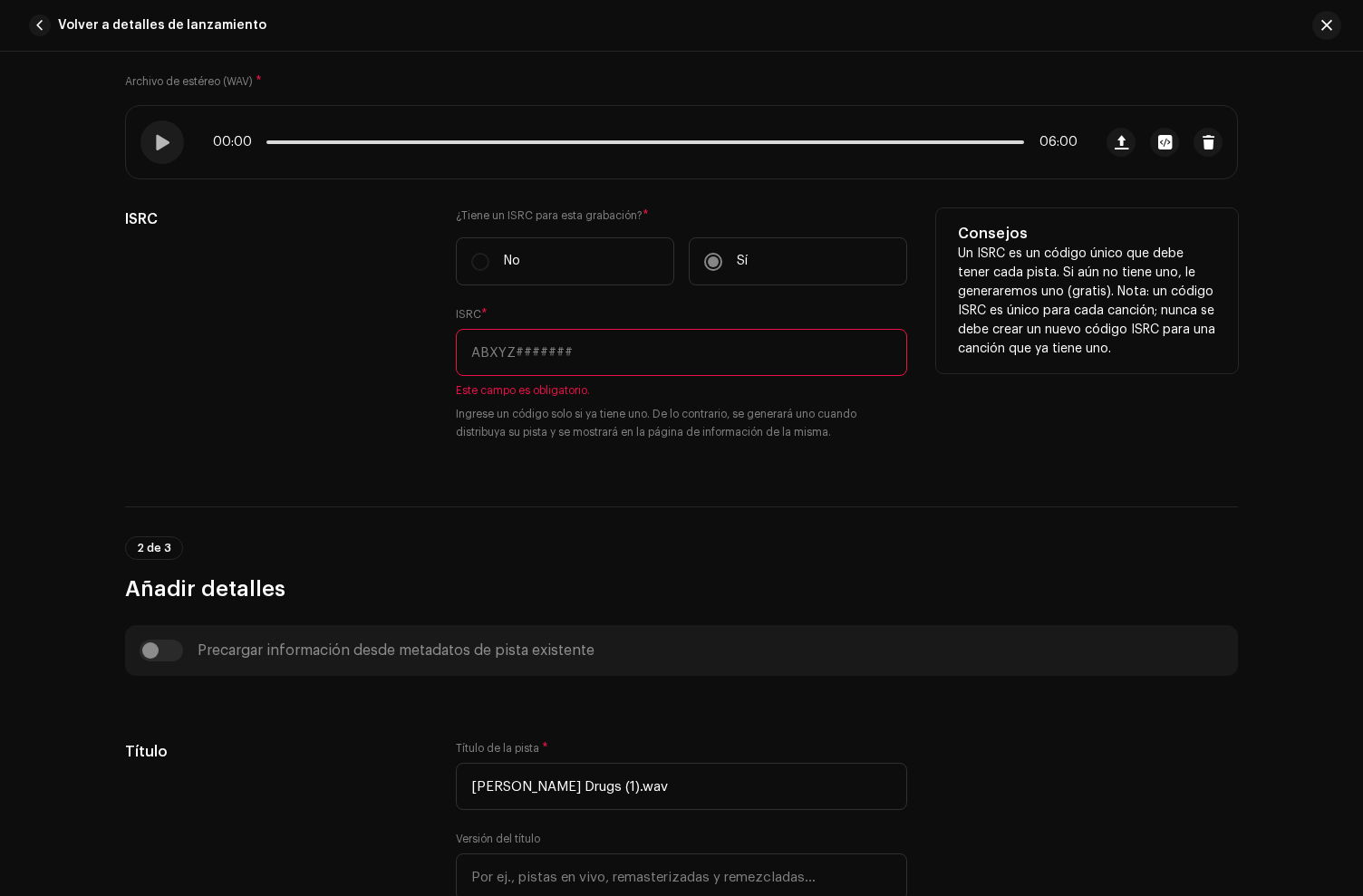
click at [515, 348] on input "text" at bounding box center [681, 353] width 451 height 47
click at [535, 355] on input "text" at bounding box center [681, 353] width 451 height 47
paste input "QZNJV2140917"
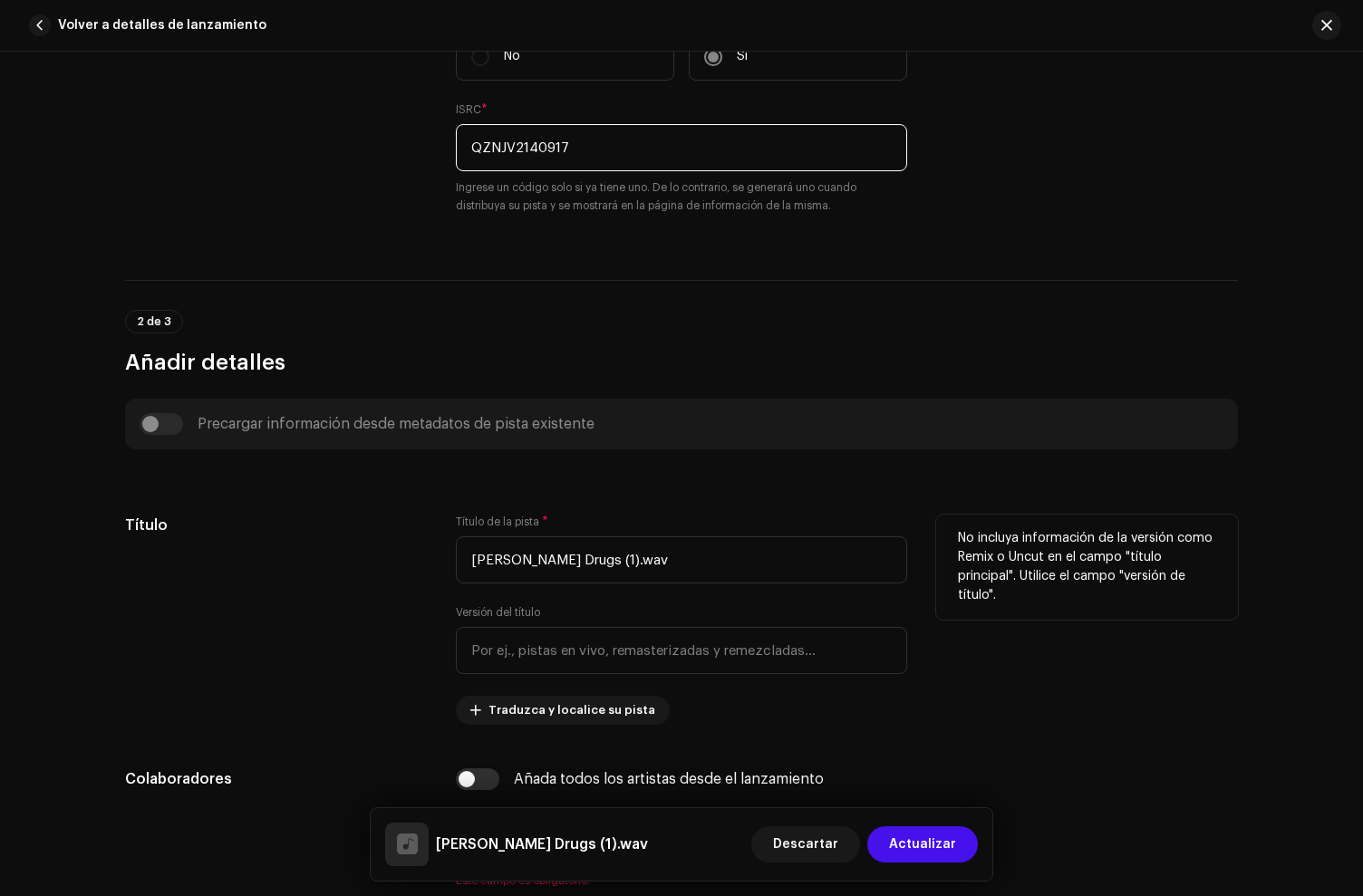
scroll to position [593, 0]
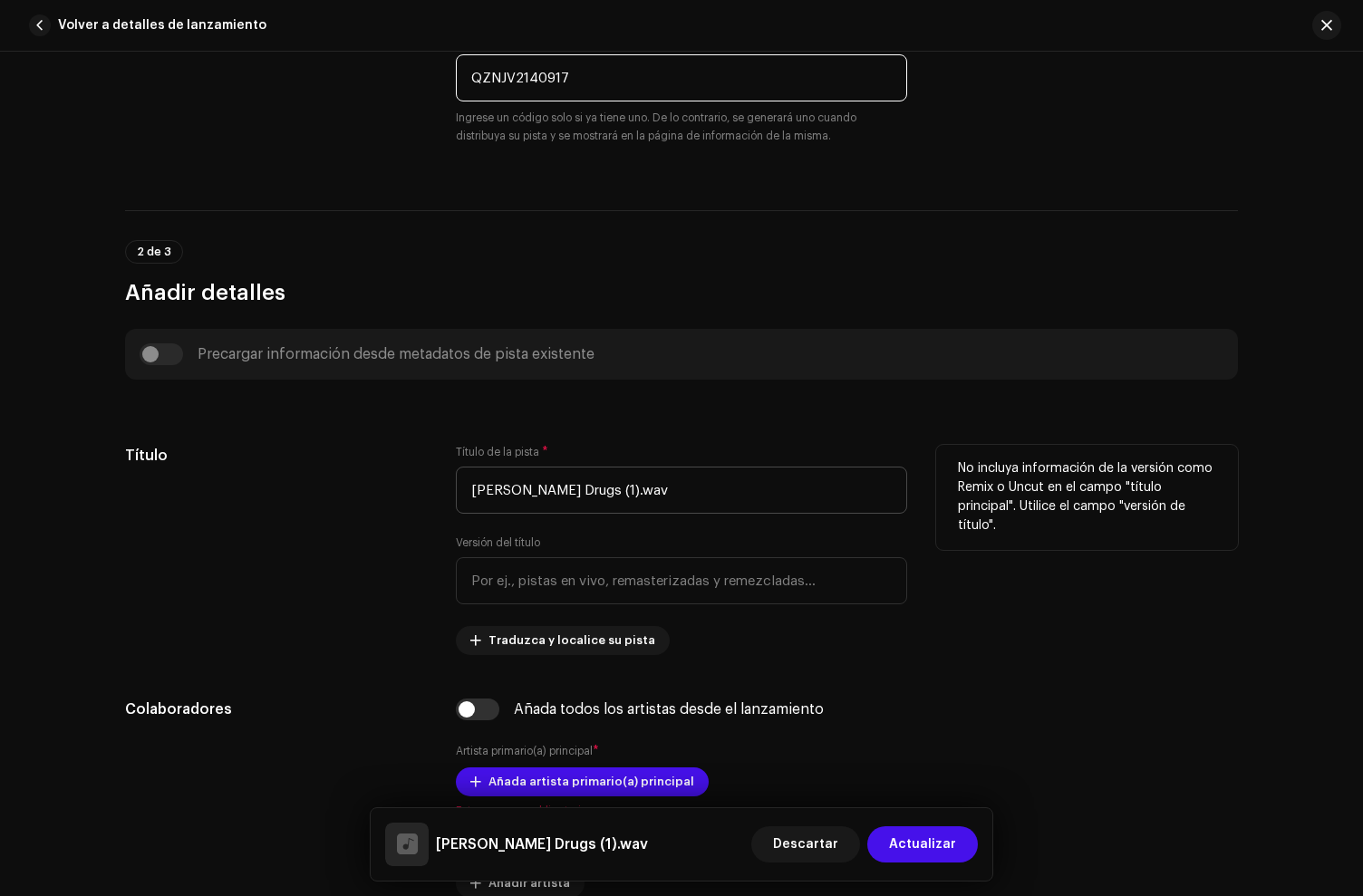
type input "QZNJV2140917"
drag, startPoint x: 564, startPoint y: 495, endPoint x: 1002, endPoint y: 489, distance: 438.0
click at [1002, 489] on div "Título Título de la pista * [PERSON_NAME] Drugs (1).wav Versión del título Trad…" at bounding box center [681, 550] width 1113 height 210
type input "[PERSON_NAME]"
click at [237, 555] on div "Título" at bounding box center [276, 550] width 302 height 210
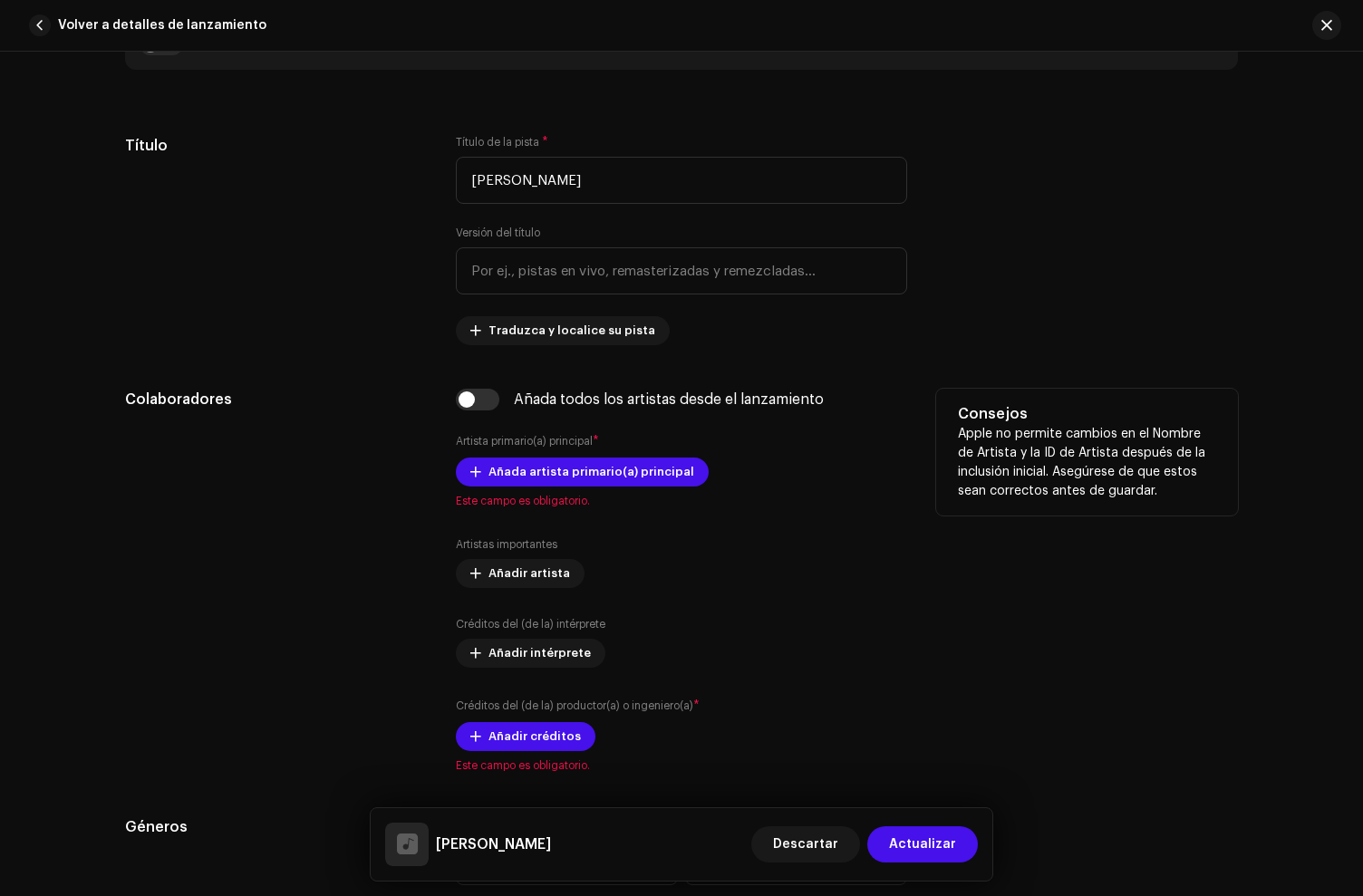
scroll to position [915, 0]
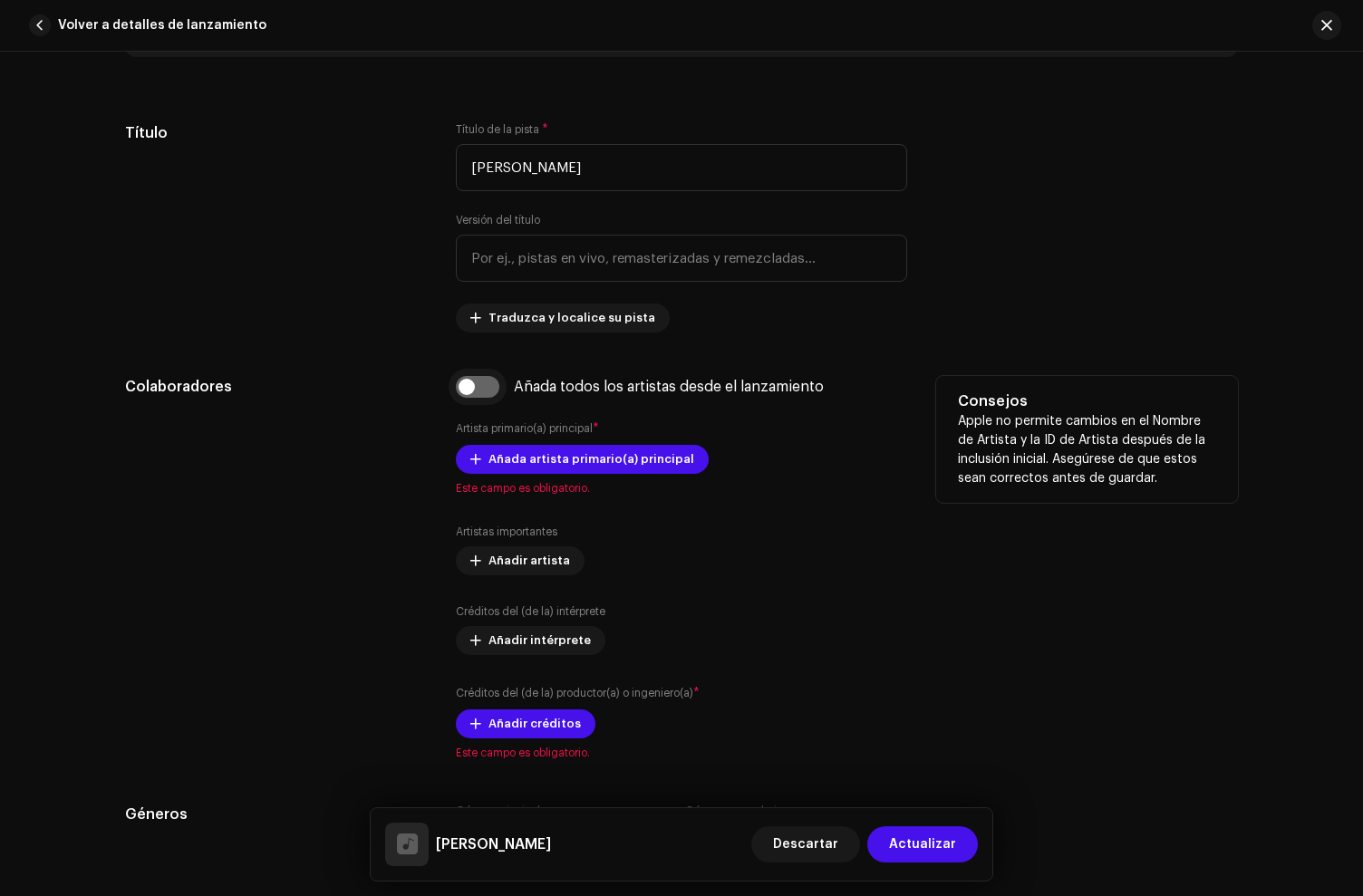
click at [473, 388] on input "checkbox" at bounding box center [477, 387] width 44 height 21
checkbox input "true"
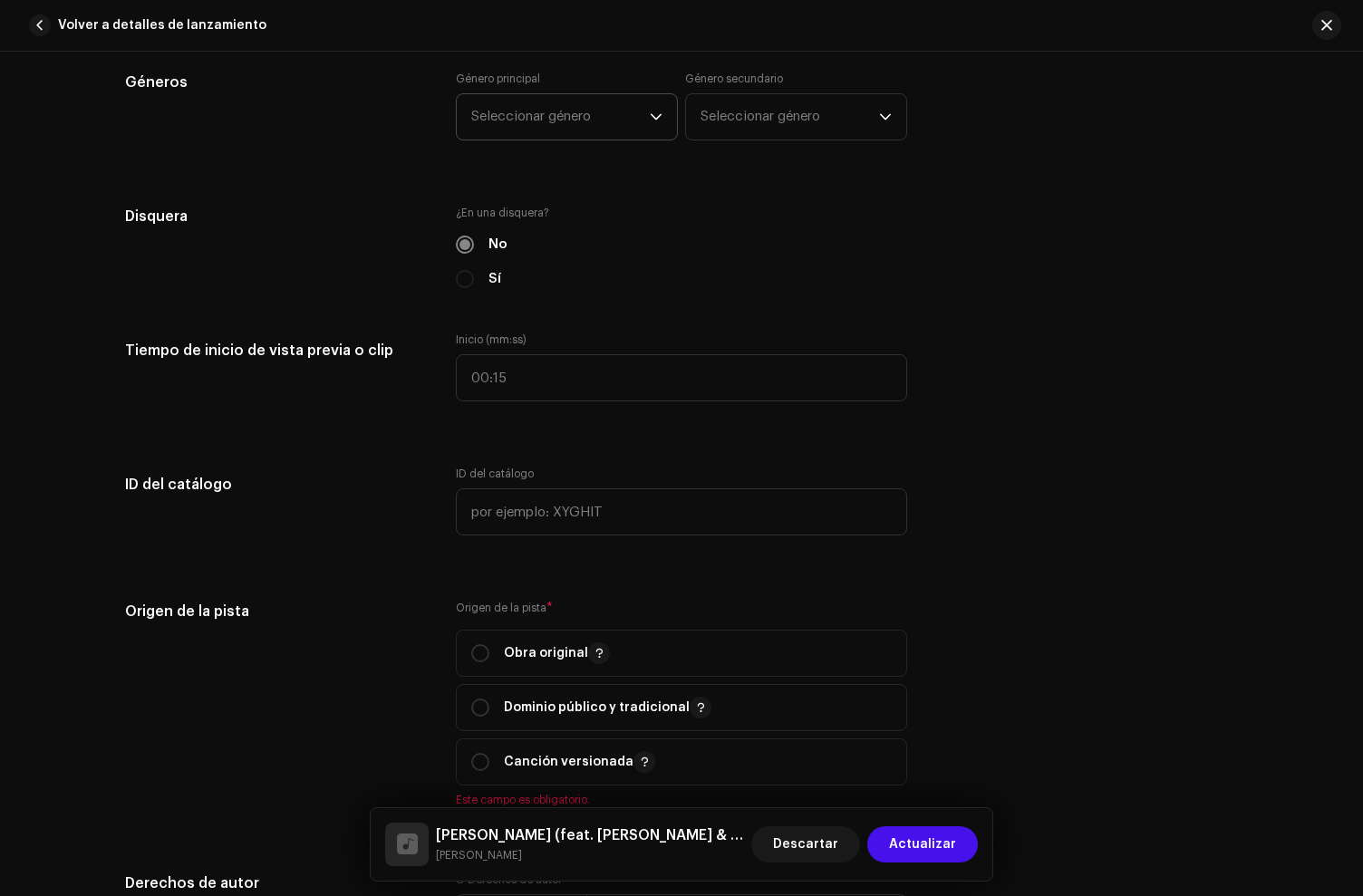
scroll to position [2149, 0]
click at [510, 120] on span "Seleccionar género" at bounding box center [560, 118] width 178 height 46
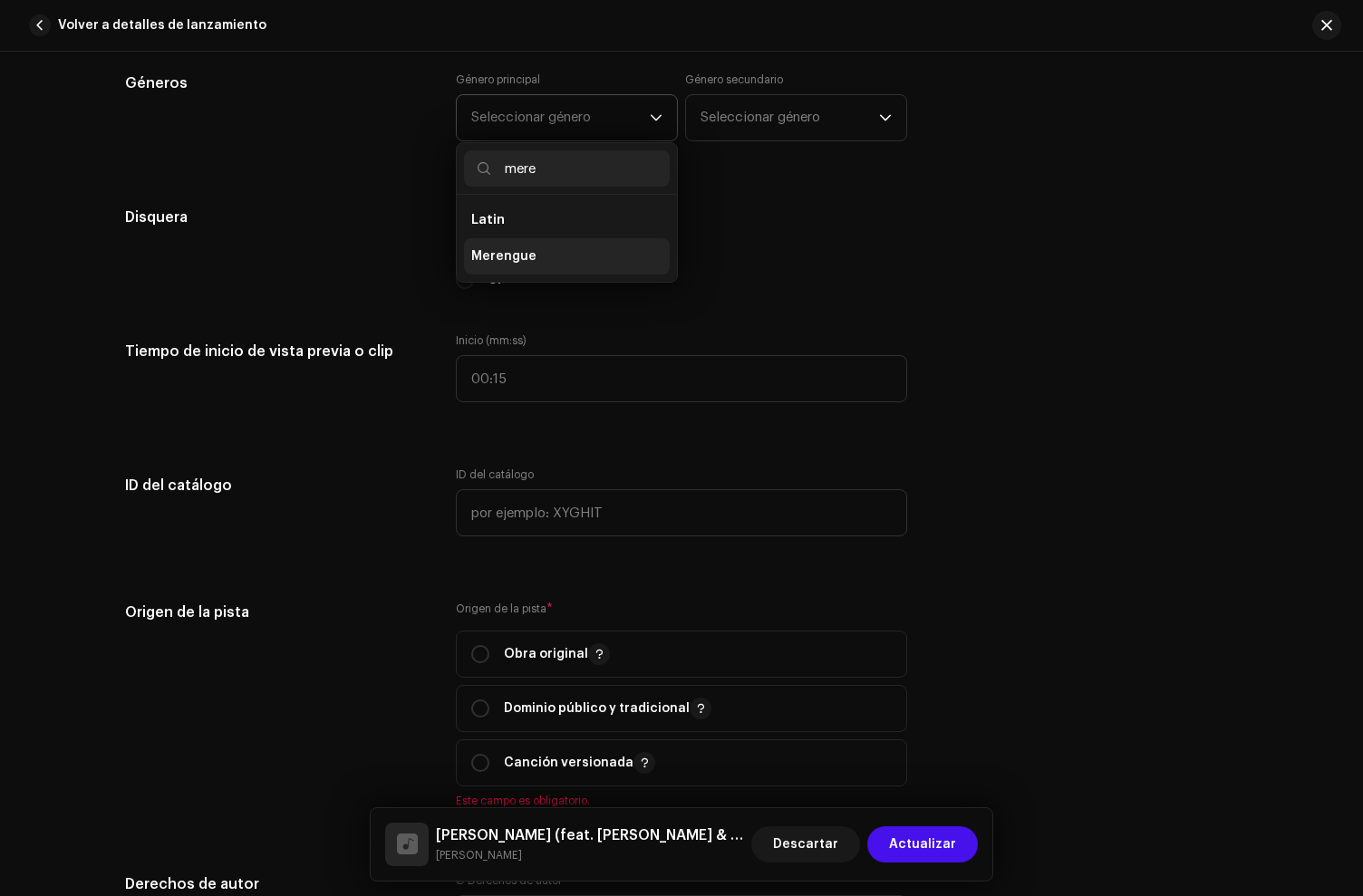
type input "mere"
drag, startPoint x: 501, startPoint y: 253, endPoint x: 734, endPoint y: 137, distance: 260.3
click at [503, 252] on span "Merengue" at bounding box center [504, 256] width 65 height 19
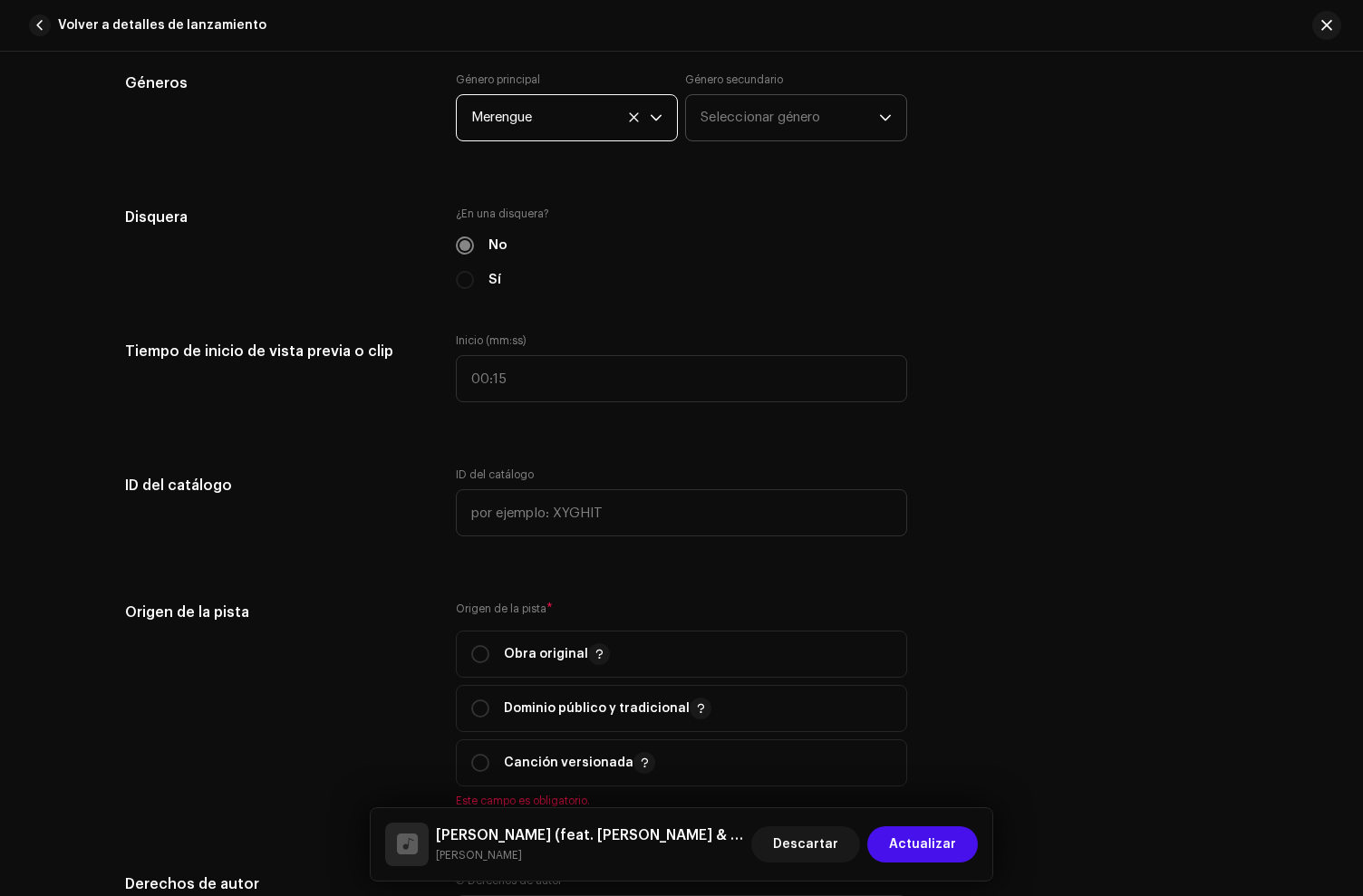
click at [743, 123] on span "Seleccionar género" at bounding box center [789, 118] width 178 height 46
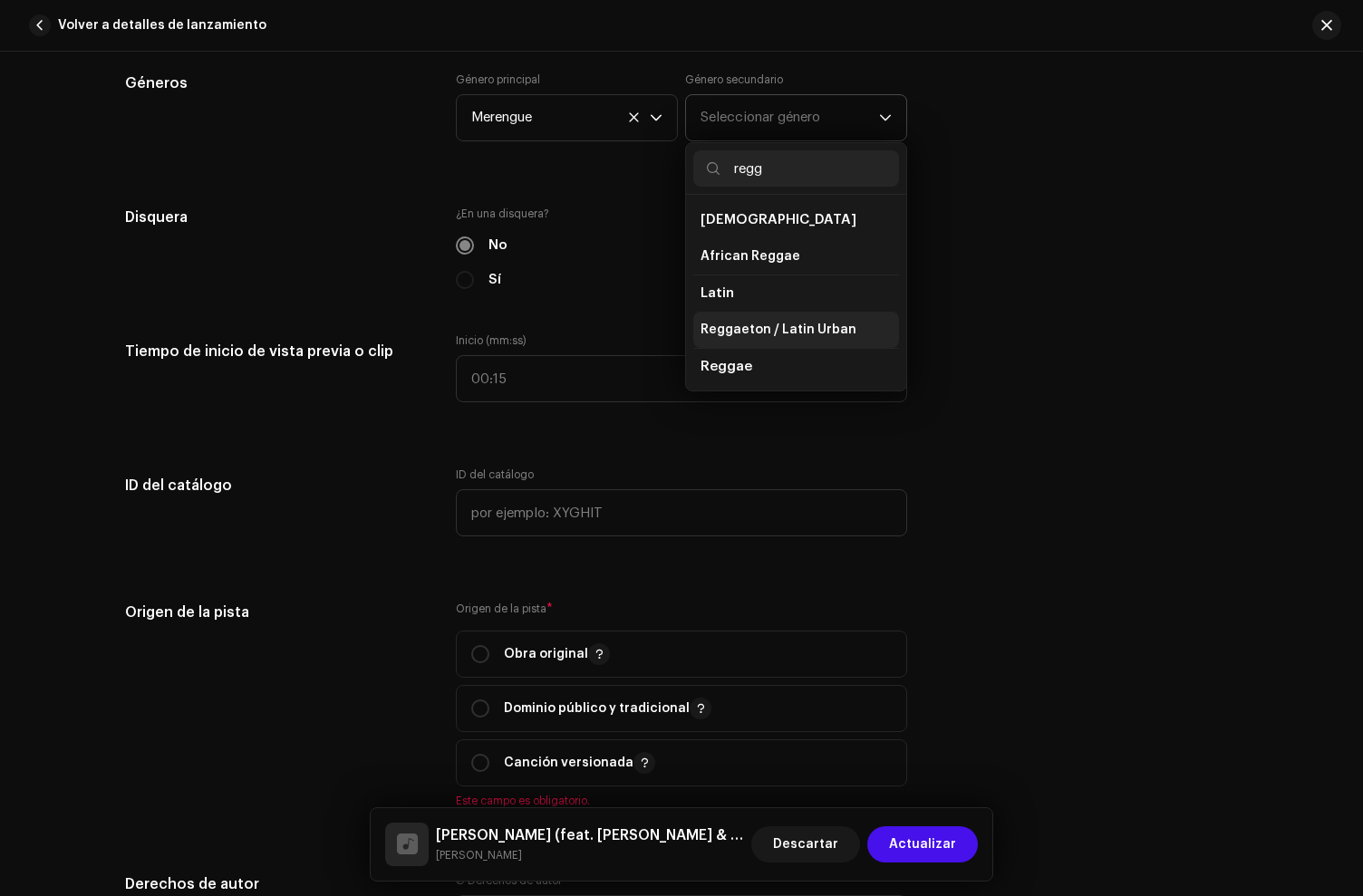
type input "regg"
drag, startPoint x: 767, startPoint y: 336, endPoint x: 689, endPoint y: 269, distance: 102.8
click at [766, 336] on span "Reggaeton / Latin Urban" at bounding box center [778, 329] width 156 height 19
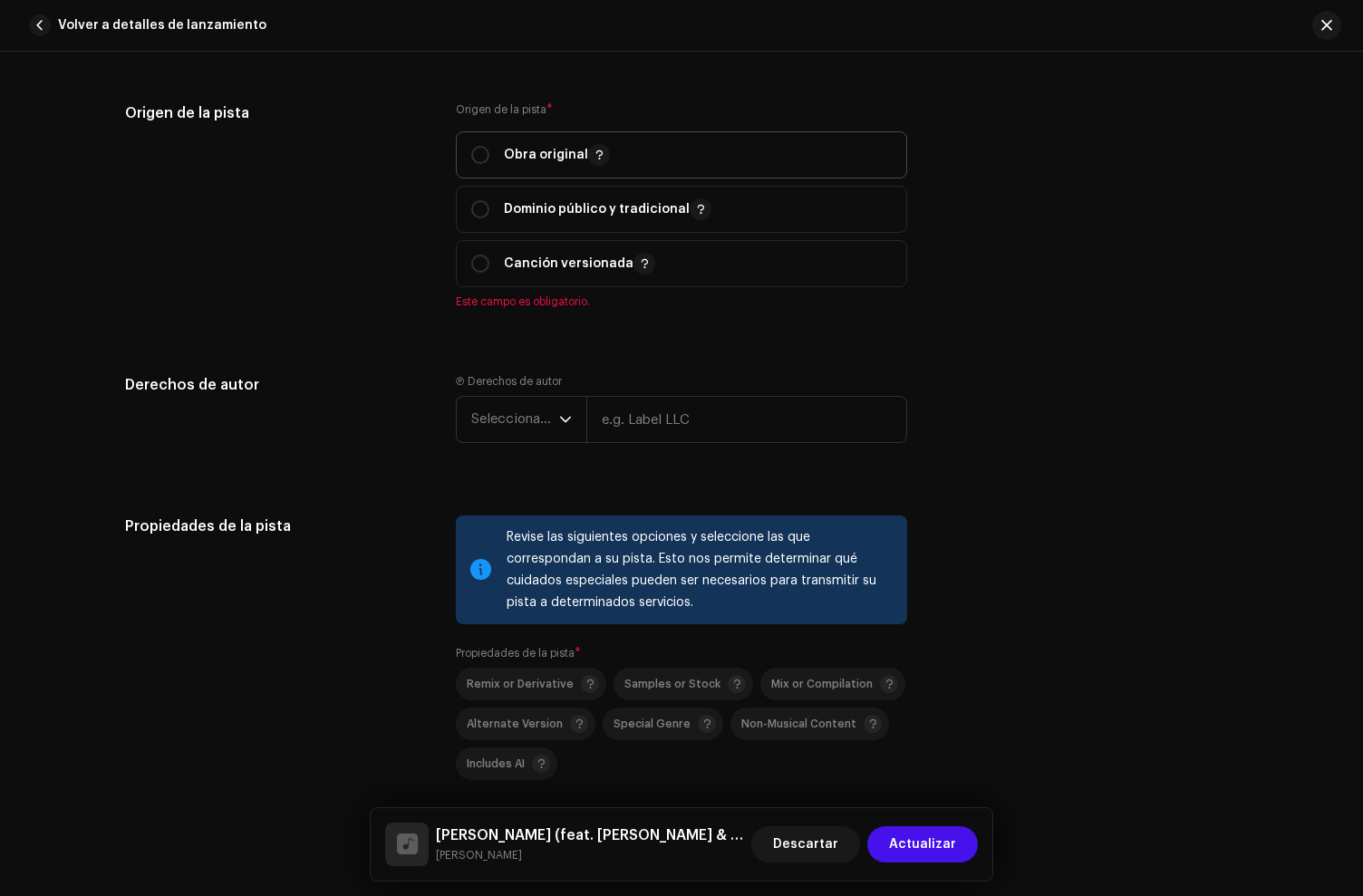
click at [512, 155] on p "Obra original" at bounding box center [556, 155] width 106 height 21
radio input "true"
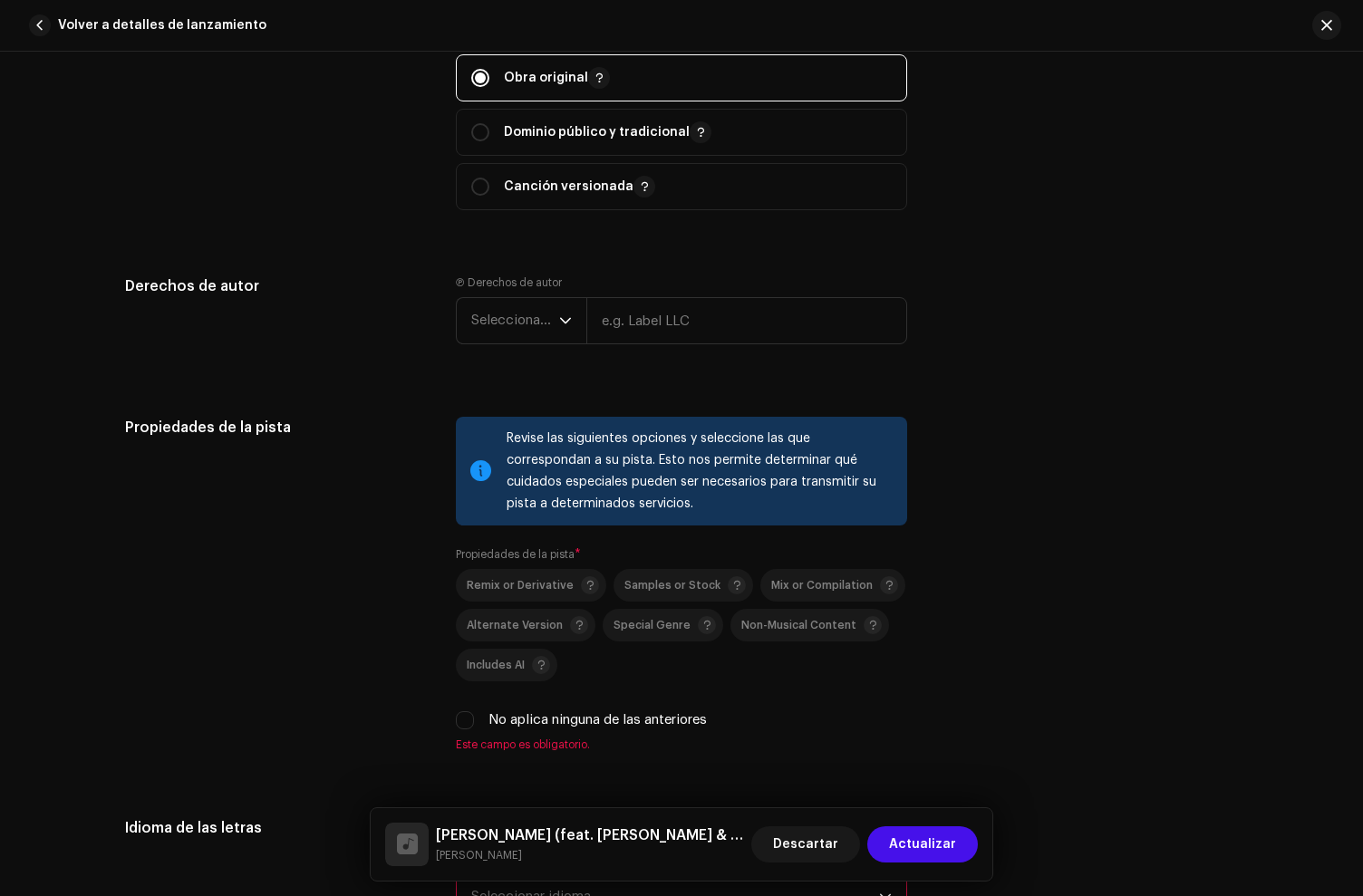
scroll to position [2777, 0]
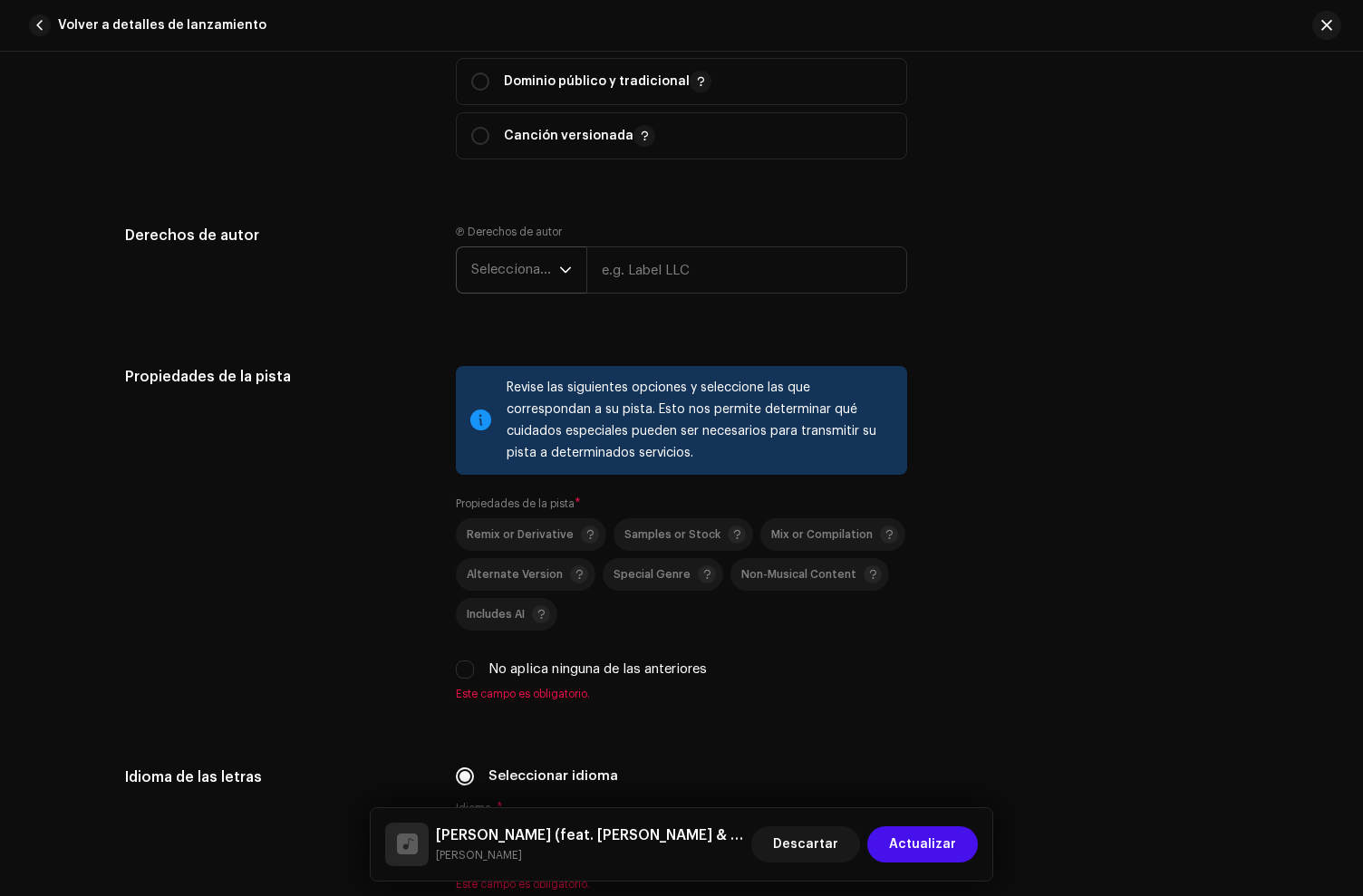
click at [516, 276] on span "Seleccionar año" at bounding box center [515, 270] width 88 height 46
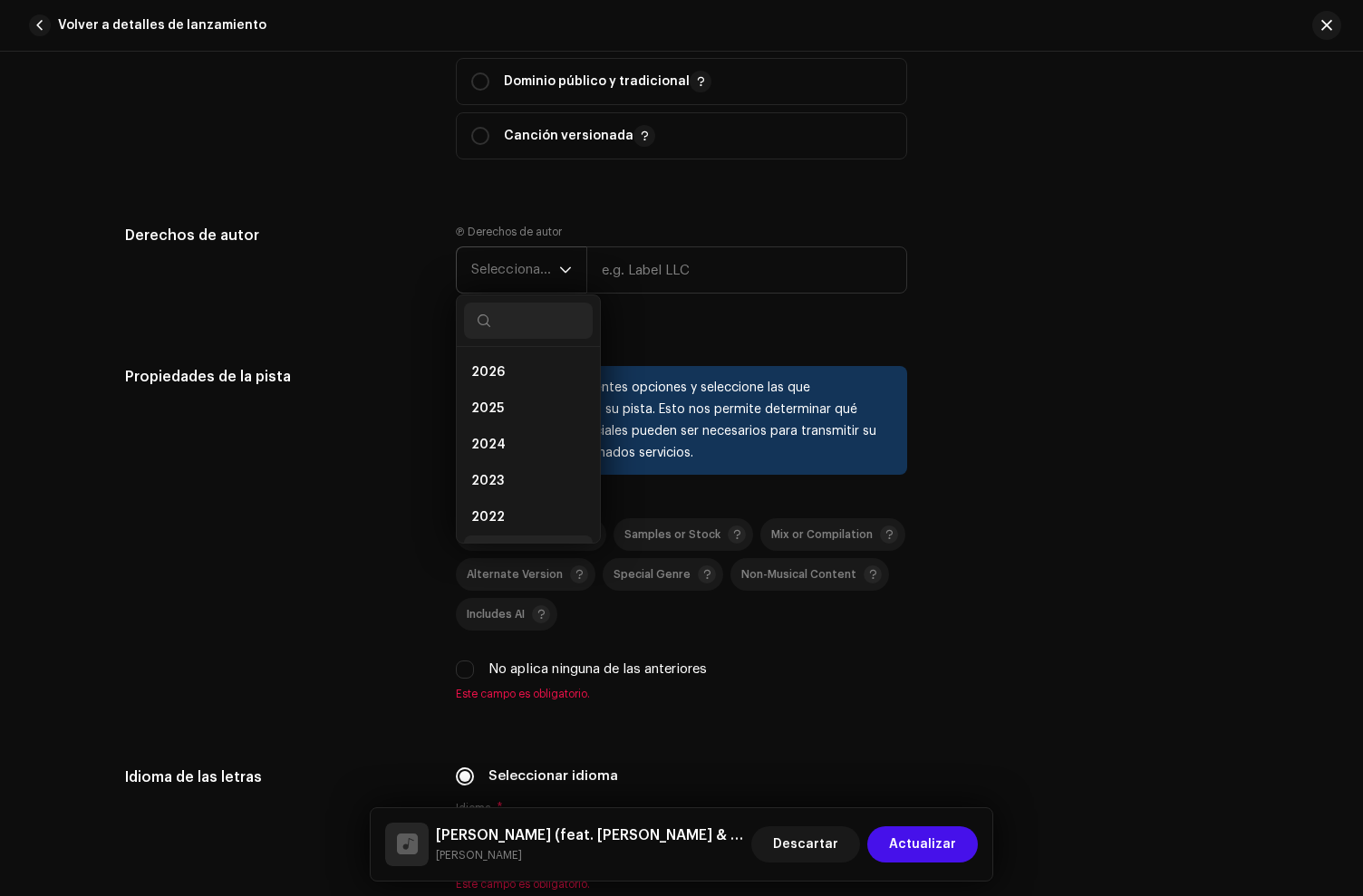
scroll to position [29, 0]
click at [508, 528] on li "2021" at bounding box center [528, 524] width 129 height 36
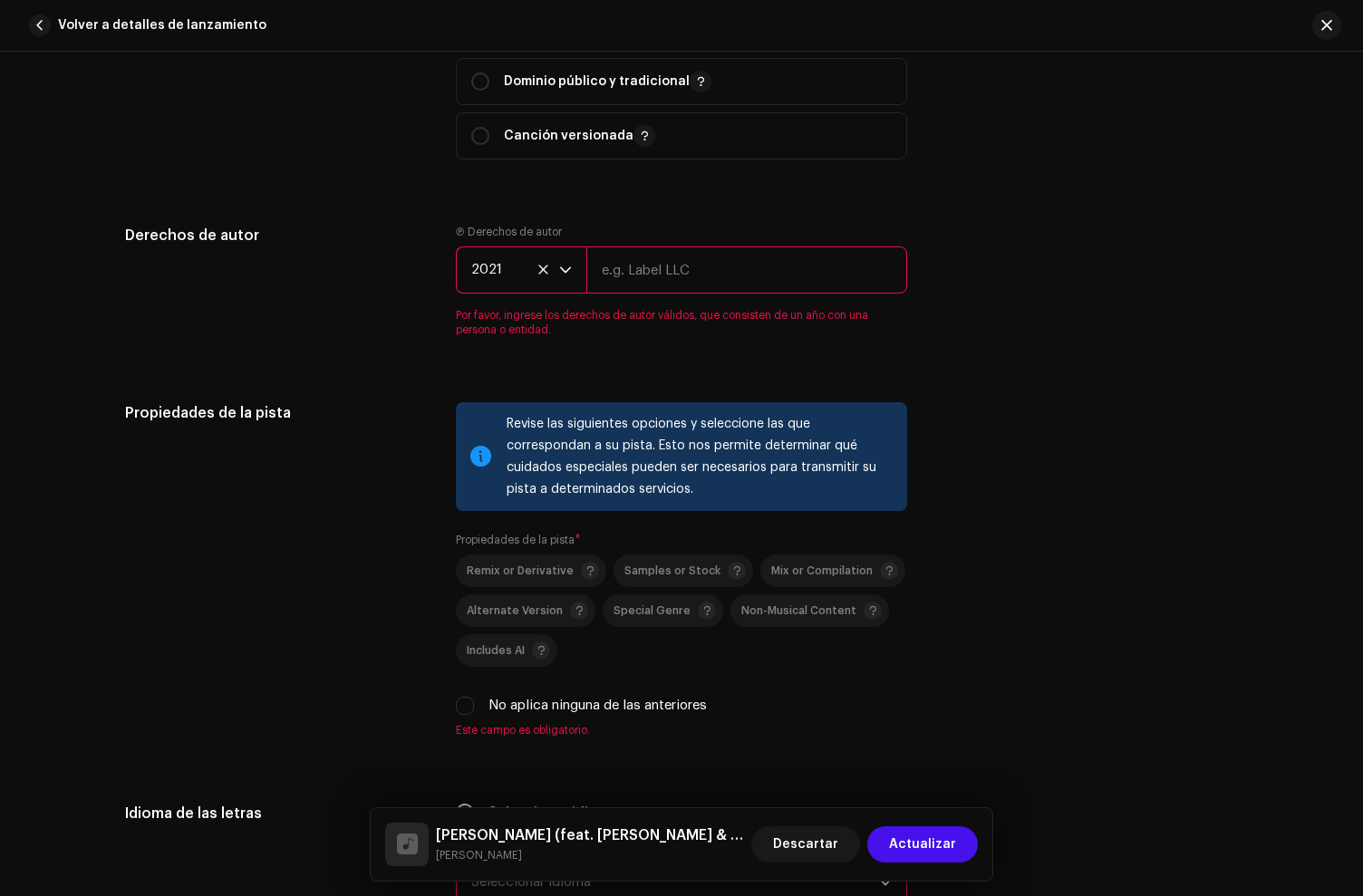
click at [648, 278] on input "text" at bounding box center [746, 270] width 321 height 47
type input "A"
type input "[PERSON_NAME]"
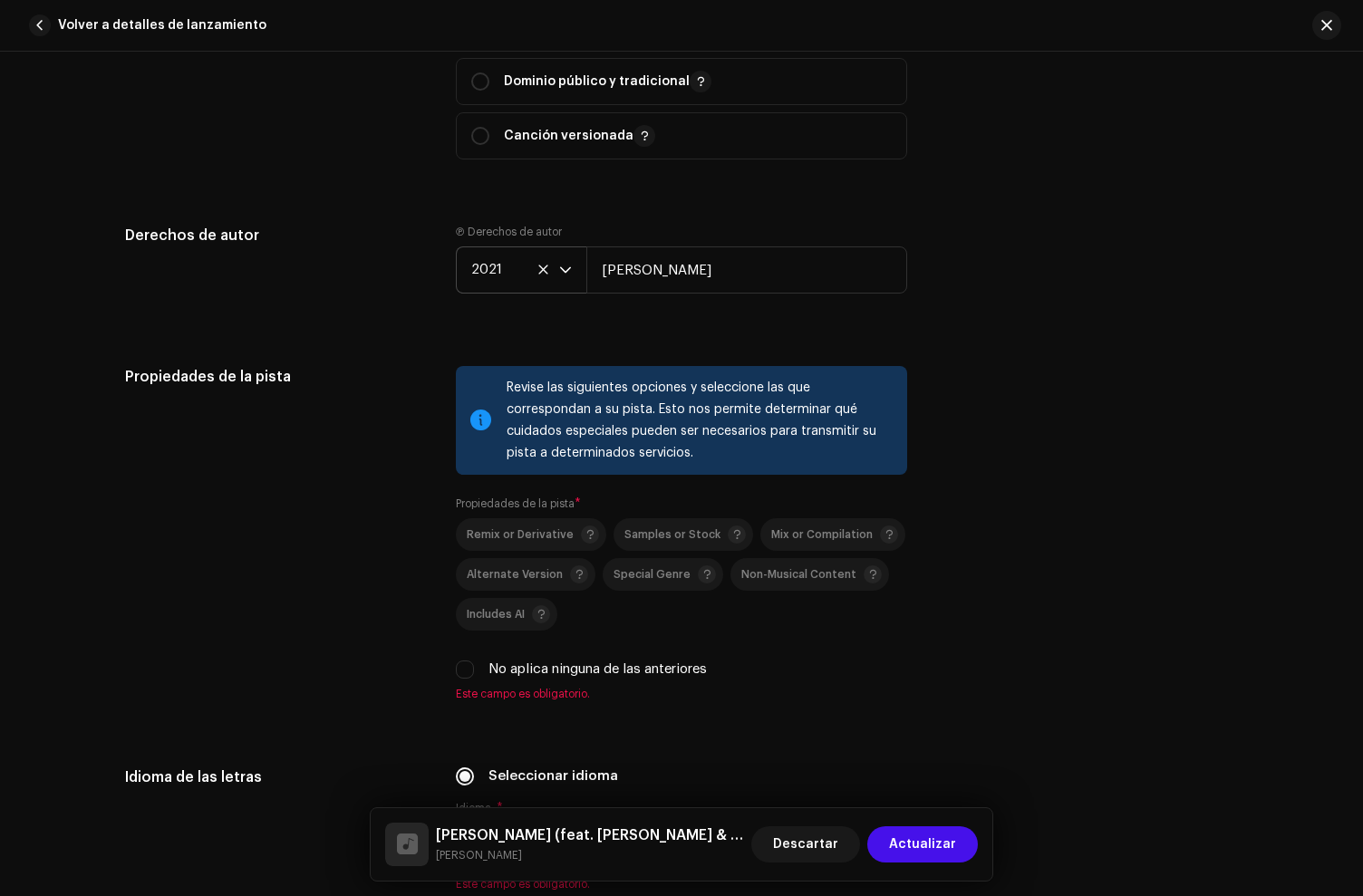
click at [369, 458] on div "Propiedades de la pista" at bounding box center [276, 544] width 302 height 356
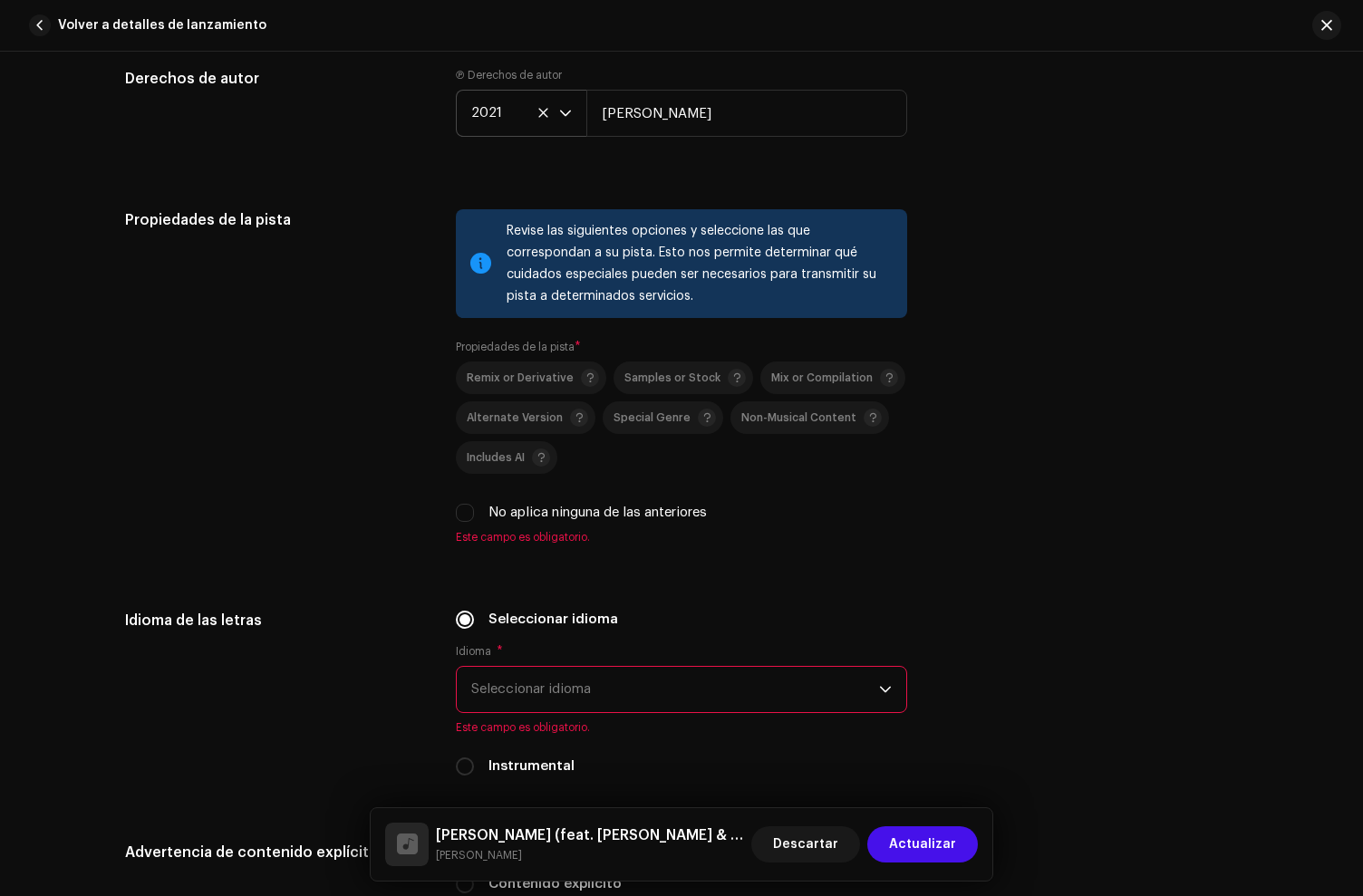
scroll to position [2996, 0]
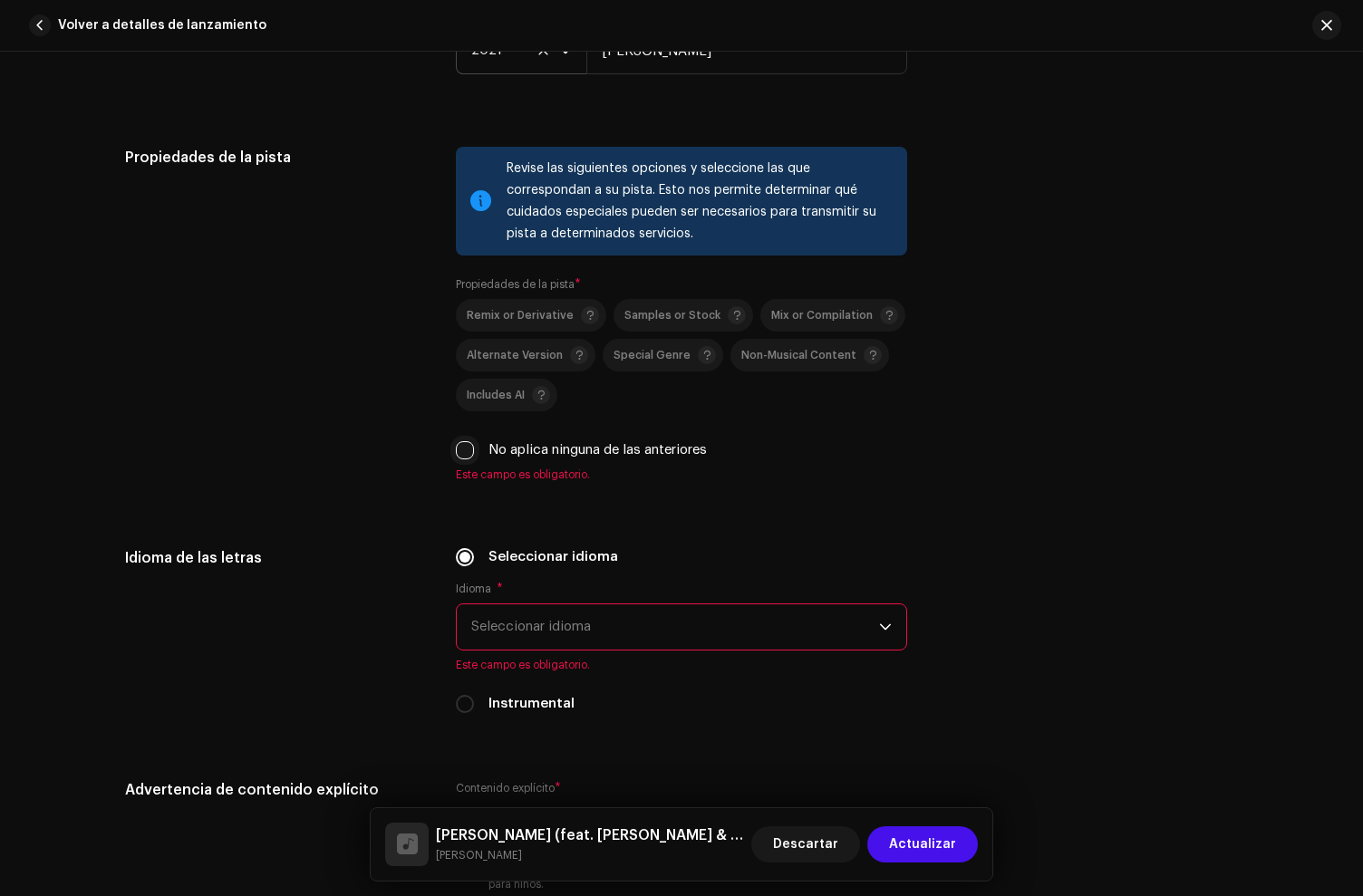
click at [470, 454] on div "No aplica ninguna de las anteriores" at bounding box center [681, 450] width 451 height 19
drag, startPoint x: 459, startPoint y: 460, endPoint x: 481, endPoint y: 470, distance: 24.2
click at [459, 460] on input "No aplica ninguna de las anteriores" at bounding box center [465, 450] width 19 height 19
checkbox input "true"
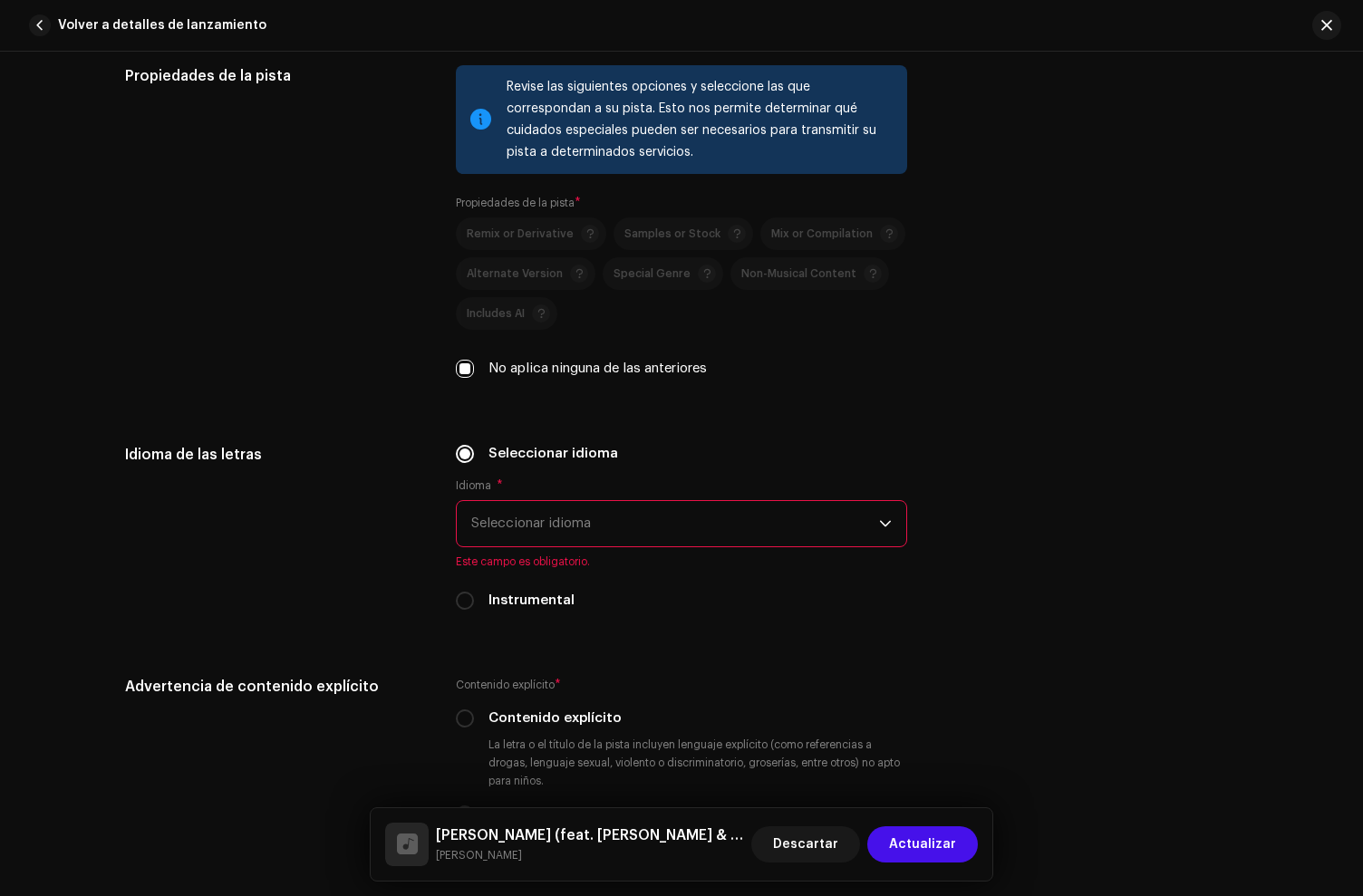
scroll to position [3085, 0]
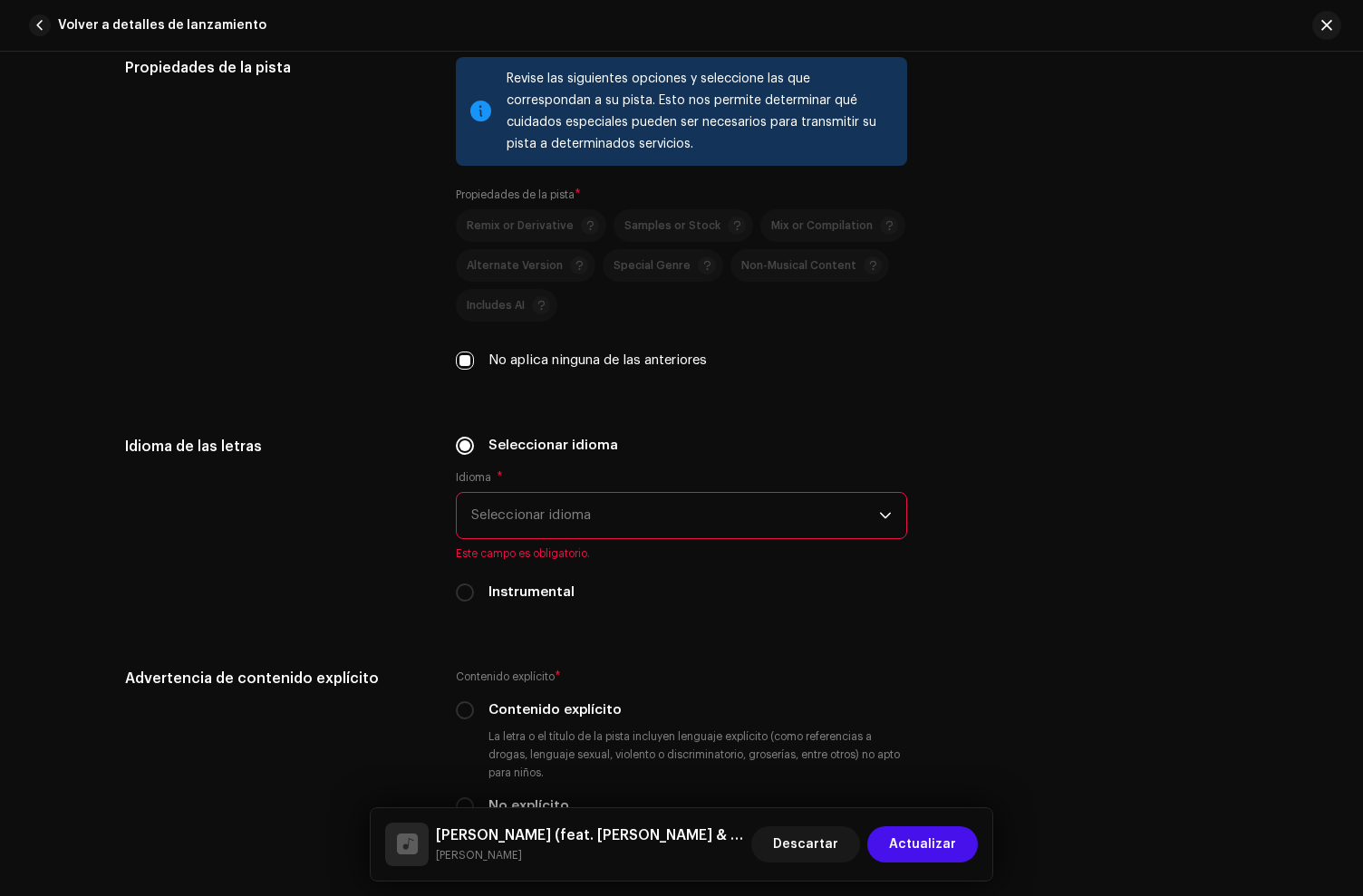
click at [597, 503] on span "Seleccionar idioma" at bounding box center [675, 515] width 408 height 46
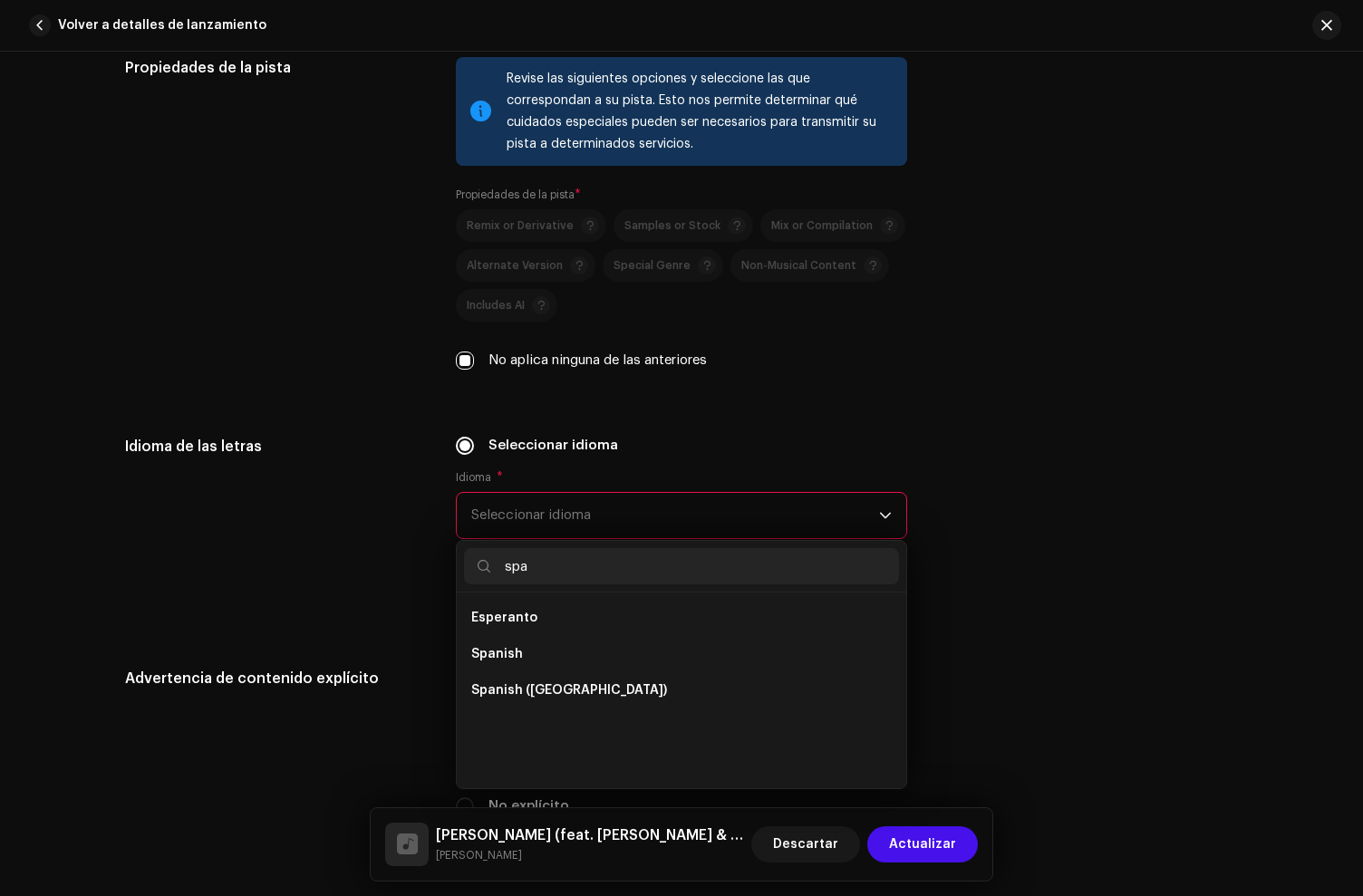
scroll to position [0, 0]
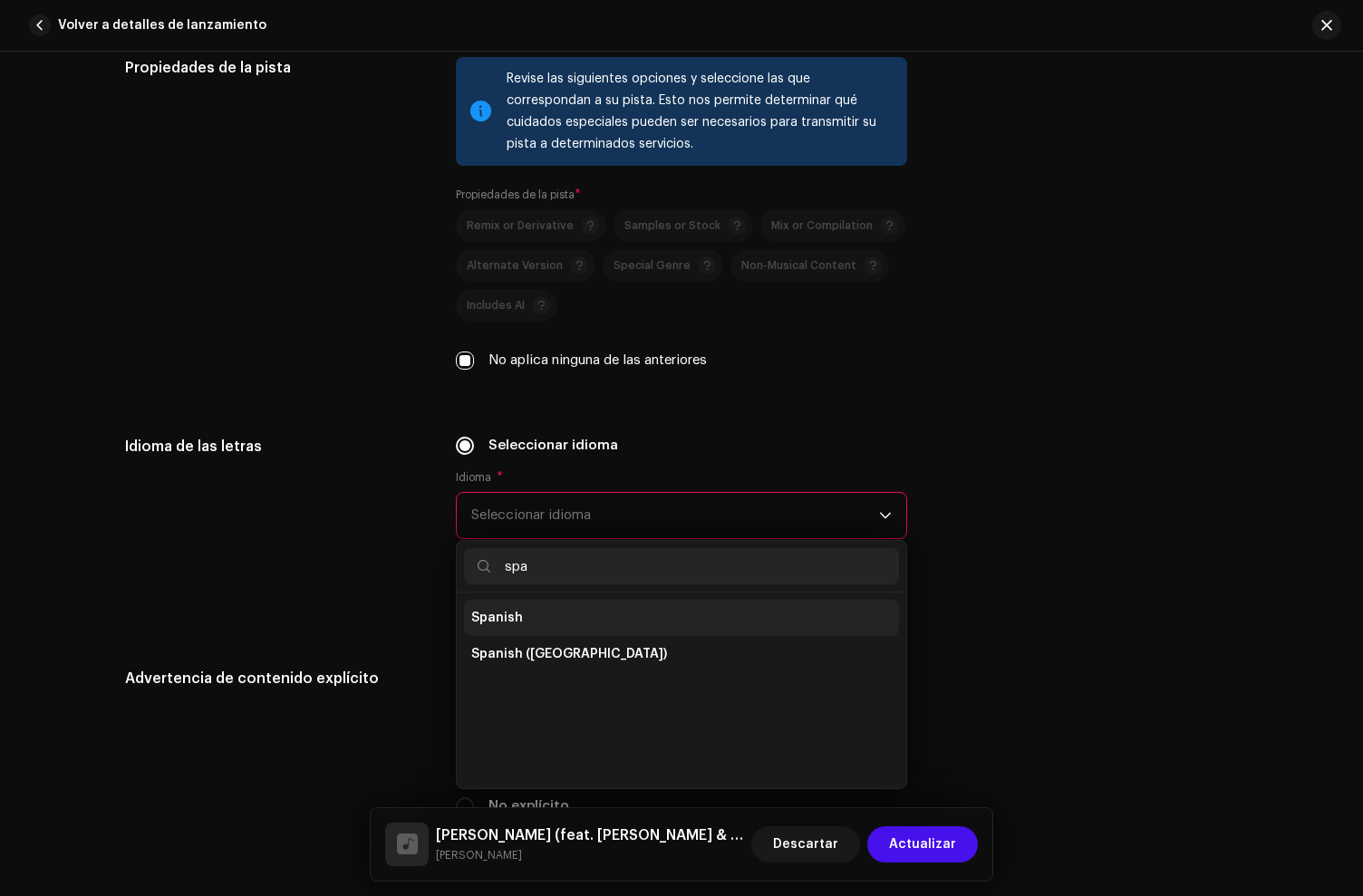
type input "spa"
click at [574, 621] on li "Spanish" at bounding box center [681, 617] width 435 height 36
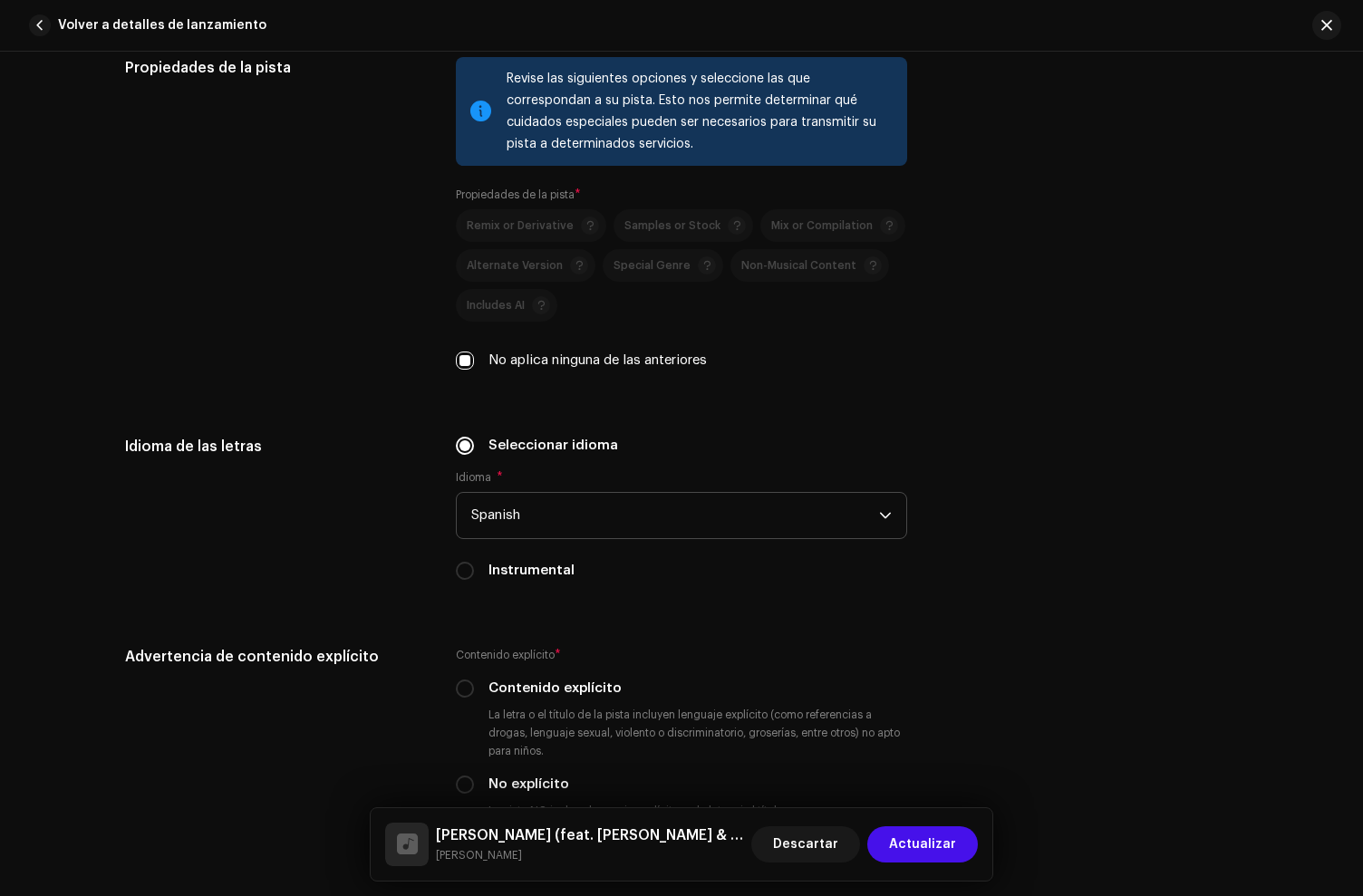
click at [330, 545] on div "Idioma de las letras" at bounding box center [276, 518] width 302 height 167
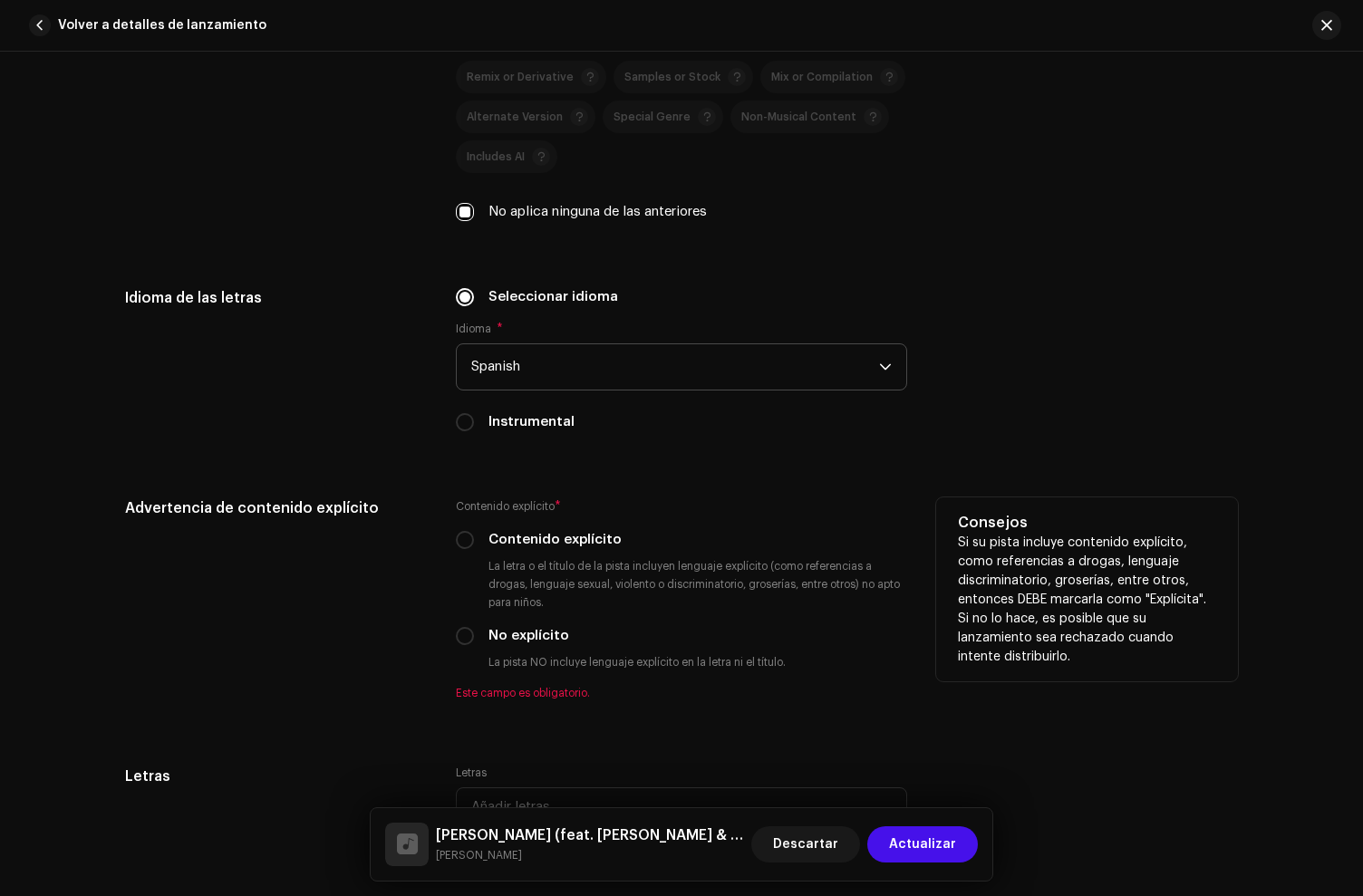
scroll to position [3271, 0]
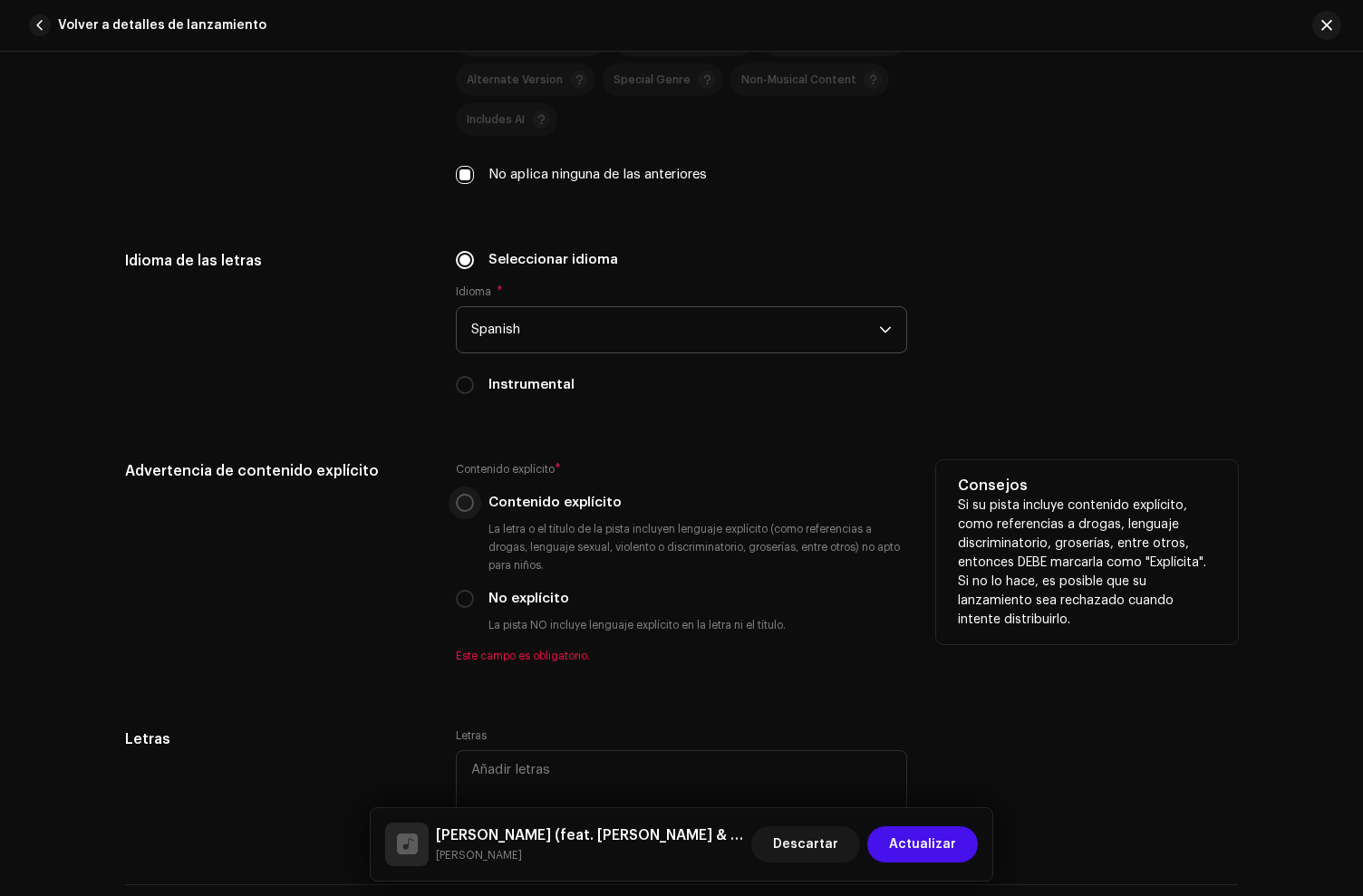
click at [469, 508] on input "Contenido explícito" at bounding box center [465, 503] width 19 height 19
radio input "true"
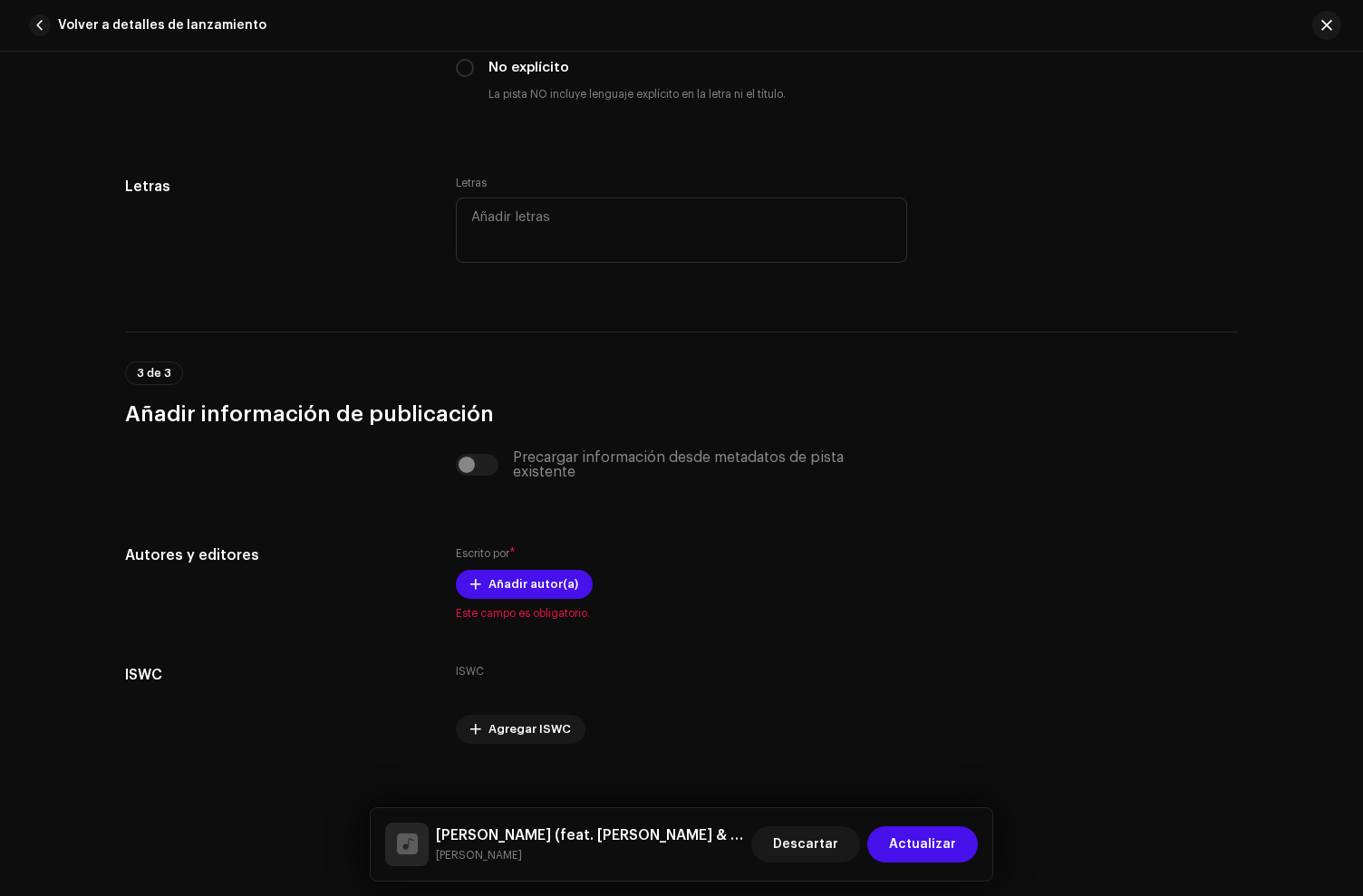
scroll to position [3828, 0]
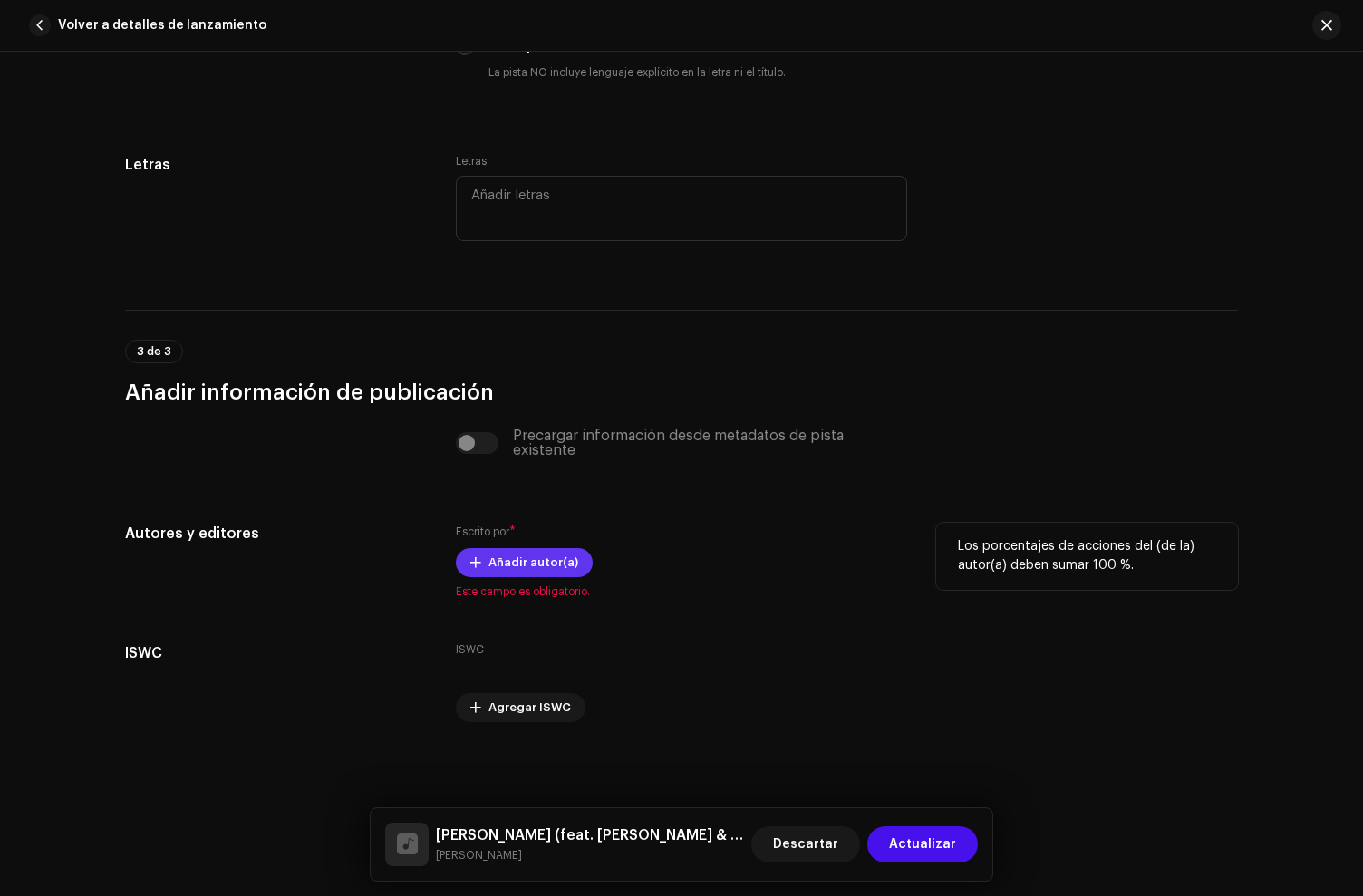
click at [533, 562] on span "Añadir autor(a)" at bounding box center [533, 562] width 90 height 36
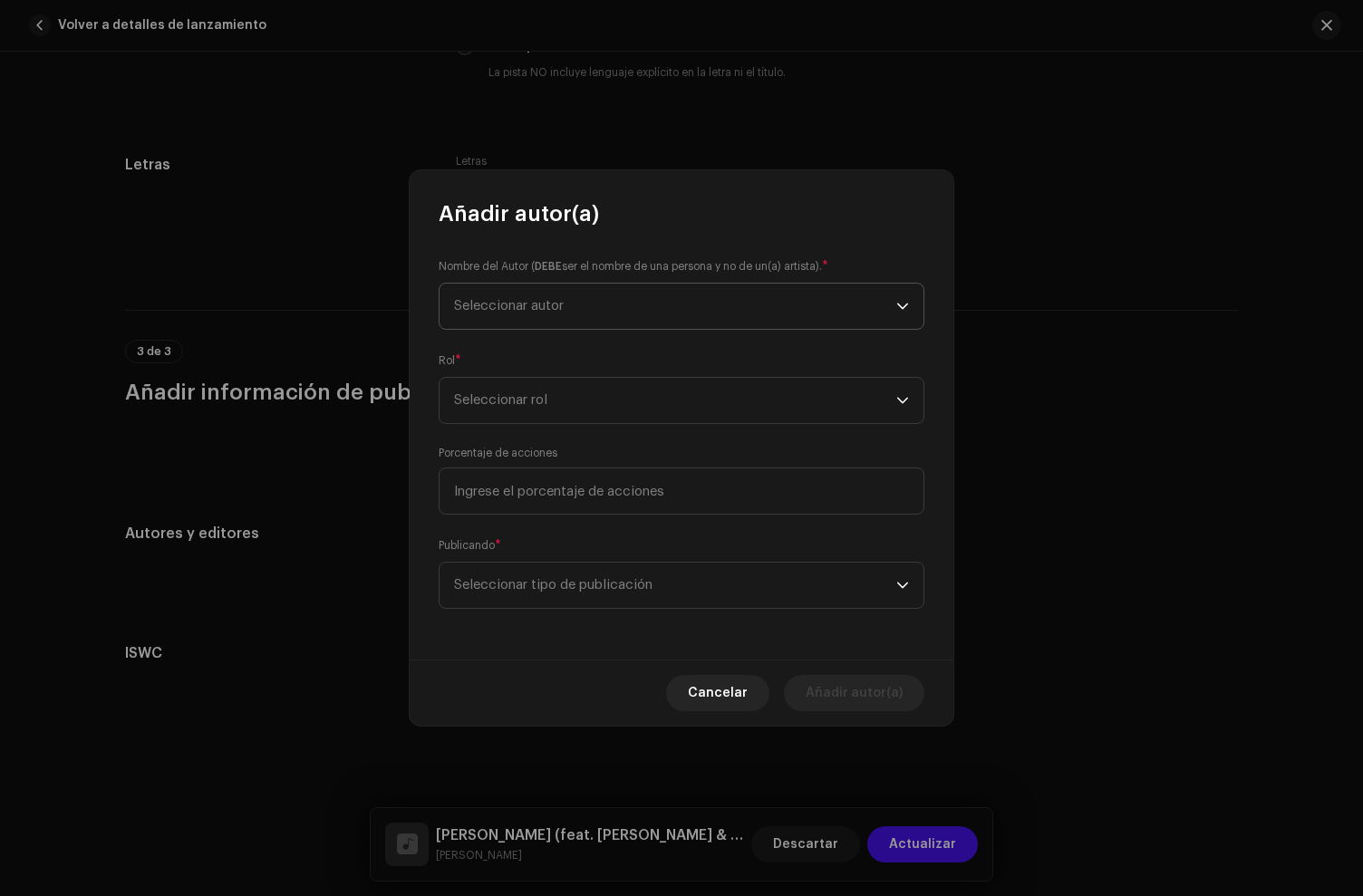
click at [554, 322] on span "Seleccionar autor" at bounding box center [675, 306] width 442 height 46
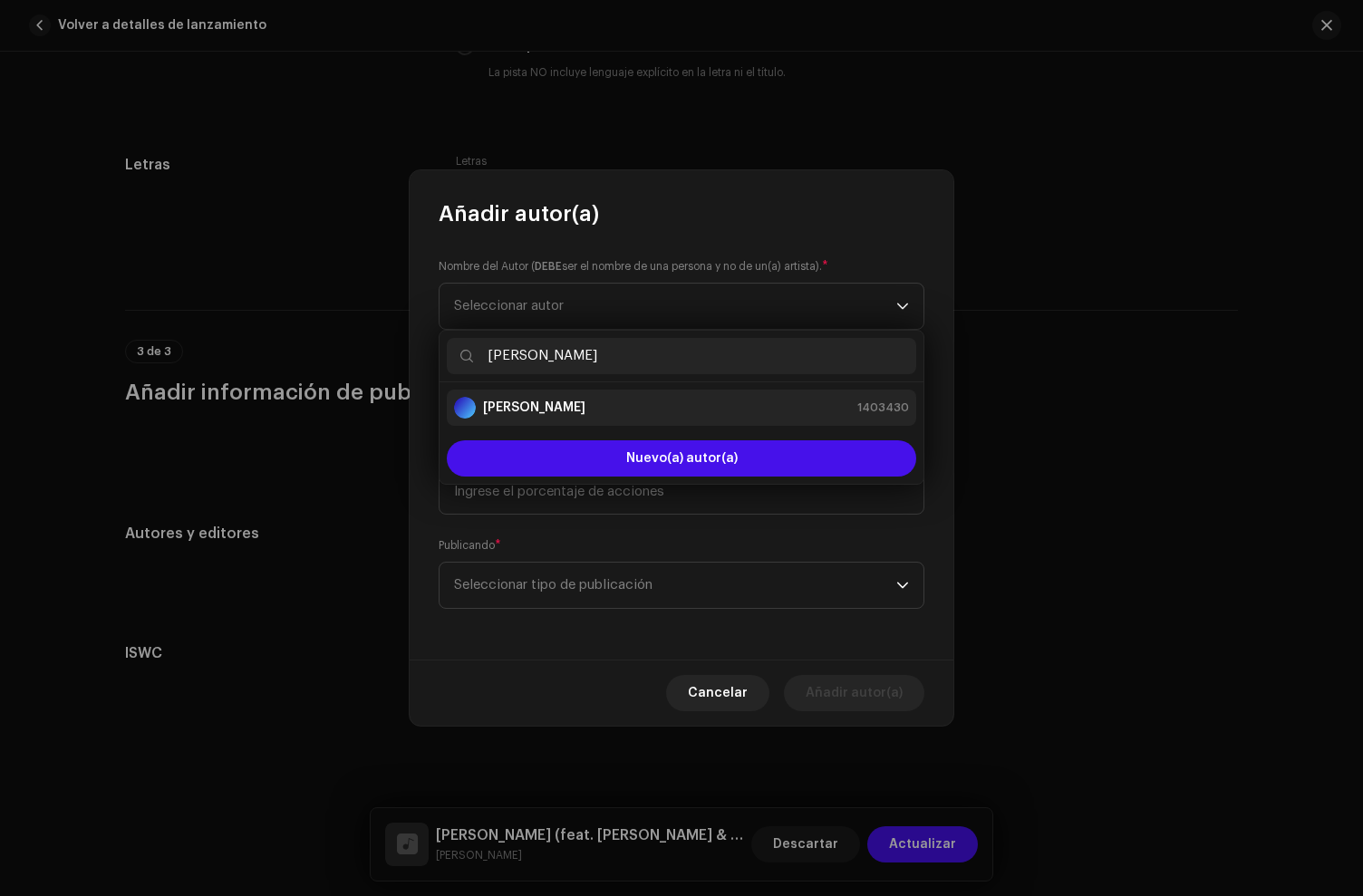
type input "[PERSON_NAME]"
click at [546, 406] on strong "[PERSON_NAME]" at bounding box center [534, 407] width 102 height 19
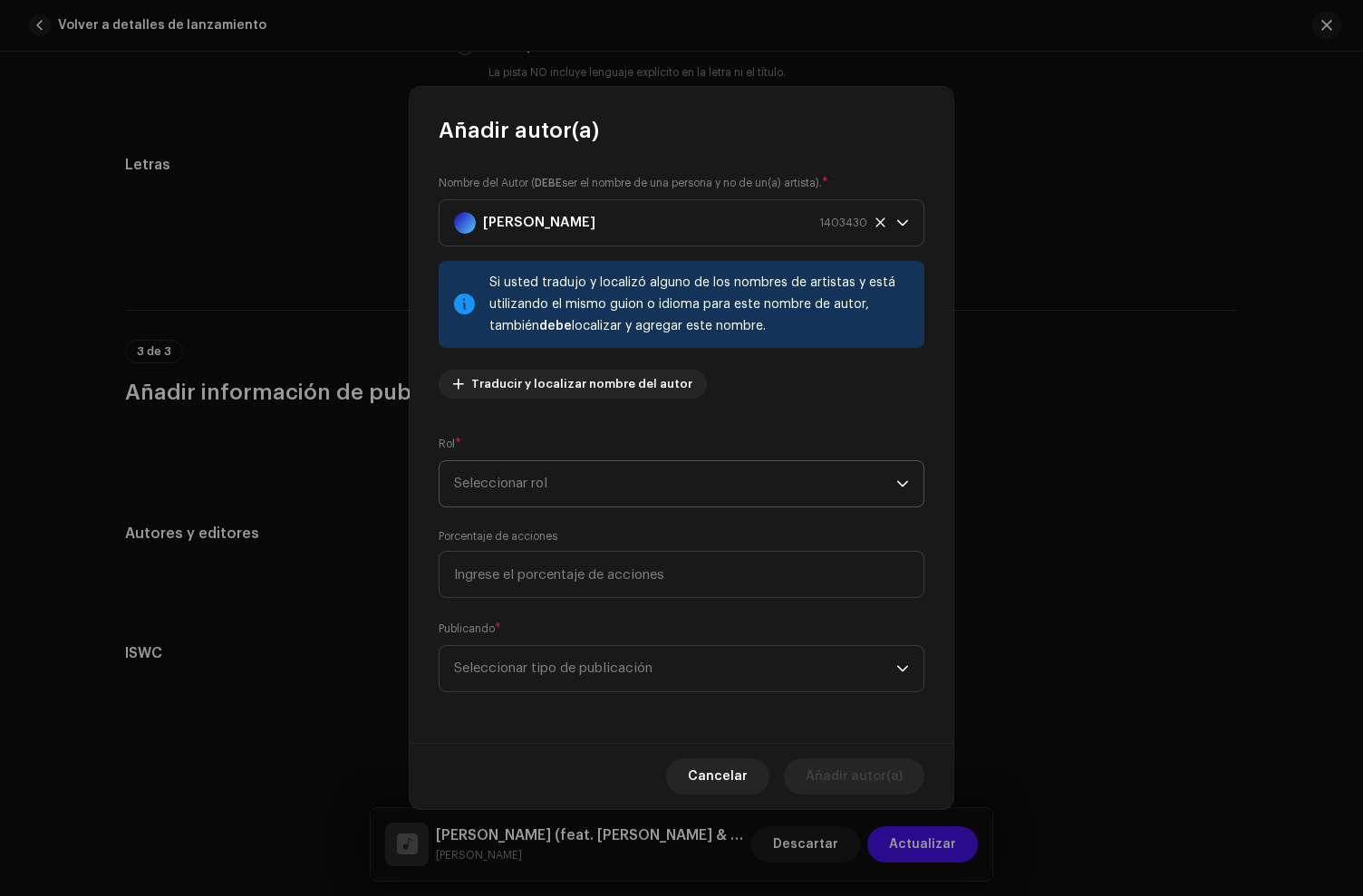
click at [539, 487] on span "Seleccionar rol" at bounding box center [675, 483] width 442 height 46
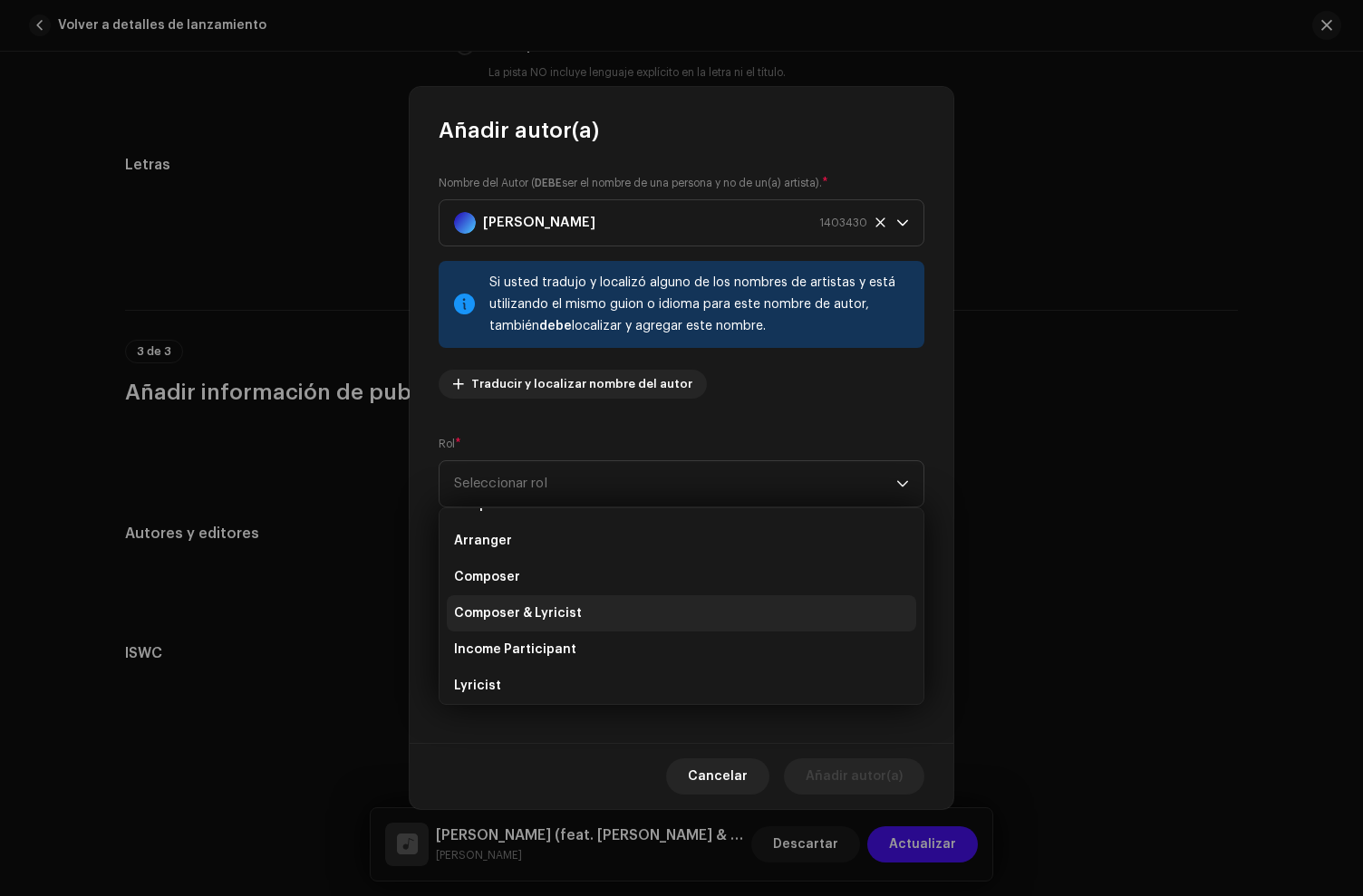
click at [538, 623] on li "Composer & Lyricist" at bounding box center [682, 613] width 470 height 36
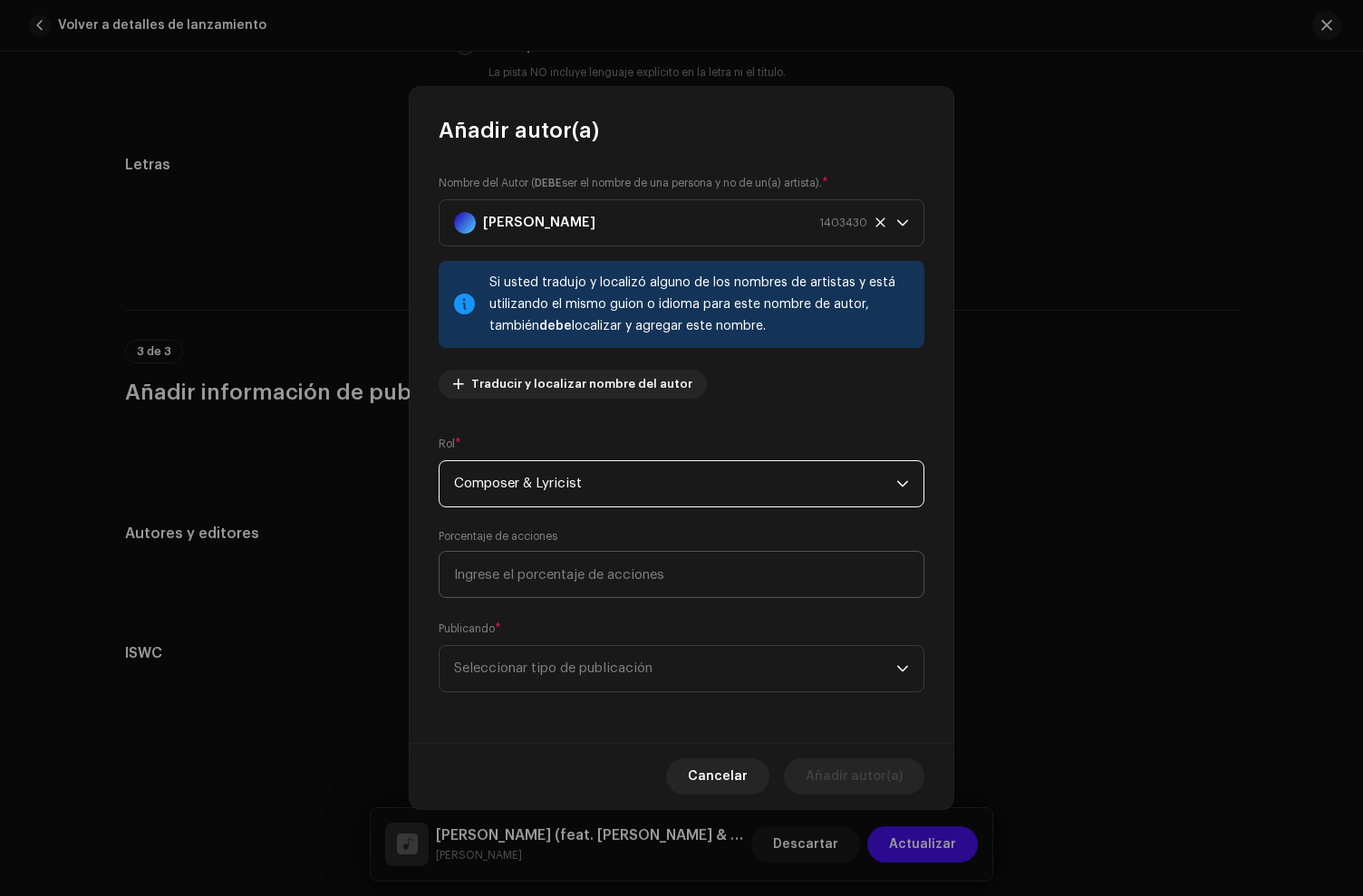
drag, startPoint x: 540, startPoint y: 599, endPoint x: 539, endPoint y: 587, distance: 12.0
click at [540, 598] on div "Nombre del Autor ( DEBE ser el nombre de una persona y no de un(a) artista). * …" at bounding box center [681, 444] width 544 height 598
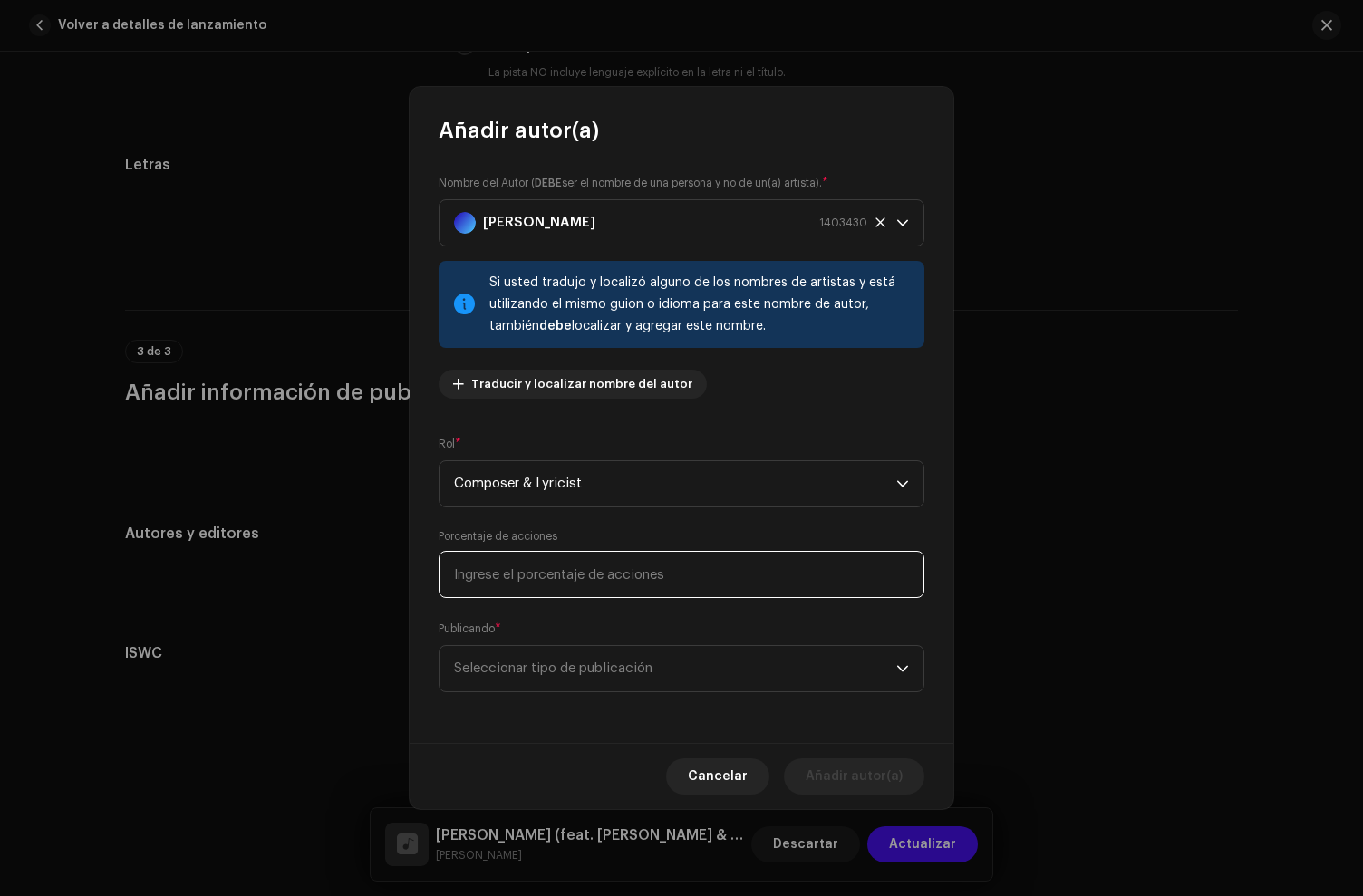
click at [539, 586] on input at bounding box center [681, 575] width 486 height 47
type input "100,00"
drag, startPoint x: 475, startPoint y: 679, endPoint x: 487, endPoint y: 683, distance: 12.6
click at [475, 679] on span "Seleccionar tipo de publicación" at bounding box center [675, 668] width 442 height 46
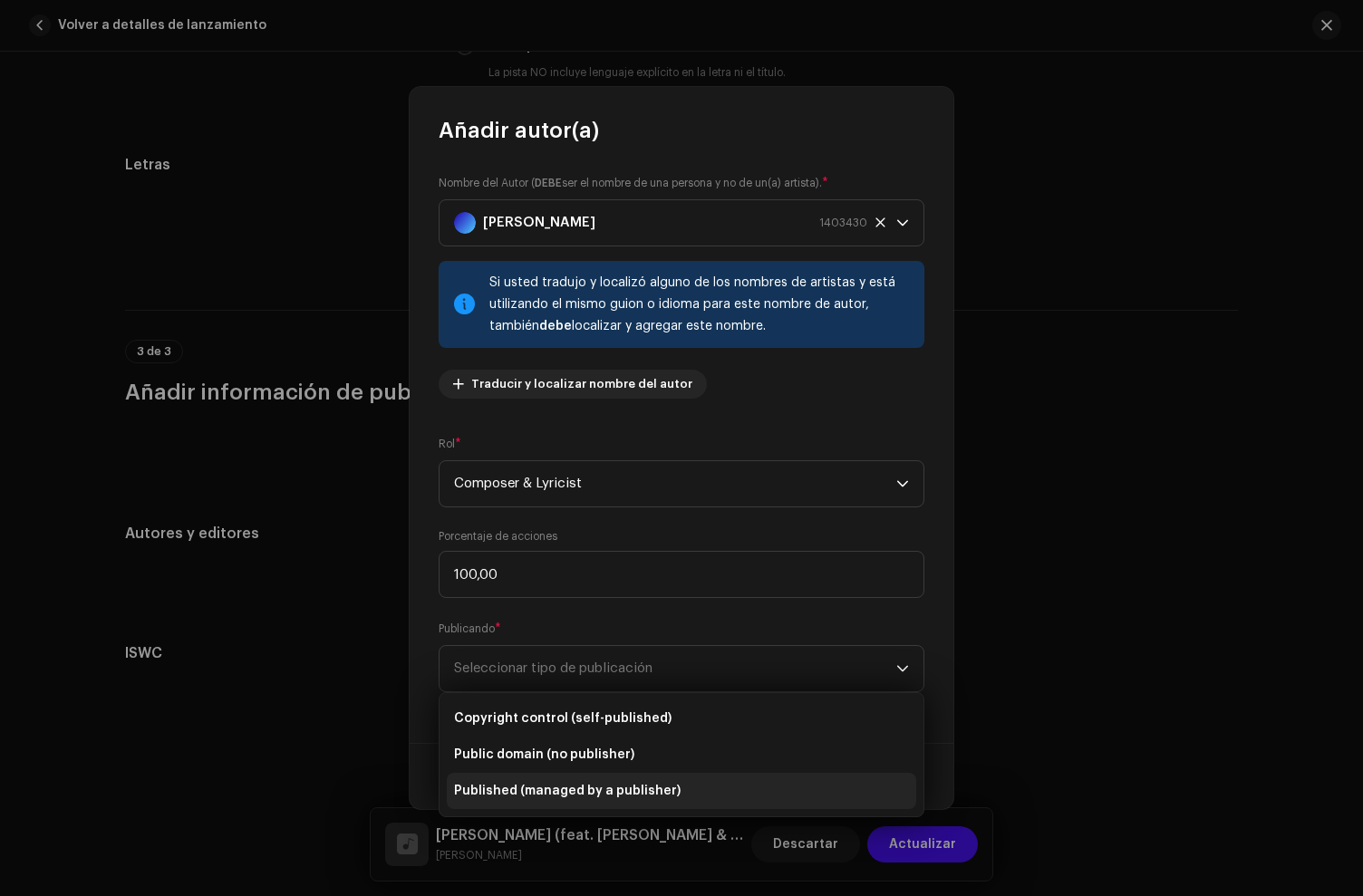
drag, startPoint x: 529, startPoint y: 708, endPoint x: 871, endPoint y: 765, distance: 346.7
click at [534, 710] on span "Copyright control (self-published)" at bounding box center [562, 718] width 217 height 19
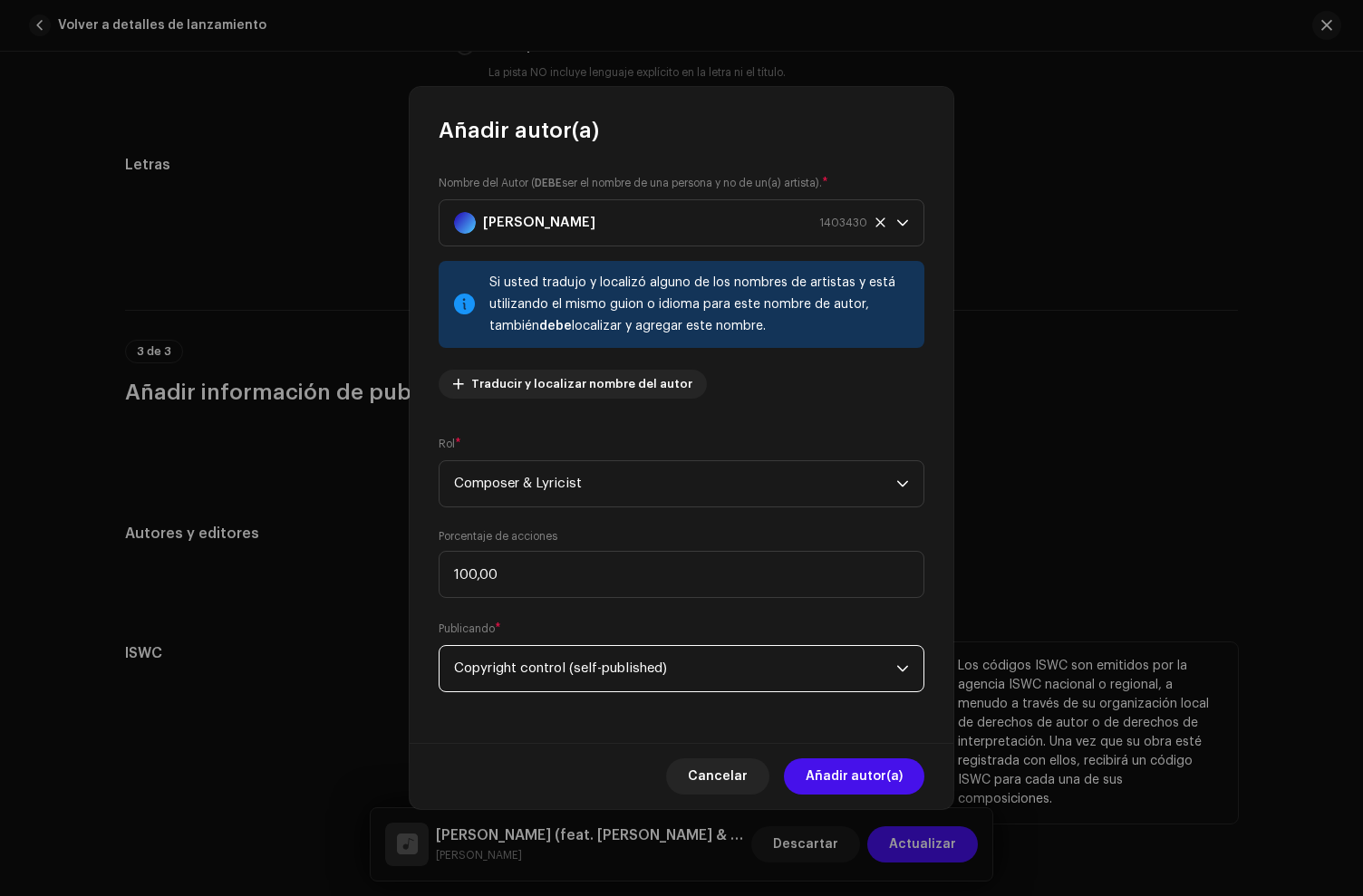
click at [881, 765] on span "Añadir autor(a)" at bounding box center [854, 776] width 97 height 36
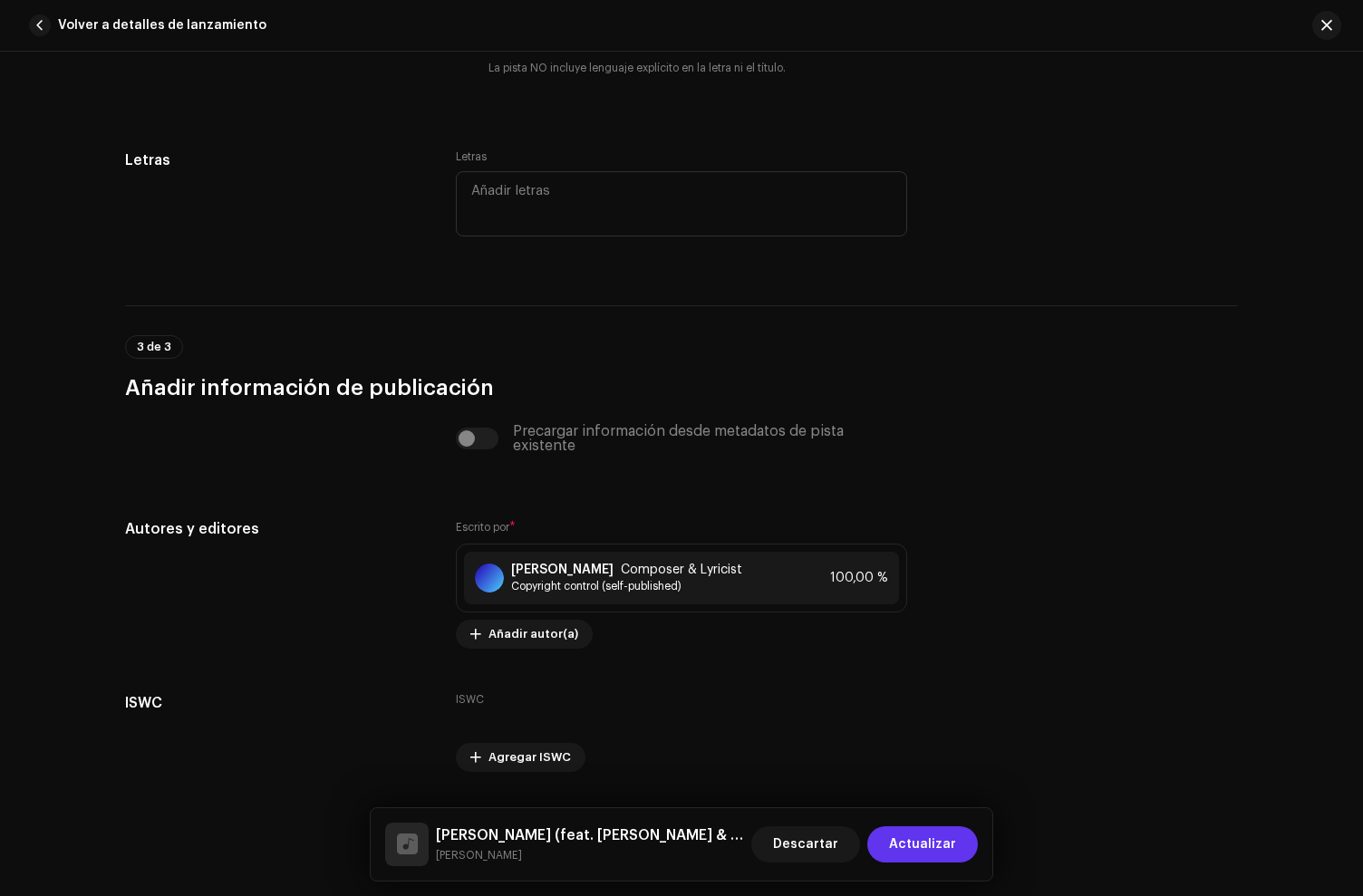
click at [955, 835] on span "Actualizar" at bounding box center [923, 843] width 67 height 36
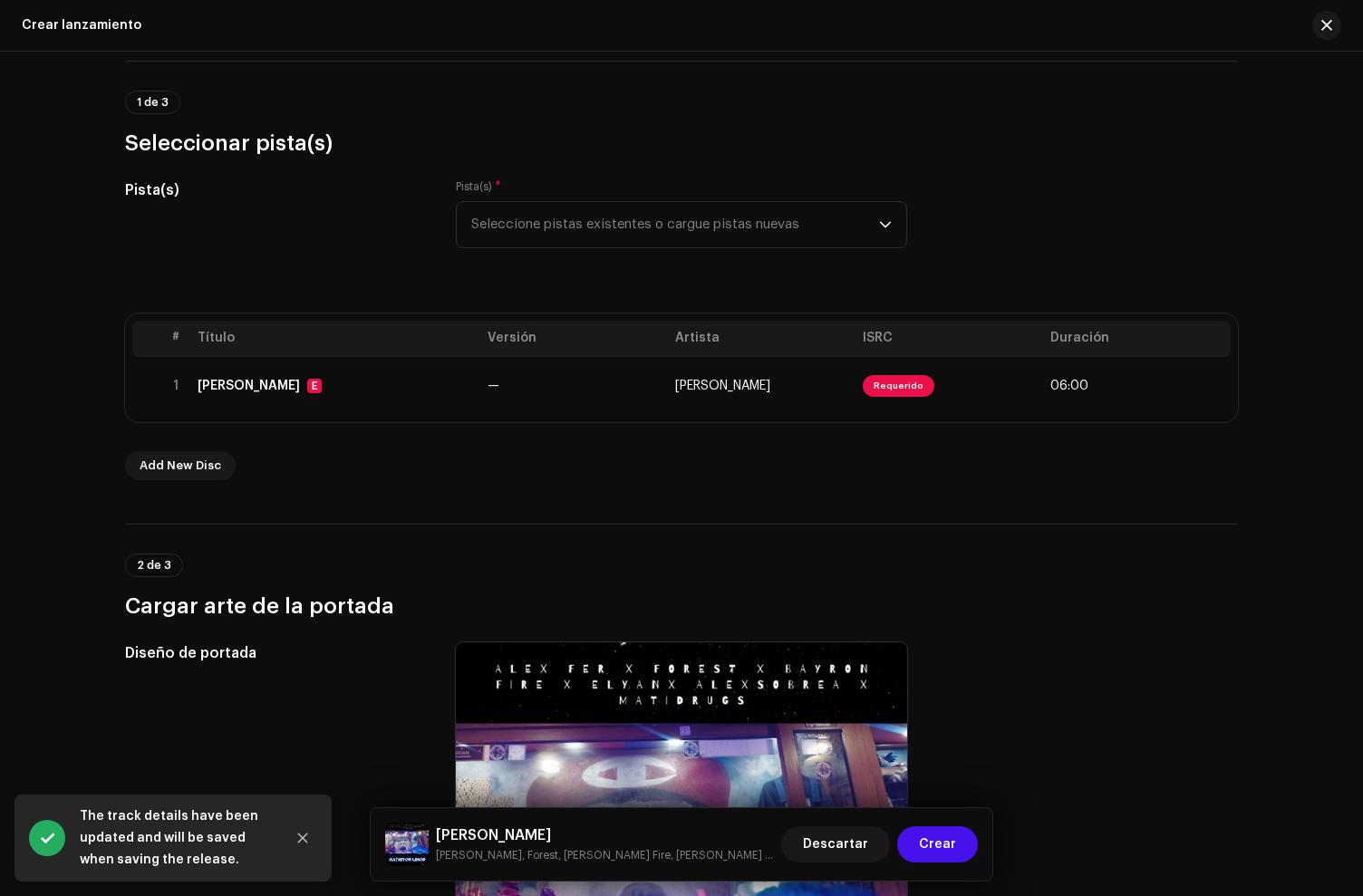
scroll to position [161, 0]
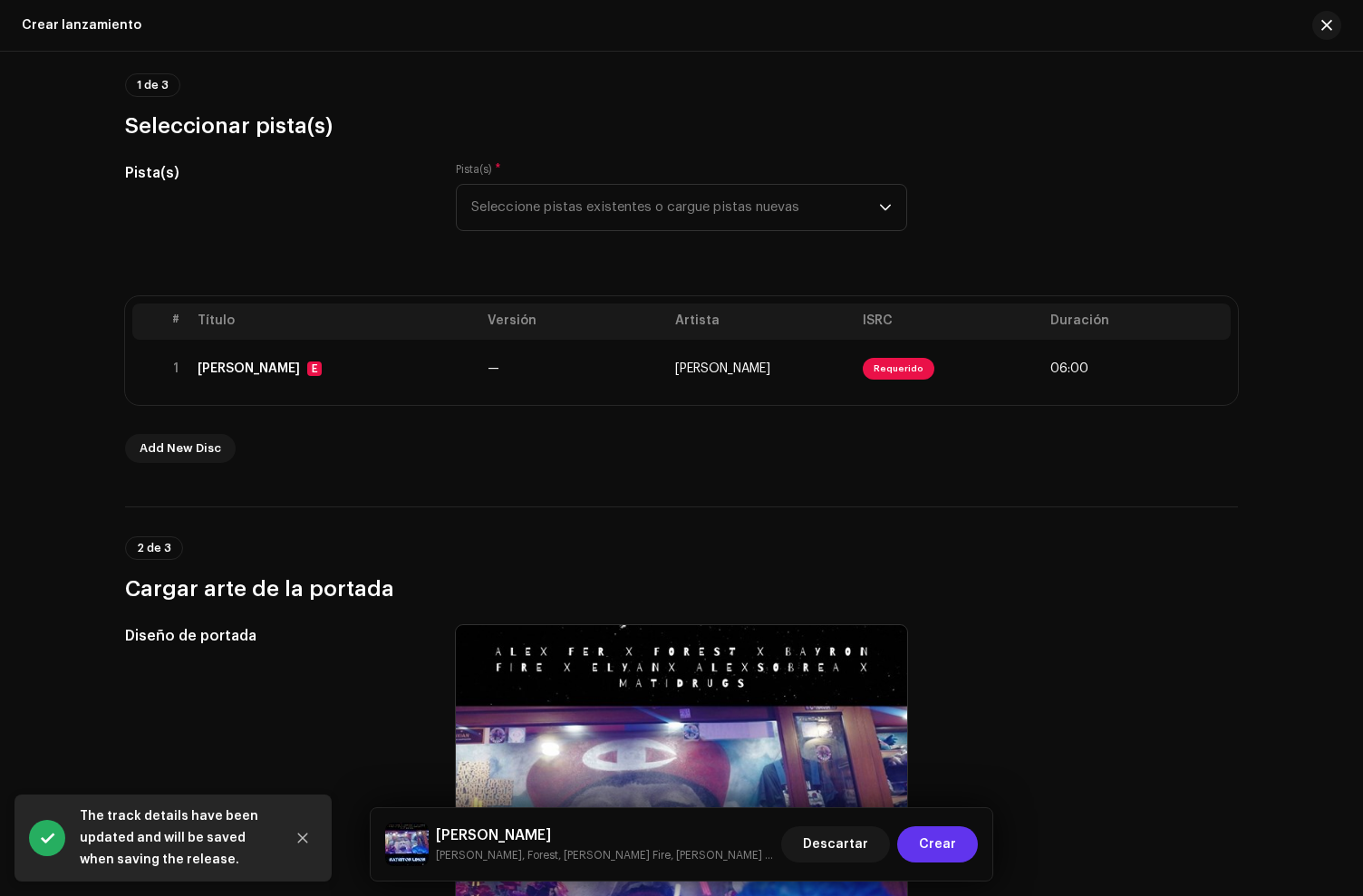
click at [939, 852] on span "Crear" at bounding box center [937, 843] width 37 height 36
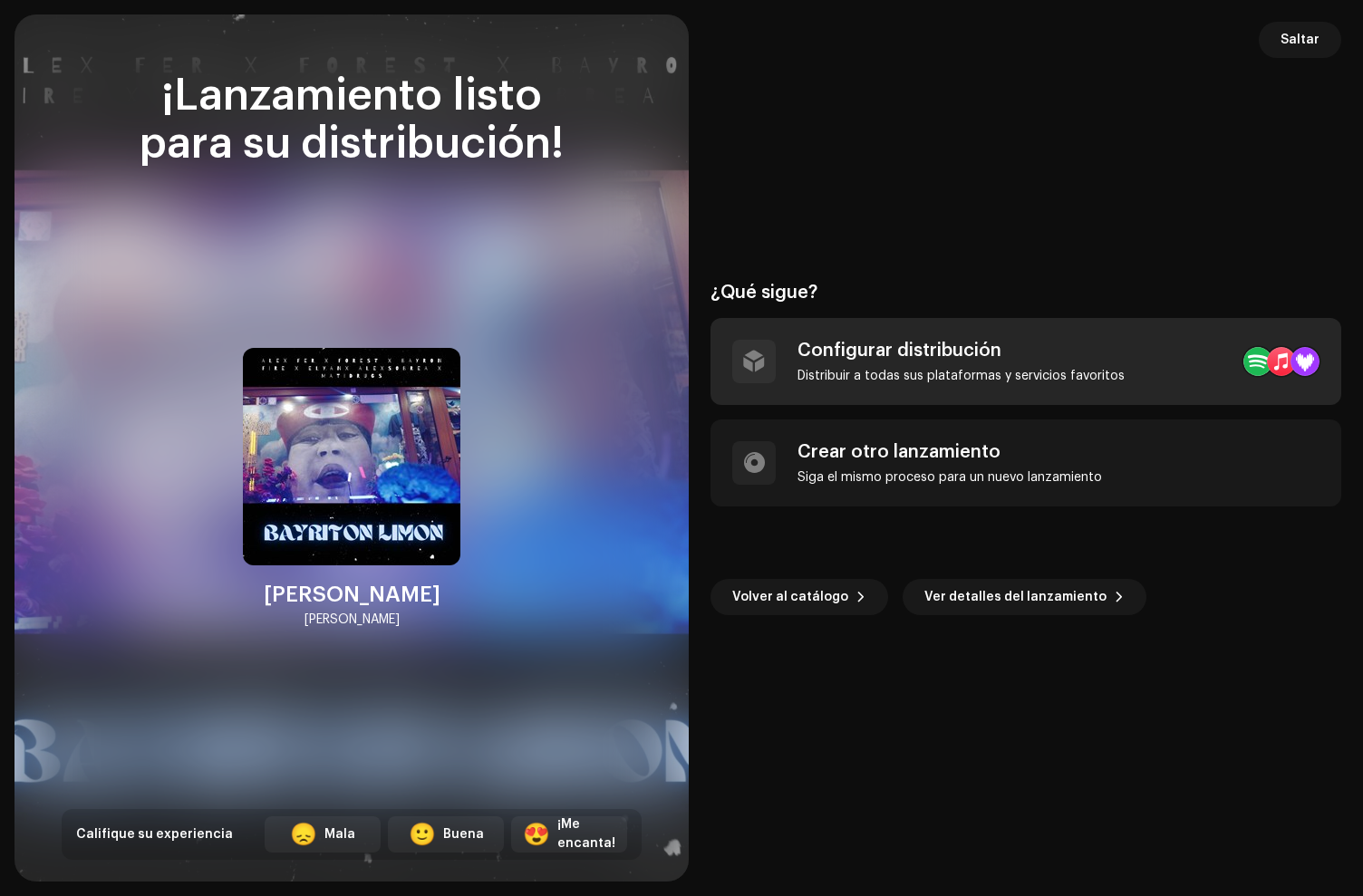
click at [826, 373] on div "Distribuir a todas sus plataformas y servicios favoritos" at bounding box center [962, 376] width 327 height 15
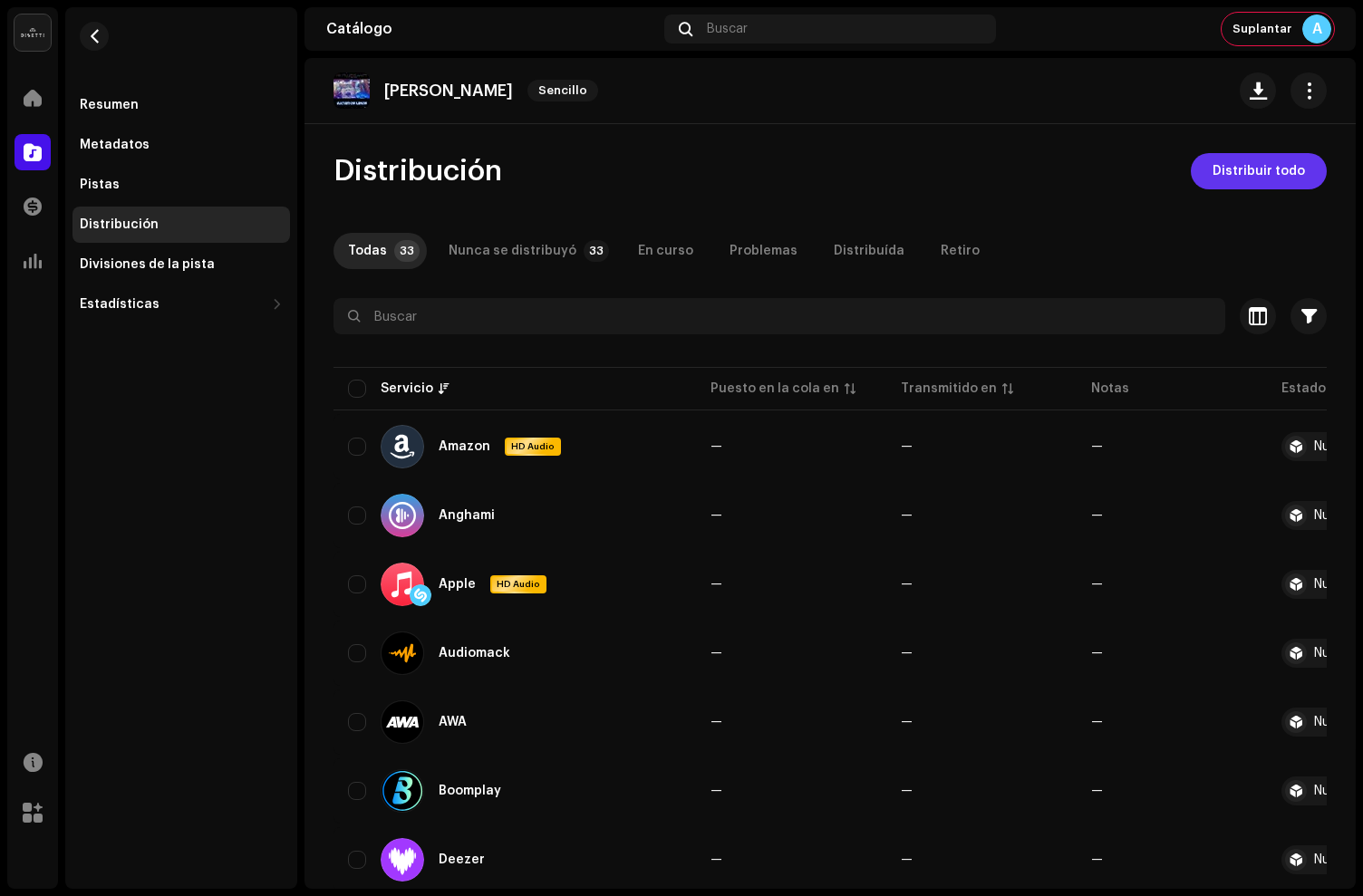
click at [1247, 181] on span "Distribuir todo" at bounding box center [1259, 170] width 93 height 36
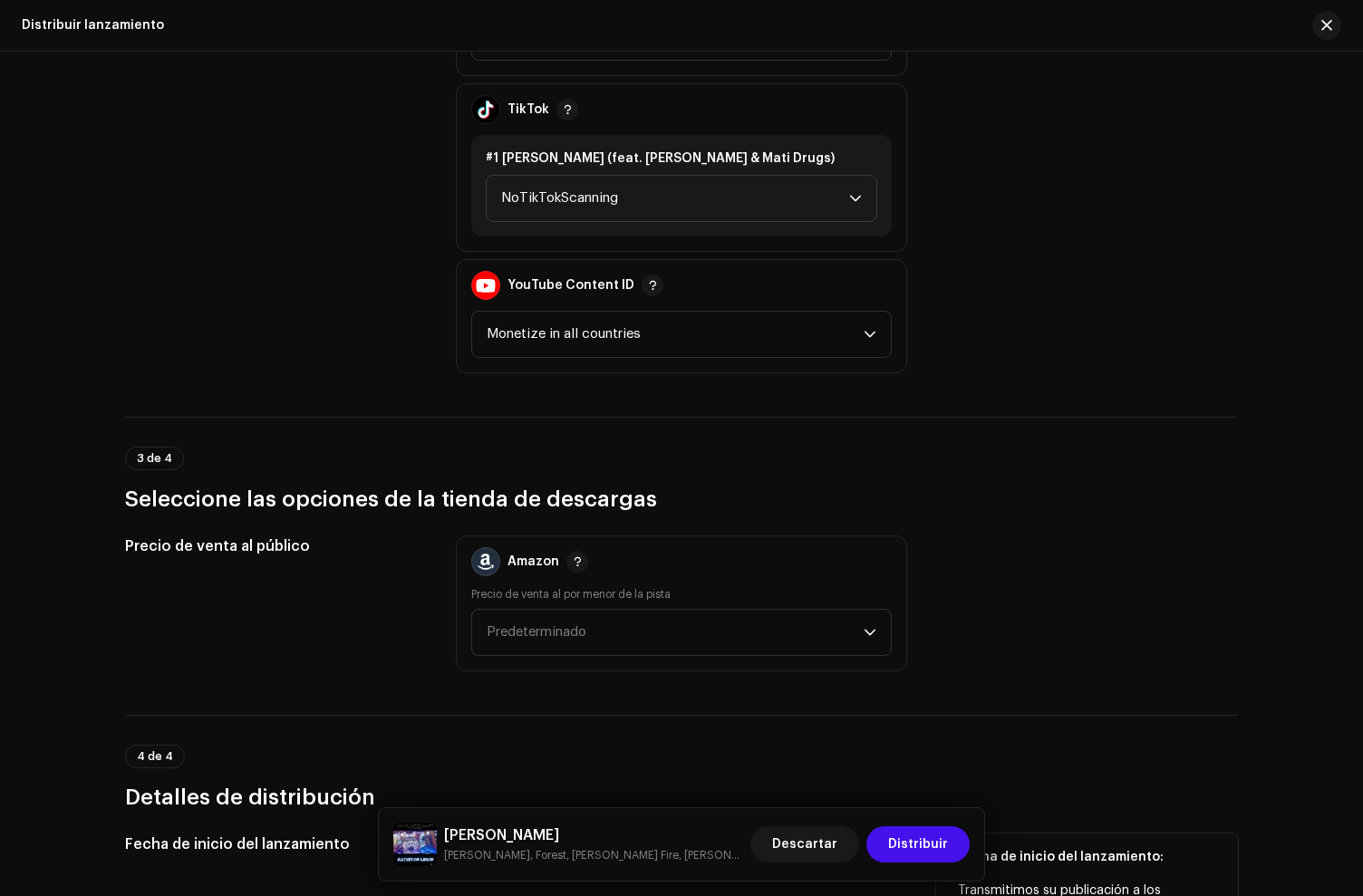
scroll to position [2785, 0]
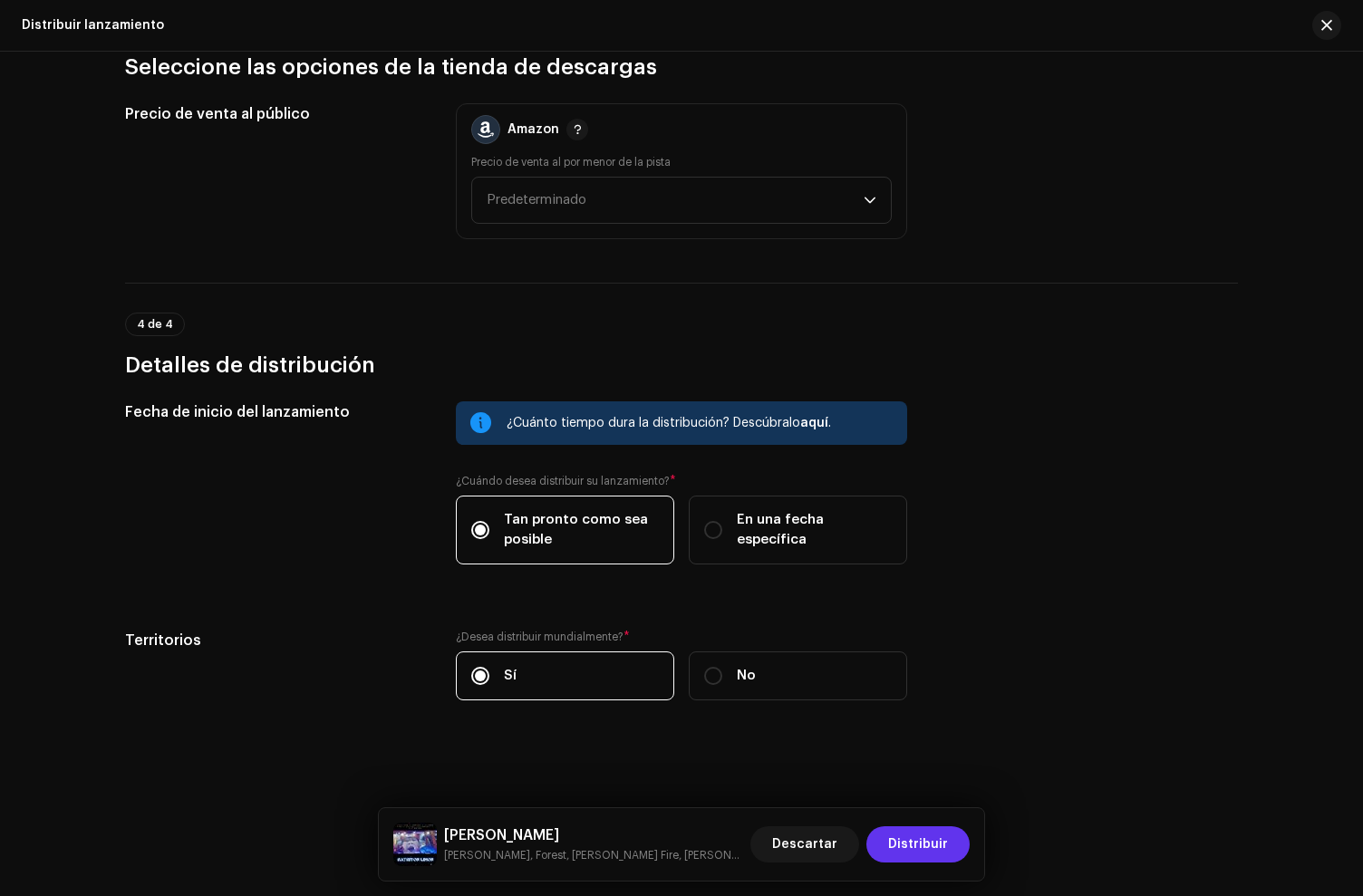
click at [936, 854] on span "Distribuir" at bounding box center [918, 843] width 59 height 36
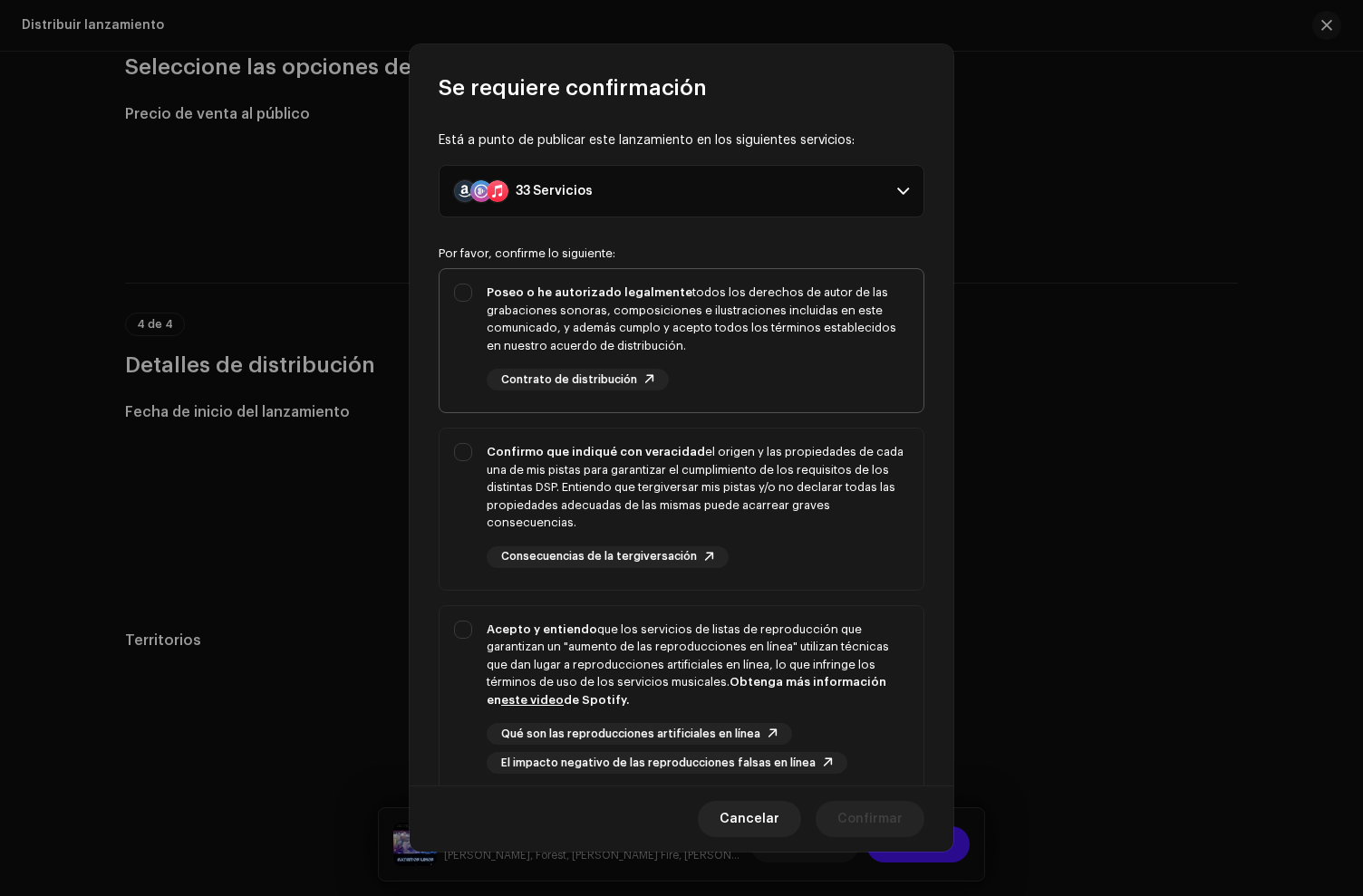
drag, startPoint x: 760, startPoint y: 287, endPoint x: 770, endPoint y: 355, distance: 68.7
click at [760, 290] on div "Poseo o he autorizado legalmente todos los derechos de autor de las grabaciones…" at bounding box center [698, 318] width 422 height 71
checkbox input "true"
drag, startPoint x: 787, startPoint y: 487, endPoint x: 793, endPoint y: 496, distance: 10.8
click at [789, 490] on div "Confirmo que indiqué con veracidad el origen y las propiedades de cada una de m…" at bounding box center [698, 487] width 422 height 89
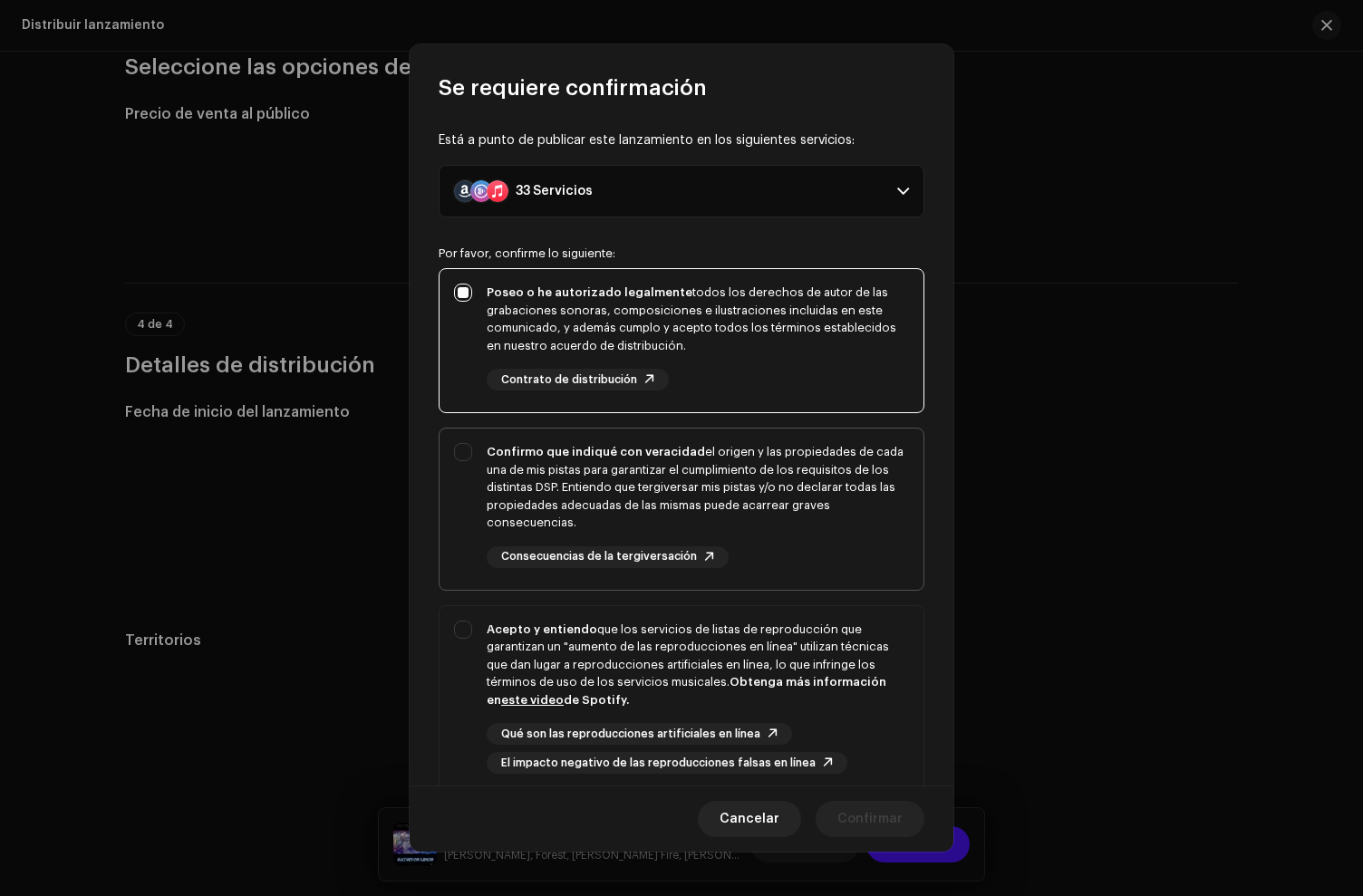
checkbox input "true"
click at [824, 648] on div "Acepto y entiendo que los servicios de listas de reproducción que garantizan un…" at bounding box center [698, 664] width 422 height 89
checkbox input "true"
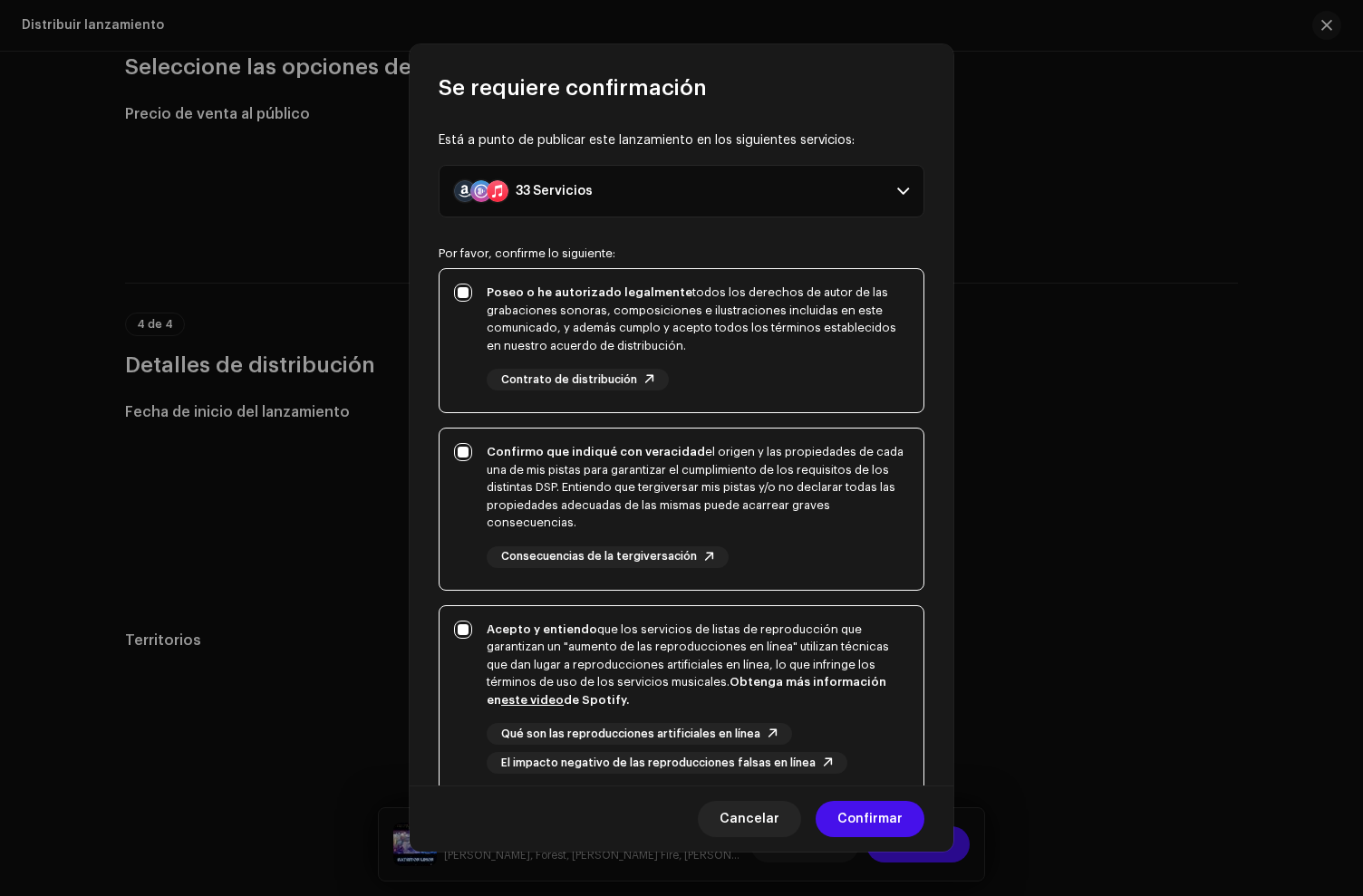
scroll to position [157, 0]
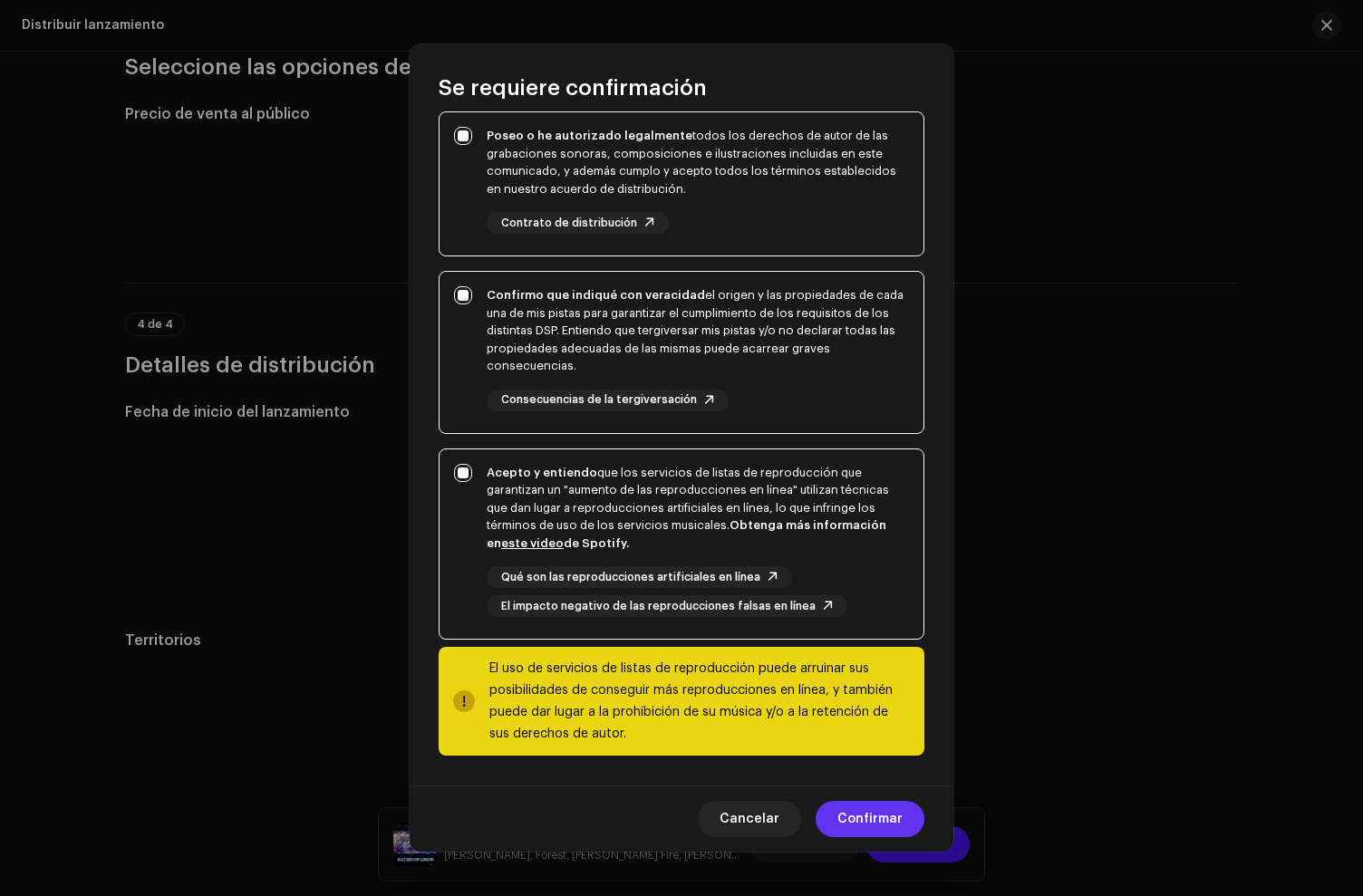
click at [878, 805] on span "Confirmar" at bounding box center [869, 818] width 65 height 36
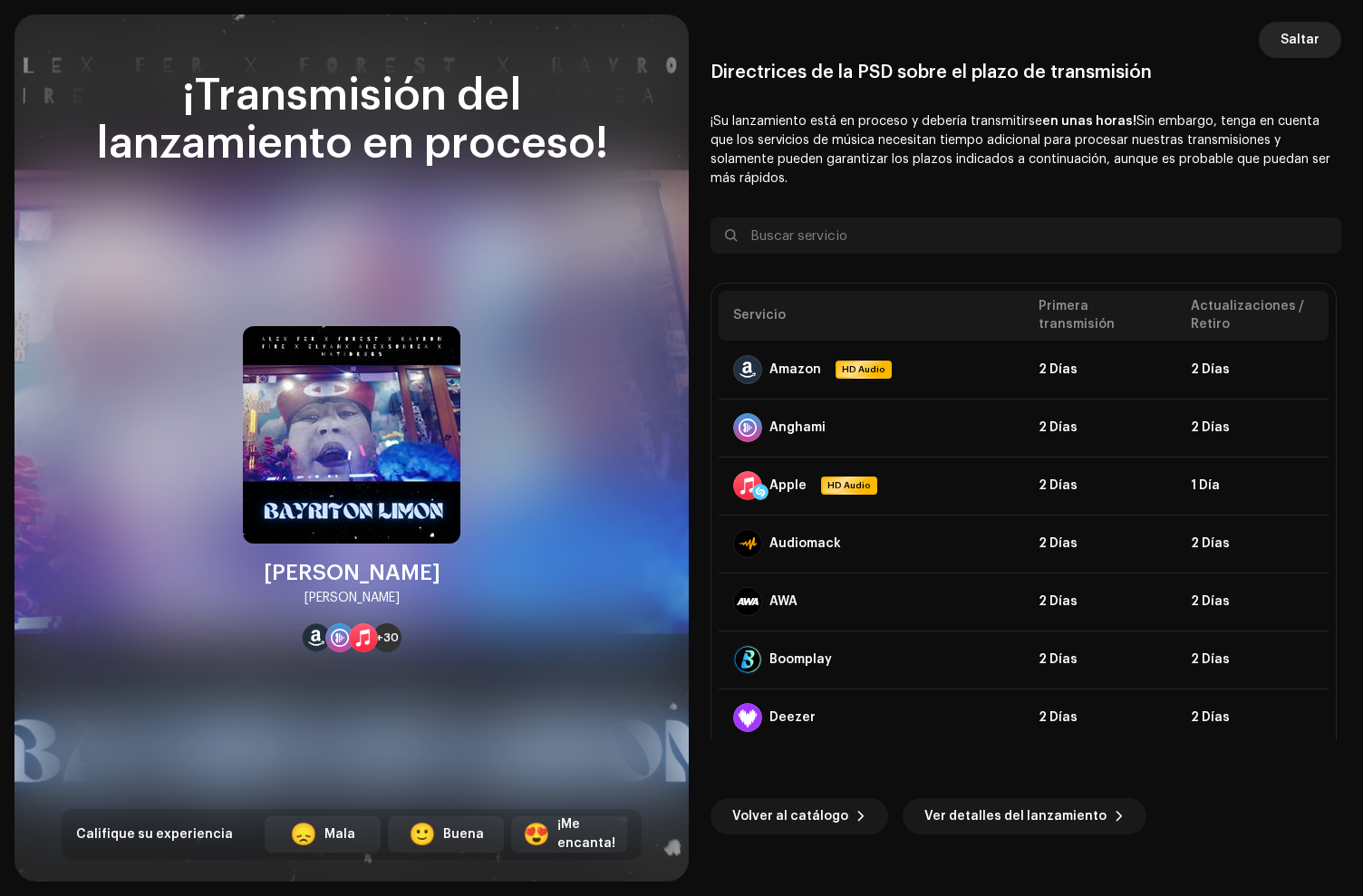
click at [1291, 38] on span "Saltar" at bounding box center [1300, 39] width 39 height 36
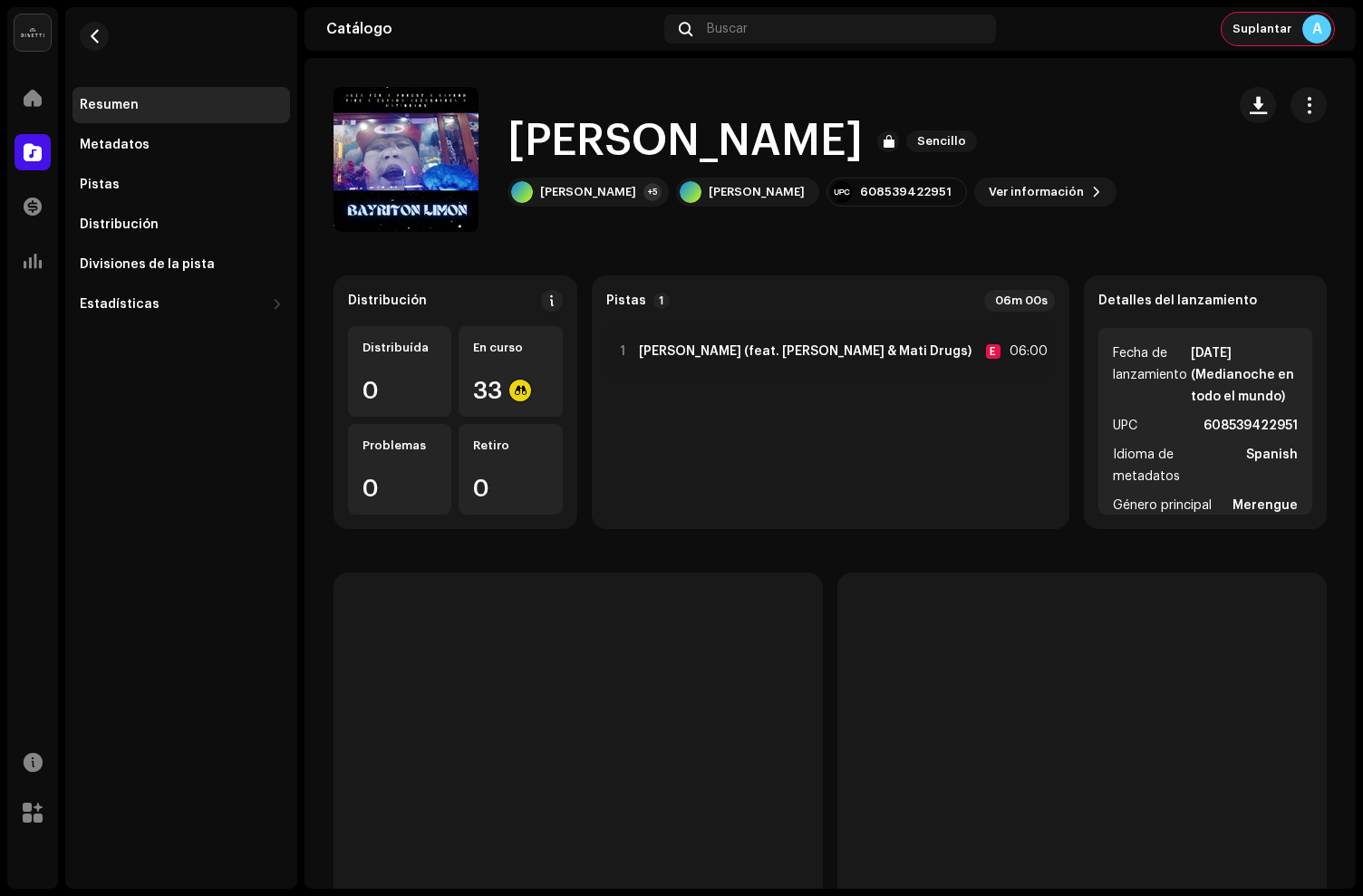
click at [1288, 30] on span "Suplantar" at bounding box center [1262, 28] width 58 height 15
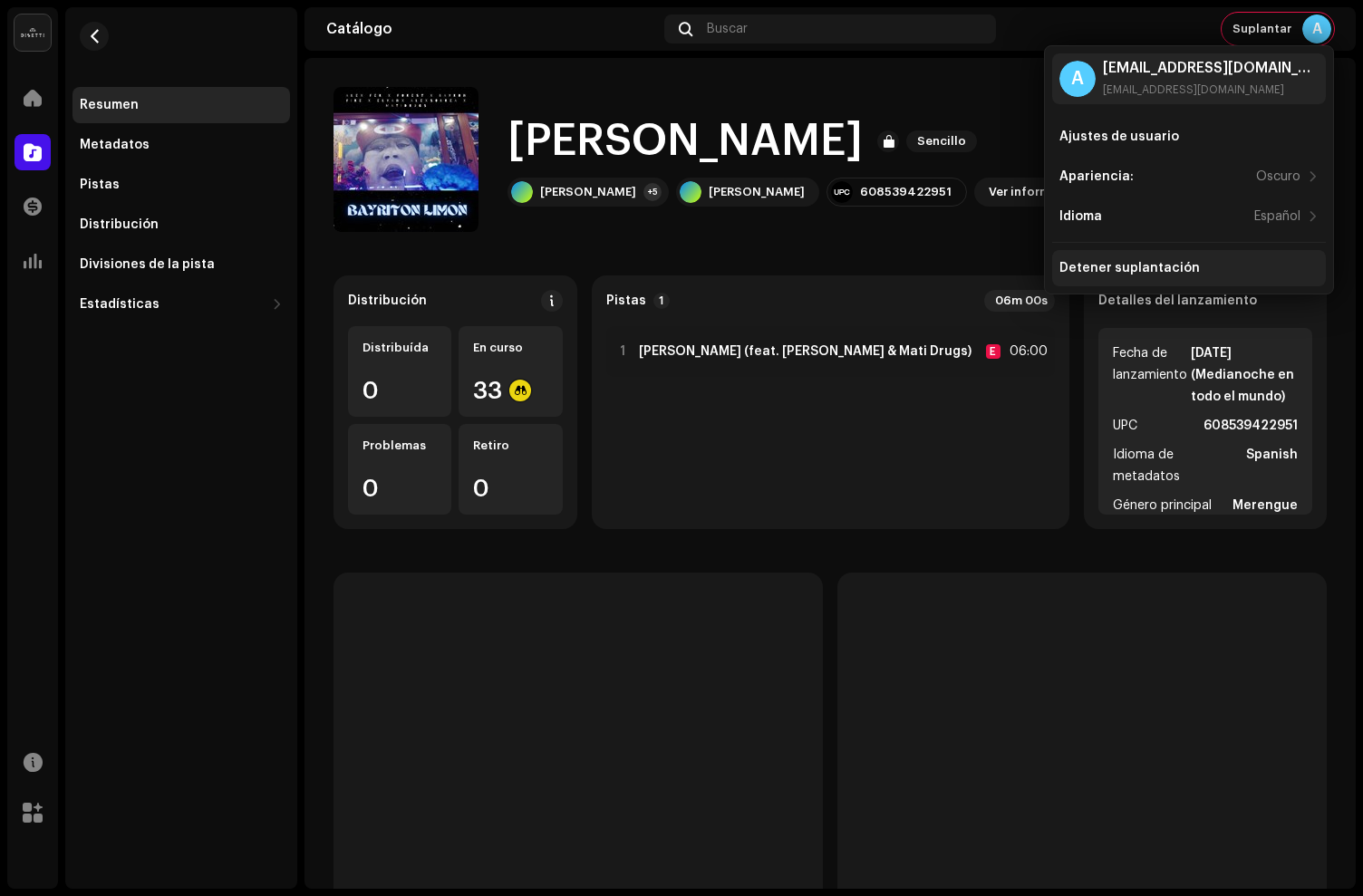
click at [1099, 272] on div "Detener suplantación" at bounding box center [1129, 268] width 140 height 15
